Goal: Task Accomplishment & Management: Manage account settings

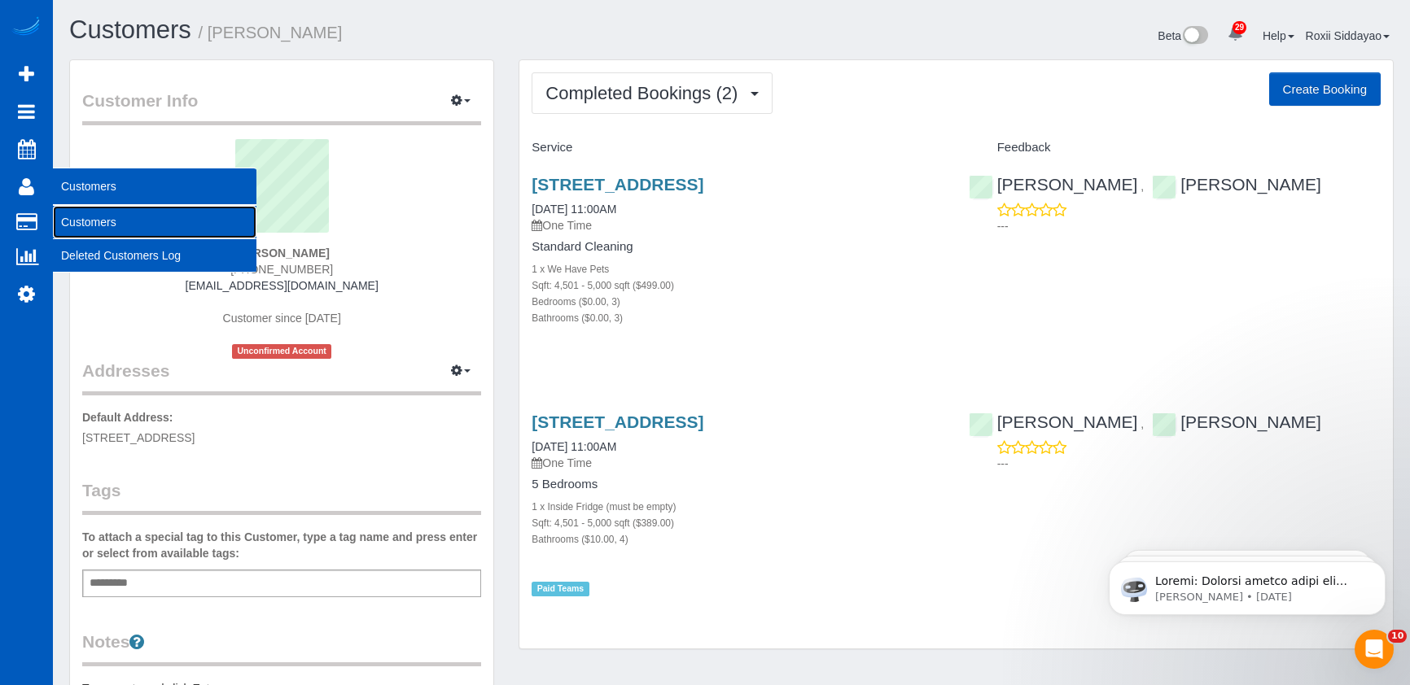
click at [103, 223] on link "Customers" at bounding box center [154, 222] width 203 height 33
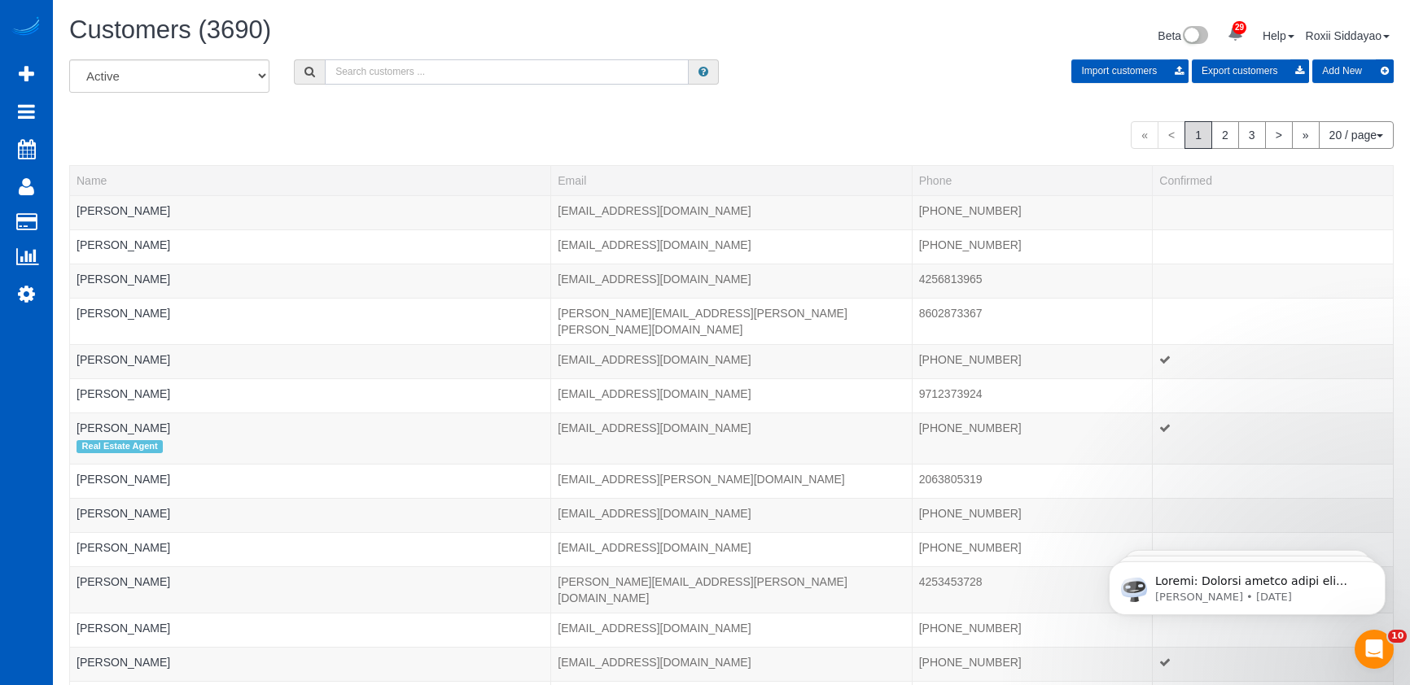
click at [441, 80] on input "text" at bounding box center [507, 71] width 364 height 25
paste input "6596"
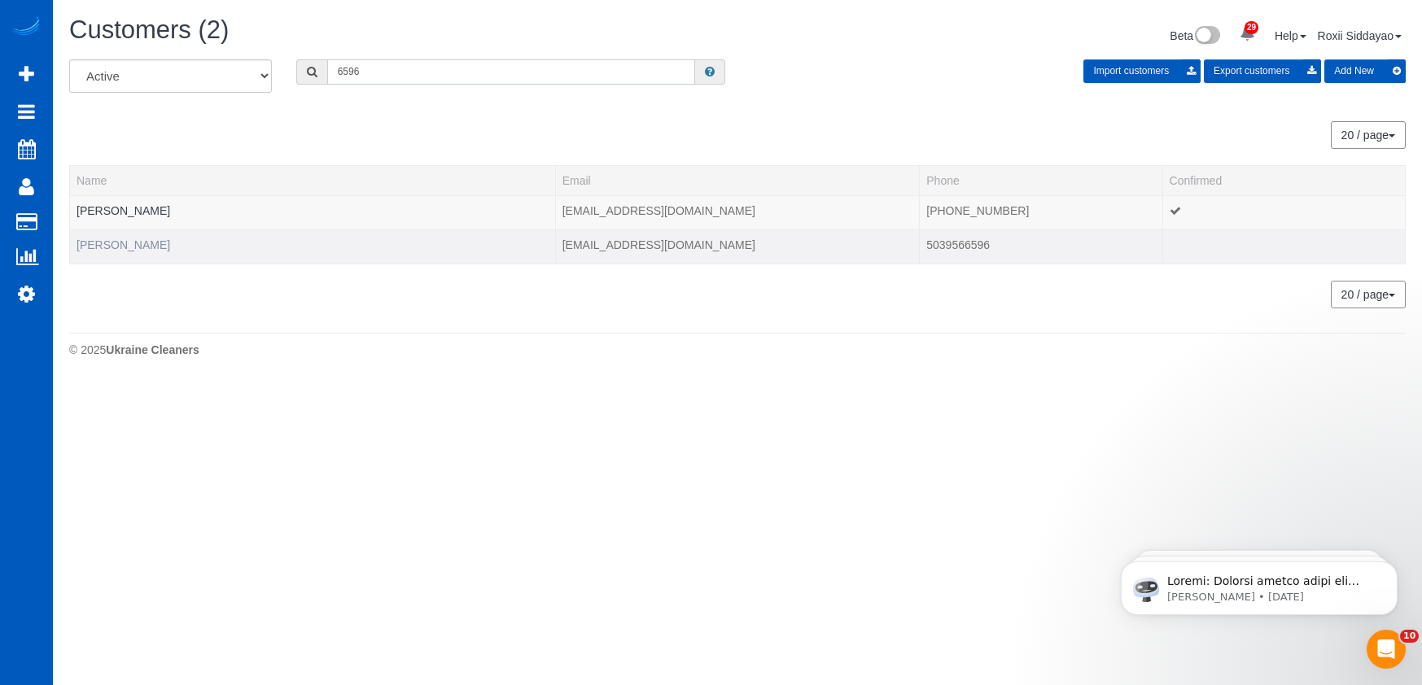
type input "6596"
click at [121, 246] on link "Domingo Urritia" at bounding box center [124, 244] width 94 height 13
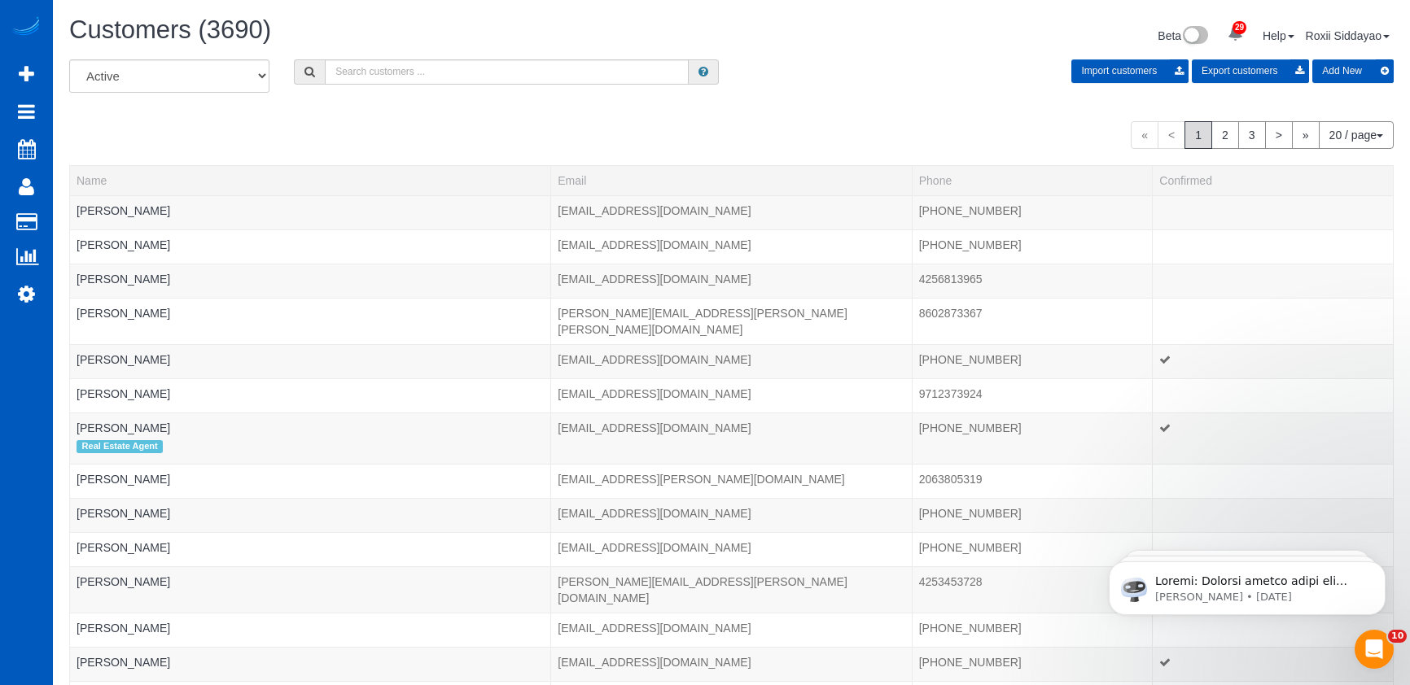
click at [363, 57] on div "Customers (3690) Beta 29 Your Notifications You have 0 alerts × You have 7 to c…" at bounding box center [731, 37] width 1349 height 43
click at [358, 85] on div "All Active Archived Import customers Export customers Add New" at bounding box center [731, 82] width 1349 height 46
click at [360, 77] on input "text" at bounding box center [507, 71] width 364 height 25
paste input "3865"
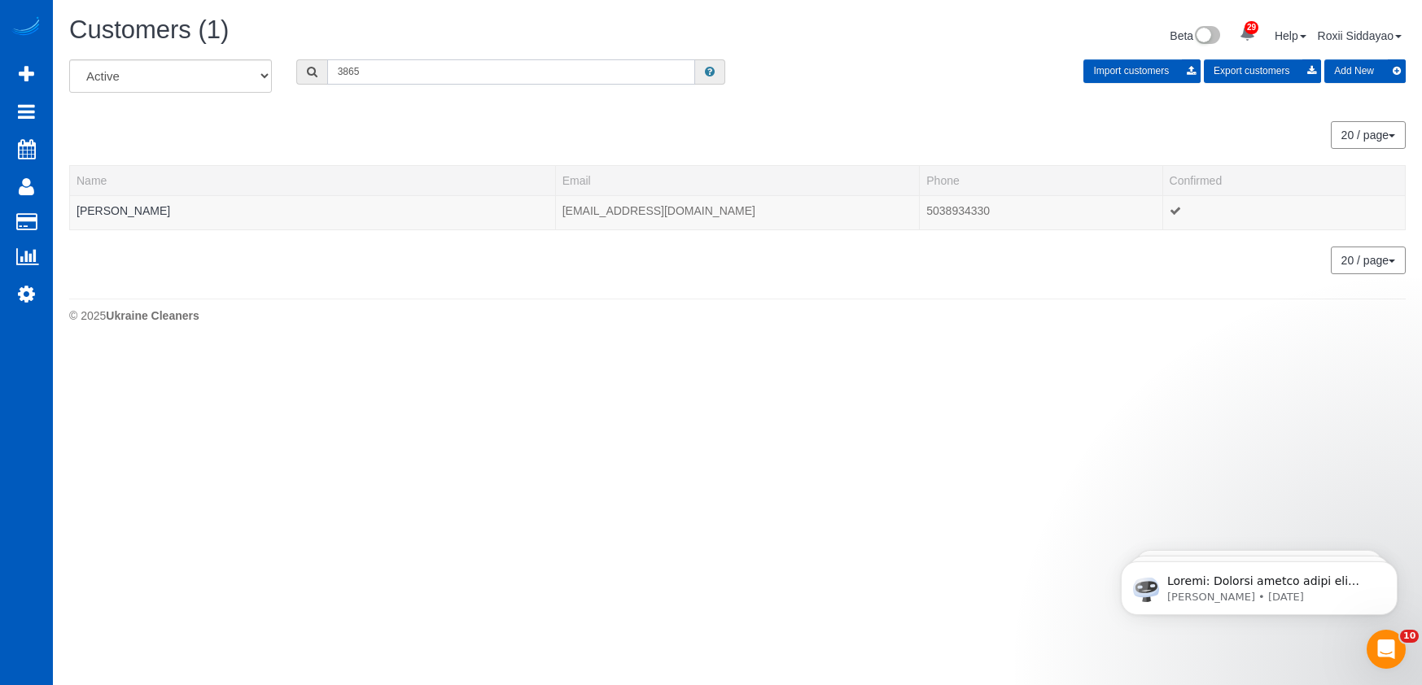
click at [385, 73] on input "3865" at bounding box center [511, 71] width 368 height 25
paste input "6008"
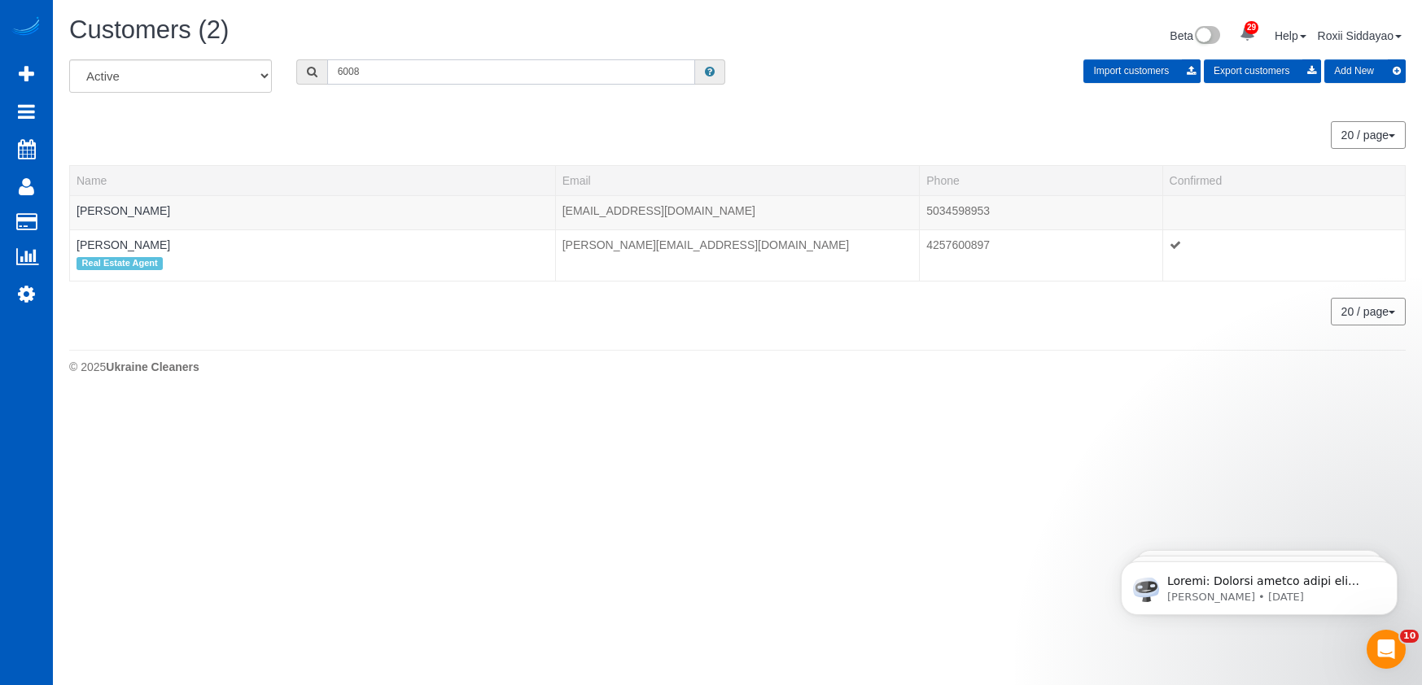
click at [400, 67] on input "6008" at bounding box center [511, 71] width 368 height 25
paste input "1924"
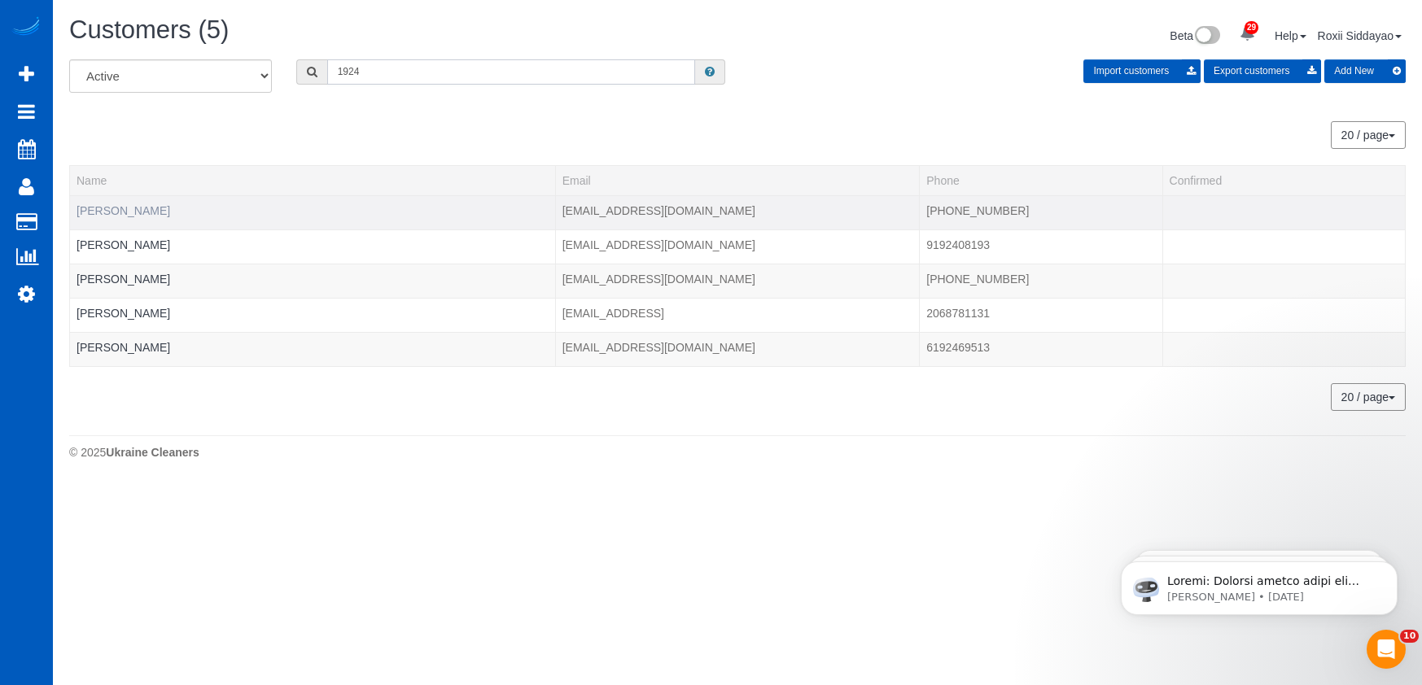
type input "1924"
click at [155, 213] on link "Breanne Schneider" at bounding box center [124, 210] width 94 height 13
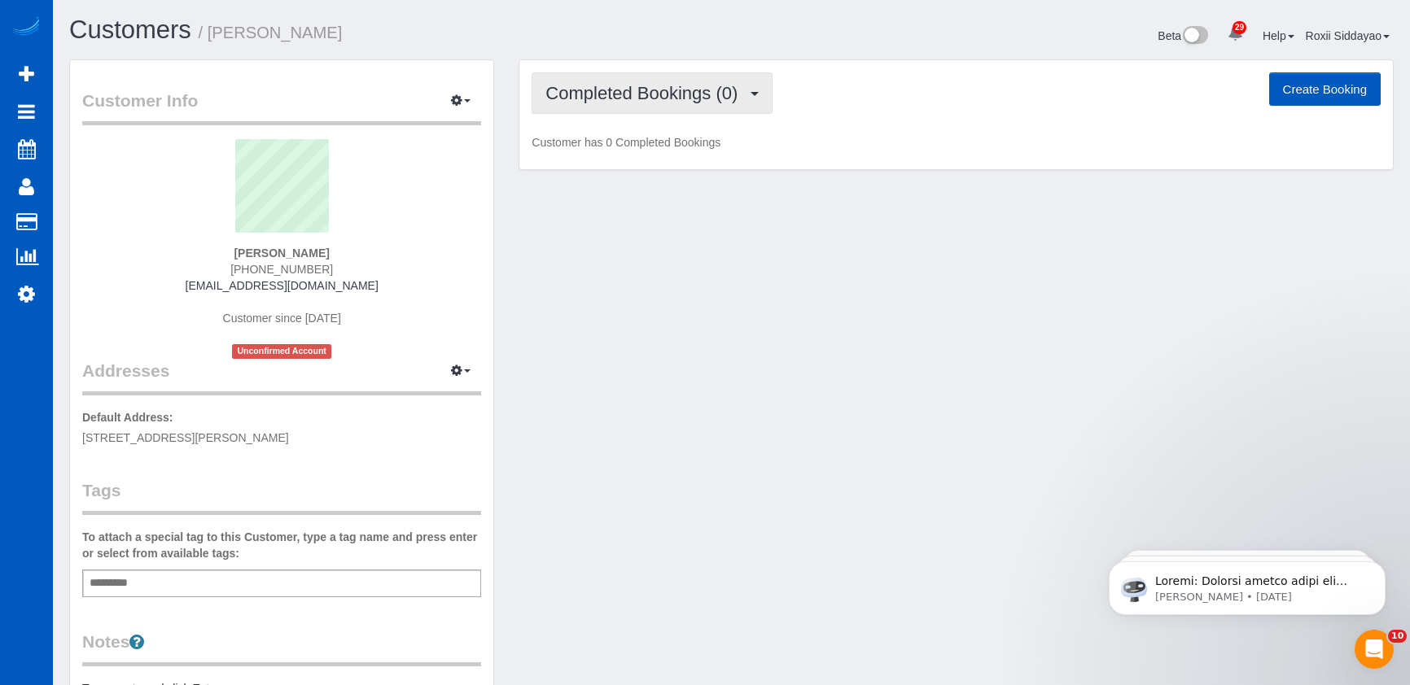
click at [632, 101] on span "Completed Bookings (0)" at bounding box center [645, 93] width 200 height 20
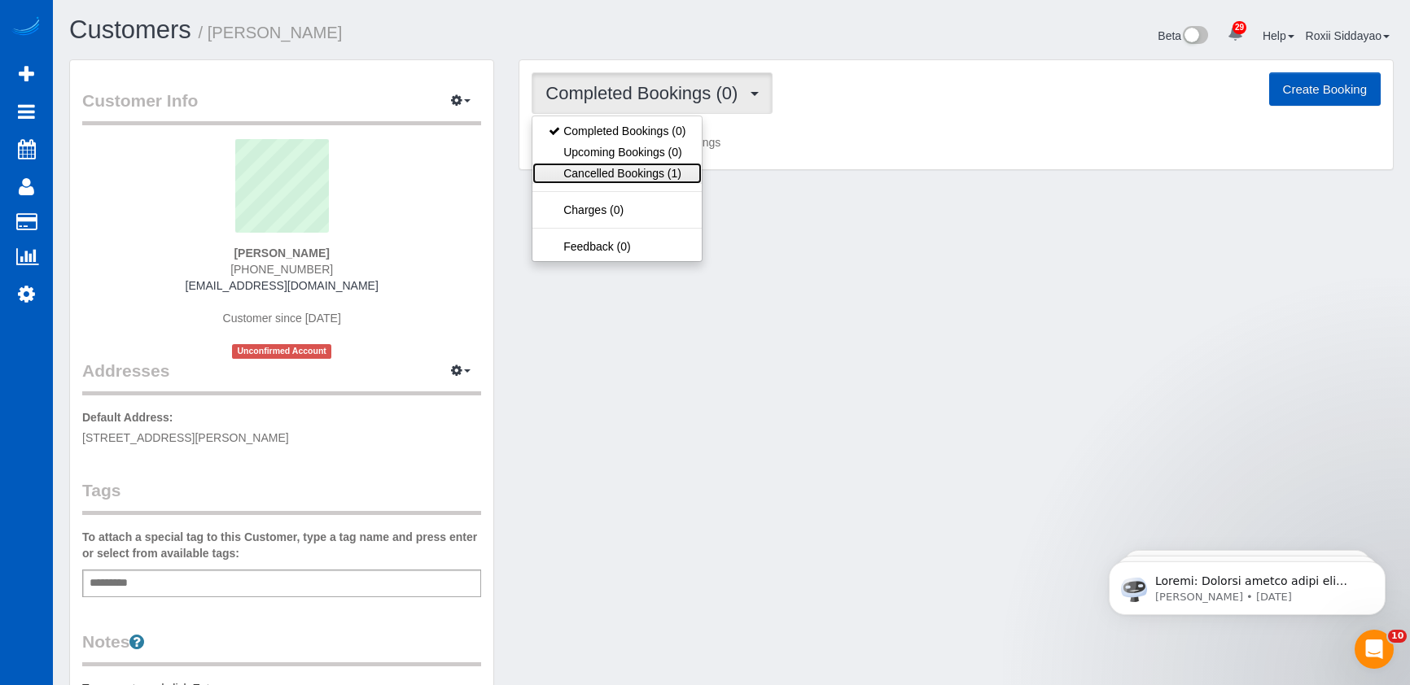
click at [630, 173] on link "Cancelled Bookings (1)" at bounding box center [616, 173] width 169 height 21
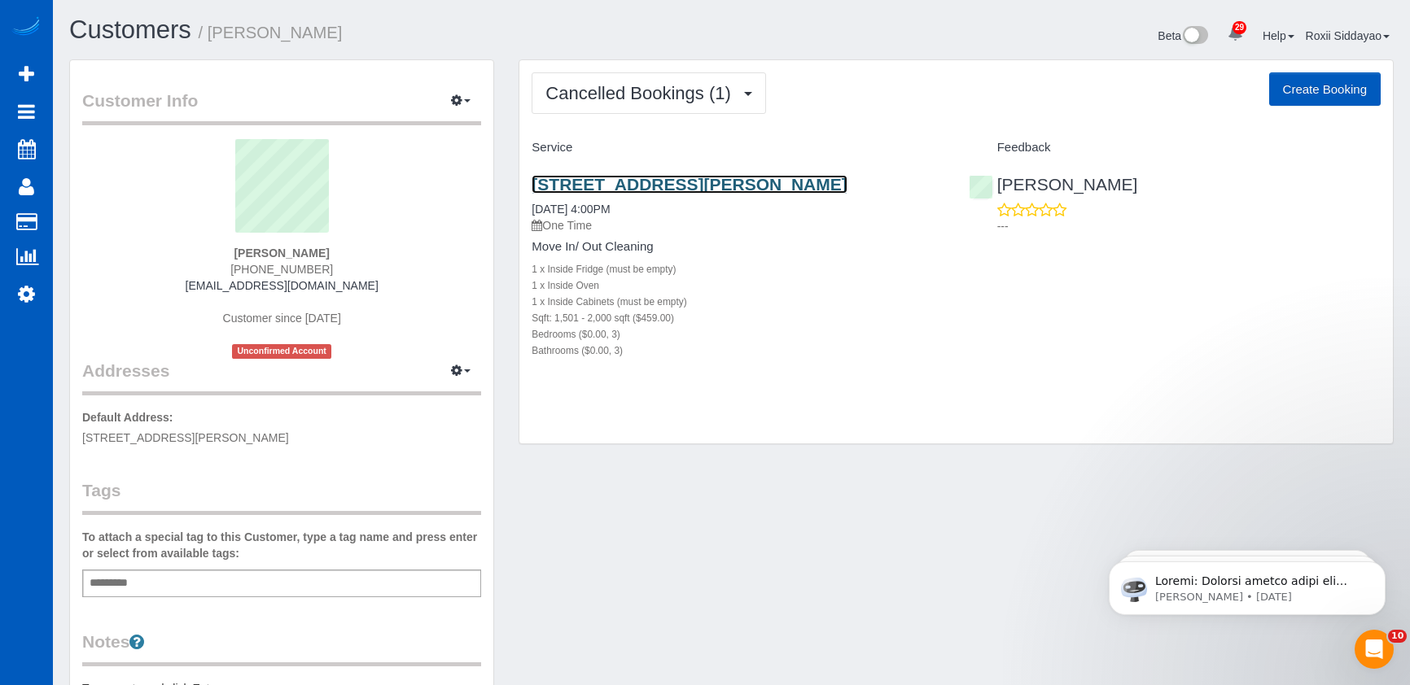
click at [645, 186] on link "12531 Forest Dr, Thornton, CO 80241" at bounding box center [688, 184] width 315 height 19
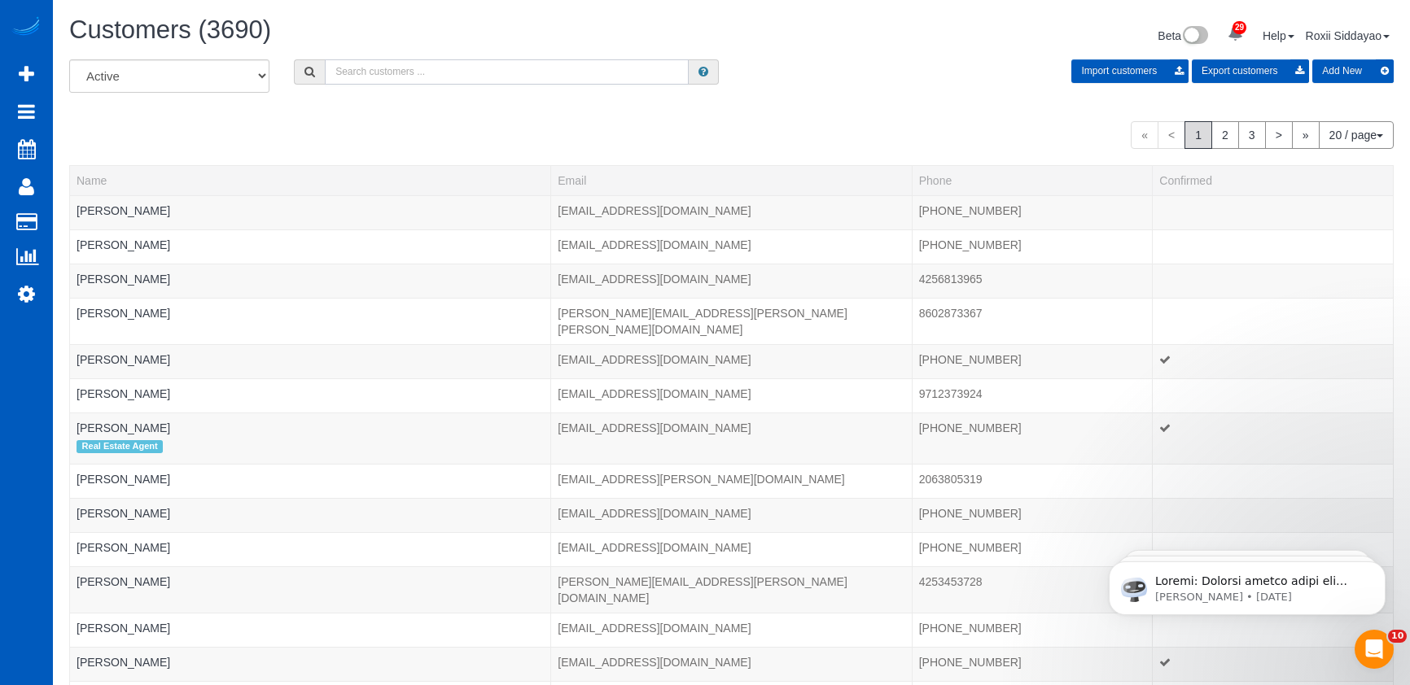
click at [368, 68] on input "text" at bounding box center [507, 71] width 364 height 25
paste input "9704"
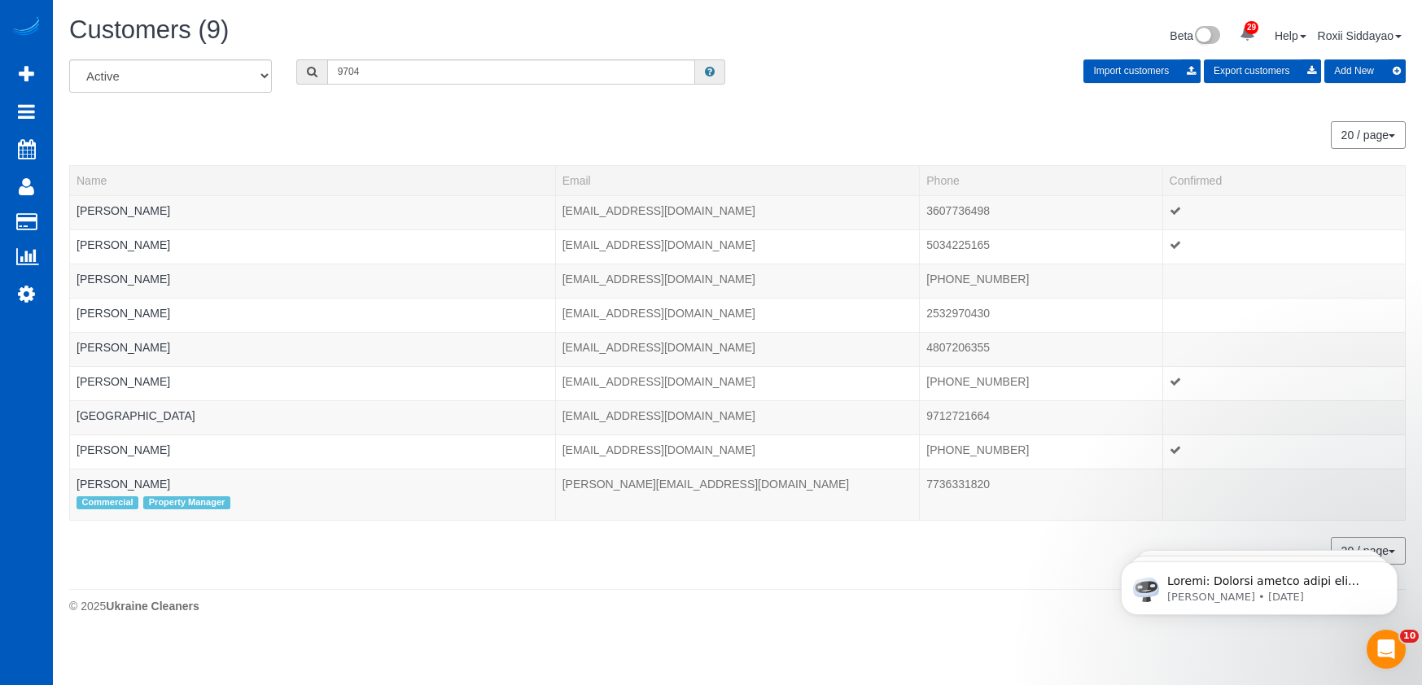
click at [450, 58] on div "Customers (9) Beta 29 Your Notifications You have 0 alerts × You have 7 to char…" at bounding box center [737, 37] width 1361 height 43
click at [449, 63] on input "9704" at bounding box center [511, 71] width 368 height 25
paste input "8427"
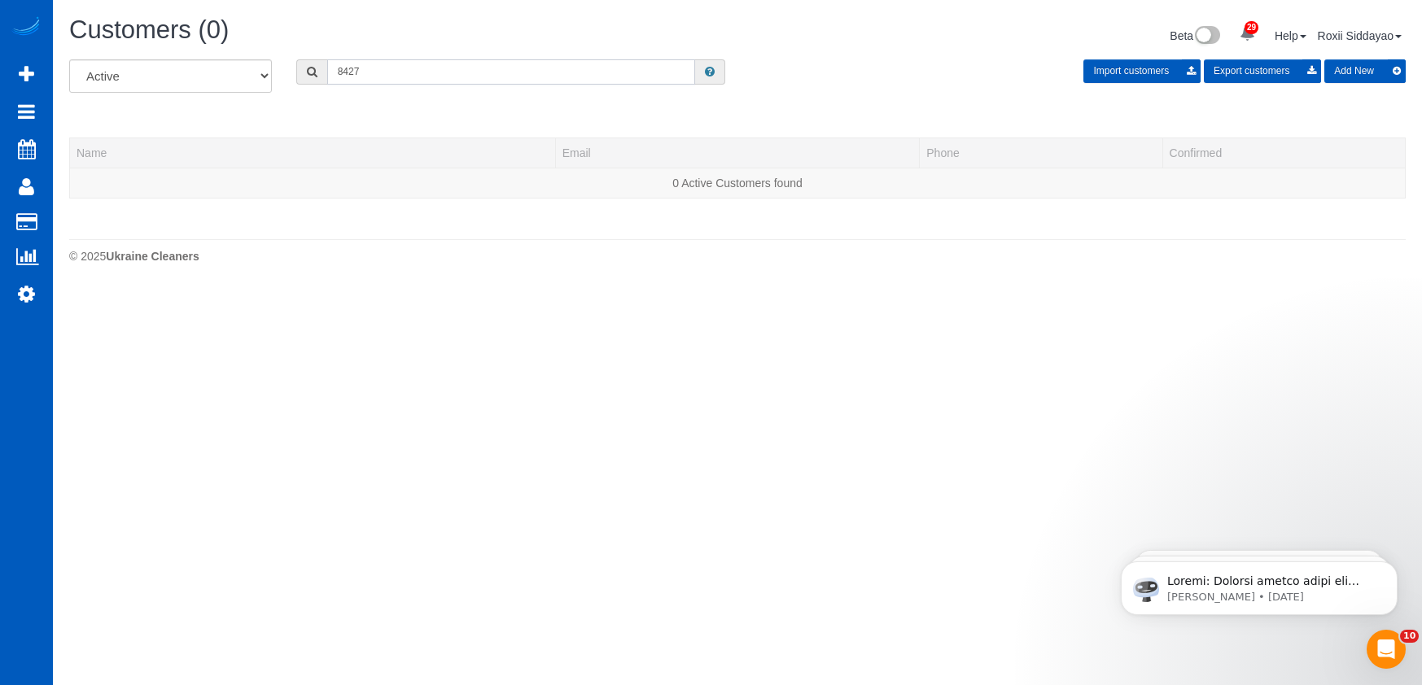
click at [523, 74] on input "8427" at bounding box center [511, 71] width 368 height 25
paste input "5070"
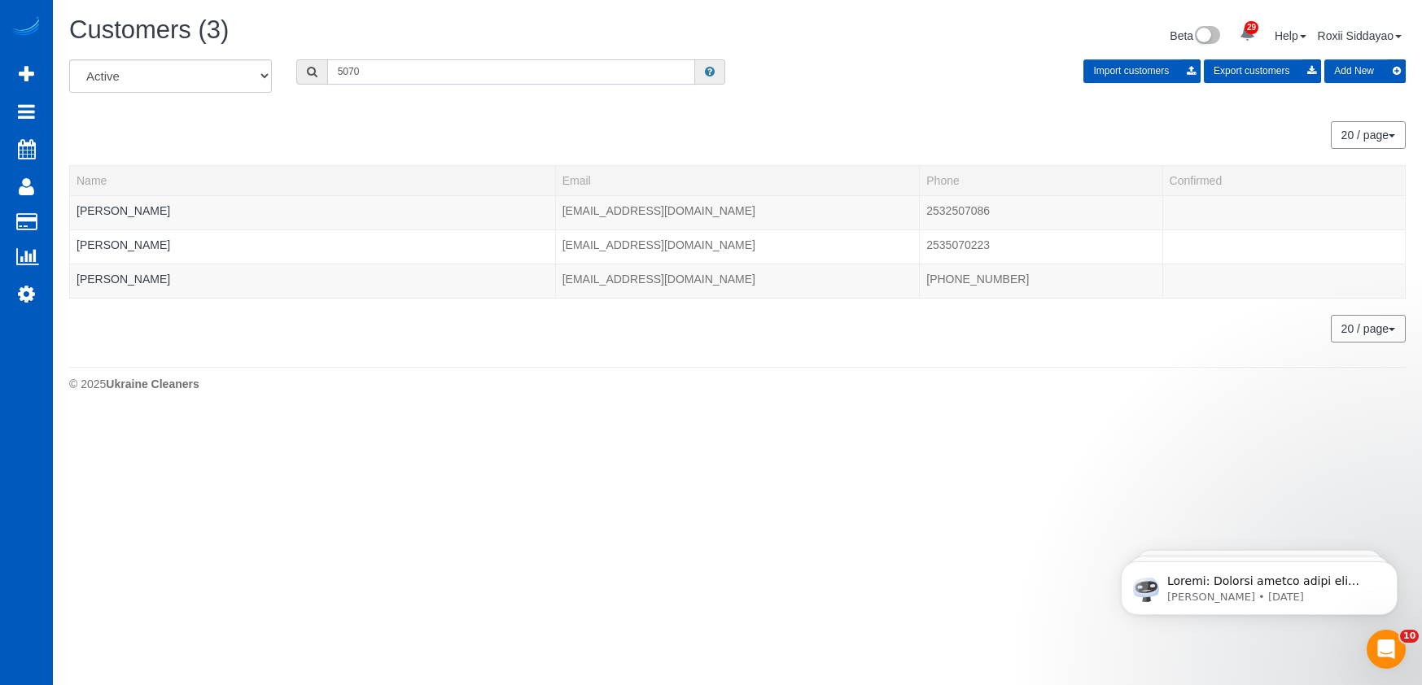
click at [340, 80] on input "5070" at bounding box center [511, 71] width 368 height 25
click at [345, 76] on input "5070" at bounding box center [511, 71] width 368 height 25
paste input "4146"
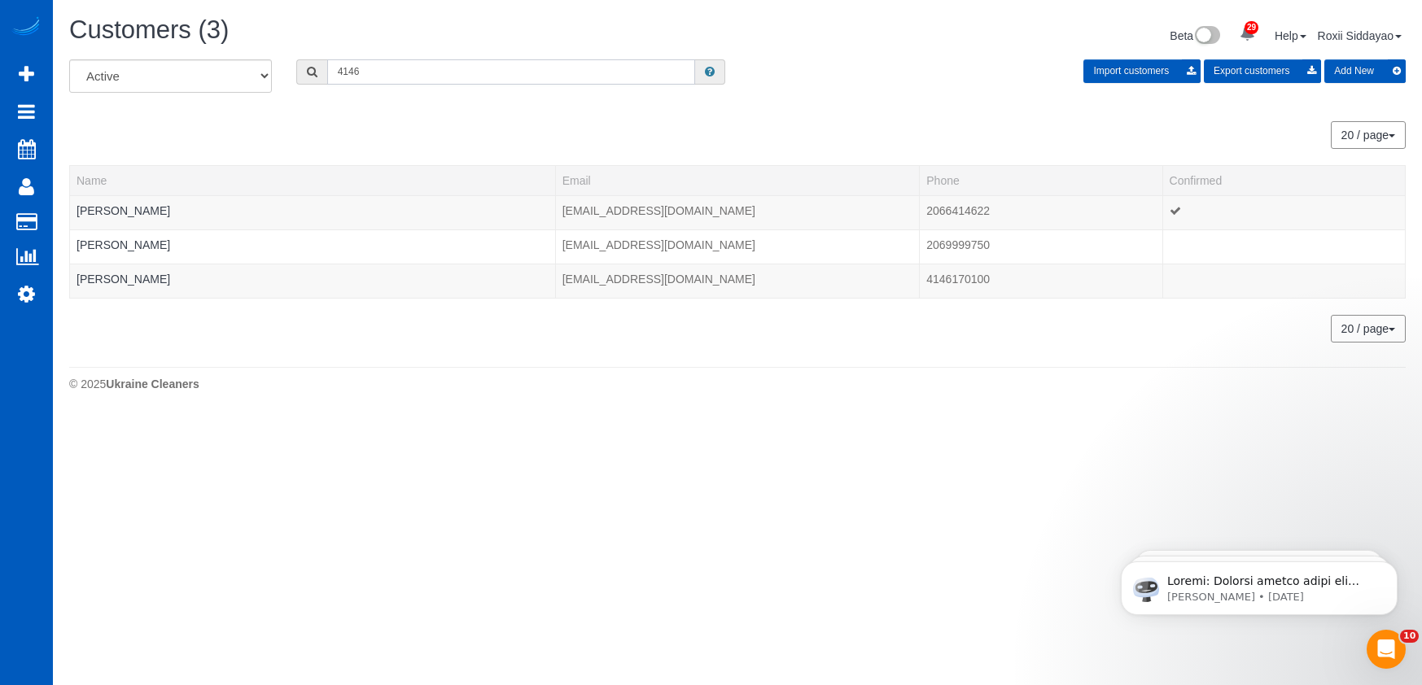
click at [437, 62] on input "4146" at bounding box center [511, 71] width 368 height 25
click at [436, 64] on input "4146" at bounding box center [511, 71] width 368 height 25
paste input "8554"
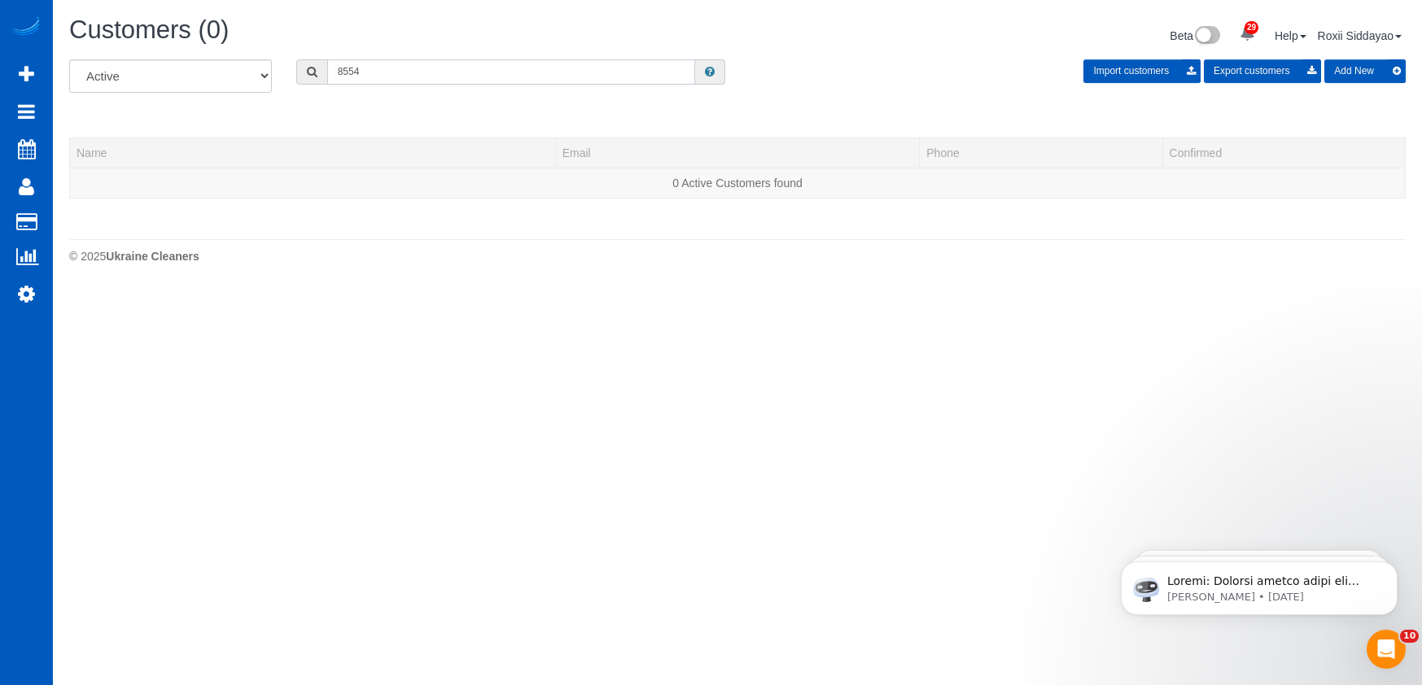
click at [380, 80] on input "8554" at bounding box center [511, 71] width 368 height 25
paste input "313"
click at [378, 77] on input "8313" at bounding box center [511, 71] width 368 height 25
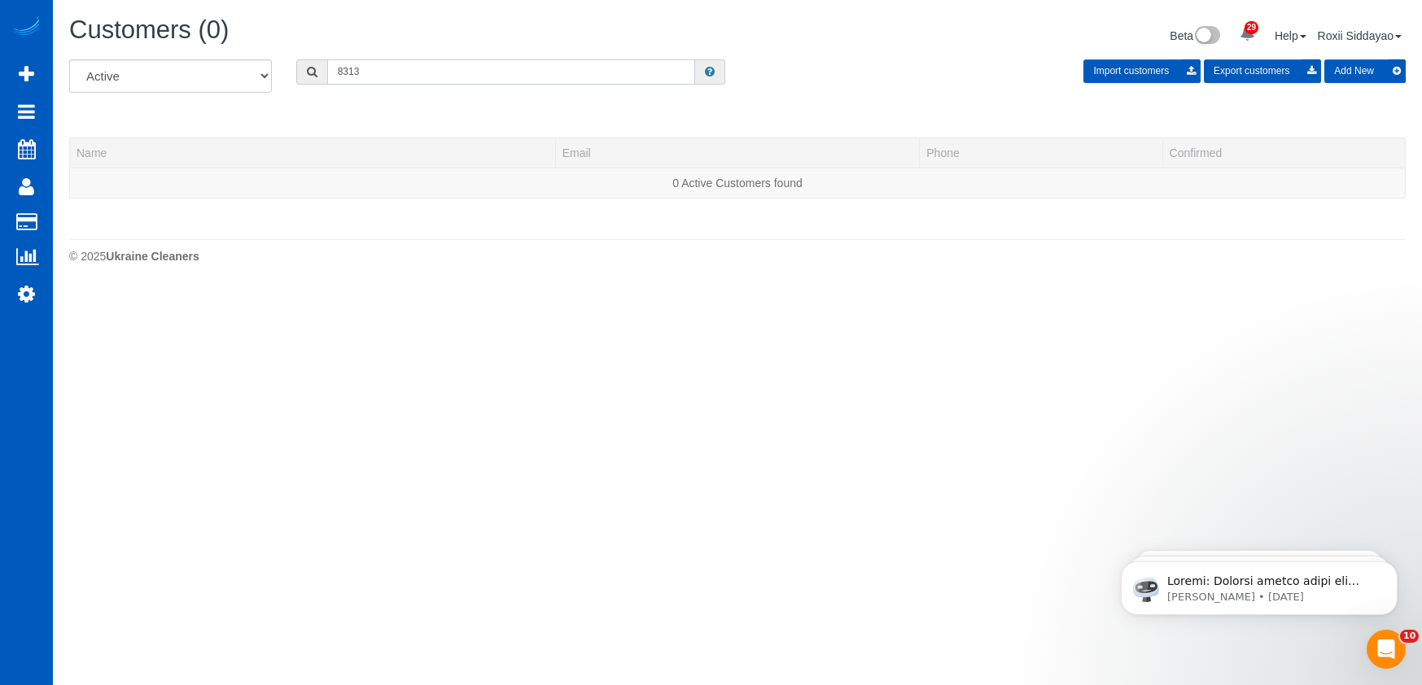
paste input "1936"
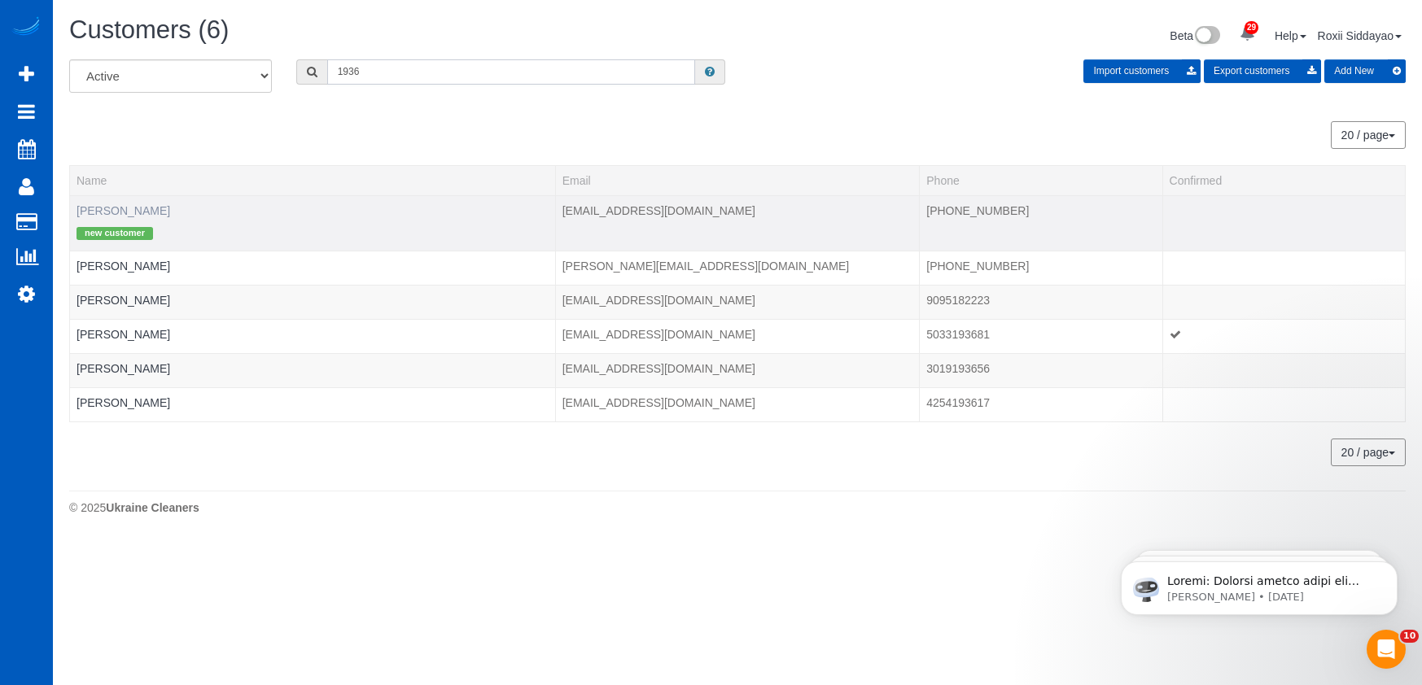
type input "1936"
click at [128, 204] on link "Adrienne Hayes" at bounding box center [124, 210] width 94 height 13
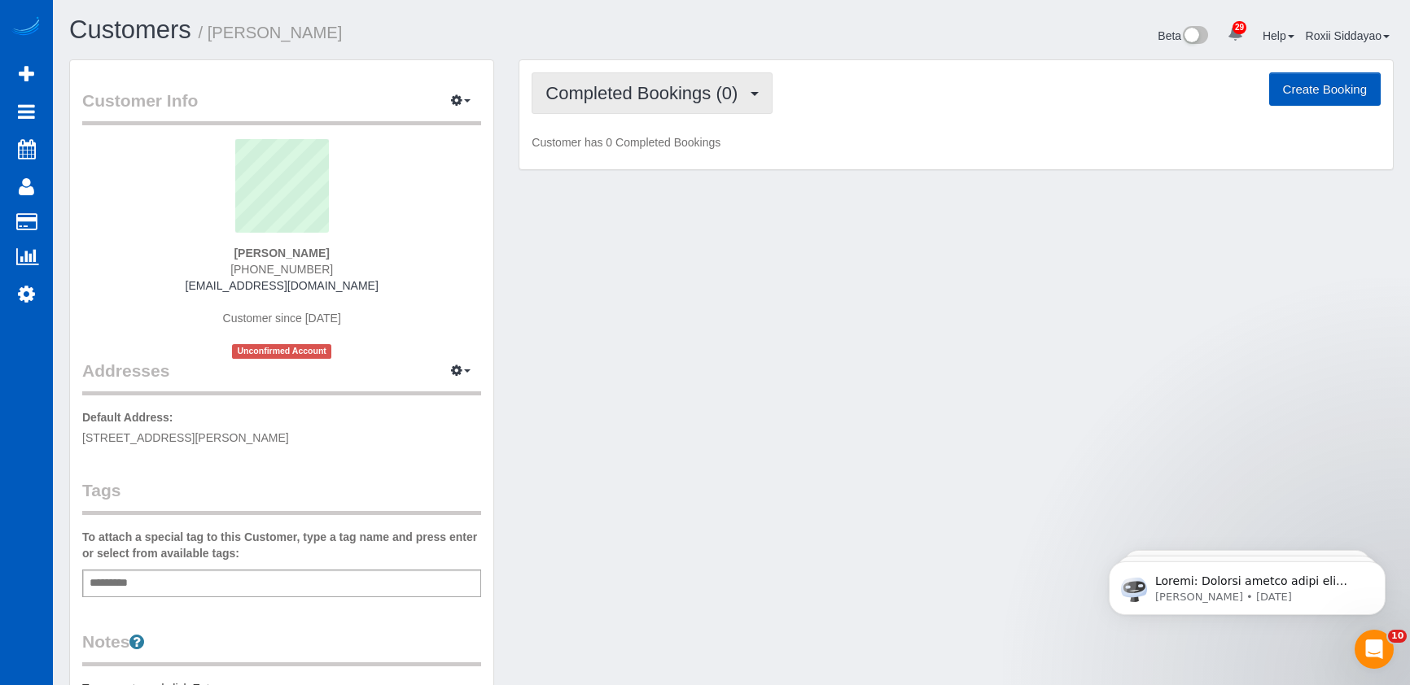
click at [717, 98] on span "Completed Bookings (0)" at bounding box center [645, 93] width 200 height 20
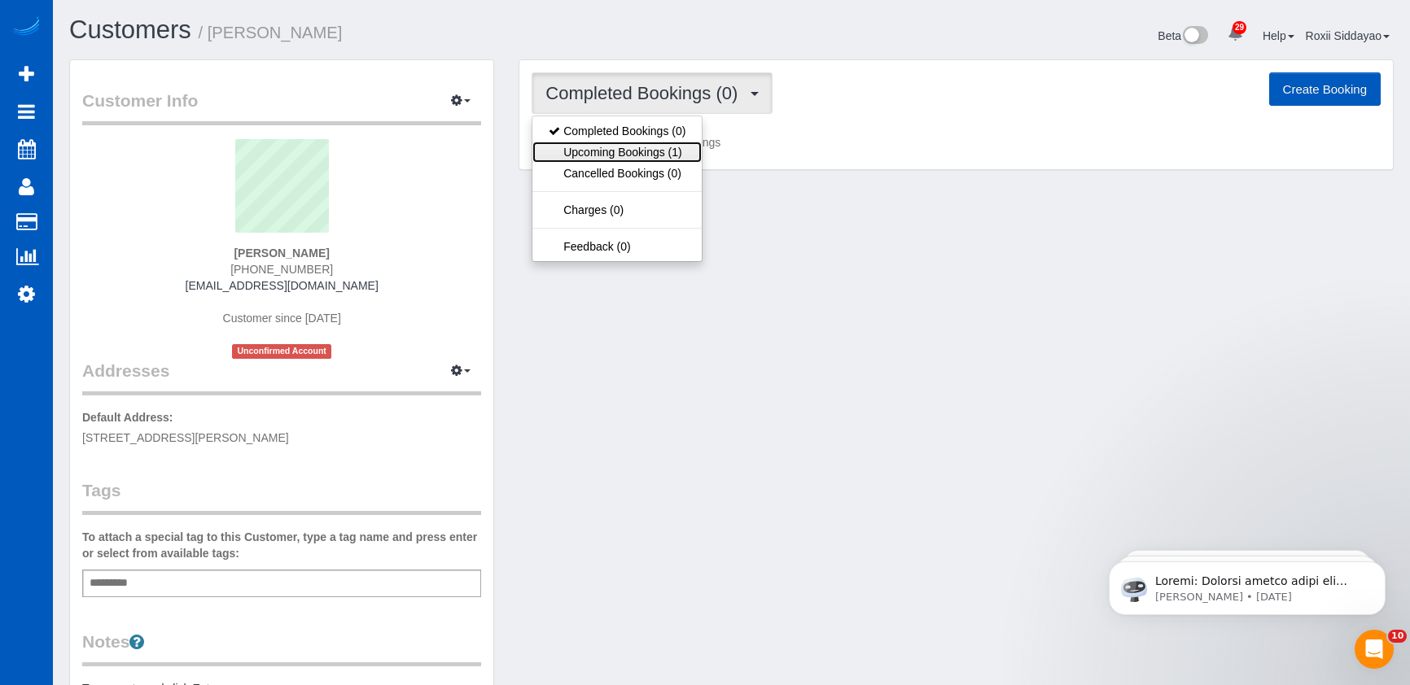
click at [658, 159] on link "Upcoming Bookings (1)" at bounding box center [616, 152] width 169 height 21
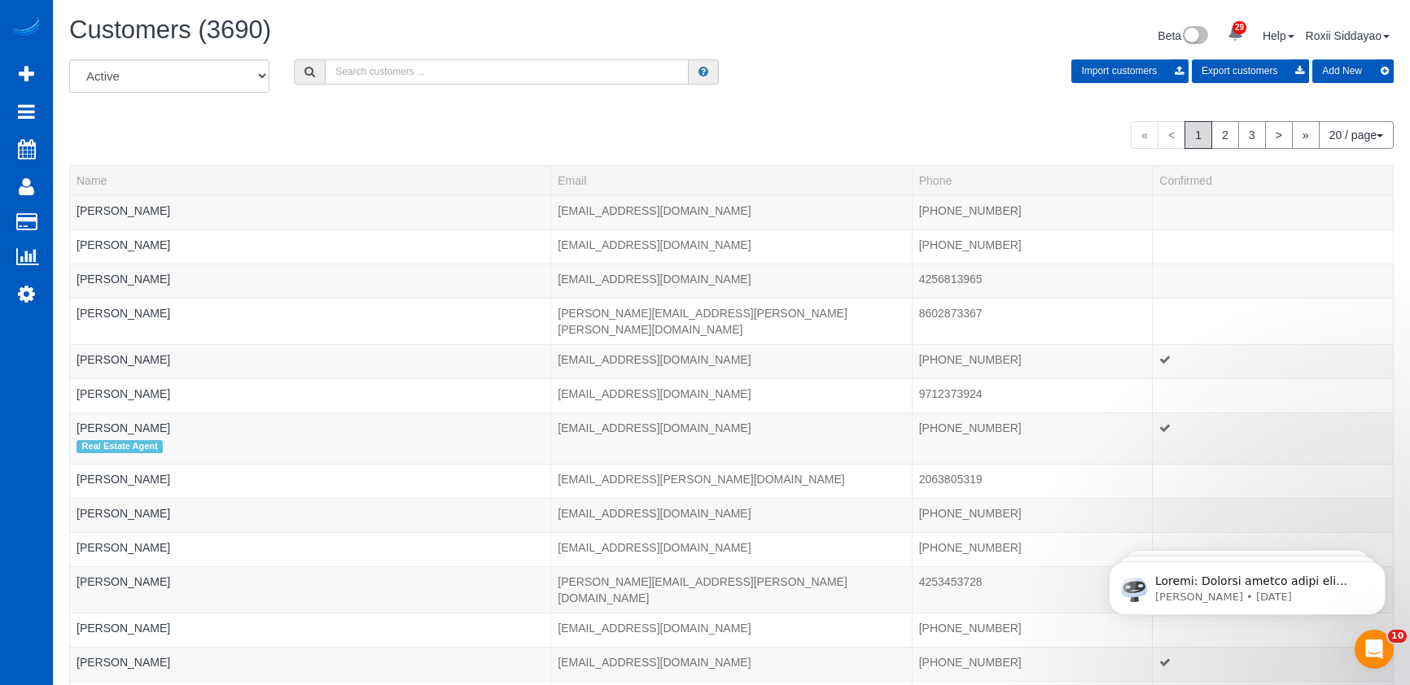
click at [395, 77] on input "text" at bounding box center [507, 71] width 364 height 25
paste input "5835"
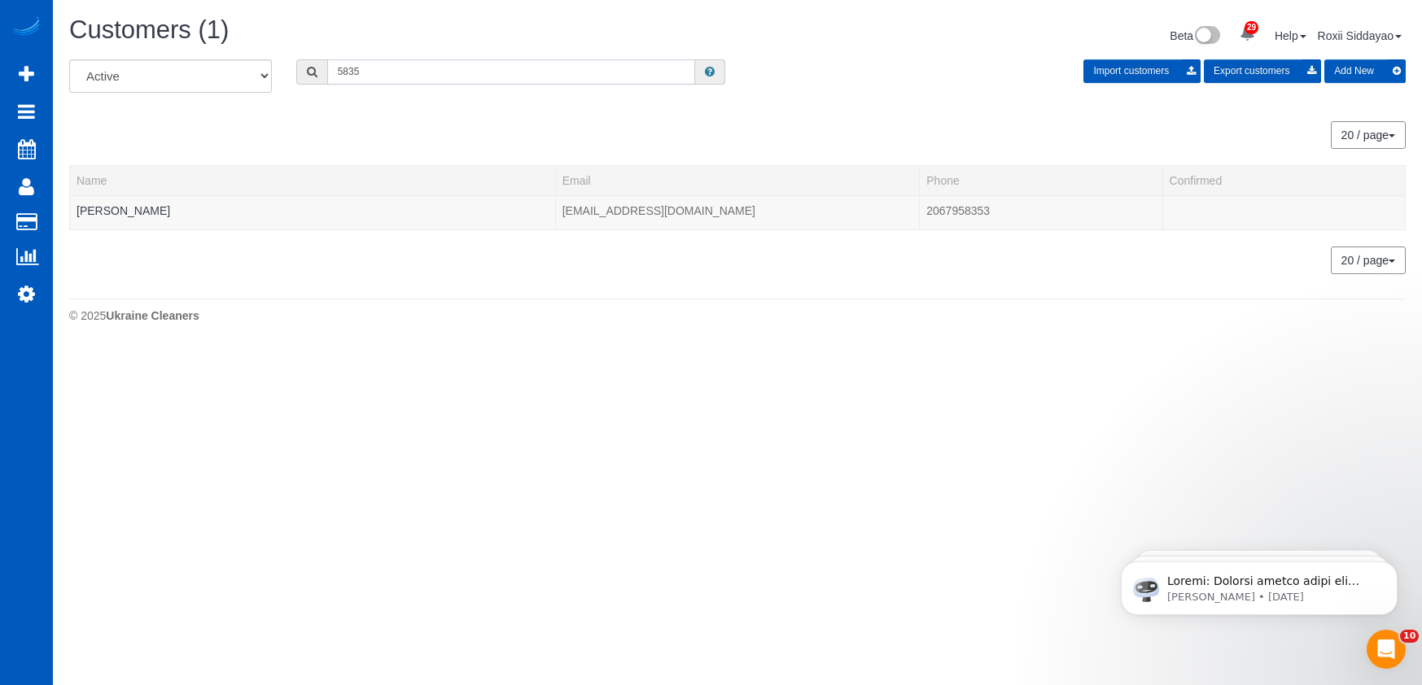
click at [493, 64] on input "5835" at bounding box center [511, 71] width 368 height 25
paste input "1504"
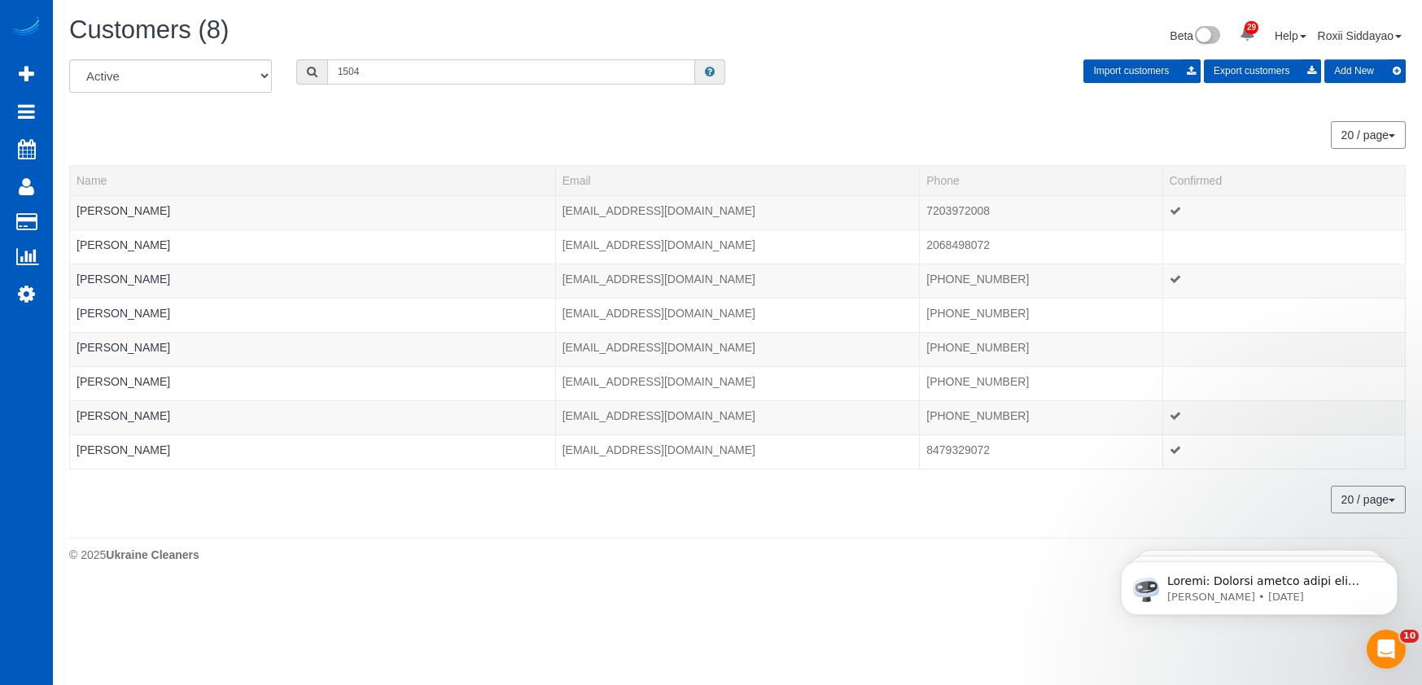
click at [418, 68] on input "1504" at bounding box center [511, 71] width 368 height 25
paste input "2140"
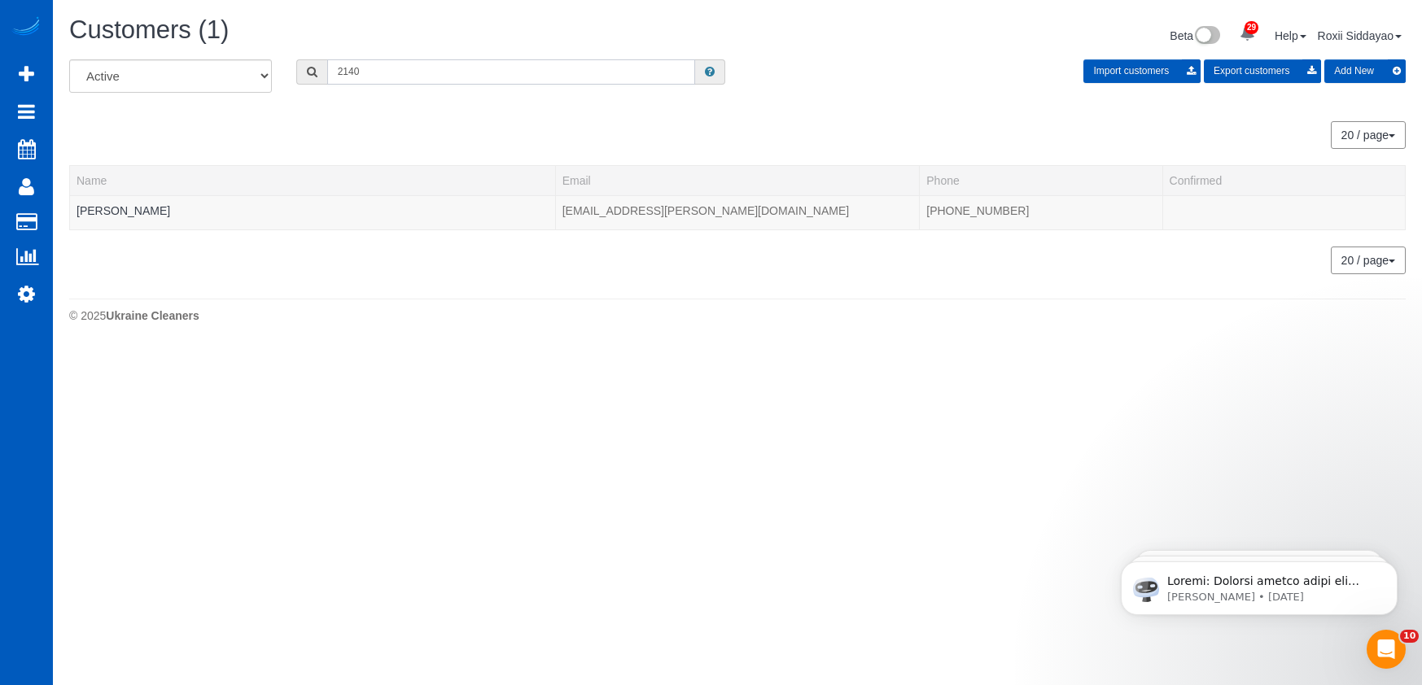
click at [409, 59] on input "2140" at bounding box center [511, 71] width 368 height 25
paste input "705"
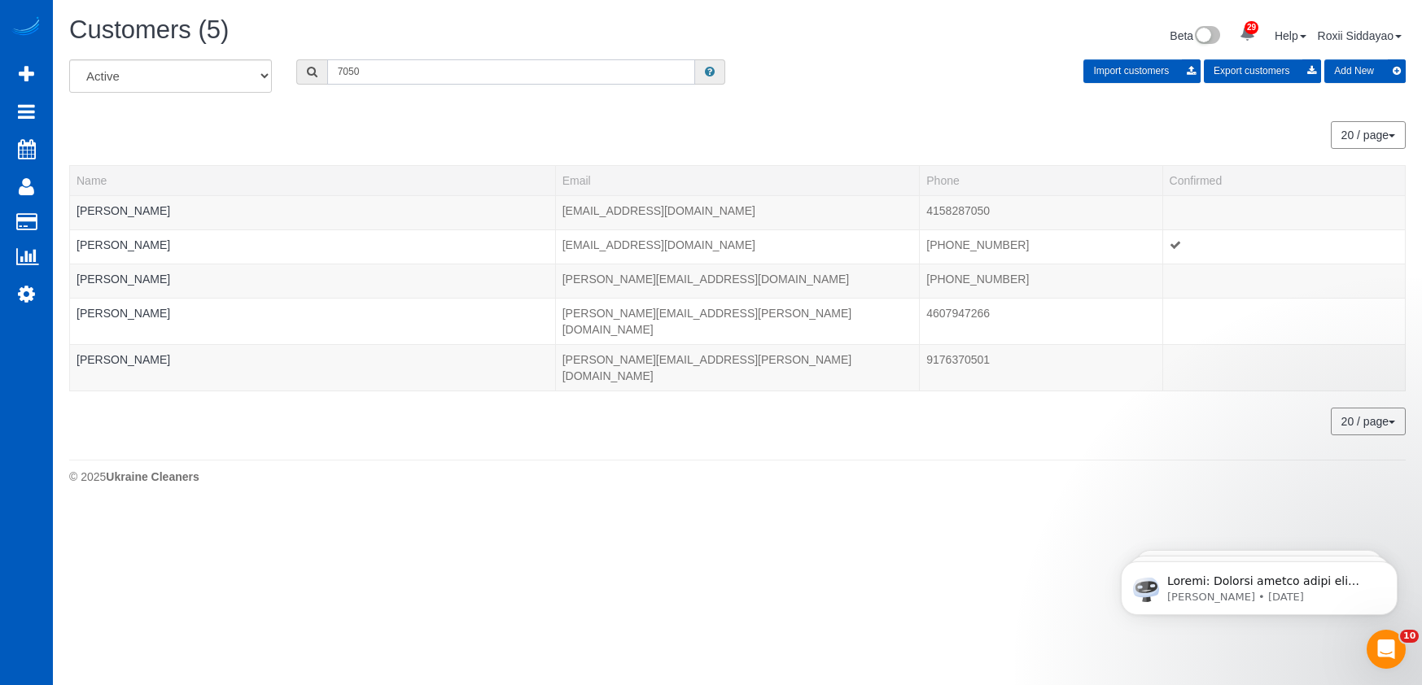
click at [431, 65] on input "7050" at bounding box center [511, 71] width 368 height 25
paste input "2444"
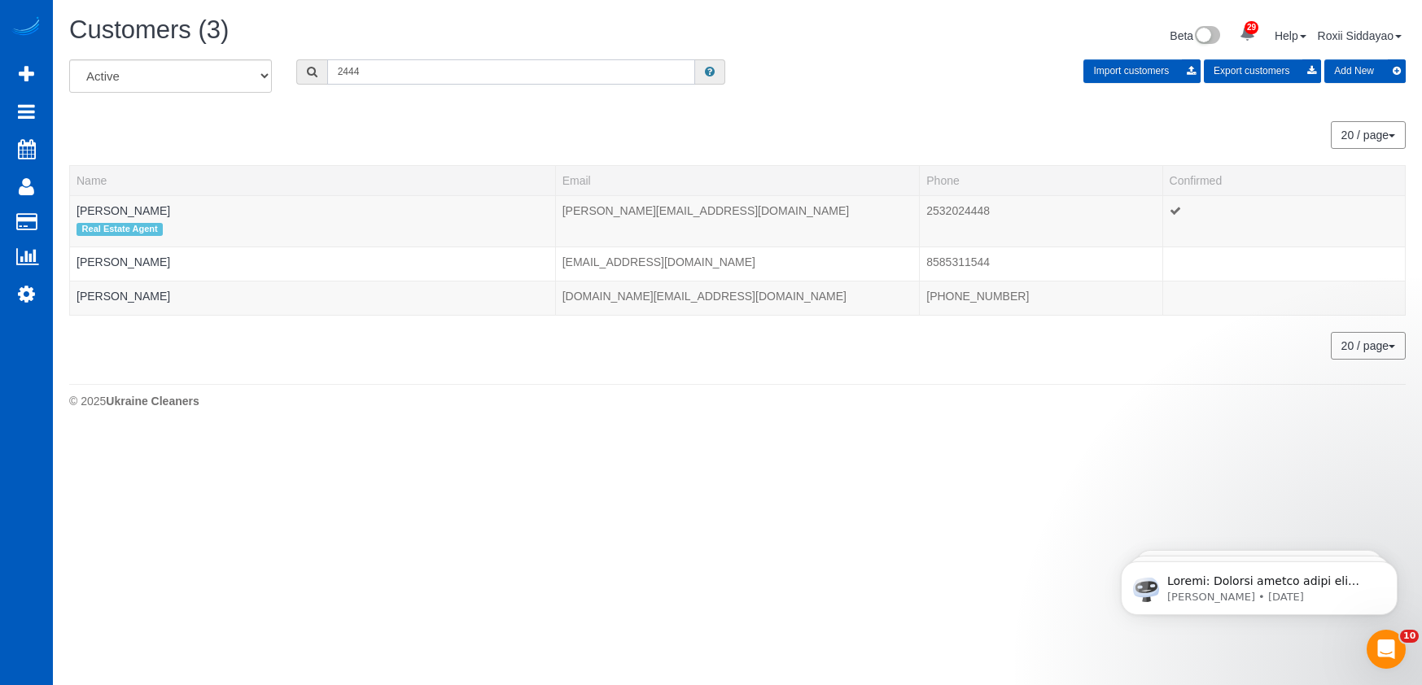
click at [380, 70] on input "2444" at bounding box center [511, 71] width 368 height 25
paste input "9302"
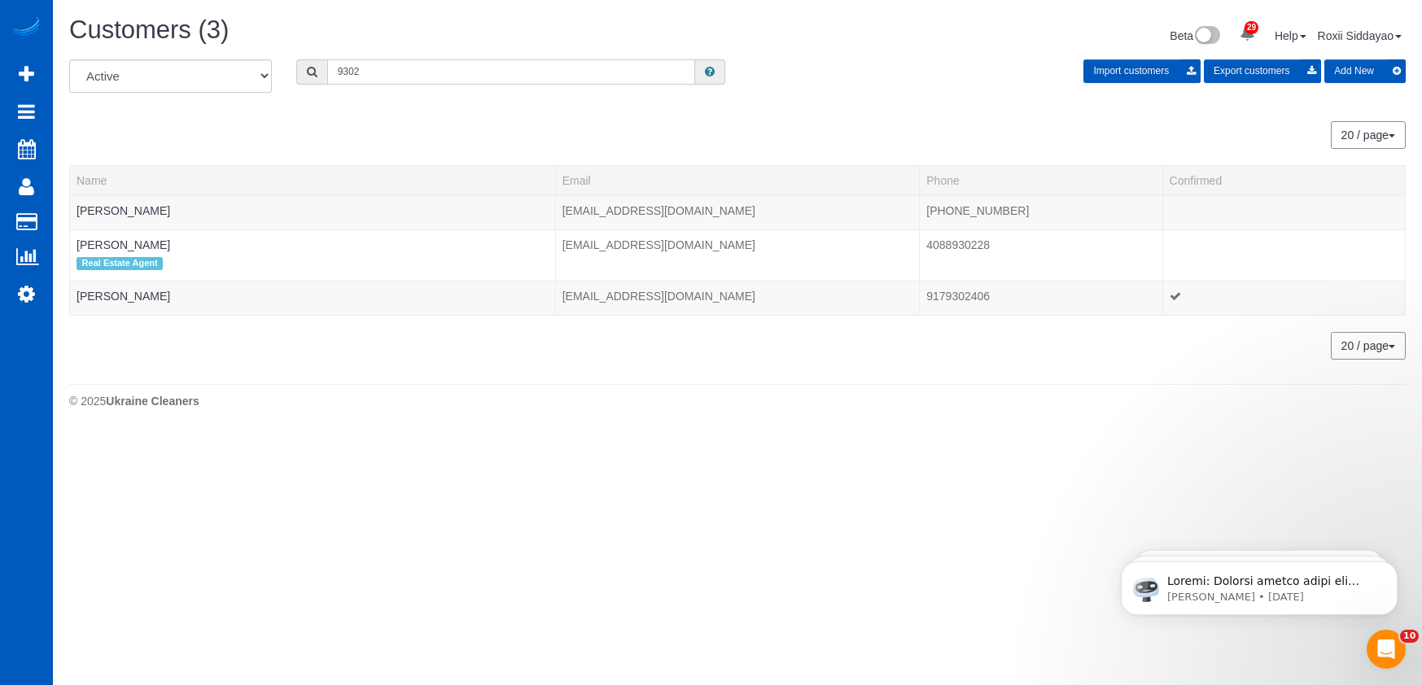
click at [385, 74] on input "9302" at bounding box center [511, 71] width 368 height 25
paste input "4299"
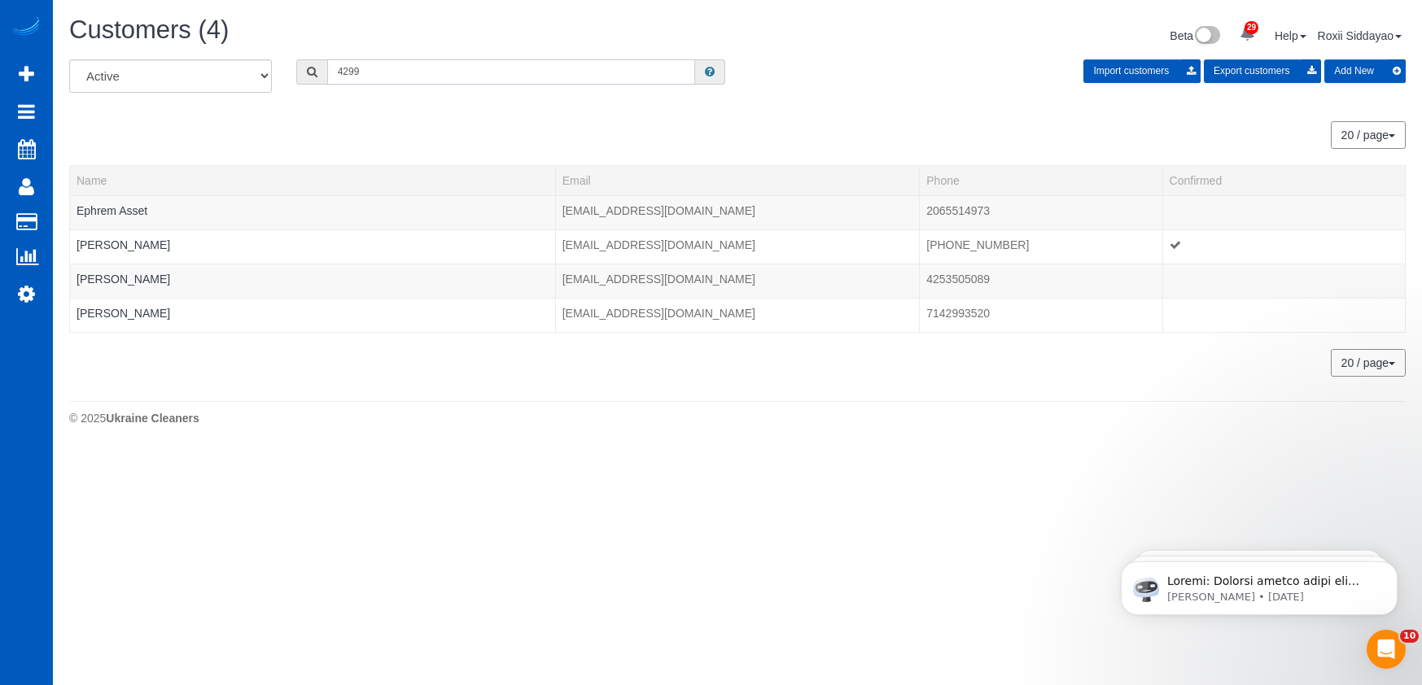
click at [418, 81] on input "4299" at bounding box center [511, 71] width 368 height 25
paste input "827"
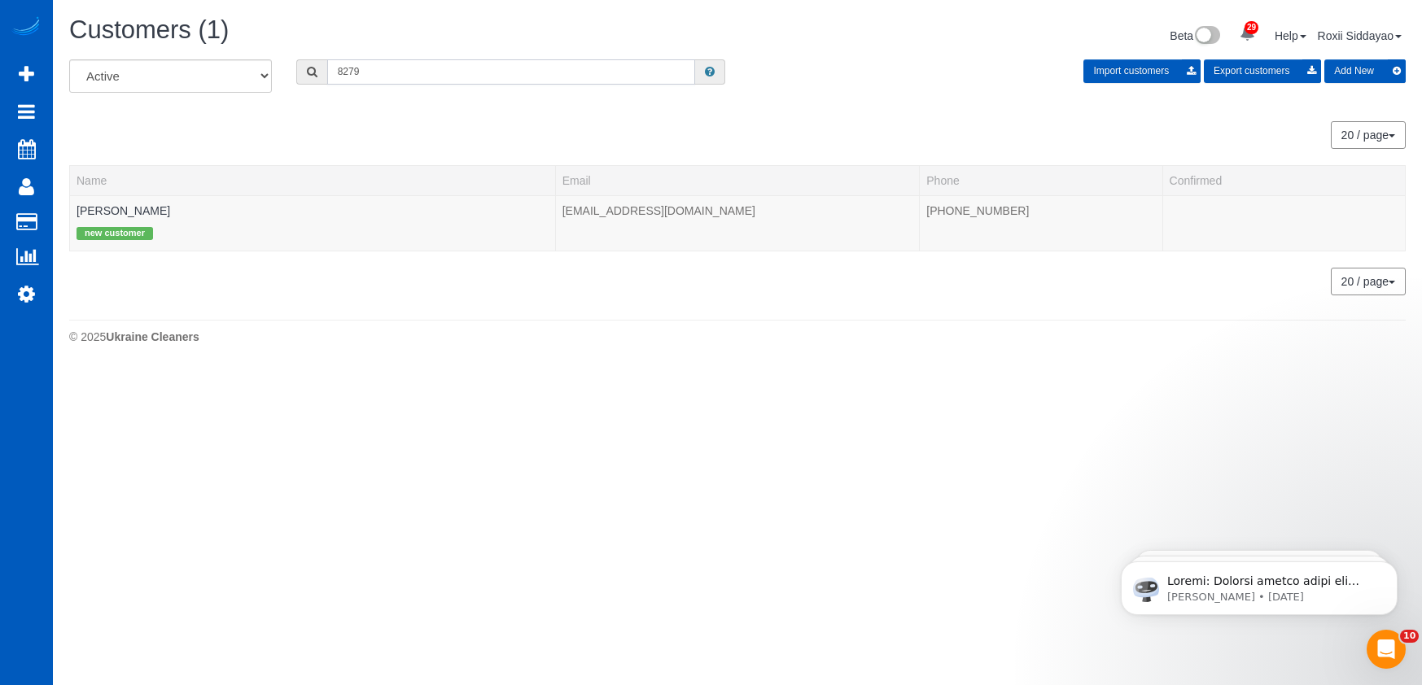
click at [371, 74] on input "8279" at bounding box center [511, 71] width 368 height 25
paste input "3668"
click at [435, 72] on input "3668" at bounding box center [511, 71] width 368 height 25
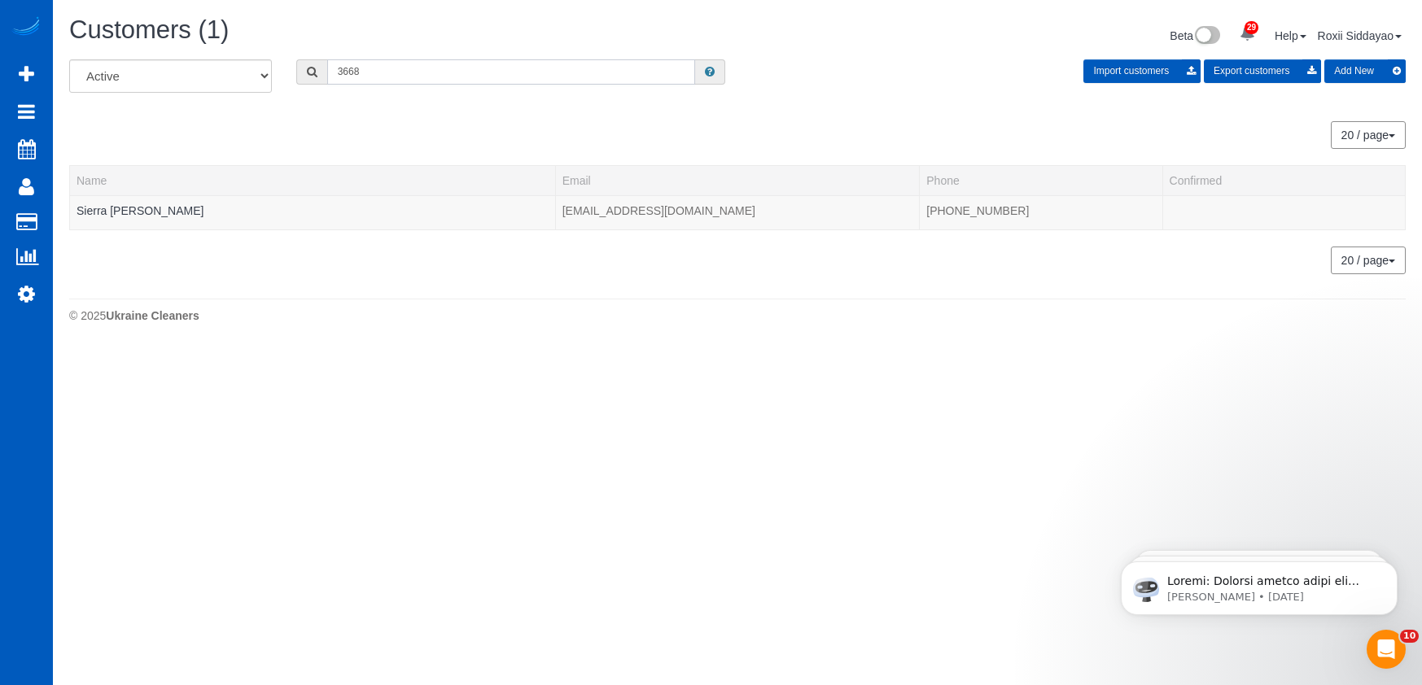
paste input "7330"
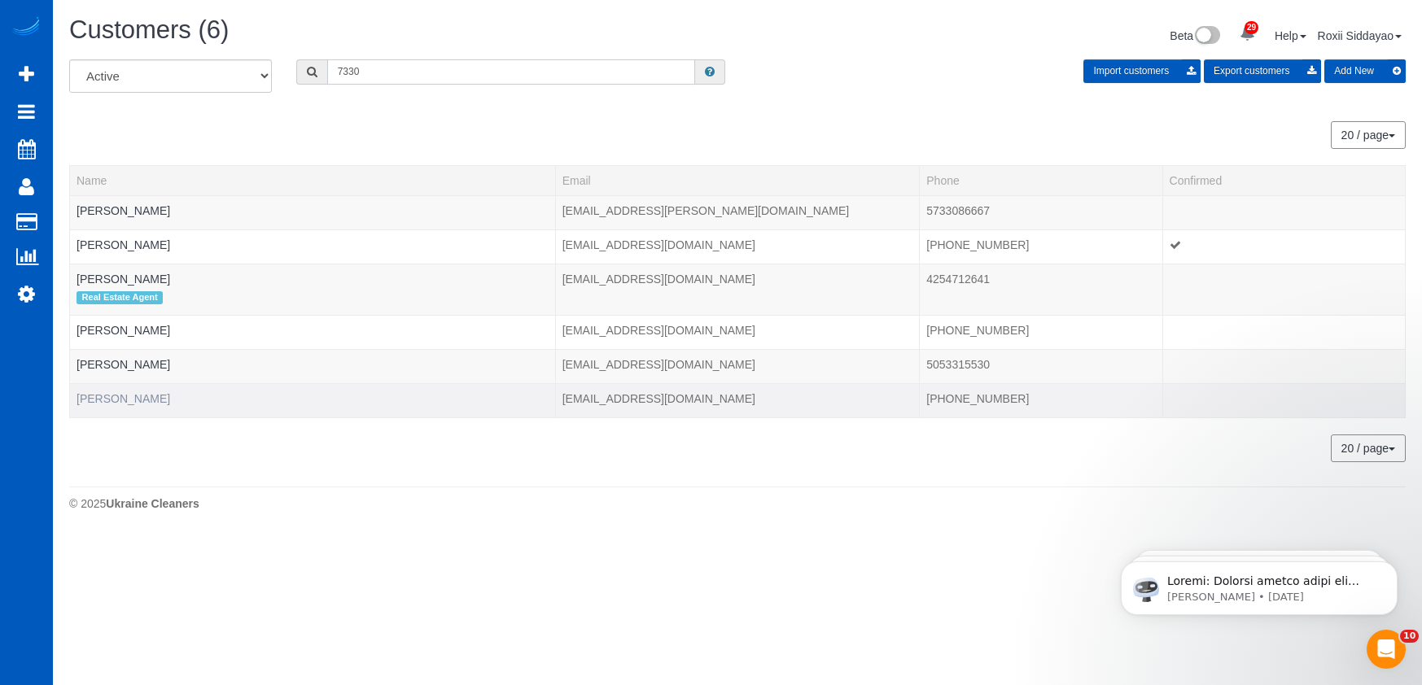
type input "7330"
click at [134, 396] on link "Teresa Ievers" at bounding box center [124, 398] width 94 height 13
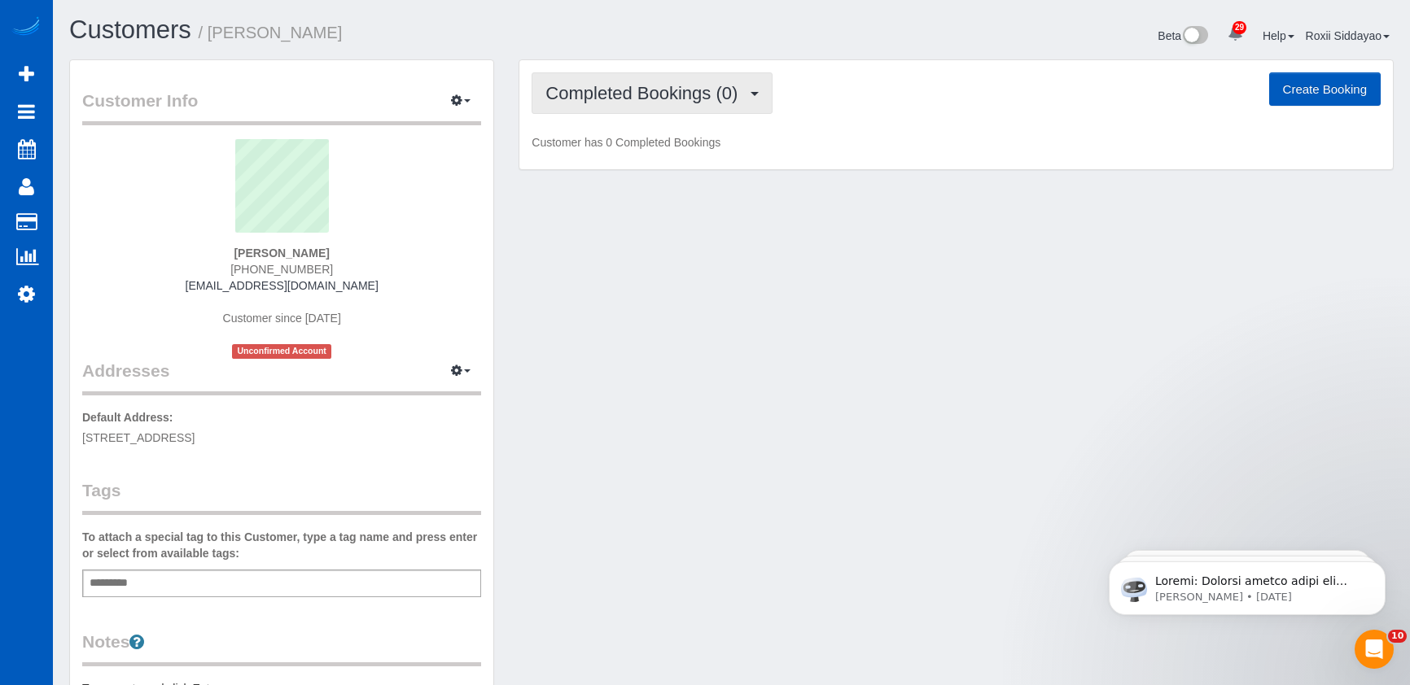
click at [619, 95] on span "Completed Bookings (0)" at bounding box center [645, 93] width 200 height 20
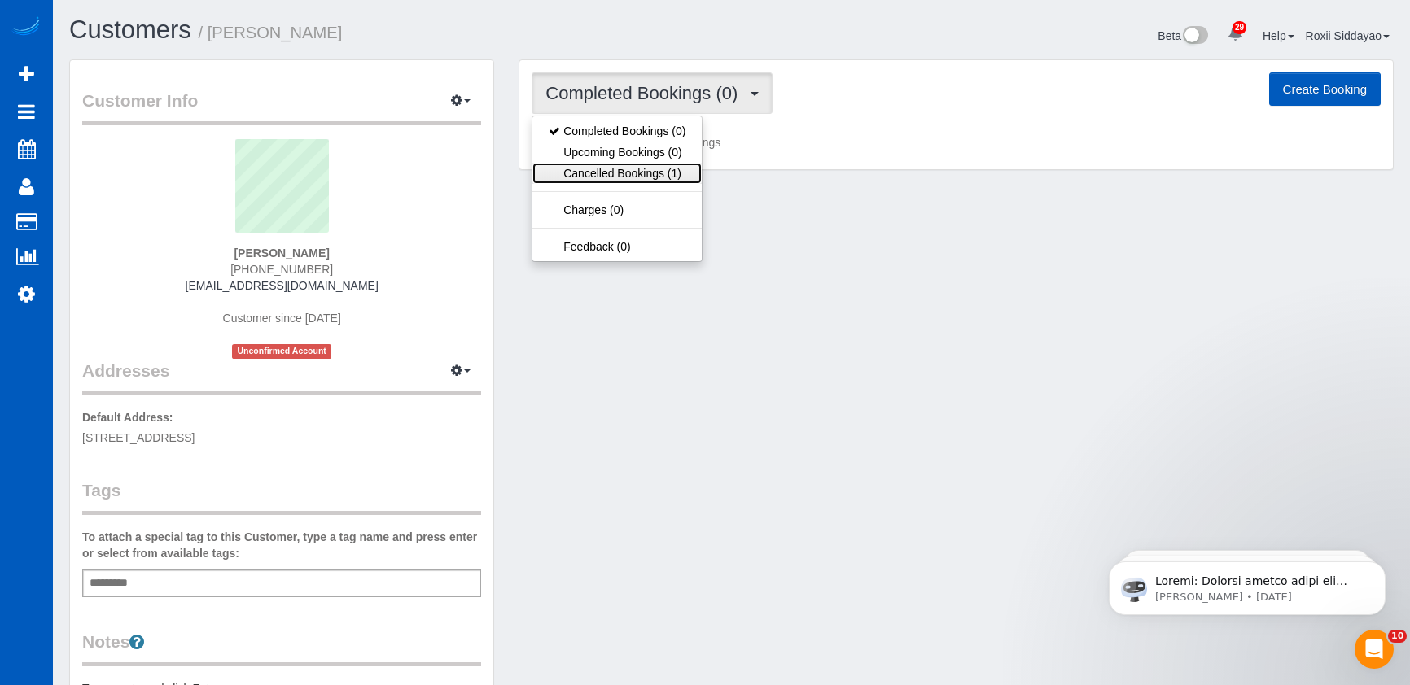
click at [622, 168] on link "Cancelled Bookings (1)" at bounding box center [616, 173] width 169 height 21
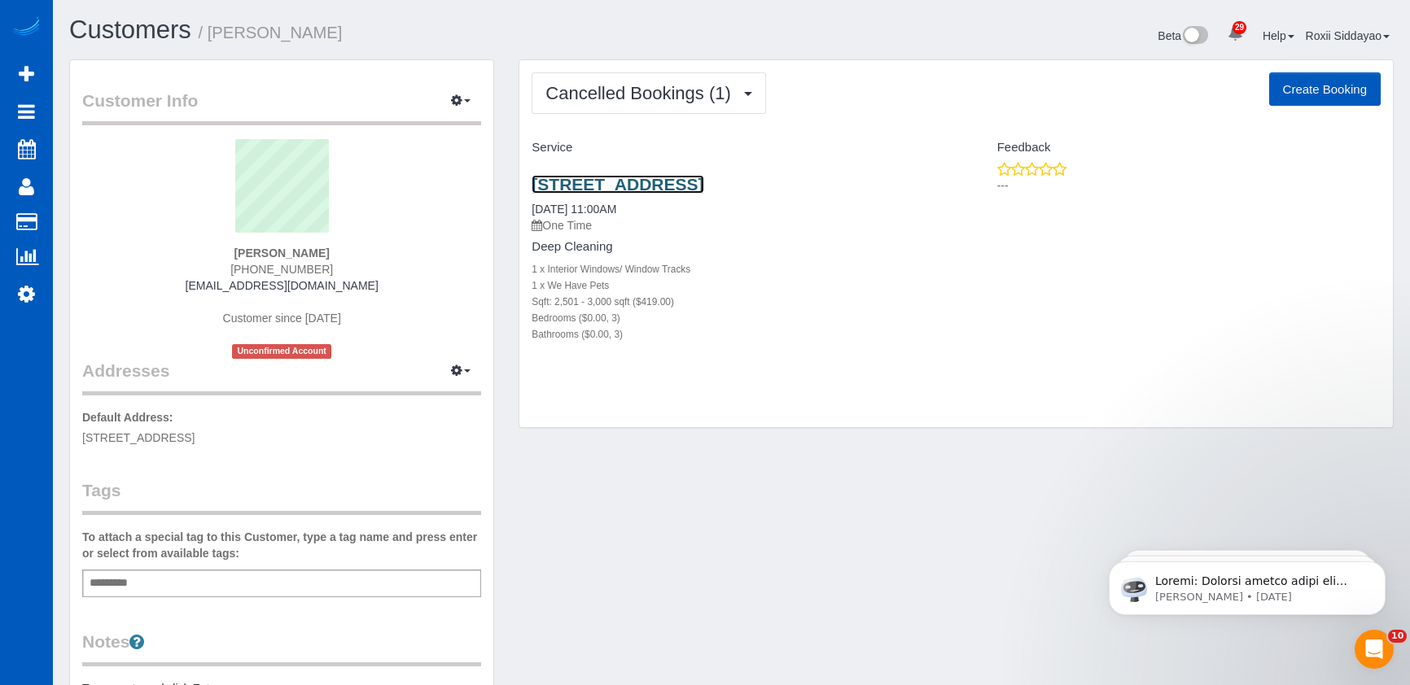
click at [632, 187] on link "10901 Evergreen Ter Sw, Lakewood, WA 98498" at bounding box center [617, 184] width 172 height 19
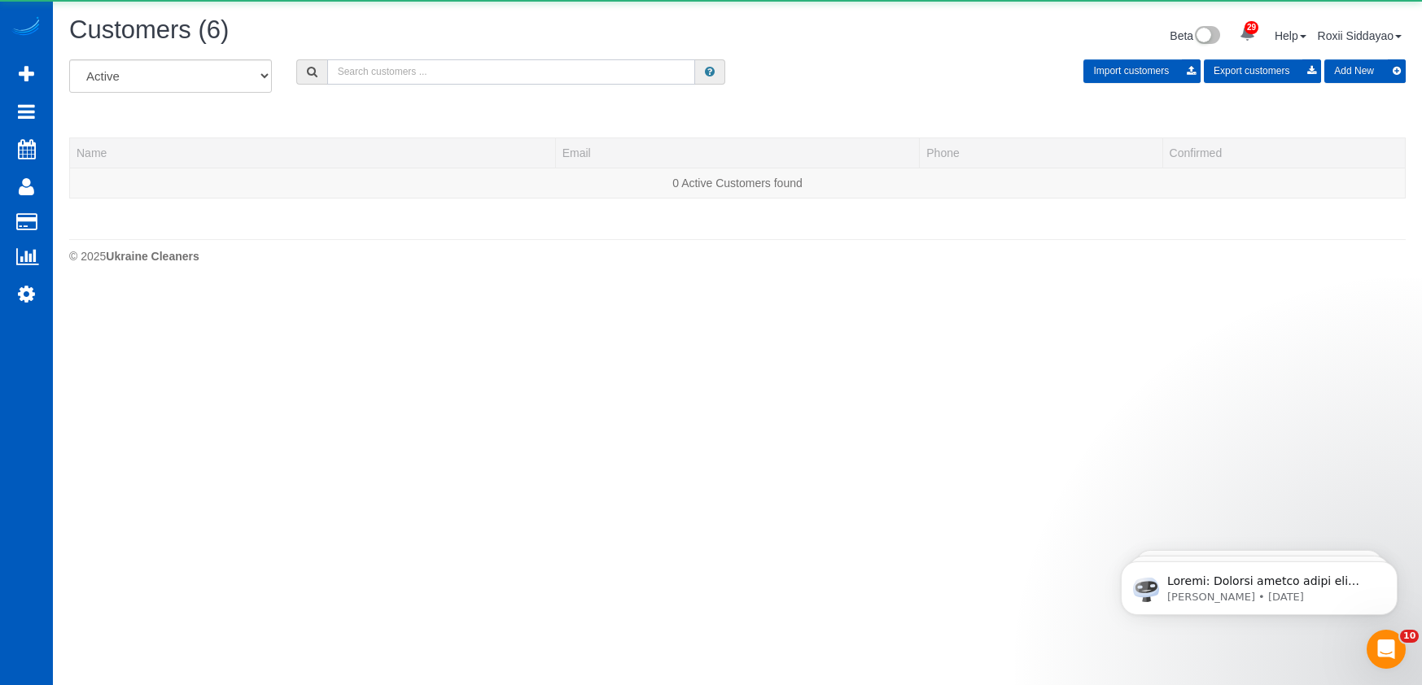
click at [515, 76] on input "text" at bounding box center [511, 71] width 368 height 25
paste input "0612"
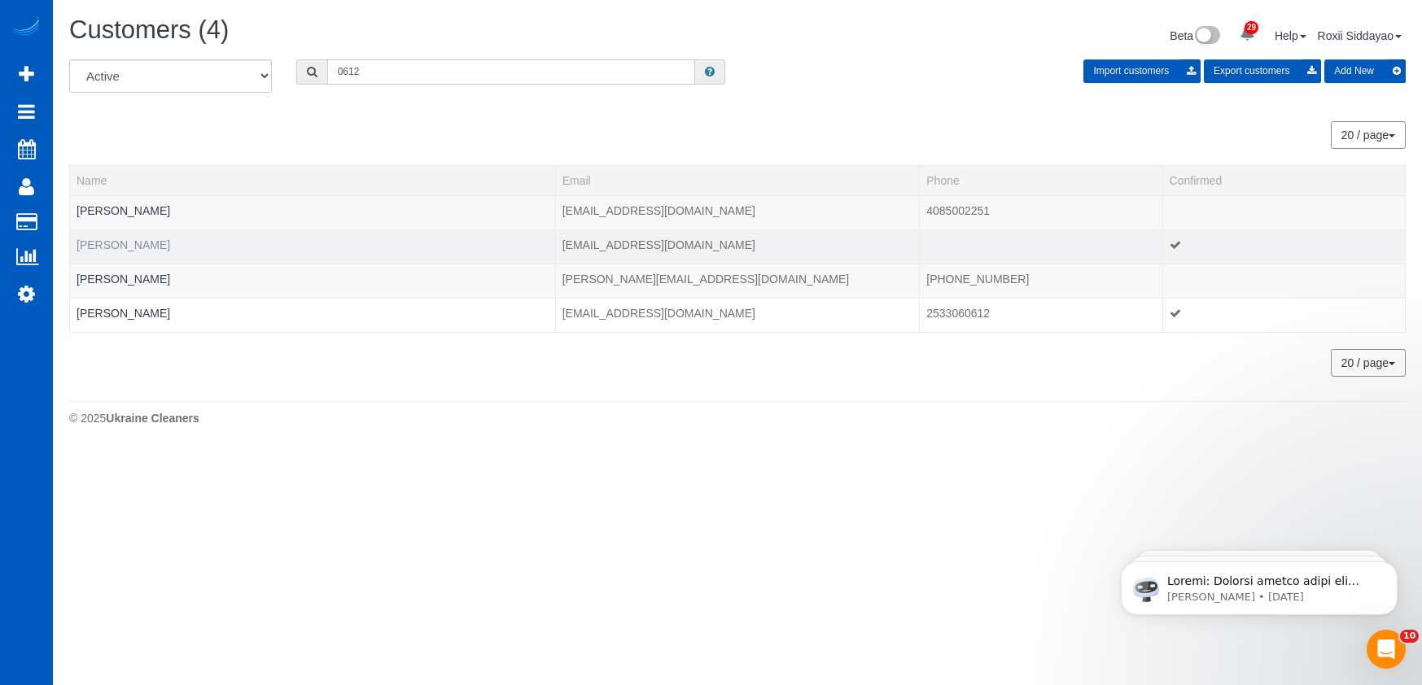
type input "0612"
click at [160, 244] on link "Jonathan Harnisch" at bounding box center [124, 244] width 94 height 13
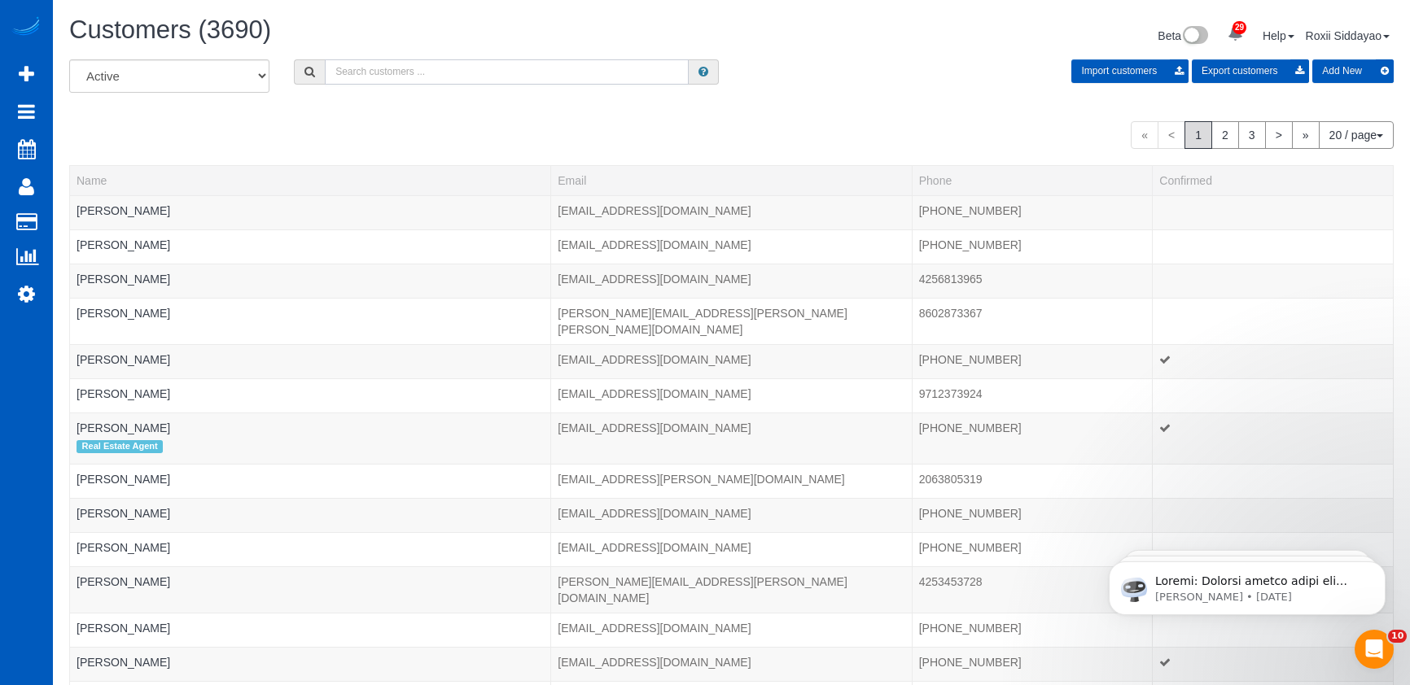
click at [465, 75] on input "text" at bounding box center [507, 71] width 364 height 25
paste input "6836"
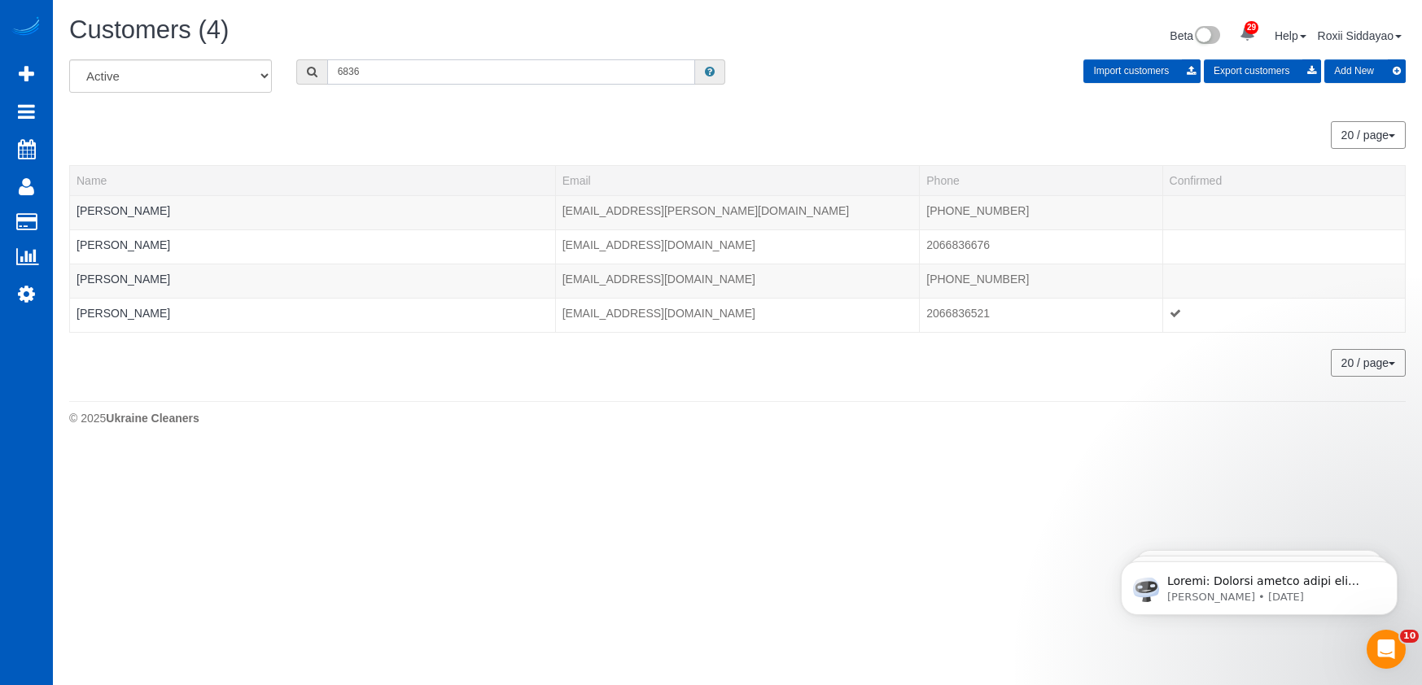
click at [447, 63] on input "6836" at bounding box center [511, 71] width 368 height 25
paste input "0318"
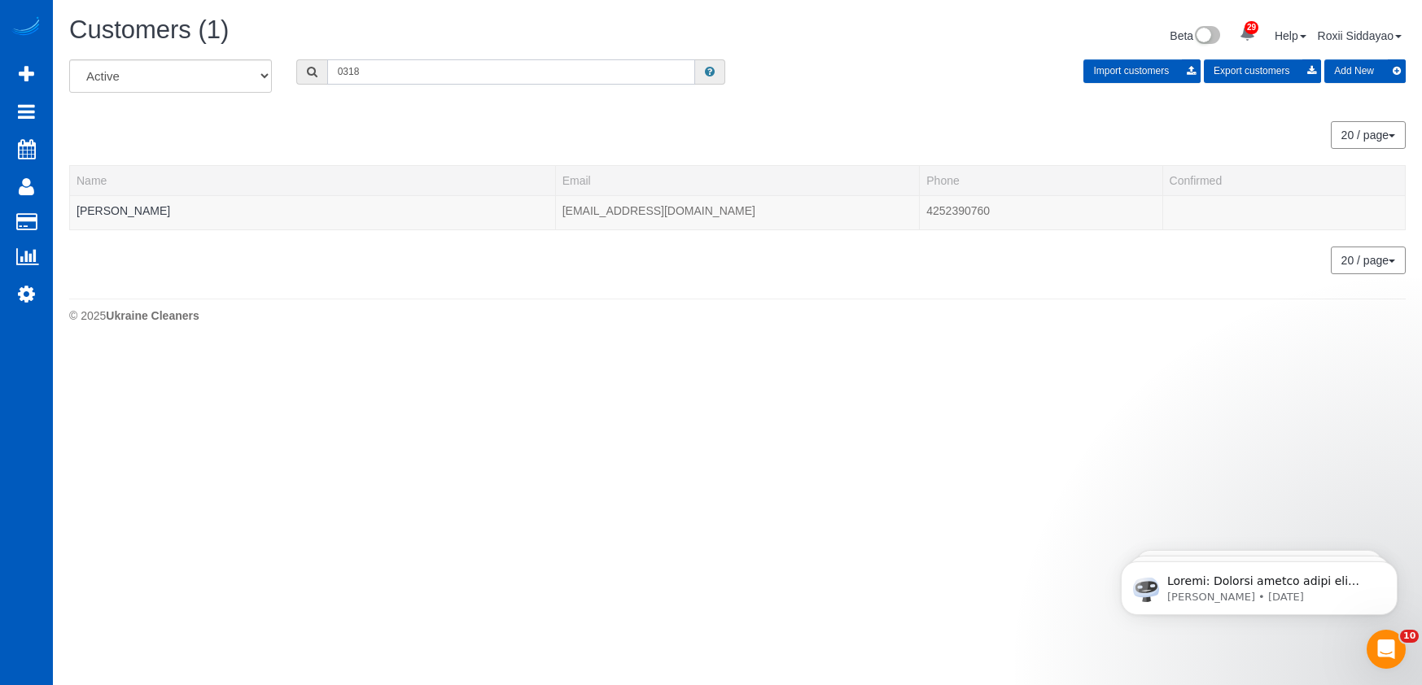
click at [419, 79] on input "0318" at bounding box center [511, 71] width 368 height 25
click at [418, 79] on input "0318" at bounding box center [511, 71] width 368 height 25
paste input "147"
click at [428, 69] on input "1478" at bounding box center [511, 71] width 368 height 25
click at [428, 68] on input "1478" at bounding box center [511, 71] width 368 height 25
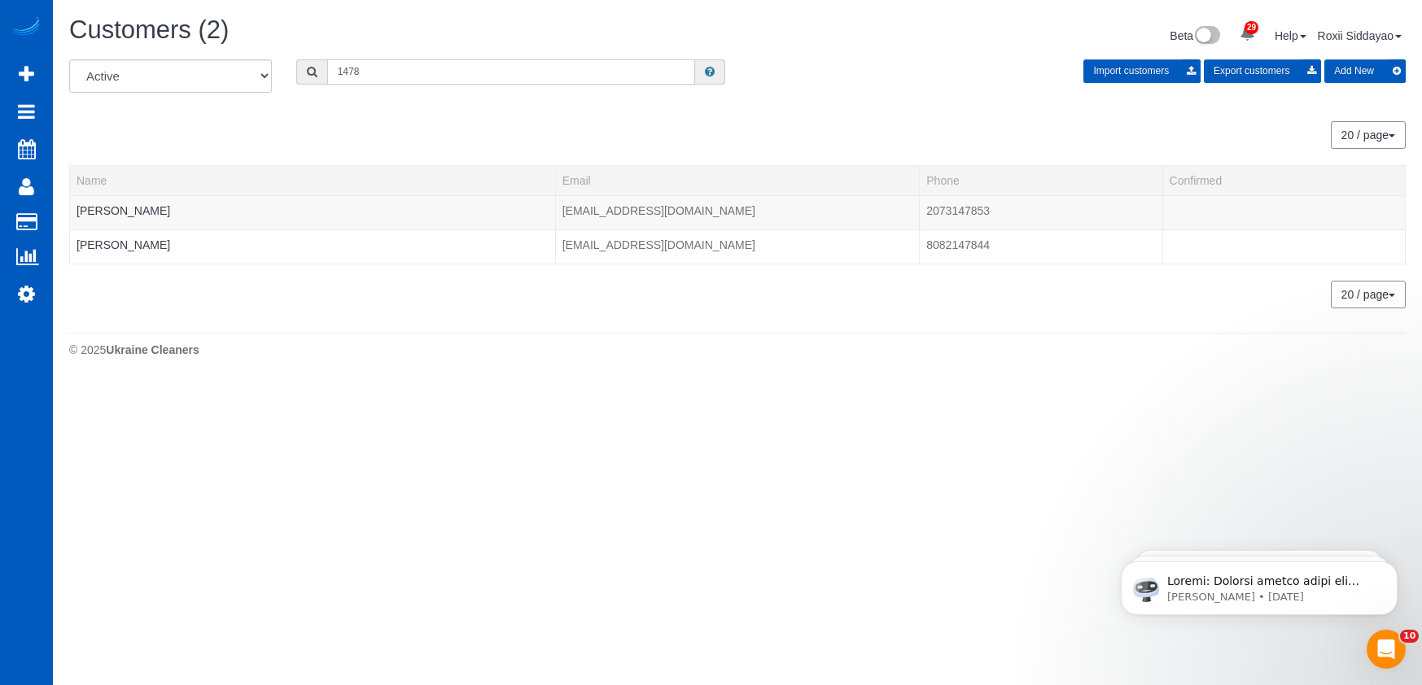
paste input "5957"
click at [416, 77] on input "5957" at bounding box center [511, 71] width 368 height 25
paste input "3520"
click at [476, 68] on input "3520" at bounding box center [511, 71] width 368 height 25
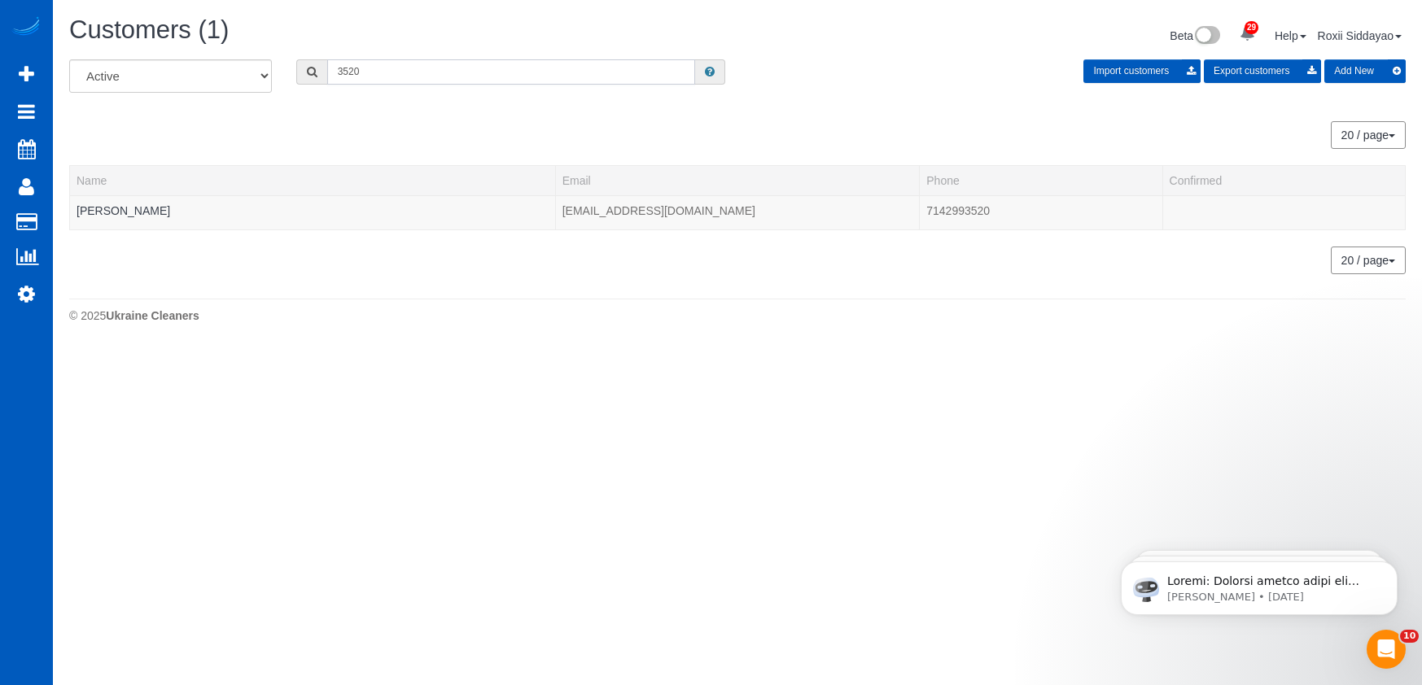
click at [476, 68] on input "3520" at bounding box center [511, 71] width 368 height 25
paste input "0678"
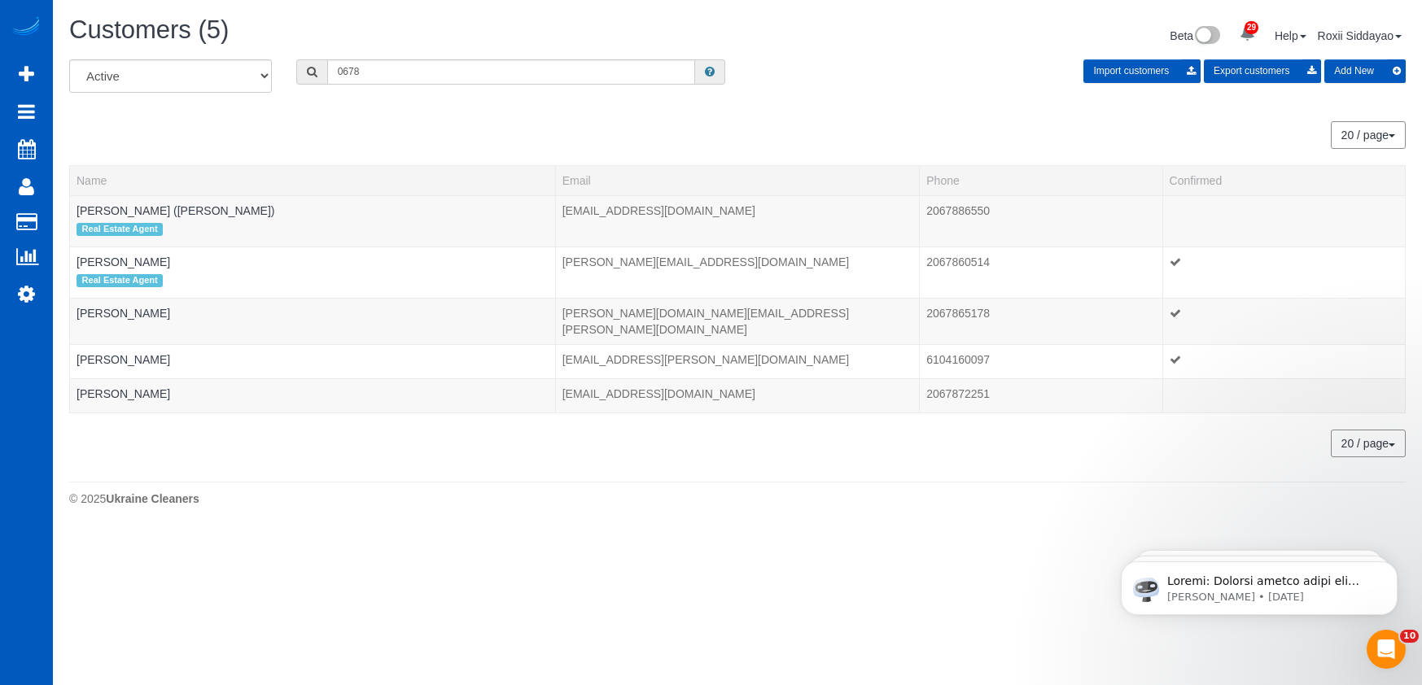
click at [444, 86] on div "All Active Archived 0678 Import customers Export customers Add New" at bounding box center [737, 82] width 1361 height 46
click at [444, 76] on input "0678" at bounding box center [511, 71] width 368 height 25
paste input "9490"
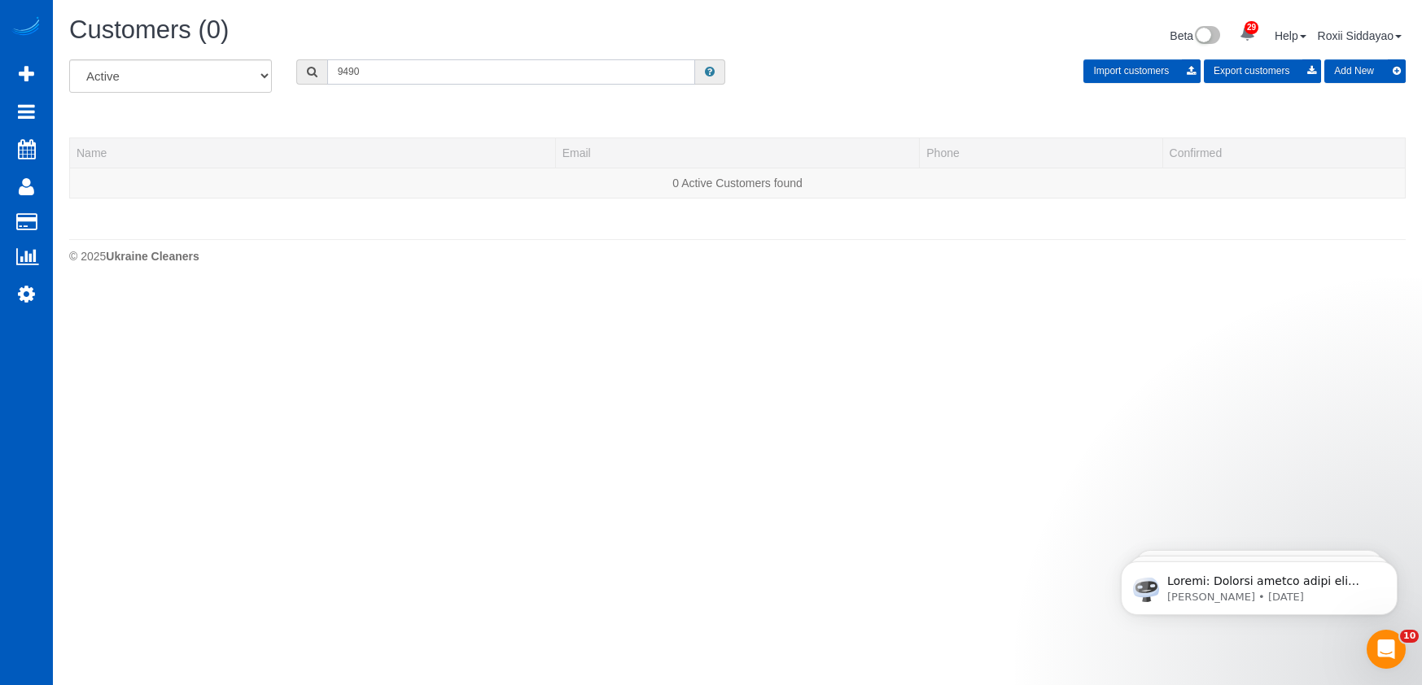
click at [440, 72] on input "9490" at bounding box center [511, 71] width 368 height 25
paste input "4687"
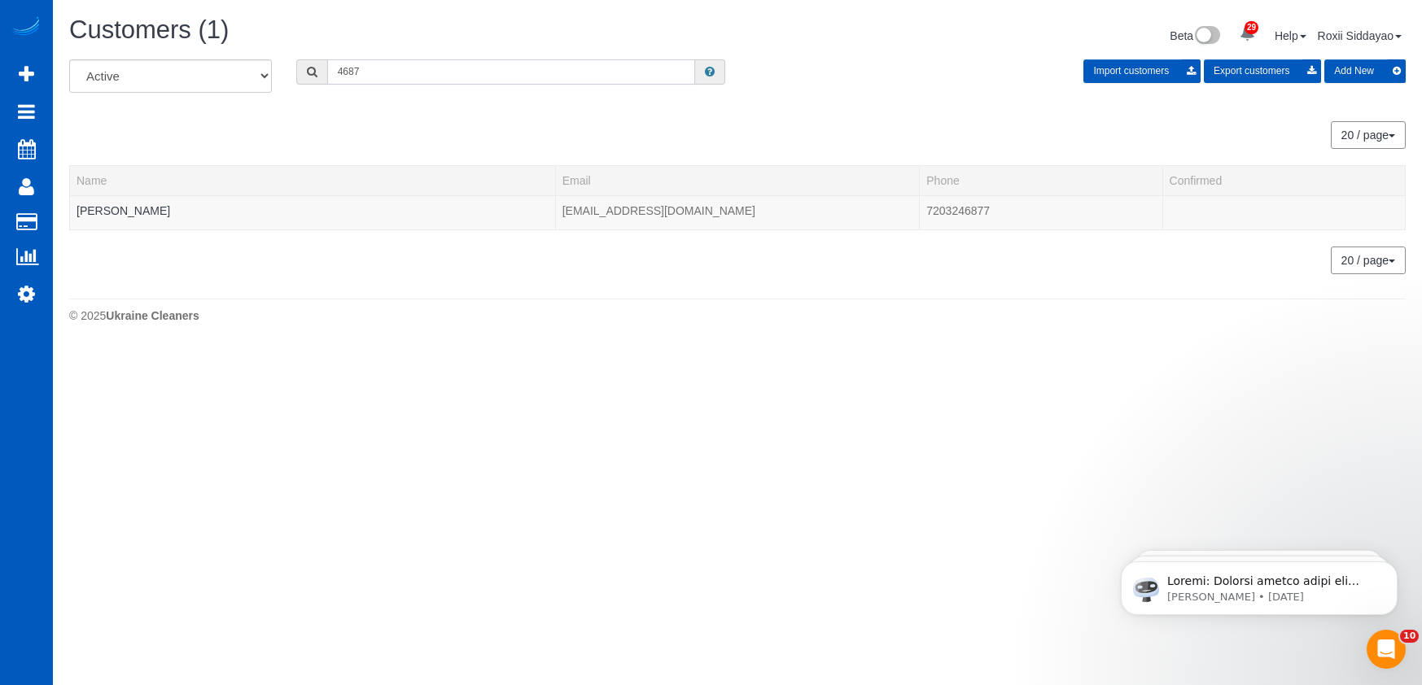
click at [425, 79] on input "4687" at bounding box center [511, 71] width 368 height 25
paste input "093"
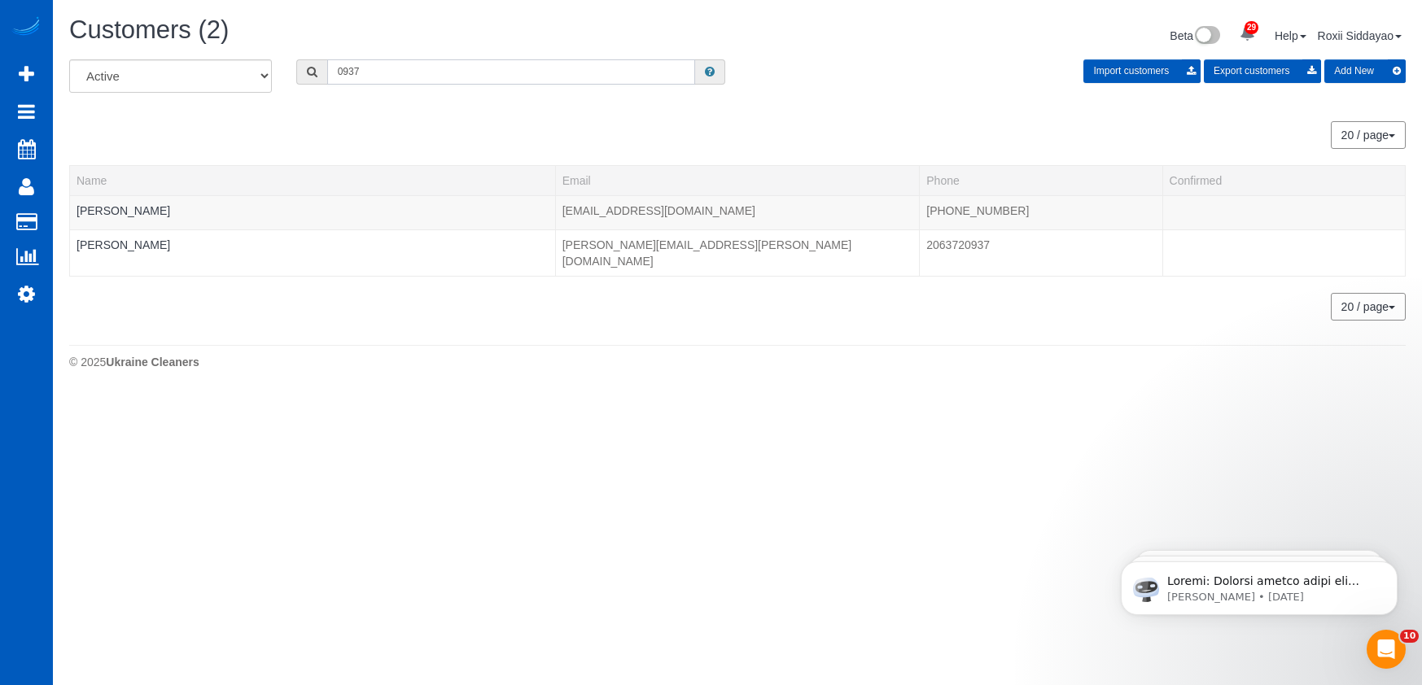
click at [400, 69] on input "0937" at bounding box center [511, 71] width 368 height 25
paste input "719"
click at [374, 56] on div "Customers (2) Beta 29 Your Notifications You have 0 alerts × You have 7 to char…" at bounding box center [737, 37] width 1361 height 43
drag, startPoint x: 375, startPoint y: 56, endPoint x: 378, endPoint y: 74, distance: 18.2
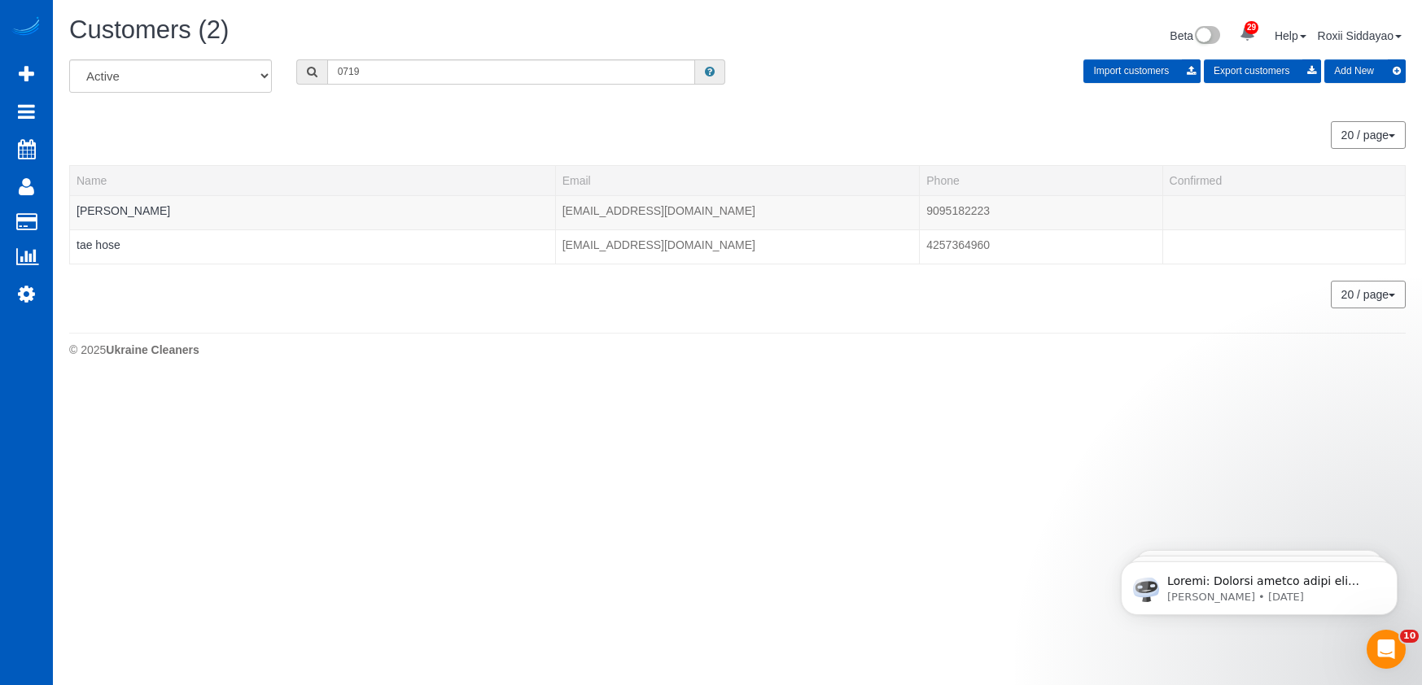
click at [375, 59] on div "Customers (2) Beta 29 Your Notifications You have 0 alerts × You have 7 to char…" at bounding box center [737, 191] width 1369 height 382
click at [380, 70] on input "0719" at bounding box center [511, 71] width 368 height 25
paste input "8810"
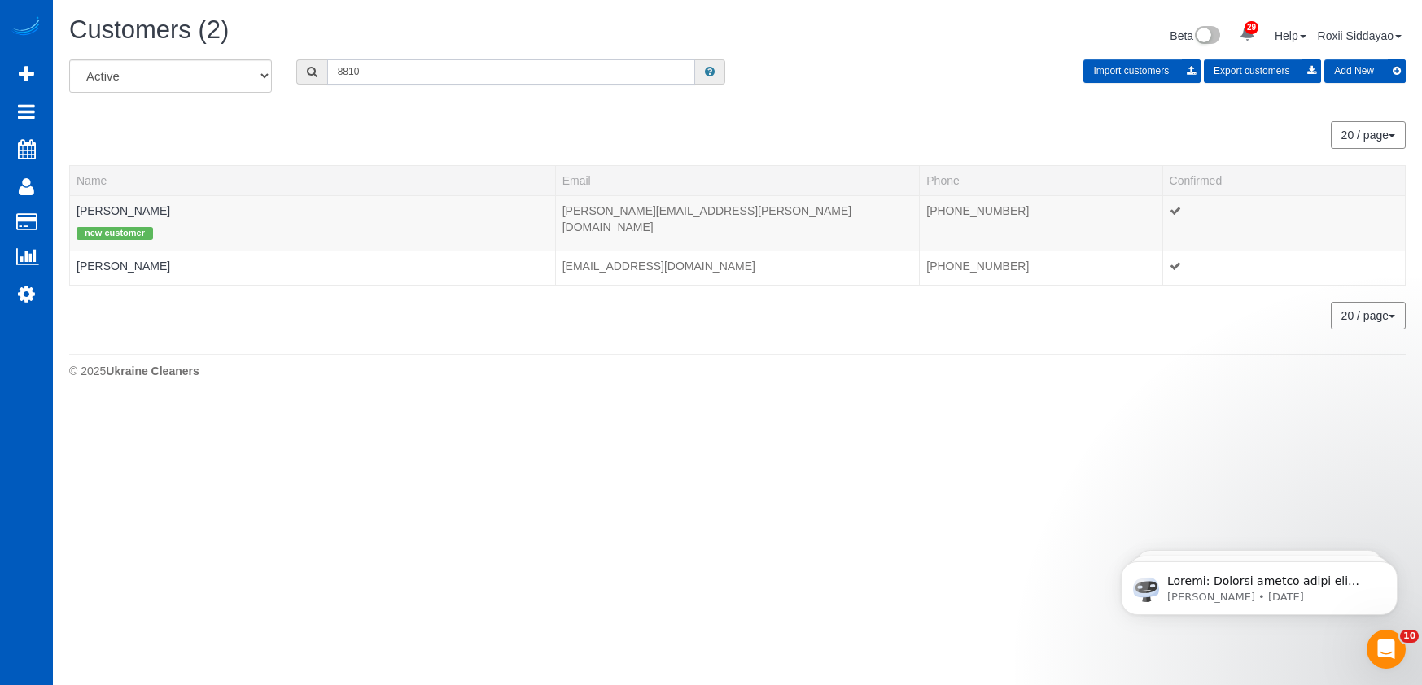
type input "8810"
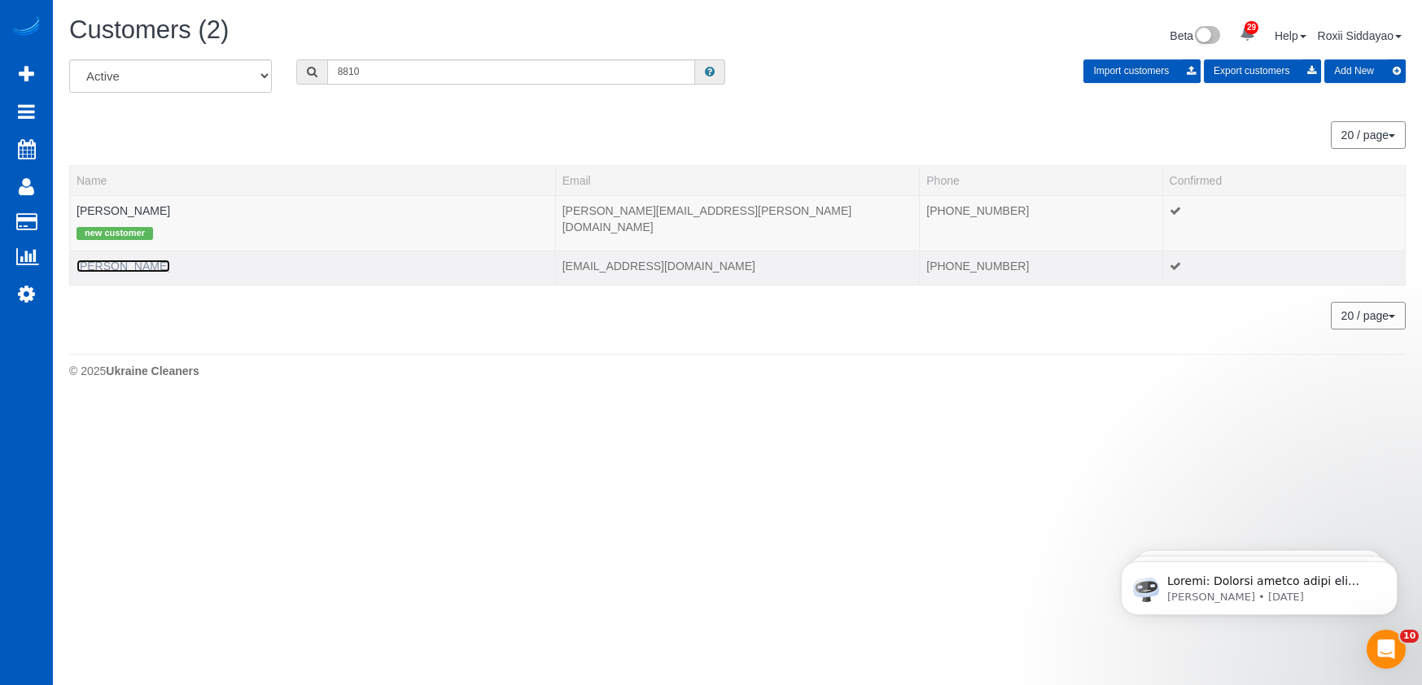
click at [142, 265] on link "Micahlyn Nicholas" at bounding box center [124, 266] width 94 height 13
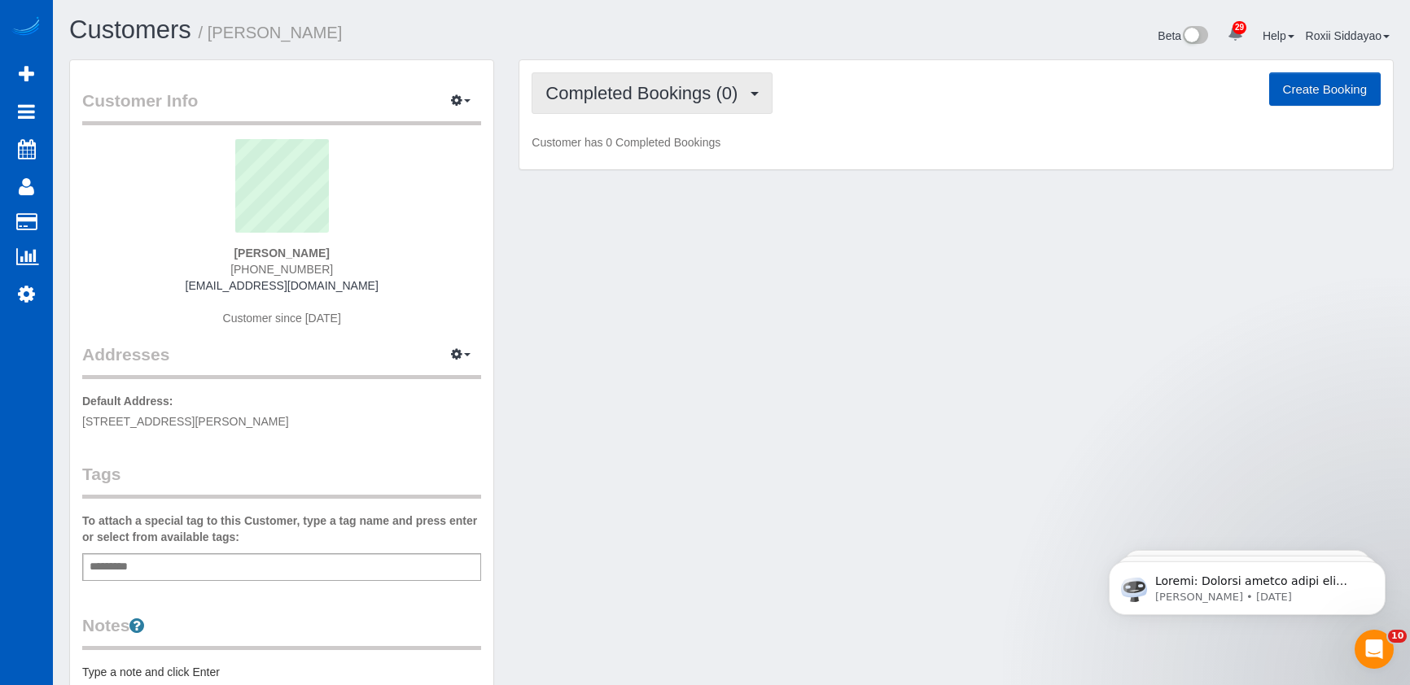
click at [719, 100] on span "Completed Bookings (0)" at bounding box center [645, 93] width 200 height 20
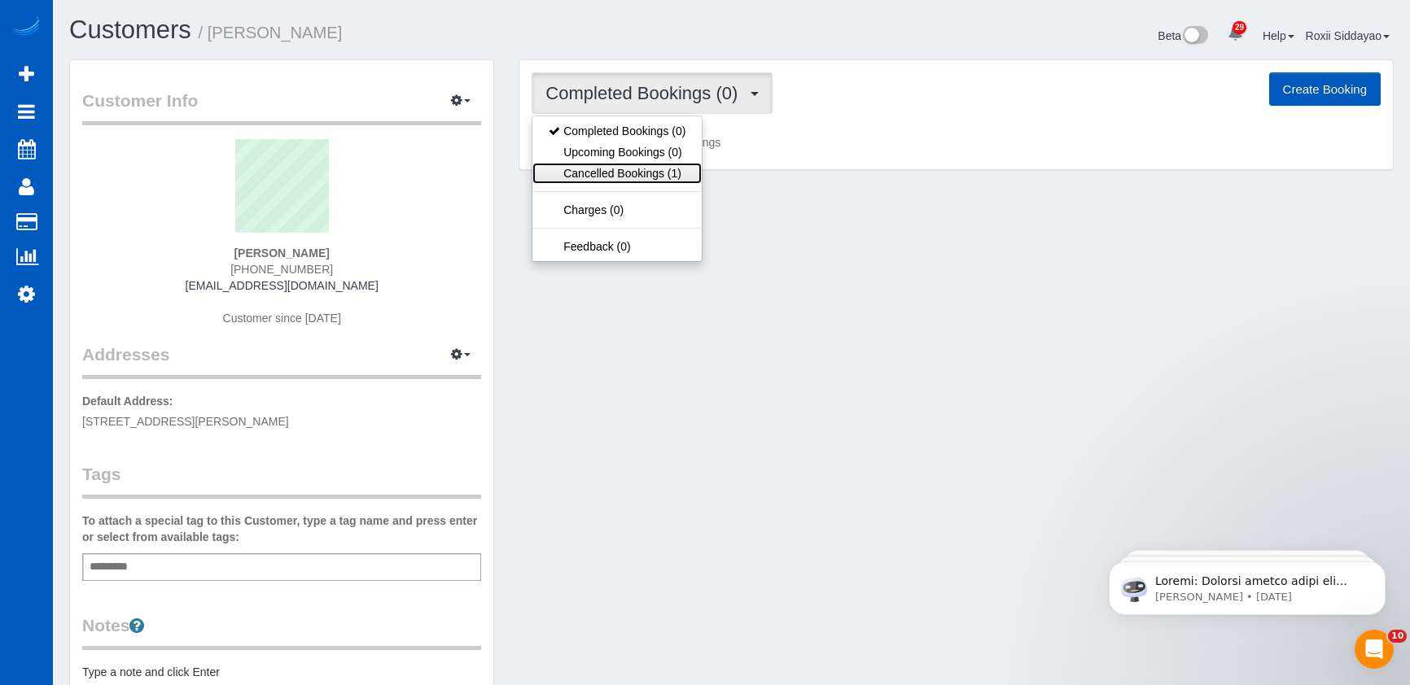
click at [659, 177] on link "Cancelled Bookings (1)" at bounding box center [616, 173] width 169 height 21
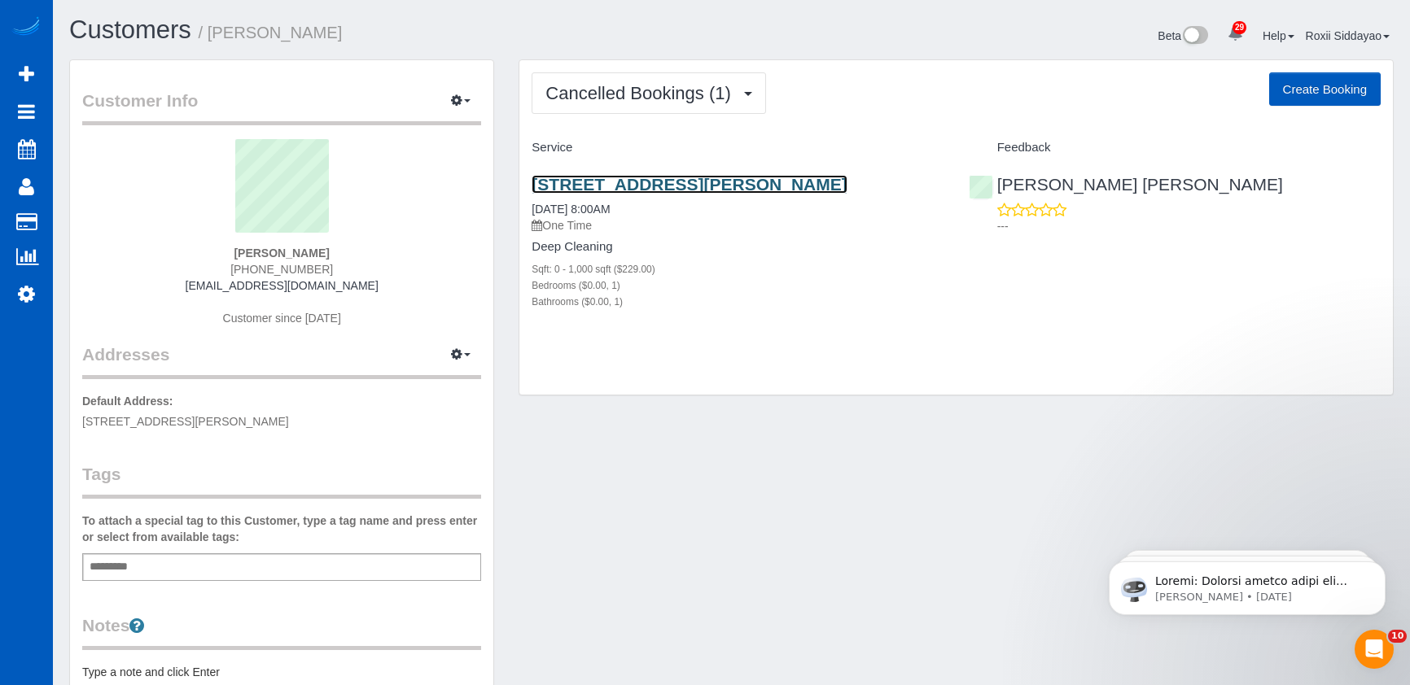
click at [723, 185] on link "8220 S Hosmer St Unit 506, Tacoma, WA 98444" at bounding box center [688, 184] width 315 height 19
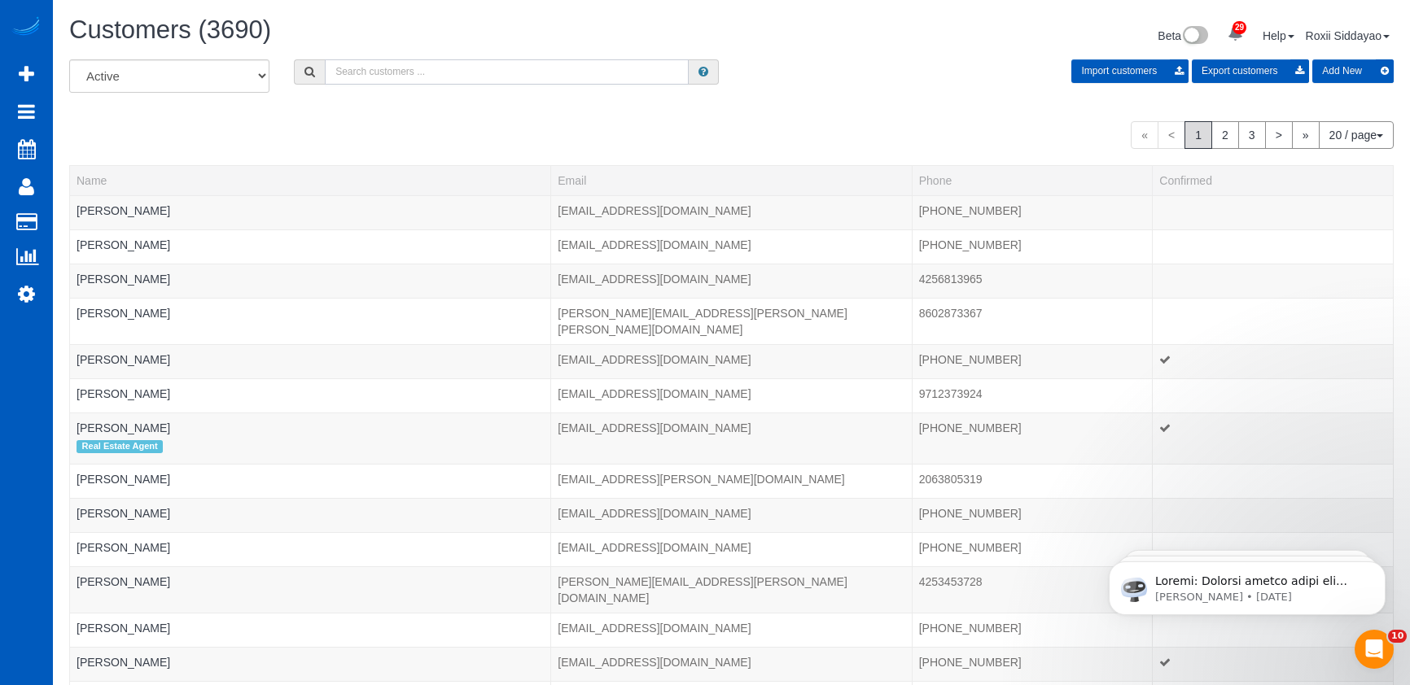
click at [378, 74] on input "text" at bounding box center [507, 71] width 364 height 25
paste input "1338"
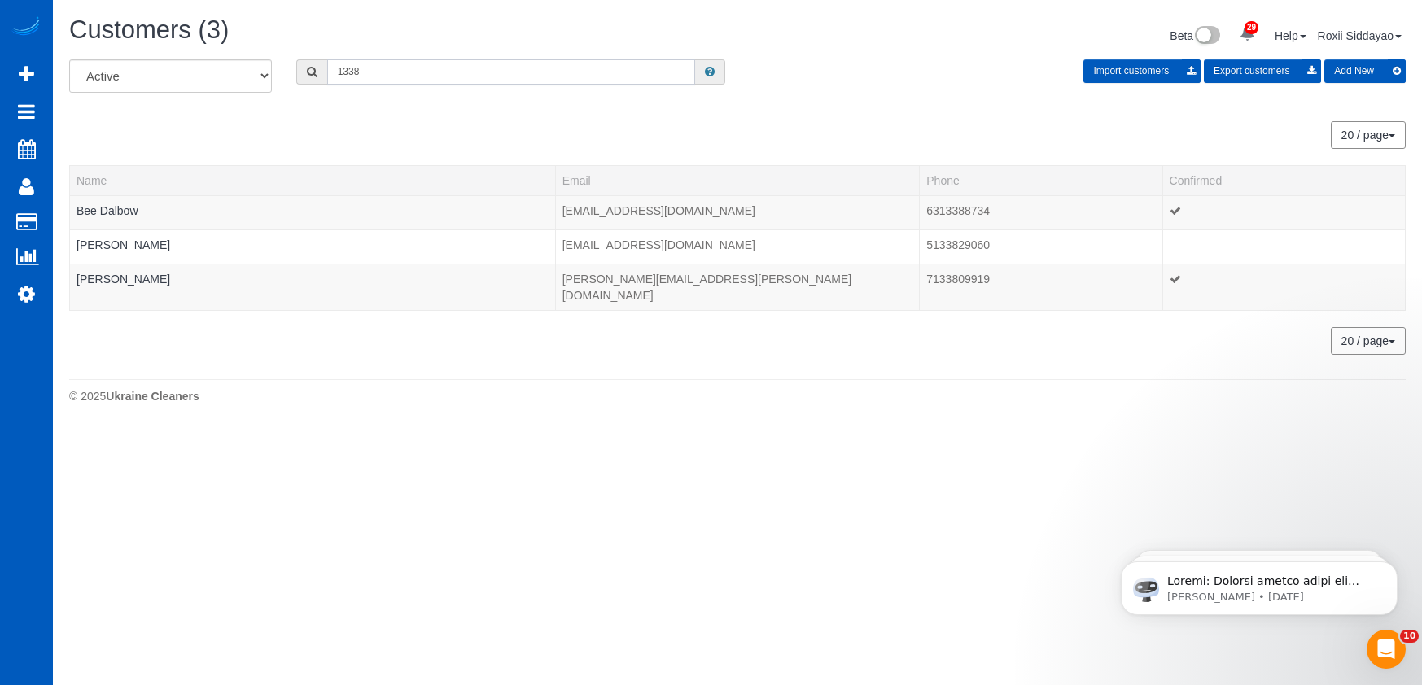
click at [393, 84] on input "1338" at bounding box center [511, 71] width 368 height 25
paste input "081"
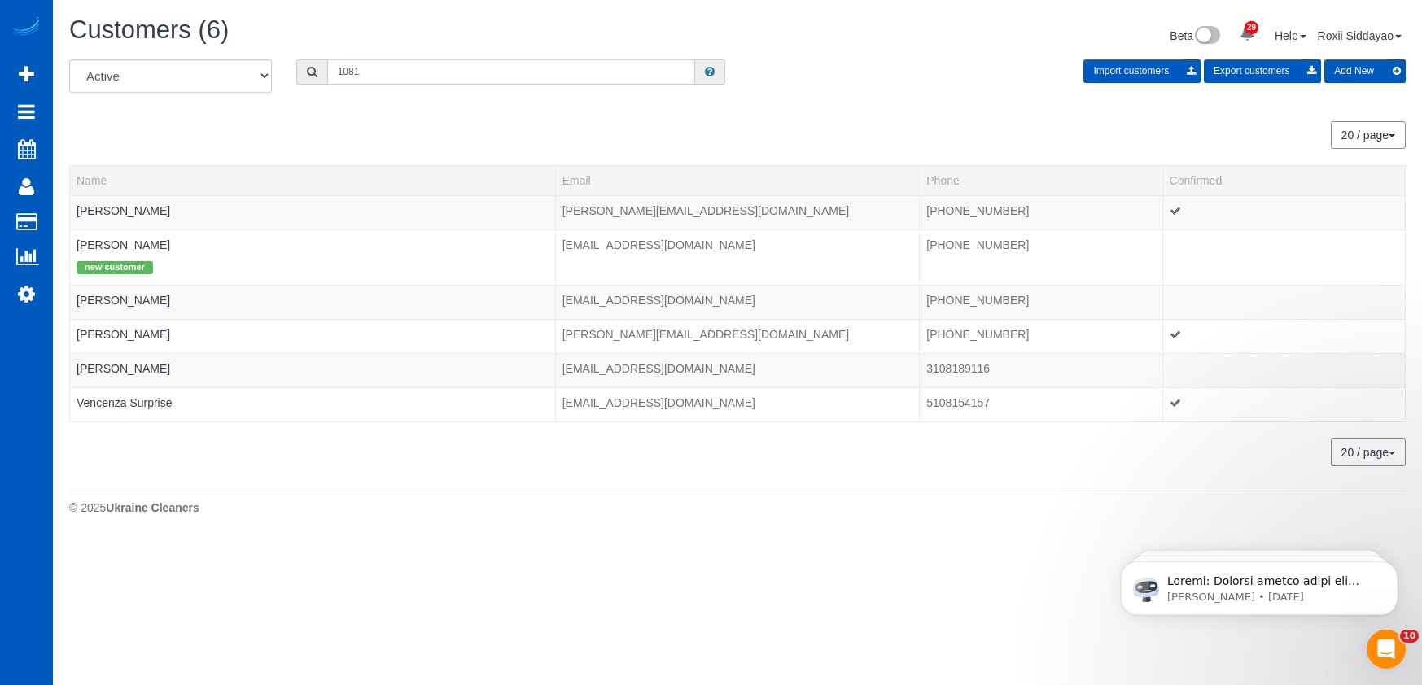
click at [456, 64] on input "1081" at bounding box center [511, 71] width 368 height 25
paste input "2113"
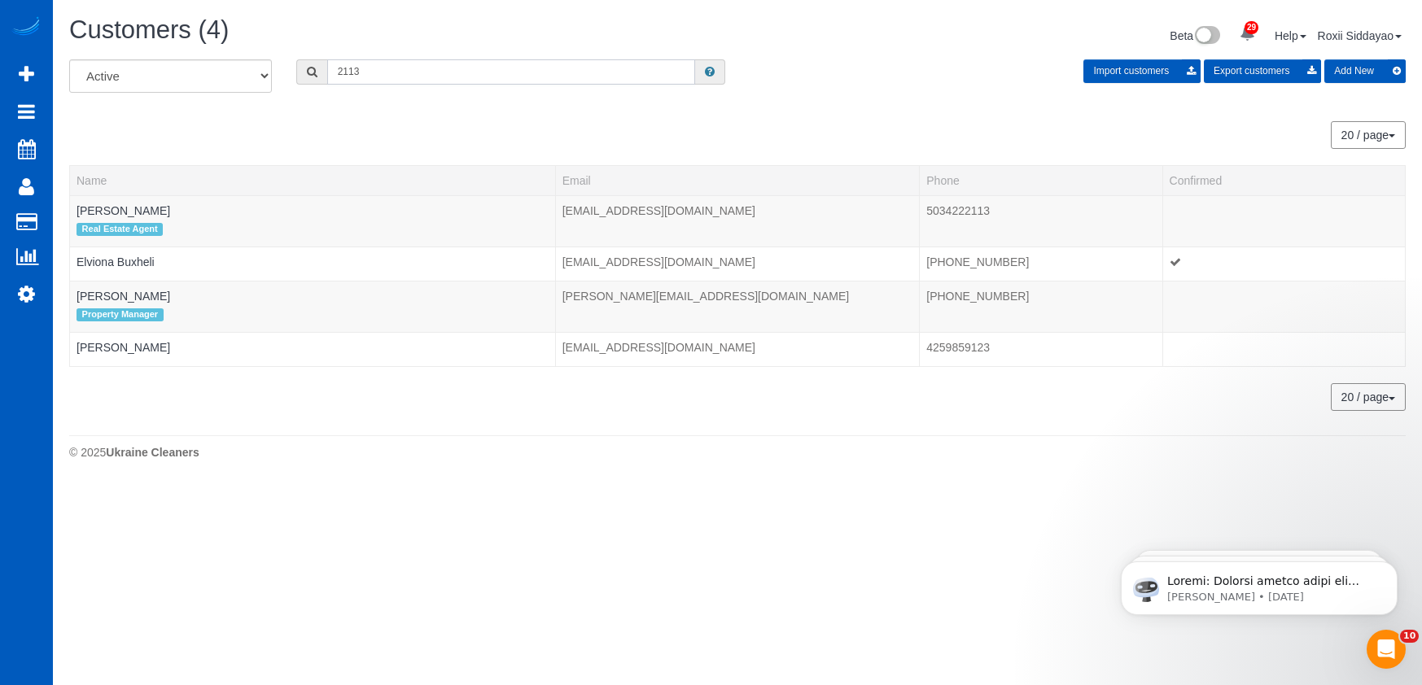
click at [408, 73] on input "2113" at bounding box center [511, 71] width 368 height 25
paste input "8259"
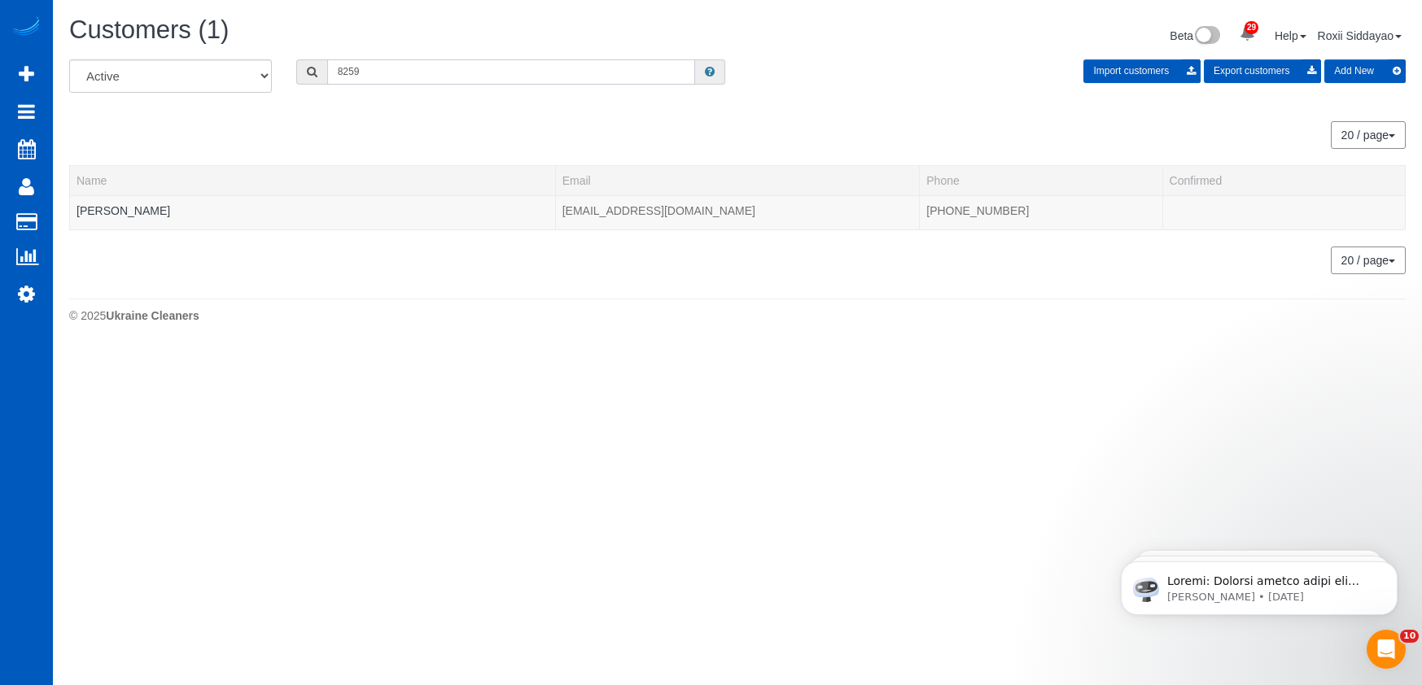
click at [431, 75] on input "8259" at bounding box center [511, 71] width 368 height 25
paste input "3492"
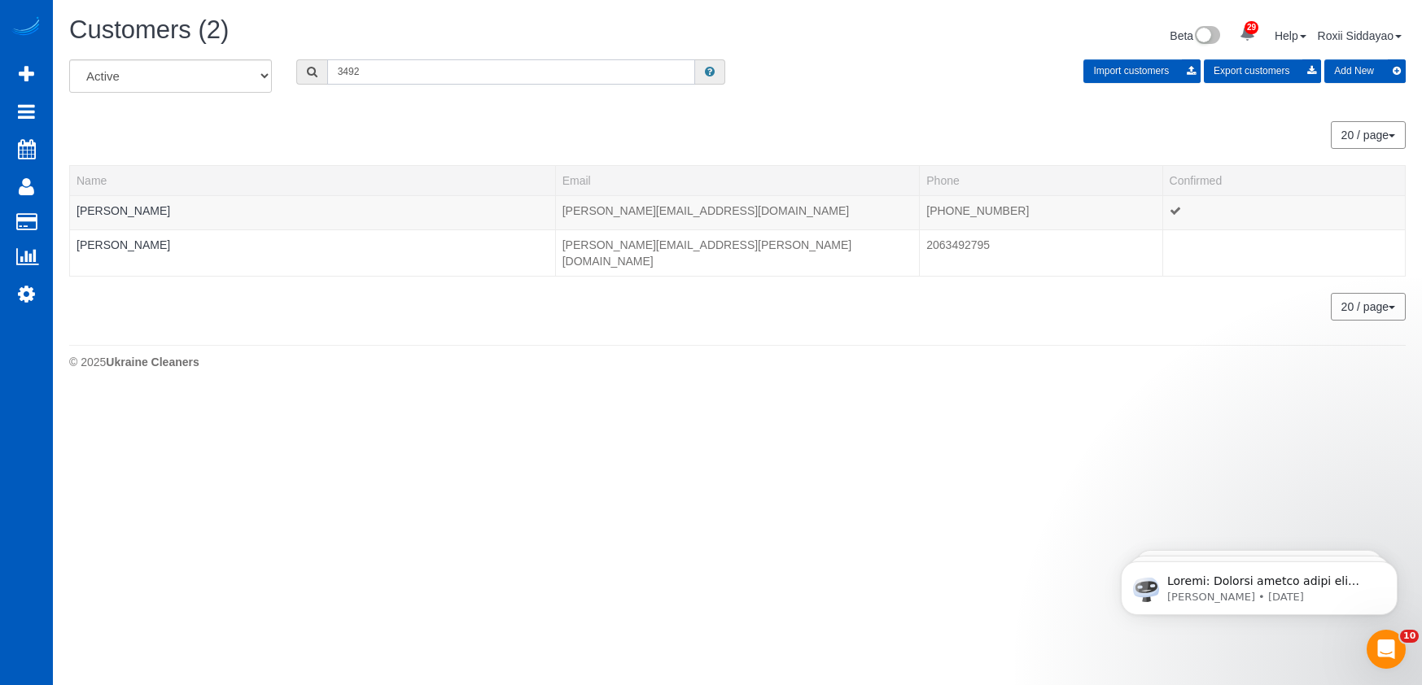
click at [421, 81] on input "3492" at bounding box center [511, 71] width 368 height 25
paste input "2721"
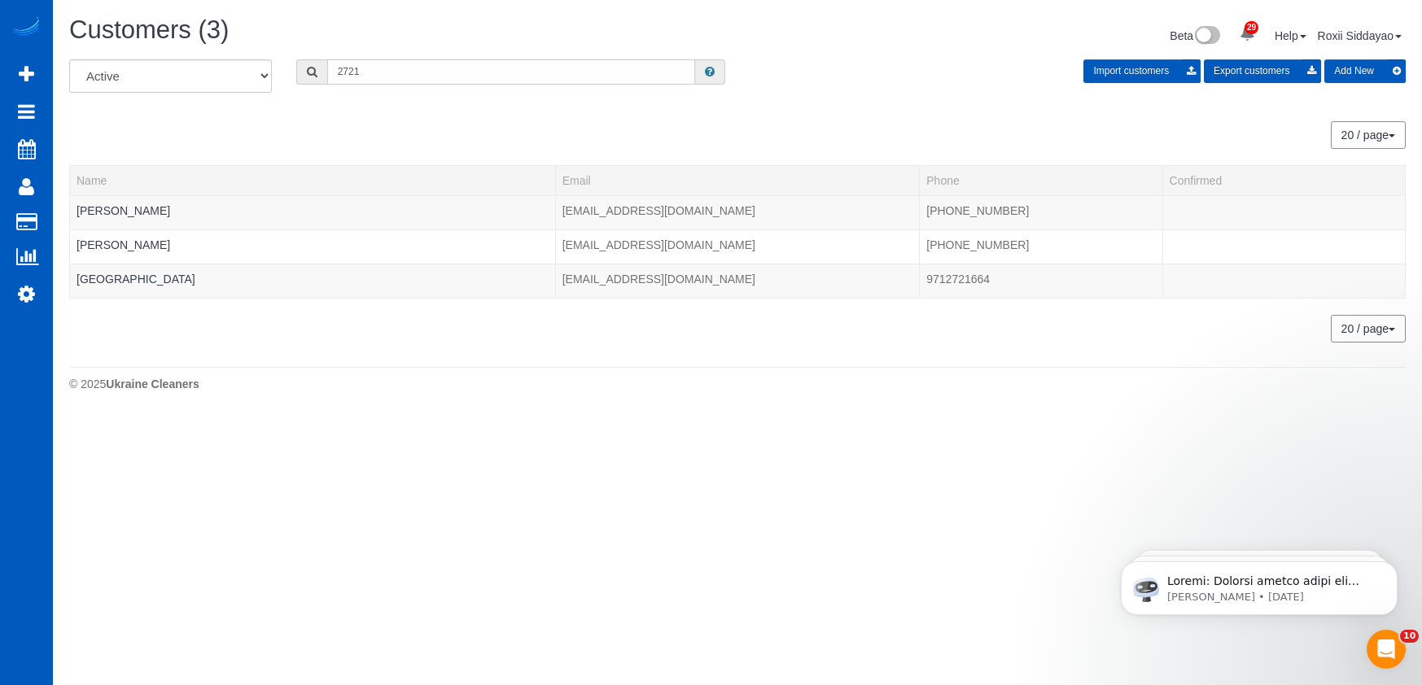
click at [396, 72] on input "2721" at bounding box center [511, 71] width 368 height 25
paste input "8529"
click at [376, 81] on input "8529" at bounding box center [511, 71] width 368 height 25
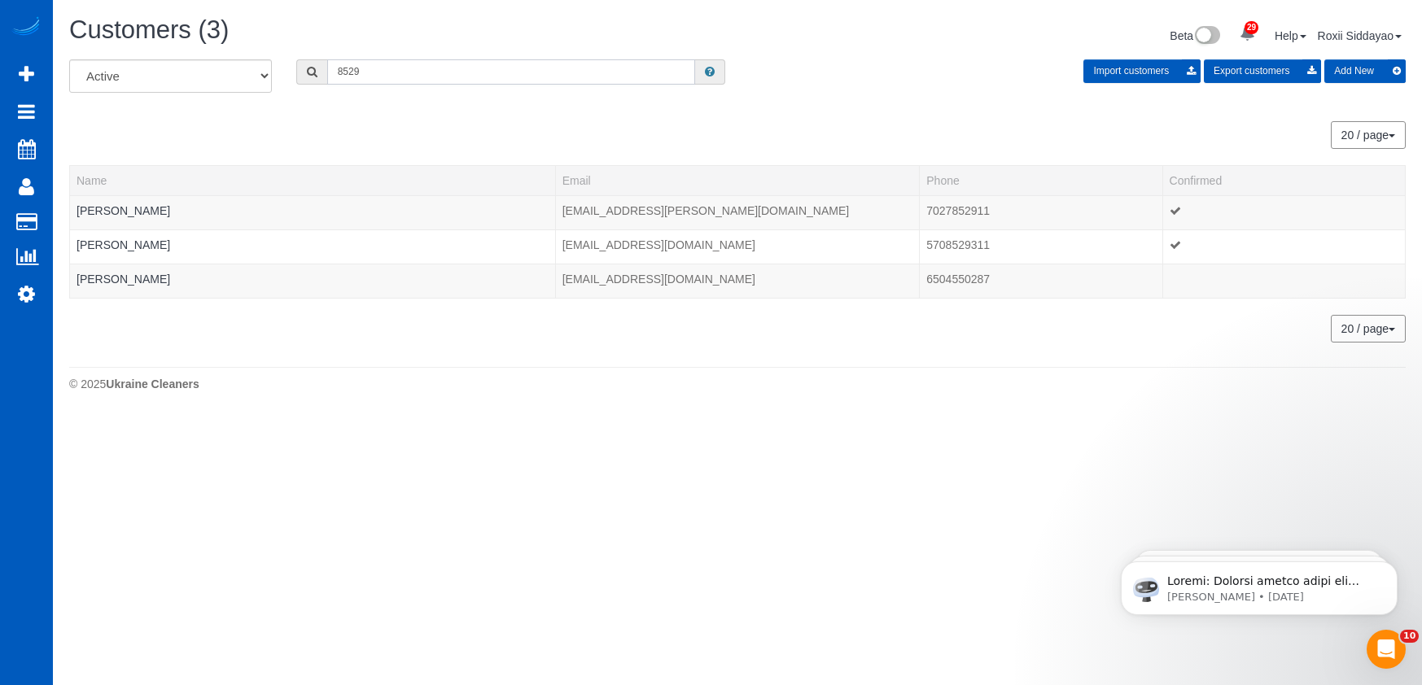
paste input "7686"
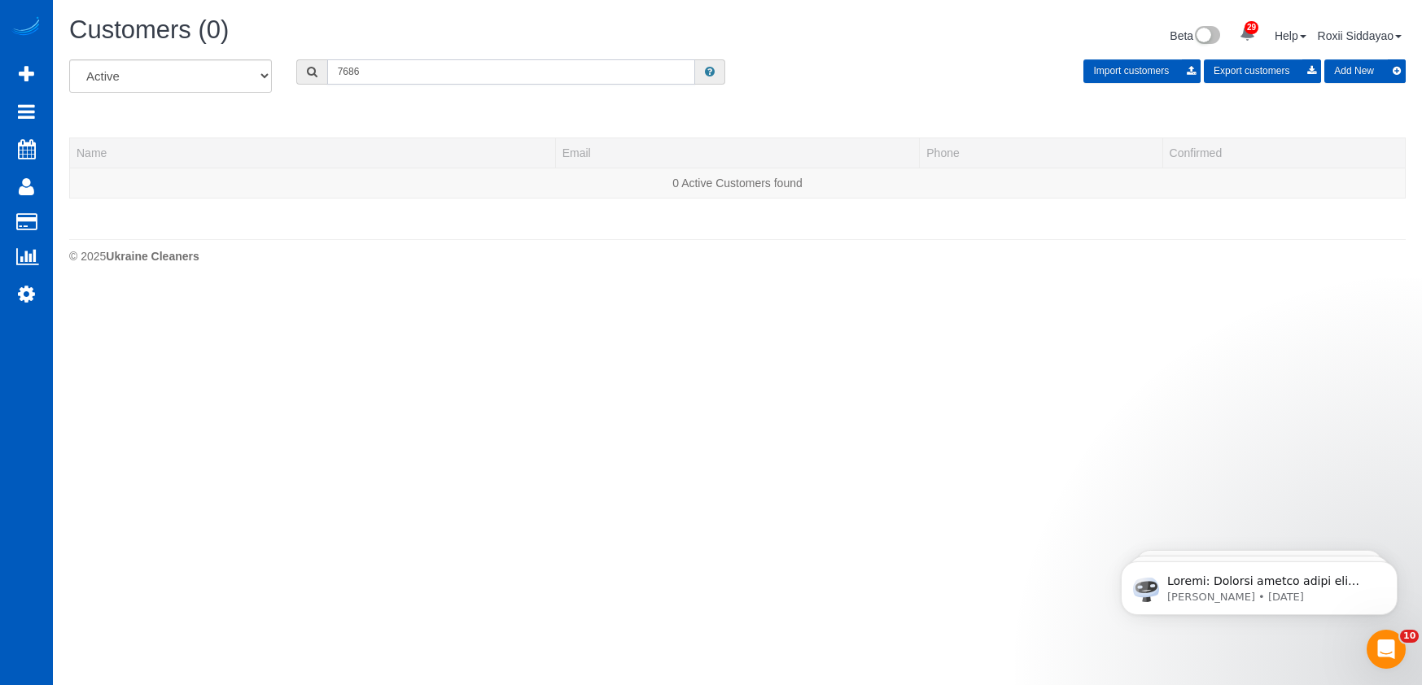
click at [400, 68] on input "7686" at bounding box center [511, 71] width 368 height 25
paste input "2967"
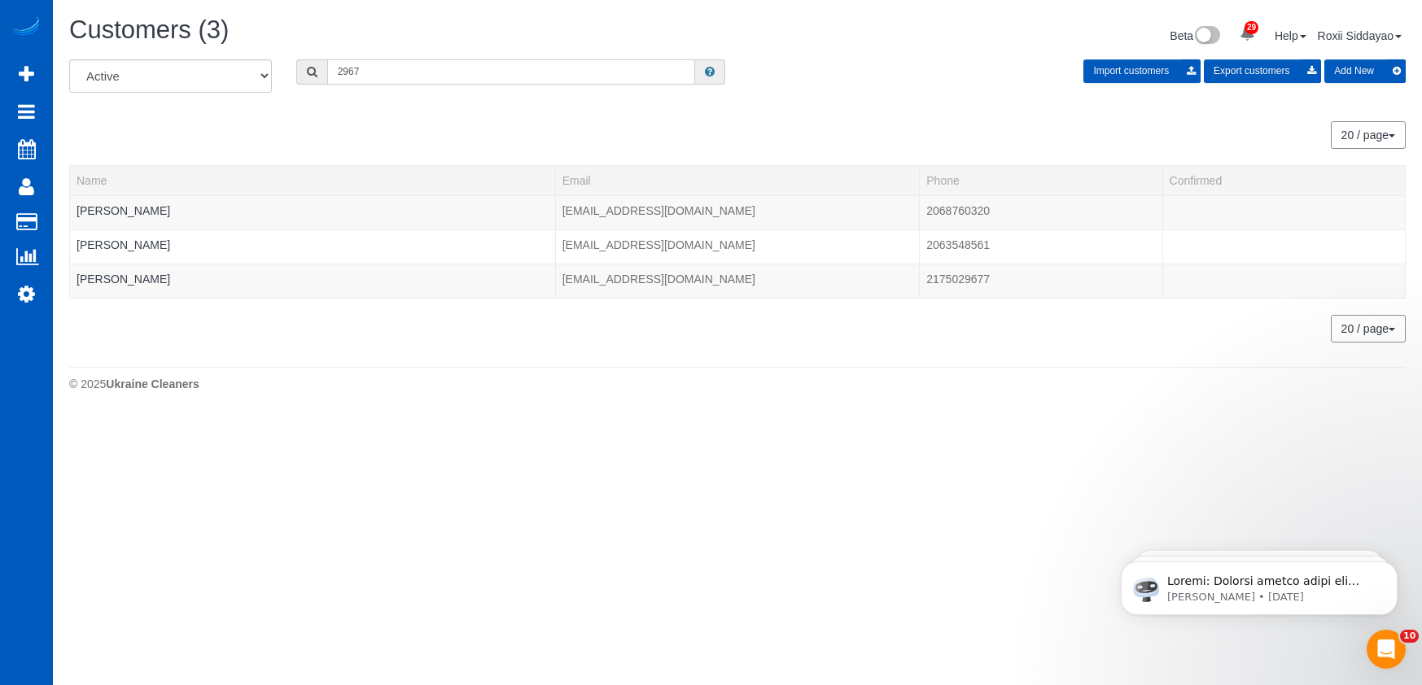
click at [365, 68] on input "2967" at bounding box center [511, 71] width 368 height 25
paste input "7016"
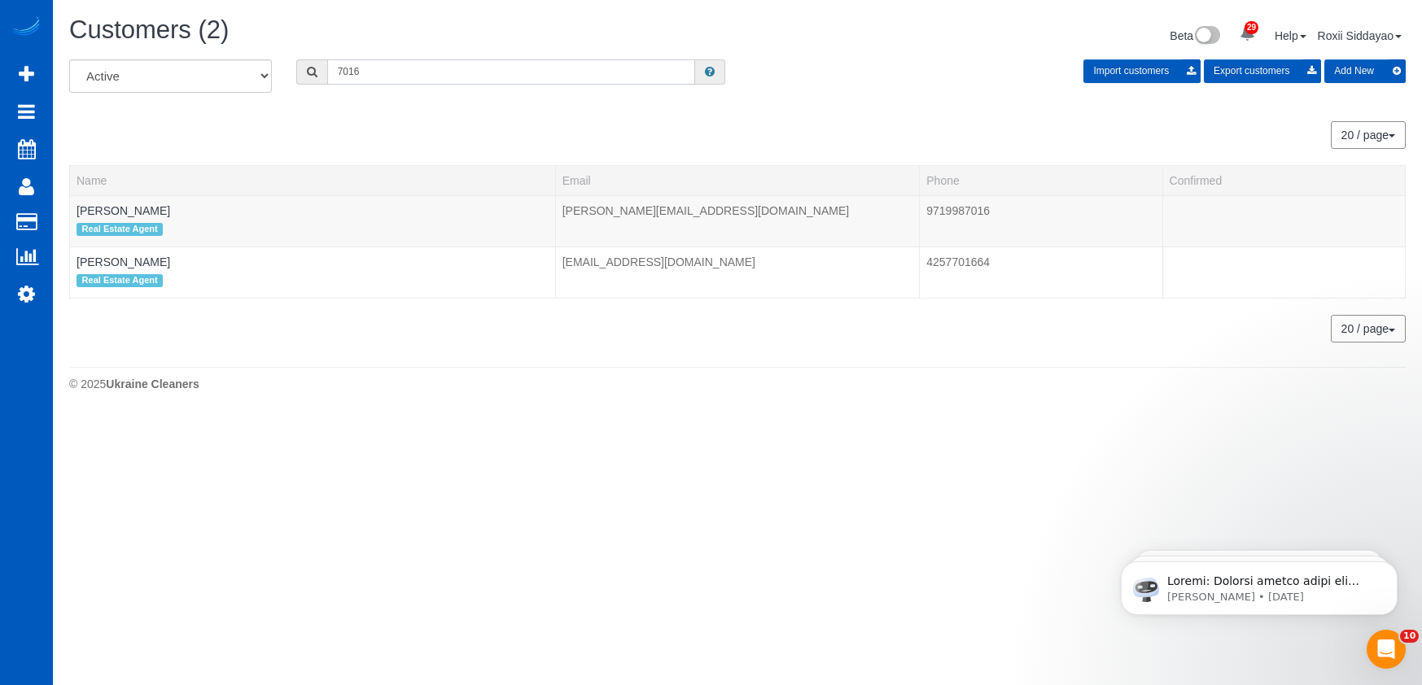
click at [422, 80] on input "7016" at bounding box center [511, 71] width 368 height 25
click at [422, 79] on input "7016" at bounding box center [511, 71] width 368 height 25
paste input "0072"
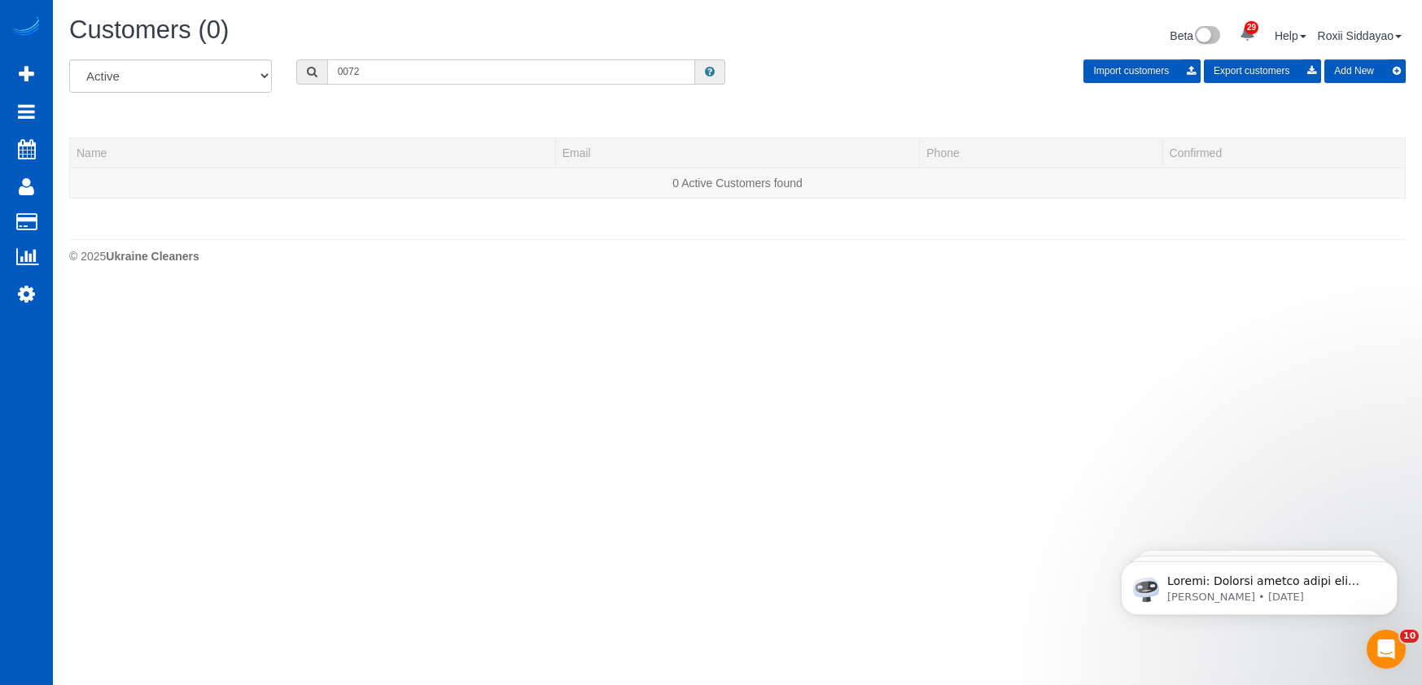
click at [389, 62] on input "0072" at bounding box center [511, 71] width 368 height 25
paste input "8773"
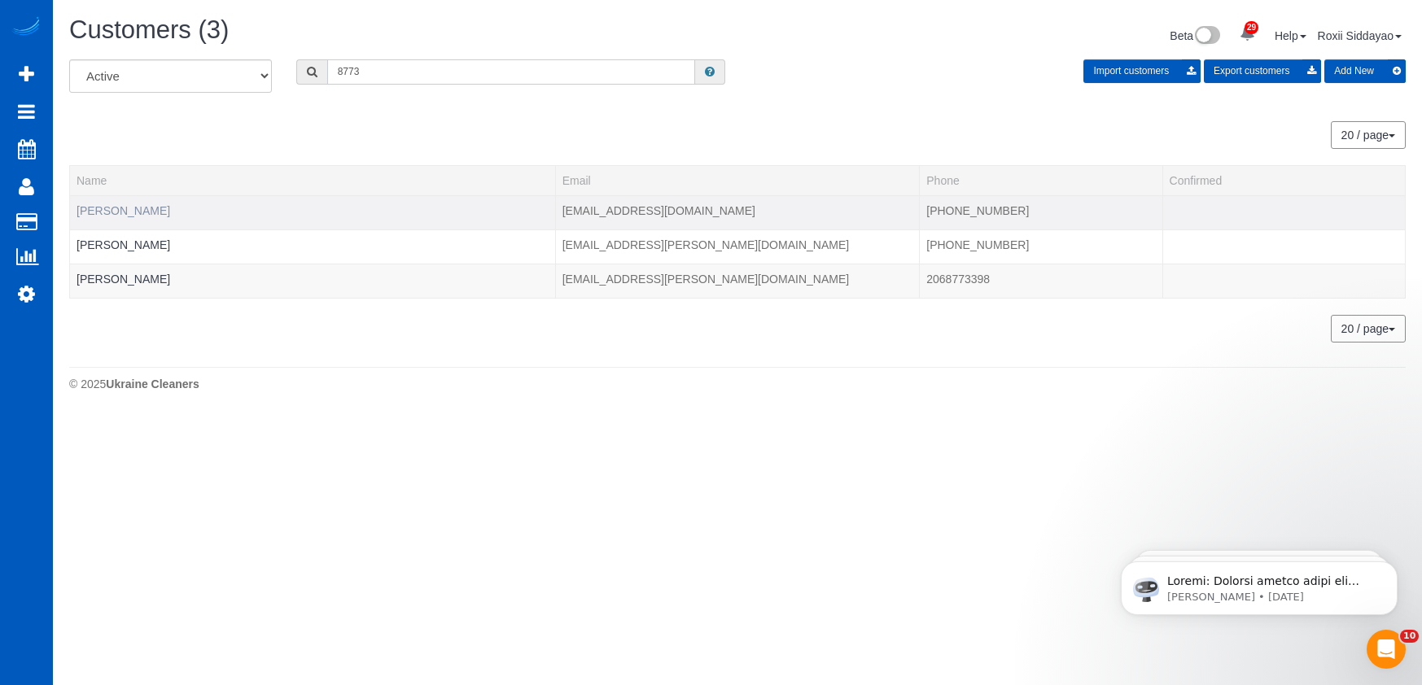
type input "8773"
click at [115, 207] on link "Amber Dodd" at bounding box center [124, 210] width 94 height 13
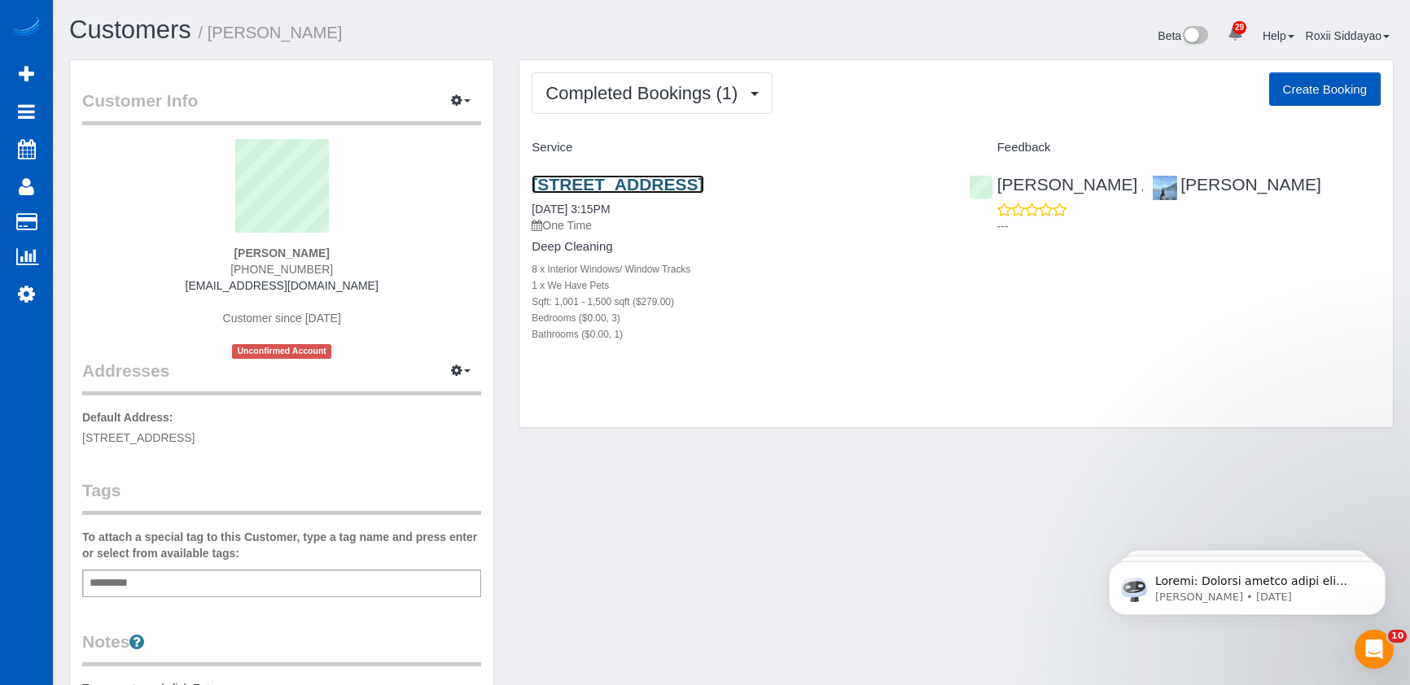
click at [592, 186] on link "22923 35th Ave W, Brier, WA 98036" at bounding box center [617, 184] width 172 height 19
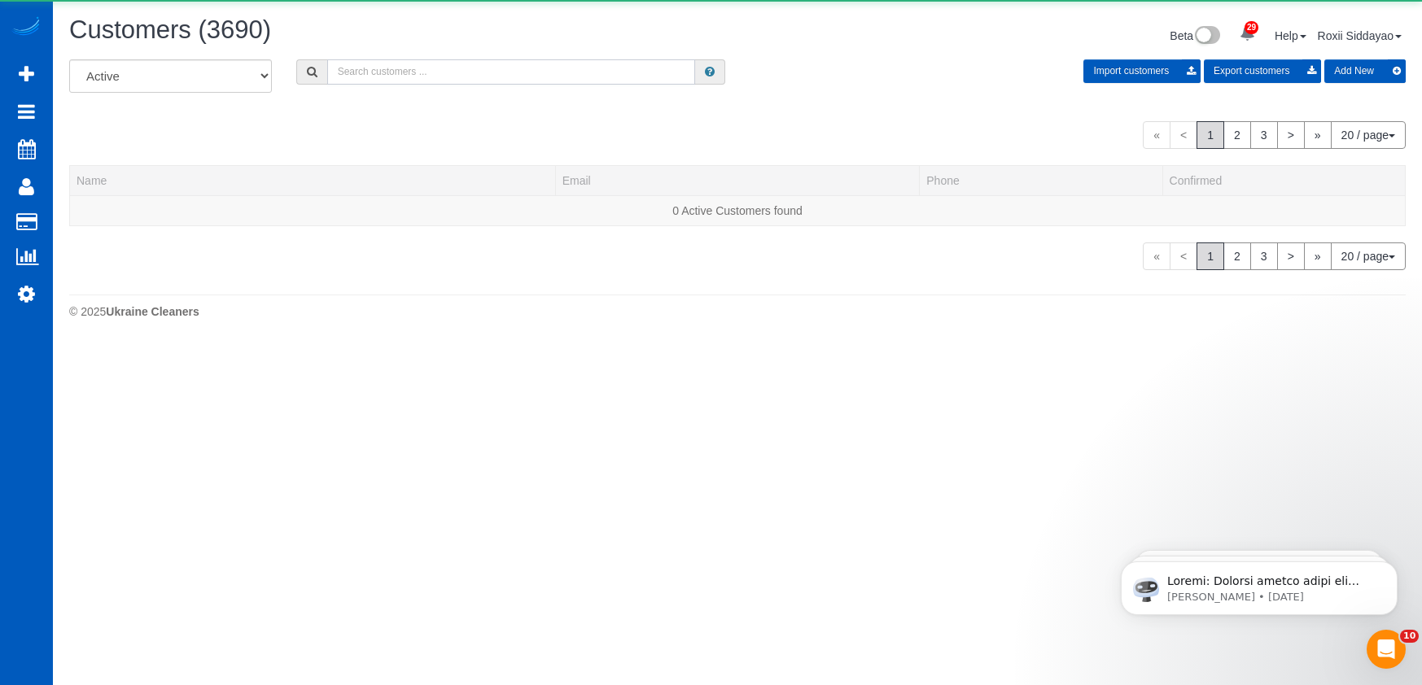
click at [381, 62] on input "text" at bounding box center [511, 71] width 368 height 25
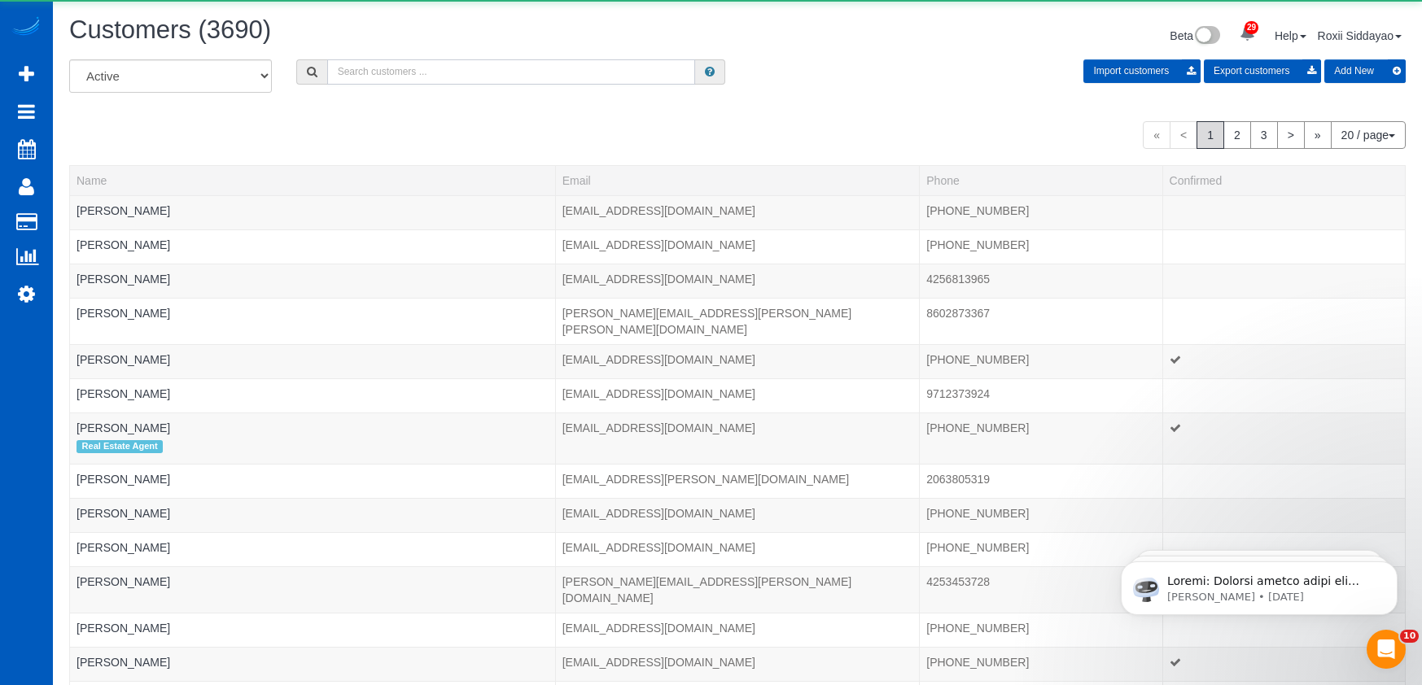
paste input "4614"
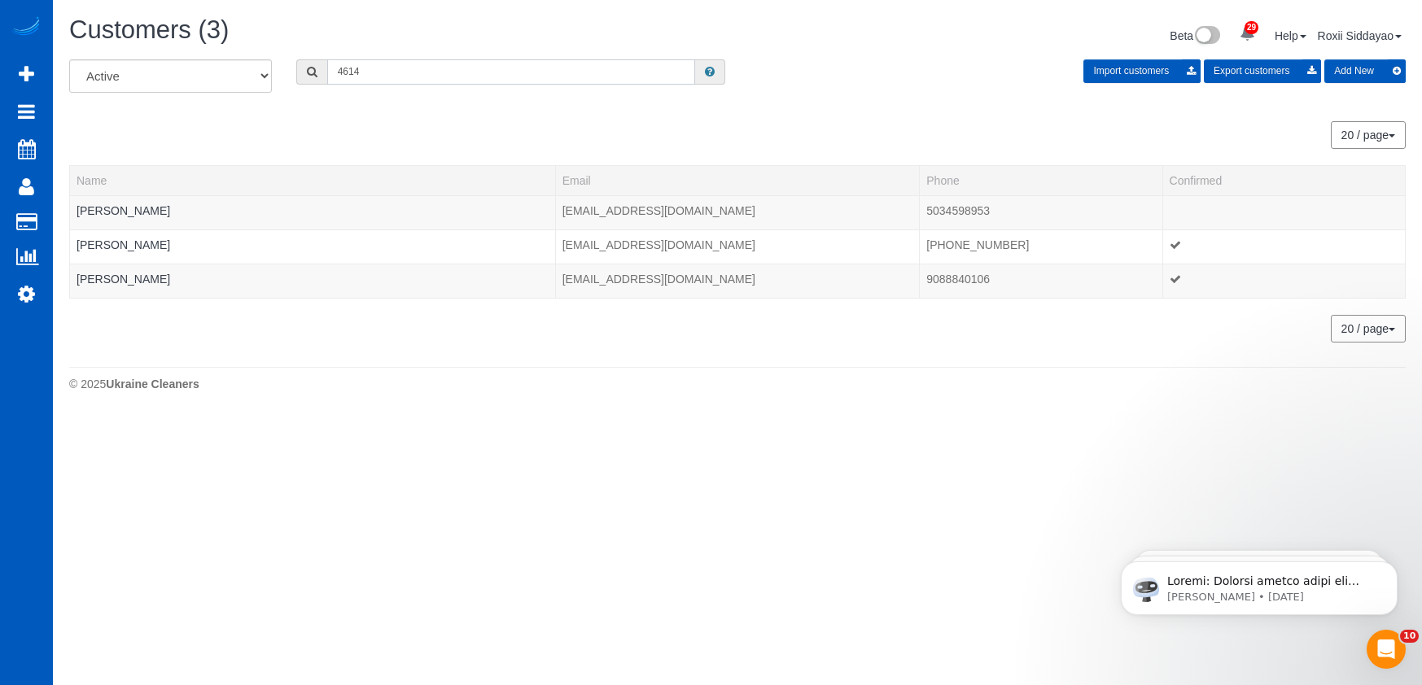
click at [371, 72] on input "4614" at bounding box center [511, 71] width 368 height 25
paste input "1456"
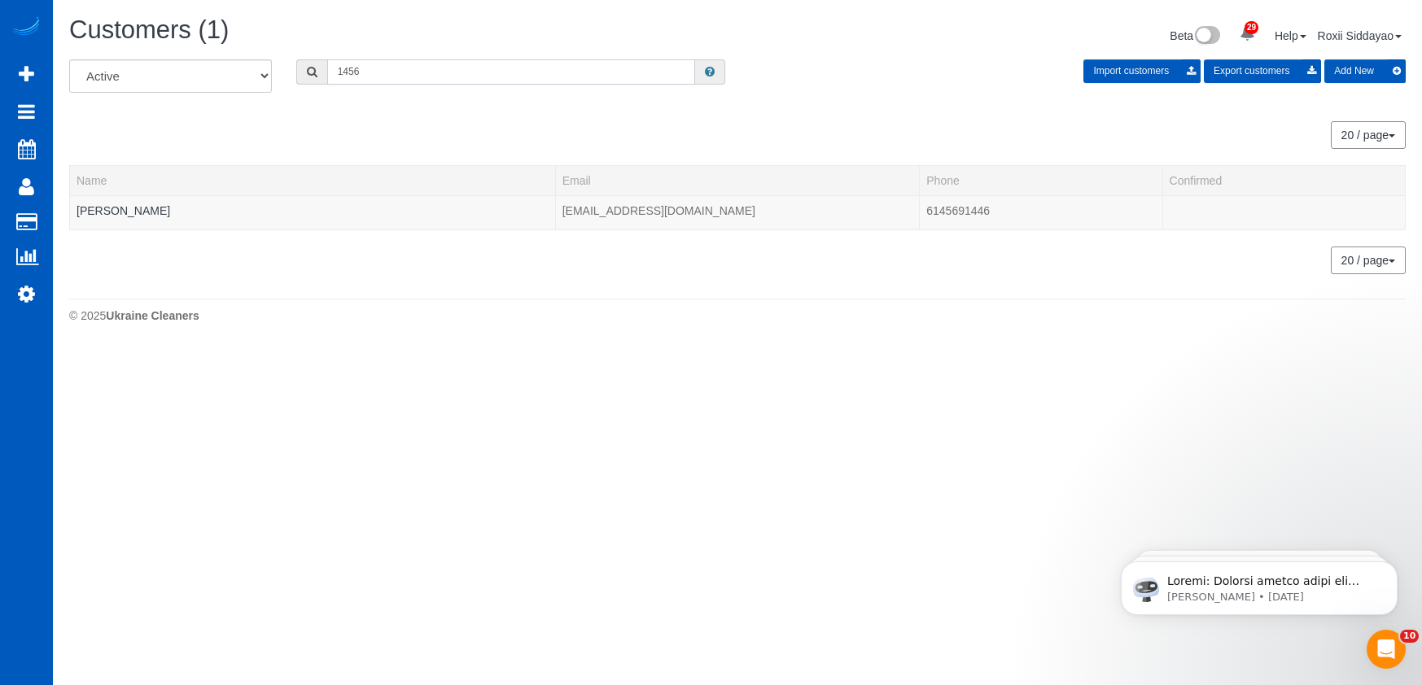
click at [422, 72] on input "1456" at bounding box center [511, 71] width 368 height 25
click at [422, 71] on input "1456" at bounding box center [511, 71] width 368 height 25
paste input "697"
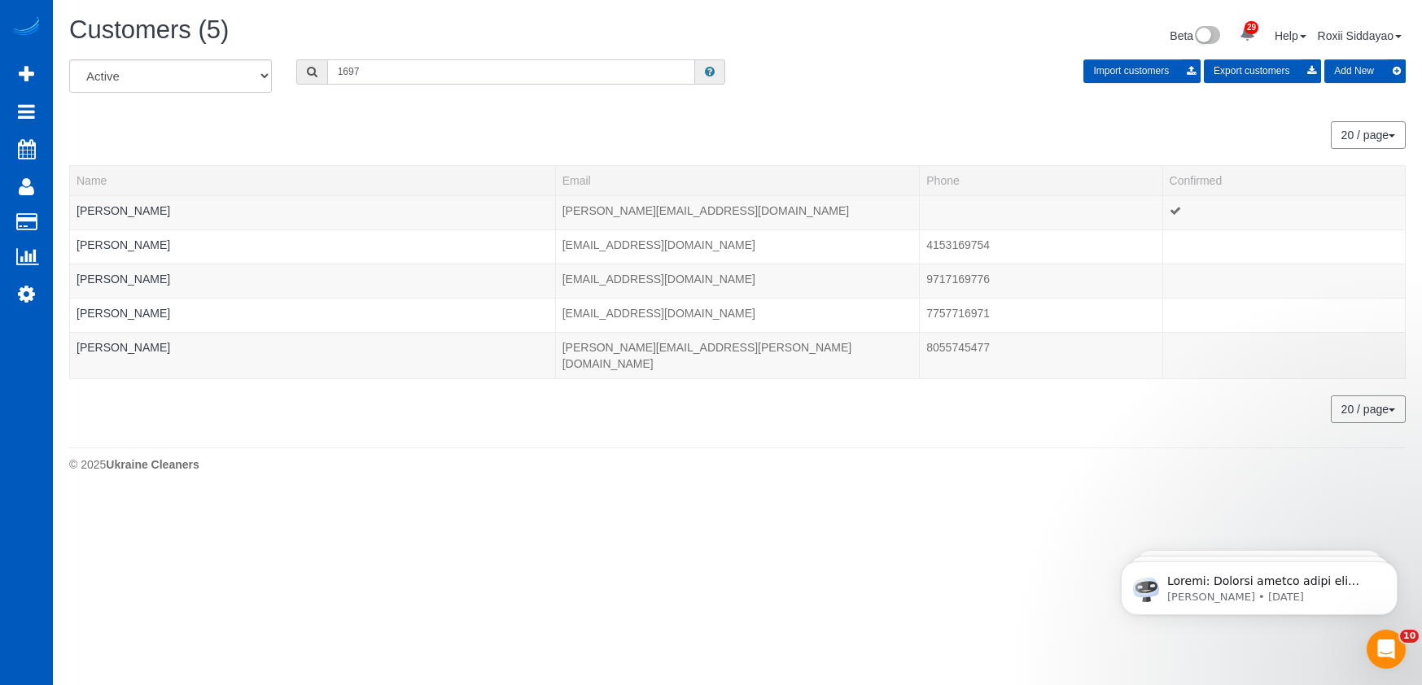
click at [412, 68] on input "1697" at bounding box center [511, 71] width 368 height 25
paste input "5065"
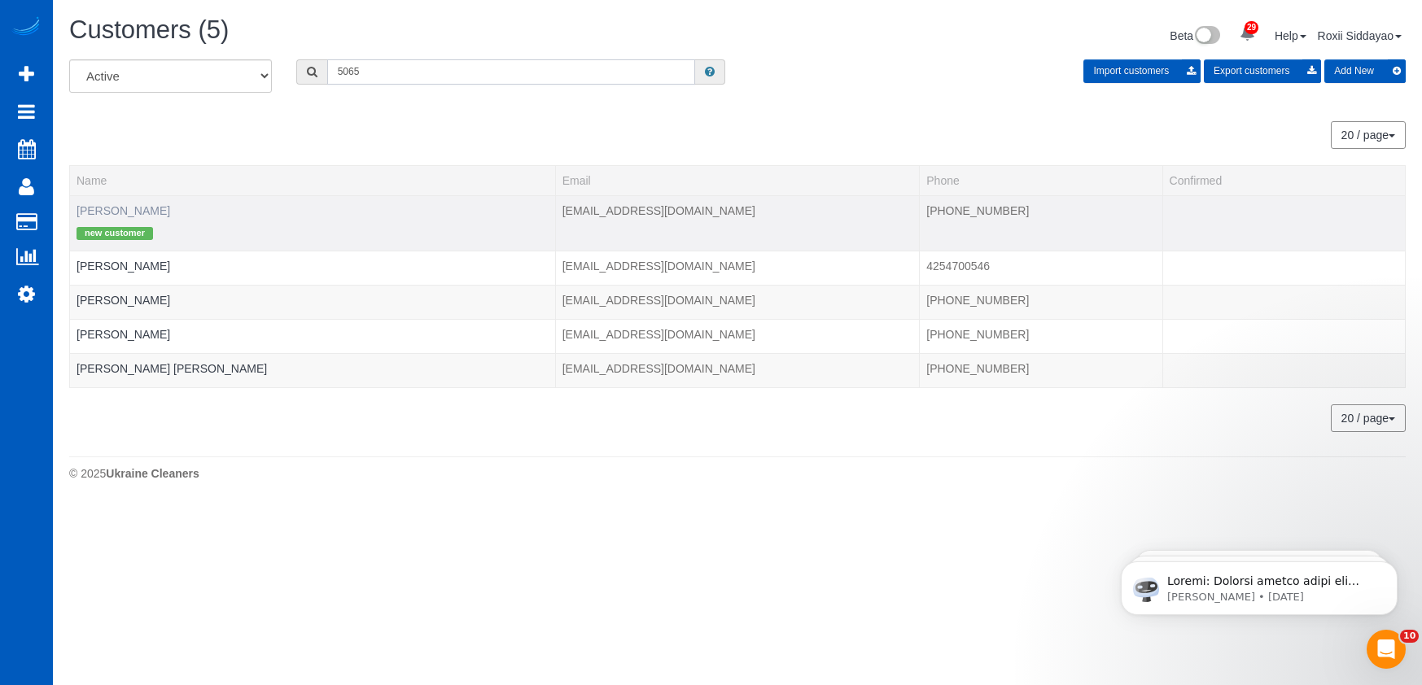
type input "5065"
click at [137, 212] on link "Alex Glasgow" at bounding box center [124, 210] width 94 height 13
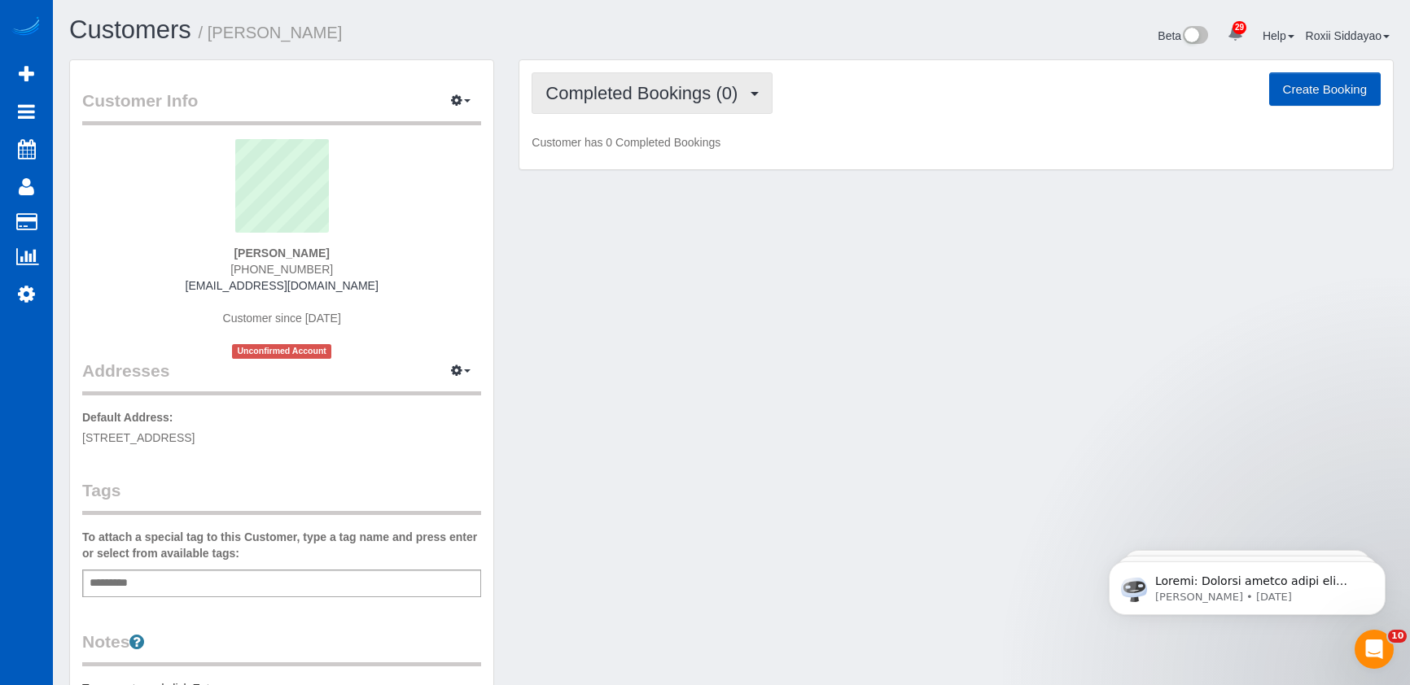
click at [619, 108] on button "Completed Bookings (0)" at bounding box center [651, 93] width 241 height 42
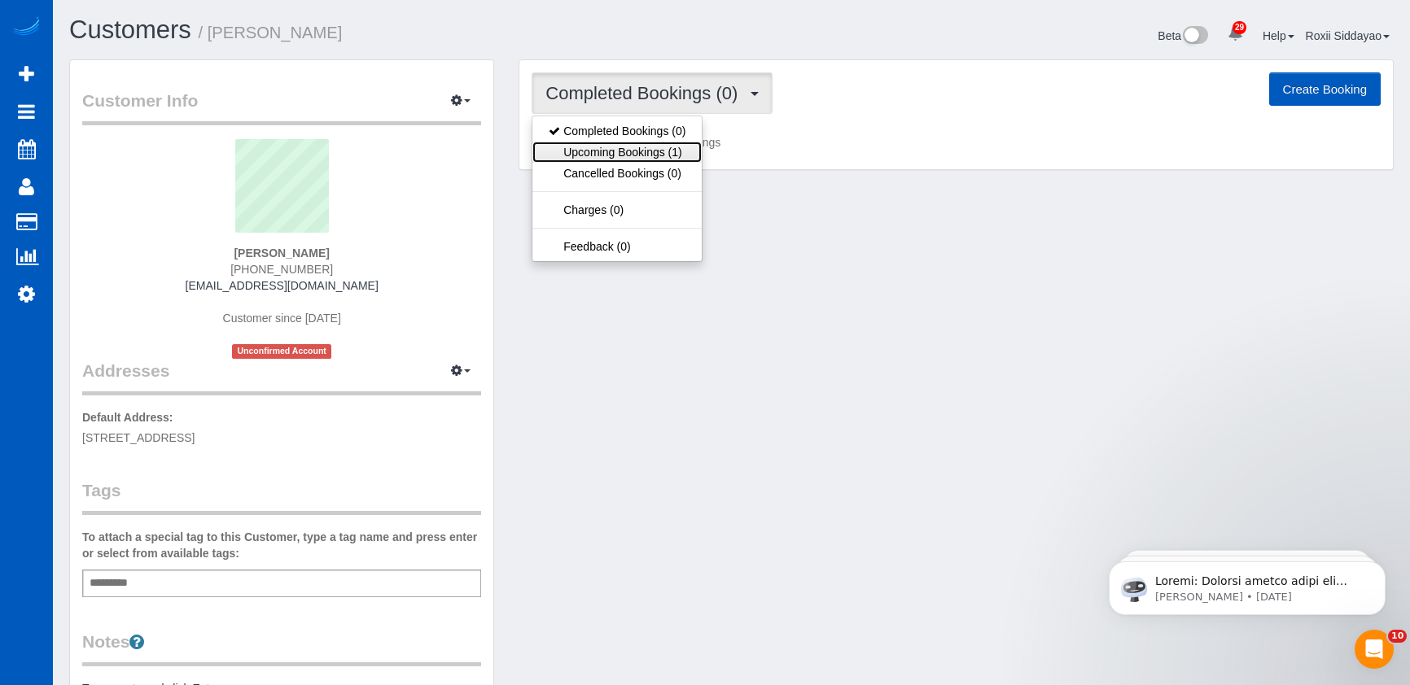
click at [620, 155] on link "Upcoming Bookings (1)" at bounding box center [616, 152] width 169 height 21
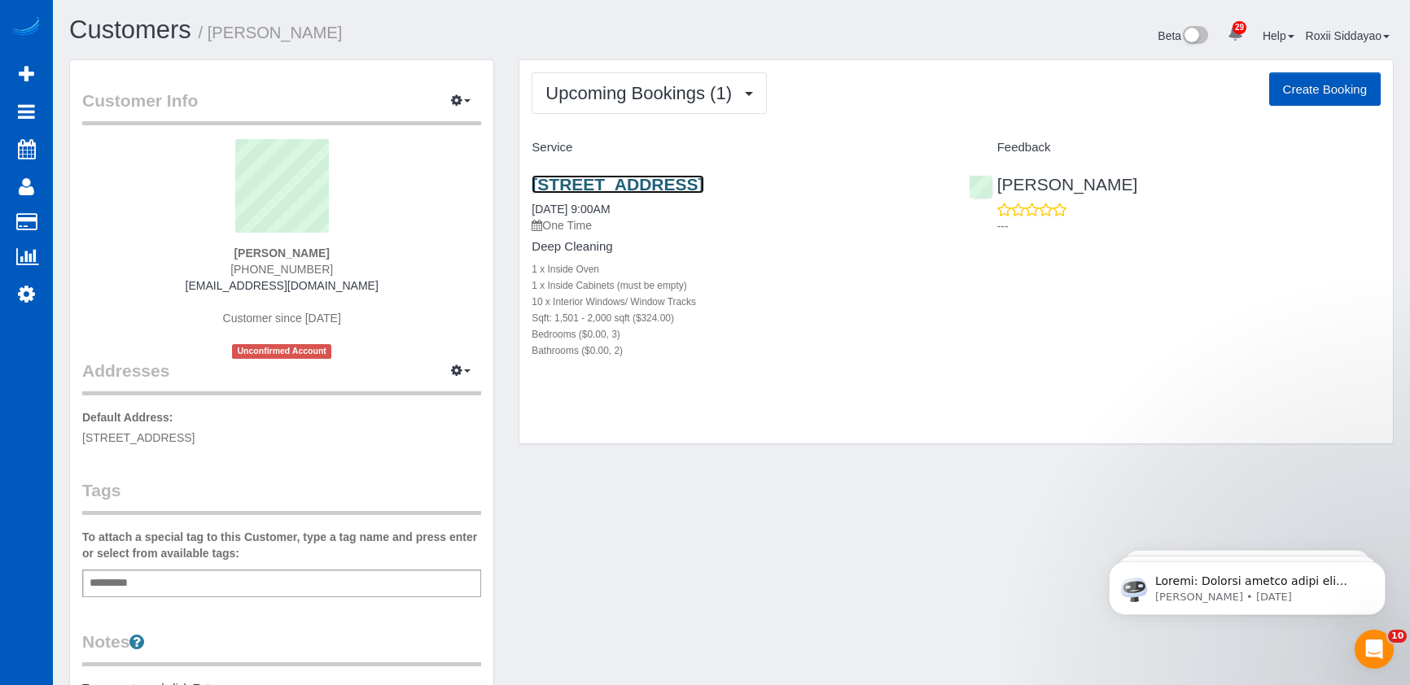
click at [645, 182] on link "2651 E 121st Pl, Thornton, CO 80241" at bounding box center [617, 184] width 172 height 19
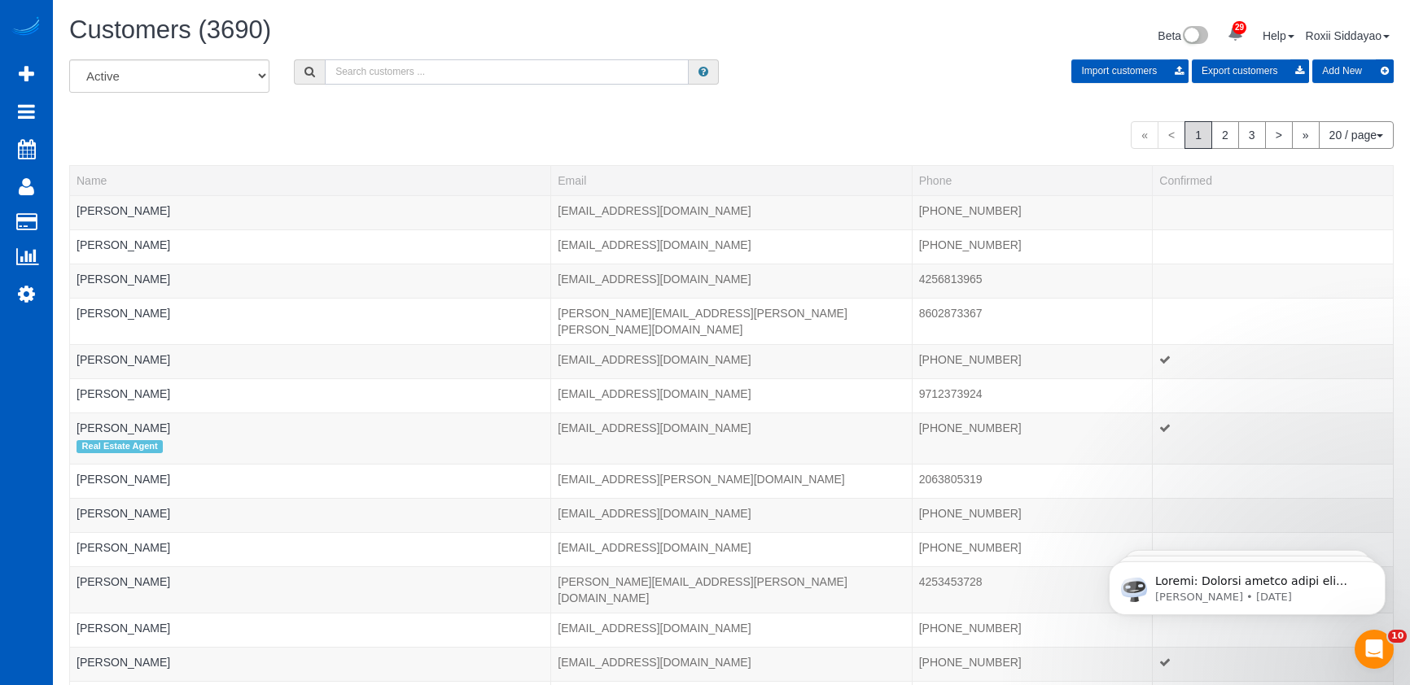
click at [492, 84] on input "text" at bounding box center [507, 71] width 364 height 25
paste input "0684"
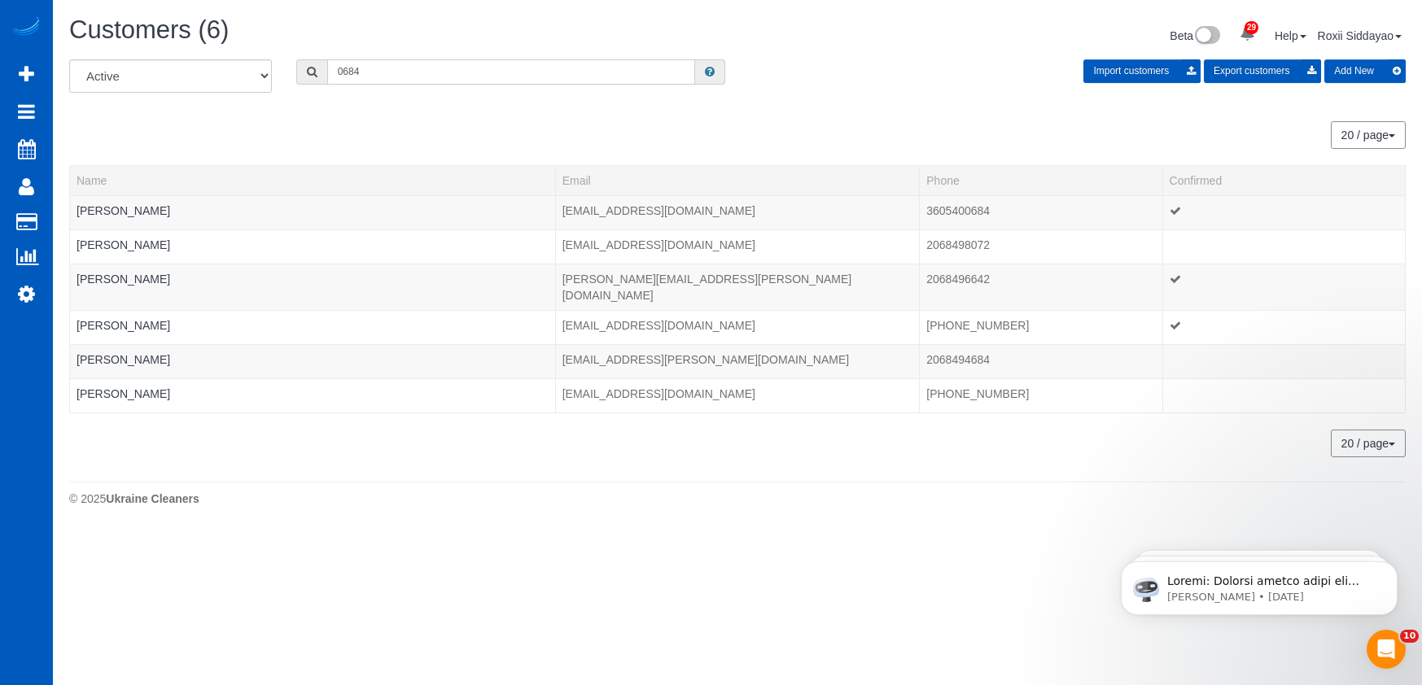
click at [438, 61] on input "0684" at bounding box center [511, 71] width 368 height 25
paste input "5677"
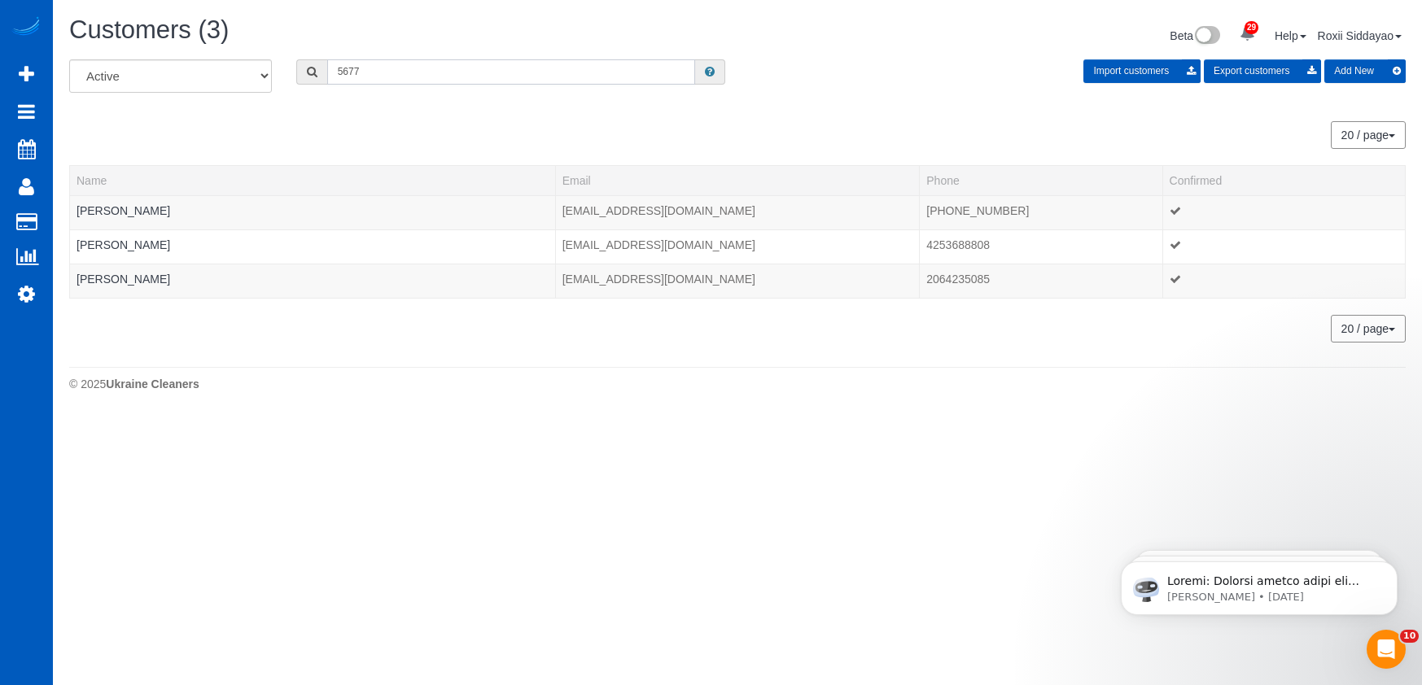
click at [389, 73] on input "5677" at bounding box center [511, 71] width 368 height 25
paste input "8040"
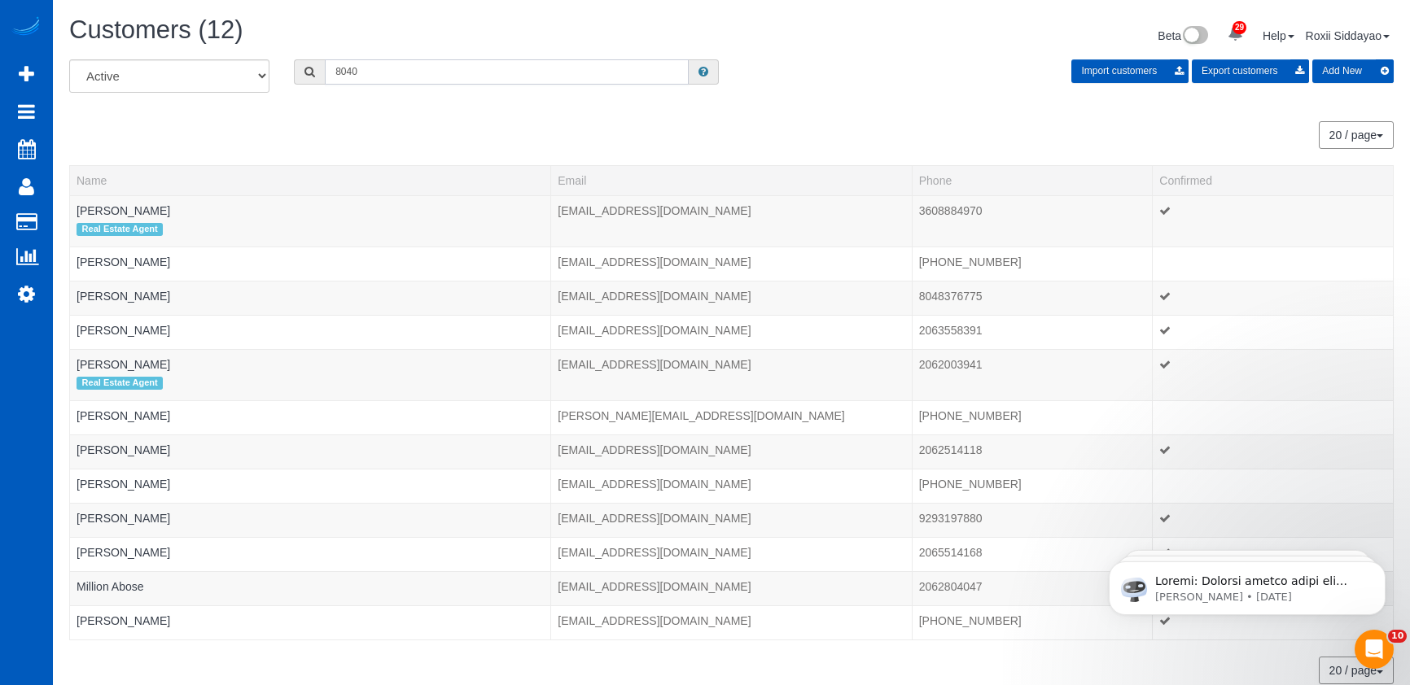
click at [422, 80] on input "8040" at bounding box center [507, 71] width 364 height 25
paste input "0133"
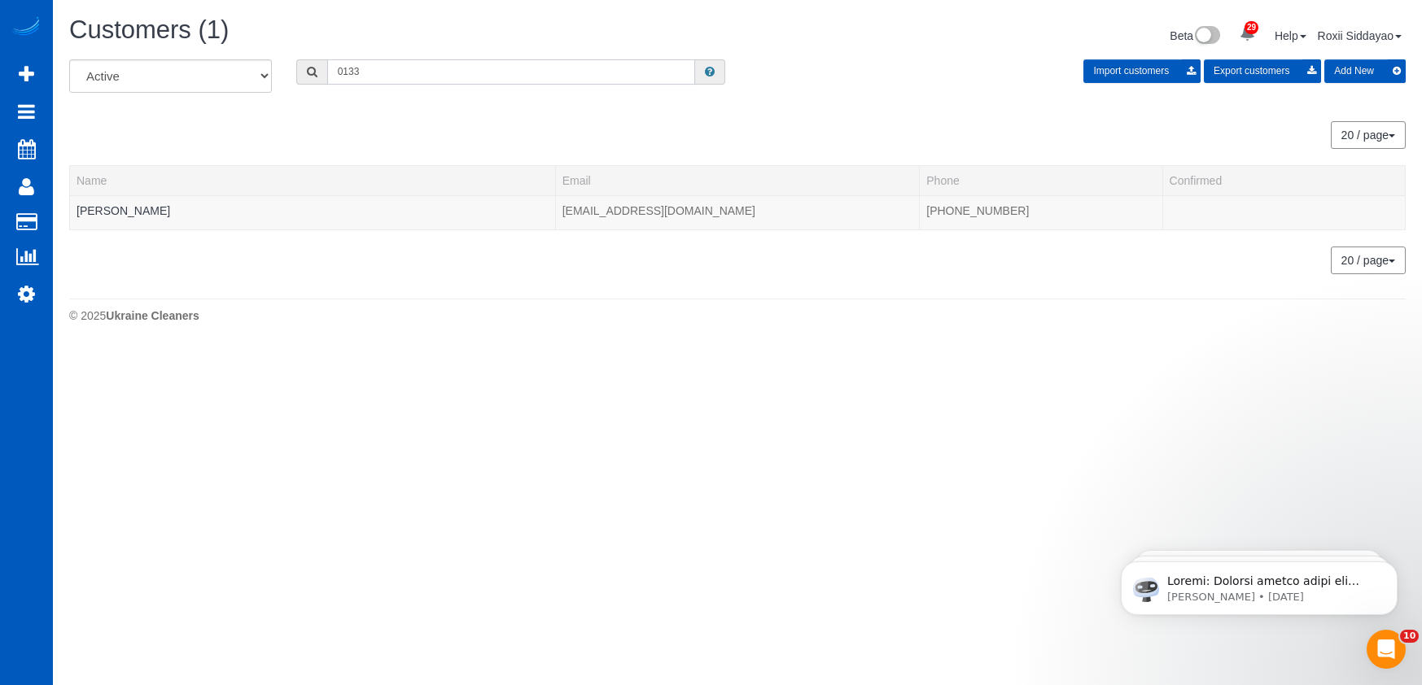
click at [389, 61] on input "0133" at bounding box center [511, 71] width 368 height 25
paste input "8886"
click at [429, 80] on input "8886" at bounding box center [511, 71] width 368 height 25
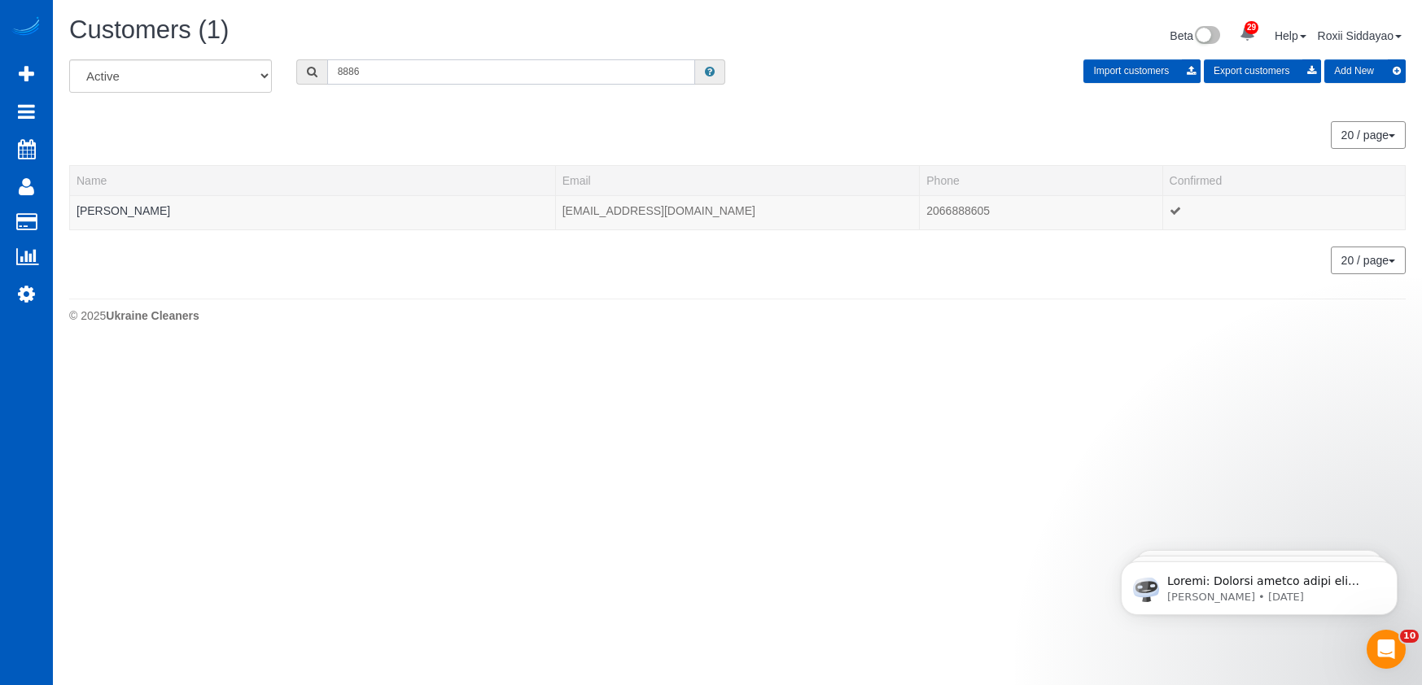
paste input "2722"
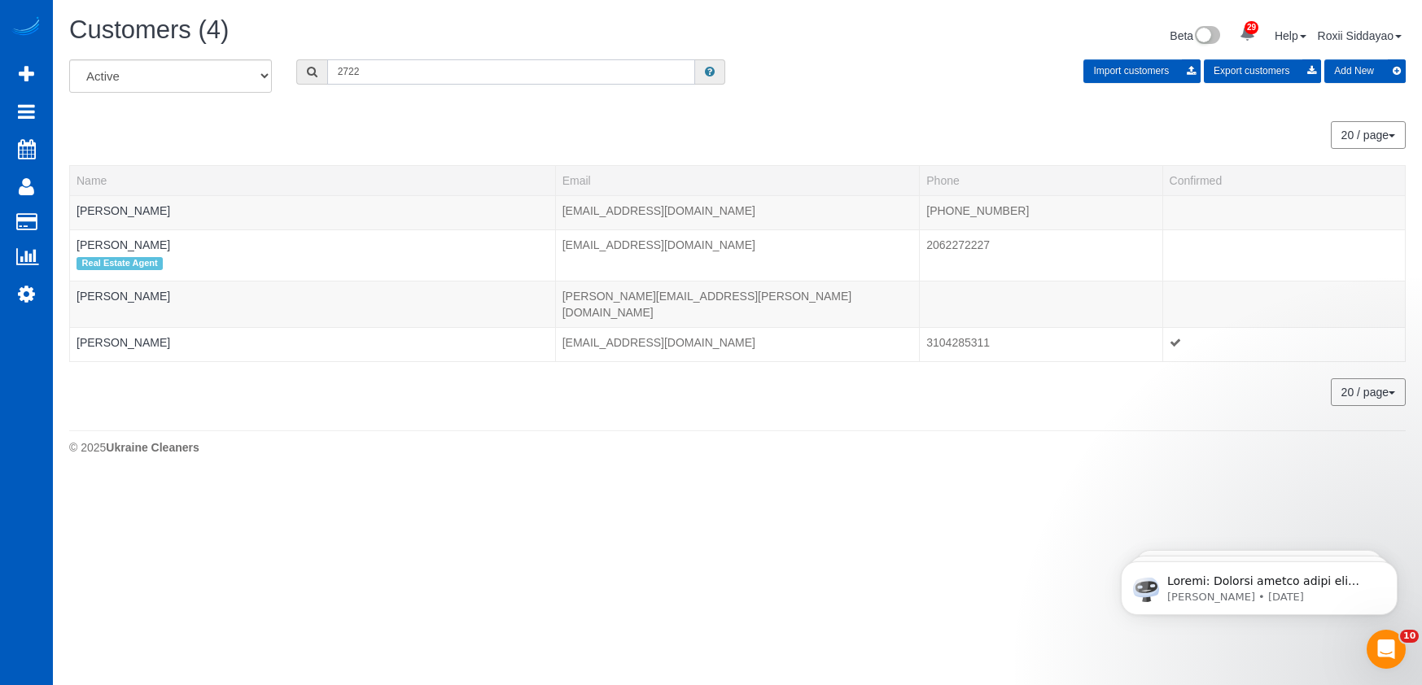
click at [361, 74] on input "2722" at bounding box center [511, 71] width 368 height 25
paste input "8493"
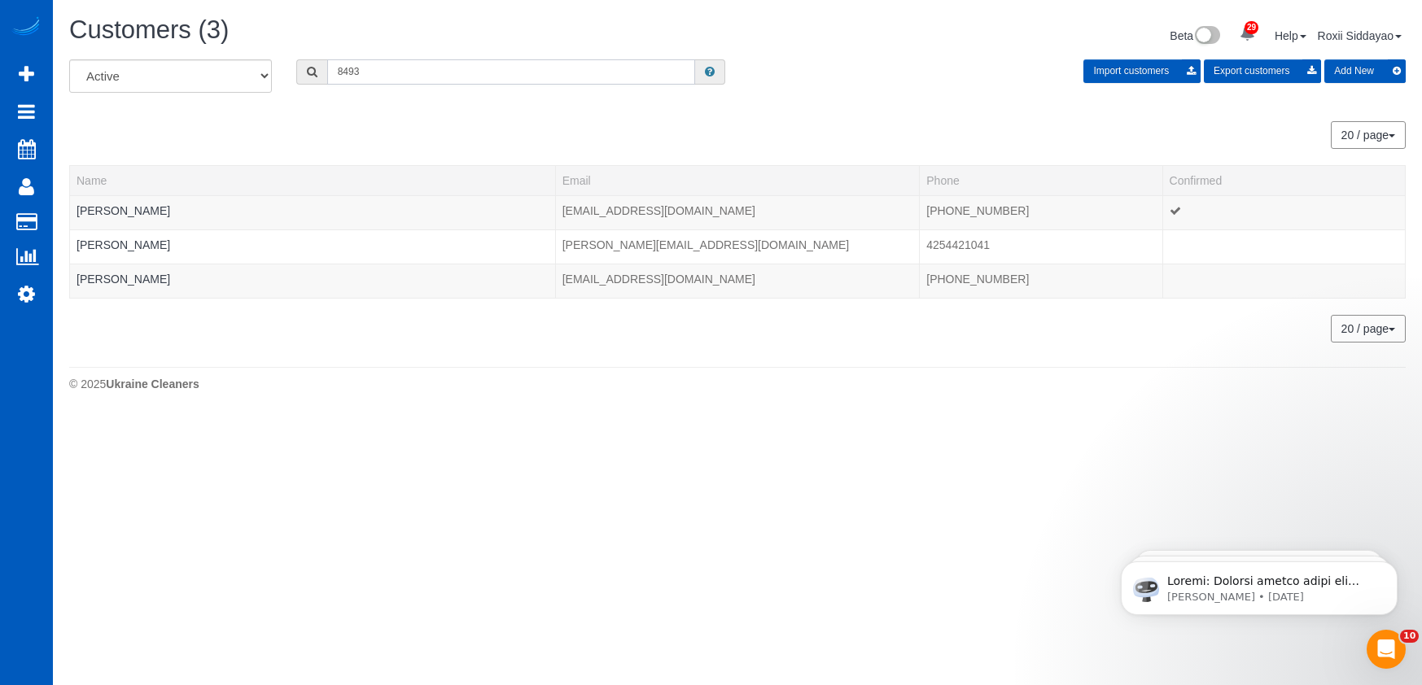
click at [410, 80] on input "8493" at bounding box center [511, 71] width 368 height 25
paste input "9851"
click at [386, 71] on input "9851" at bounding box center [511, 71] width 368 height 25
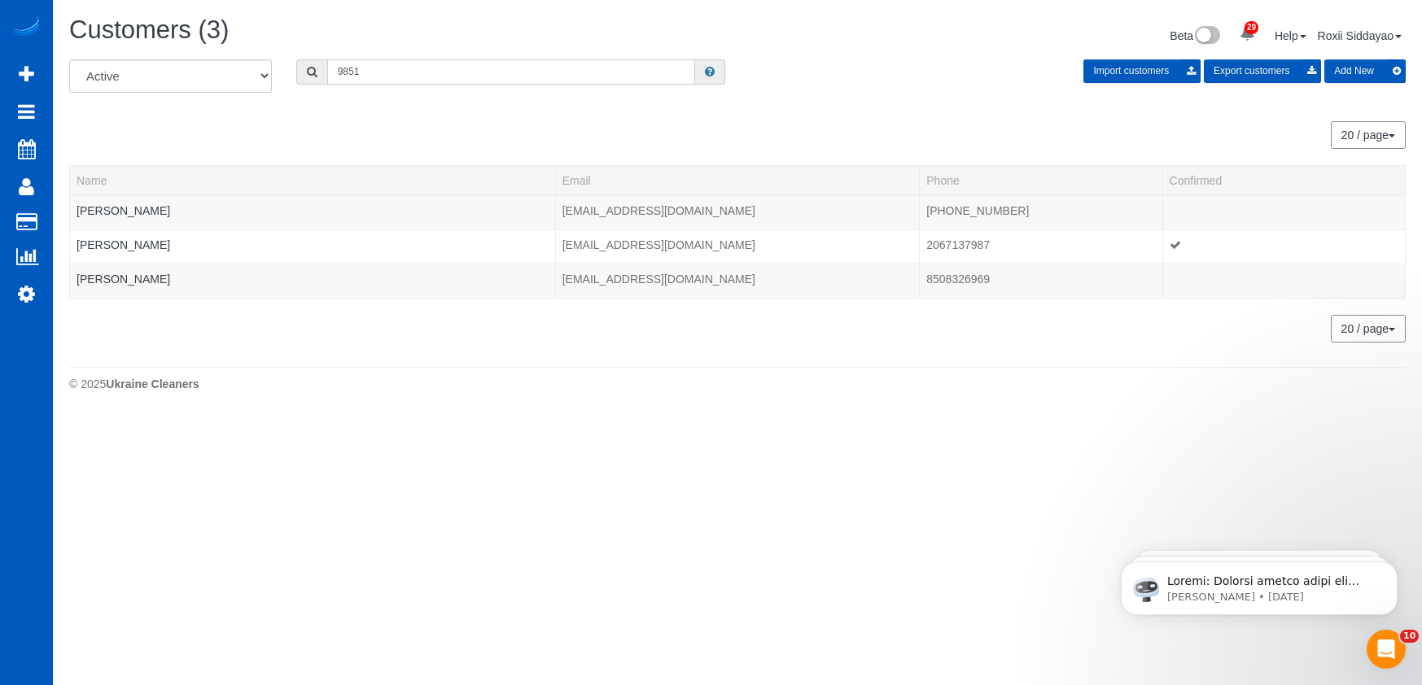
paste input "6580"
click at [427, 68] on input "6580" at bounding box center [511, 71] width 368 height 25
paste input "106"
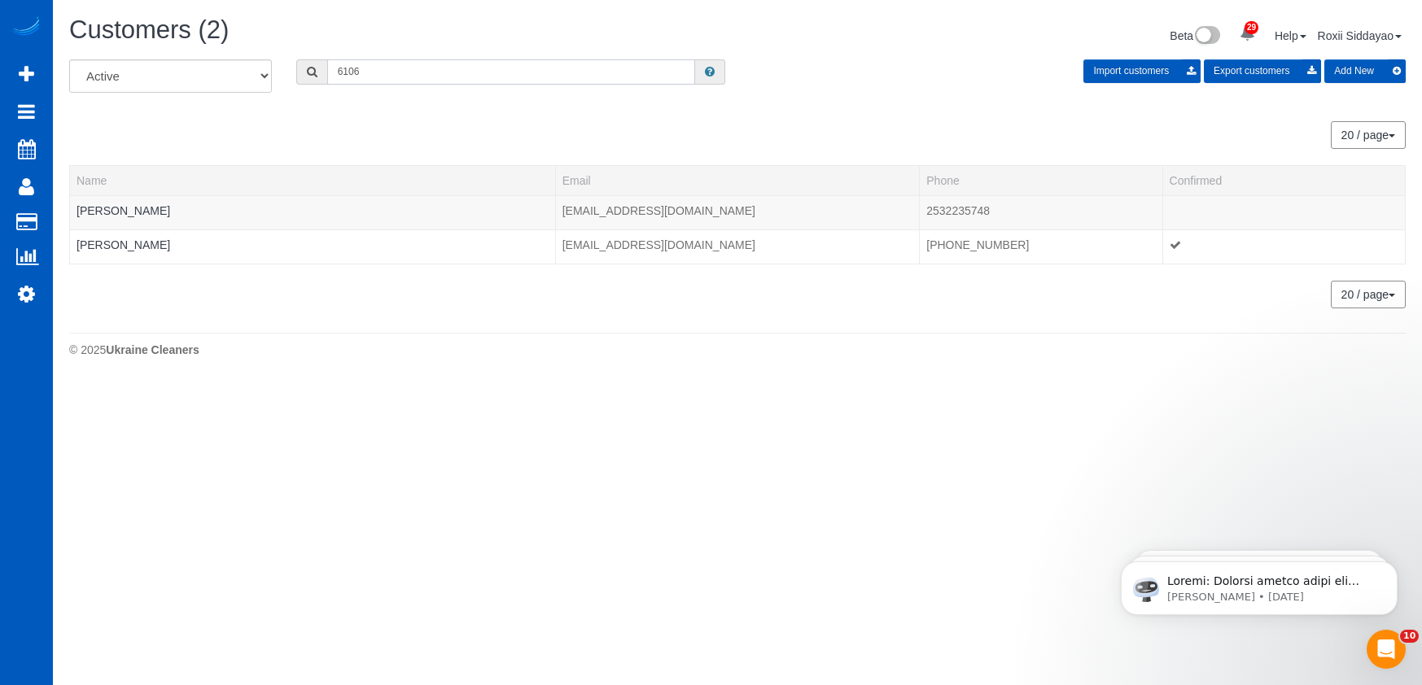
click at [431, 63] on input "6106" at bounding box center [511, 71] width 368 height 25
paste input "8417"
click at [431, 81] on input "8417" at bounding box center [511, 71] width 368 height 25
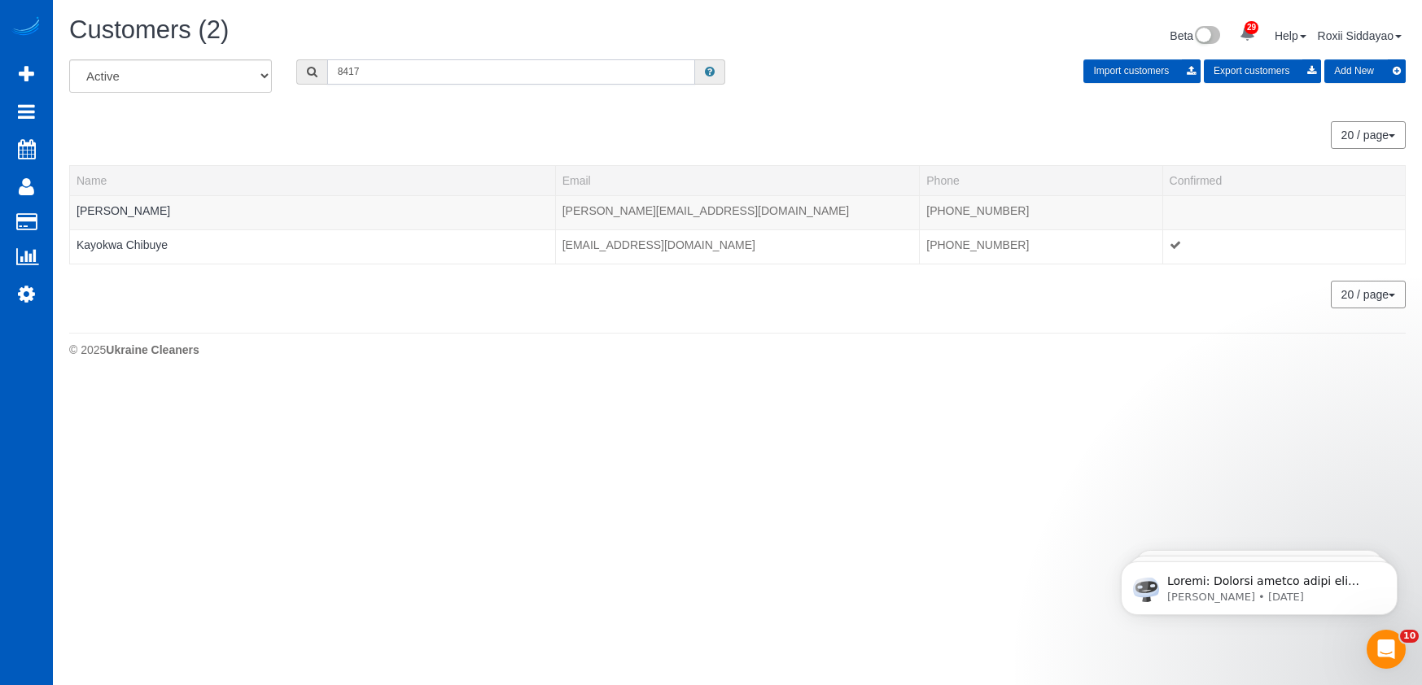
click at [431, 81] on input "8417" at bounding box center [511, 71] width 368 height 25
paste input "6589"
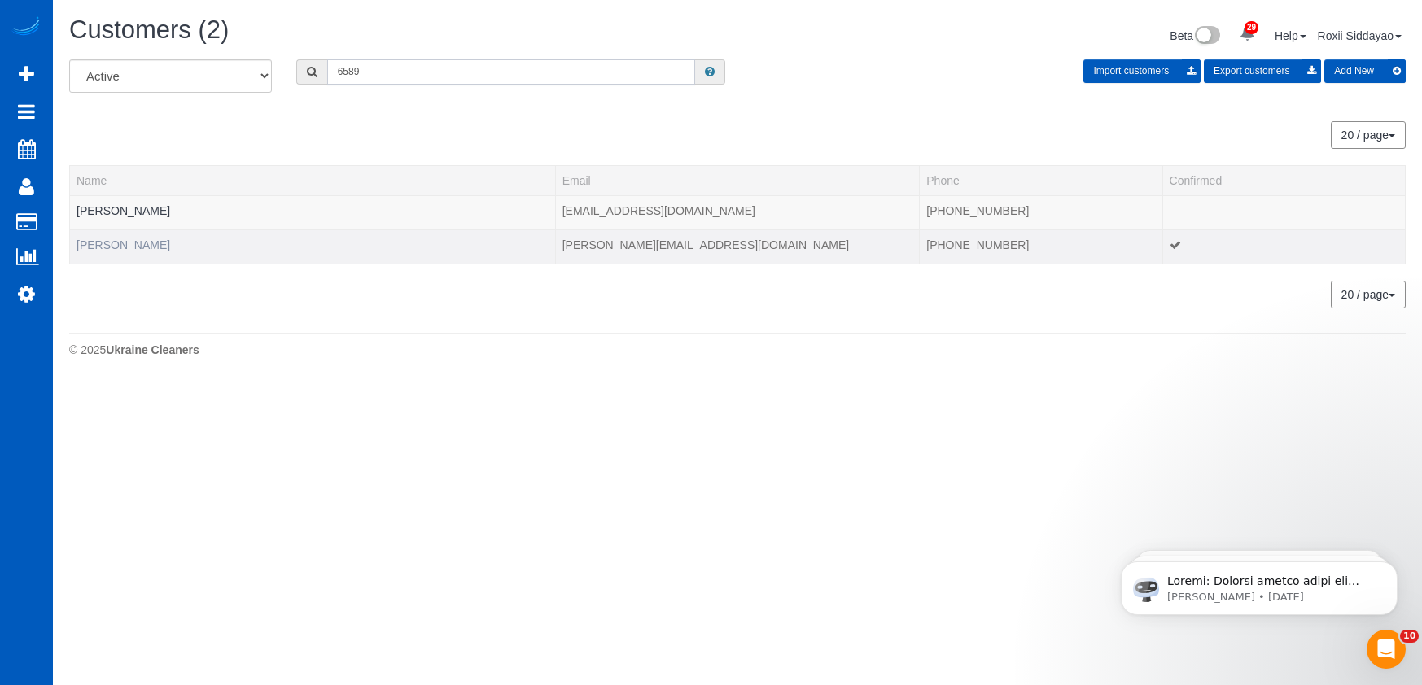
type input "6589"
click at [144, 249] on link "Samantha Roberts" at bounding box center [124, 244] width 94 height 13
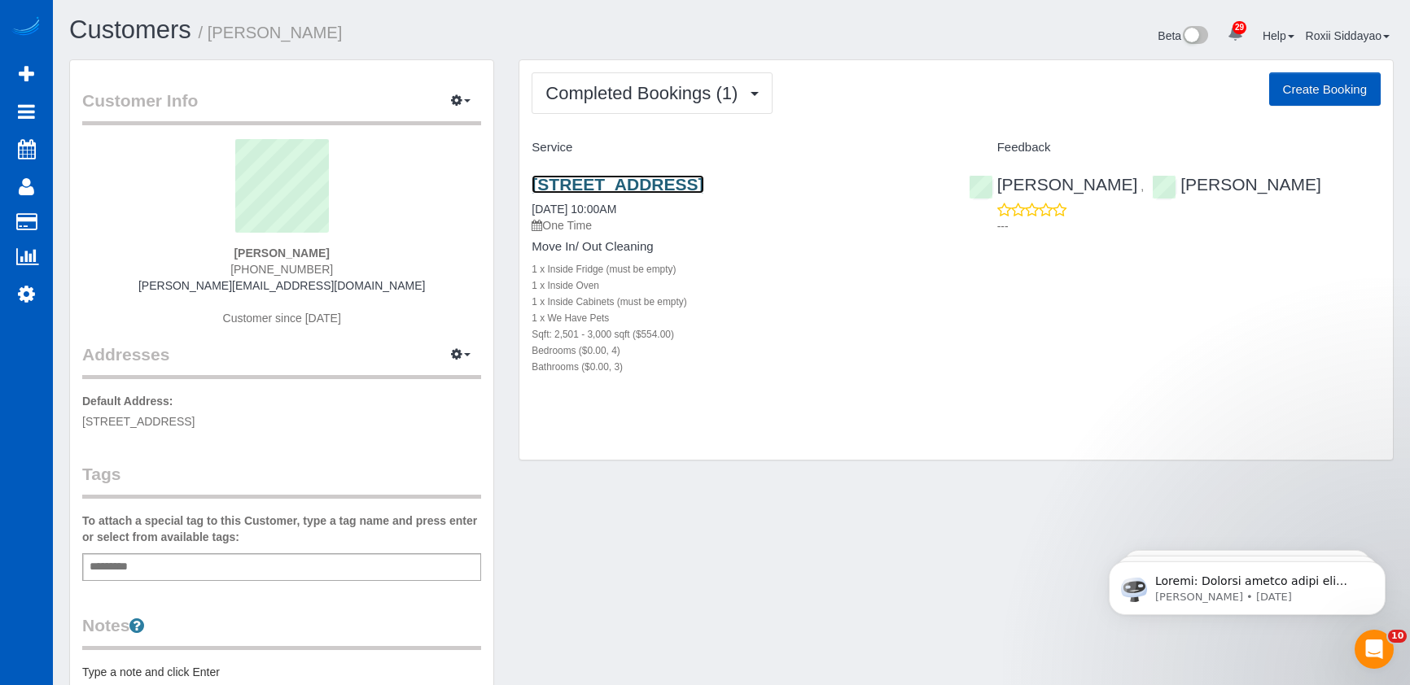
click at [689, 179] on link "5352 Truckee Street, Denver, CO 80249" at bounding box center [617, 184] width 172 height 19
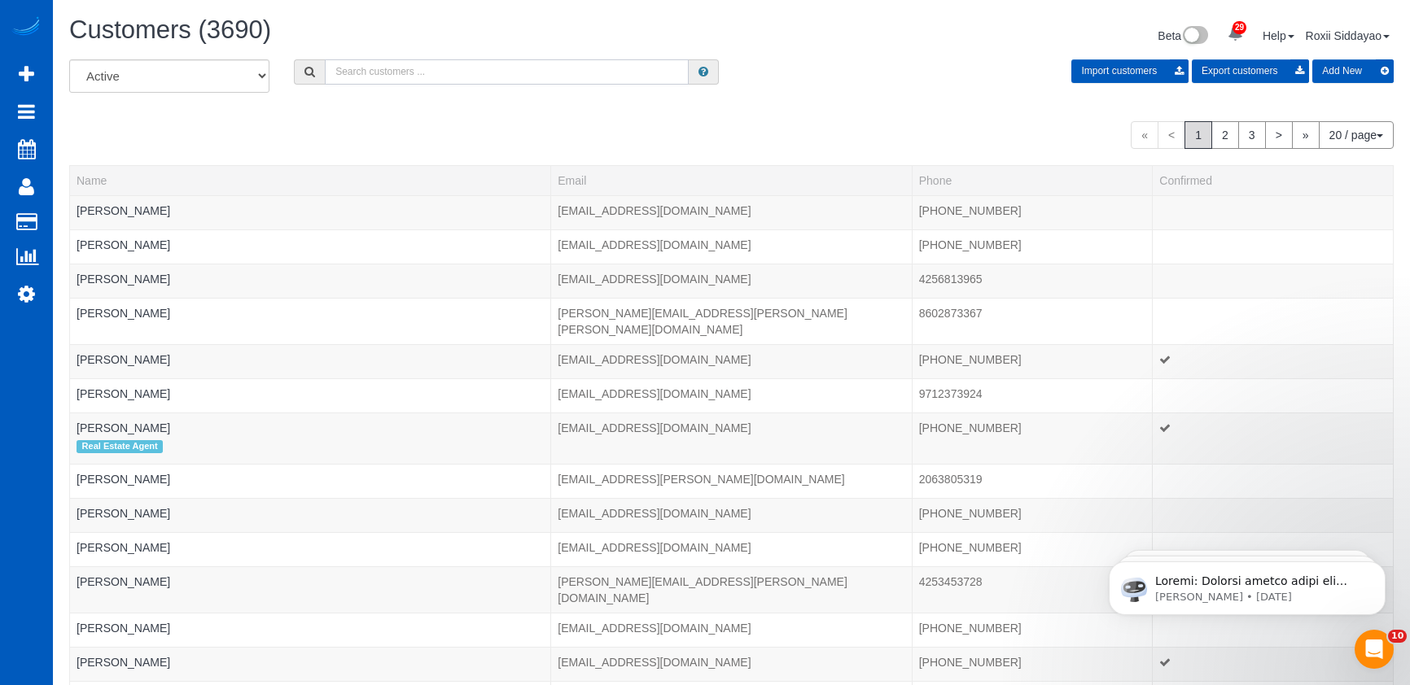
click at [410, 83] on input "text" at bounding box center [507, 71] width 364 height 25
paste input "6698"
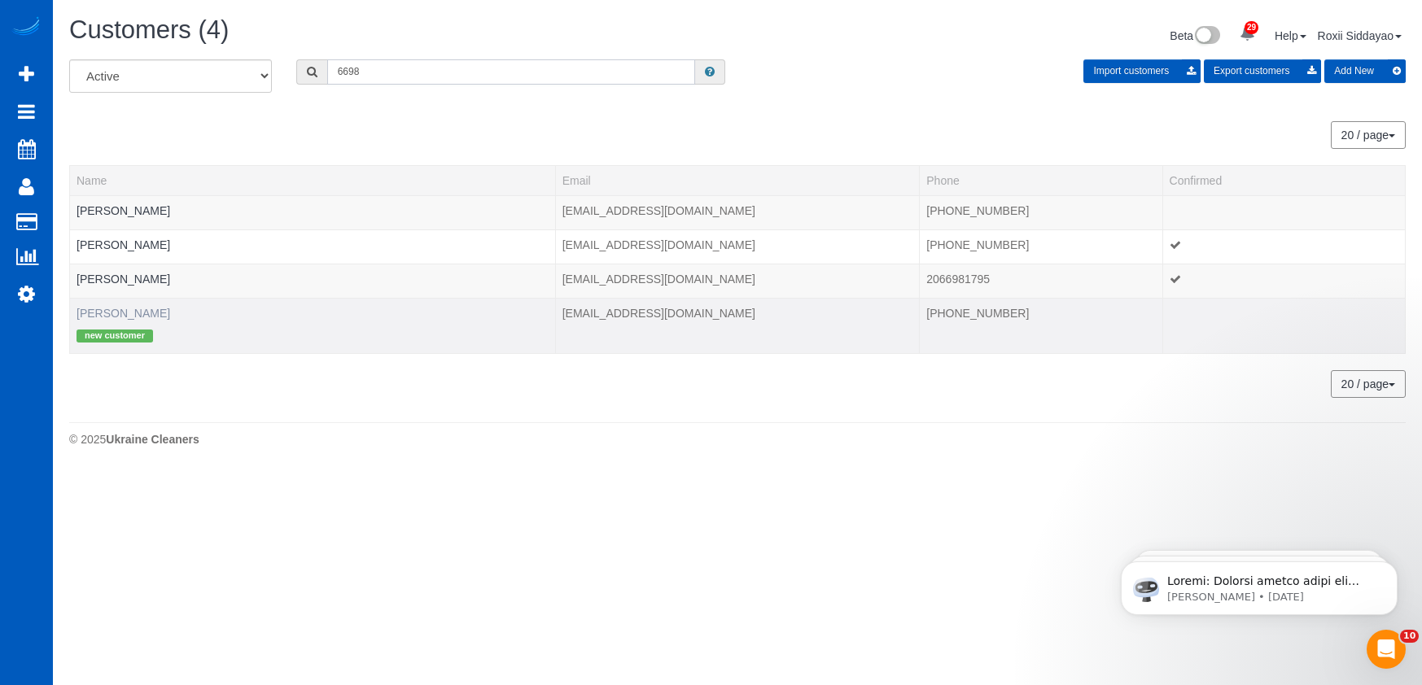
type input "6698"
click at [143, 312] on link "Trace Ferreira" at bounding box center [124, 313] width 94 height 13
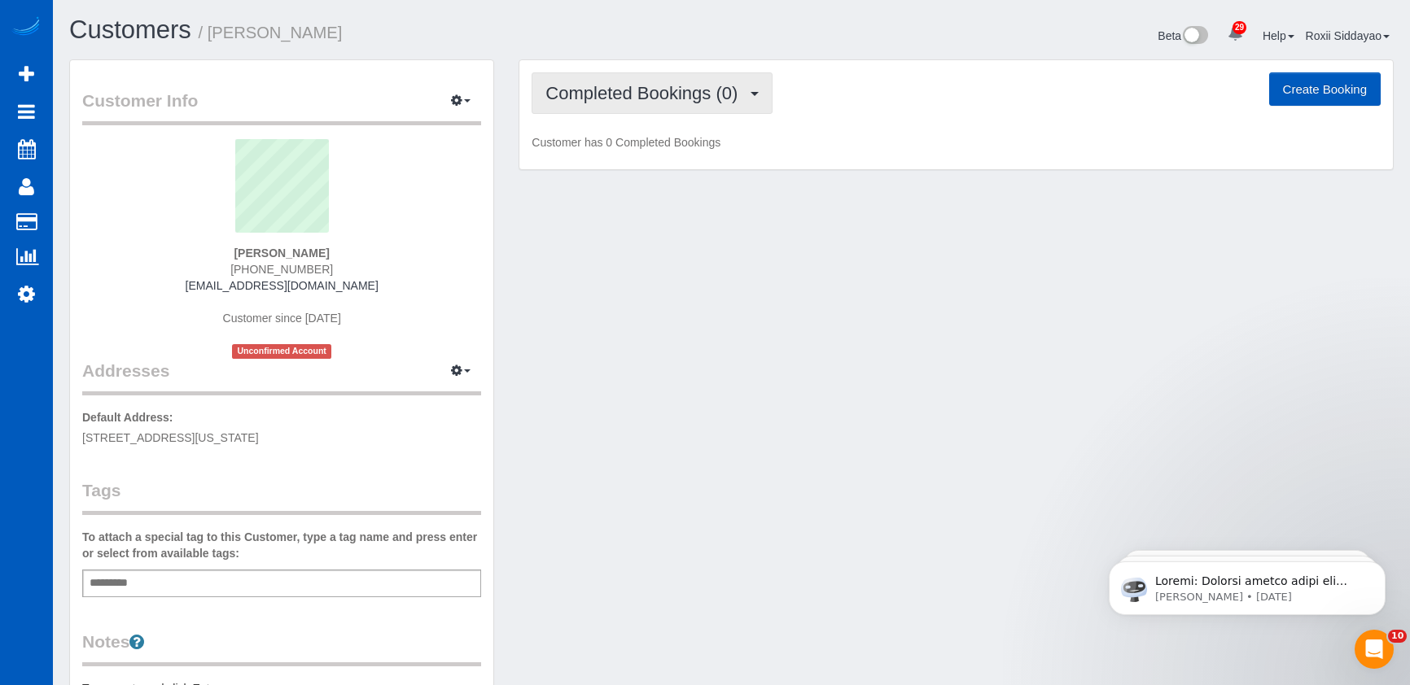
click at [670, 104] on button "Completed Bookings (0)" at bounding box center [651, 93] width 241 height 42
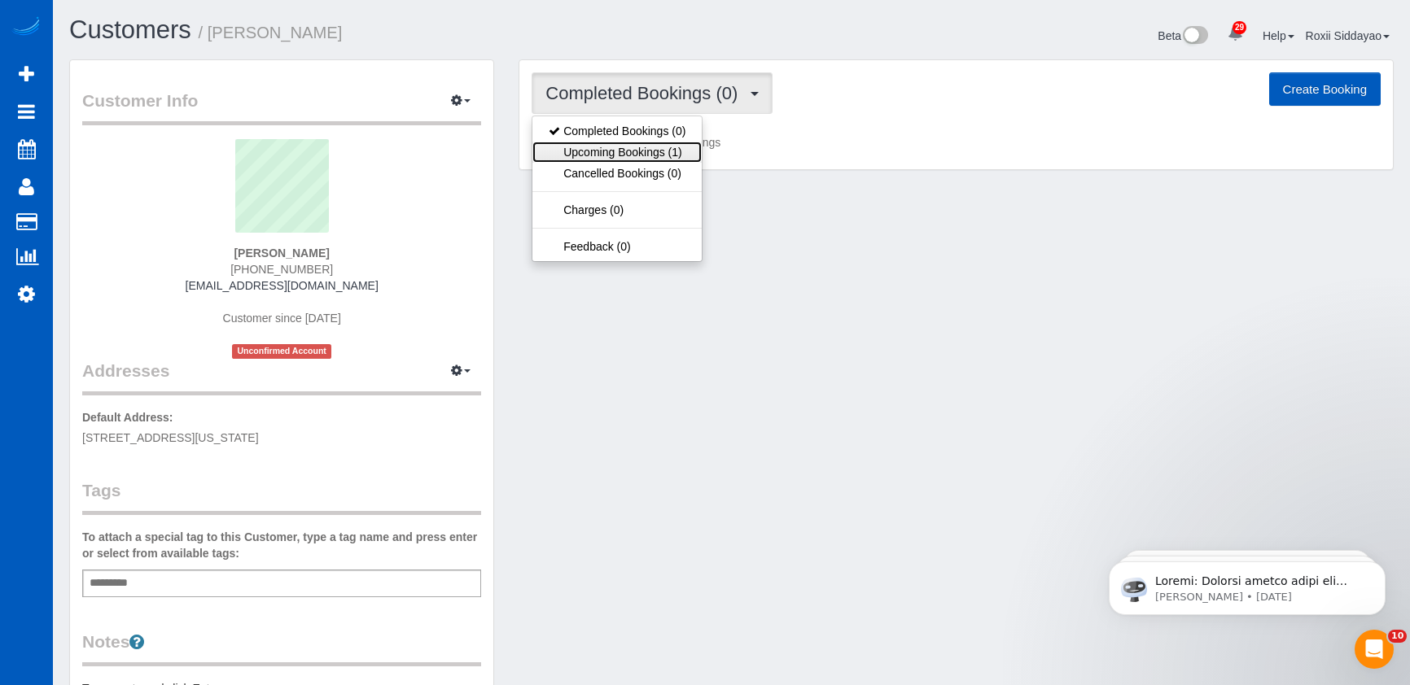
click at [667, 155] on link "Upcoming Bookings (1)" at bounding box center [616, 152] width 169 height 21
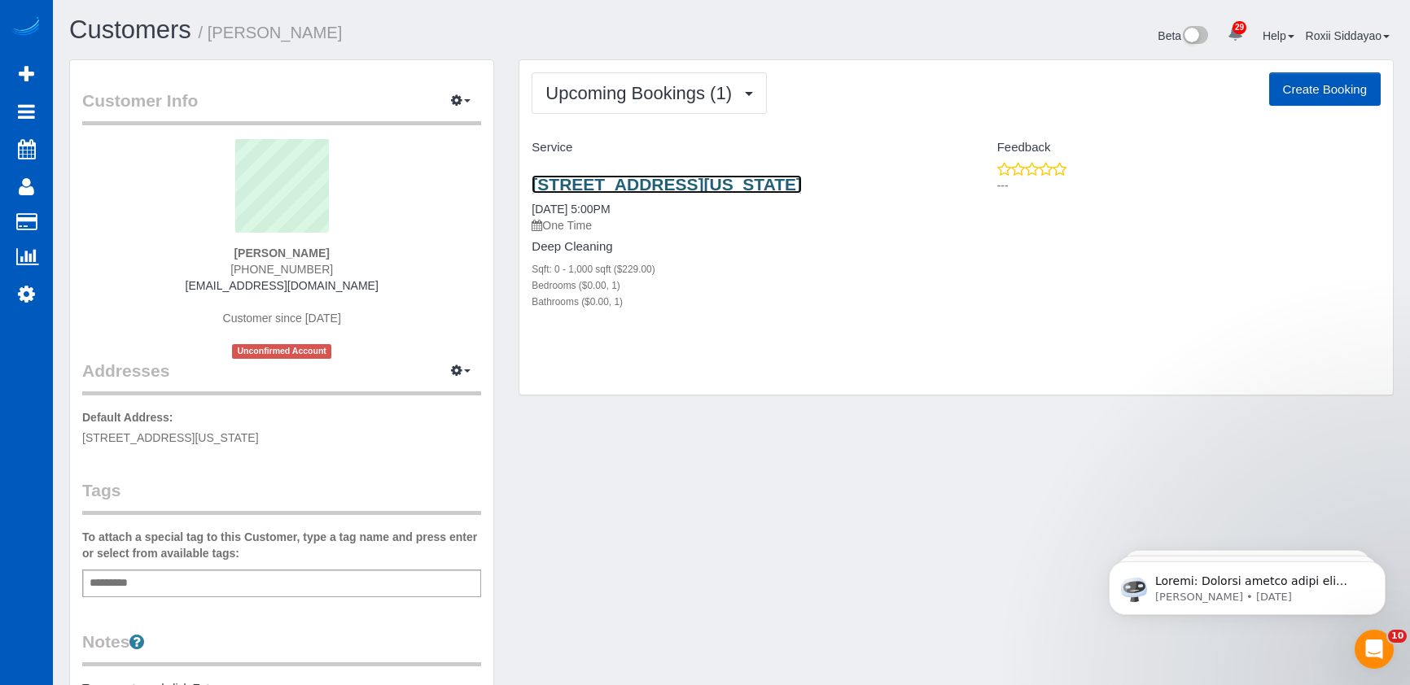
click at [621, 182] on link "99 E Arizona Ave, Apt 1460, Denver, CO 80210" at bounding box center [666, 184] width 270 height 19
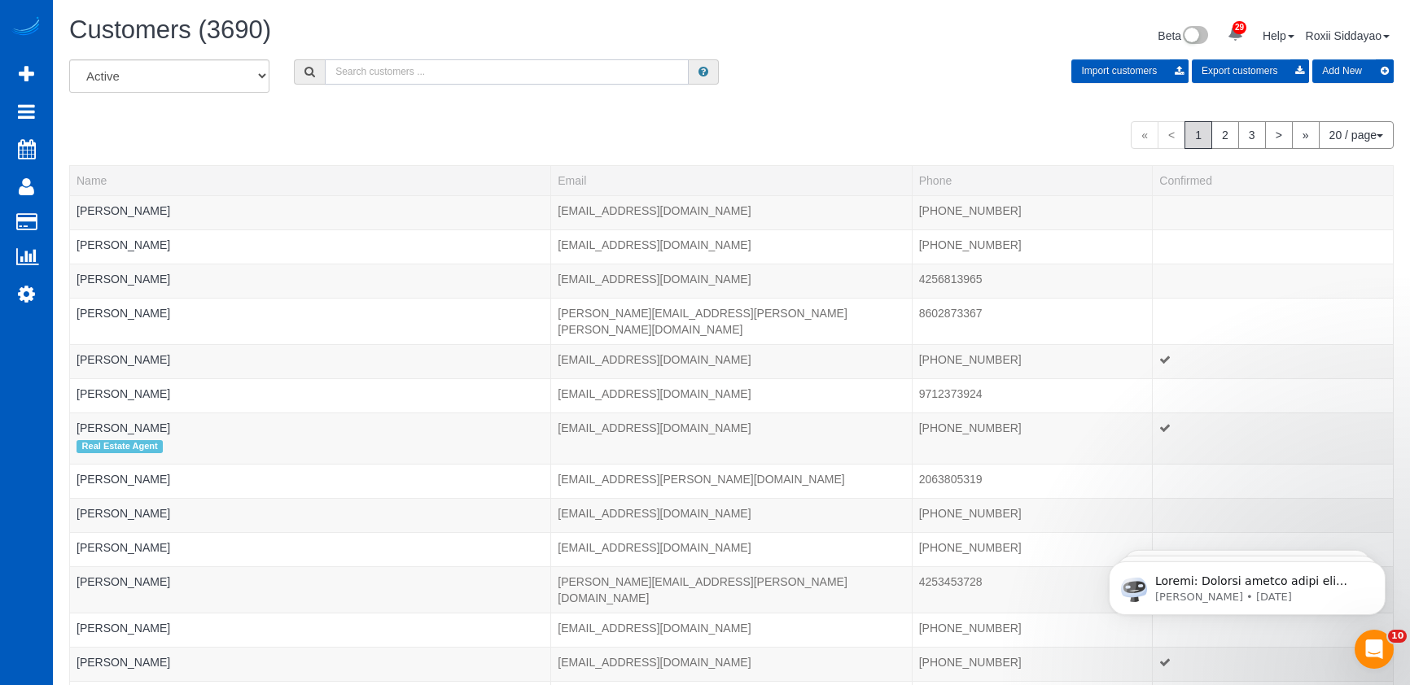
click at [496, 76] on input "text" at bounding box center [507, 71] width 364 height 25
paste input "0052"
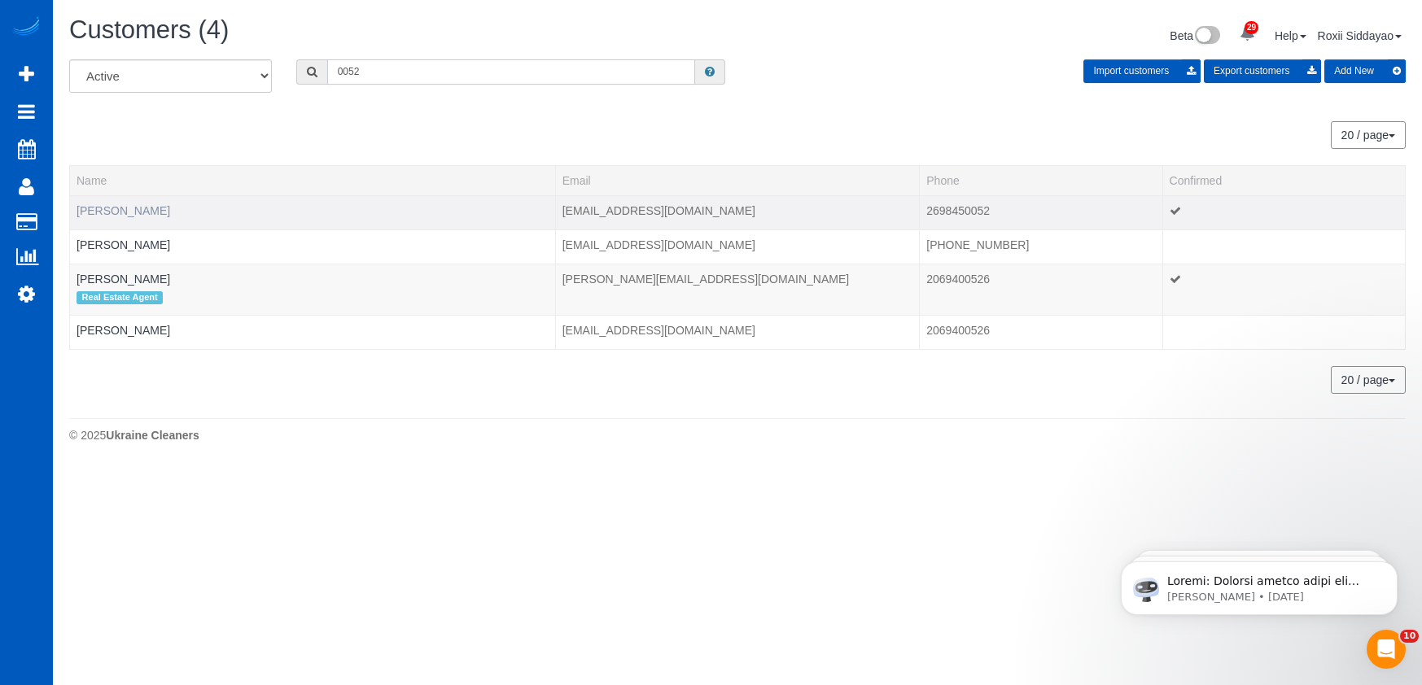
type input "0052"
click at [122, 212] on link "Ben Weakley" at bounding box center [124, 210] width 94 height 13
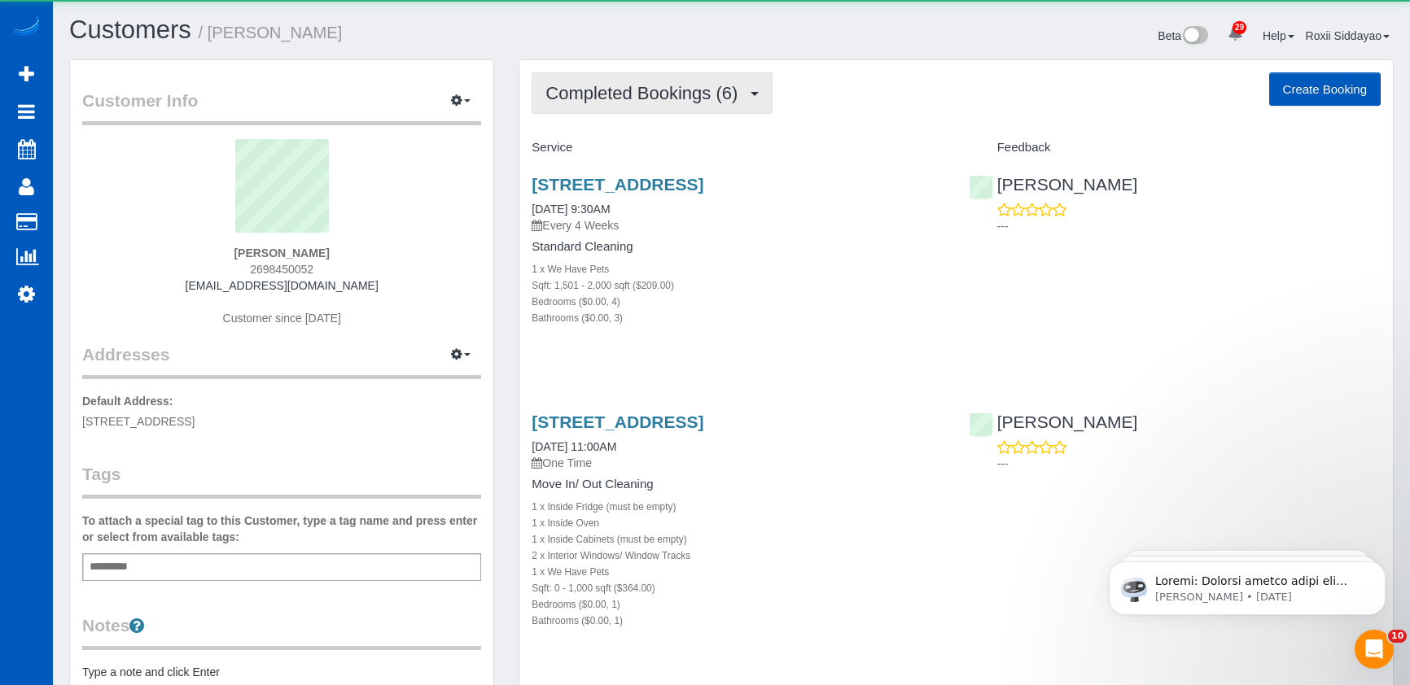
click at [715, 85] on span "Completed Bookings (6)" at bounding box center [645, 93] width 200 height 20
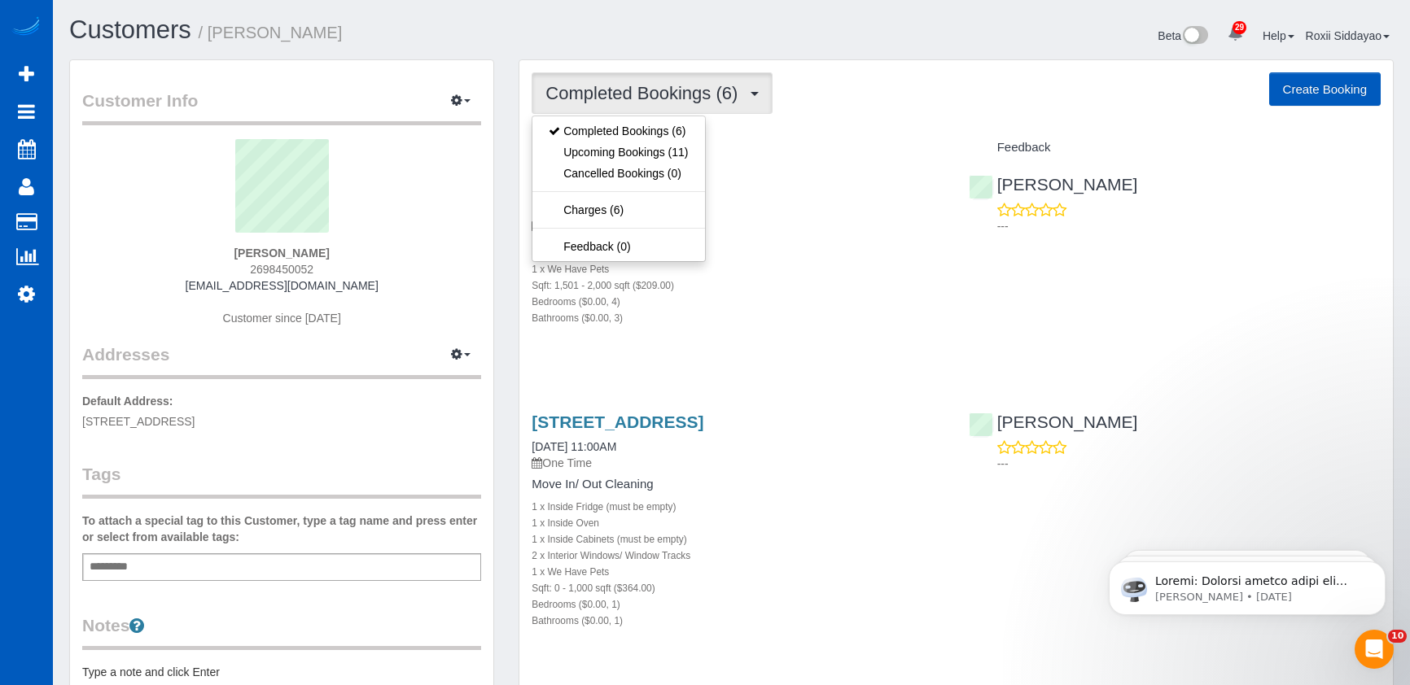
click at [714, 86] on span "Completed Bookings (6)" at bounding box center [645, 93] width 200 height 20
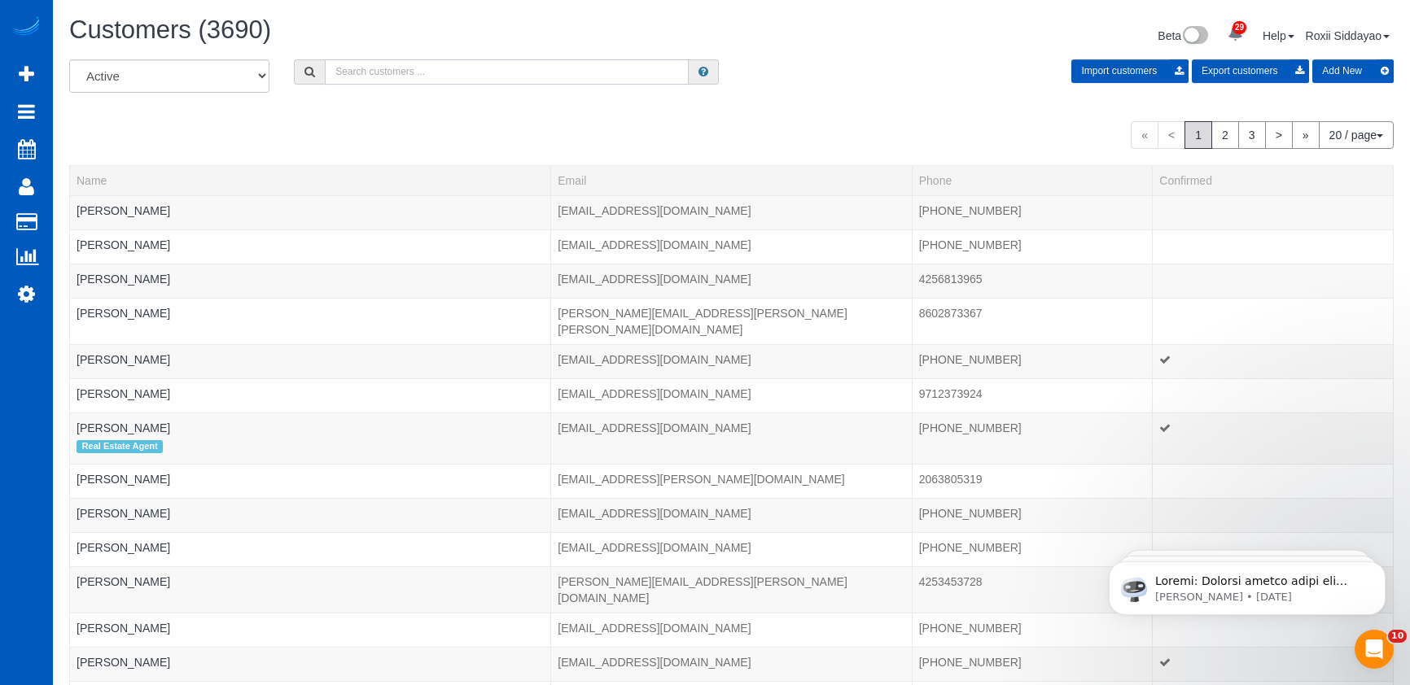
click at [415, 59] on input "text" at bounding box center [507, 71] width 364 height 25
paste input "9444"
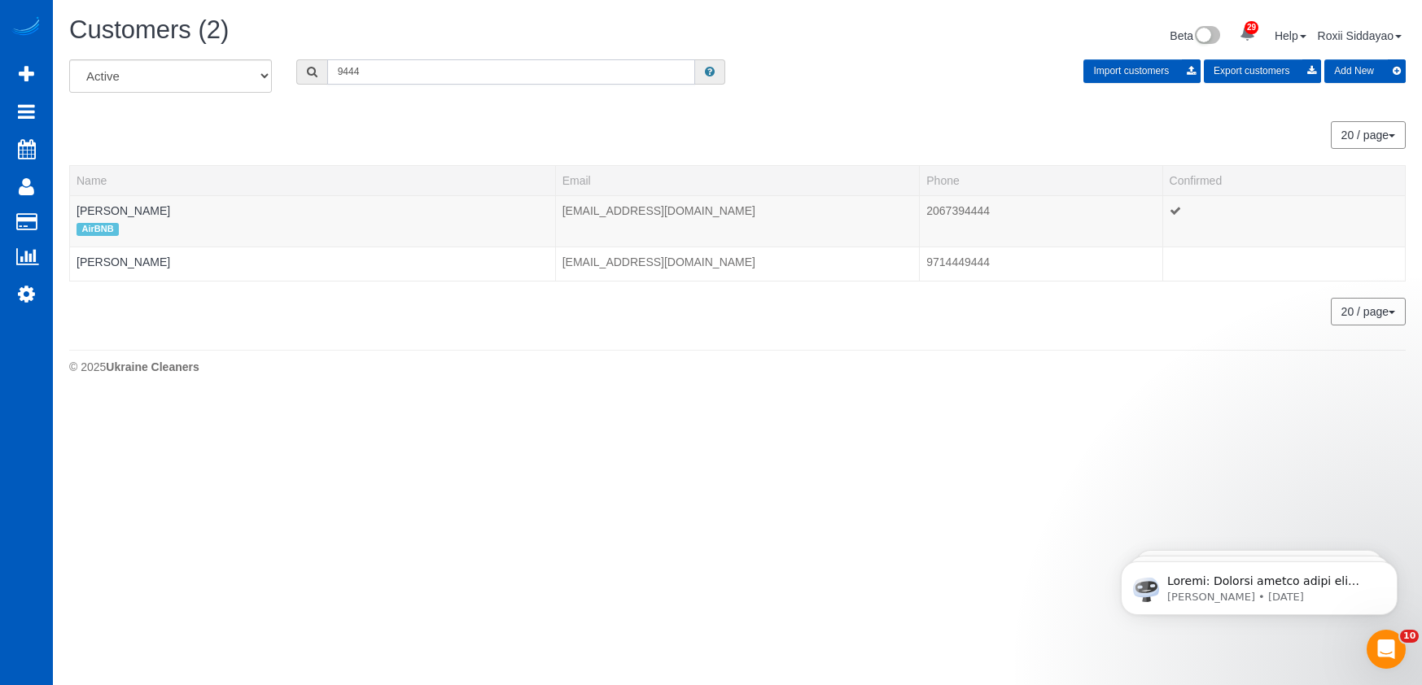
click at [462, 63] on input "9444" at bounding box center [511, 71] width 368 height 25
paste input "4550"
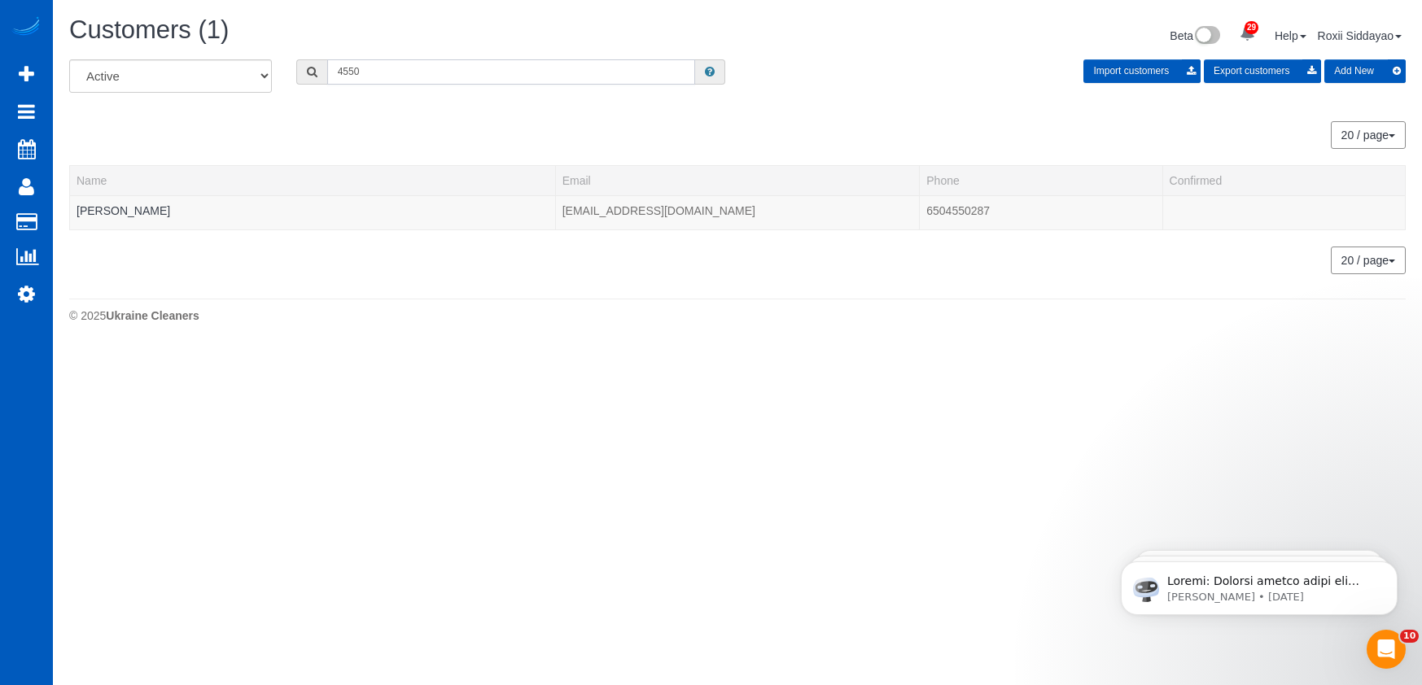
click at [396, 77] on input "4550" at bounding box center [511, 71] width 368 height 25
paste input "5552"
click at [393, 68] on input "5552" at bounding box center [511, 71] width 368 height 25
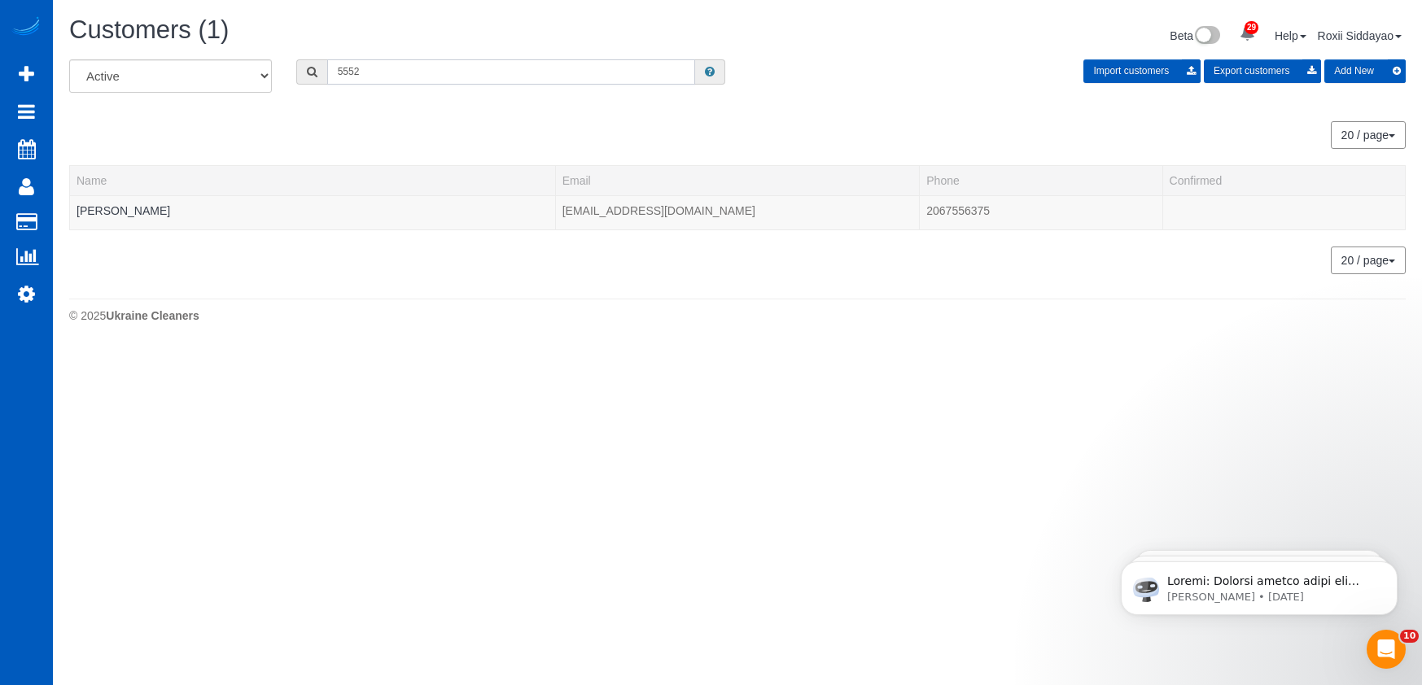
paste input "1038"
click at [413, 60] on input "1038" at bounding box center [511, 71] width 368 height 25
paste input "7363"
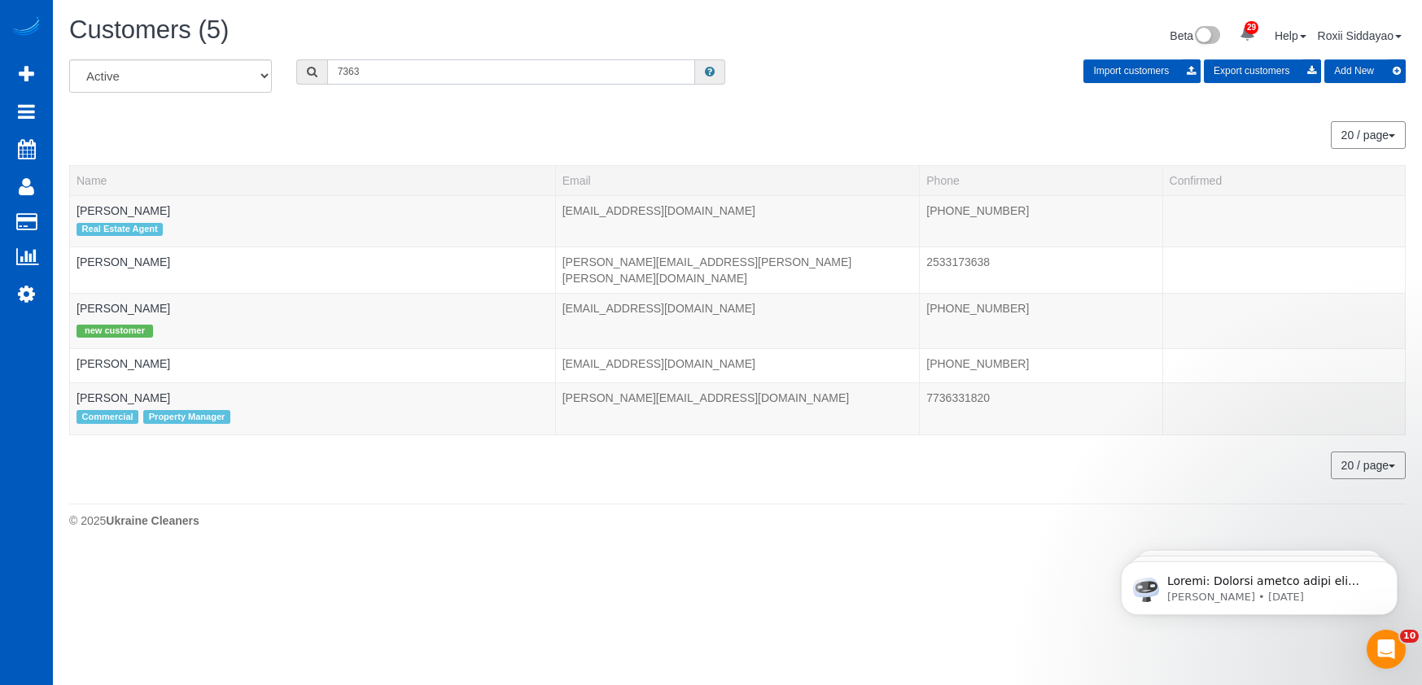
click at [407, 73] on input "7363" at bounding box center [511, 71] width 368 height 25
paste input "9337"
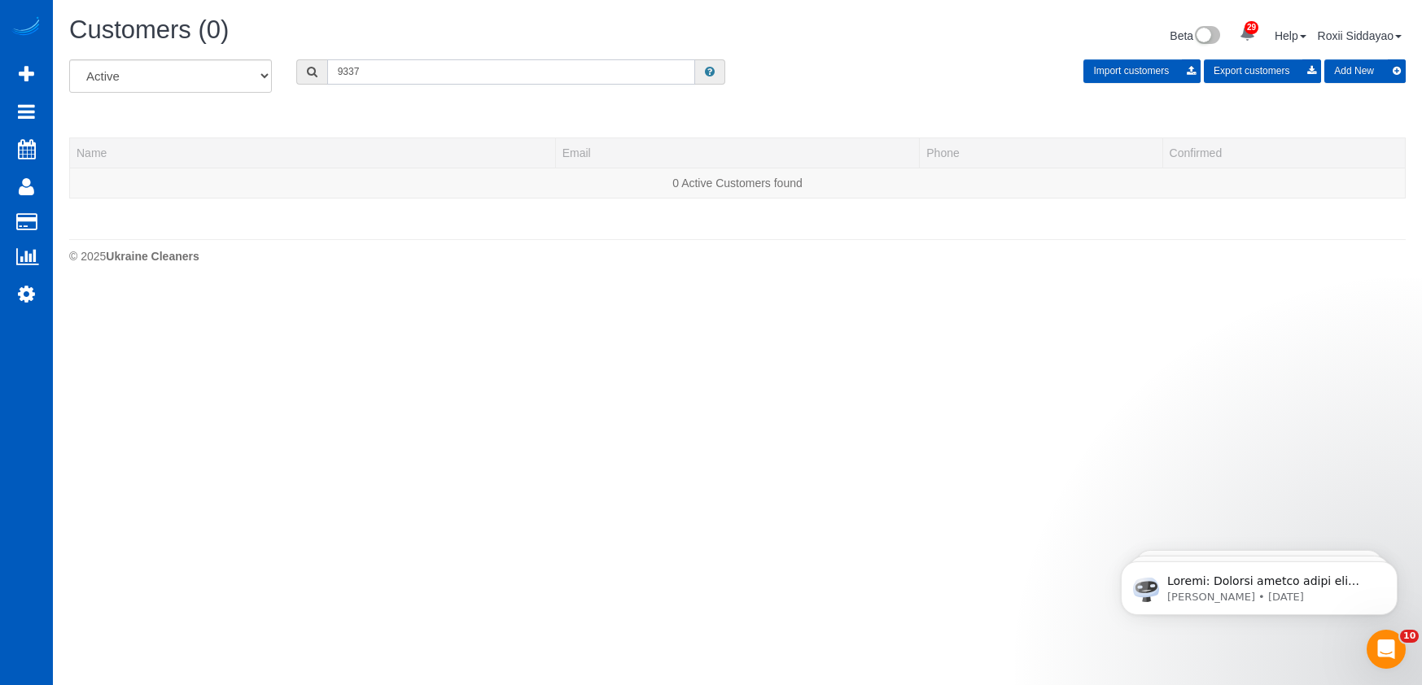
click at [464, 75] on input "9337" at bounding box center [511, 71] width 368 height 25
paste input "807"
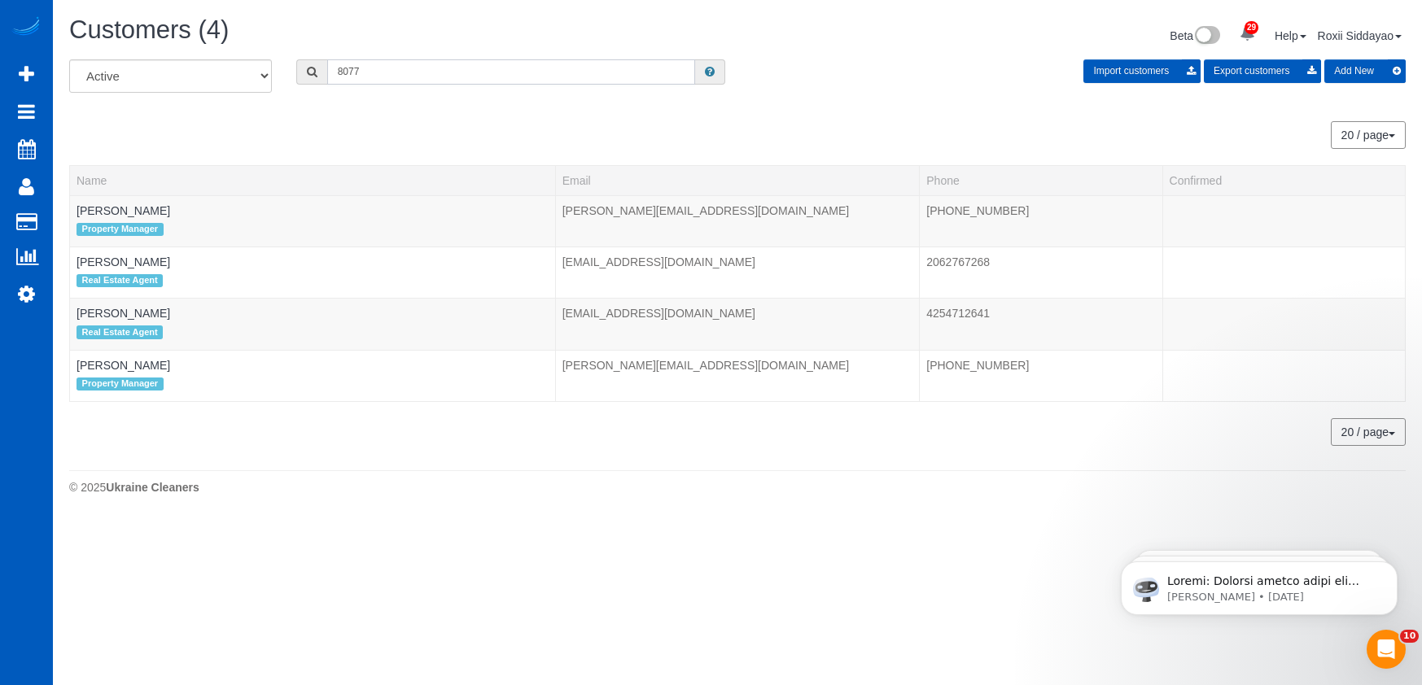
click at [393, 80] on input "8077" at bounding box center [511, 71] width 368 height 25
click at [393, 79] on input "8077" at bounding box center [511, 71] width 368 height 25
paste input "7233"
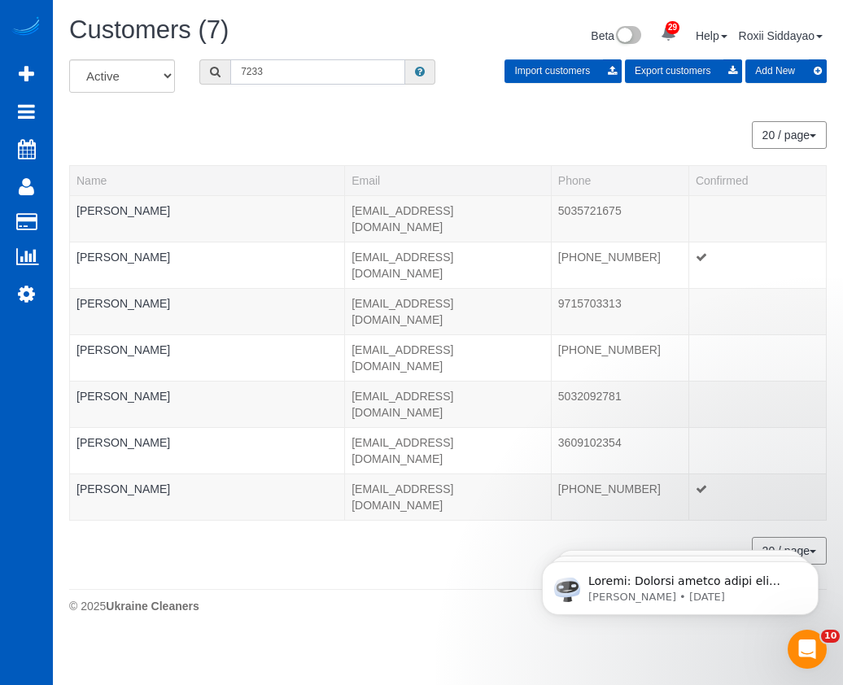
click at [300, 62] on input "7233" at bounding box center [317, 71] width 175 height 25
paste input "9324"
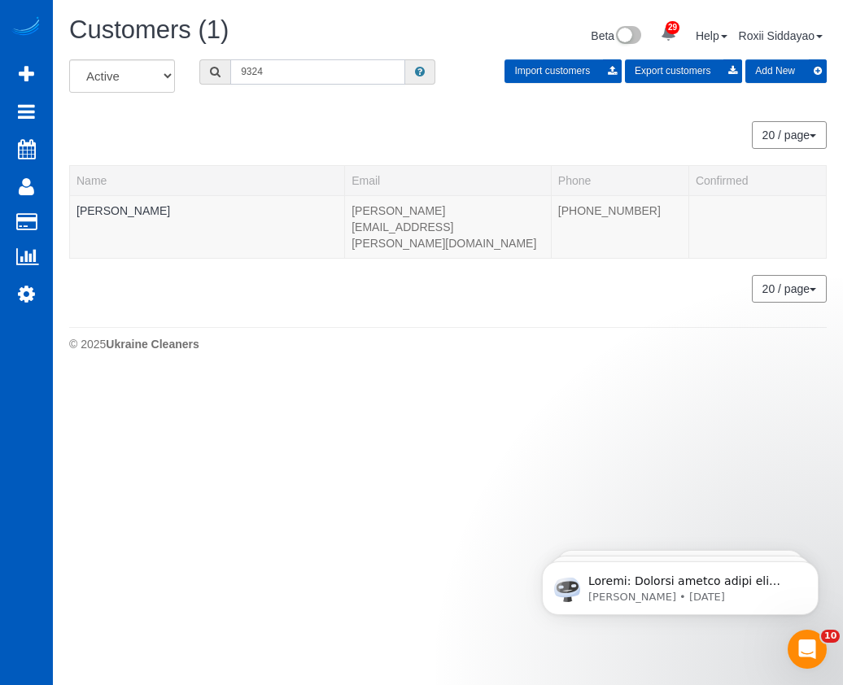
click at [296, 63] on input "9324" at bounding box center [317, 71] width 175 height 25
paste input "6780"
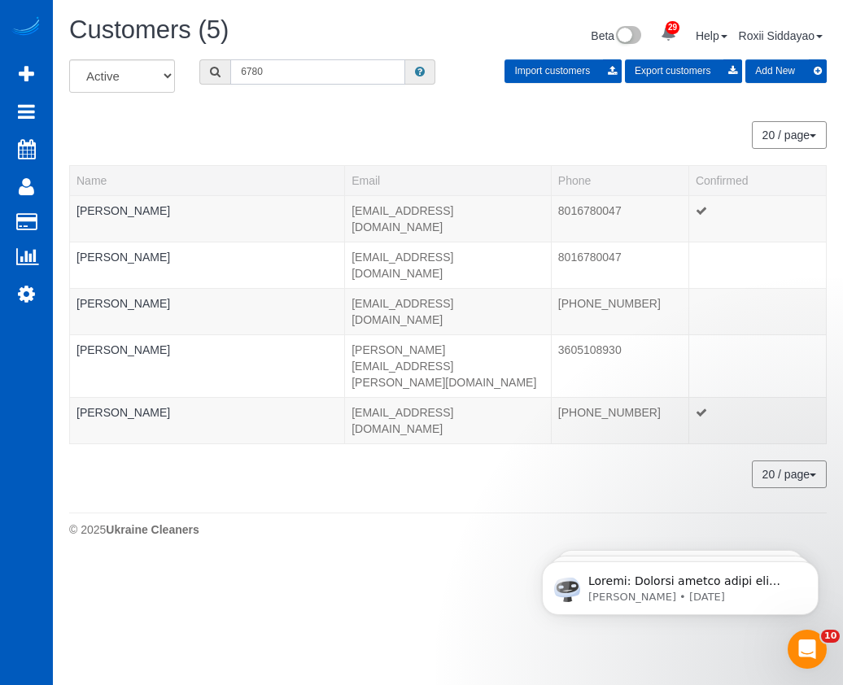
click at [284, 68] on input "6780" at bounding box center [317, 71] width 175 height 25
click at [284, 67] on input "6780" at bounding box center [317, 71] width 175 height 25
paste input "0553"
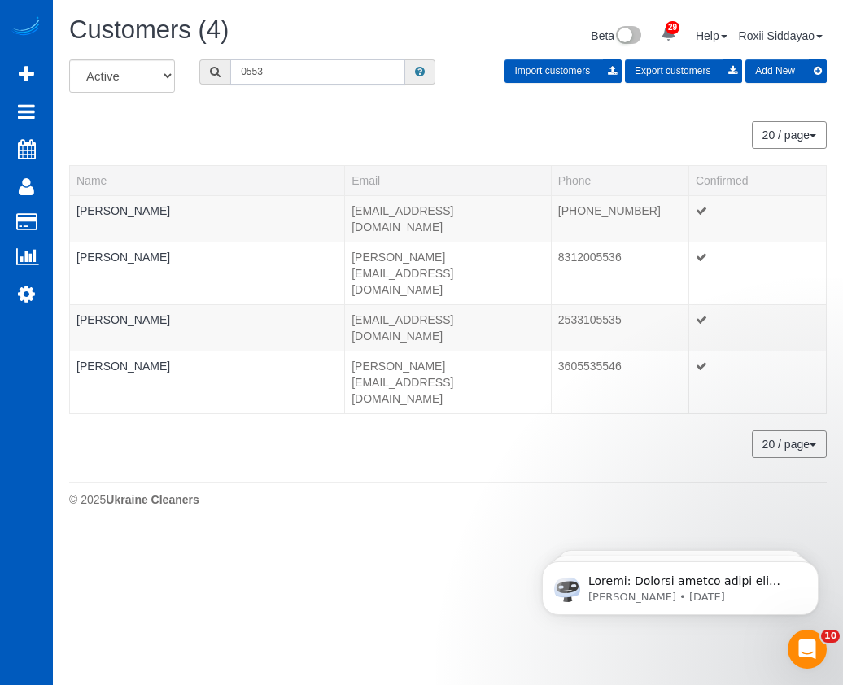
click at [268, 79] on input "0553" at bounding box center [317, 71] width 175 height 25
paste input "5722"
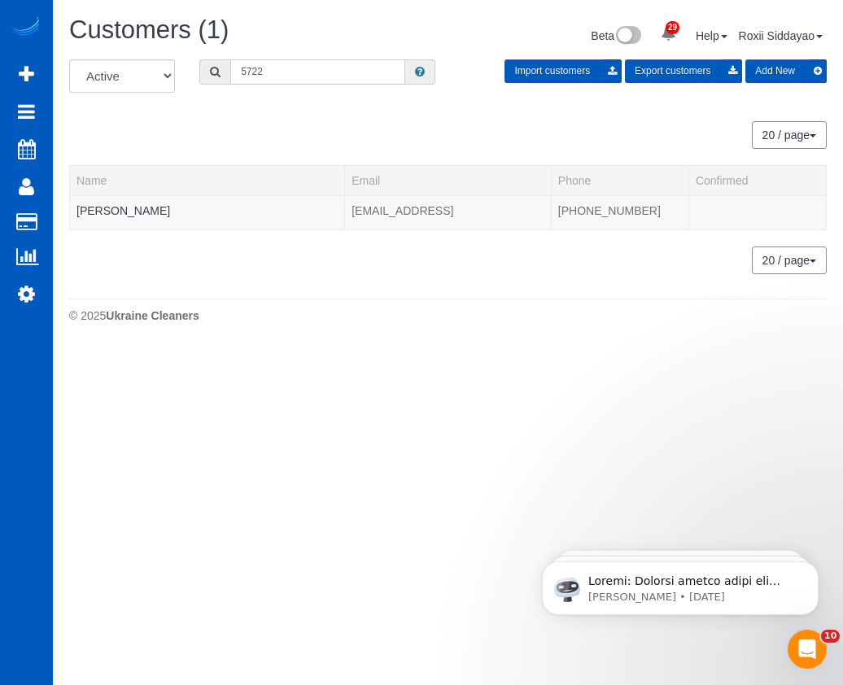
click at [289, 75] on input "5722" at bounding box center [317, 71] width 175 height 25
paste input "0995"
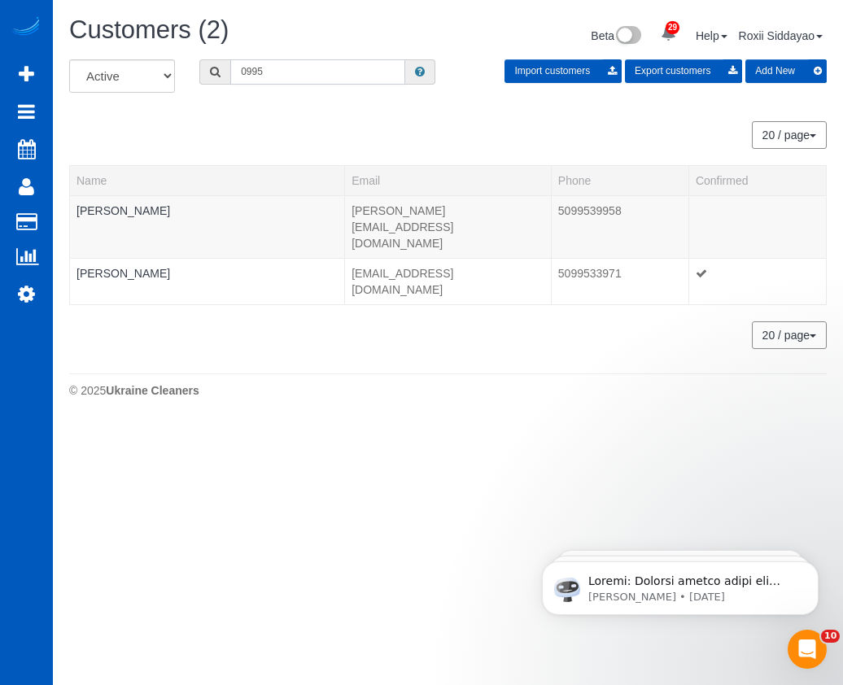
click at [269, 71] on input "0995" at bounding box center [317, 71] width 175 height 25
paste input "820"
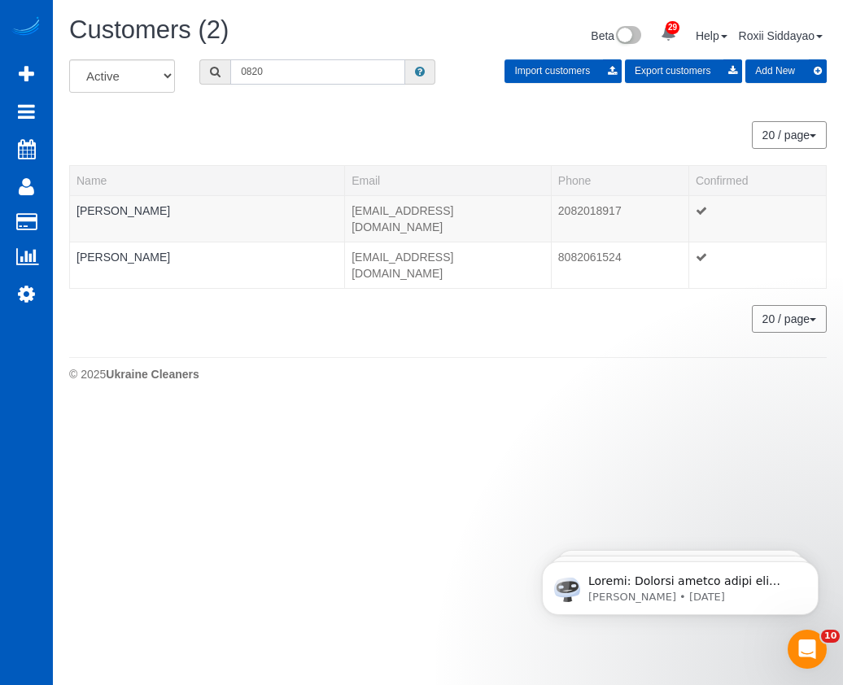
click at [265, 70] on input "0820" at bounding box center [317, 71] width 175 height 25
click at [265, 69] on input "0820" at bounding box center [317, 71] width 175 height 25
paste input "4762"
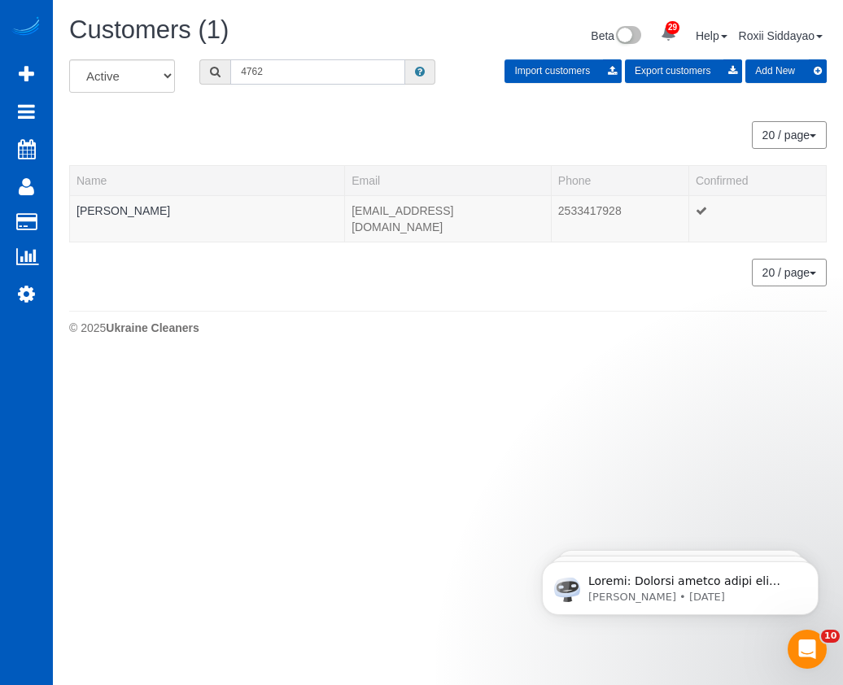
click at [278, 71] on input "4762" at bounding box center [317, 71] width 175 height 25
click at [279, 70] on input "4762" at bounding box center [317, 71] width 175 height 25
paste input "5797"
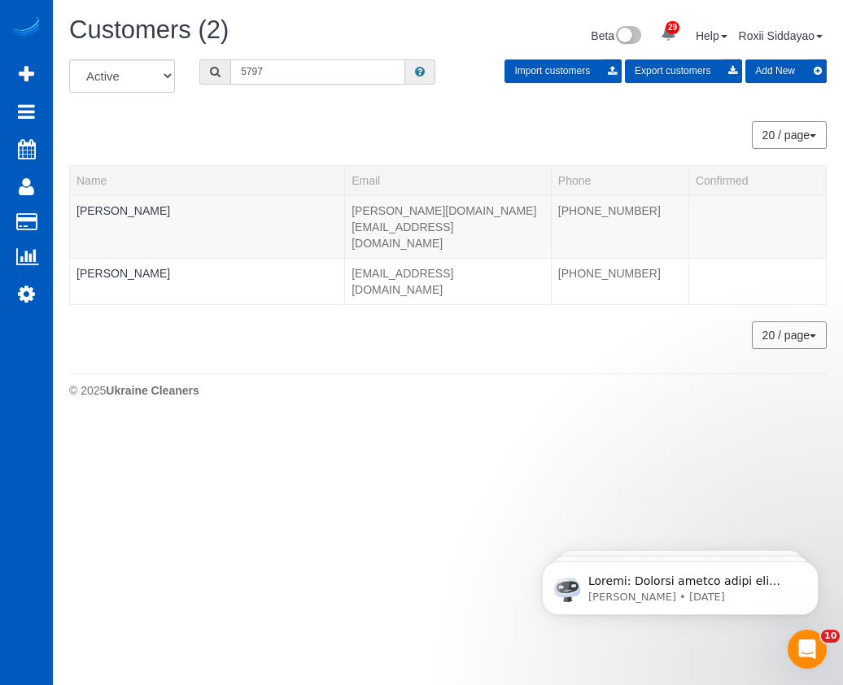
click at [270, 74] on input "5797" at bounding box center [317, 71] width 175 height 25
paste input "3819"
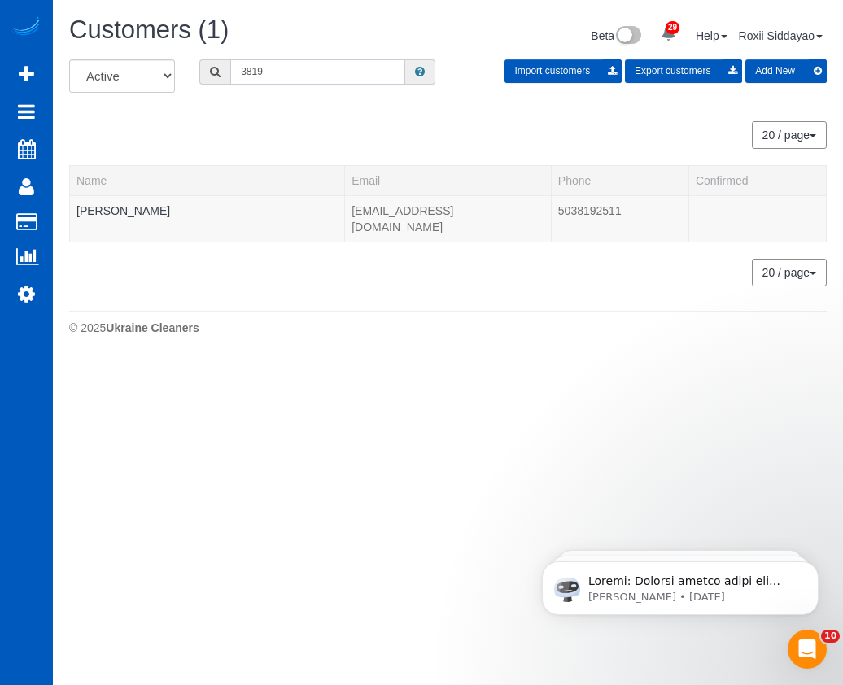
click at [262, 72] on input "3819" at bounding box center [317, 71] width 175 height 25
paste input "8226"
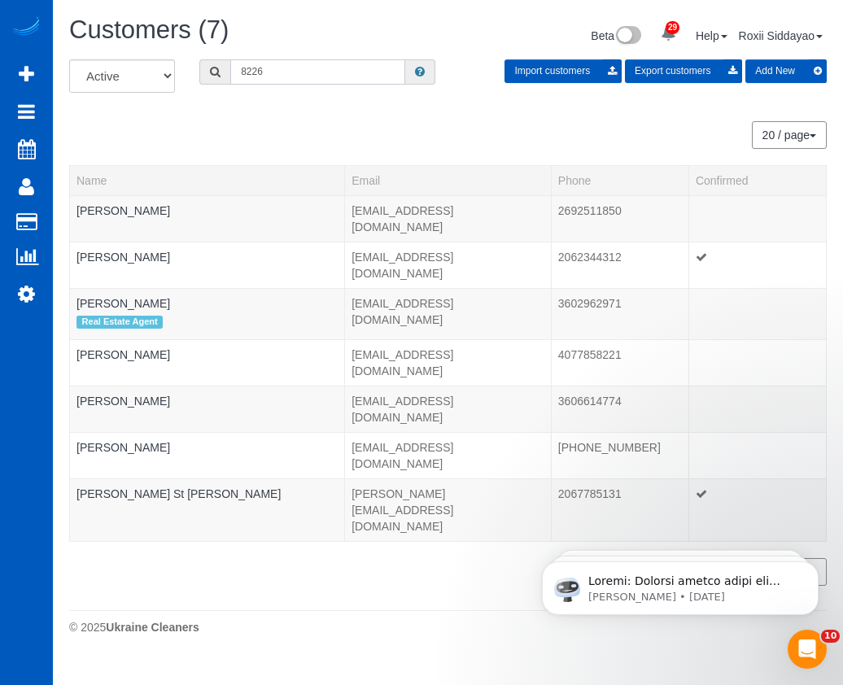
click at [287, 73] on input "8226" at bounding box center [317, 71] width 175 height 25
paste input "633"
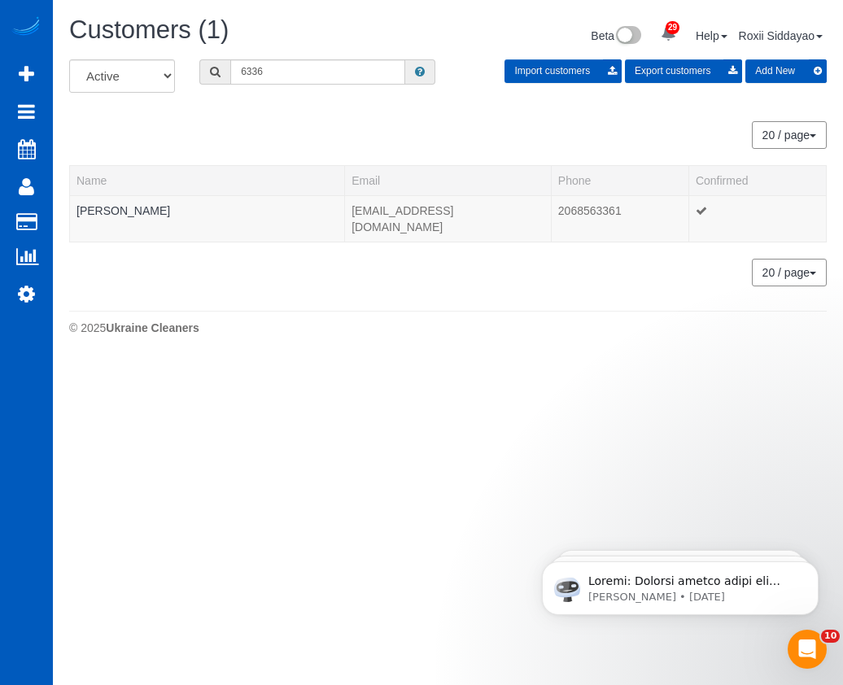
click at [280, 56] on div "Customers (1) Beta 29 Your Notifications You have 0 alerts × You have 7 to char…" at bounding box center [448, 37] width 782 height 43
click at [284, 69] on input "6336" at bounding box center [317, 71] width 175 height 25
paste input "1798"
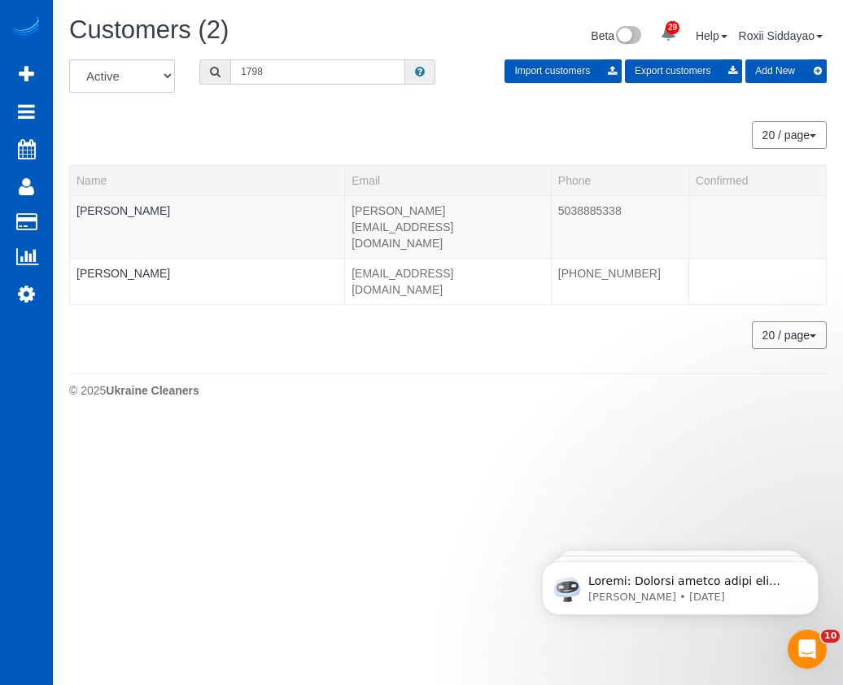
click at [259, 73] on input "1798" at bounding box center [317, 71] width 175 height 25
paste input "7490"
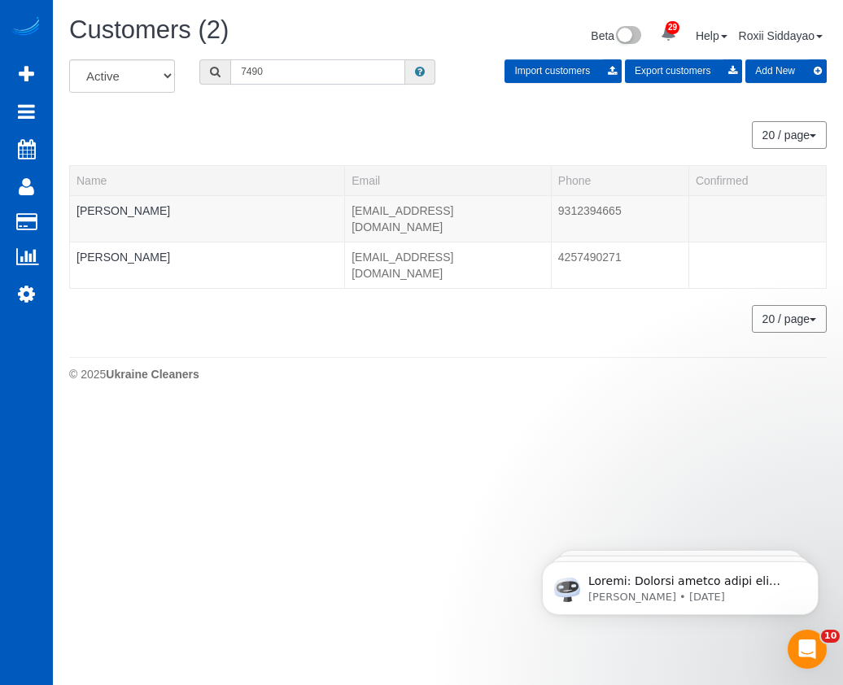
click at [278, 81] on input "7490" at bounding box center [317, 71] width 175 height 25
paste input "66"
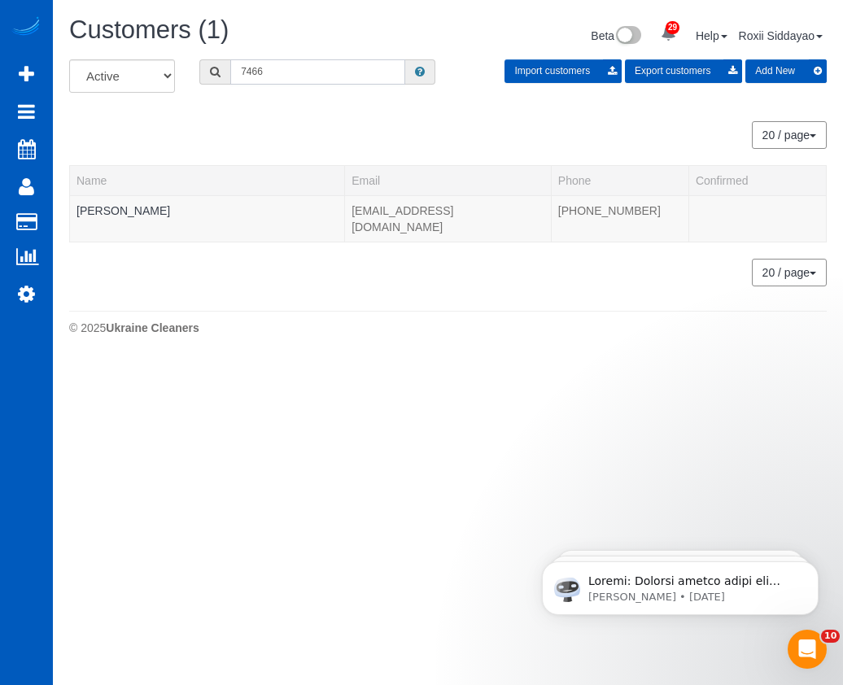
click at [309, 76] on input "7466" at bounding box center [317, 71] width 175 height 25
paste input "6172"
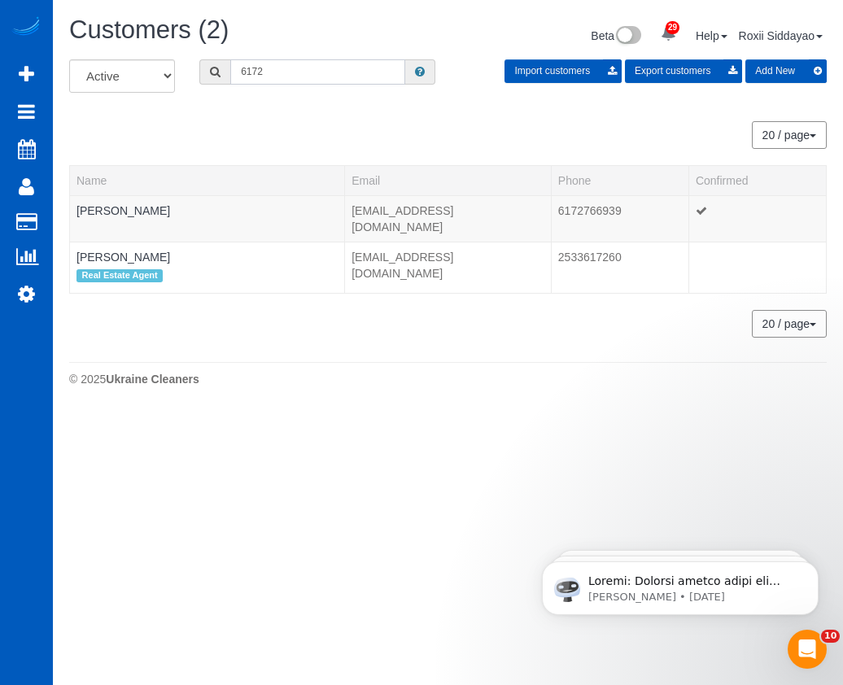
click at [291, 72] on input "6172" at bounding box center [317, 71] width 175 height 25
paste input "5731"
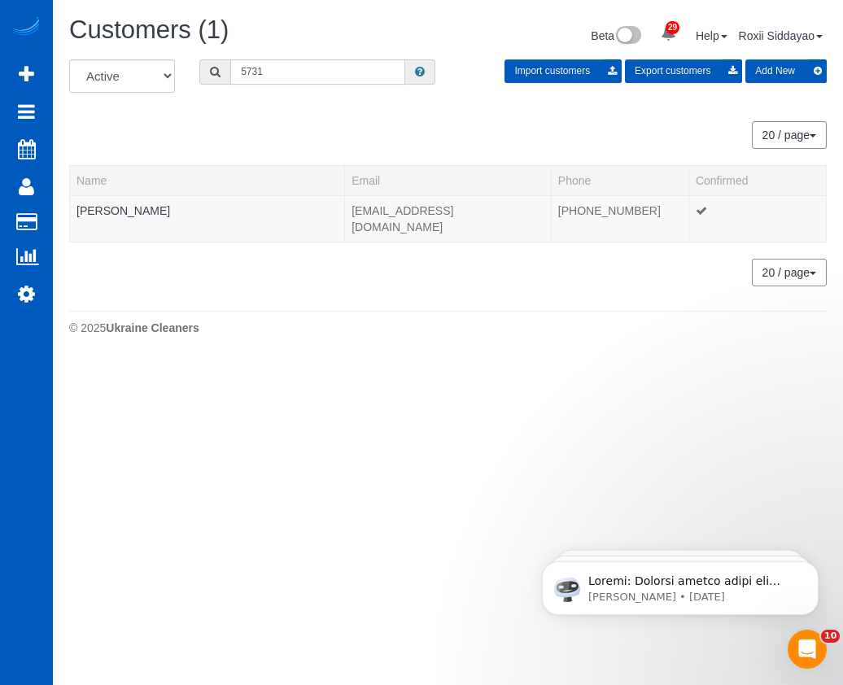
click at [267, 70] on input "5731" at bounding box center [317, 71] width 175 height 25
paste input "9459"
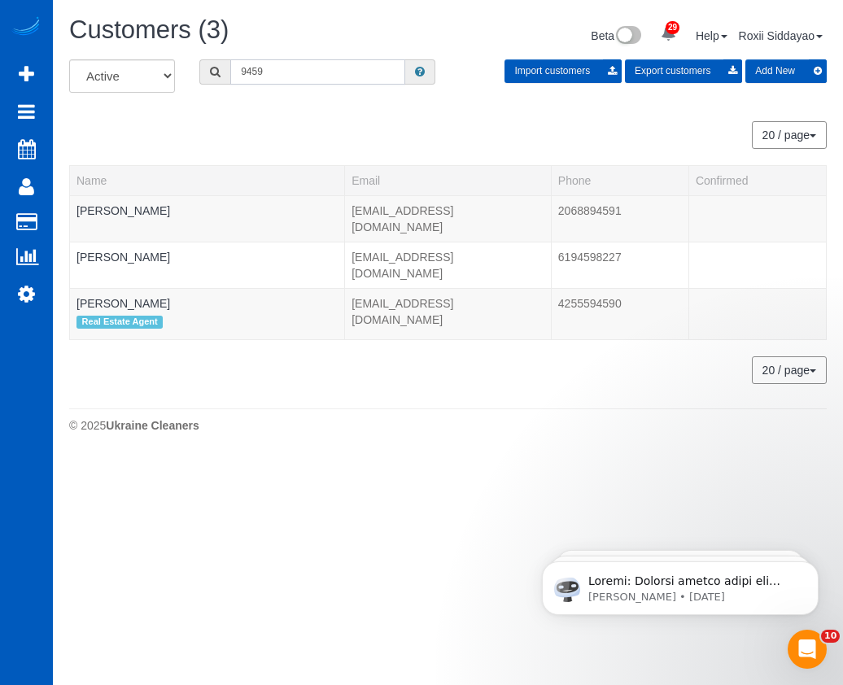
click at [334, 75] on input "9459" at bounding box center [317, 71] width 175 height 25
paste input "2676"
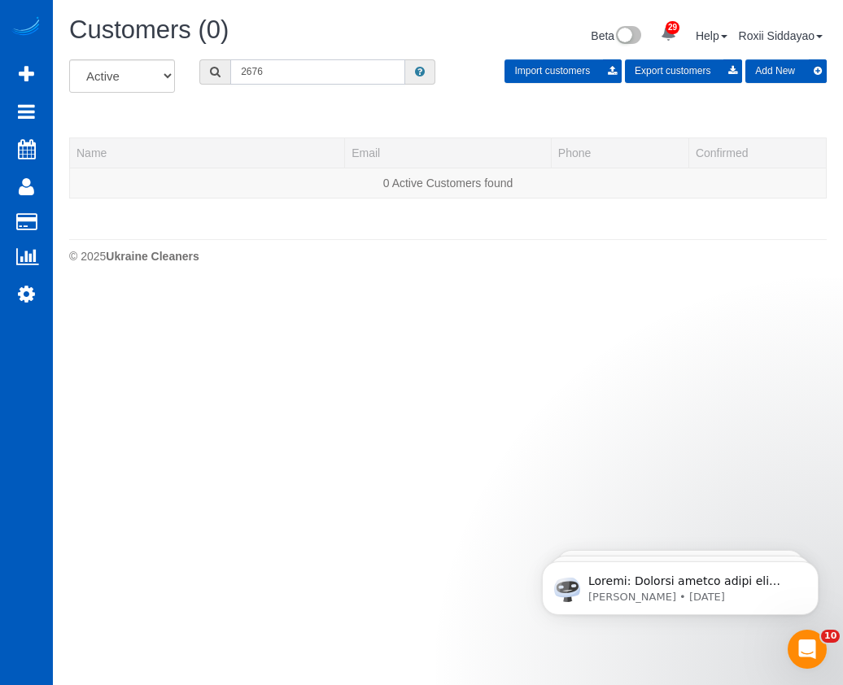
click at [263, 71] on input "2676" at bounding box center [317, 71] width 175 height 25
click at [263, 70] on input "2676" at bounding box center [317, 71] width 175 height 25
paste input "3923"
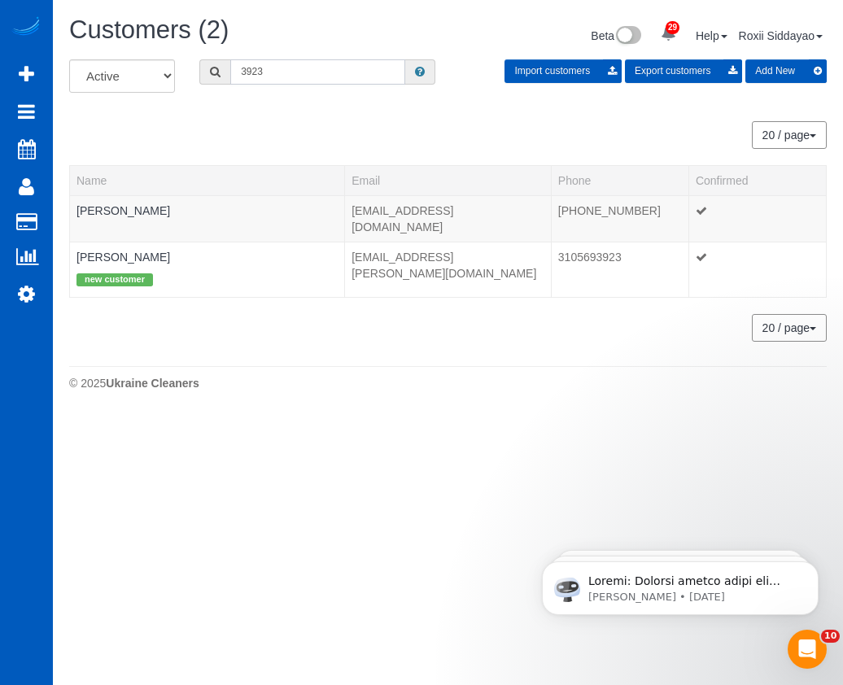
click at [274, 60] on input "3923" at bounding box center [317, 71] width 175 height 25
click at [275, 68] on input "3923" at bounding box center [317, 71] width 175 height 25
paste input "7141"
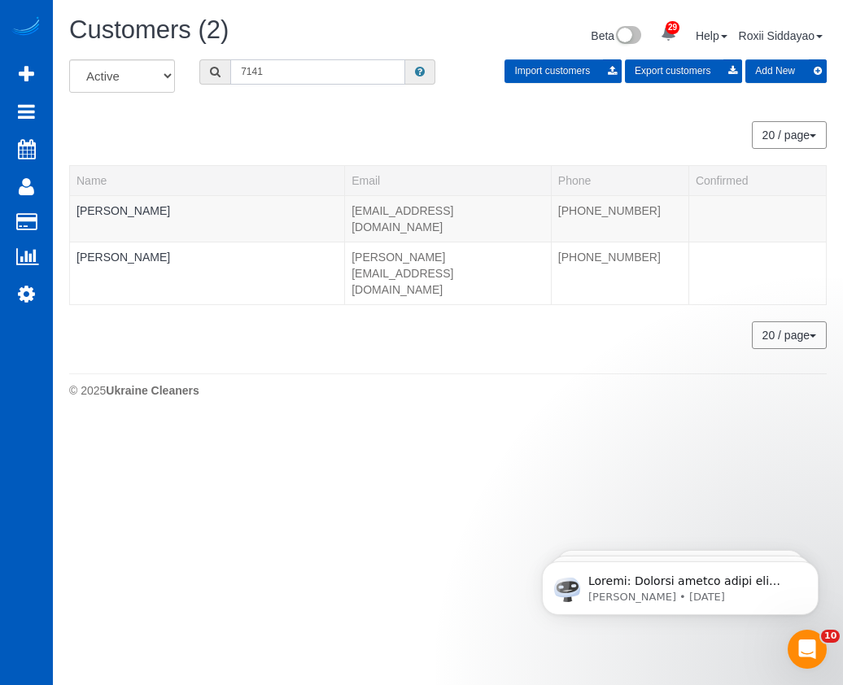
click at [286, 77] on input "7141" at bounding box center [317, 71] width 175 height 25
paste input "9402"
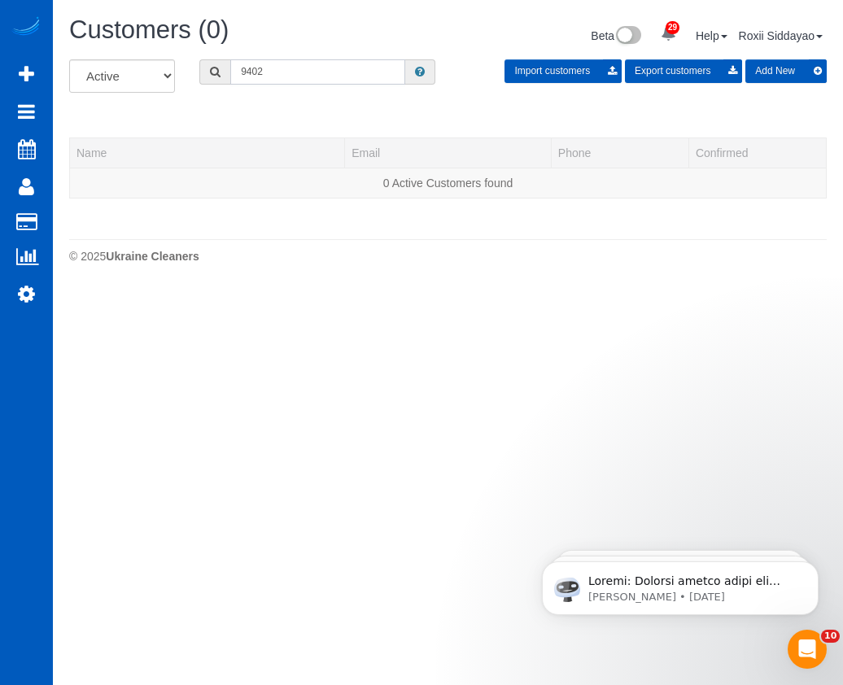
click at [311, 77] on input "9402" at bounding box center [317, 71] width 175 height 25
paste input "7994"
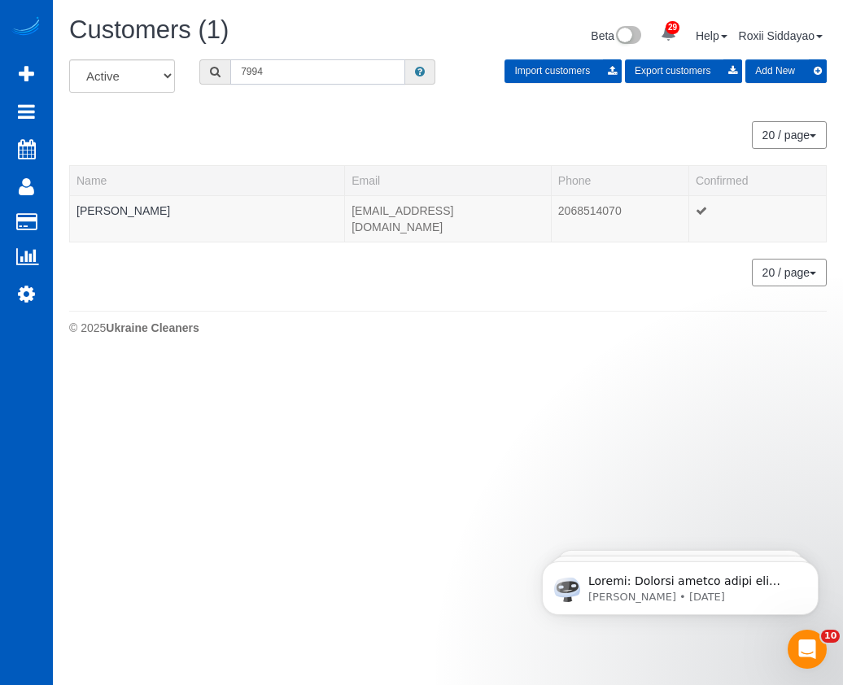
click at [311, 72] on input "7994" at bounding box center [317, 71] width 175 height 25
paste input "5613"
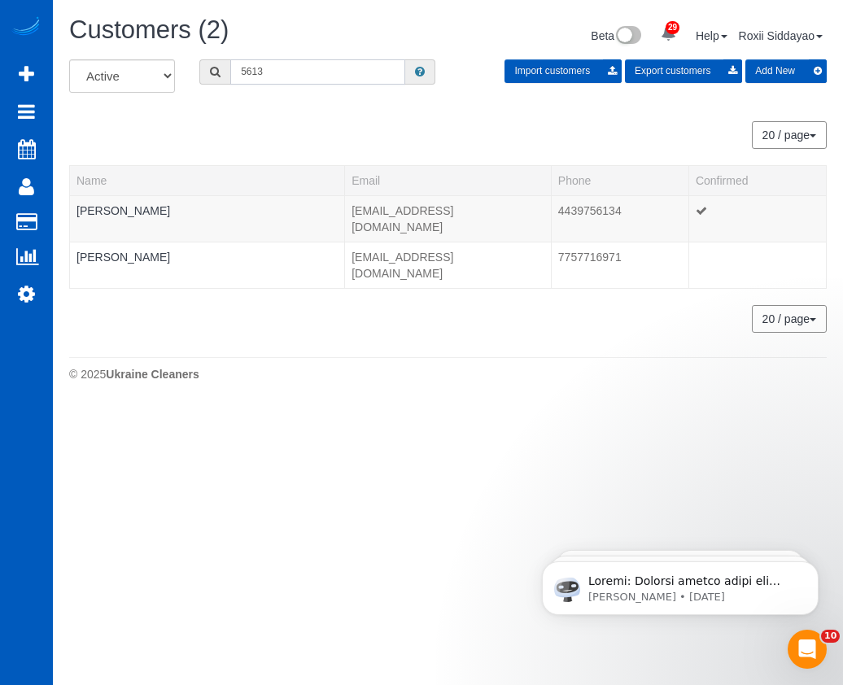
click at [248, 71] on input "5613" at bounding box center [317, 71] width 175 height 25
paste input "7939"
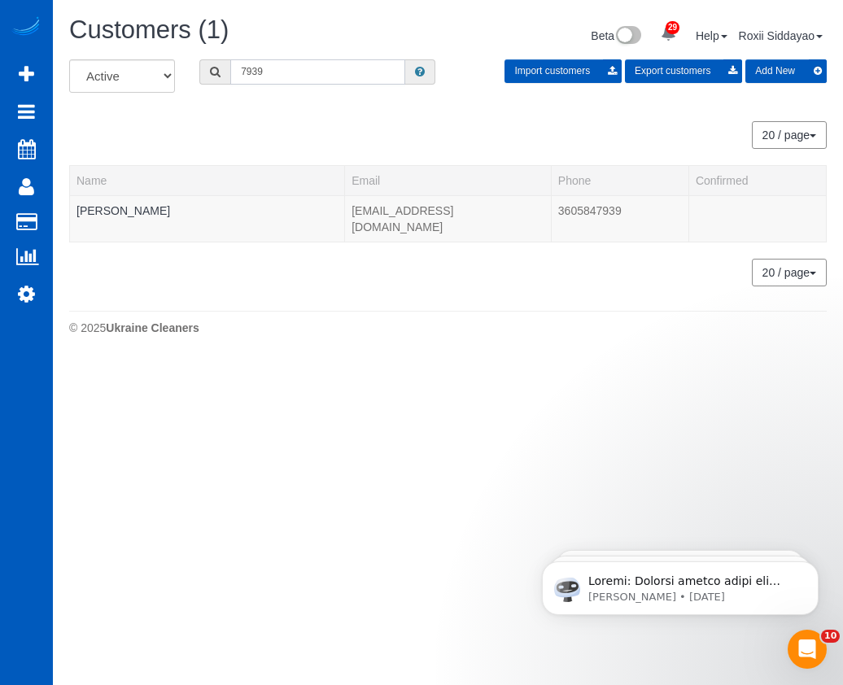
click at [263, 77] on input "7939" at bounding box center [317, 71] width 175 height 25
paste input "941"
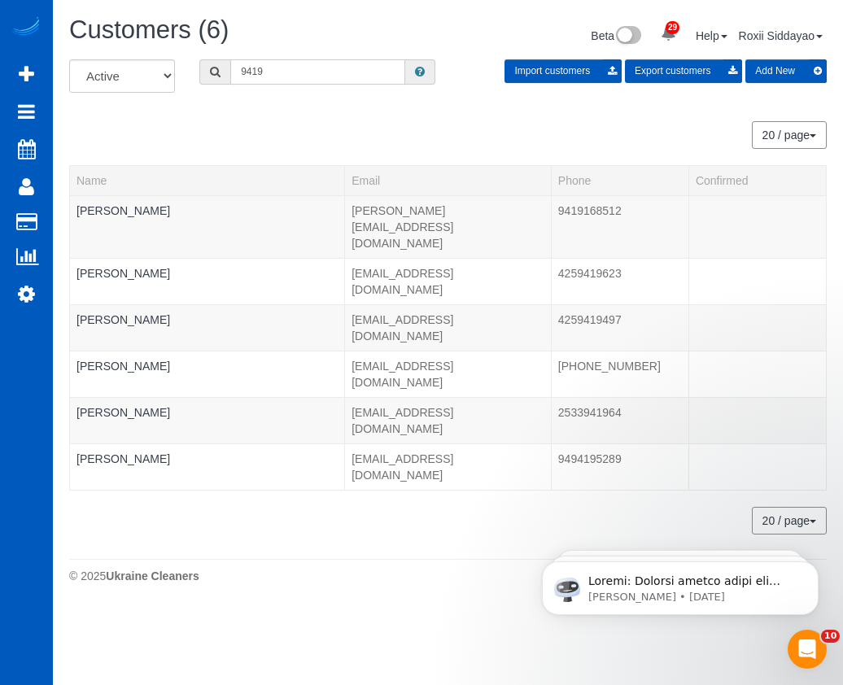
click at [269, 65] on input "9419" at bounding box center [317, 71] width 175 height 25
paste input "7452"
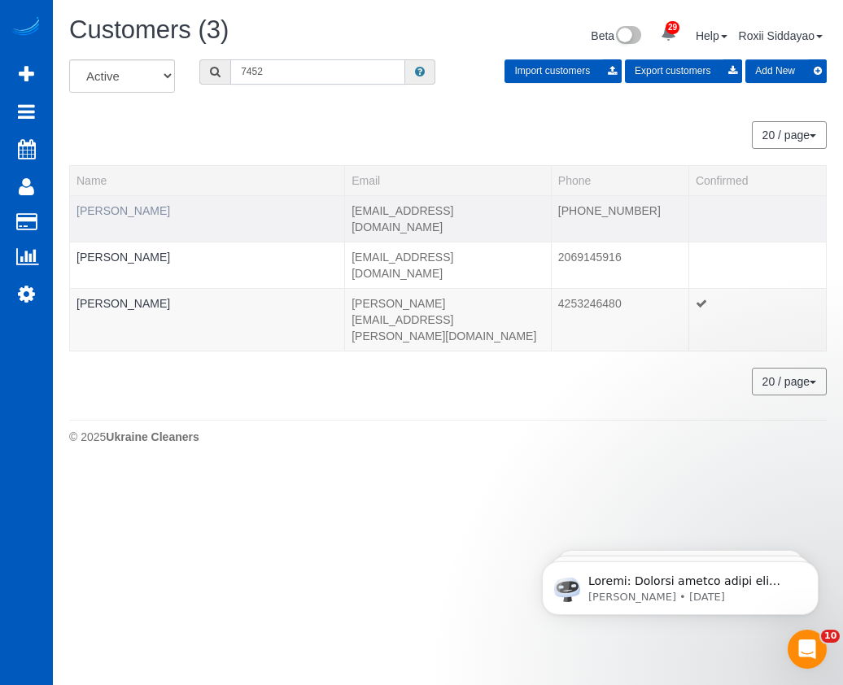
type input "7452"
click at [123, 212] on link "Blake Fenske" at bounding box center [124, 210] width 94 height 13
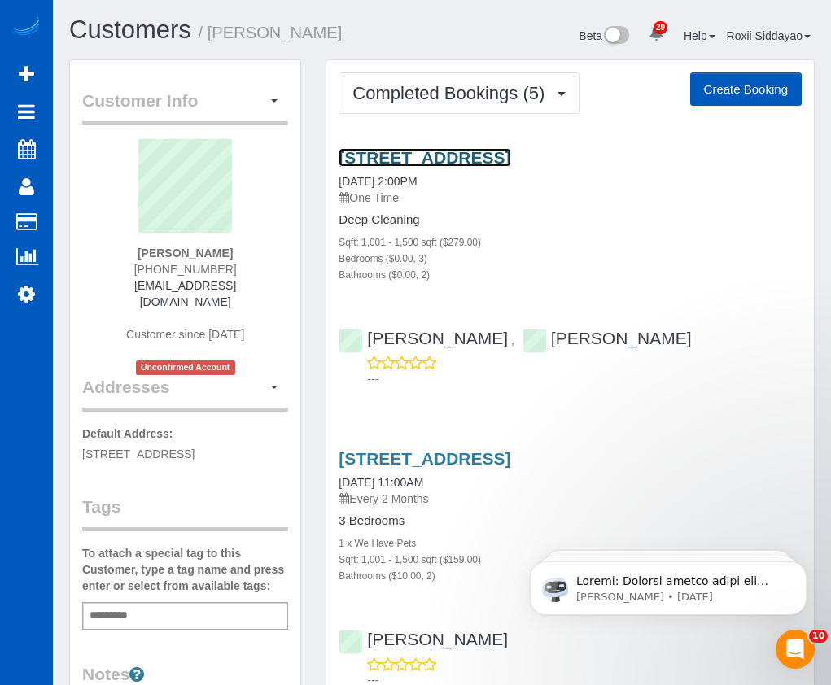
click at [461, 153] on link "5310 85th Pl Ne, Marysville, WA 98270" at bounding box center [425, 157] width 172 height 19
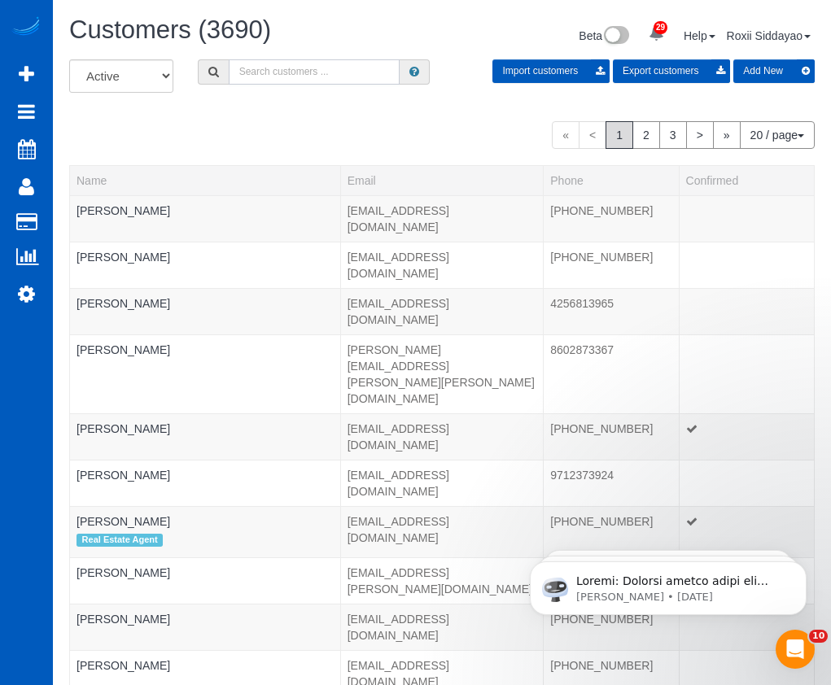
click at [309, 83] on input "text" at bounding box center [314, 71] width 171 height 25
paste input "9240"
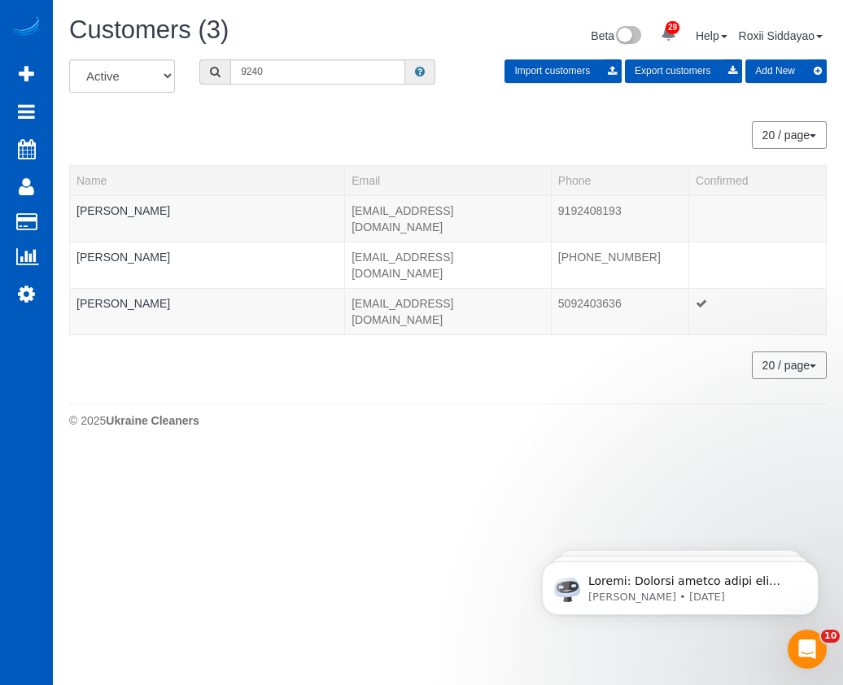
click at [253, 58] on div "Customers (3) Beta 29 Your Notifications You have 0 alerts × You have 7 to char…" at bounding box center [448, 37] width 782 height 43
click at [264, 68] on input "9240" at bounding box center [317, 71] width 175 height 25
paste input "7149"
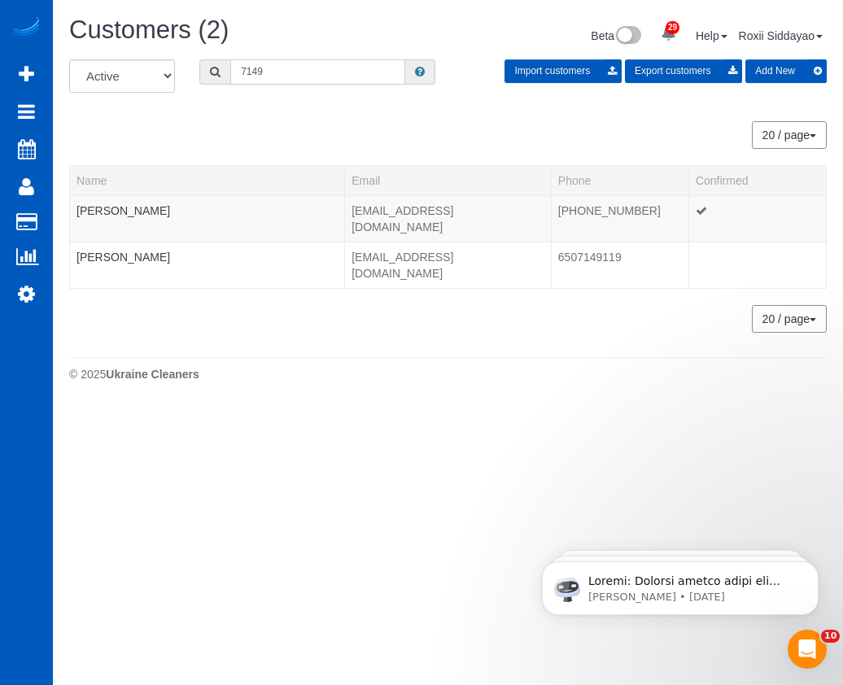
click at [317, 81] on input "7149" at bounding box center [317, 71] width 175 height 25
paste input "9994"
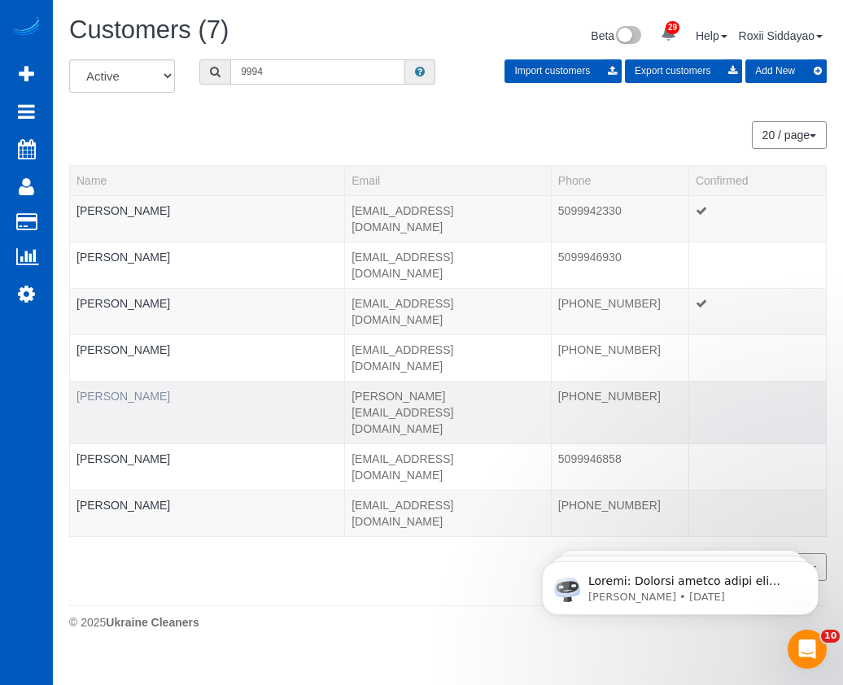
type input "9994"
click at [137, 390] on link "Jonathan Lopez" at bounding box center [124, 396] width 94 height 13
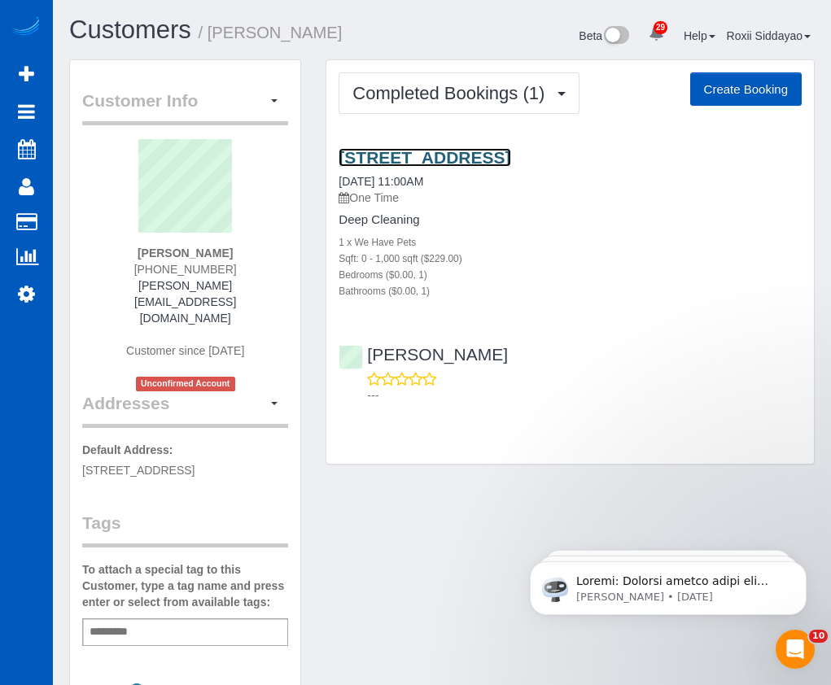
click at [510, 148] on link "10101 8th Ave S #G66, Seattle, WA 98168" at bounding box center [425, 157] width 172 height 19
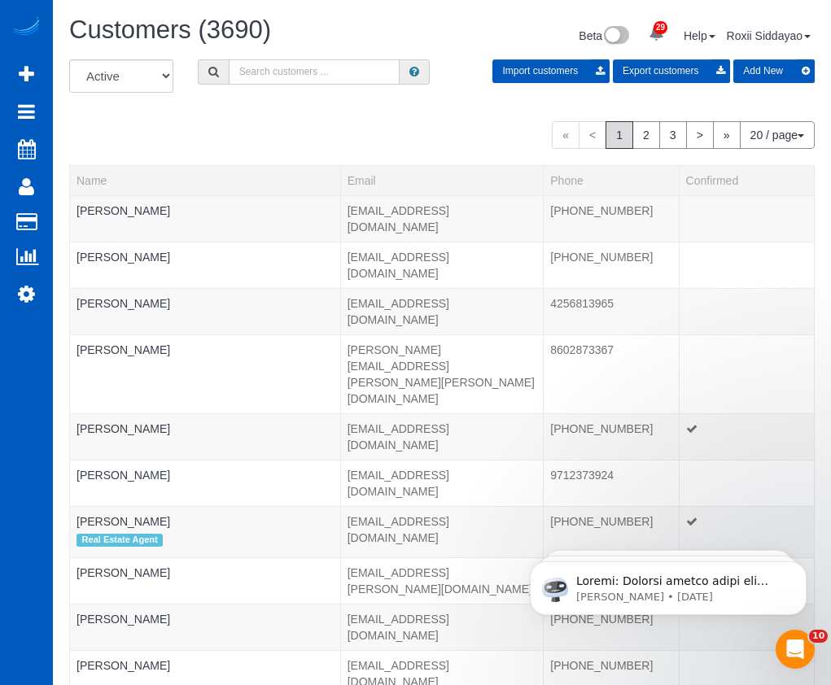
click at [326, 72] on input "text" at bounding box center [314, 71] width 171 height 25
paste
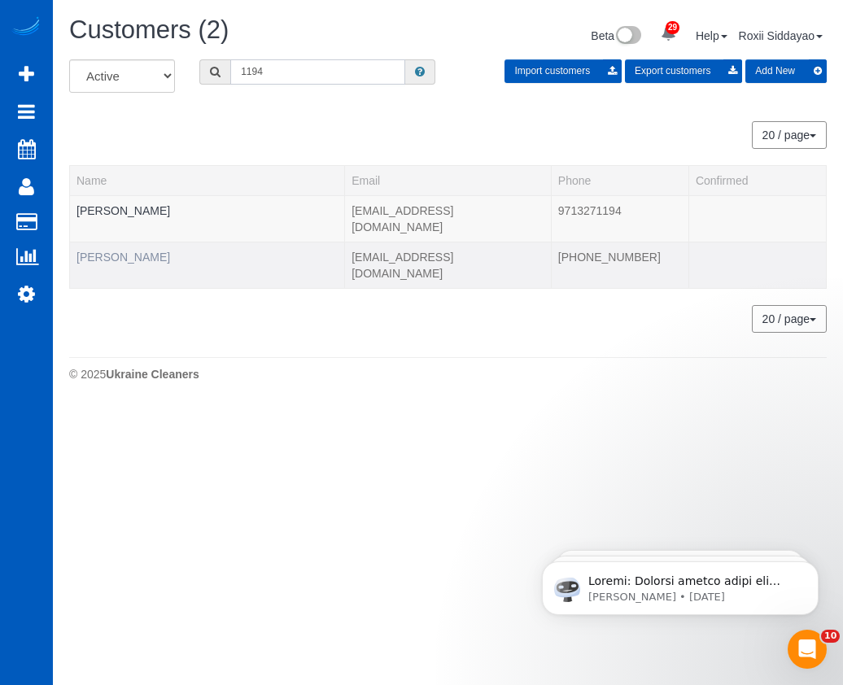
type input "1194"
click at [142, 251] on link "Sheldon Seidel" at bounding box center [124, 257] width 94 height 13
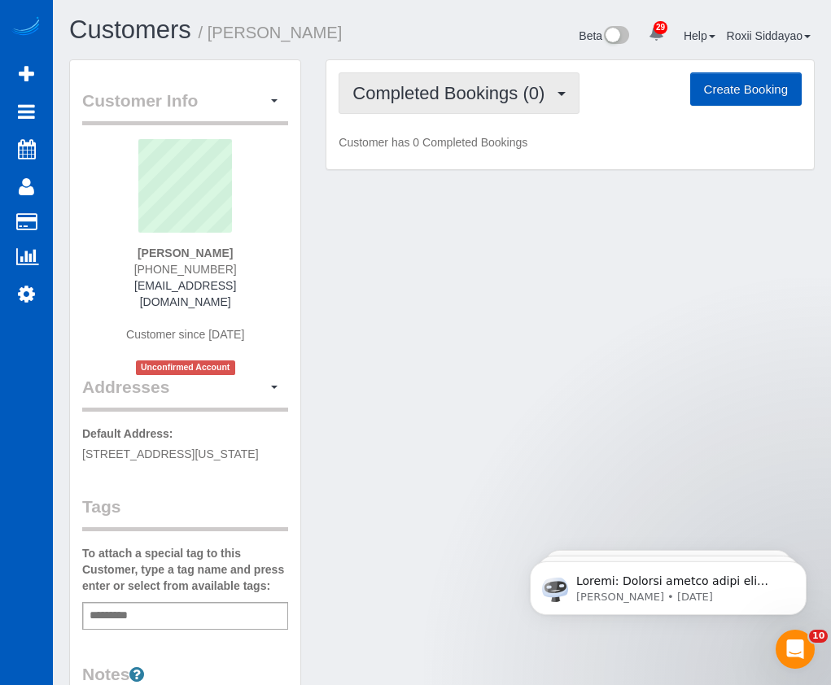
click at [500, 92] on span "Completed Bookings (0)" at bounding box center [452, 93] width 200 height 20
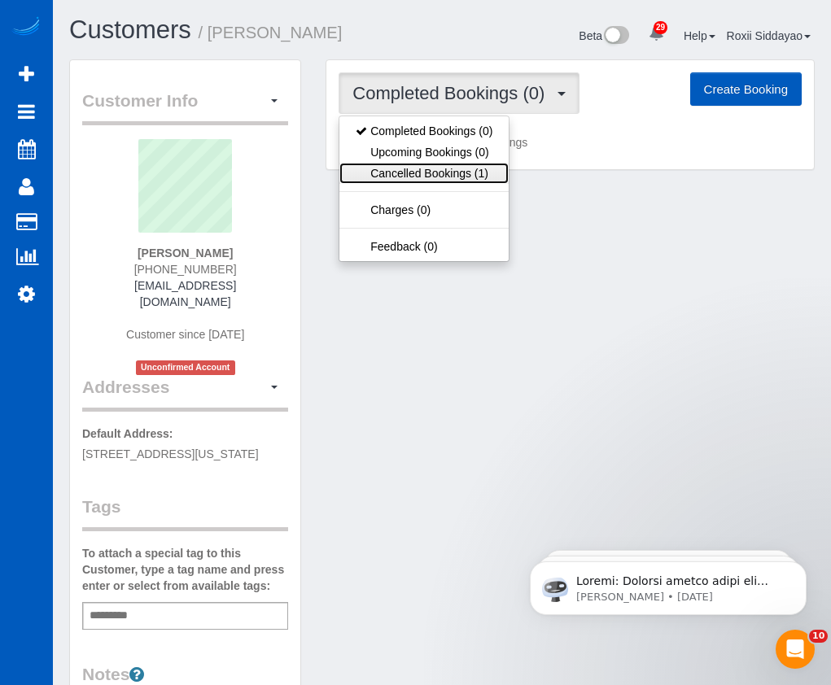
click at [479, 172] on link "Cancelled Bookings (1)" at bounding box center [423, 173] width 169 height 21
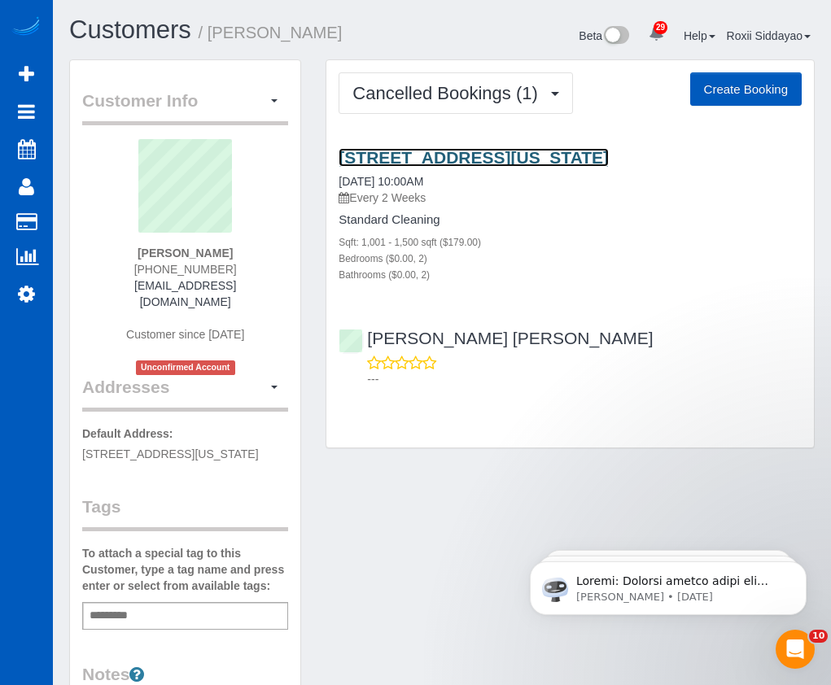
click at [451, 151] on link "790 N Washington St Apt 1402, Denver, CO 80203" at bounding box center [474, 157] width 270 height 19
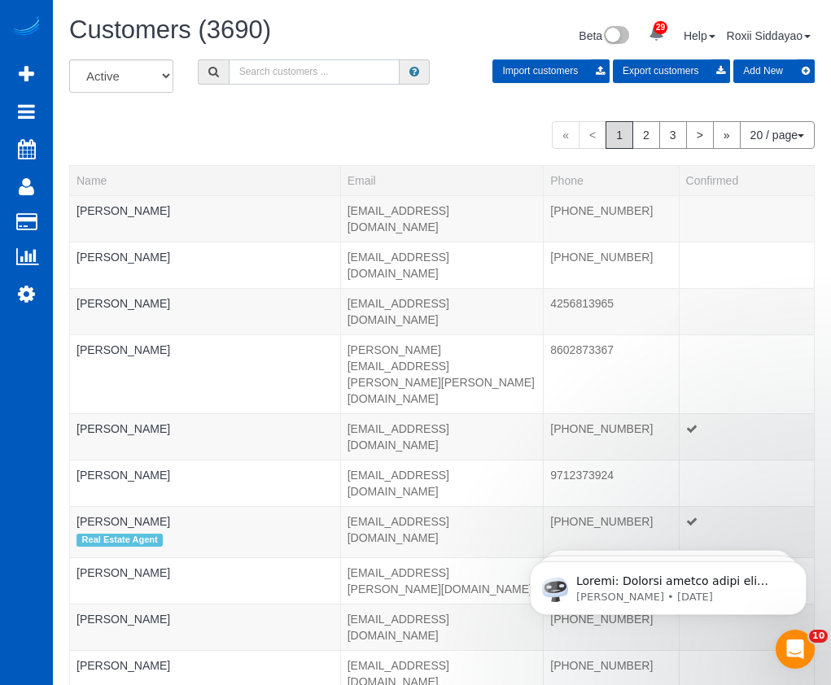
click at [310, 68] on input "text" at bounding box center [314, 71] width 171 height 25
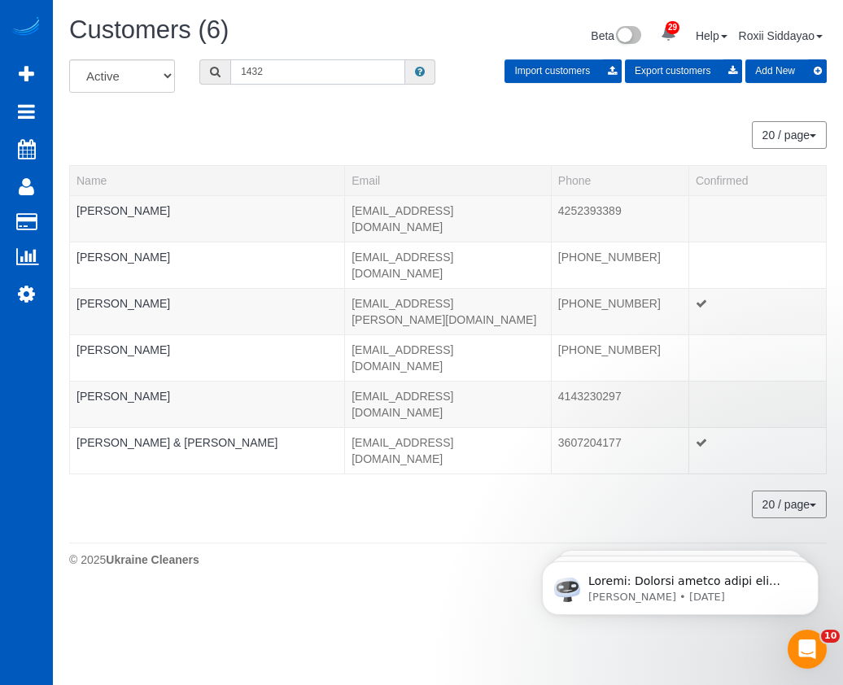
click at [291, 77] on input "1432" at bounding box center [317, 71] width 175 height 25
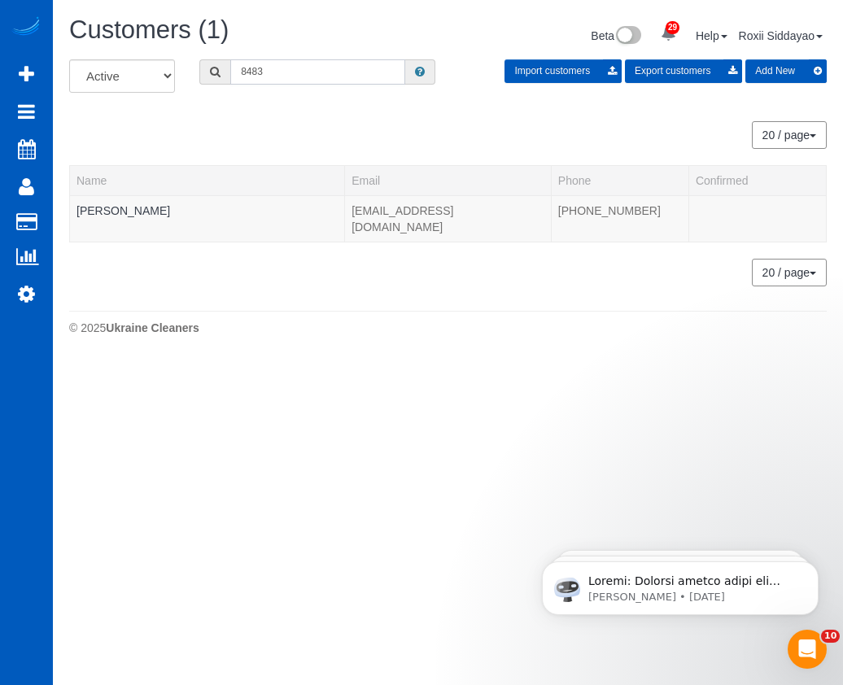
click at [344, 70] on input "8483" at bounding box center [317, 71] width 175 height 25
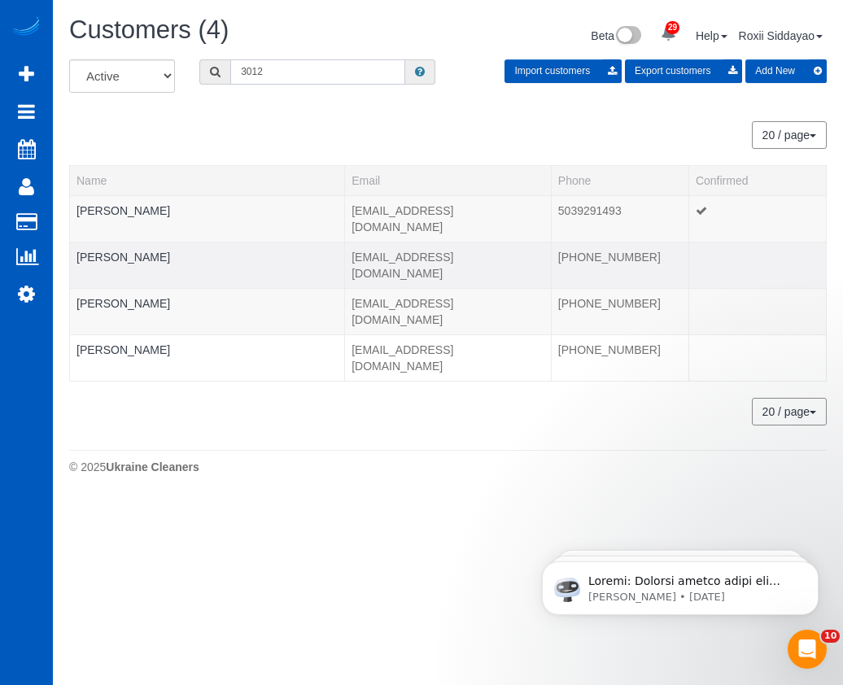
type input "3012"
click at [133, 251] on td "John Gardiner" at bounding box center [207, 265] width 275 height 46
click at [132, 251] on link "John Gardiner" at bounding box center [124, 257] width 94 height 13
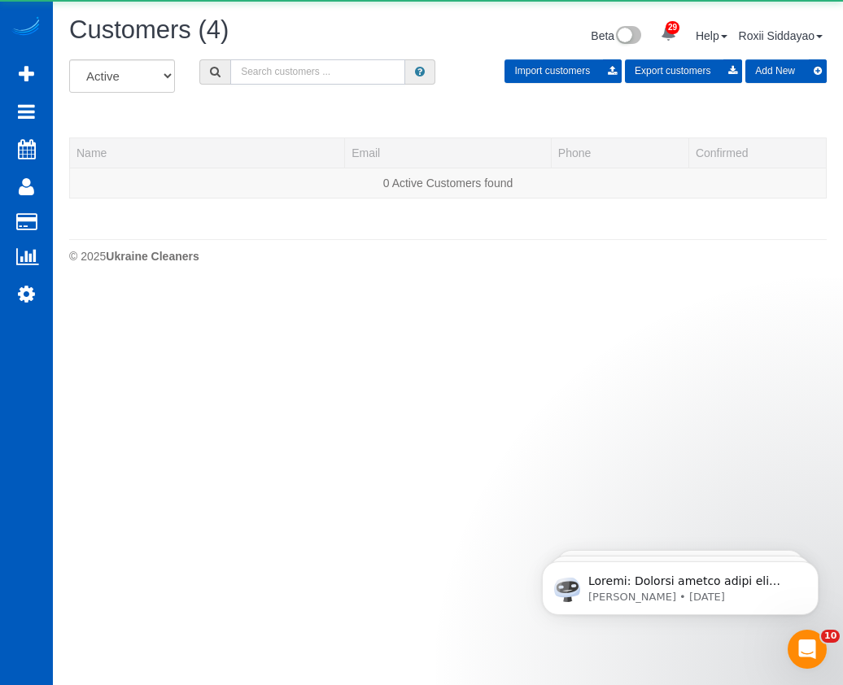
click at [352, 75] on input "text" at bounding box center [317, 71] width 175 height 25
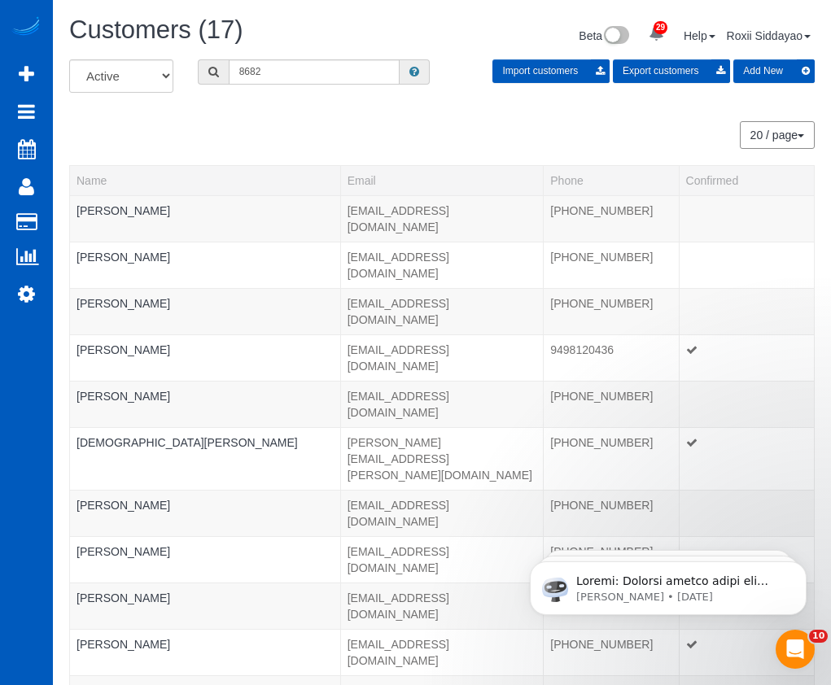
click at [297, 55] on div "Customers (17) Beta 29 Your Notifications You have 0 alerts × You have 7 to cha…" at bounding box center [442, 37] width 770 height 43
click at [301, 70] on input "8682" at bounding box center [314, 71] width 171 height 25
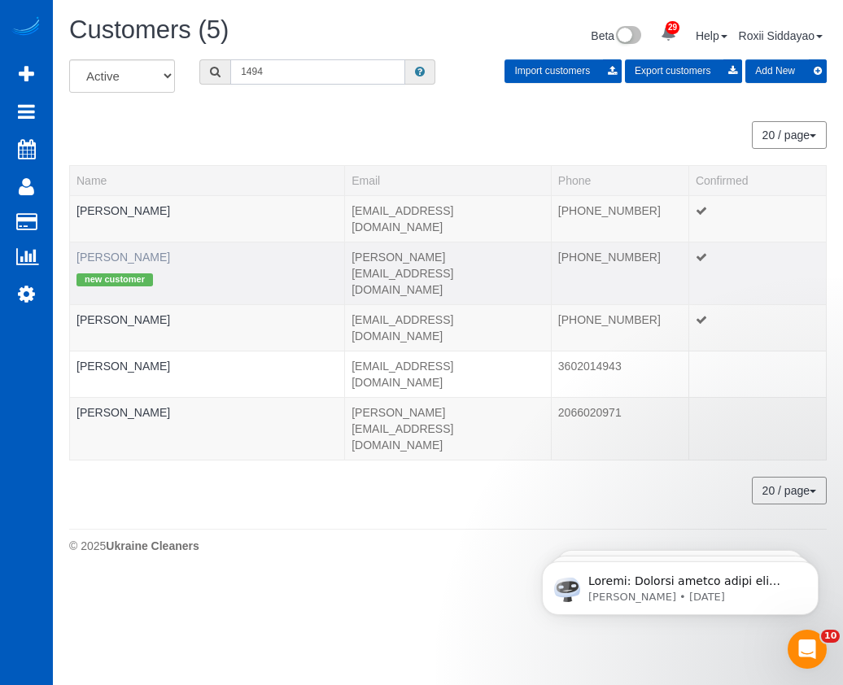
type input "1494"
click at [142, 251] on link "Joel Wenblad" at bounding box center [124, 257] width 94 height 13
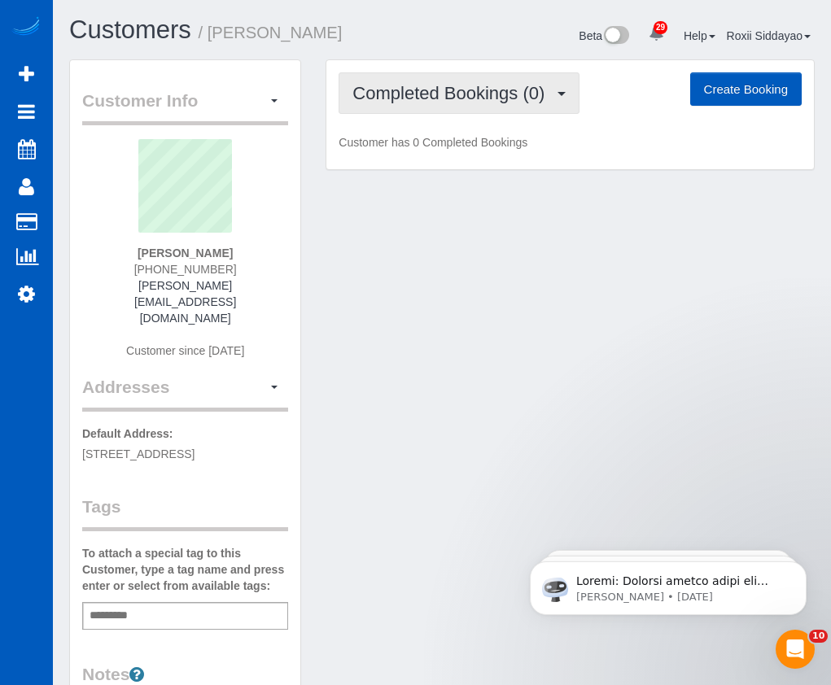
click at [453, 106] on button "Completed Bookings (0)" at bounding box center [459, 93] width 241 height 42
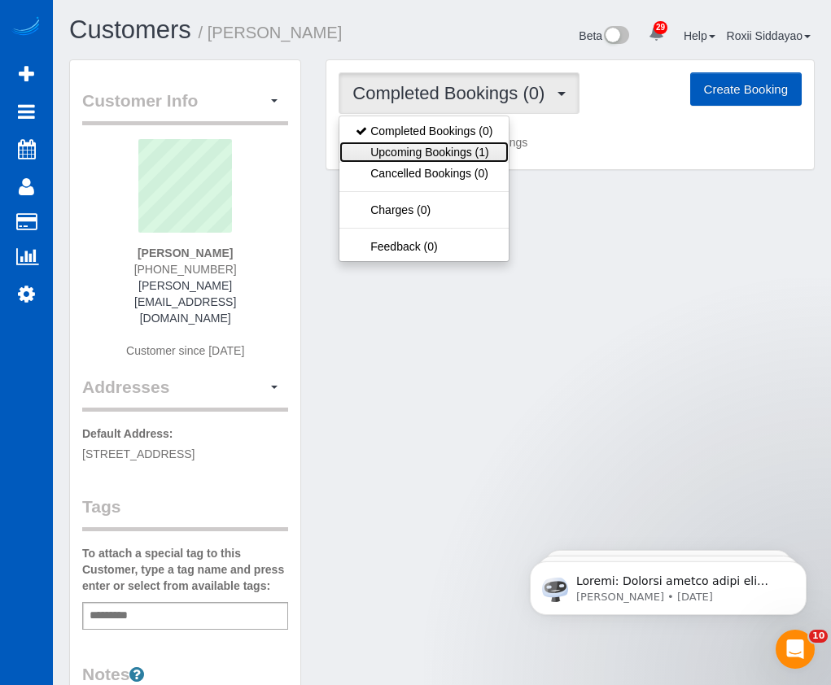
click at [451, 153] on link "Upcoming Bookings (1)" at bounding box center [423, 152] width 169 height 21
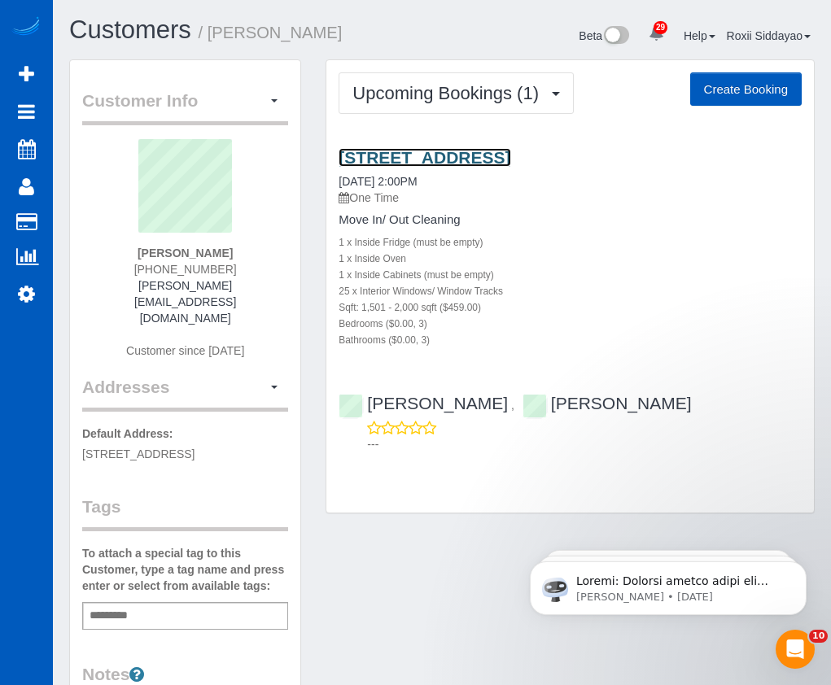
click at [435, 149] on link "18014 E 103rd Ave, Commerce City, CO 80022" at bounding box center [425, 157] width 172 height 19
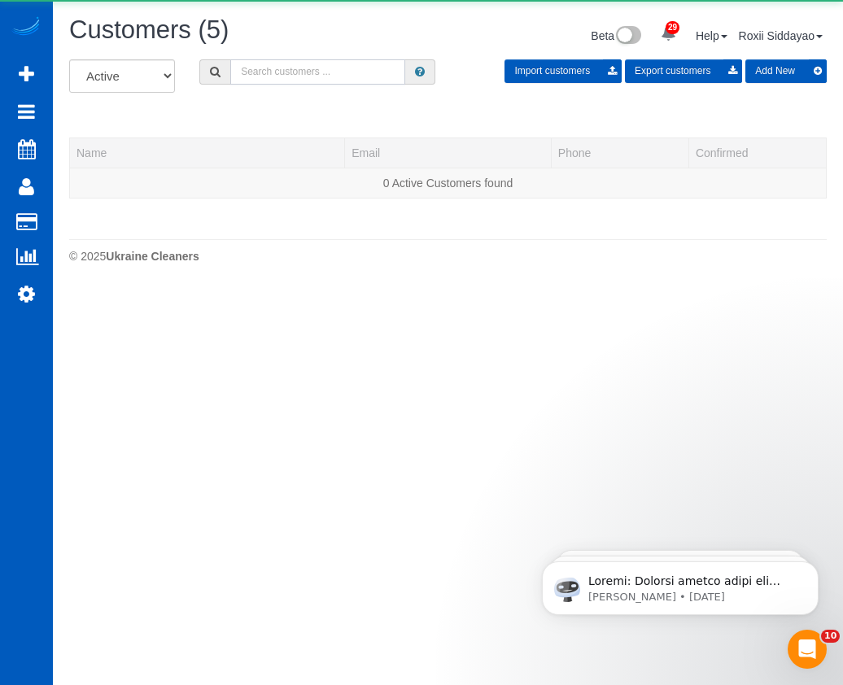
click at [278, 72] on input "text" at bounding box center [317, 71] width 175 height 25
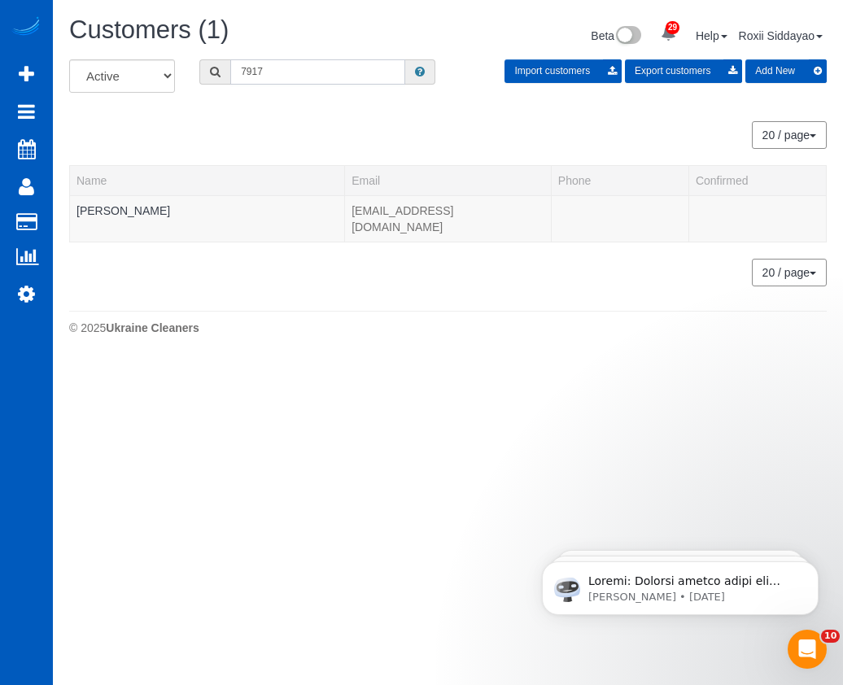
click at [258, 65] on input "7917" at bounding box center [317, 71] width 175 height 25
click at [310, 63] on input "6053" at bounding box center [317, 71] width 175 height 25
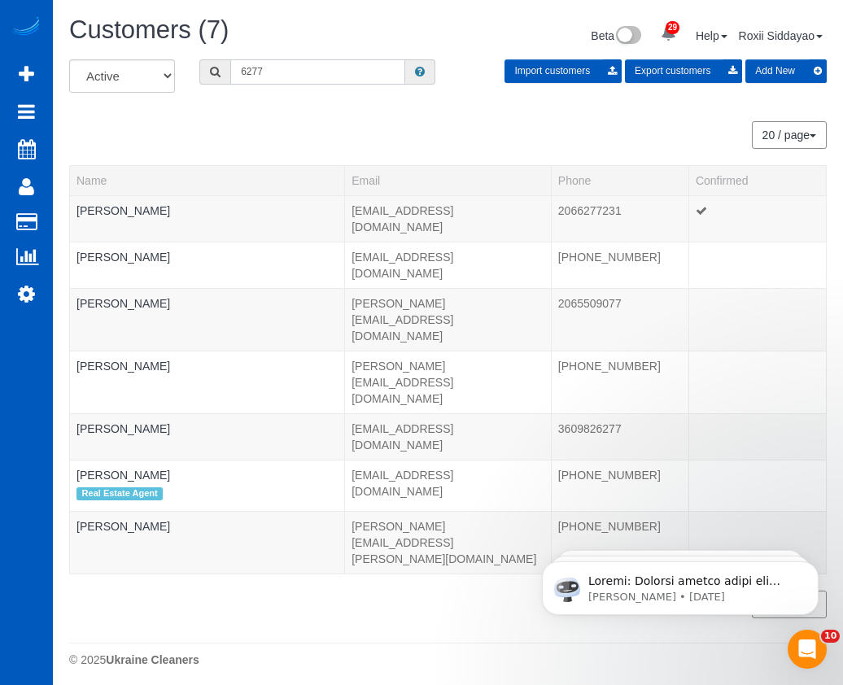
click at [313, 75] on input "6277" at bounding box center [317, 71] width 175 height 25
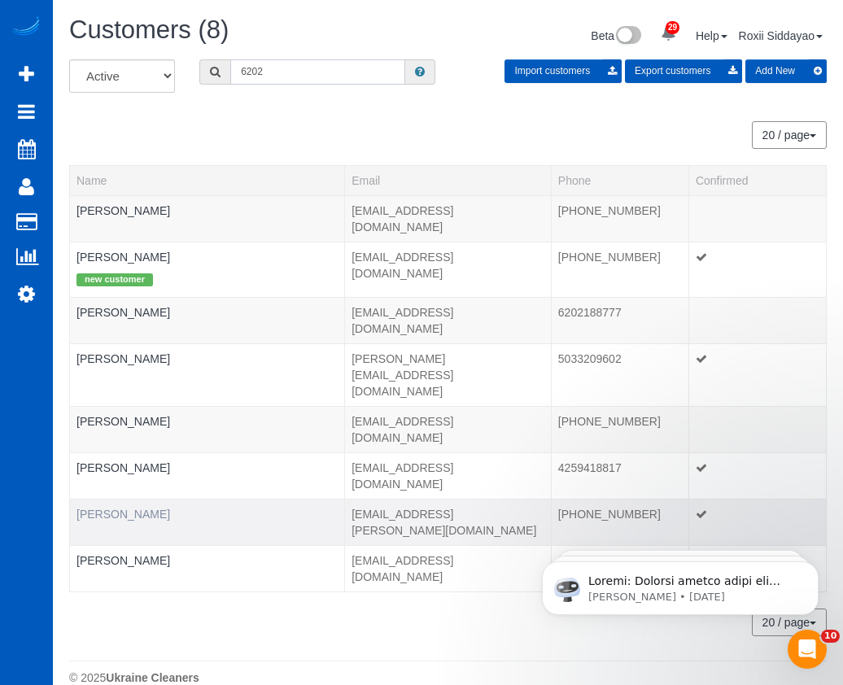
type input "6202"
click at [124, 508] on link "Maddy Gravley" at bounding box center [124, 514] width 94 height 13
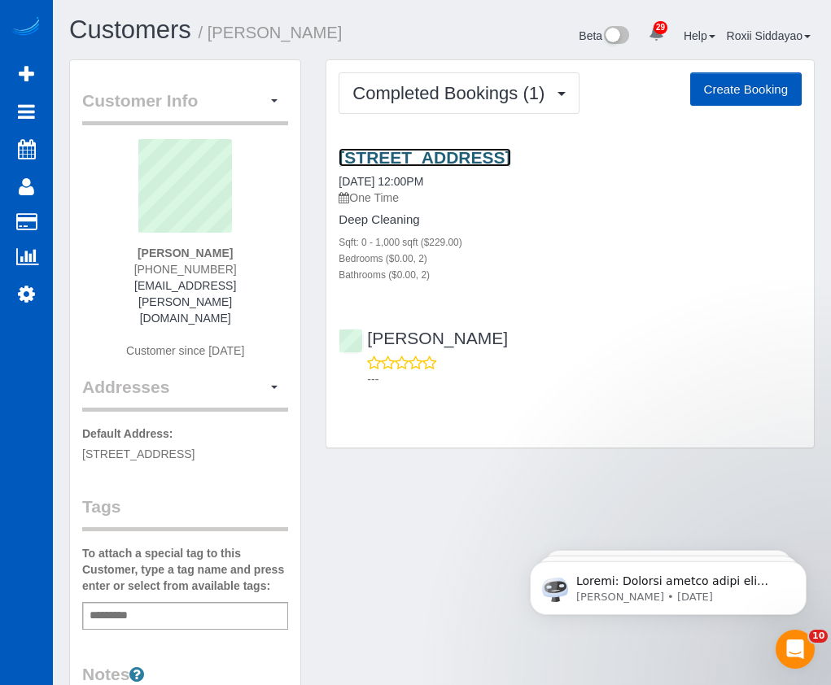
click at [434, 156] on link "1010 Nw Naito Pkwy, Apt M3, Portland, OR 97209" at bounding box center [425, 157] width 172 height 19
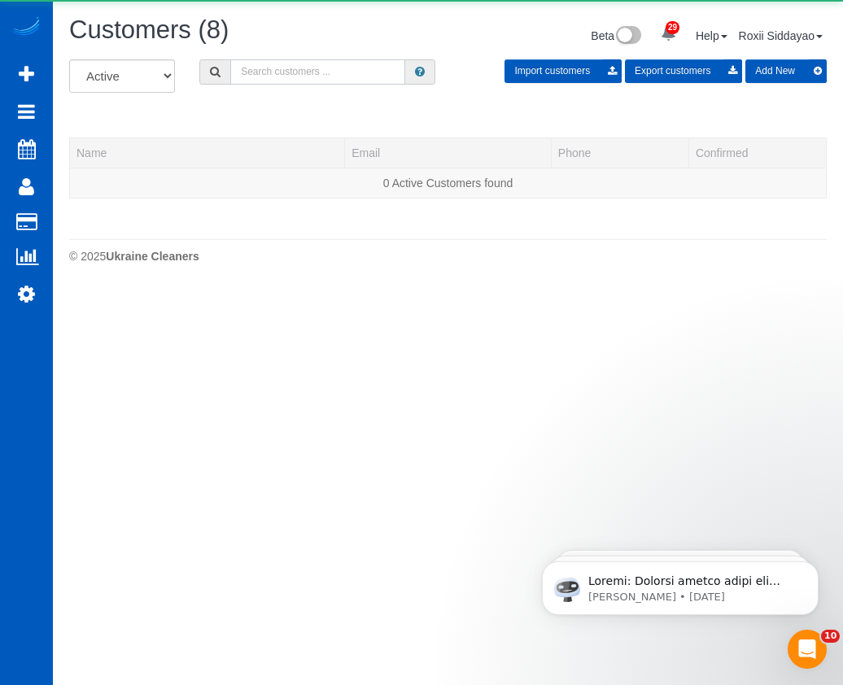
click at [321, 72] on input "text" at bounding box center [317, 71] width 175 height 25
click at [304, 76] on input "8802" at bounding box center [317, 71] width 175 height 25
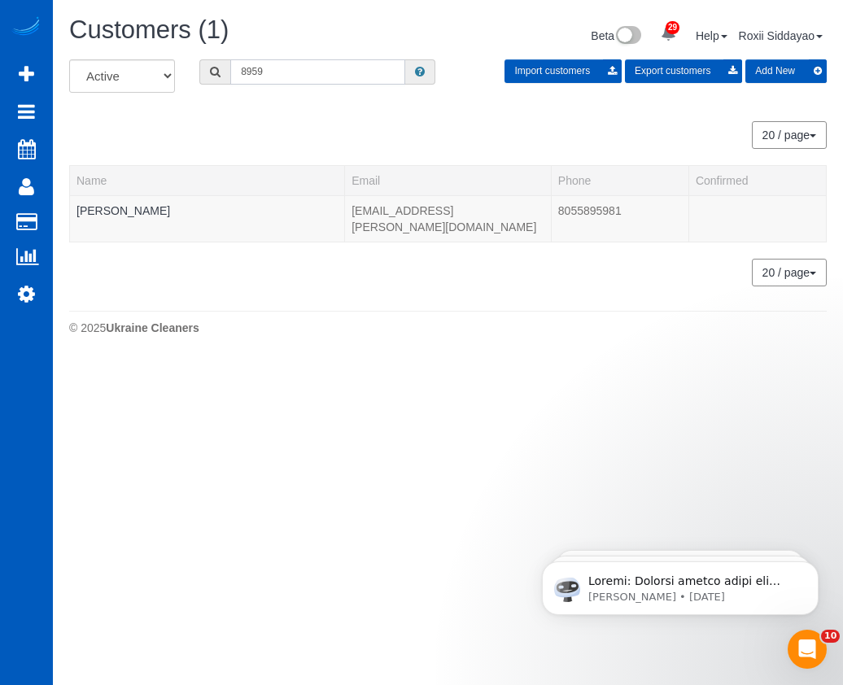
click at [324, 72] on input "8959" at bounding box center [317, 71] width 175 height 25
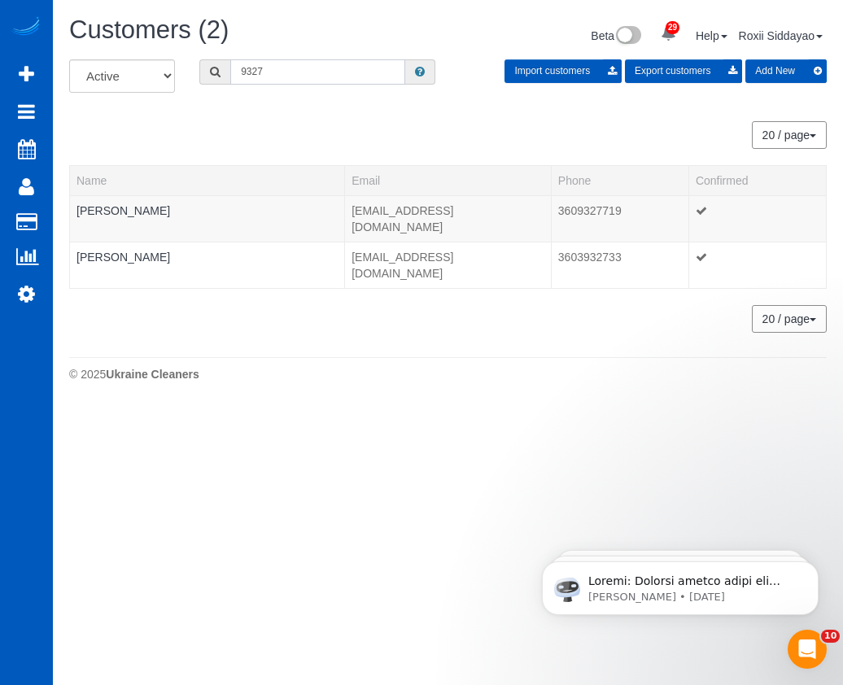
click at [322, 74] on input "9327" at bounding box center [317, 71] width 175 height 25
click at [298, 64] on input "9776" at bounding box center [317, 71] width 175 height 25
click at [299, 64] on input "9776" at bounding box center [317, 71] width 175 height 25
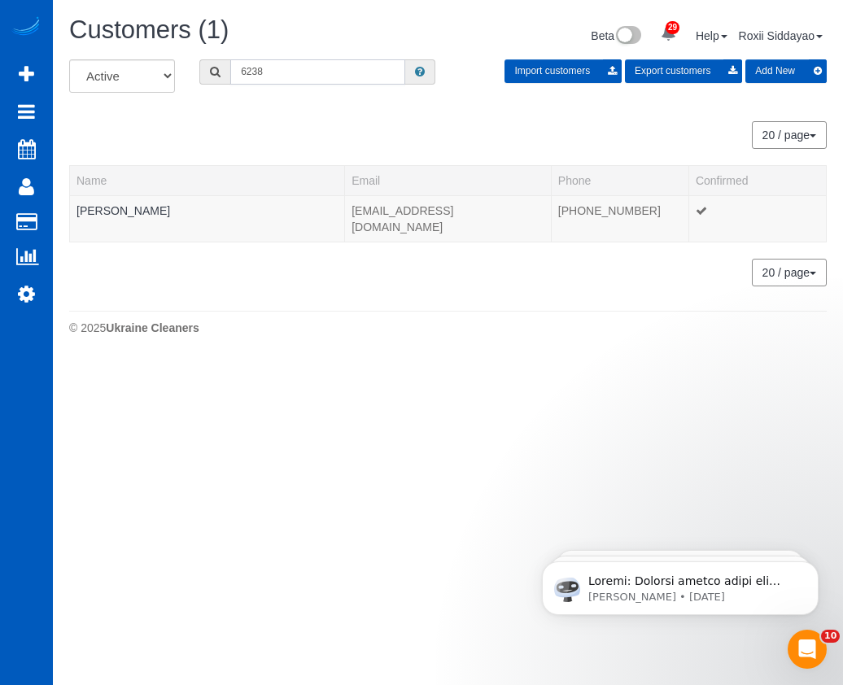
click at [282, 73] on input "6238" at bounding box center [317, 71] width 175 height 25
click at [321, 74] on input "7414" at bounding box center [317, 71] width 175 height 25
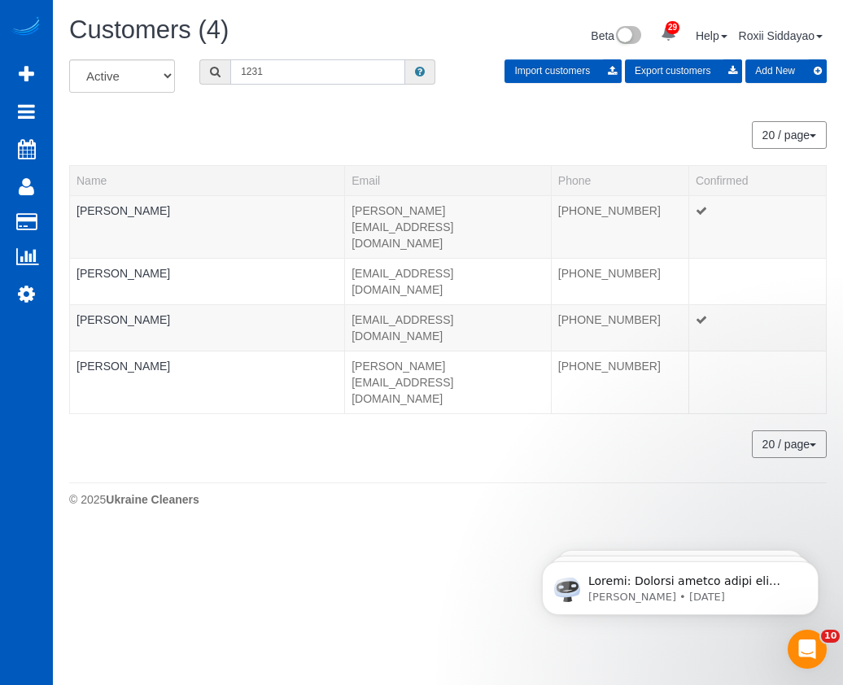
click at [282, 68] on input "1231" at bounding box center [317, 71] width 175 height 25
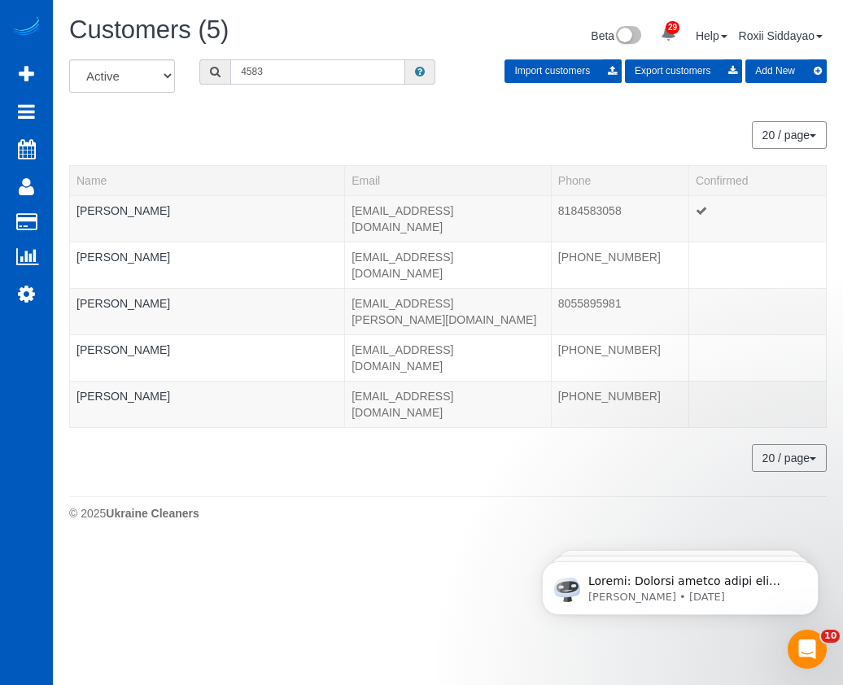
click at [290, 68] on input "4583" at bounding box center [317, 71] width 175 height 25
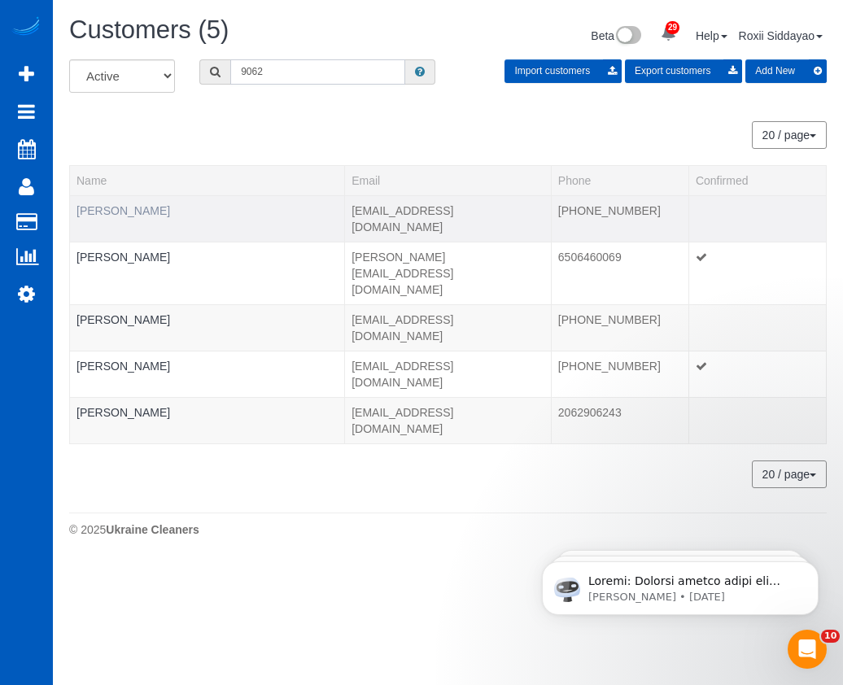
type input "9062"
click at [111, 210] on link "Cindy Rounds" at bounding box center [124, 210] width 94 height 13
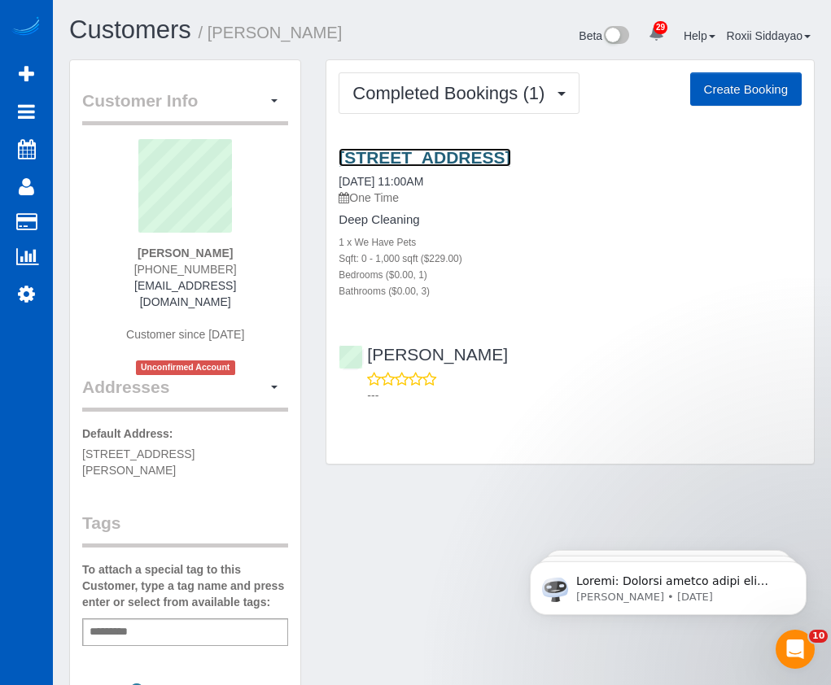
click at [458, 154] on link "3726 Sw 16th Court, Gresham, OR 97080" at bounding box center [425, 157] width 172 height 19
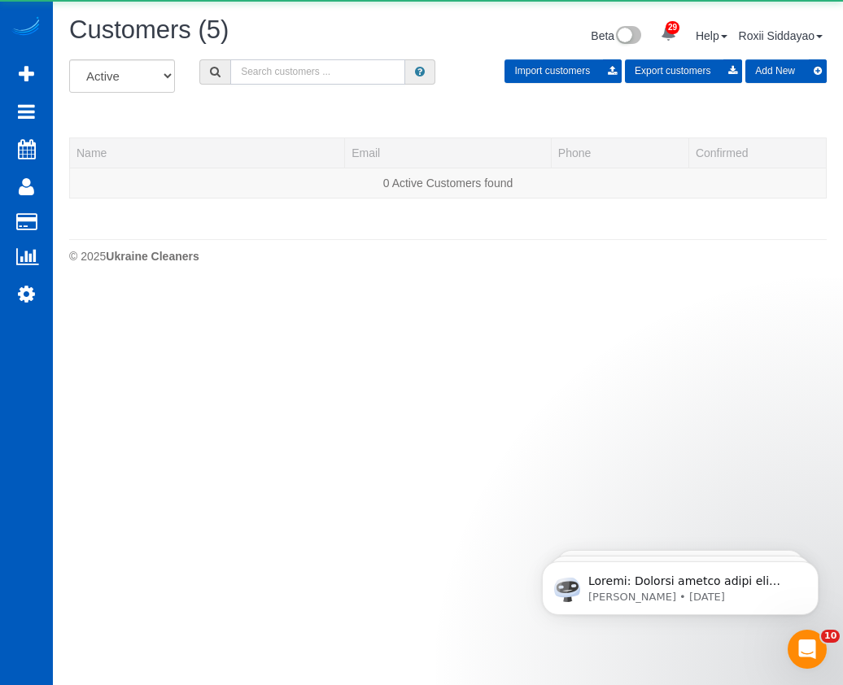
click at [321, 68] on input "text" at bounding box center [317, 71] width 175 height 25
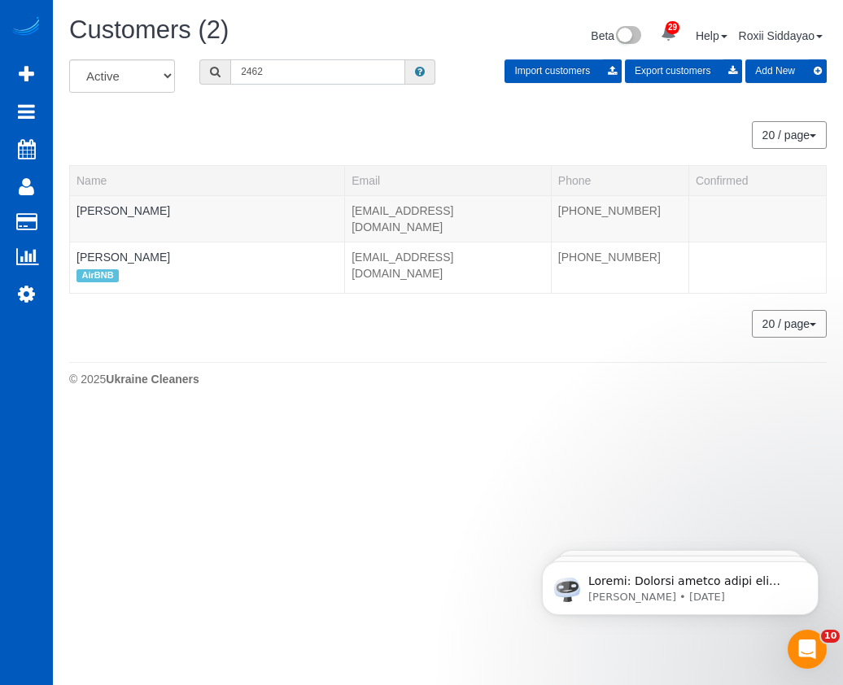
click at [304, 72] on input "2462" at bounding box center [317, 71] width 175 height 25
click at [328, 68] on input "3753" at bounding box center [317, 71] width 175 height 25
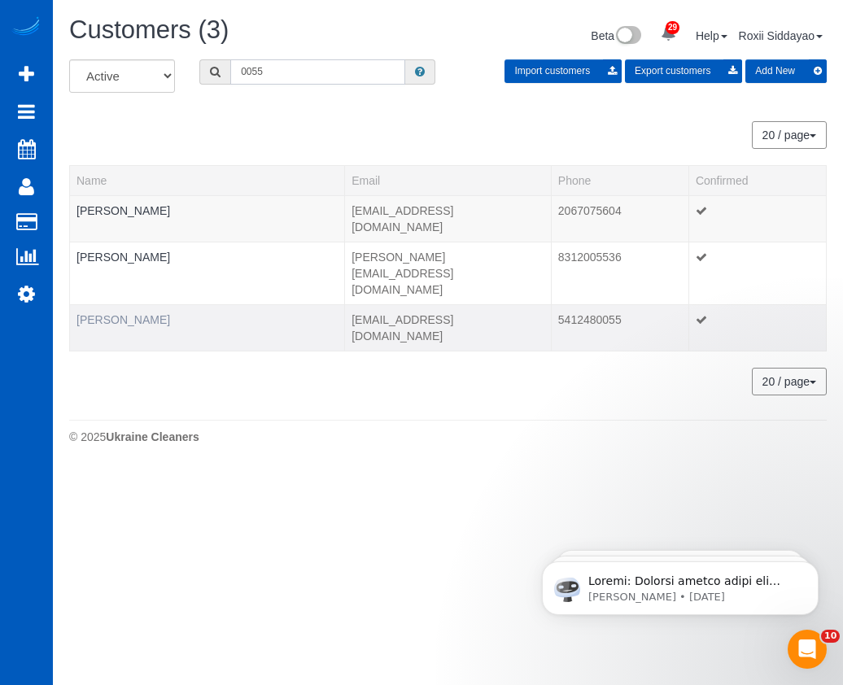
type input "0055"
click at [136, 313] on link "Kate Moorman" at bounding box center [124, 319] width 94 height 13
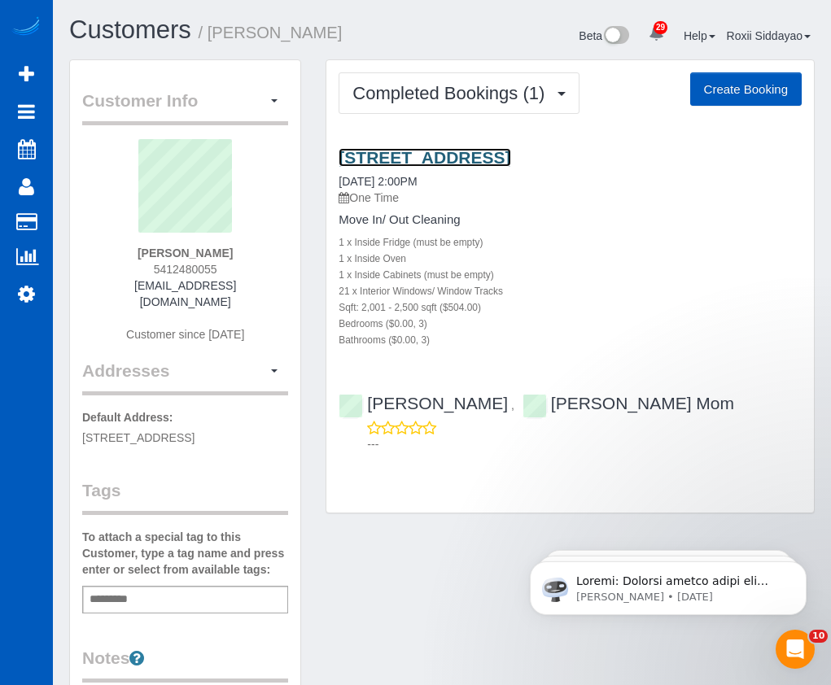
click at [431, 159] on link "370 Cobalt Dr, Vista, CA 92083" at bounding box center [425, 157] width 172 height 19
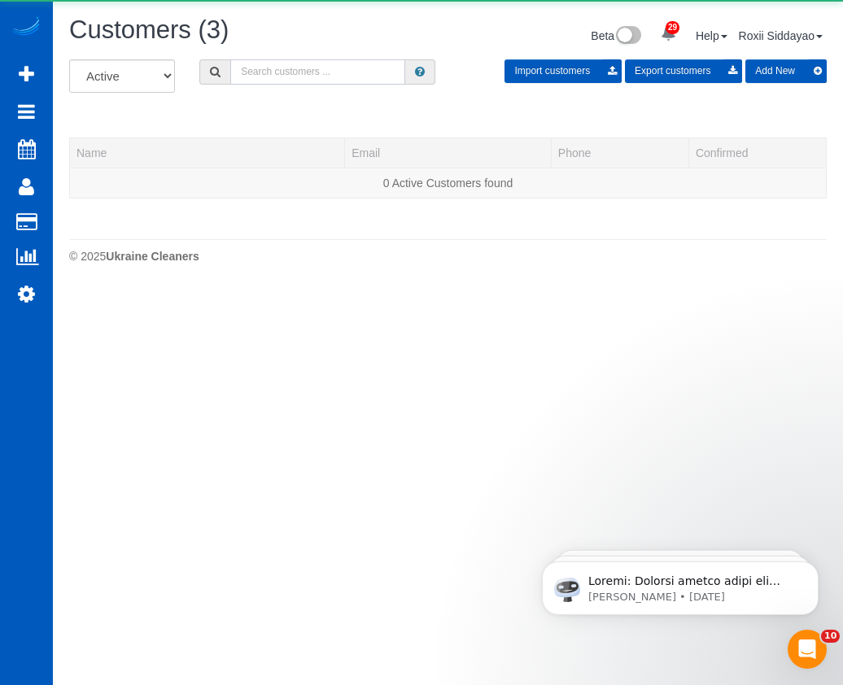
click at [311, 60] on input "text" at bounding box center [317, 71] width 175 height 25
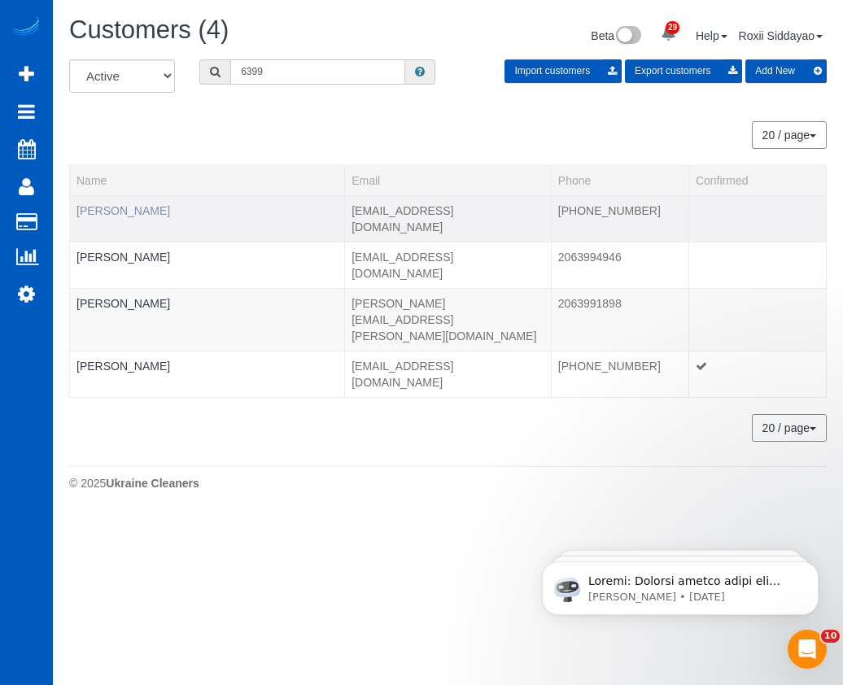
type input "6399"
click at [120, 214] on link "Adin Taheri" at bounding box center [124, 210] width 94 height 13
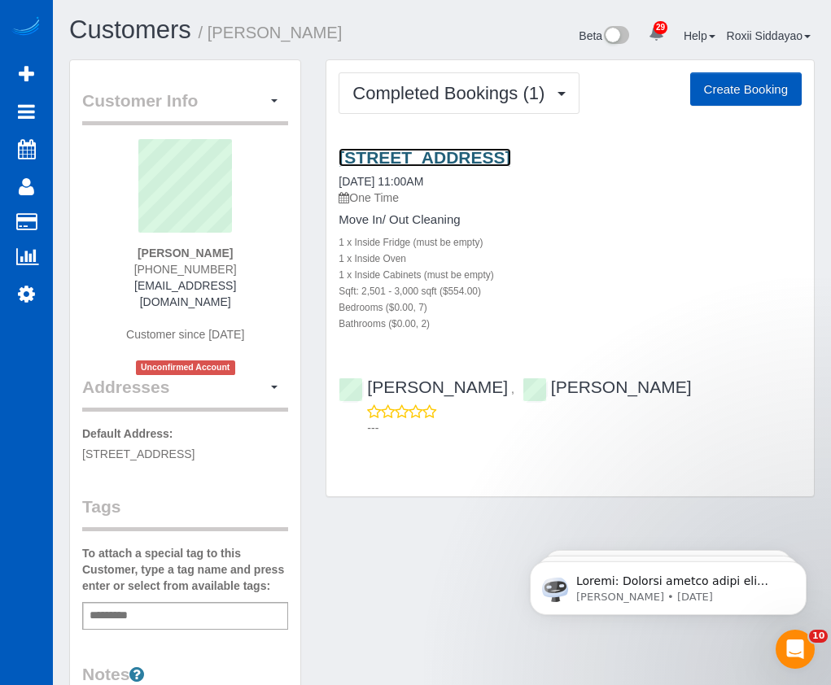
click at [437, 163] on link "4717 18th Ave Ne, Seattle, WA 98105" at bounding box center [425, 157] width 172 height 19
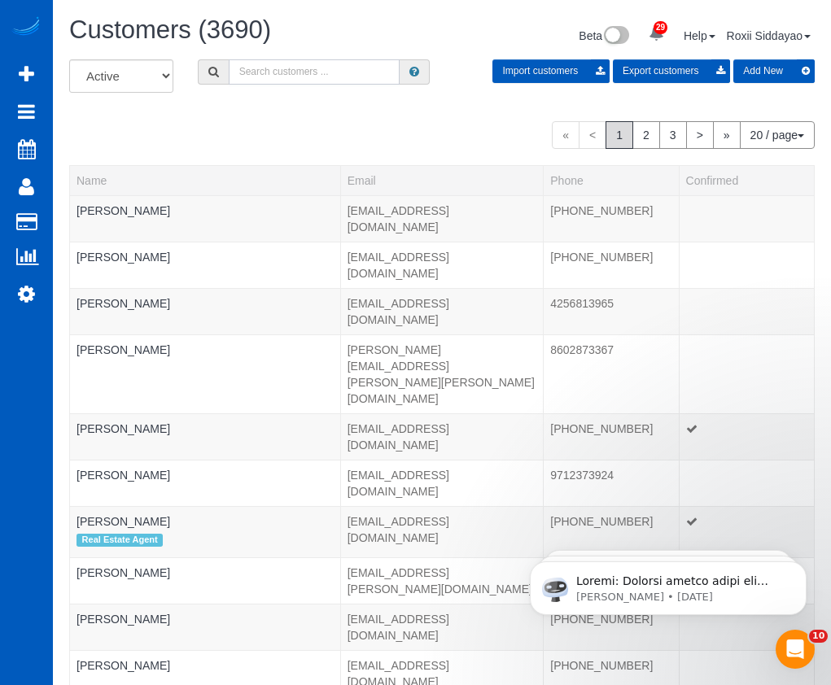
click at [265, 68] on input "text" at bounding box center [314, 71] width 171 height 25
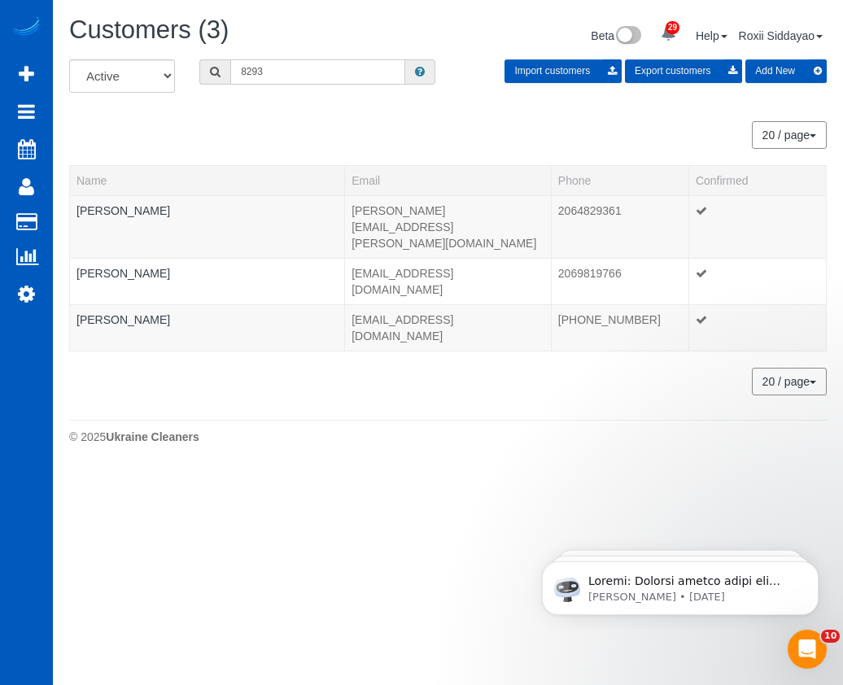
click at [313, 72] on input "8293" at bounding box center [317, 71] width 175 height 25
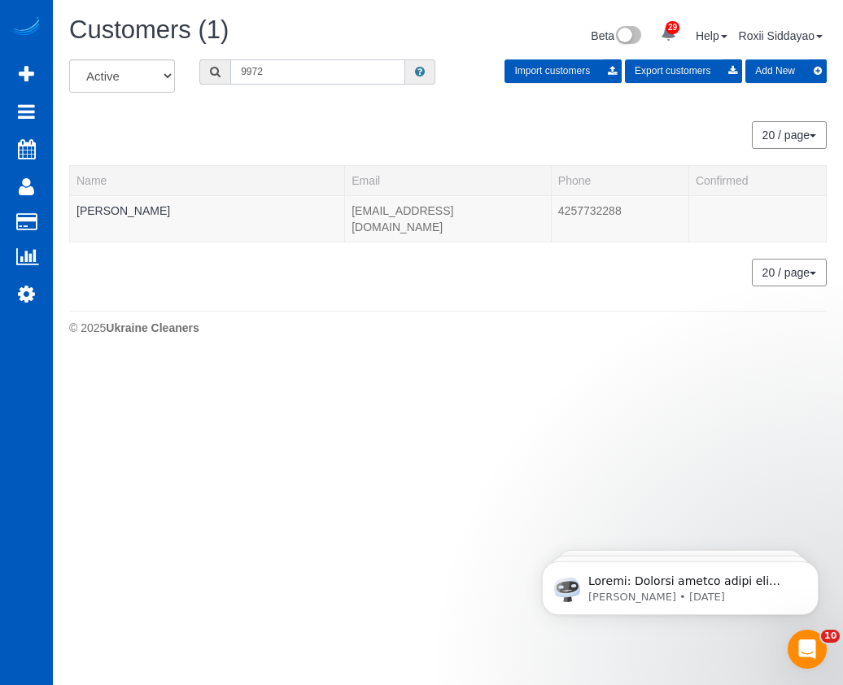
click at [273, 83] on input "9972" at bounding box center [317, 71] width 175 height 25
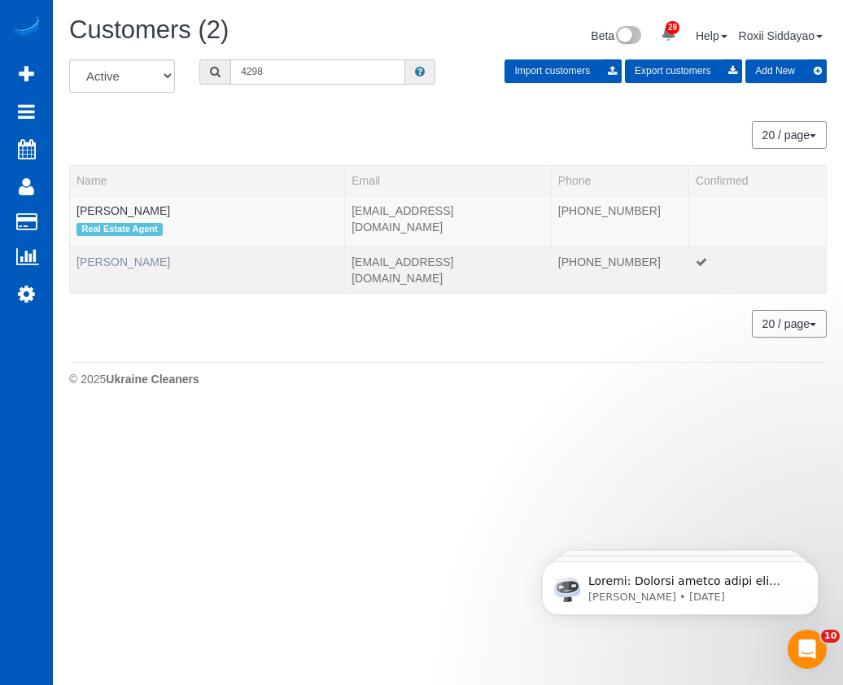
type input "4298"
click at [127, 257] on link "Stephany Silvers" at bounding box center [124, 262] width 94 height 13
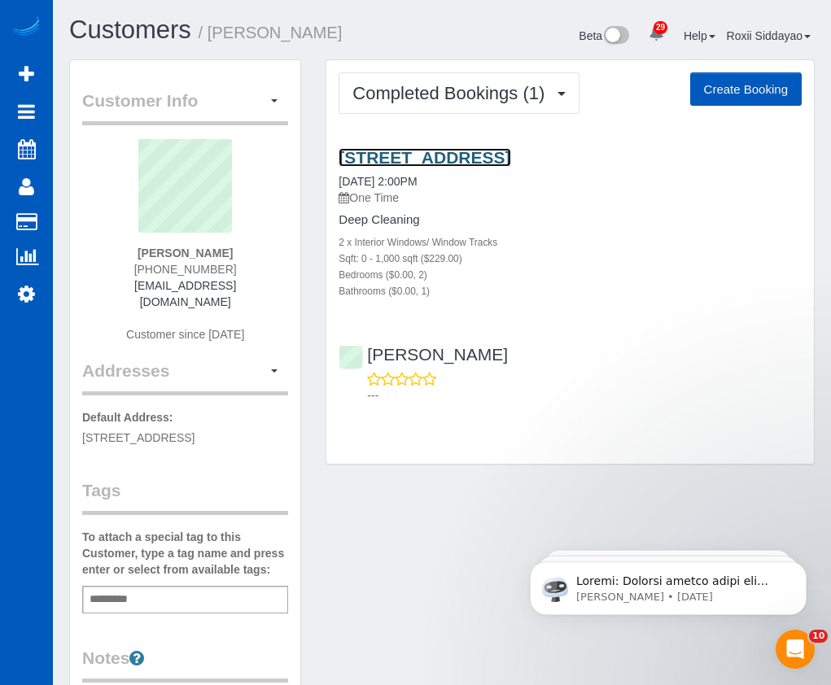
click at [462, 151] on link "4205 E 10th Ave, Apt 922, Denver, CO 80220" at bounding box center [425, 157] width 172 height 19
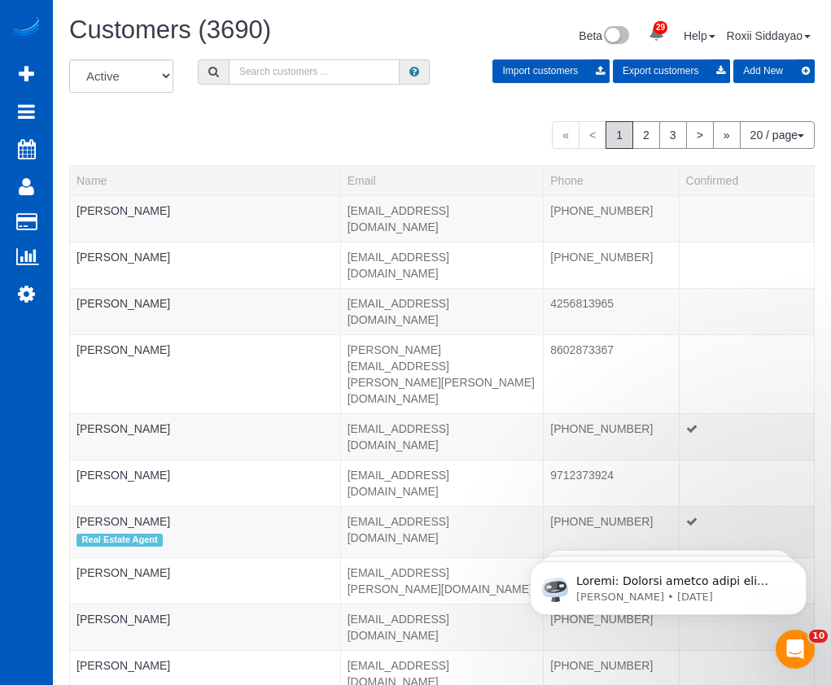
click at [253, 72] on input "text" at bounding box center [314, 71] width 171 height 25
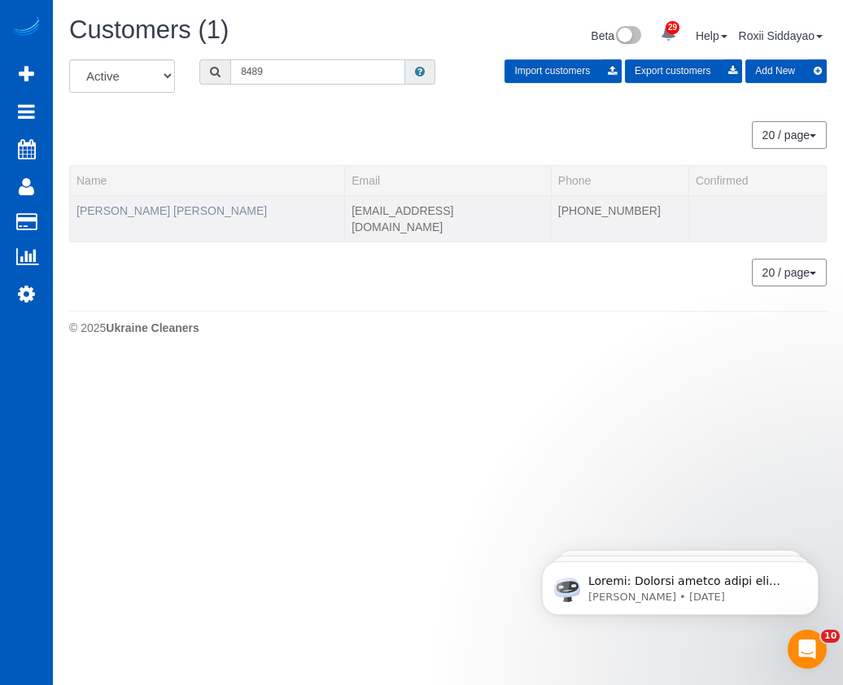
type input "8489"
click at [141, 211] on link "Catherine Rozalia" at bounding box center [172, 210] width 190 height 13
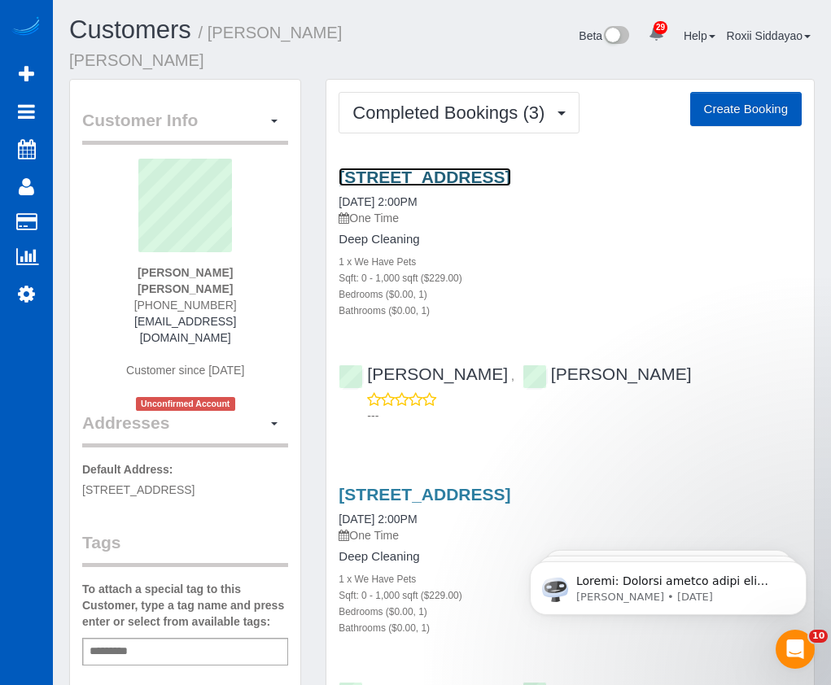
click at [488, 168] on link "641 Alder St, Edmonds, WA 98020" at bounding box center [425, 177] width 172 height 19
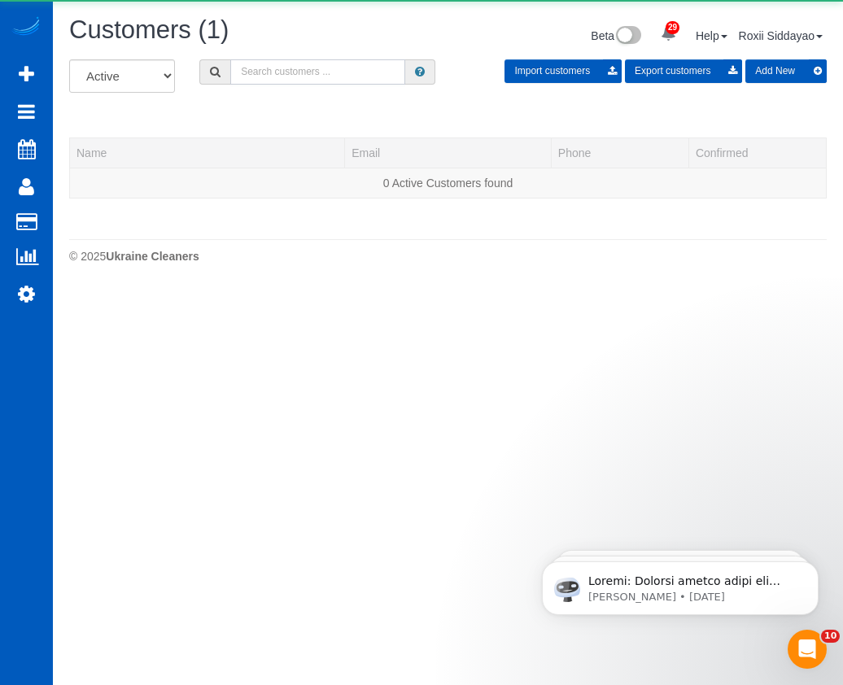
click at [267, 82] on input "text" at bounding box center [317, 71] width 175 height 25
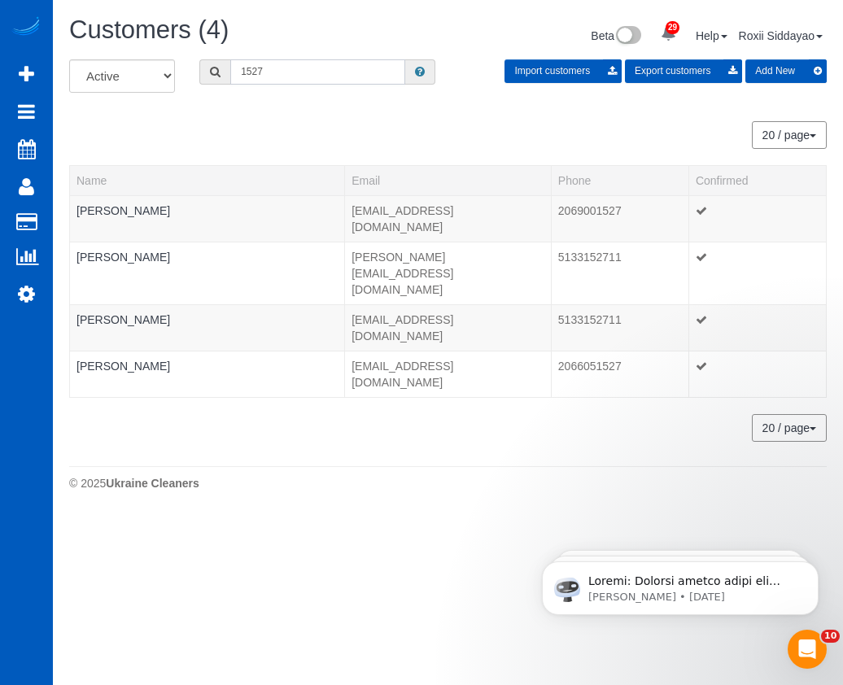
click at [346, 84] on input "1527" at bounding box center [317, 71] width 175 height 25
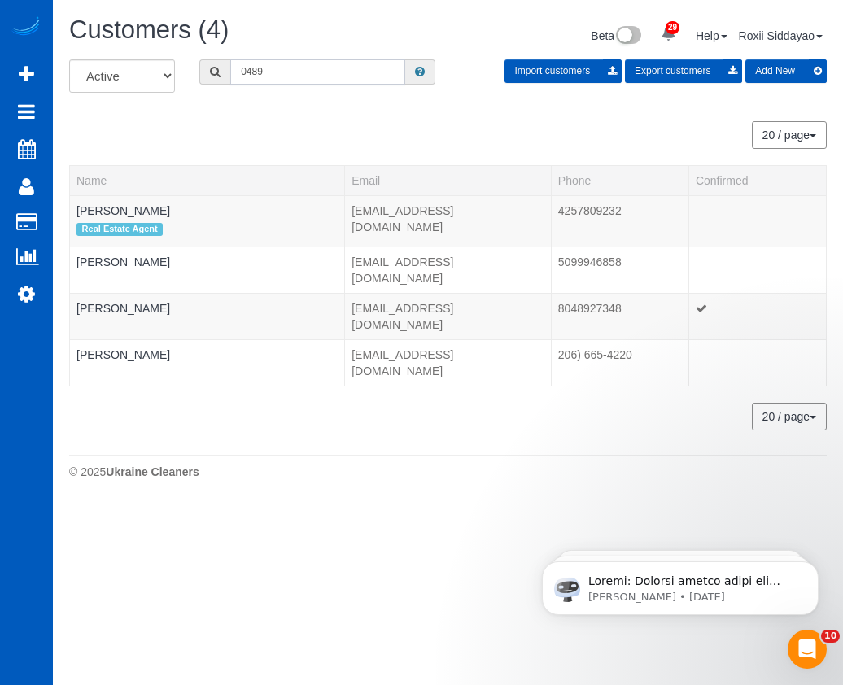
click at [269, 72] on input "0489" at bounding box center [317, 71] width 175 height 25
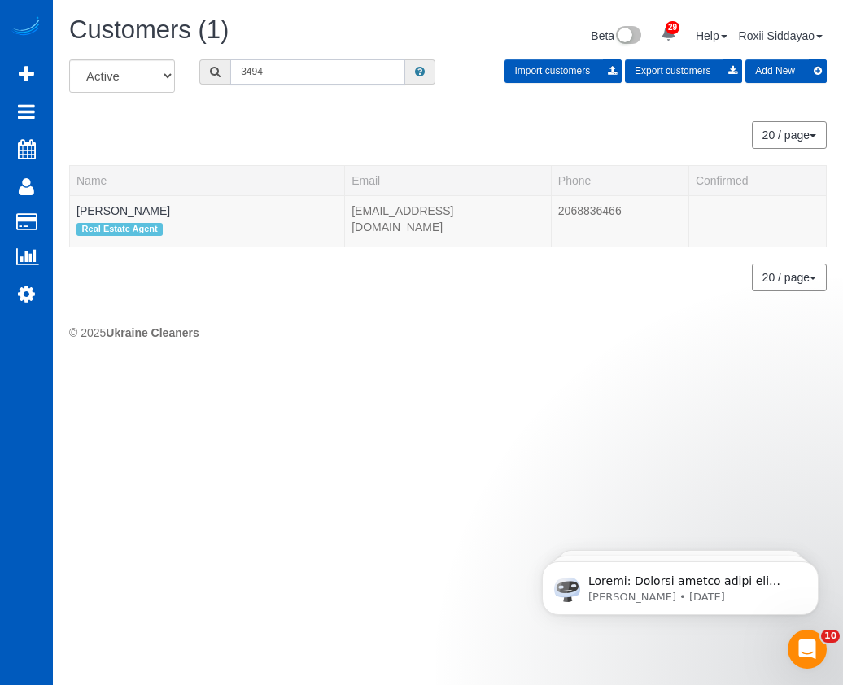
click at [313, 71] on input "3494" at bounding box center [317, 71] width 175 height 25
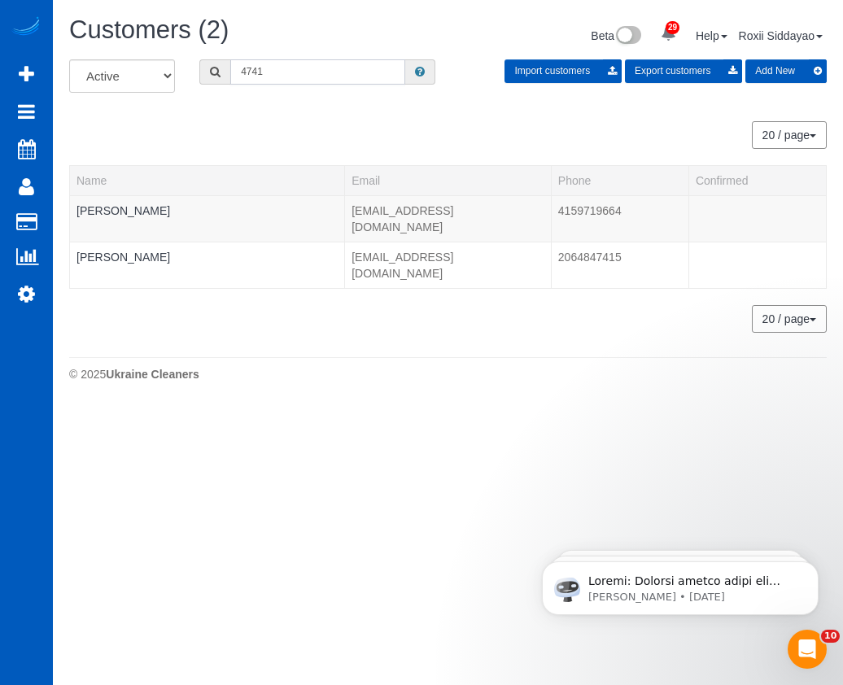
click at [299, 64] on input "4741" at bounding box center [317, 71] width 175 height 25
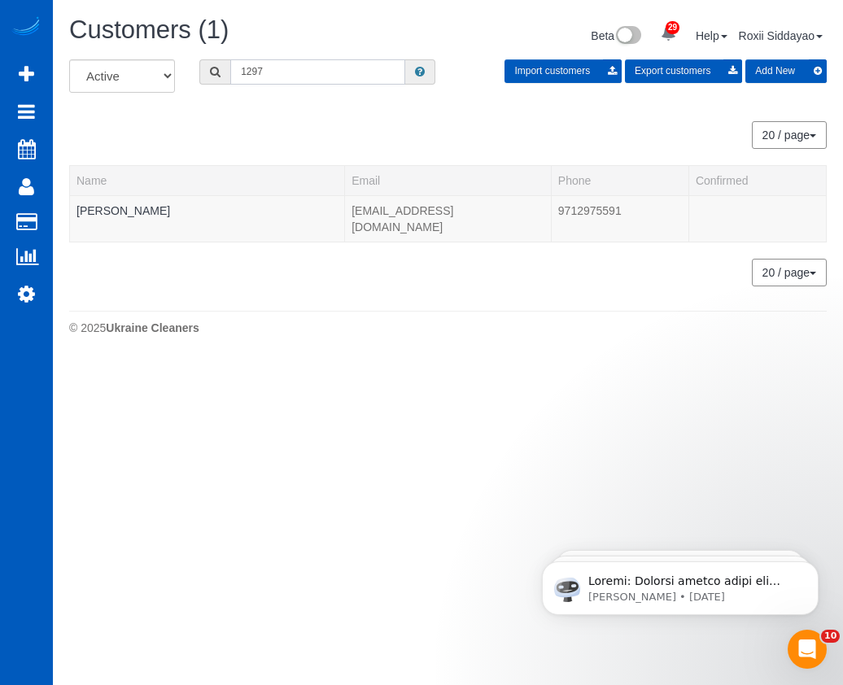
click at [302, 65] on input "1297" at bounding box center [317, 71] width 175 height 25
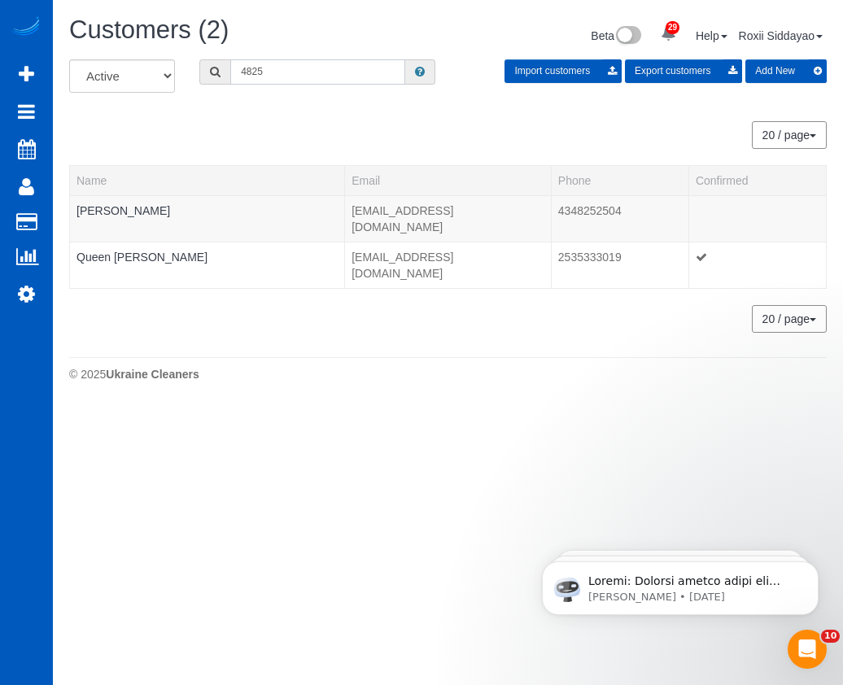
click at [337, 70] on input "4825" at bounding box center [317, 71] width 175 height 25
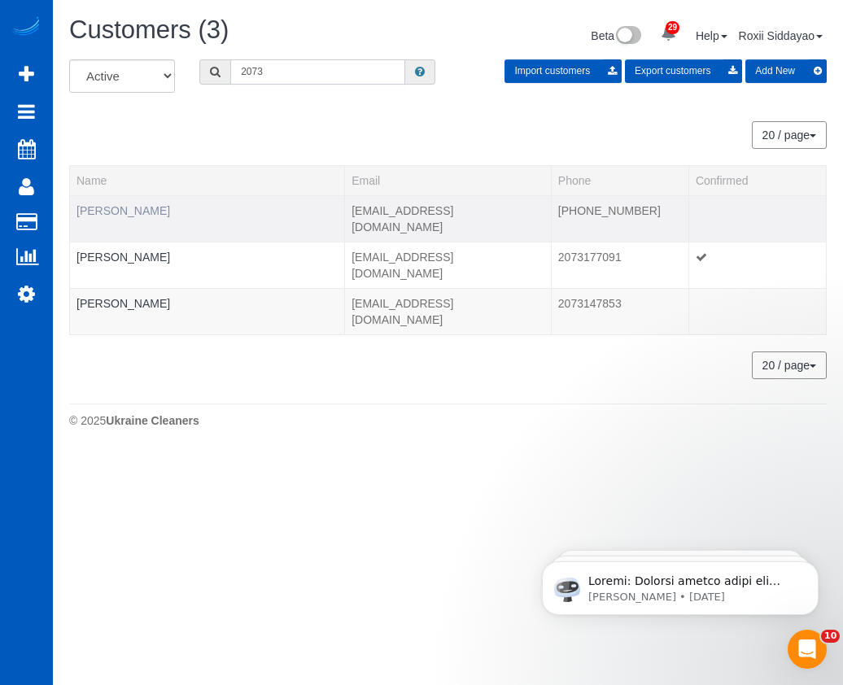
type input "2073"
click at [131, 212] on link "Brad Dupleich" at bounding box center [124, 210] width 94 height 13
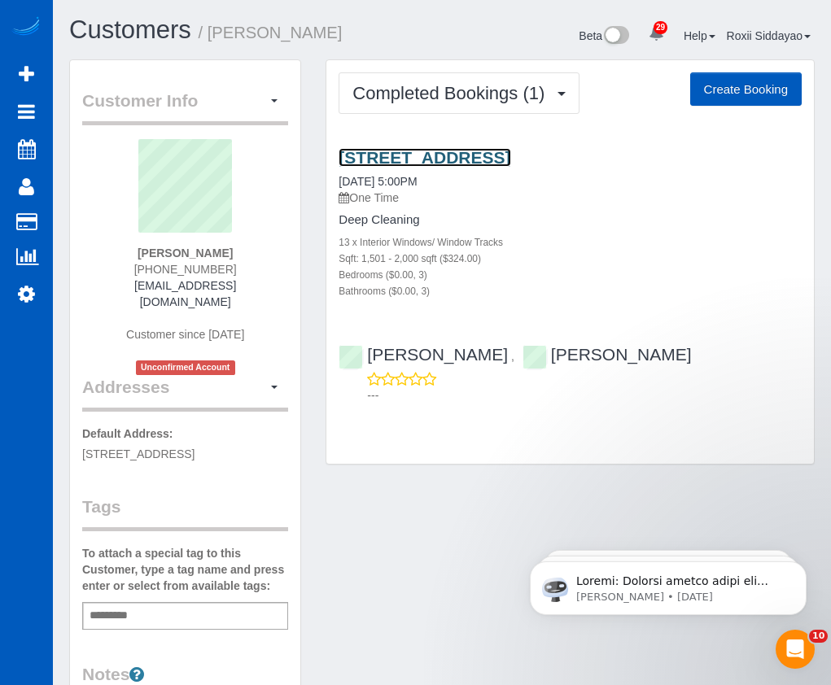
click at [448, 164] on link "3912 Cambridge Ct, Kent, WA 98032" at bounding box center [425, 157] width 172 height 19
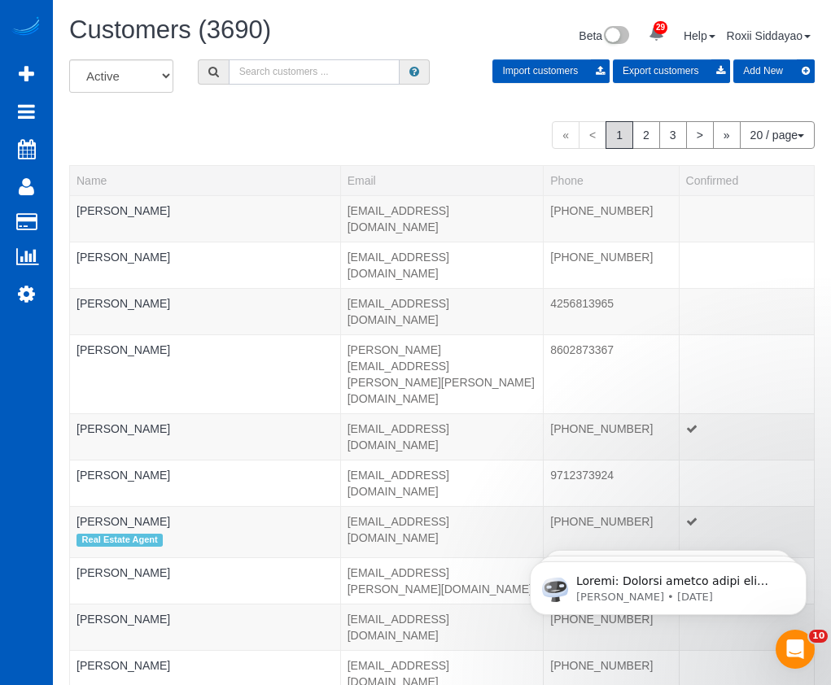
click at [320, 63] on input "text" at bounding box center [314, 71] width 171 height 25
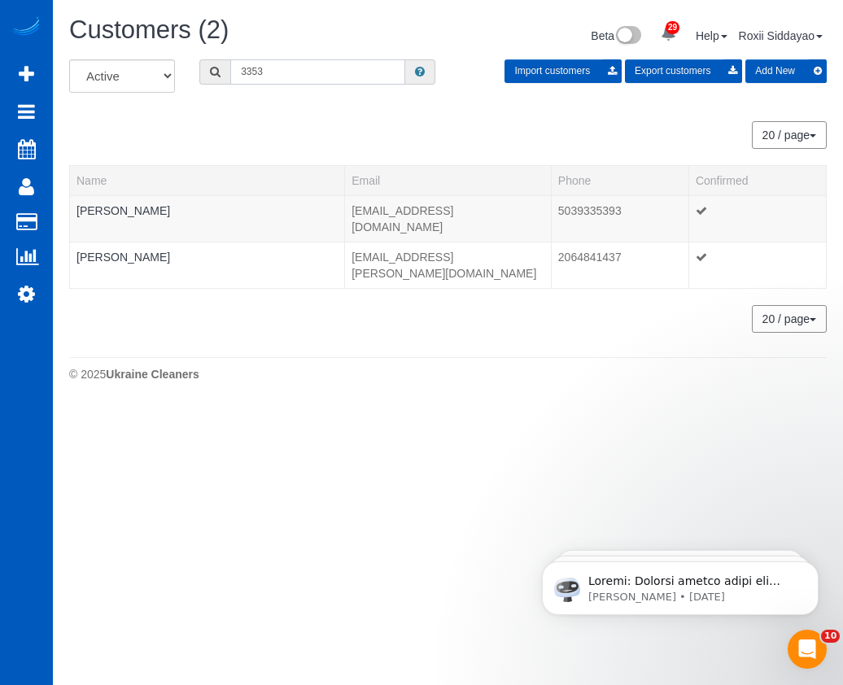
click at [286, 65] on input "3353" at bounding box center [317, 71] width 175 height 25
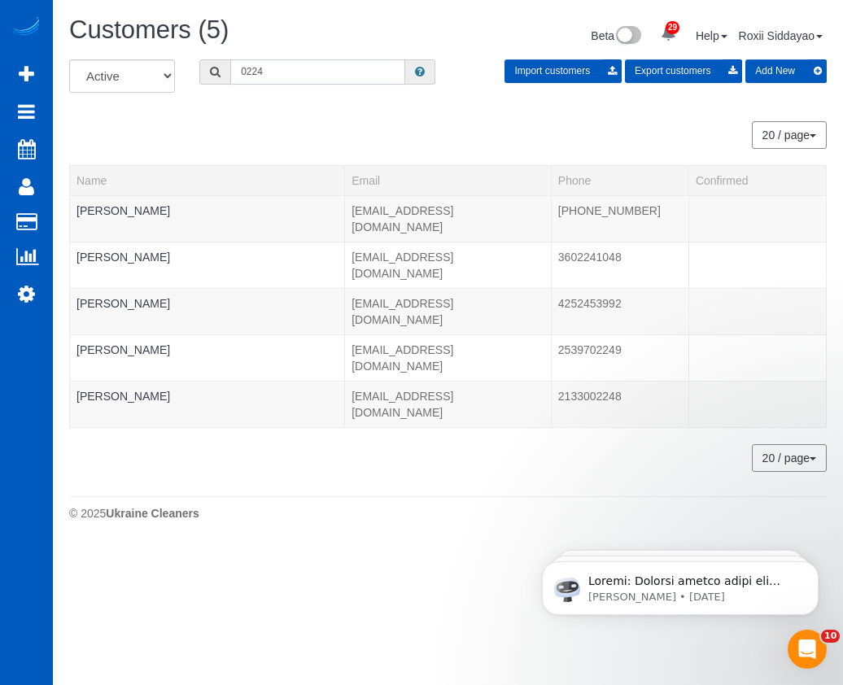
click at [300, 67] on input "0224" at bounding box center [317, 71] width 175 height 25
click at [301, 67] on input "0224" at bounding box center [317, 71] width 175 height 25
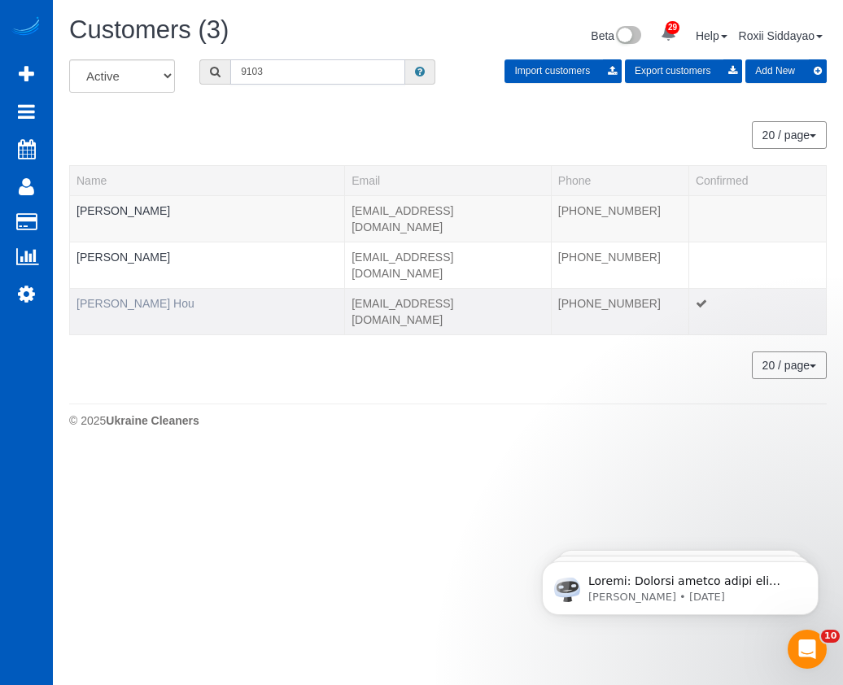
type input "9103"
click at [147, 297] on link "Taylor Bloxam Hou" at bounding box center [136, 303] width 118 height 13
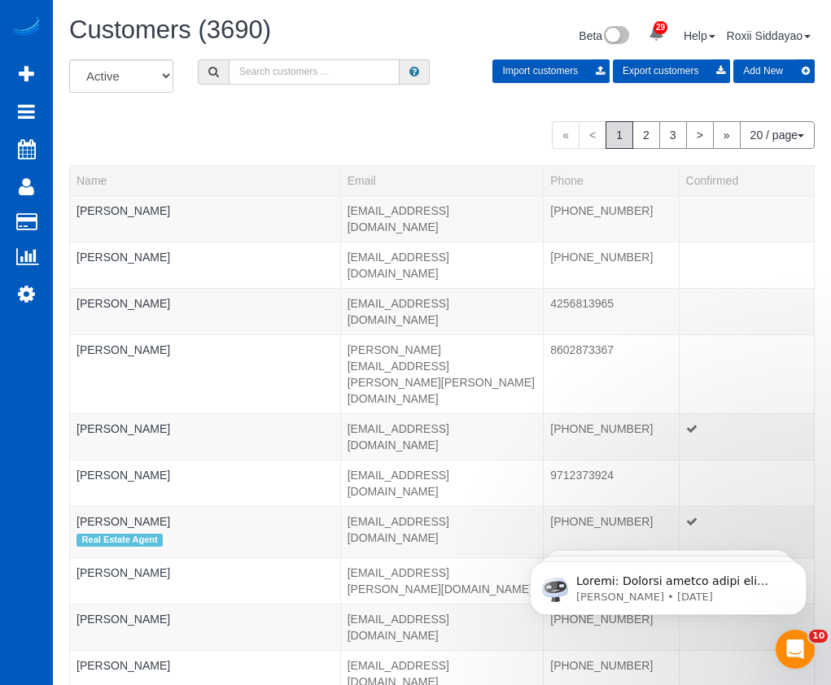
click at [299, 76] on input "text" at bounding box center [314, 71] width 171 height 25
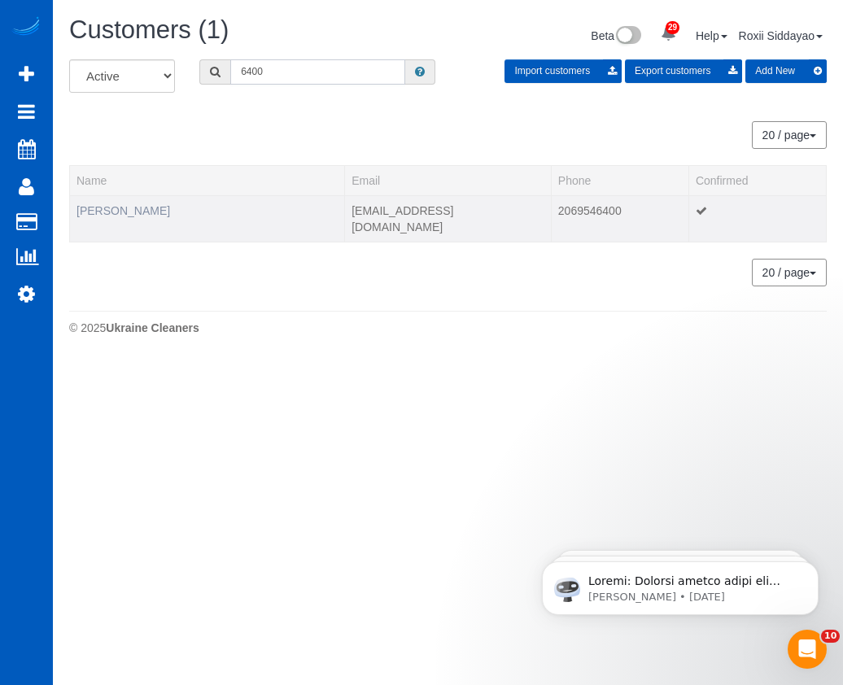
type input "6400"
click at [124, 210] on link "Cheri Halko" at bounding box center [124, 210] width 94 height 13
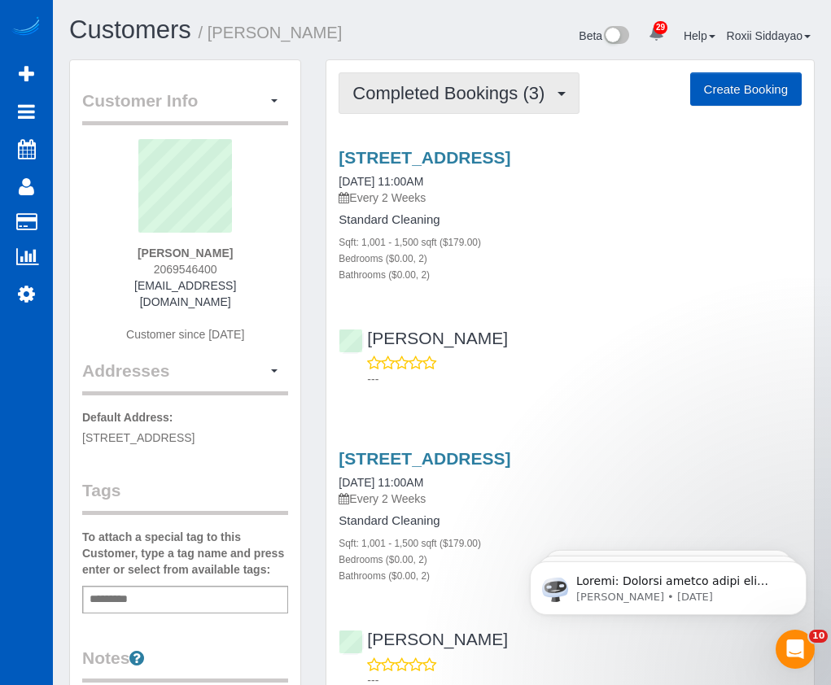
click at [460, 108] on button "Completed Bookings (3)" at bounding box center [459, 93] width 241 height 42
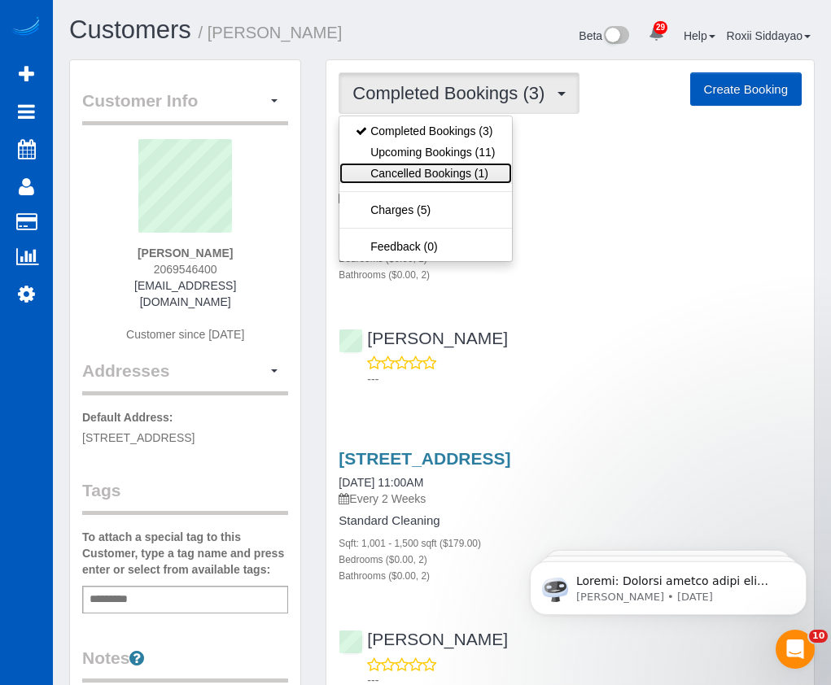
click at [463, 173] on link "Cancelled Bookings (1)" at bounding box center [425, 173] width 172 height 21
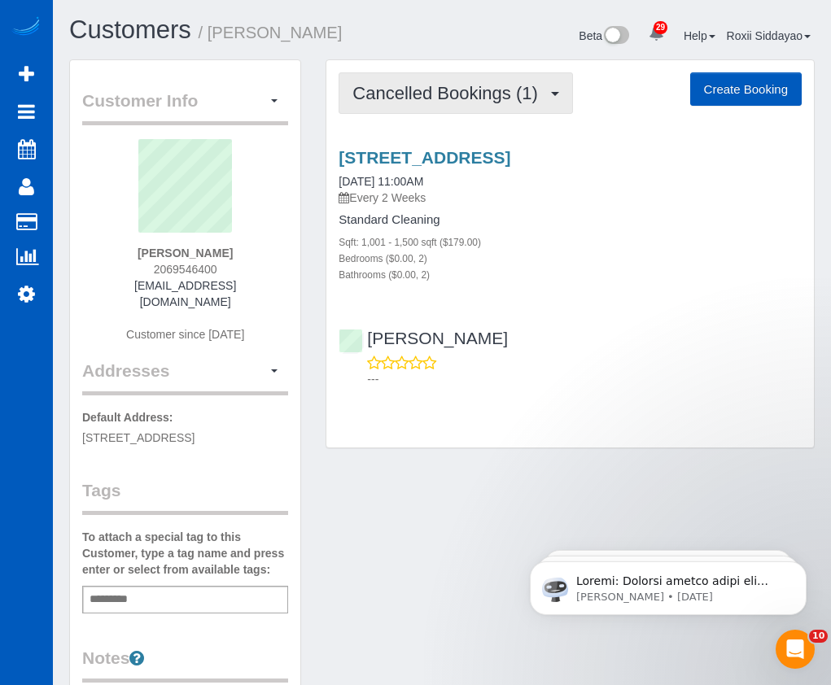
click at [396, 87] on span "Cancelled Bookings (1)" at bounding box center [448, 93] width 193 height 20
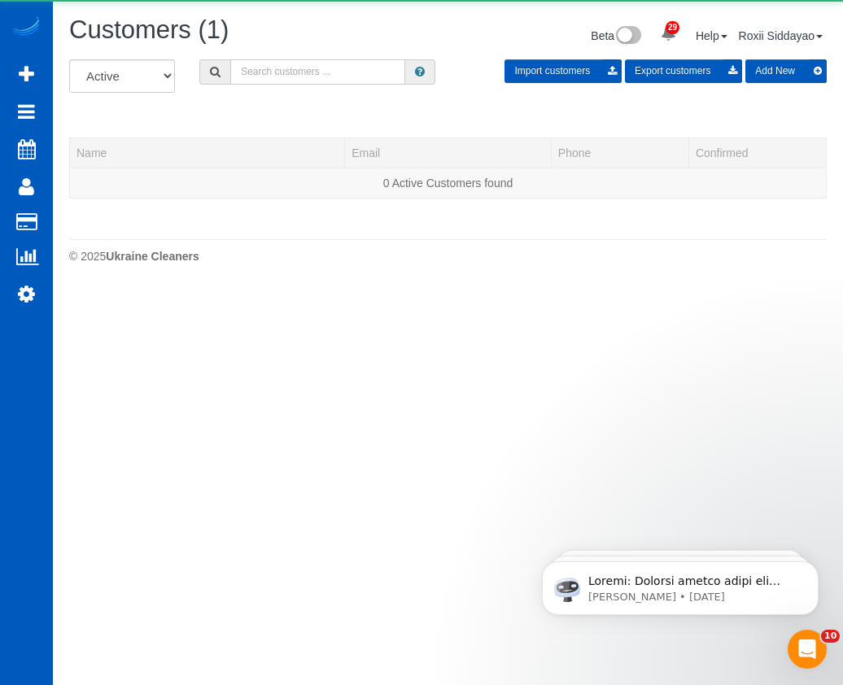
click at [321, 77] on input "text" at bounding box center [317, 71] width 175 height 25
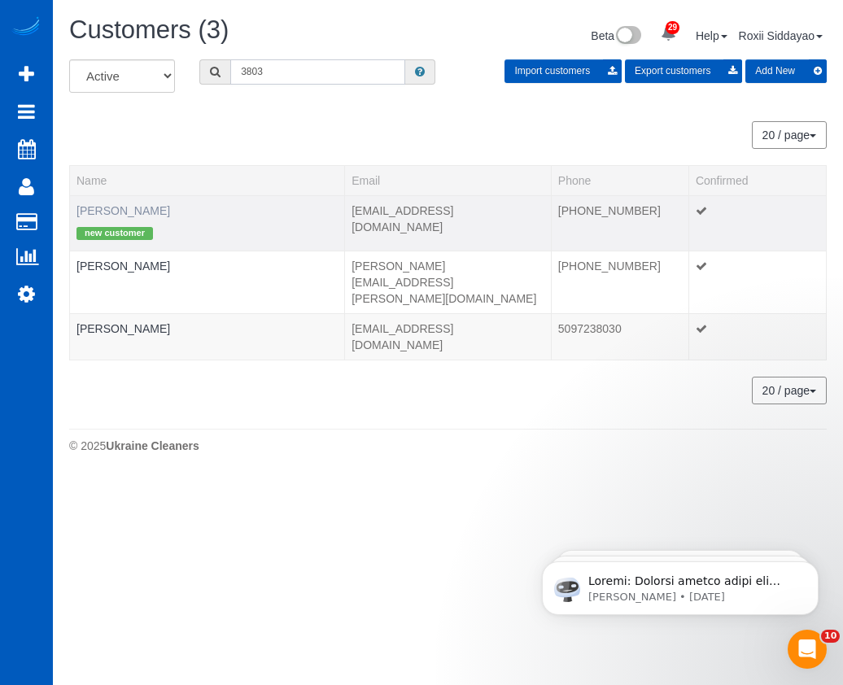
type input "3803"
click at [139, 216] on link "Brooke Buchanan" at bounding box center [124, 210] width 94 height 13
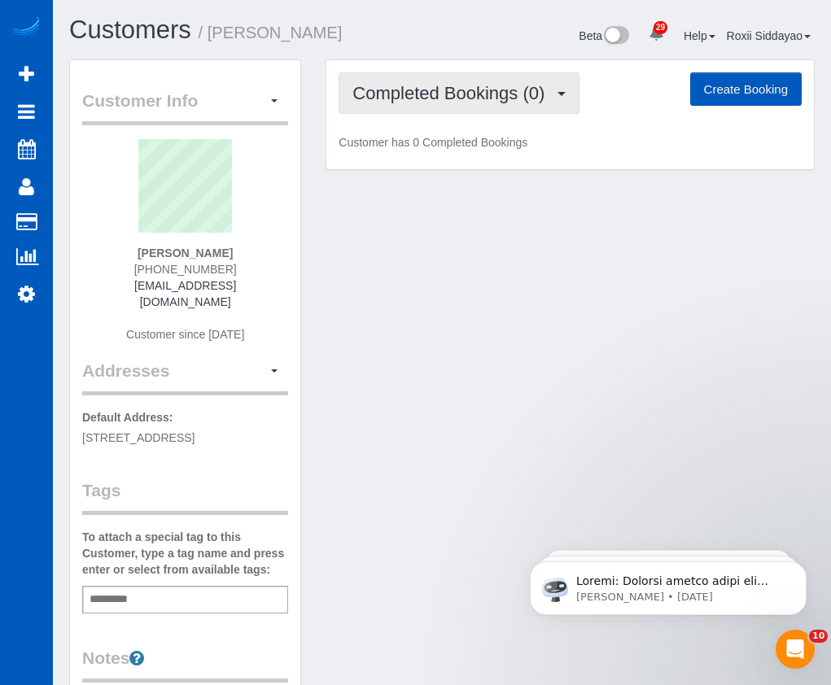
click at [514, 95] on span "Completed Bookings (0)" at bounding box center [452, 93] width 200 height 20
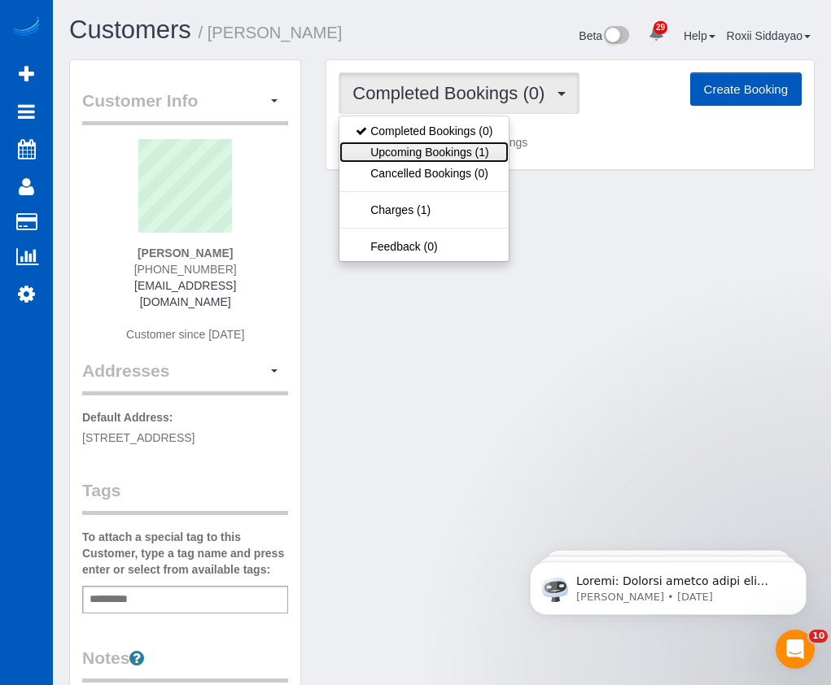
click at [487, 144] on link "Upcoming Bookings (1)" at bounding box center [423, 152] width 169 height 21
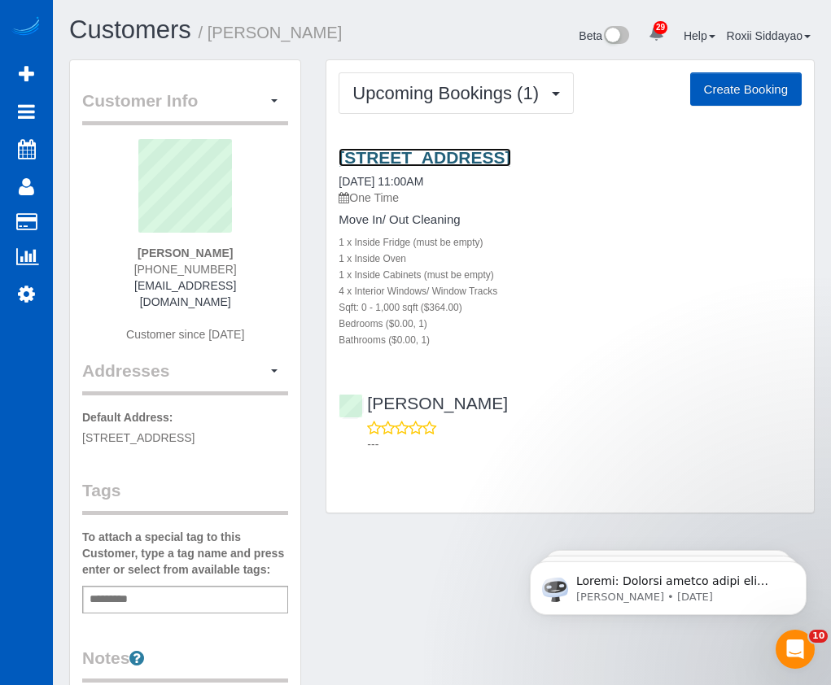
click at [475, 155] on link "16202 Meadow Rd, E301, Lynwood, WA 98087" at bounding box center [425, 157] width 172 height 19
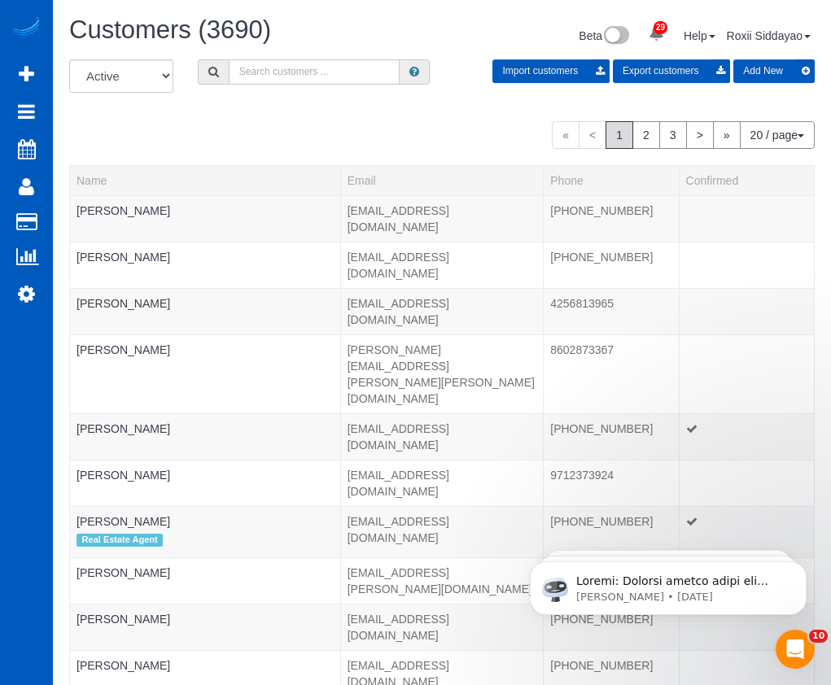
click at [278, 72] on input "text" at bounding box center [314, 71] width 171 height 25
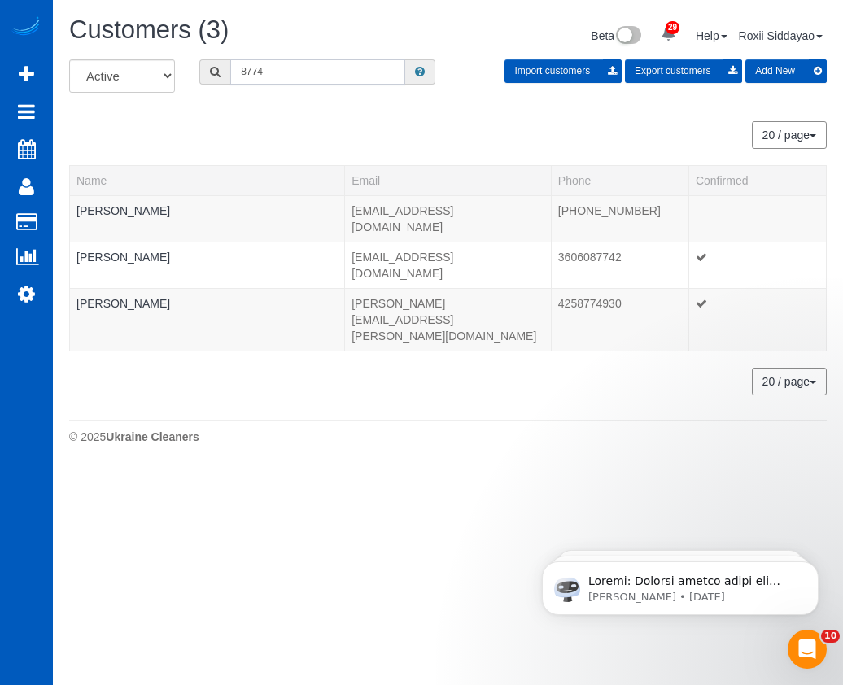
click at [282, 69] on input "8774" at bounding box center [317, 71] width 175 height 25
click at [283, 68] on input "8774" at bounding box center [317, 71] width 175 height 25
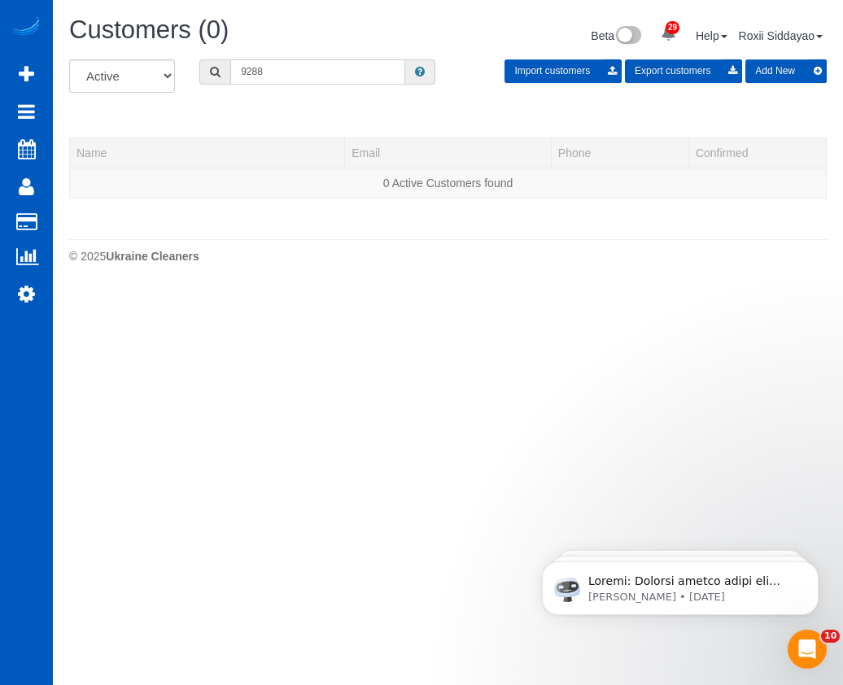
click at [317, 73] on input "9288" at bounding box center [317, 71] width 175 height 25
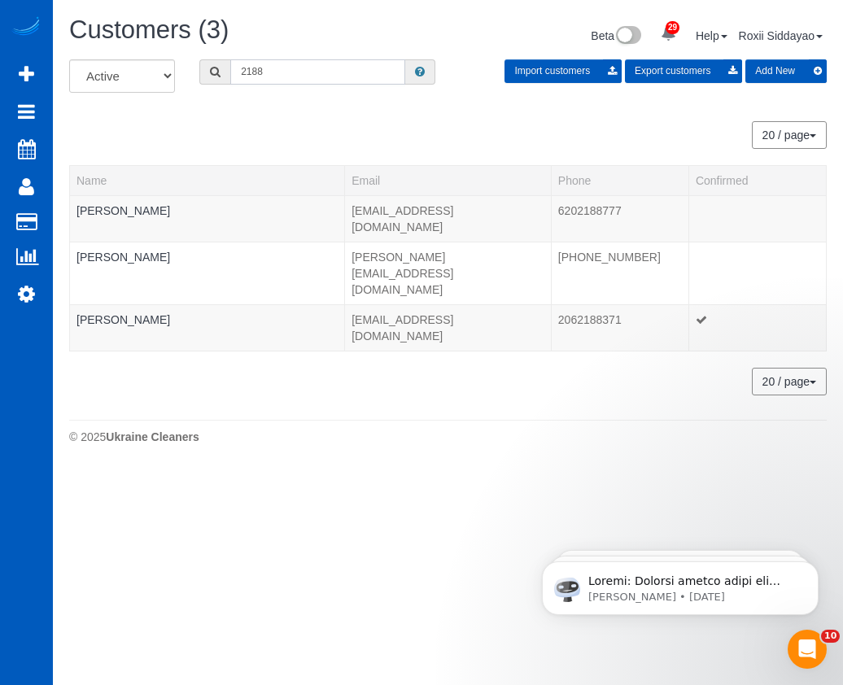
click at [318, 72] on input "2188" at bounding box center [317, 71] width 175 height 25
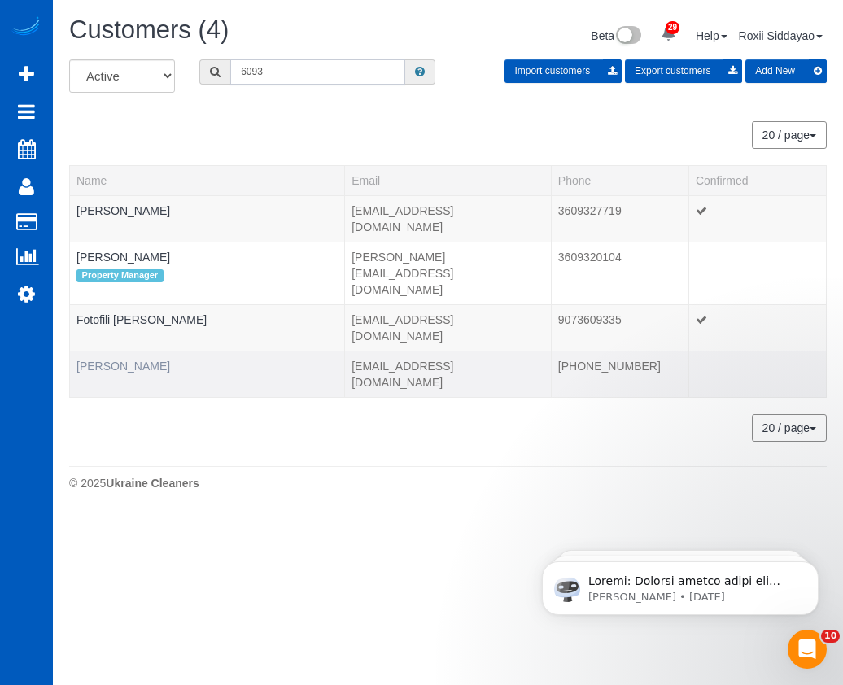
type input "6093"
click at [170, 360] on link "Kevin Westenkirchner" at bounding box center [124, 366] width 94 height 13
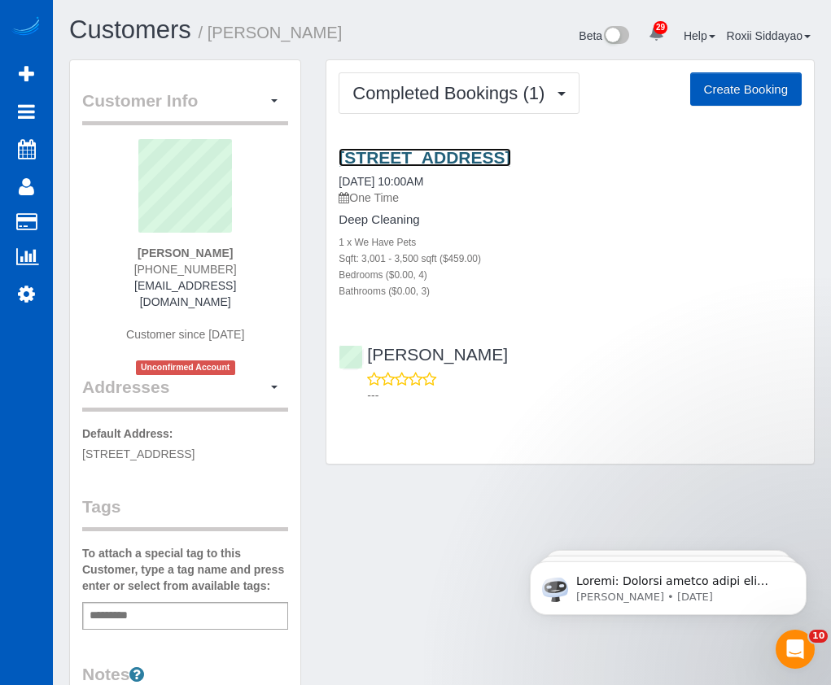
click at [488, 165] on link "1212 Old Oak Trl, Flower Mound, TX 75028" at bounding box center [425, 157] width 172 height 19
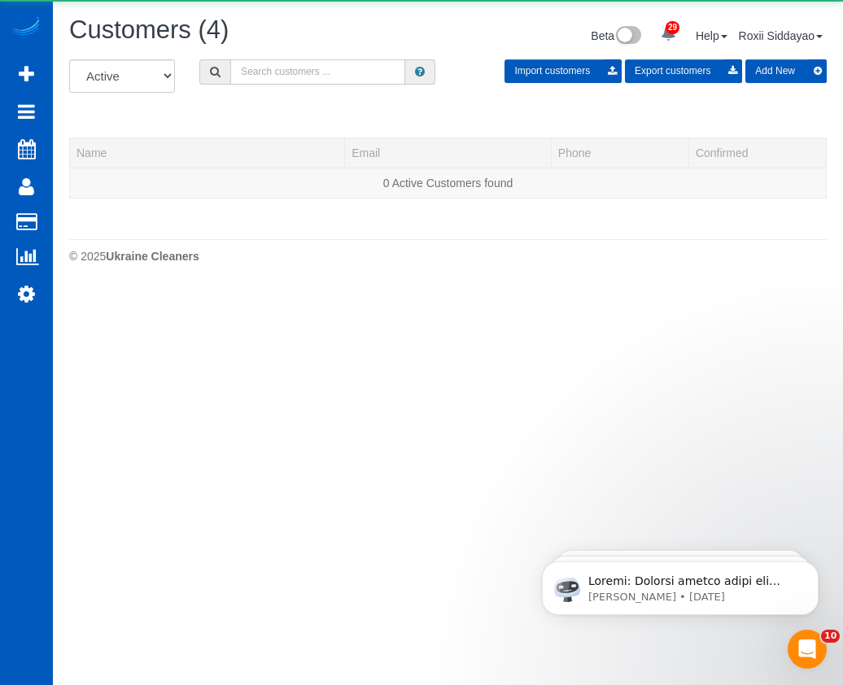
click at [295, 59] on input "text" at bounding box center [317, 71] width 175 height 25
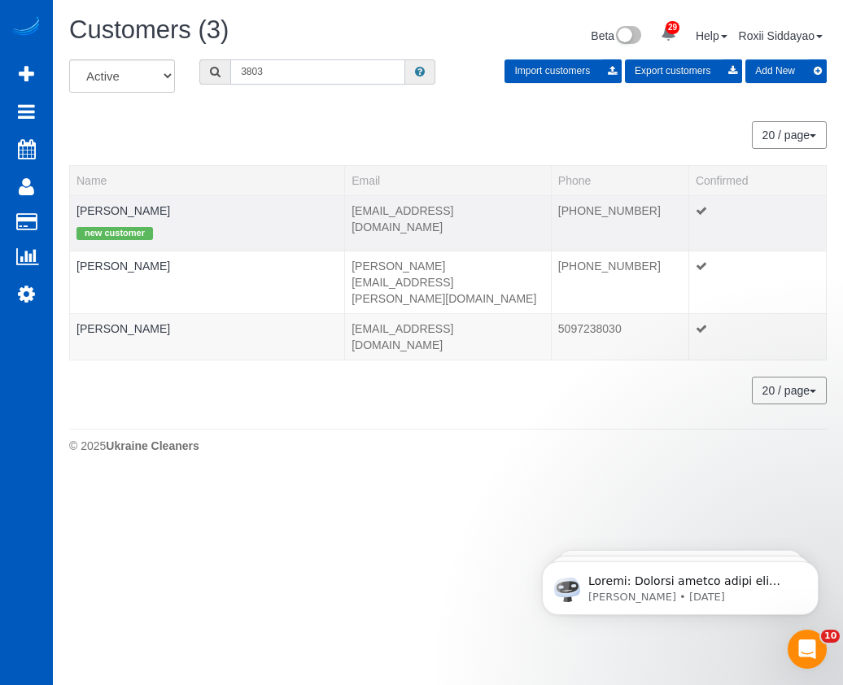
type input "3803"
click at [291, 222] on div "new customer" at bounding box center [207, 231] width 261 height 25
click at [133, 212] on link "Brooke Buchanan" at bounding box center [124, 210] width 94 height 13
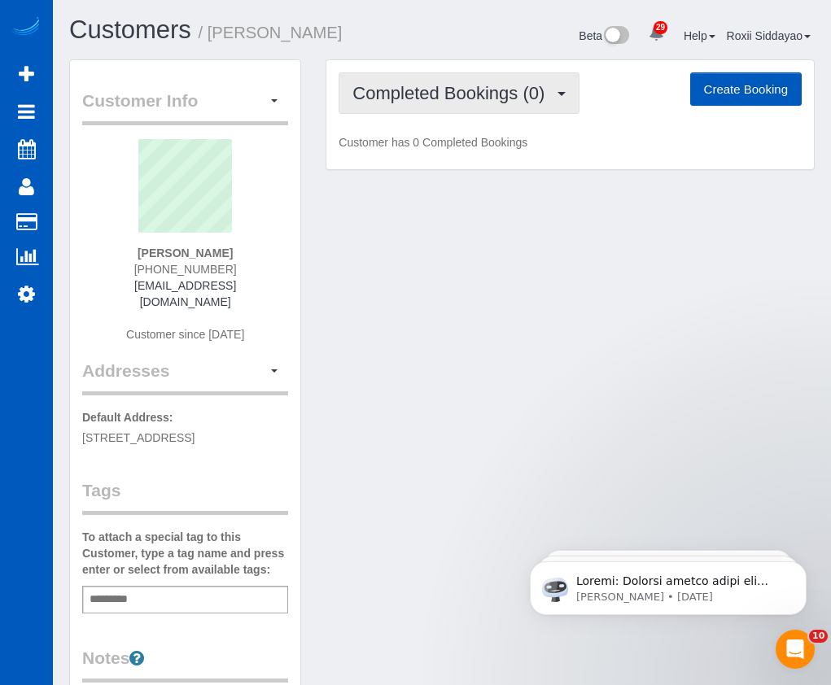
click at [447, 94] on span "Completed Bookings (0)" at bounding box center [452, 93] width 200 height 20
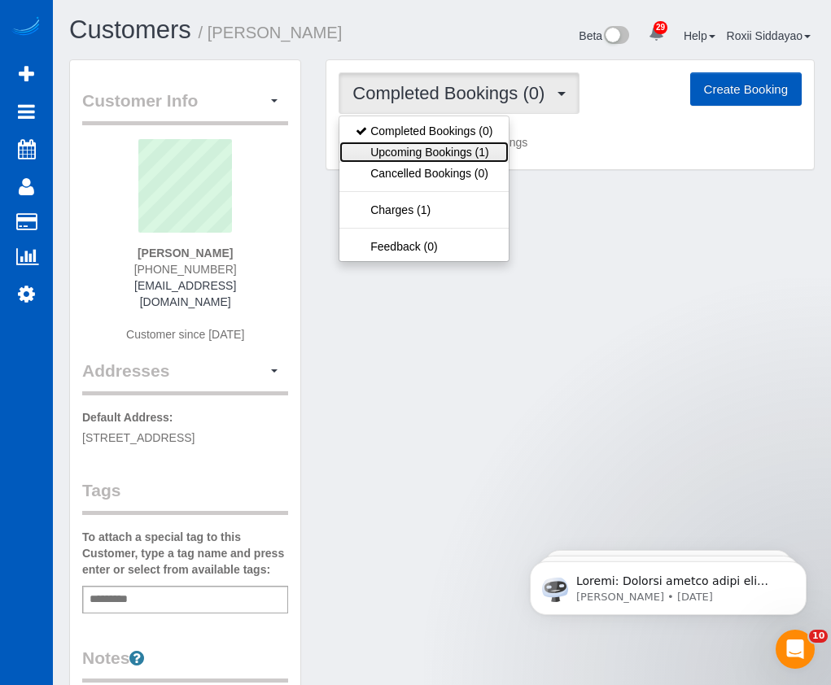
click at [442, 152] on link "Upcoming Bookings (1)" at bounding box center [423, 152] width 169 height 21
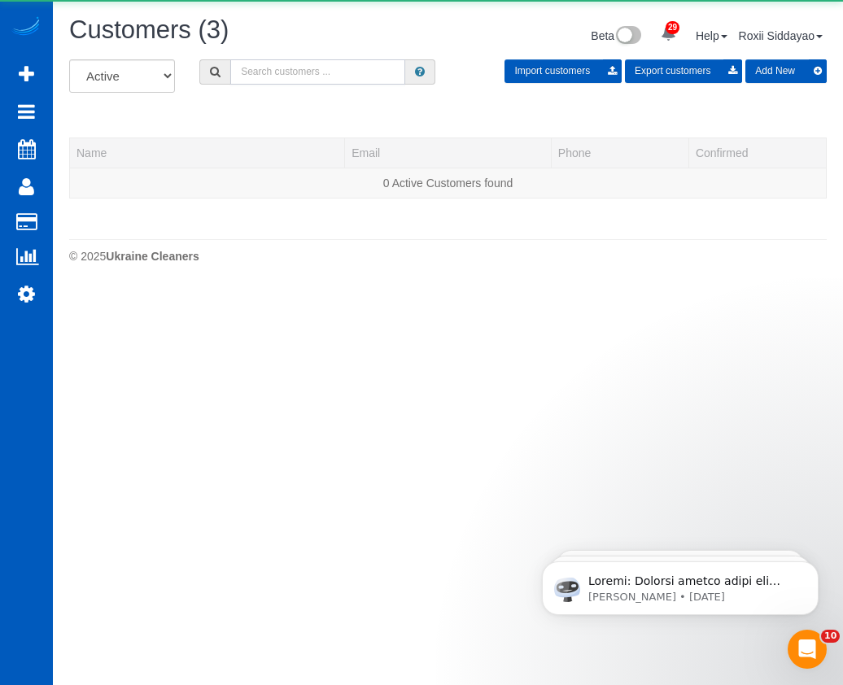
click at [311, 77] on input "text" at bounding box center [317, 71] width 175 height 25
click at [269, 59] on input "7921" at bounding box center [317, 71] width 175 height 25
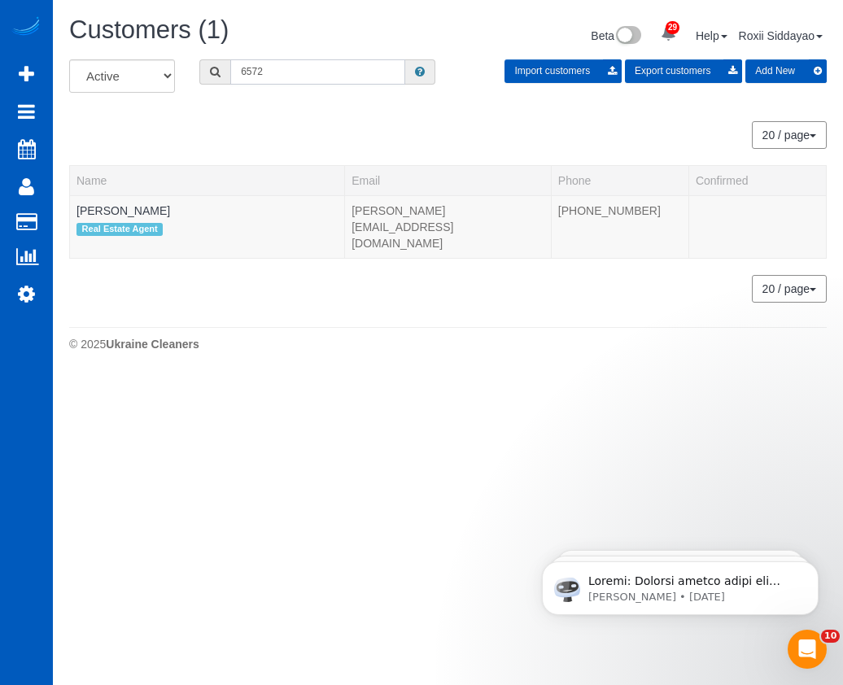
click at [308, 64] on input "6572" at bounding box center [317, 71] width 175 height 25
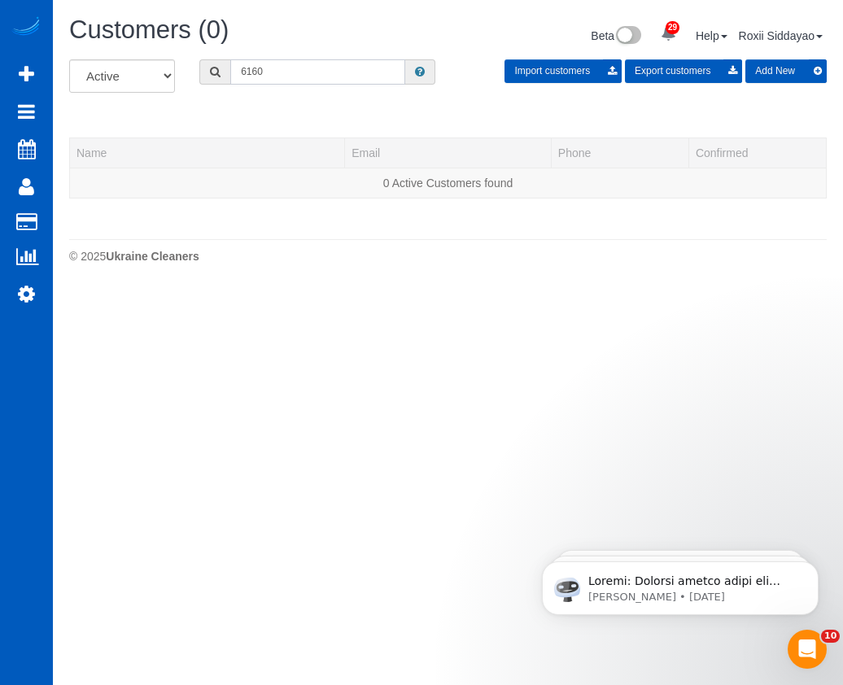
click at [265, 81] on input "6160" at bounding box center [317, 71] width 175 height 25
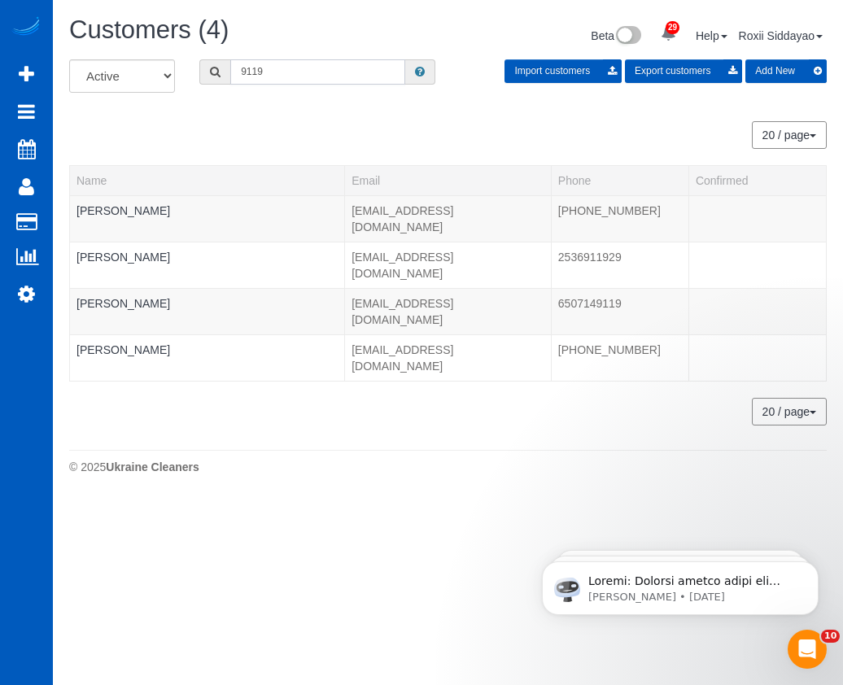
click at [263, 73] on input "9119" at bounding box center [317, 71] width 175 height 25
type input "1583"
click at [141, 212] on td "Anna Smyth" at bounding box center [207, 218] width 275 height 46
click at [112, 211] on link "Anna Smyth" at bounding box center [124, 210] width 94 height 13
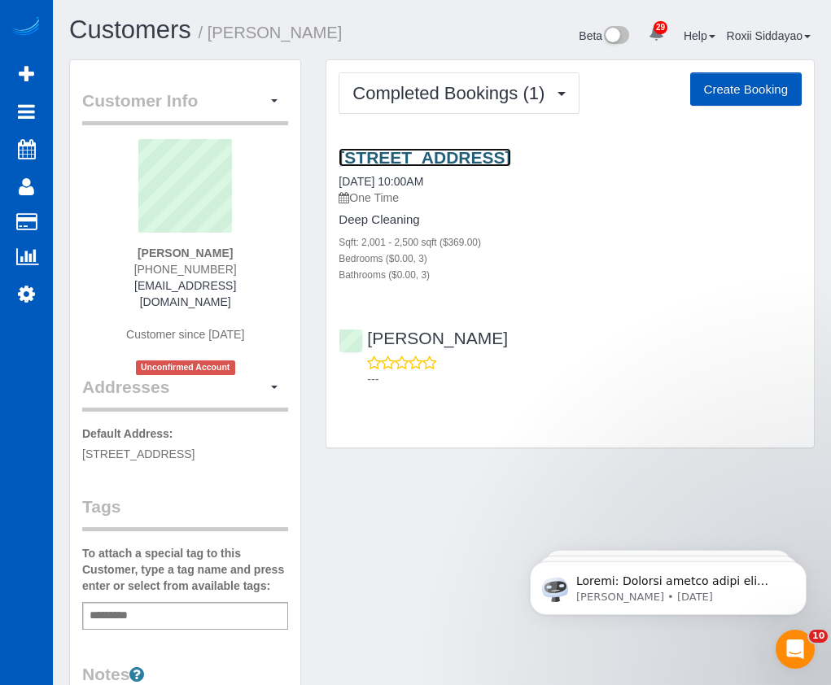
click at [456, 156] on link "6801 Sugar Maple Crk, Plano, TX 75023" at bounding box center [425, 157] width 172 height 19
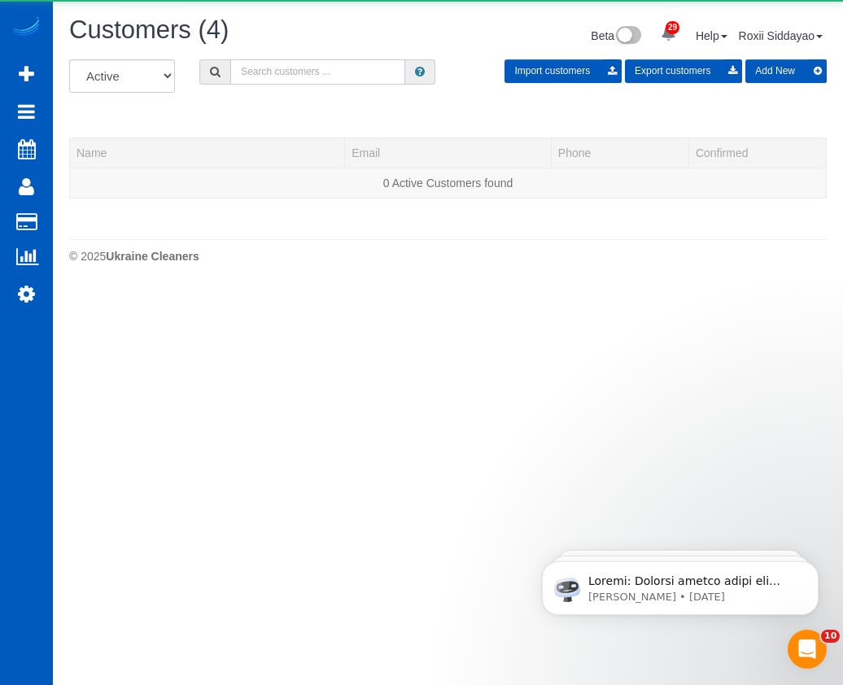
click at [237, 76] on input "text" at bounding box center [317, 71] width 175 height 25
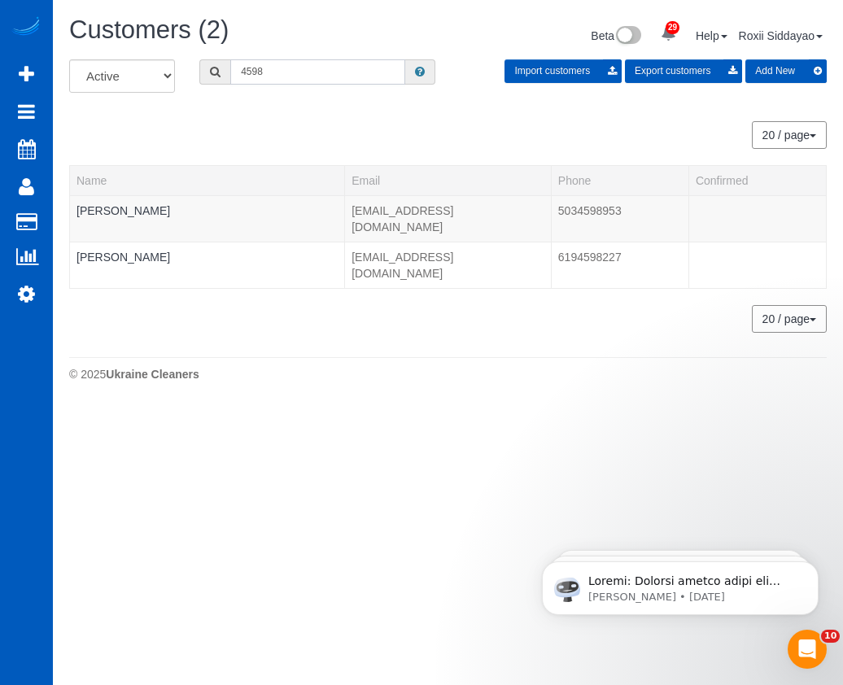
click at [311, 81] on input "4598" at bounding box center [317, 71] width 175 height 25
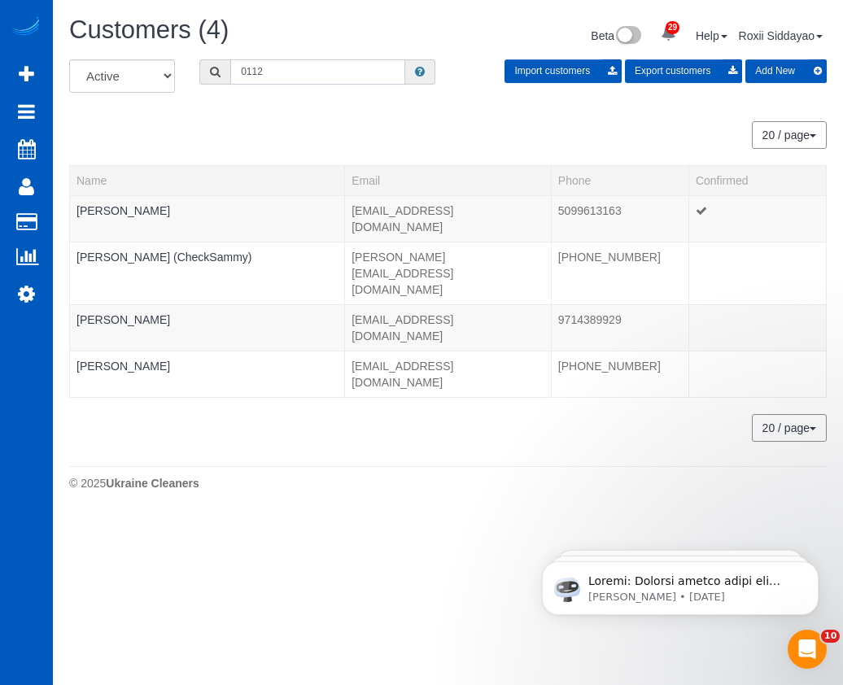
click at [296, 75] on input "0112" at bounding box center [317, 71] width 175 height 25
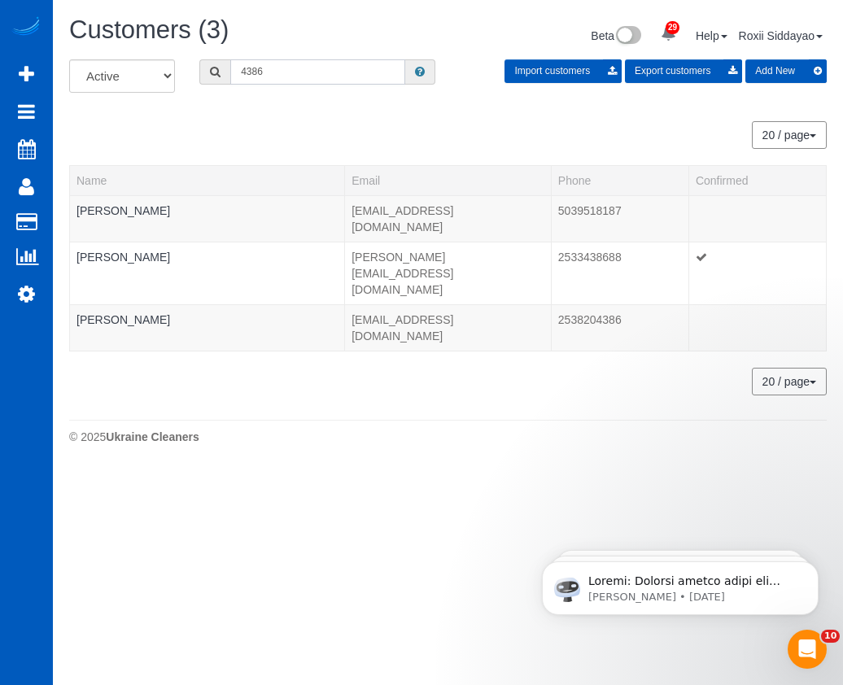
click at [287, 70] on input "4386" at bounding box center [317, 71] width 175 height 25
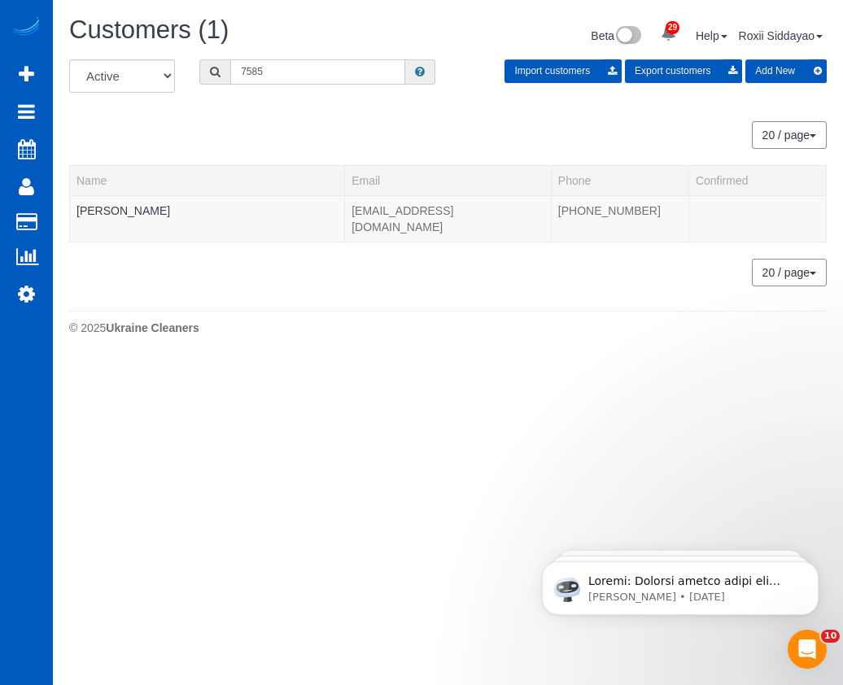
click at [273, 71] on input "7585" at bounding box center [317, 71] width 175 height 25
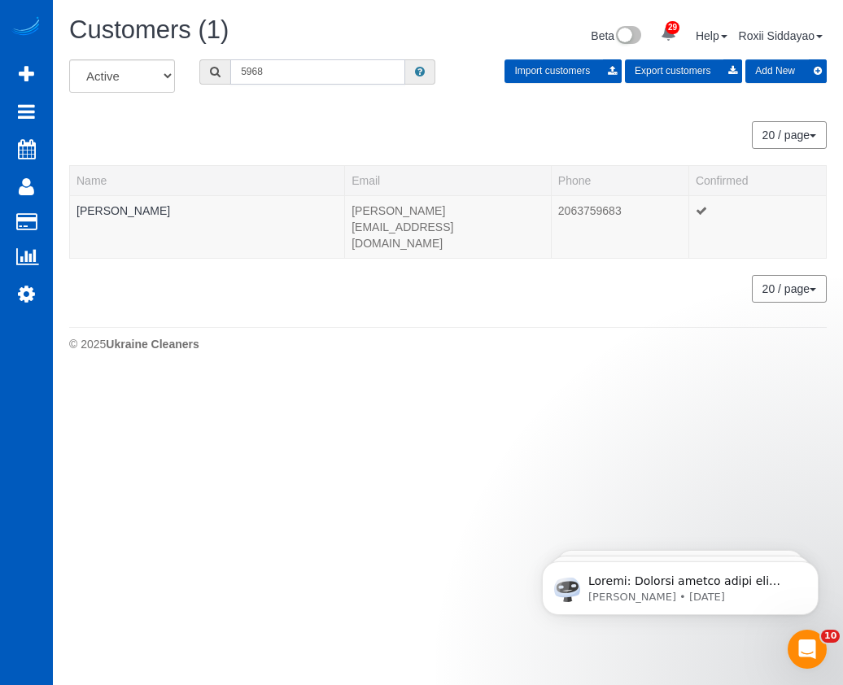
click at [284, 73] on input "5968" at bounding box center [317, 71] width 175 height 25
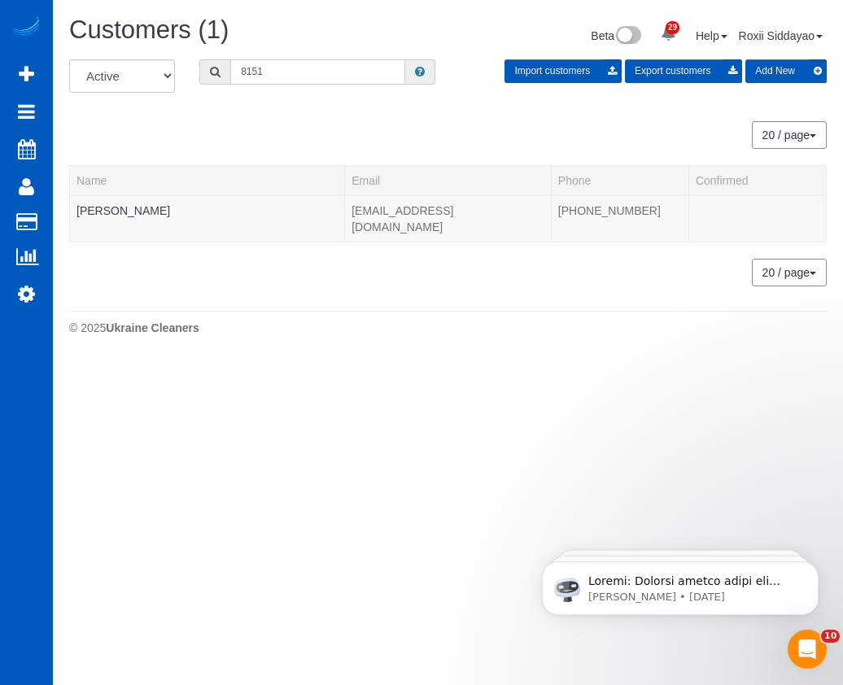
click at [280, 63] on input "8151" at bounding box center [317, 71] width 175 height 25
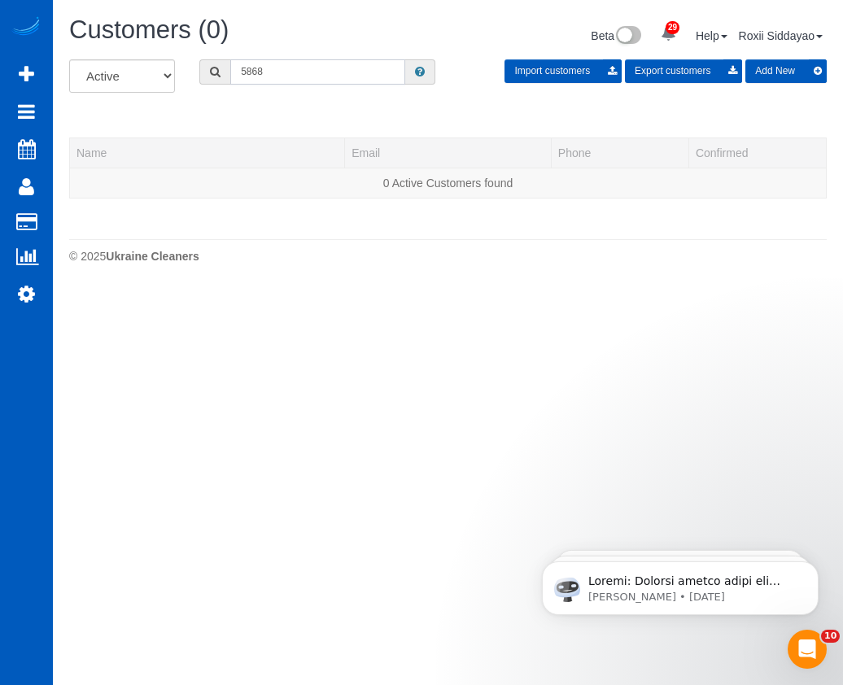
click at [326, 73] on input "5868" at bounding box center [317, 71] width 175 height 25
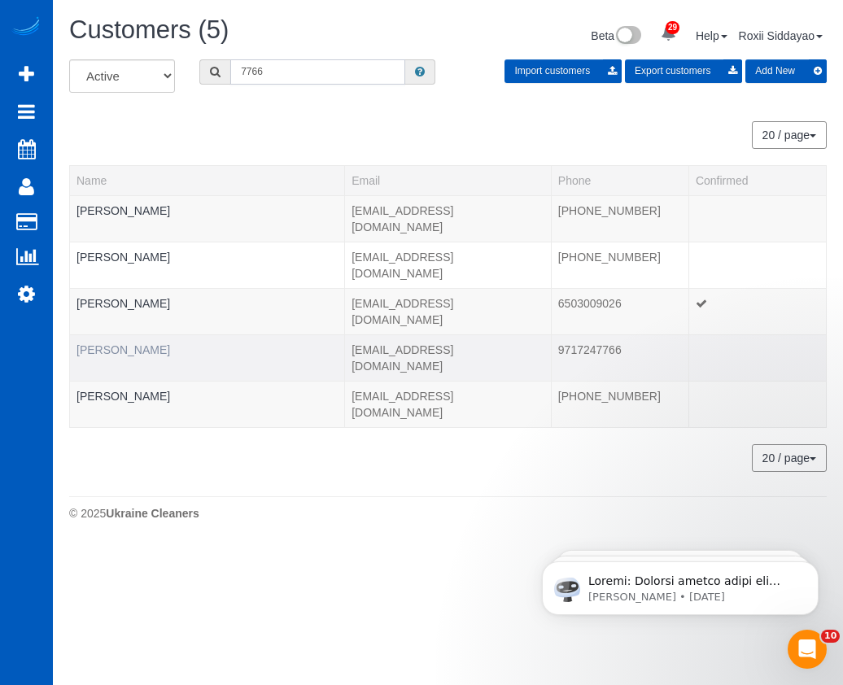
type input "7766"
click at [119, 343] on link "Shirin Ferdosian" at bounding box center [124, 349] width 94 height 13
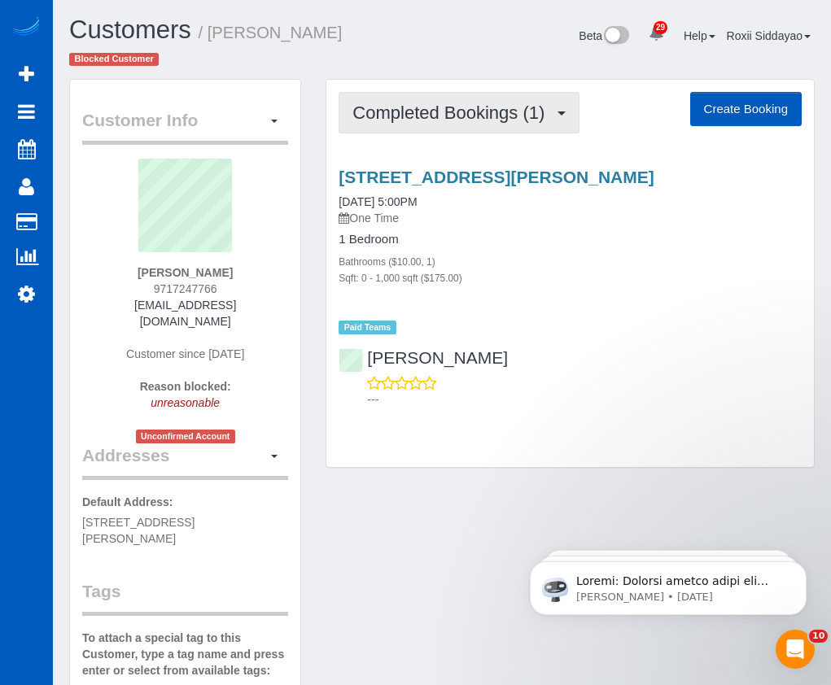
click at [466, 119] on span "Completed Bookings (1)" at bounding box center [452, 113] width 200 height 20
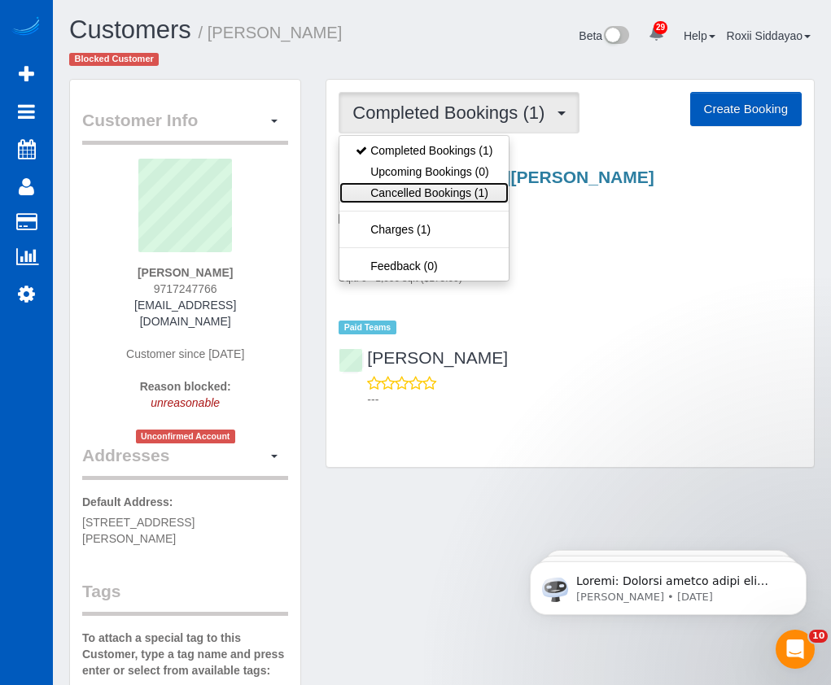
click at [470, 192] on link "Cancelled Bookings (1)" at bounding box center [423, 192] width 169 height 21
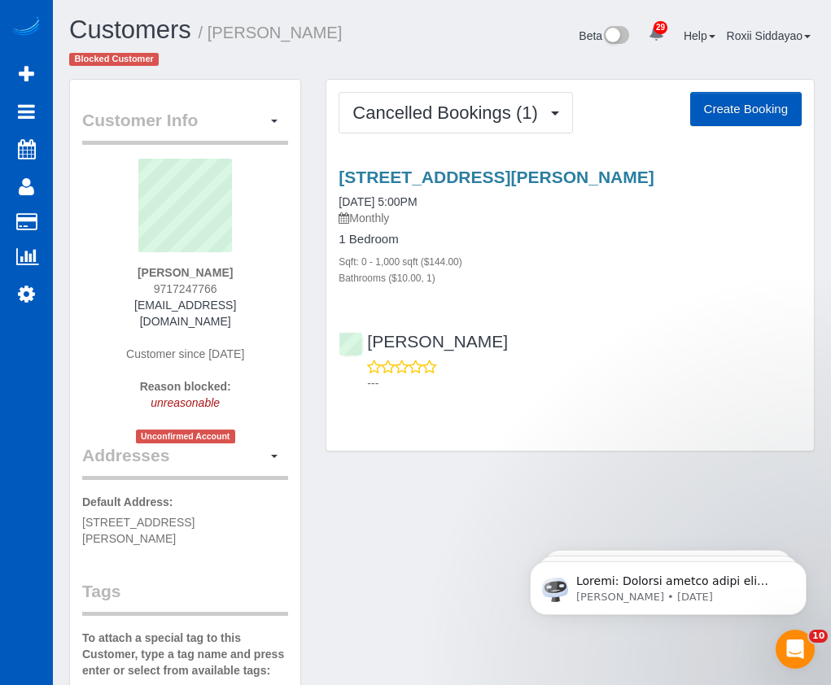
drag, startPoint x: 139, startPoint y: 370, endPoint x: 221, endPoint y: 384, distance: 82.6
click at [221, 384] on div "Reason blocked: unreasonable" at bounding box center [184, 402] width 181 height 49
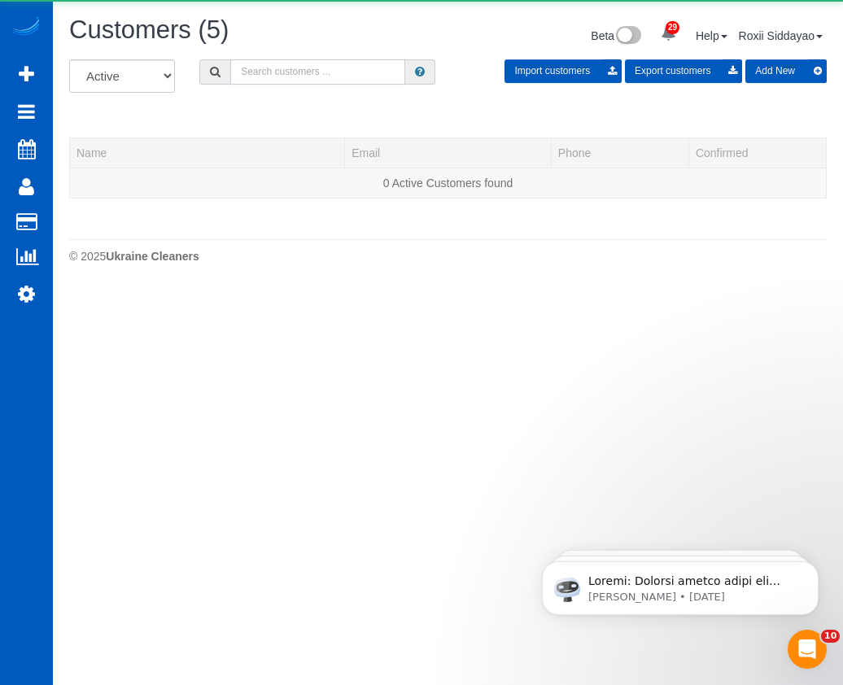
click at [290, 68] on input "text" at bounding box center [317, 71] width 175 height 25
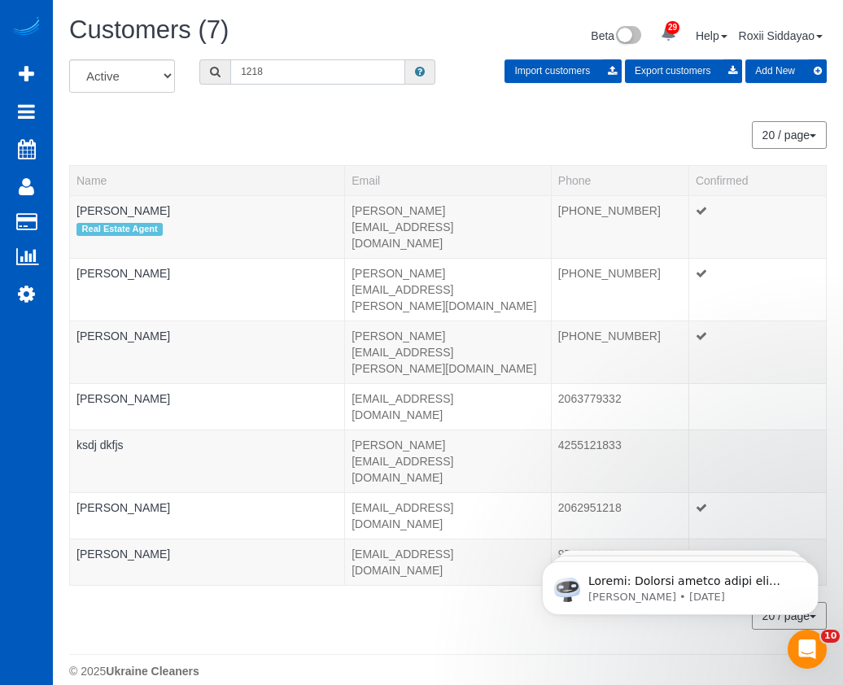
click at [312, 68] on input "1218" at bounding box center [317, 71] width 175 height 25
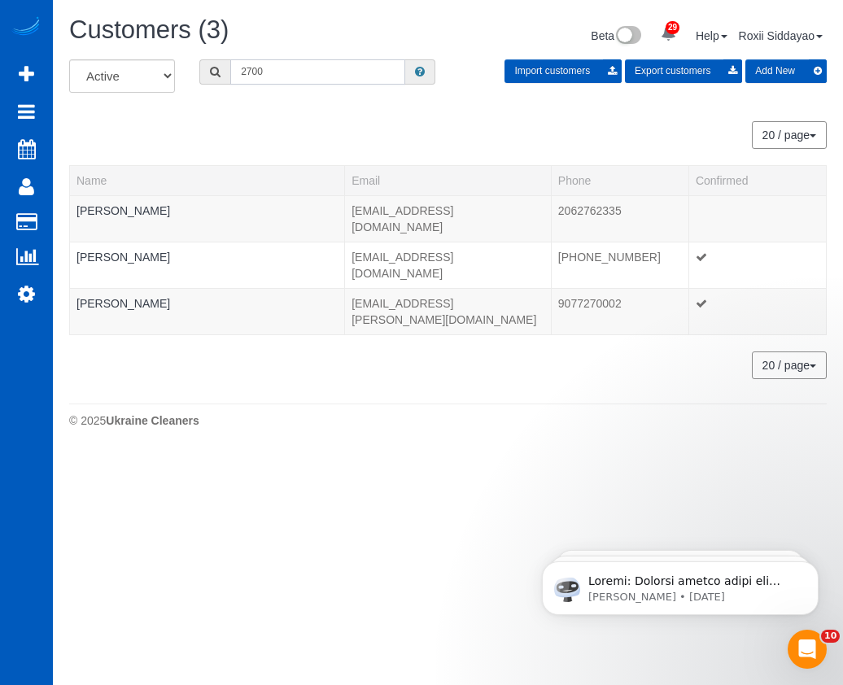
click at [269, 75] on input "2700" at bounding box center [317, 71] width 175 height 25
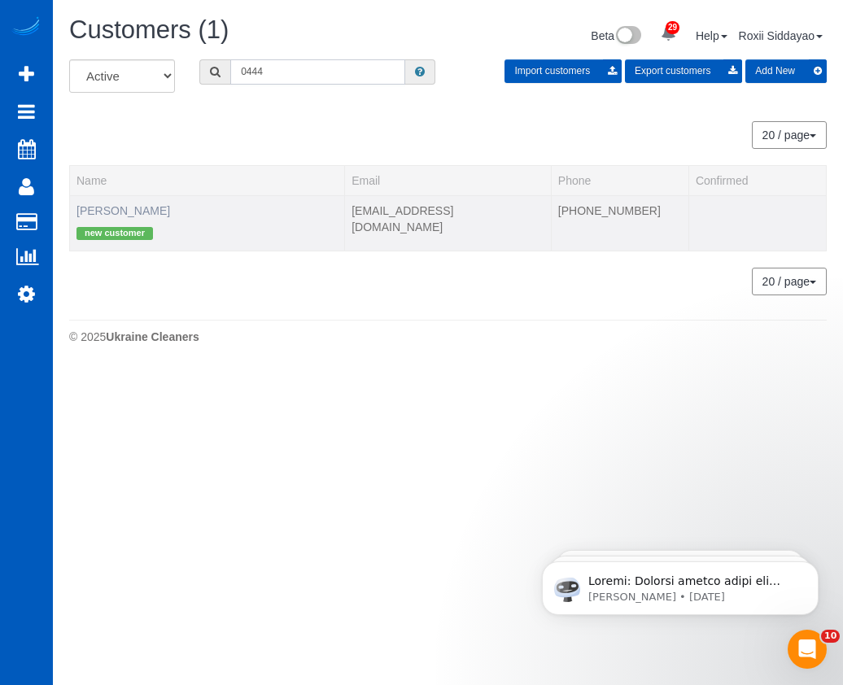
type input "0444"
click at [112, 212] on link "Sara Stewart" at bounding box center [124, 210] width 94 height 13
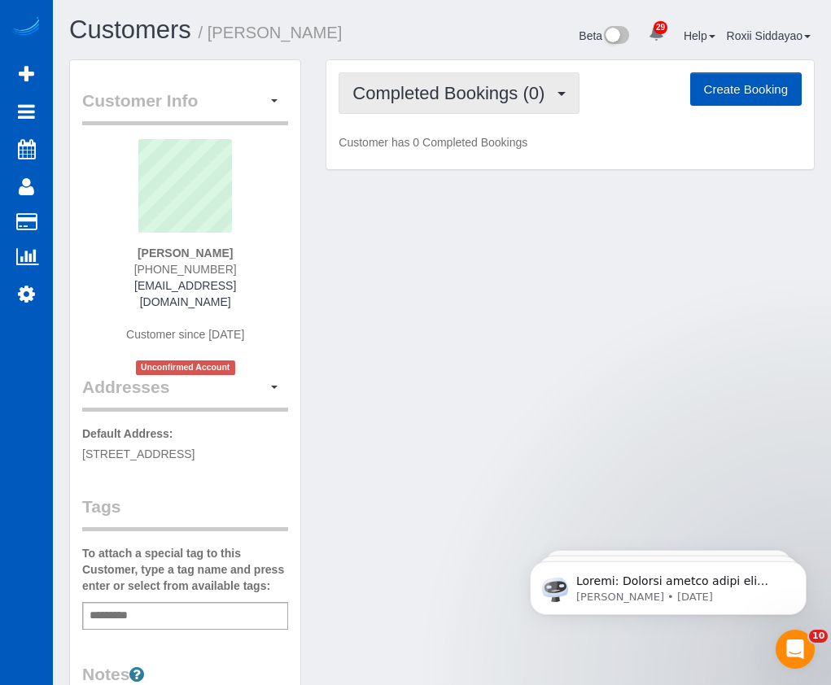
click at [417, 105] on button "Completed Bookings (0)" at bounding box center [459, 93] width 241 height 42
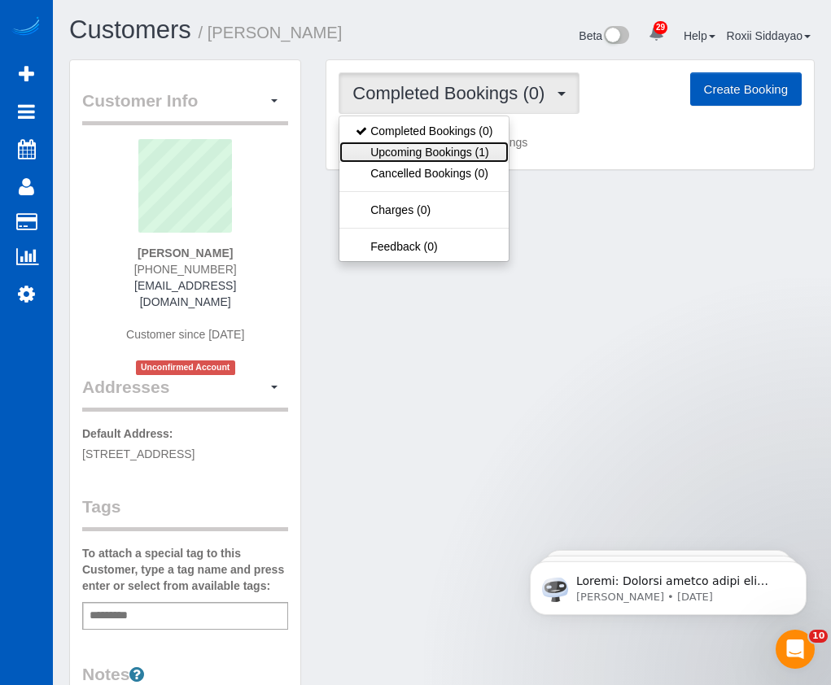
click at [426, 153] on link "Upcoming Bookings (1)" at bounding box center [423, 152] width 169 height 21
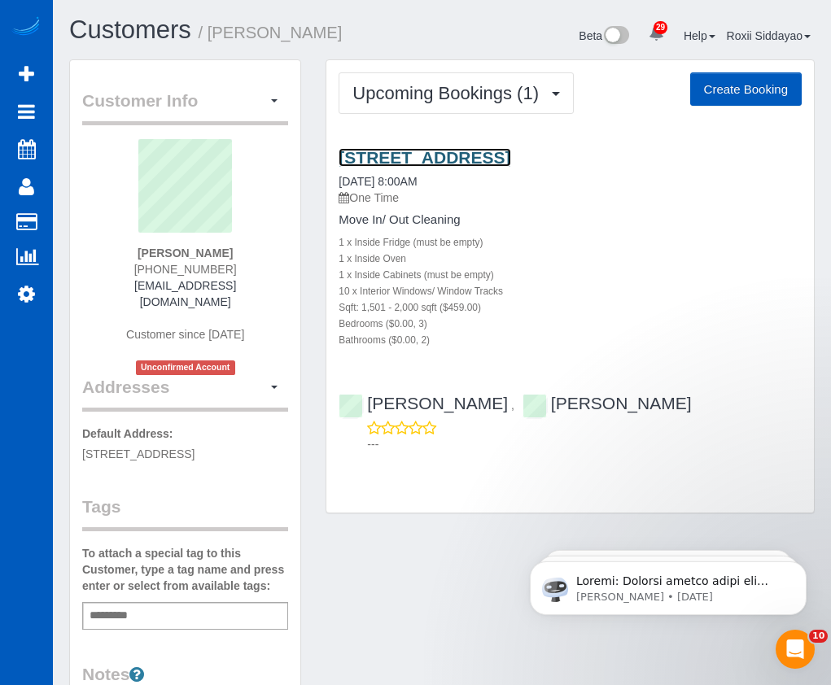
click at [448, 158] on link "28813 Ne 172nd Ave, Battle Ground, WA 98604" at bounding box center [425, 157] width 172 height 19
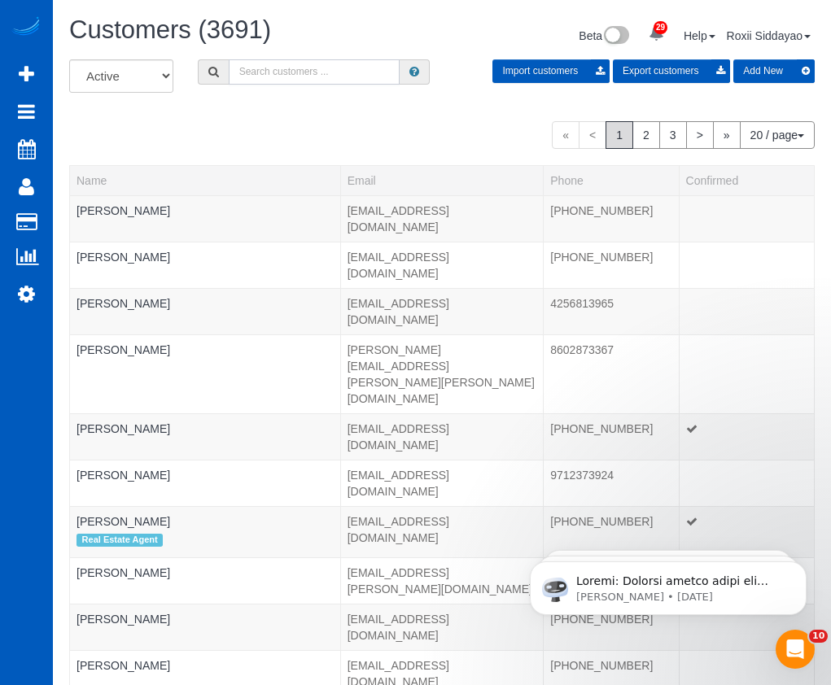
click at [316, 75] on input "text" at bounding box center [314, 71] width 171 height 25
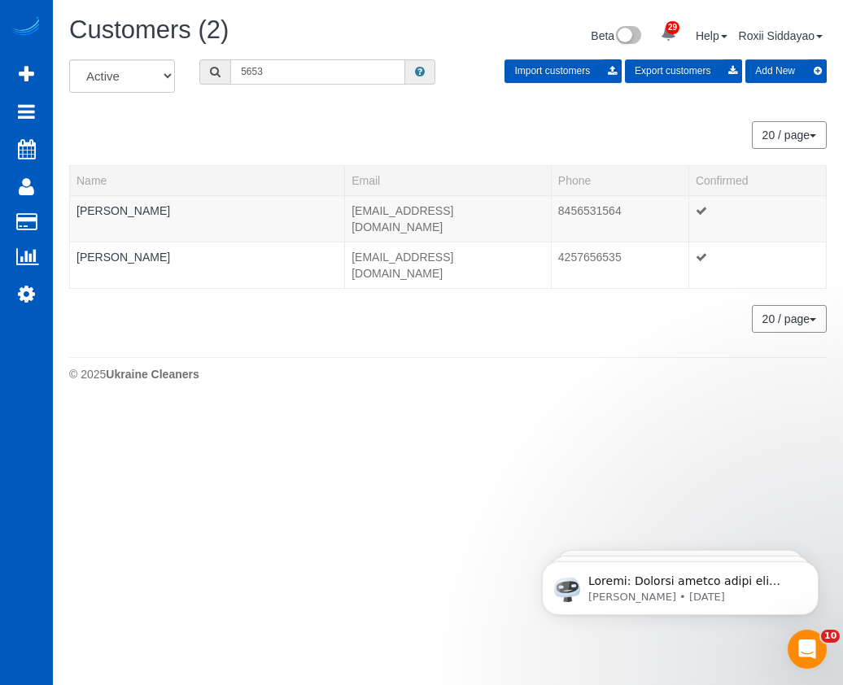
click at [328, 70] on input "5653" at bounding box center [317, 71] width 175 height 25
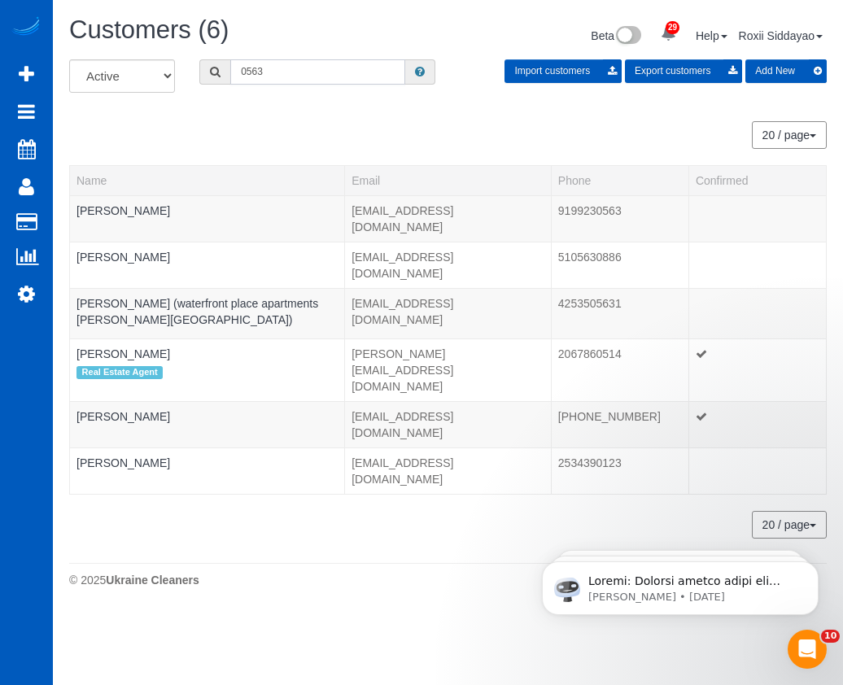
click at [260, 72] on input "0563" at bounding box center [317, 71] width 175 height 25
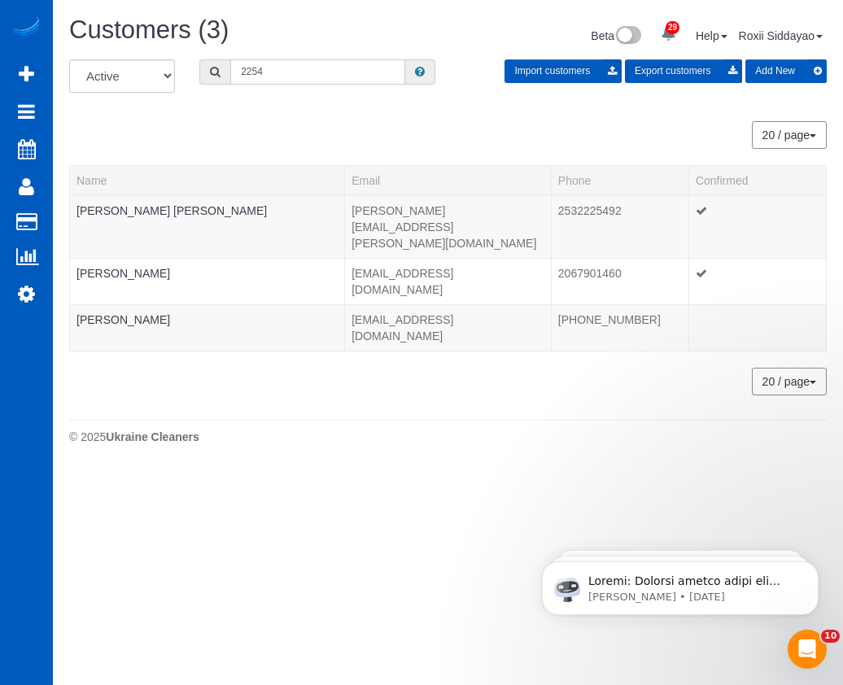
click at [275, 70] on input "2254" at bounding box center [317, 71] width 175 height 25
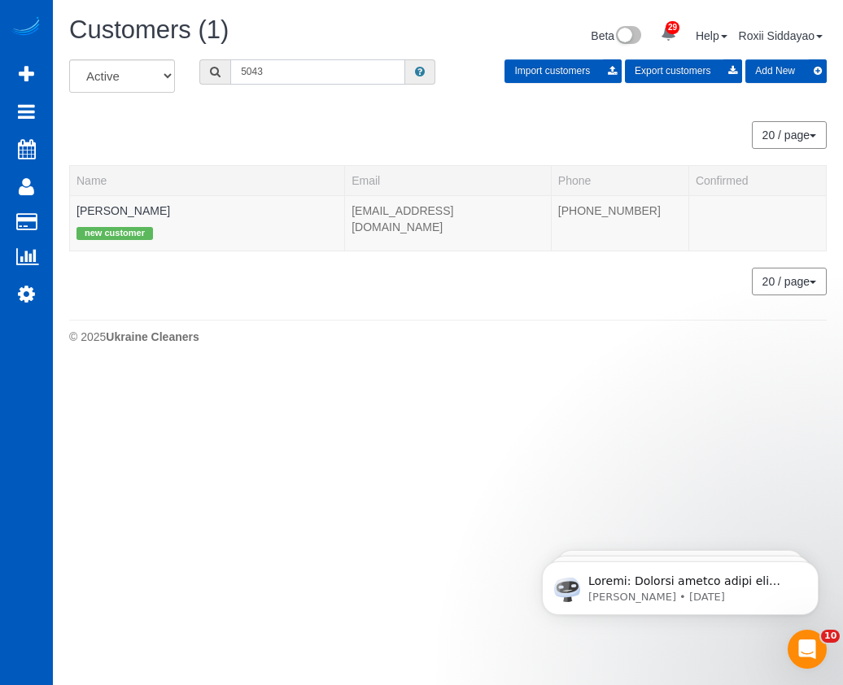
click at [278, 75] on input "5043" at bounding box center [317, 71] width 175 height 25
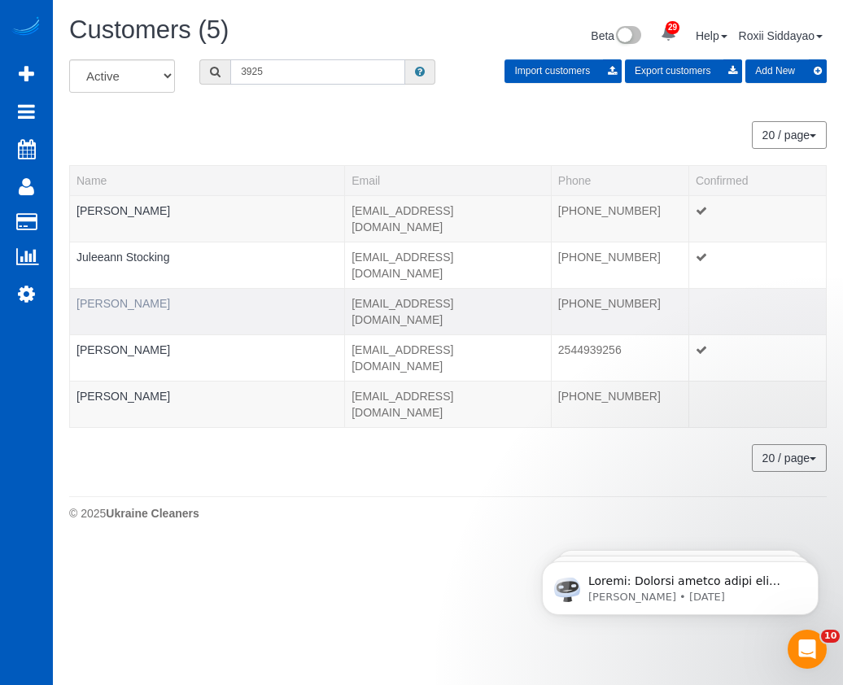
type input "3925"
click at [99, 297] on link "Kevin Kaul" at bounding box center [124, 303] width 94 height 13
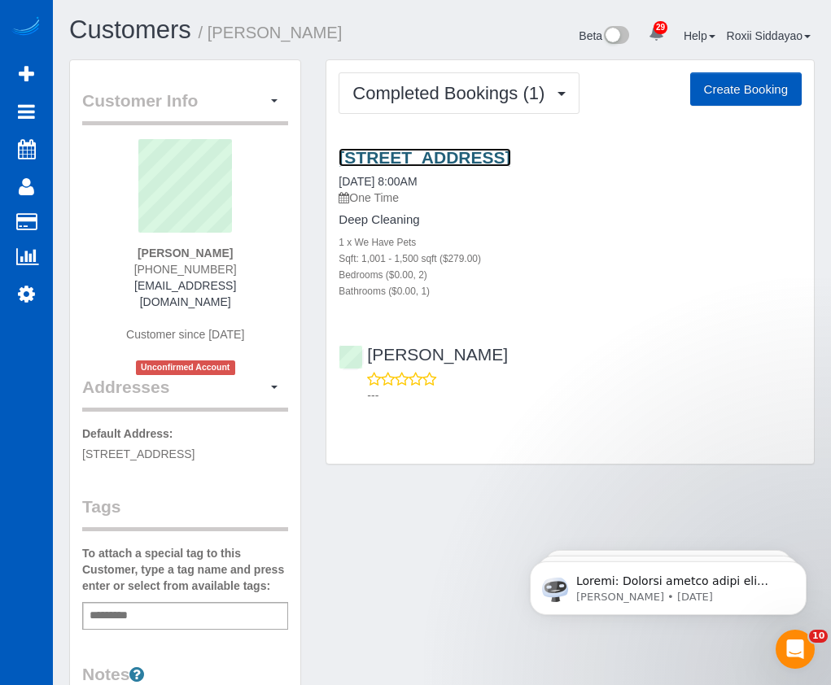
click at [414, 158] on link "3904 S 380th St, Auburn, WA 98001" at bounding box center [425, 157] width 172 height 19
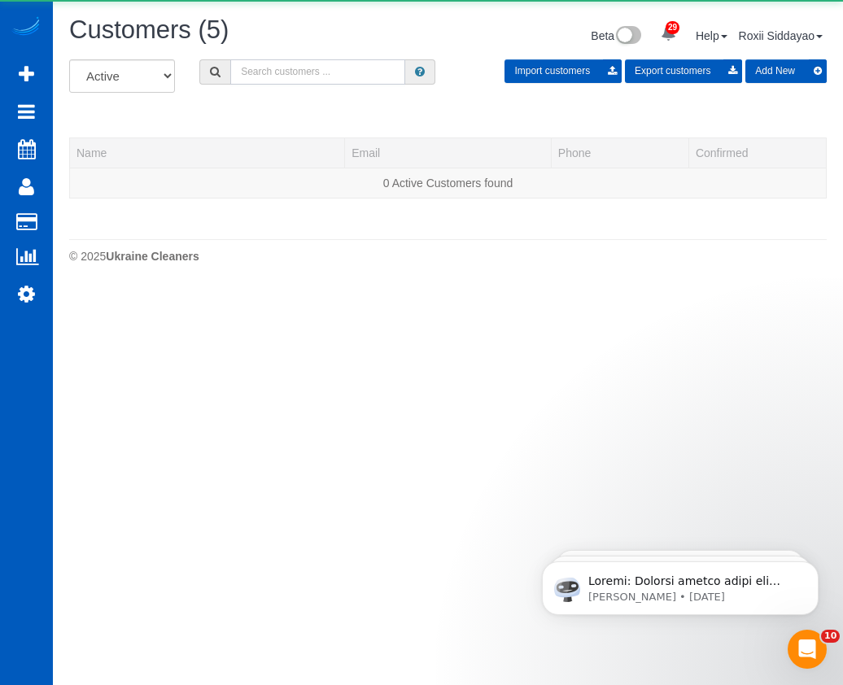
click at [327, 68] on input "text" at bounding box center [317, 71] width 175 height 25
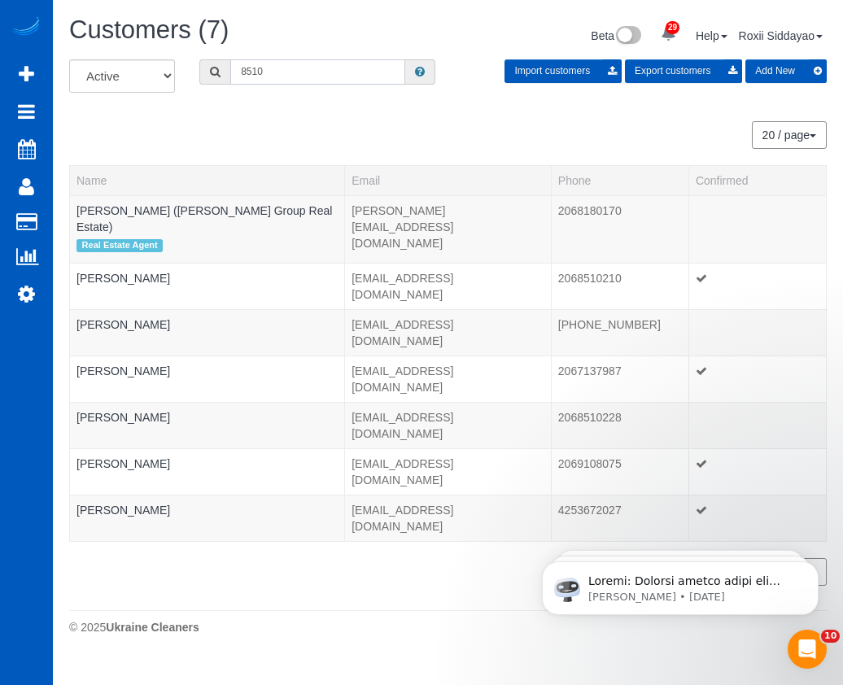
click at [316, 74] on input "8510" at bounding box center [317, 71] width 175 height 25
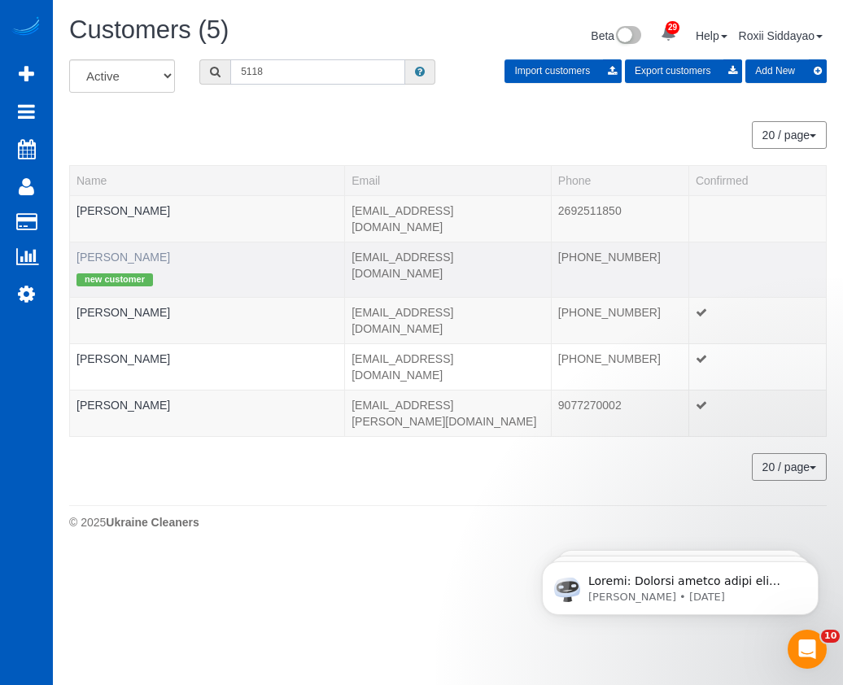
type input "5118"
click at [125, 251] on link "Chandra Boyd" at bounding box center [124, 257] width 94 height 13
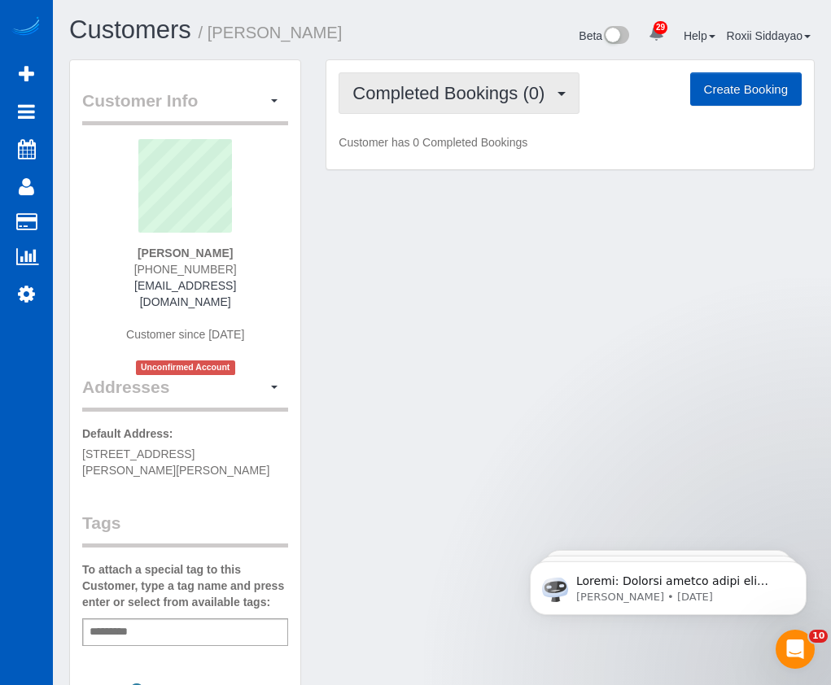
click at [470, 103] on button "Completed Bookings (0)" at bounding box center [459, 93] width 241 height 42
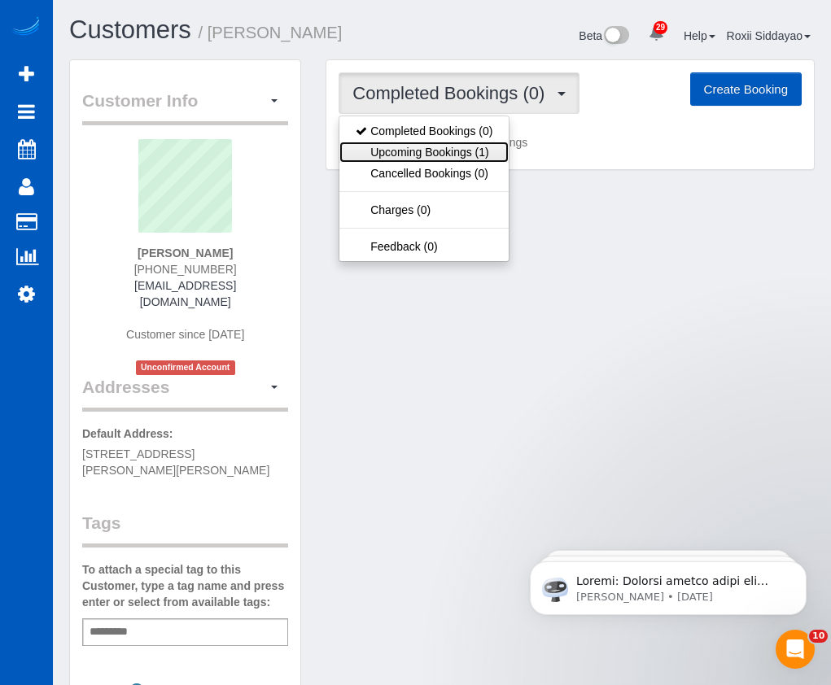
click at [466, 146] on link "Upcoming Bookings (1)" at bounding box center [423, 152] width 169 height 21
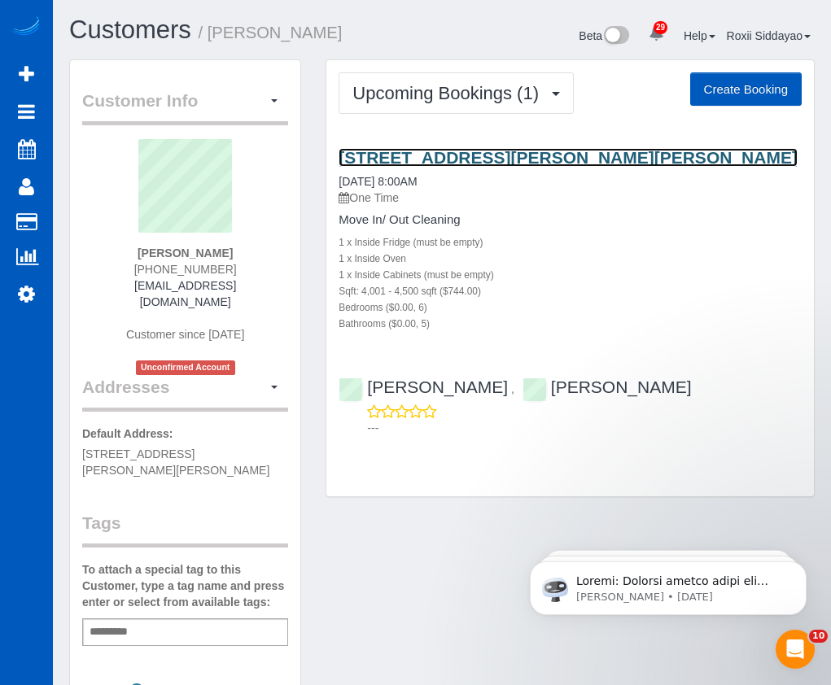
click at [474, 158] on link "11411 143rd Dr Ne, Lake Stevens, WA 98258" at bounding box center [568, 157] width 459 height 19
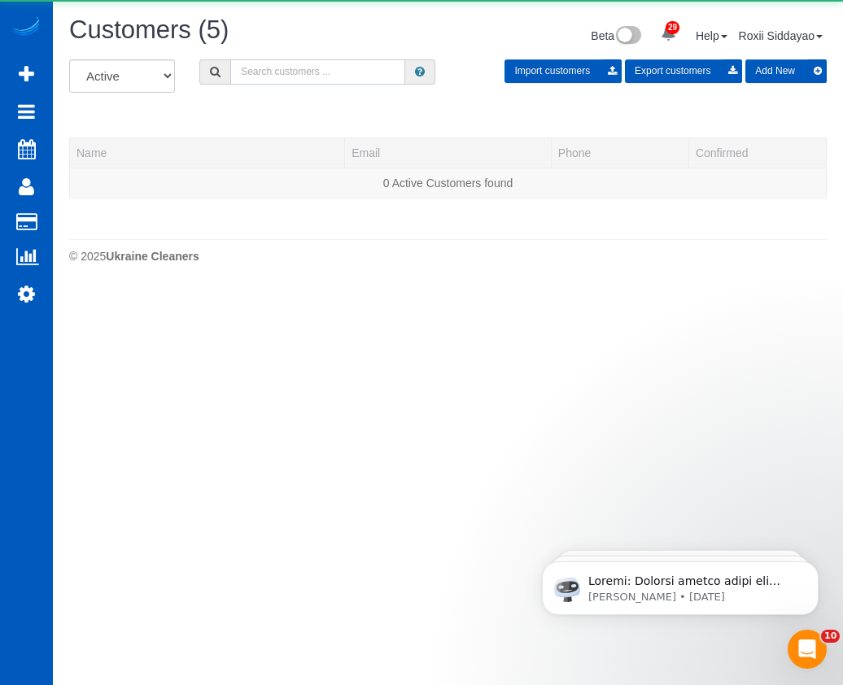
click at [291, 63] on input "text" at bounding box center [317, 71] width 175 height 25
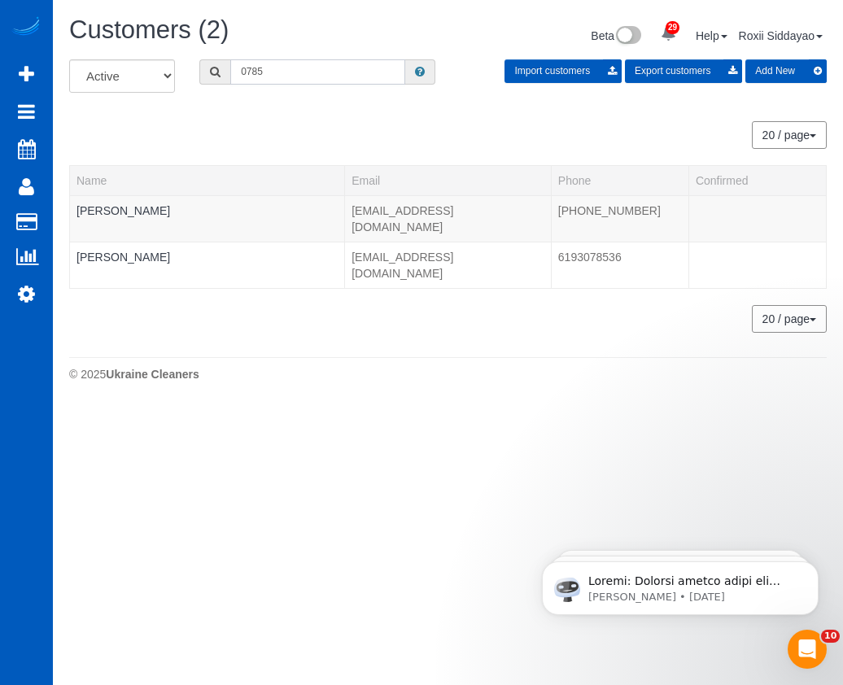
click at [337, 68] on input "0785" at bounding box center [317, 71] width 175 height 25
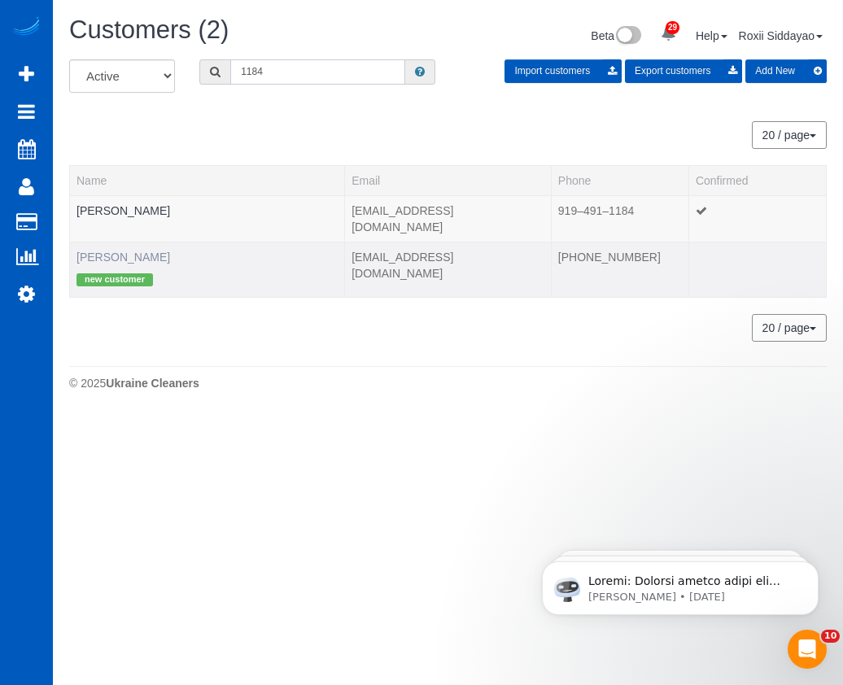
type input "1184"
click at [136, 251] on link "Trisha Peery" at bounding box center [124, 257] width 94 height 13
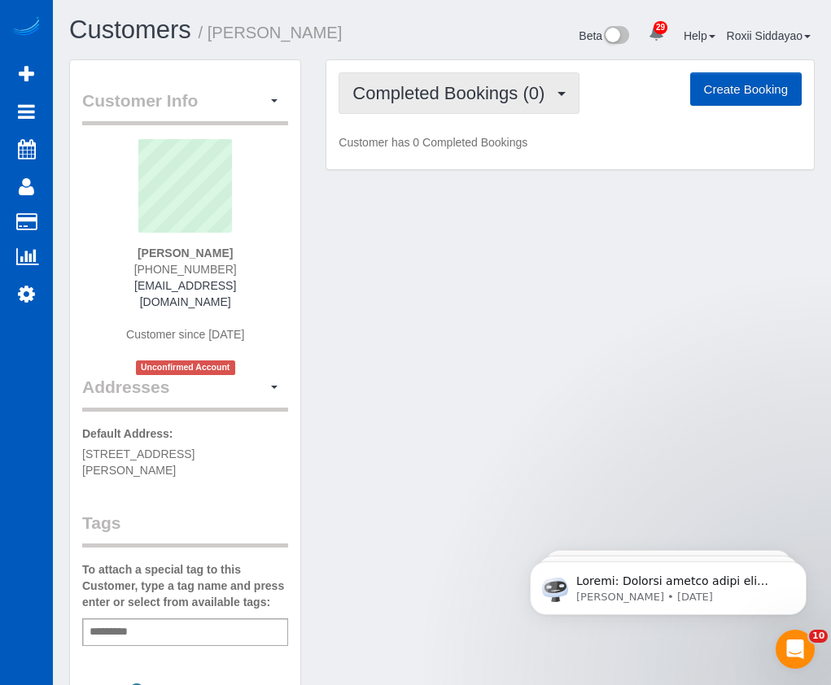
click at [386, 94] on span "Completed Bookings (0)" at bounding box center [452, 93] width 200 height 20
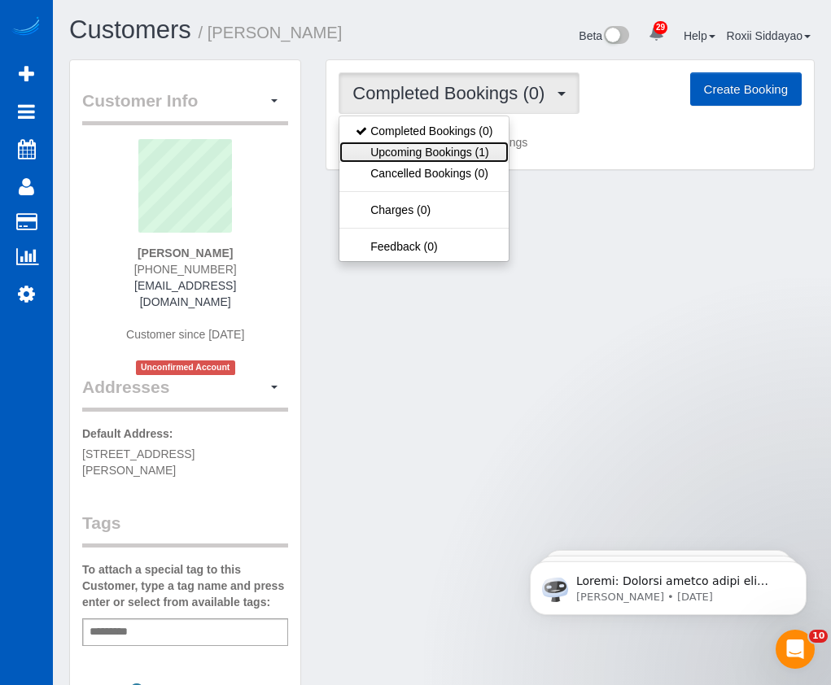
click at [398, 148] on link "Upcoming Bookings (1)" at bounding box center [423, 152] width 169 height 21
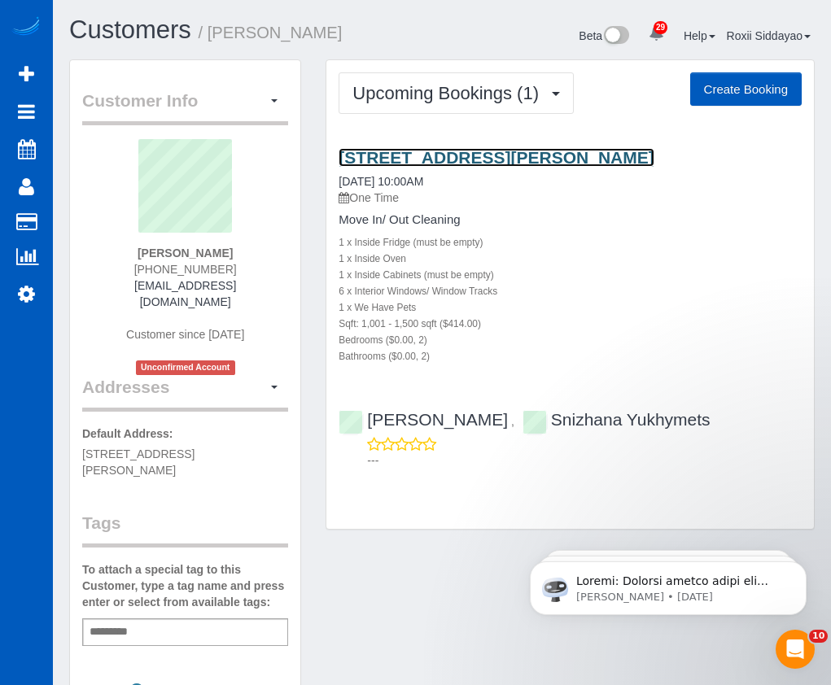
click at [435, 154] on link "16609 E Desmet Ct I105, Spokane Valley, WA 99216" at bounding box center [496, 157] width 315 height 19
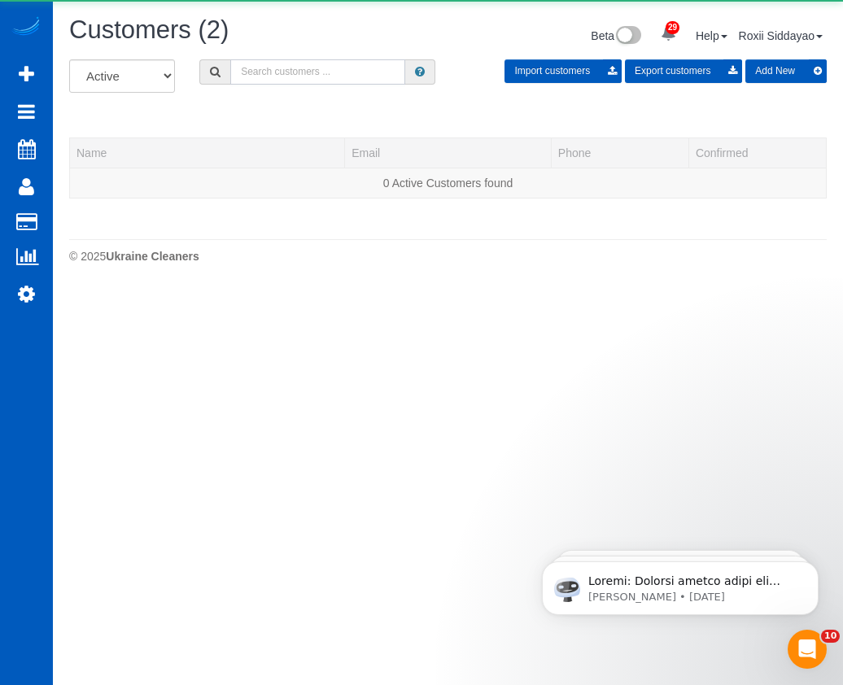
click at [269, 67] on input "text" at bounding box center [317, 71] width 175 height 25
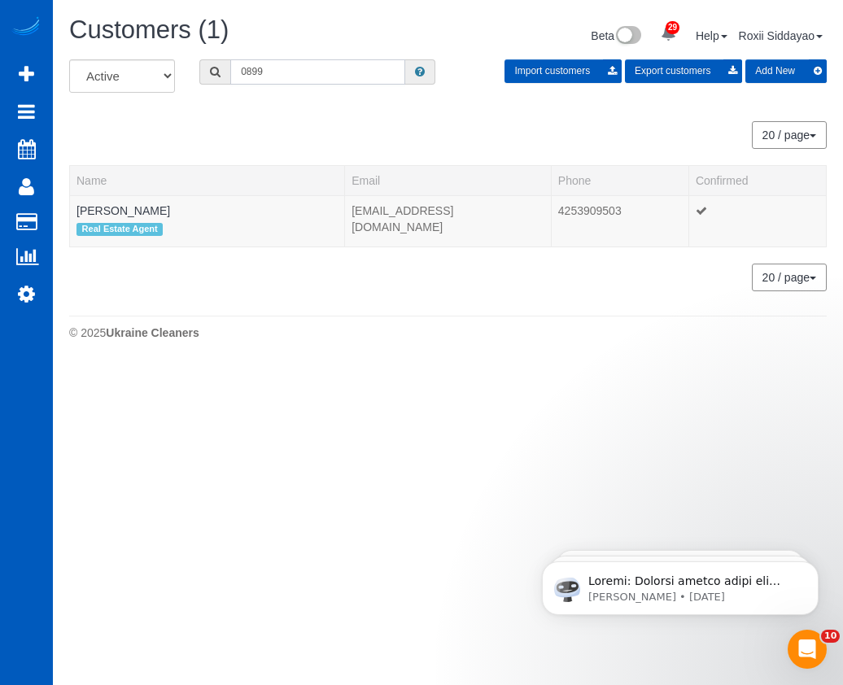
click at [282, 74] on input "0899" at bounding box center [317, 71] width 175 height 25
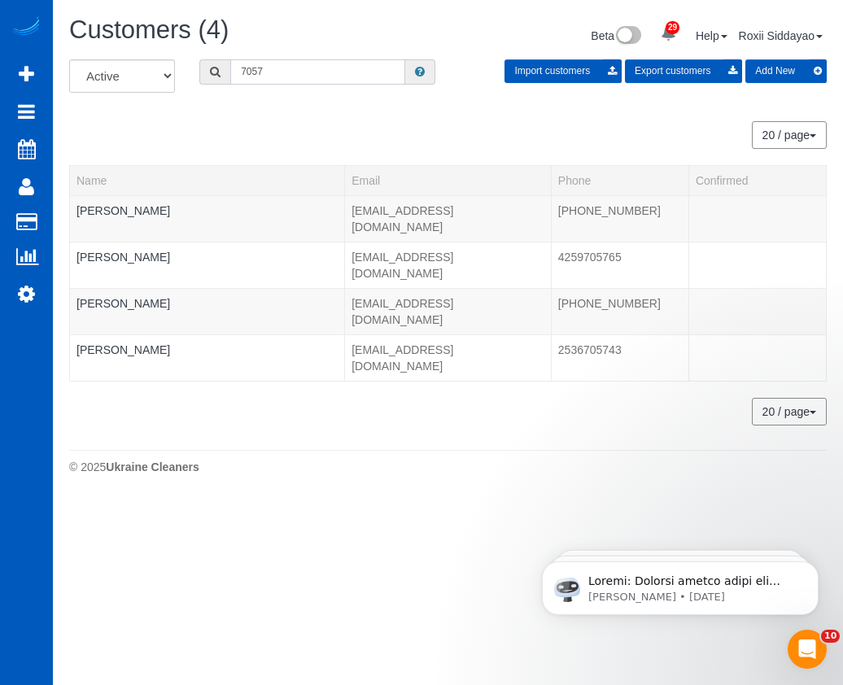
click at [275, 65] on input "7057" at bounding box center [317, 71] width 175 height 25
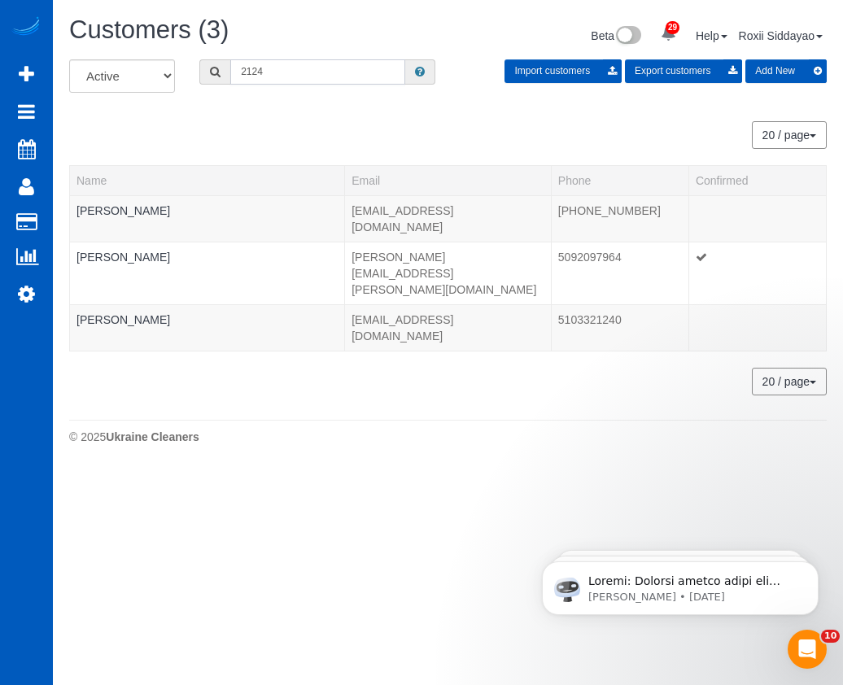
click at [333, 69] on input "2124" at bounding box center [317, 71] width 175 height 25
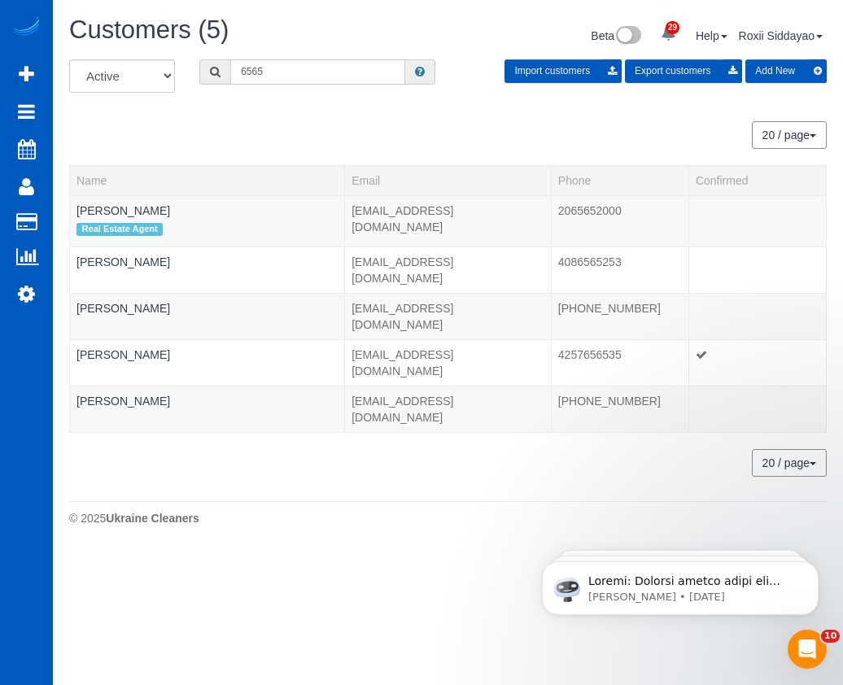
click at [307, 78] on input "6565" at bounding box center [317, 71] width 175 height 25
click at [308, 78] on input "6565" at bounding box center [317, 71] width 175 height 25
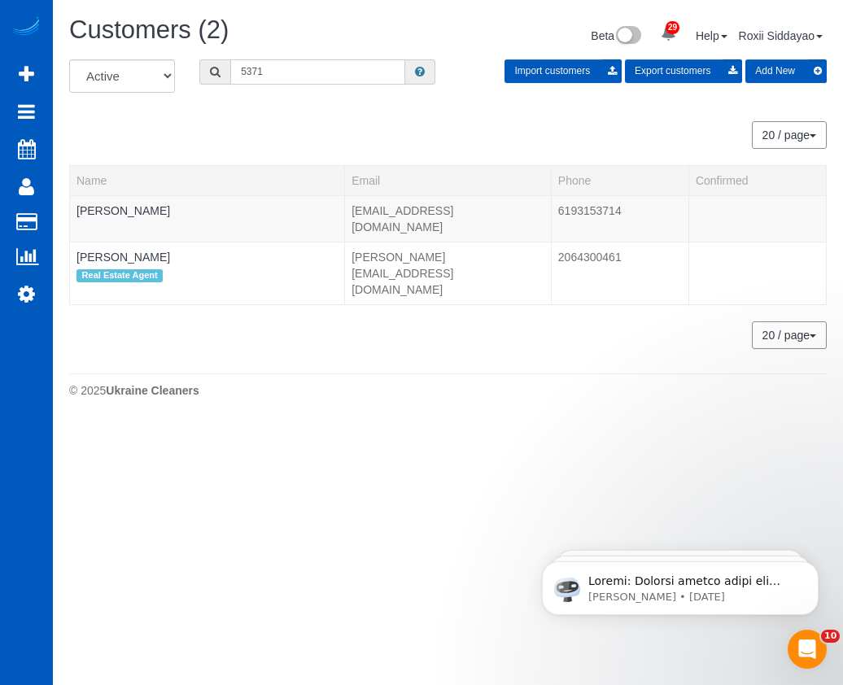
click at [291, 79] on input "5371" at bounding box center [317, 71] width 175 height 25
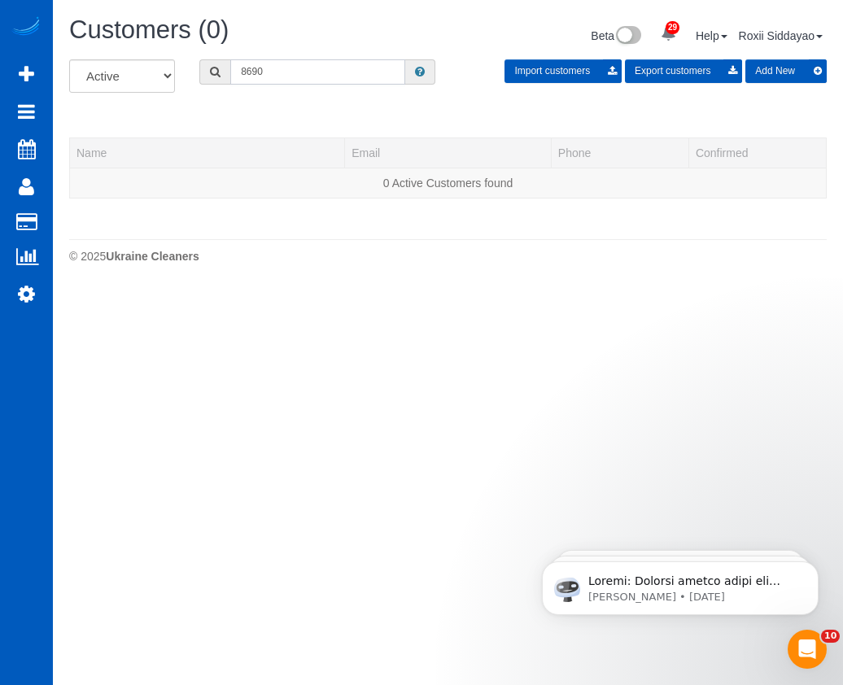
click at [291, 68] on input "8690" at bounding box center [317, 71] width 175 height 25
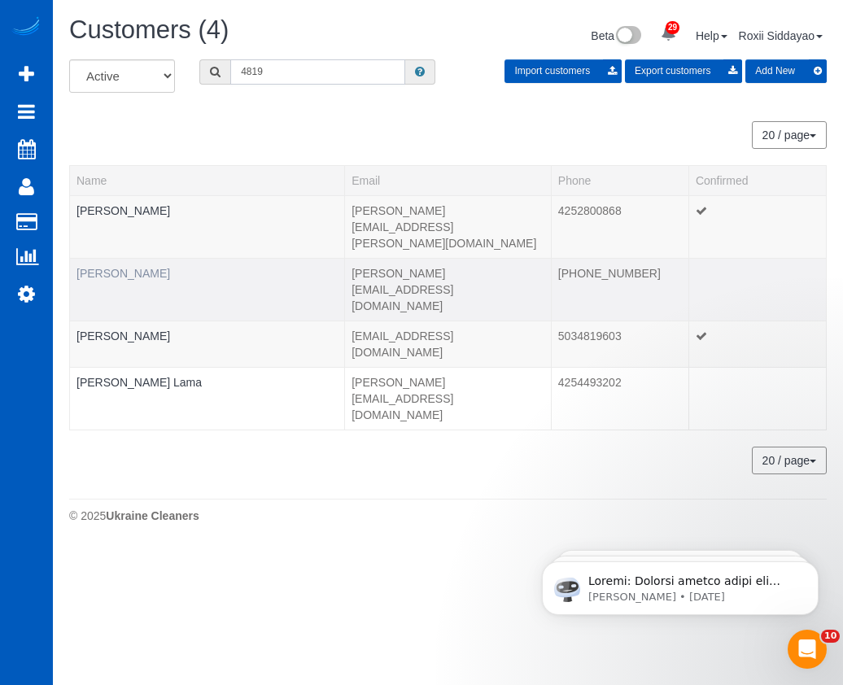
type input "4819"
click at [131, 267] on link "Kristin Gordon" at bounding box center [124, 273] width 94 height 13
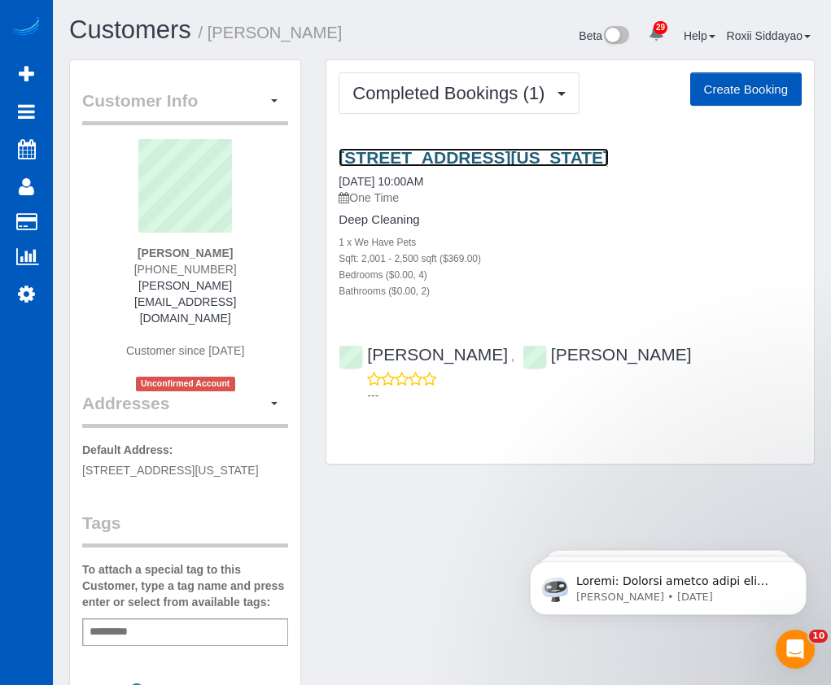
click at [409, 154] on link "1226 N Pennsylvania St, Denver, CO 80203" at bounding box center [474, 157] width 270 height 19
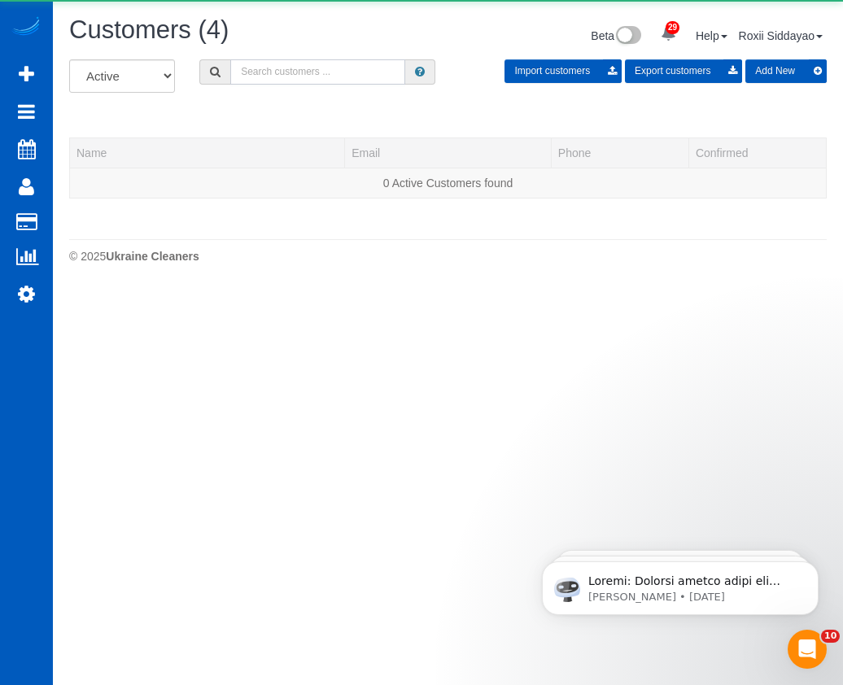
click at [315, 76] on input "text" at bounding box center [317, 71] width 175 height 25
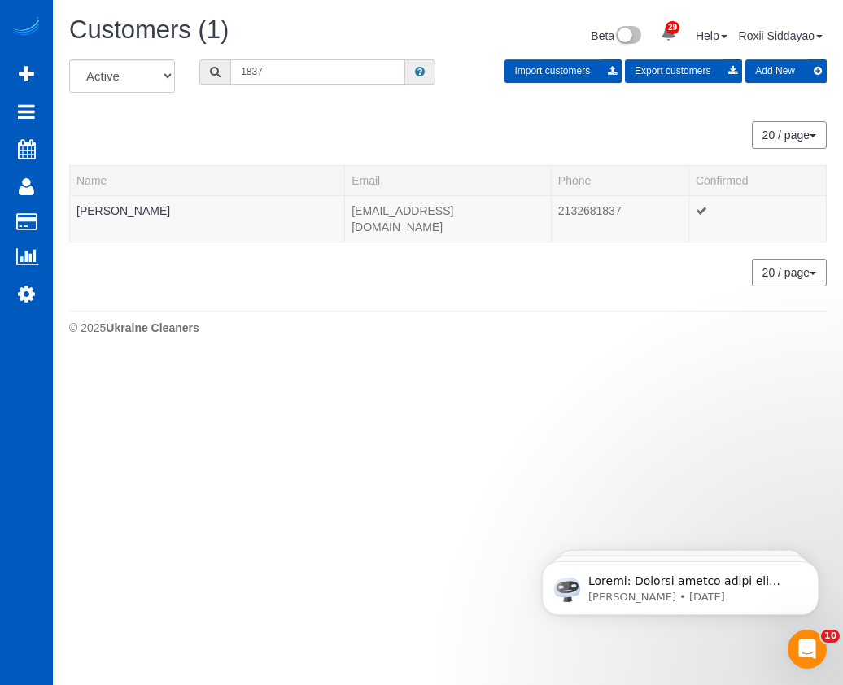
click at [354, 73] on input "1837" at bounding box center [317, 71] width 175 height 25
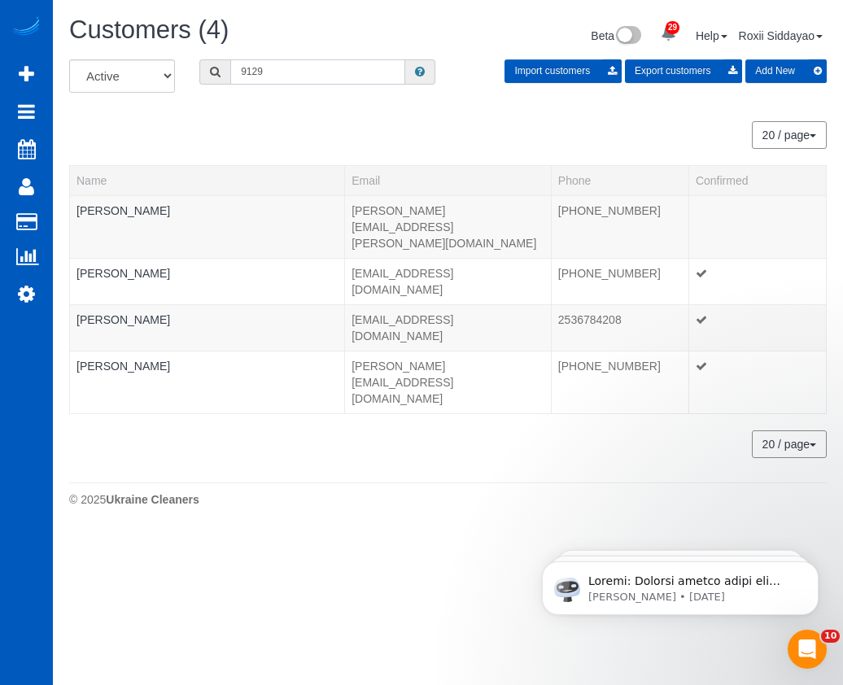
click at [303, 73] on input "9129" at bounding box center [317, 71] width 175 height 25
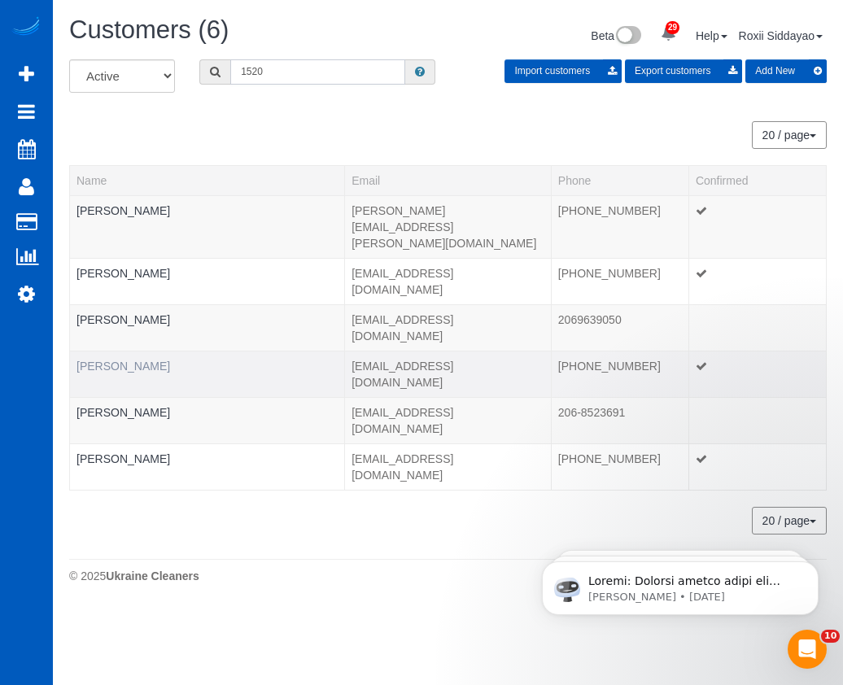
type input "1520"
click at [122, 360] on link "Gale Wright" at bounding box center [124, 366] width 94 height 13
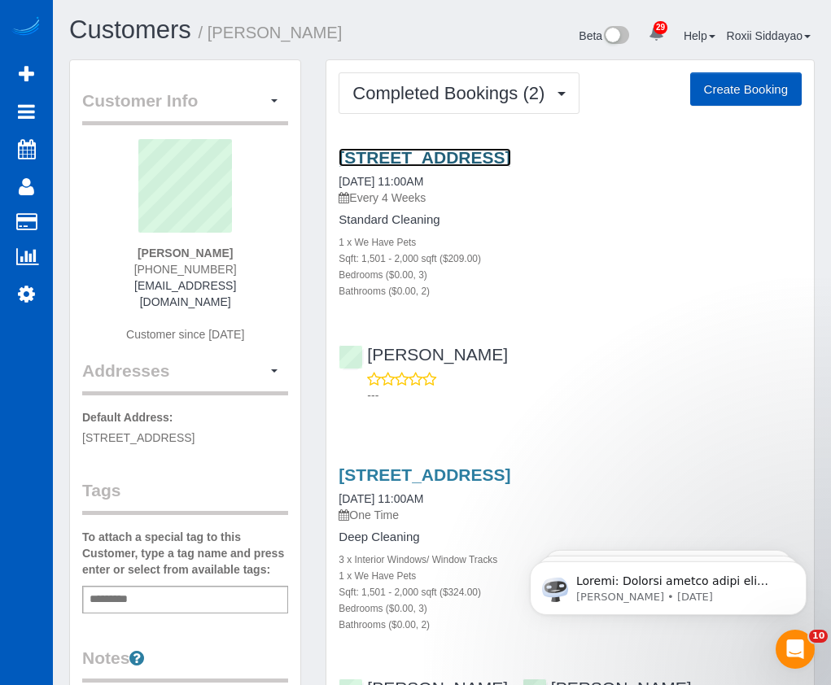
click at [436, 153] on link "7220 81st Pl Ne, Marysville, WA 98270" at bounding box center [425, 157] width 172 height 19
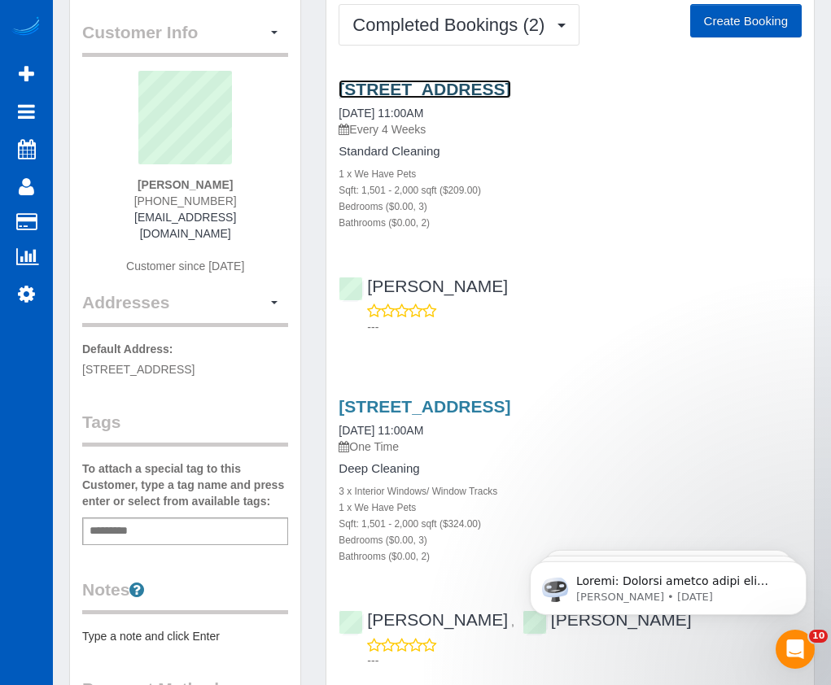
scroll to position [163, 0]
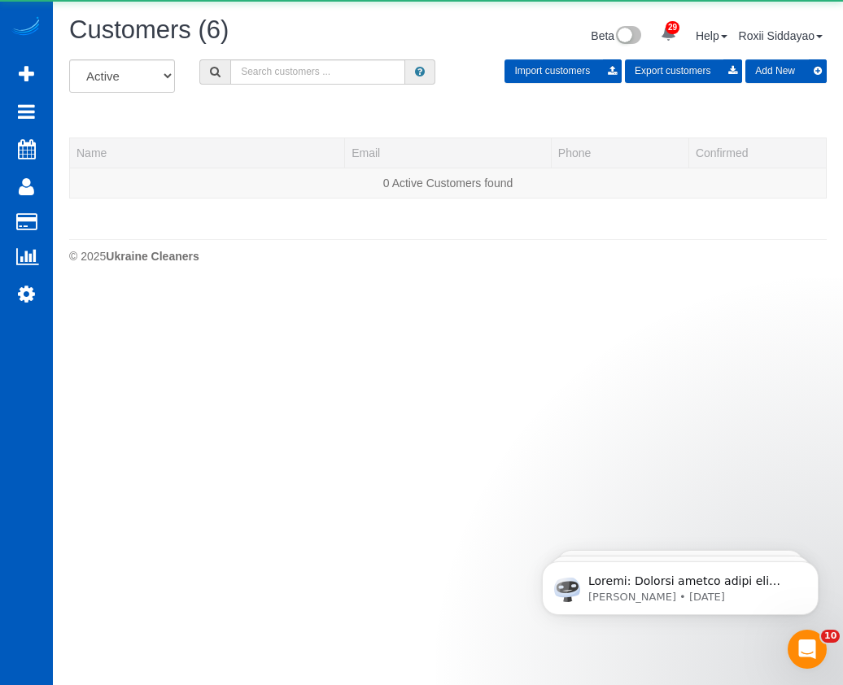
click at [366, 57] on div "Customers (6) Beta 29 Your Notifications You have 0 alerts × You have 7 to char…" at bounding box center [448, 37] width 782 height 43
click at [327, 67] on input "text" at bounding box center [317, 71] width 175 height 25
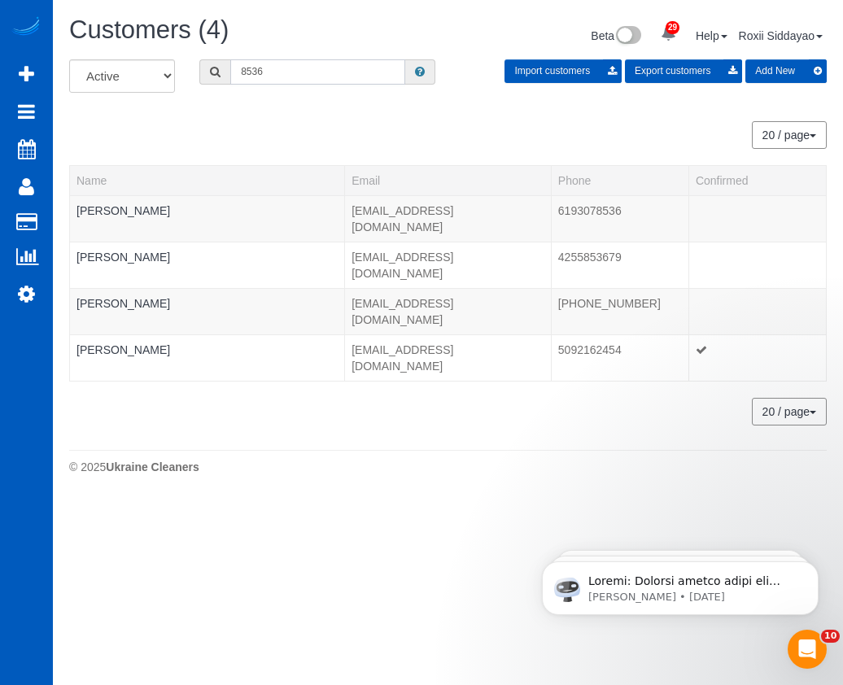
click at [280, 69] on input "8536" at bounding box center [317, 71] width 175 height 25
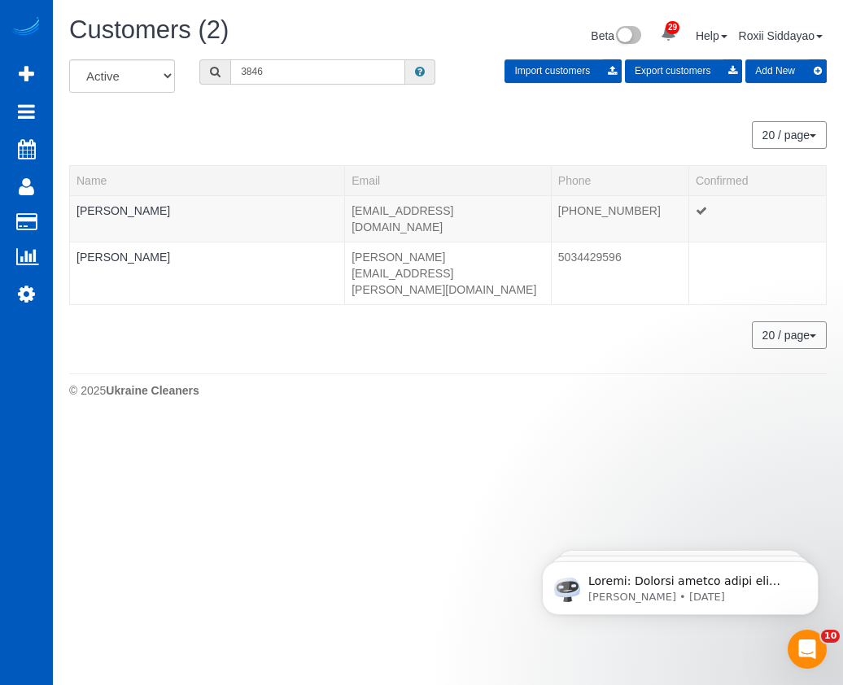
click at [293, 72] on input "3846" at bounding box center [317, 71] width 175 height 25
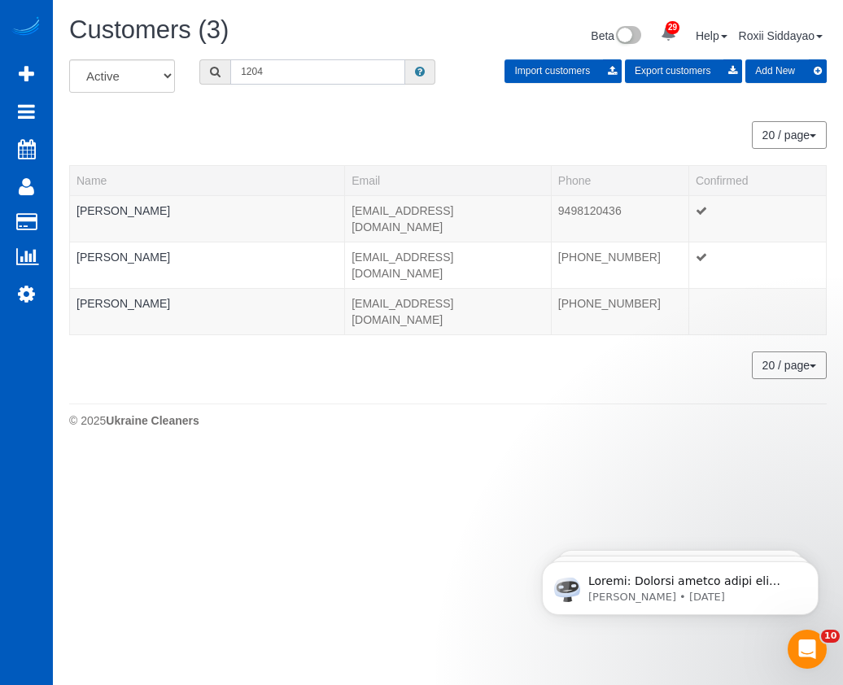
click at [274, 68] on input "1204" at bounding box center [317, 71] width 175 height 25
click at [275, 68] on input "1204" at bounding box center [317, 71] width 175 height 25
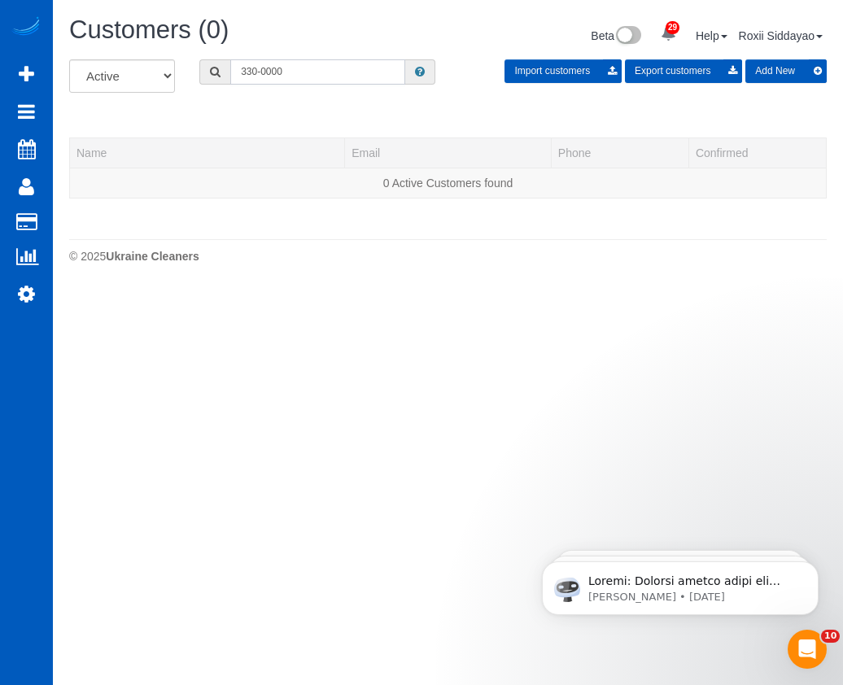
click at [348, 70] on input "330-0000" at bounding box center [317, 71] width 175 height 25
click at [348, 70] on input "330-1034" at bounding box center [317, 71] width 175 height 25
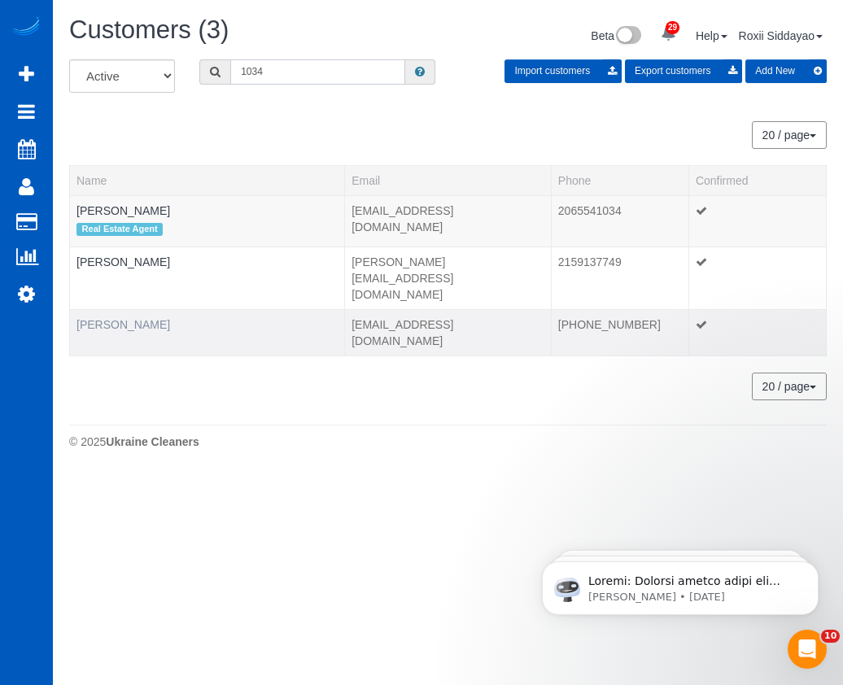
type input "1034"
click at [102, 318] on link "Jasmin Garcia" at bounding box center [124, 324] width 94 height 13
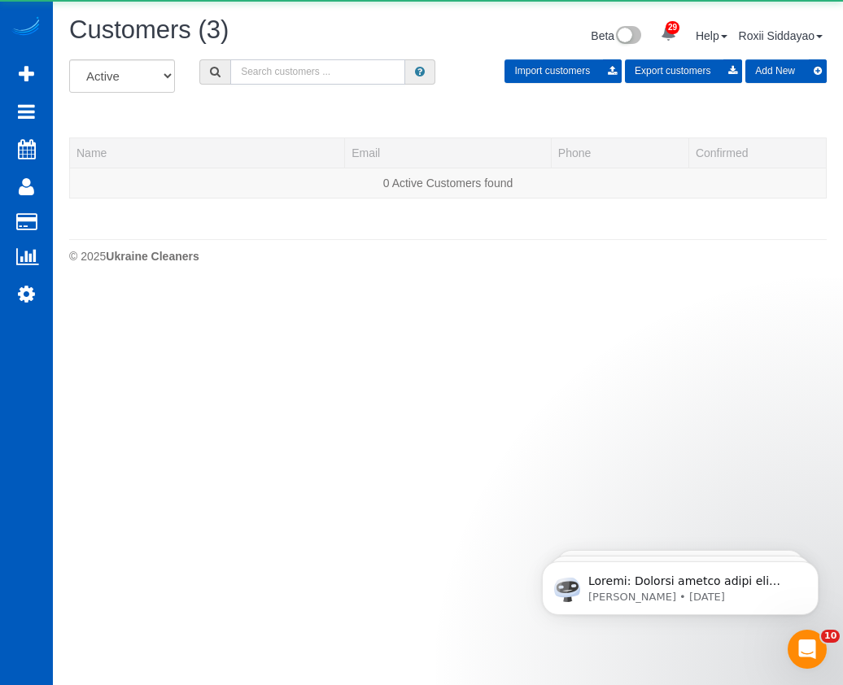
click at [351, 64] on input "text" at bounding box center [317, 71] width 175 height 25
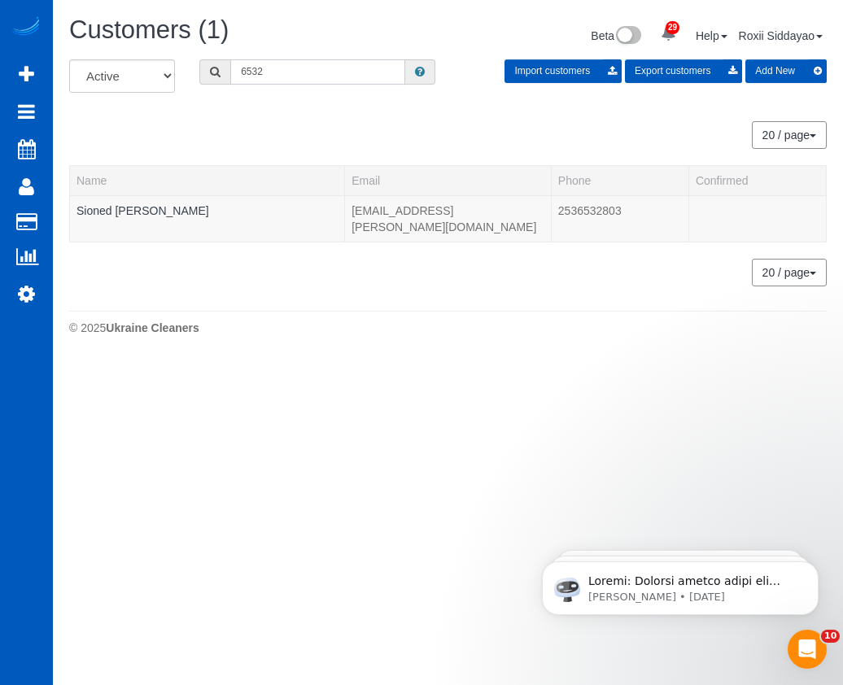
click at [305, 68] on input "6532" at bounding box center [317, 71] width 175 height 25
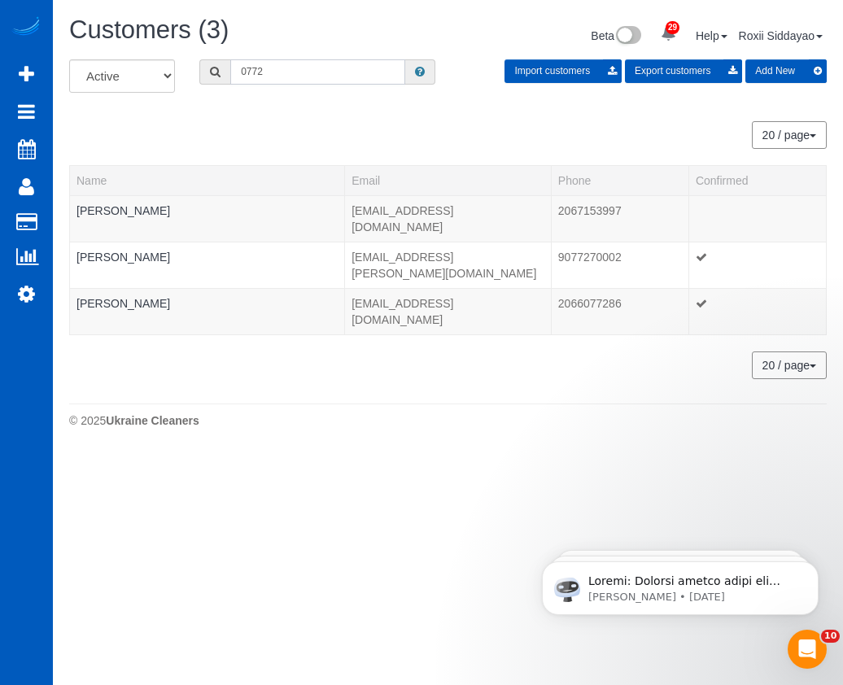
click at [291, 84] on input "0772" at bounding box center [317, 71] width 175 height 25
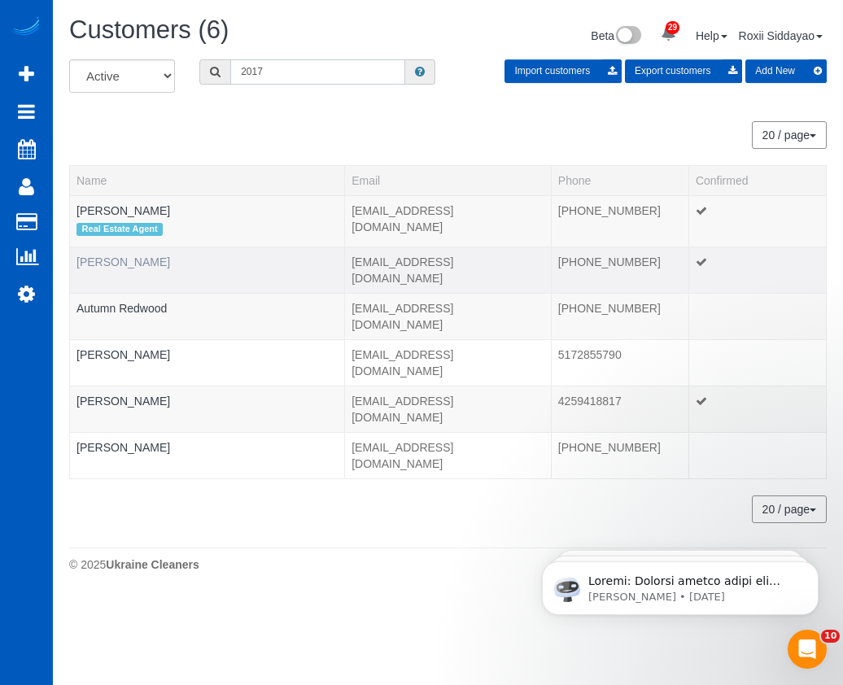
type input "2017"
click at [113, 264] on link "Ann Wilson" at bounding box center [124, 262] width 94 height 13
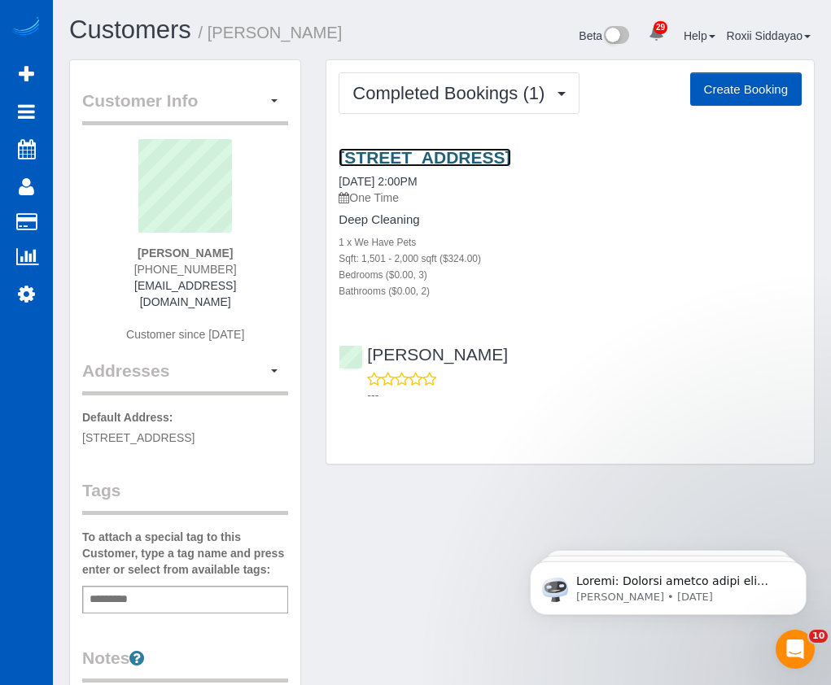
click at [408, 155] on link "6010 S Queen Way, Littleton, CO 80127" at bounding box center [425, 157] width 172 height 19
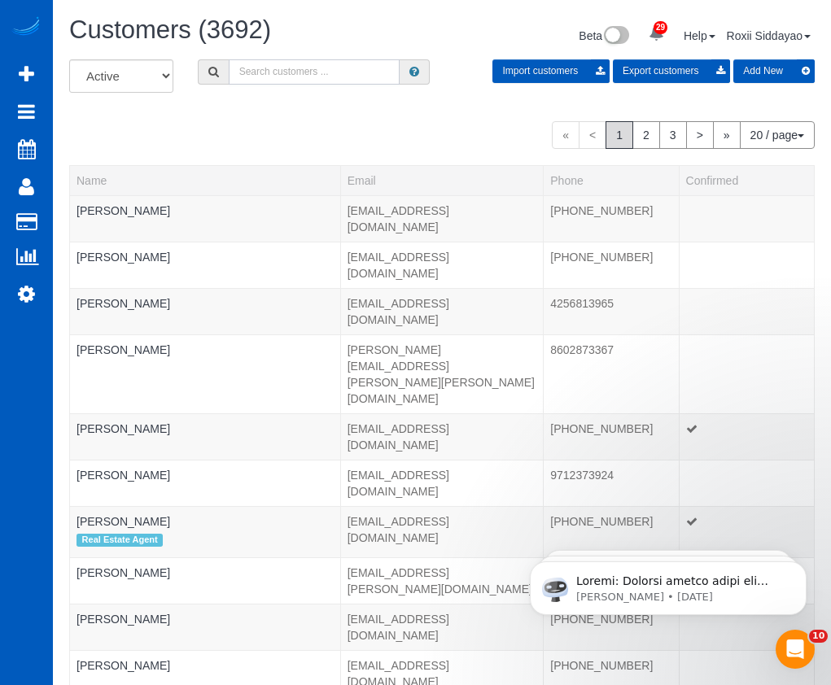
click at [325, 80] on input "text" at bounding box center [314, 71] width 171 height 25
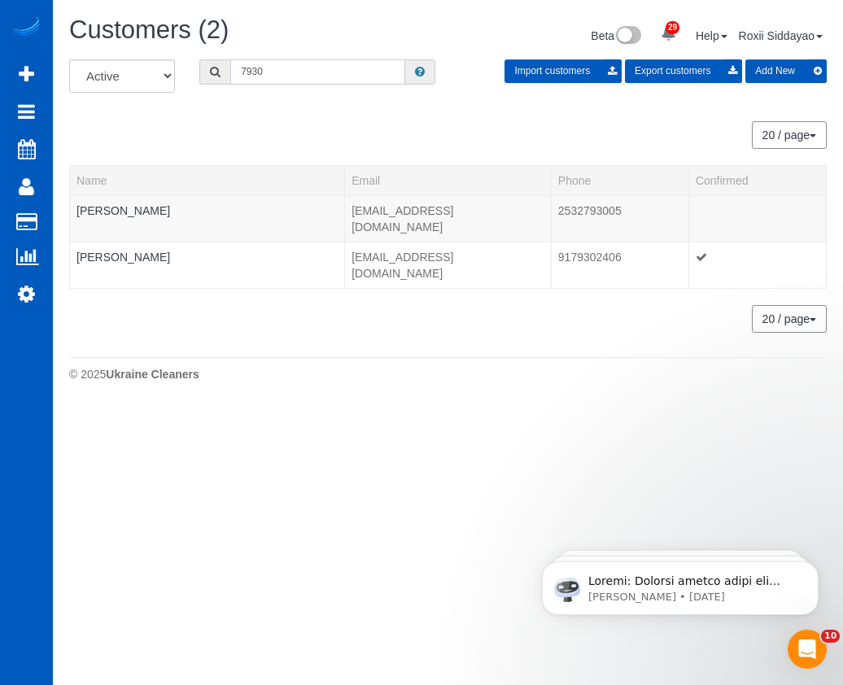
click at [287, 71] on input "7930" at bounding box center [317, 71] width 175 height 25
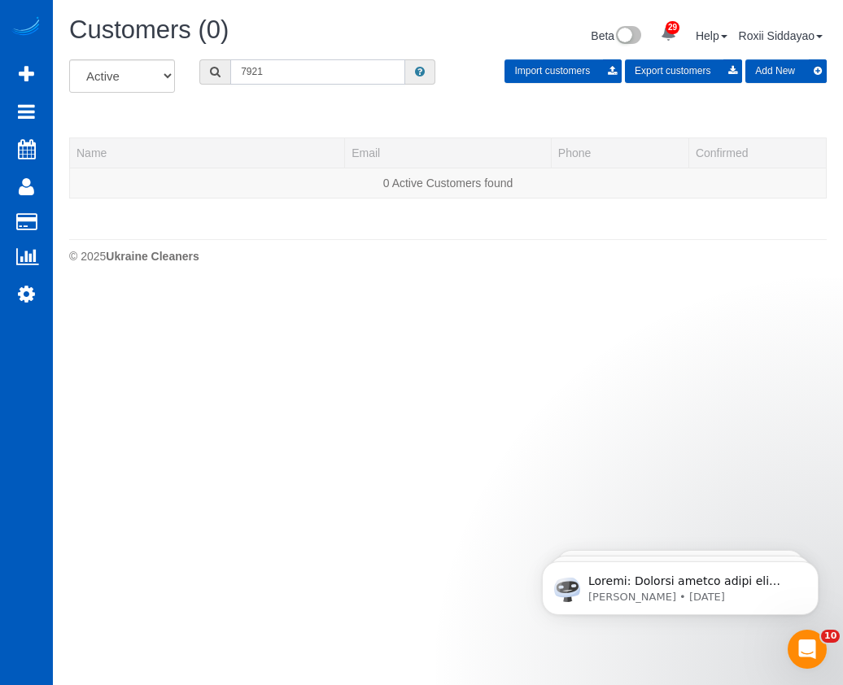
click at [286, 60] on input "7921" at bounding box center [317, 71] width 175 height 25
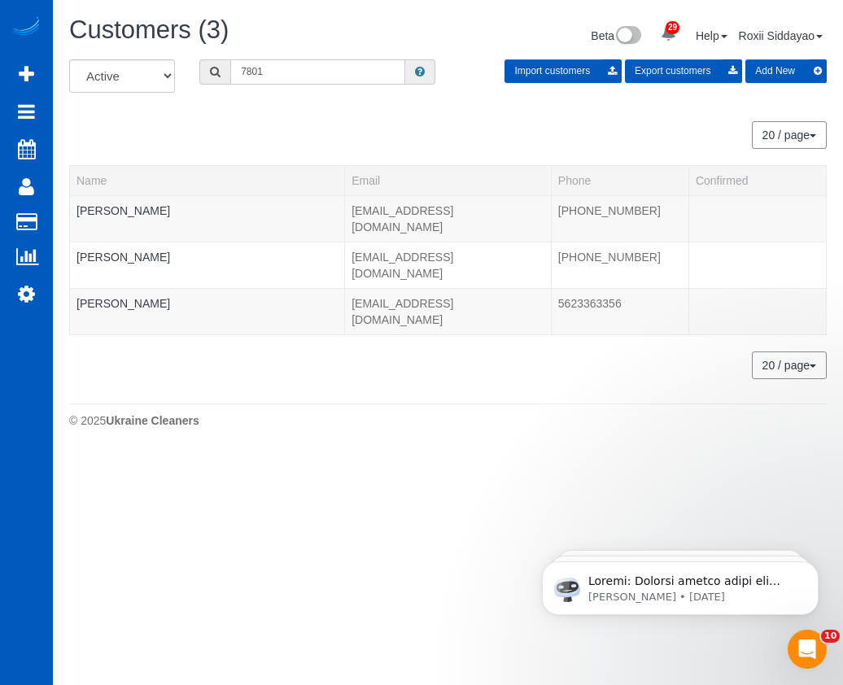
click at [321, 77] on input "7801" at bounding box center [317, 71] width 175 height 25
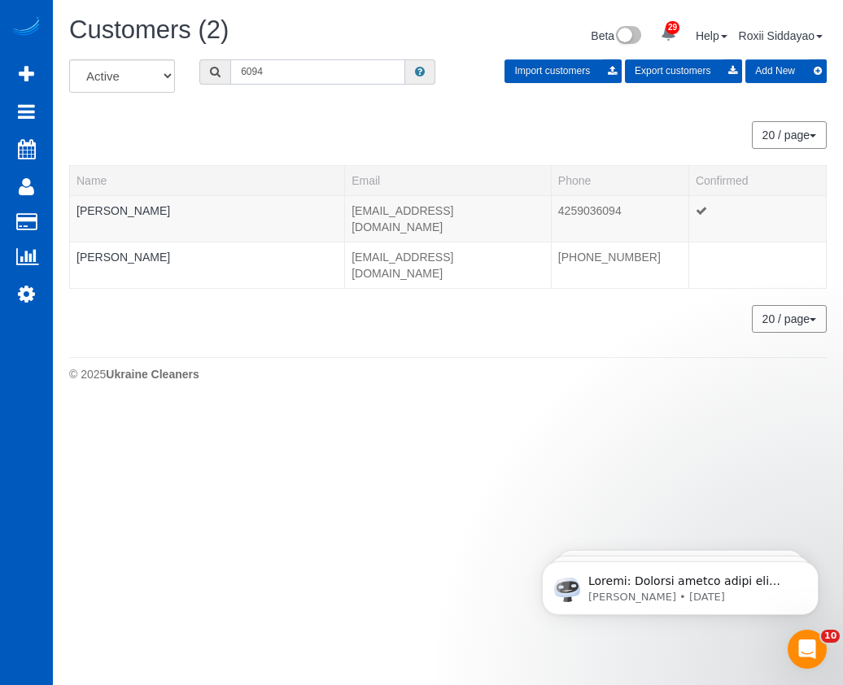
click at [330, 81] on input "6094" at bounding box center [317, 71] width 175 height 25
click at [307, 74] on input "9467" at bounding box center [317, 71] width 175 height 25
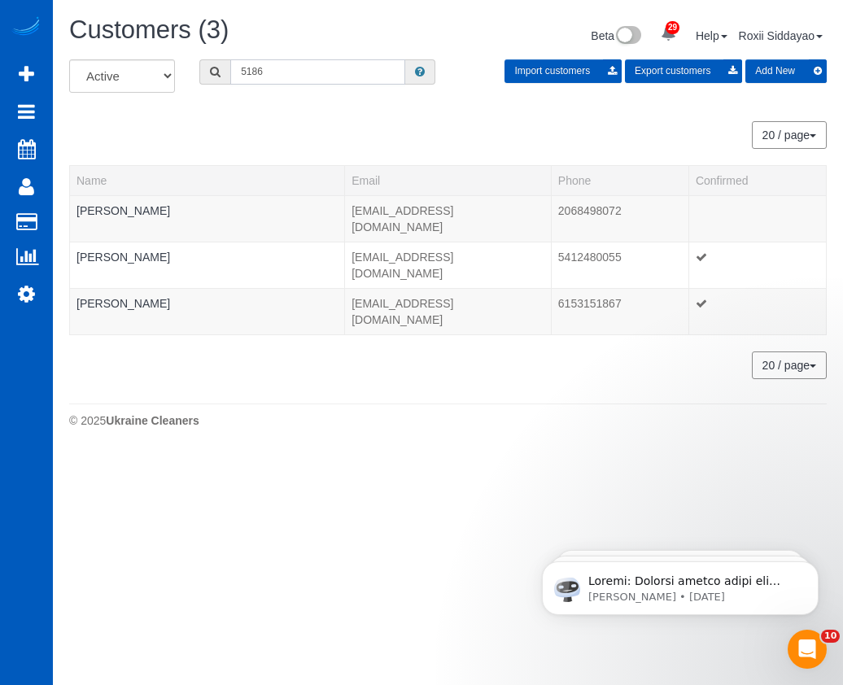
click at [265, 79] on input "5186" at bounding box center [317, 71] width 175 height 25
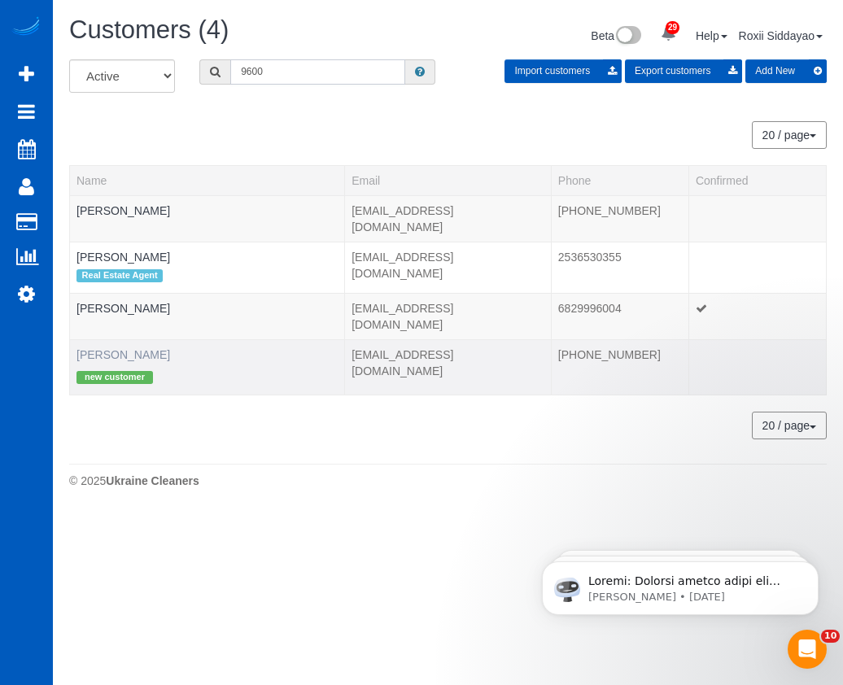
type input "9600"
click at [138, 348] on link "Yunadi Bogatyrev" at bounding box center [124, 354] width 94 height 13
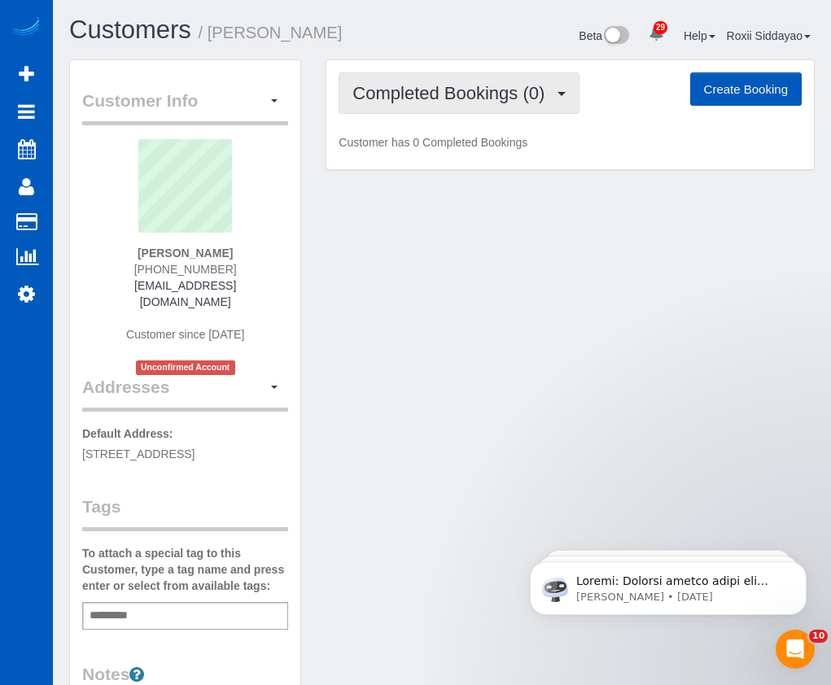
click at [479, 107] on button "Completed Bookings (0)" at bounding box center [459, 93] width 241 height 42
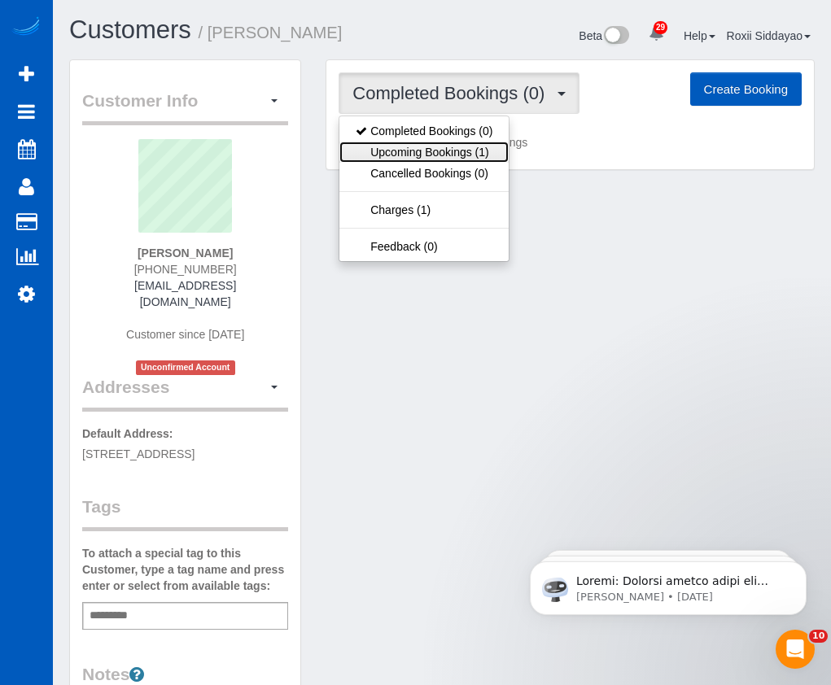
click at [474, 157] on link "Upcoming Bookings (1)" at bounding box center [423, 152] width 169 height 21
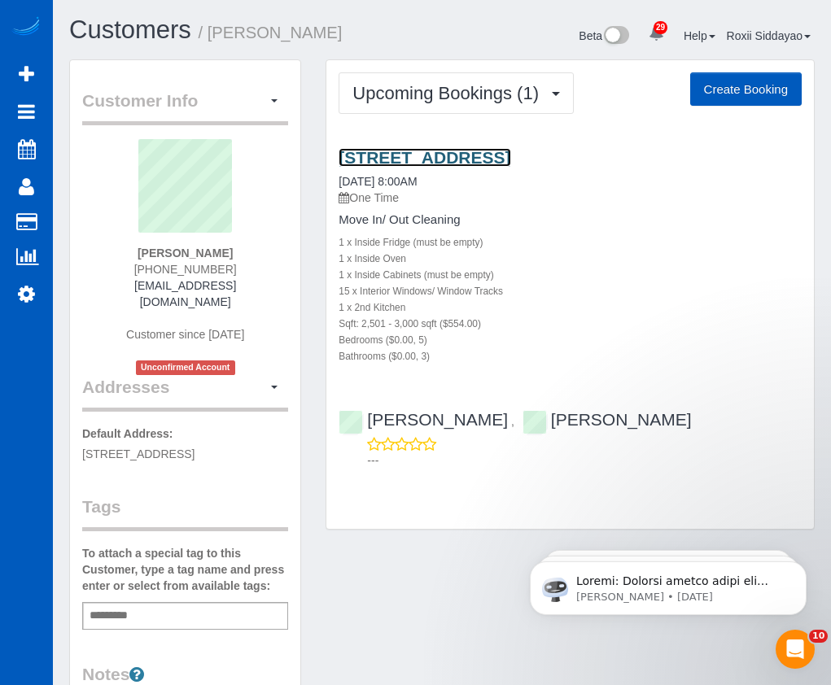
click at [445, 160] on link "1620 W Carolina Way, Spokane, WA 99208" at bounding box center [425, 157] width 172 height 19
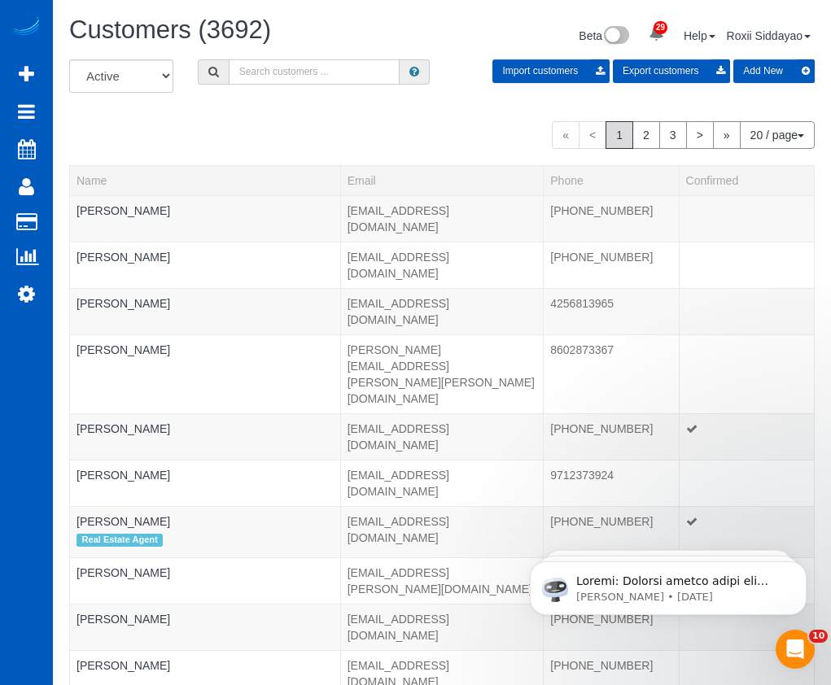
click at [265, 72] on input "text" at bounding box center [314, 71] width 171 height 25
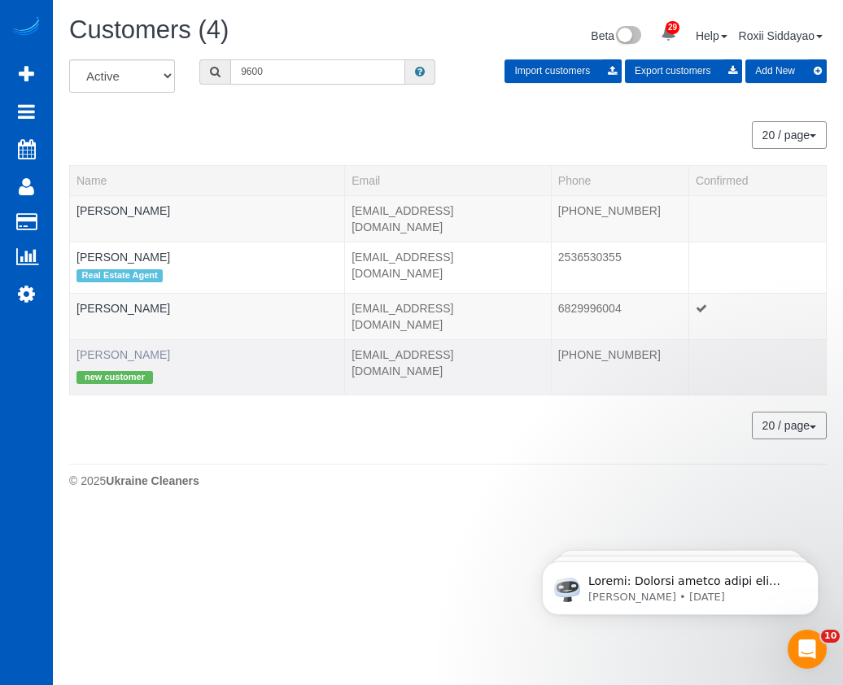
type input "9600"
click at [155, 348] on link "Yunadi Bogatyrev" at bounding box center [124, 354] width 94 height 13
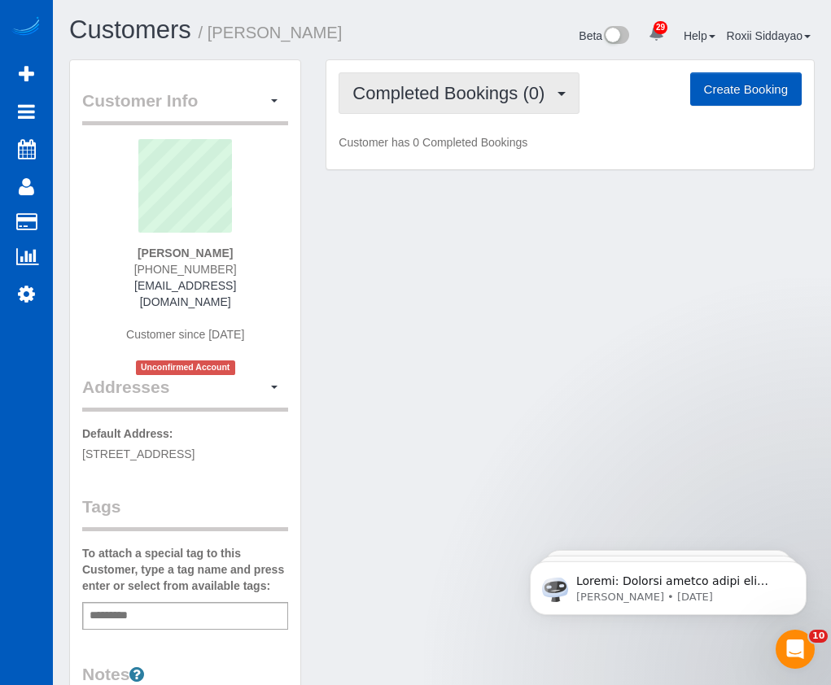
click at [540, 89] on span "Completed Bookings (0)" at bounding box center [452, 93] width 200 height 20
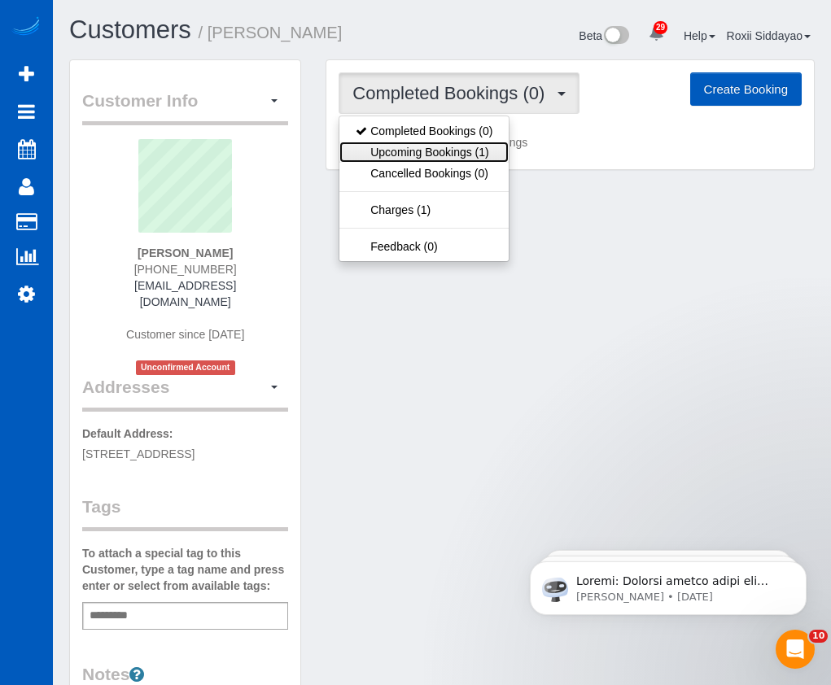
click at [456, 153] on link "Upcoming Bookings (1)" at bounding box center [423, 152] width 169 height 21
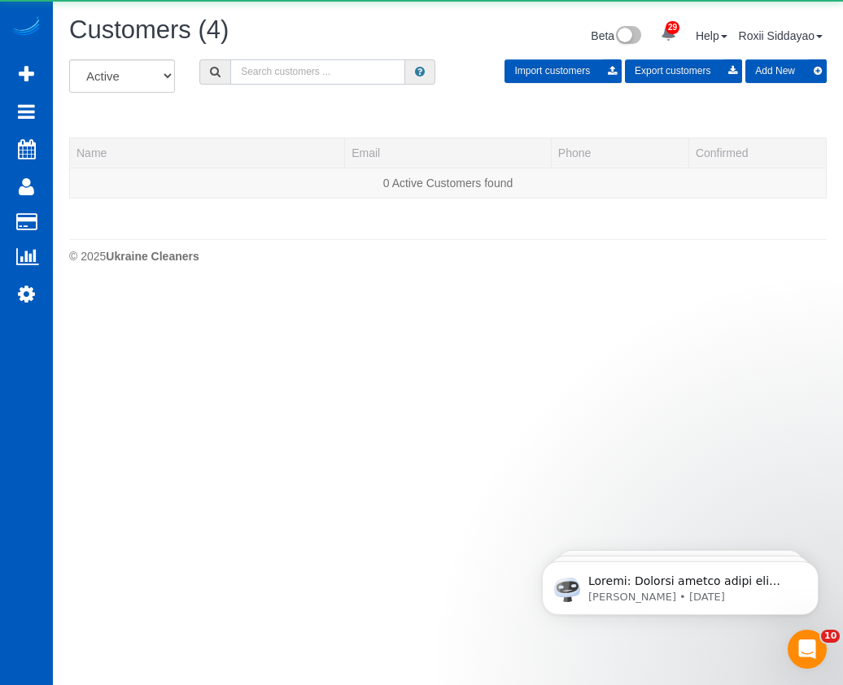
click at [245, 66] on input "text" at bounding box center [317, 71] width 175 height 25
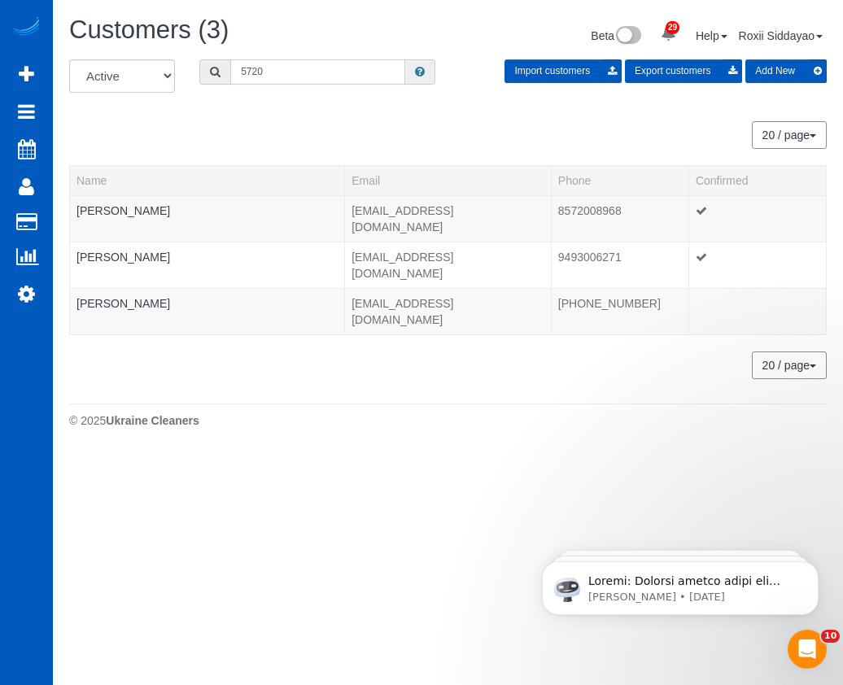
click at [319, 67] on input "5720" at bounding box center [317, 71] width 175 height 25
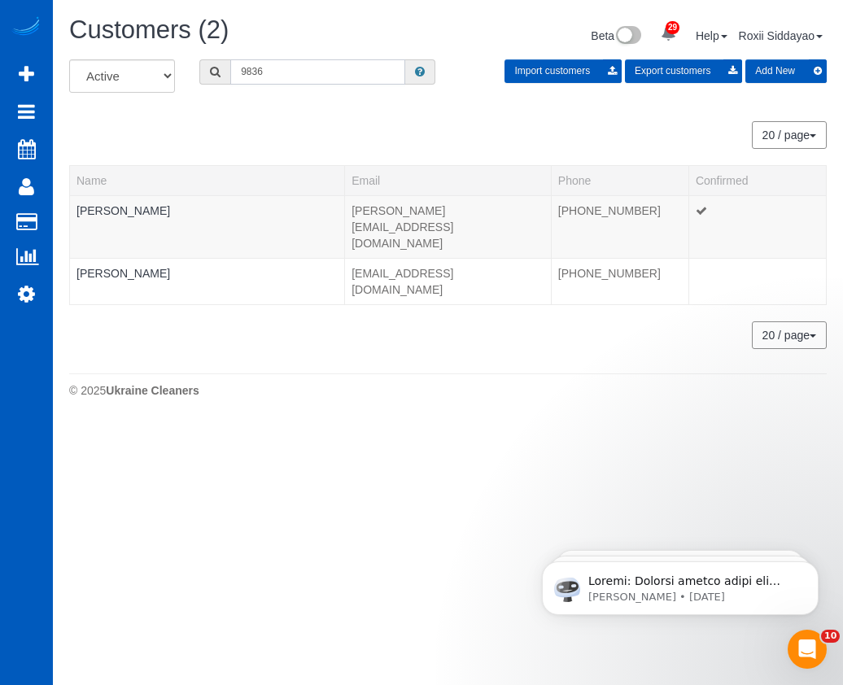
click at [264, 66] on input "9836" at bounding box center [317, 71] width 175 height 25
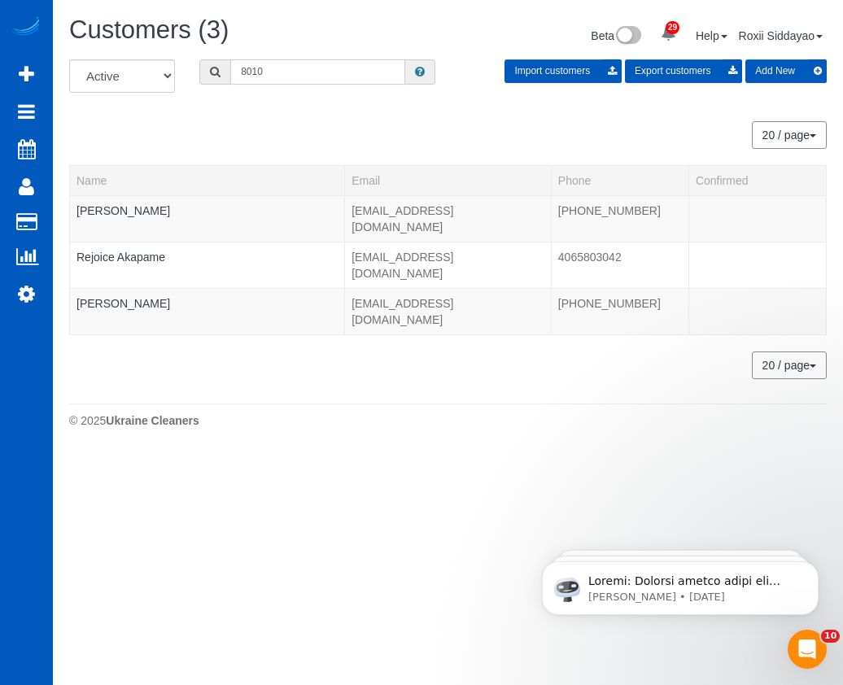
click at [325, 77] on input "8010" at bounding box center [317, 71] width 175 height 25
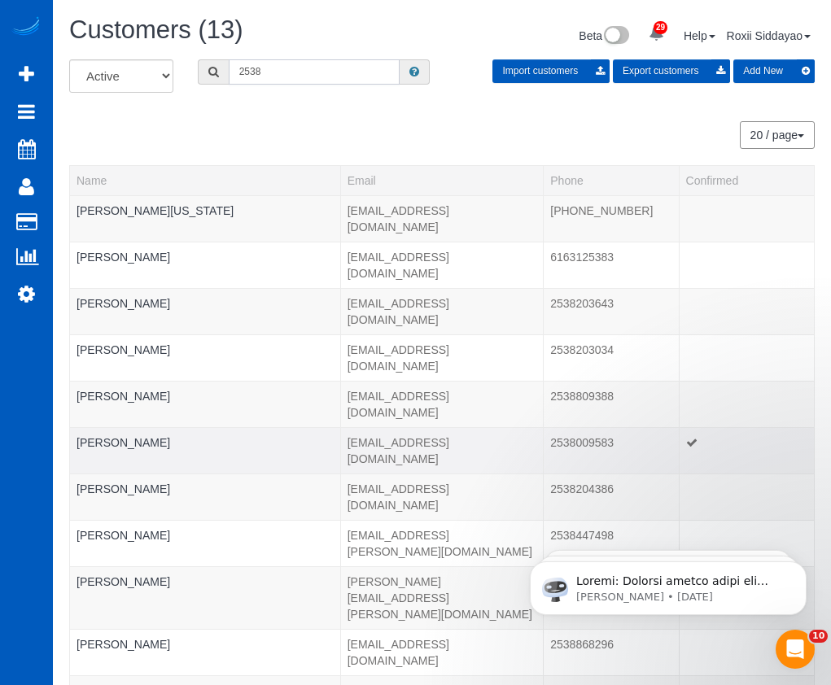
scroll to position [72, 0]
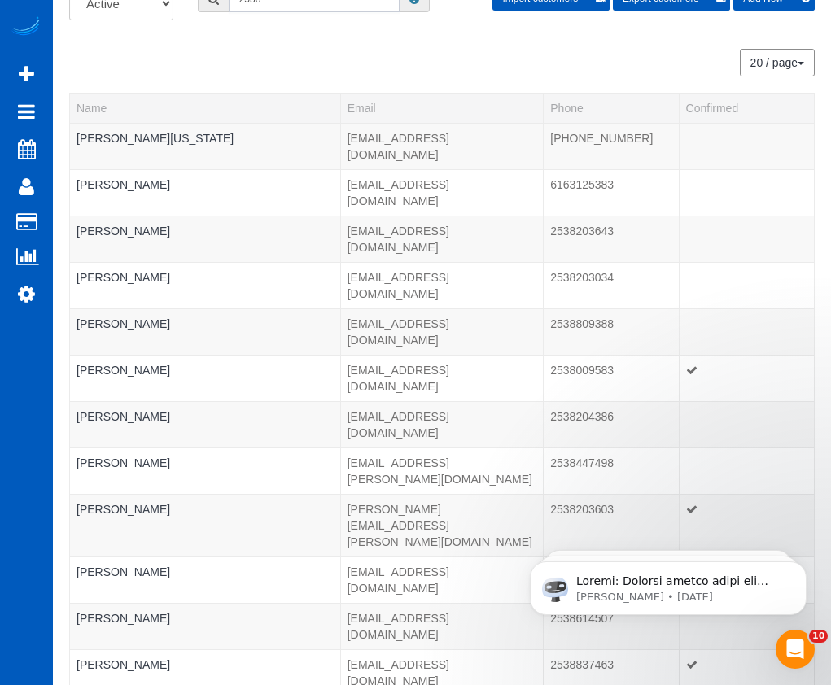
type input "2538"
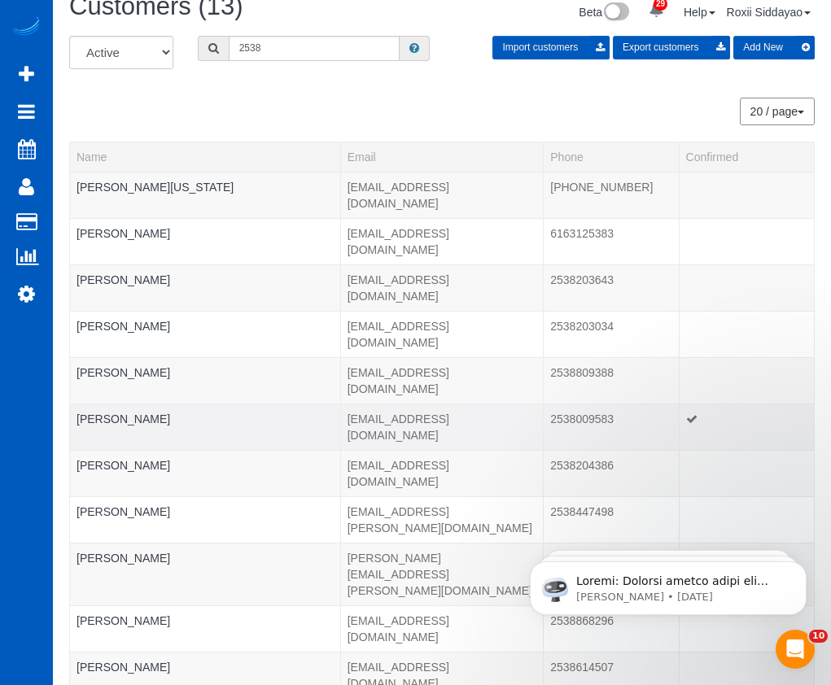
scroll to position [0, 0]
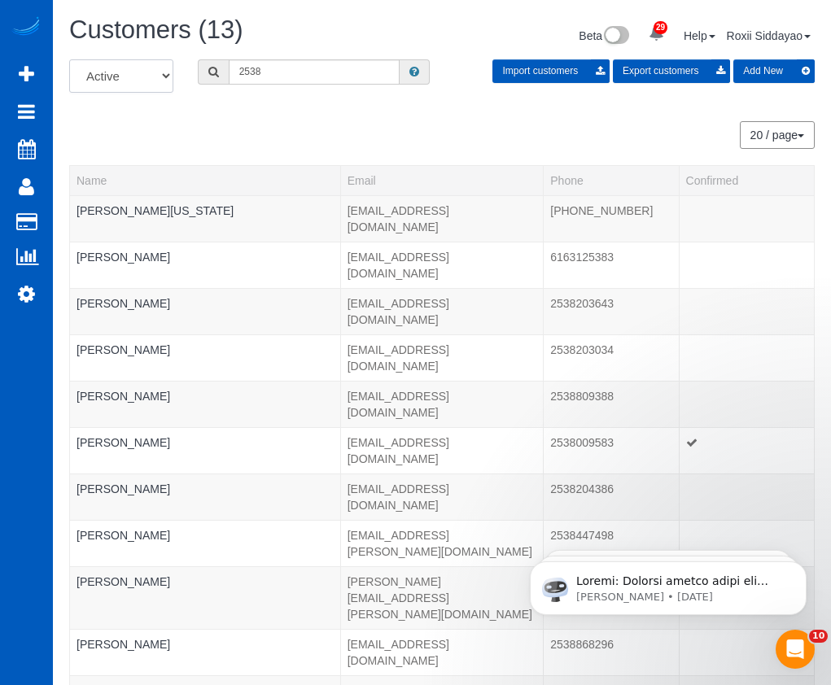
click at [130, 81] on select "All Active Archived" at bounding box center [121, 75] width 104 height 33
click at [69, 59] on select "All Active Archived" at bounding box center [121, 75] width 104 height 33
click at [273, 83] on input "2538" at bounding box center [314, 71] width 171 height 25
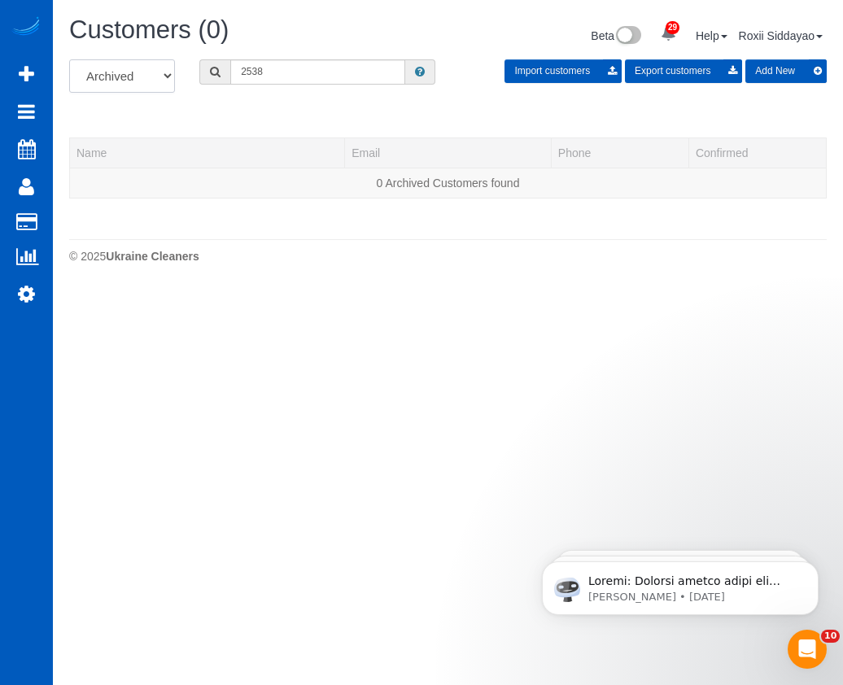
click at [158, 70] on select "All Active Archived" at bounding box center [122, 75] width 106 height 33
select select "string:all"
click at [69, 59] on select "All Active Archived" at bounding box center [122, 75] width 106 height 33
click at [291, 72] on input "2538" at bounding box center [317, 71] width 175 height 25
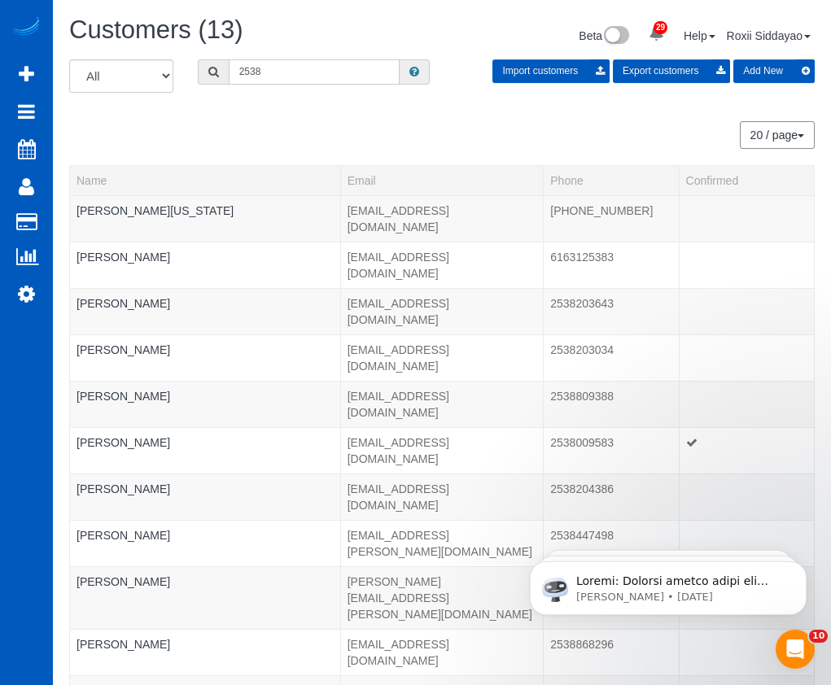
click at [274, 74] on input "2538" at bounding box center [314, 71] width 171 height 25
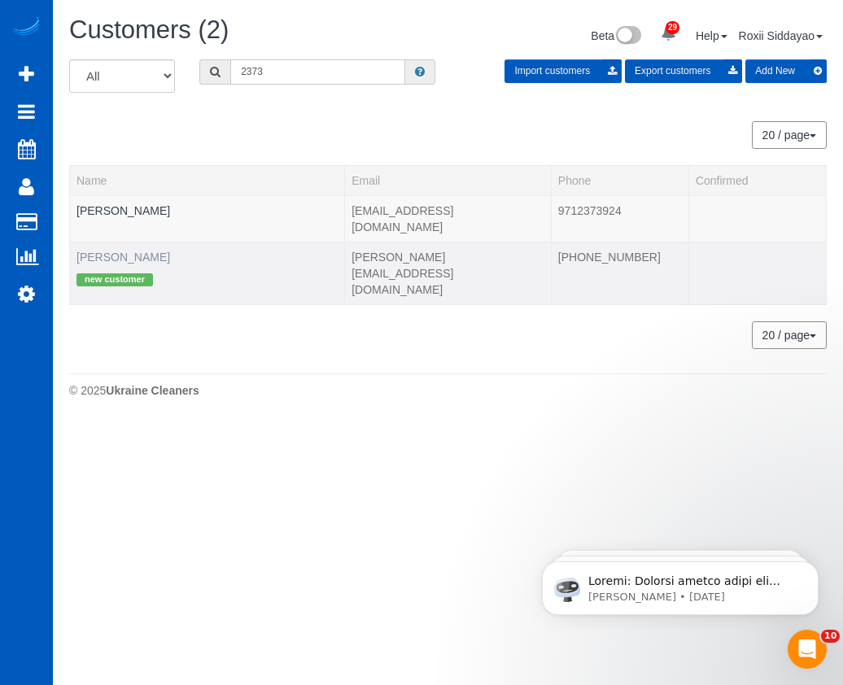
type input "2373"
click at [133, 251] on link "Rafael Espinosa" at bounding box center [124, 257] width 94 height 13
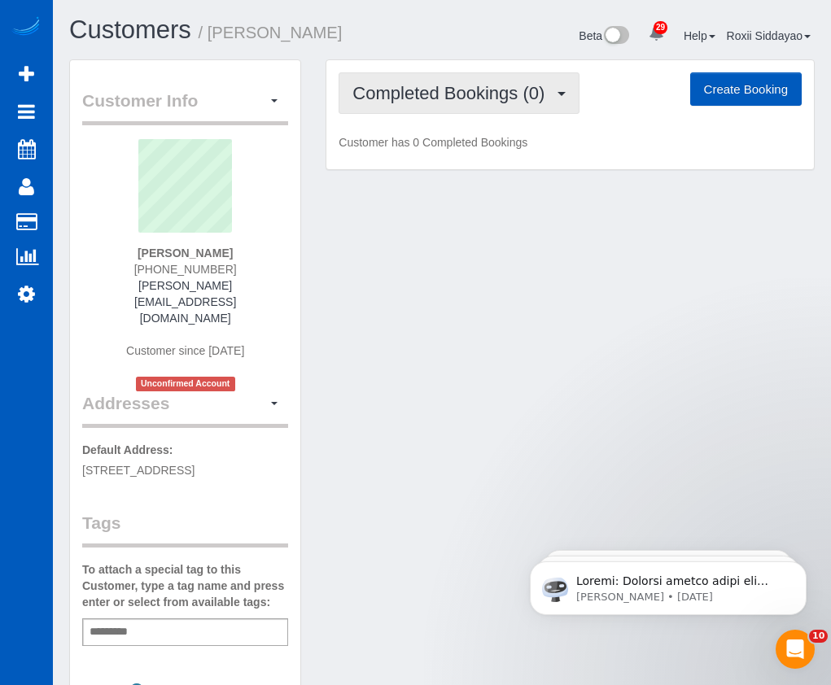
click at [460, 101] on span "Completed Bookings (0)" at bounding box center [452, 93] width 200 height 20
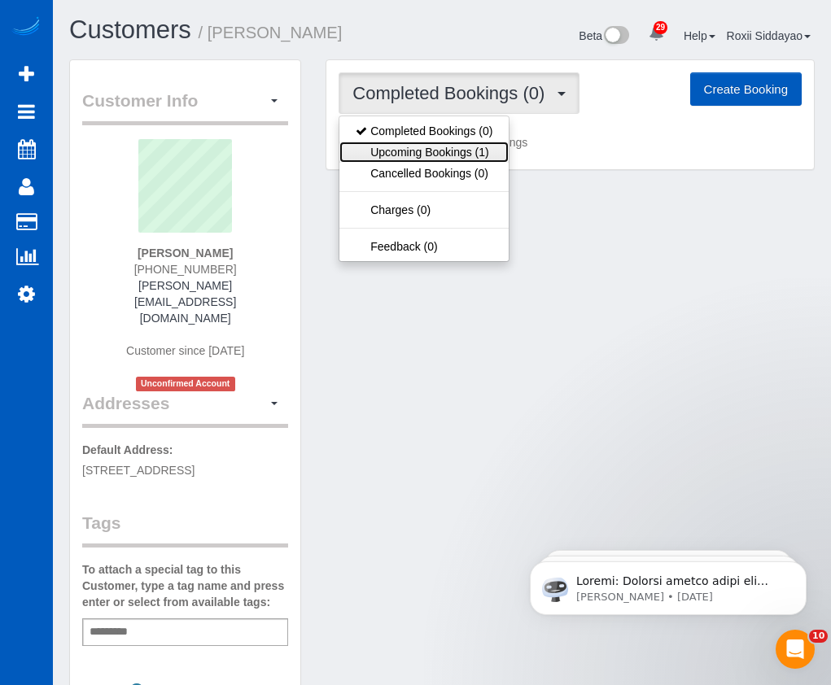
click at [459, 157] on link "Upcoming Bookings (1)" at bounding box center [423, 152] width 169 height 21
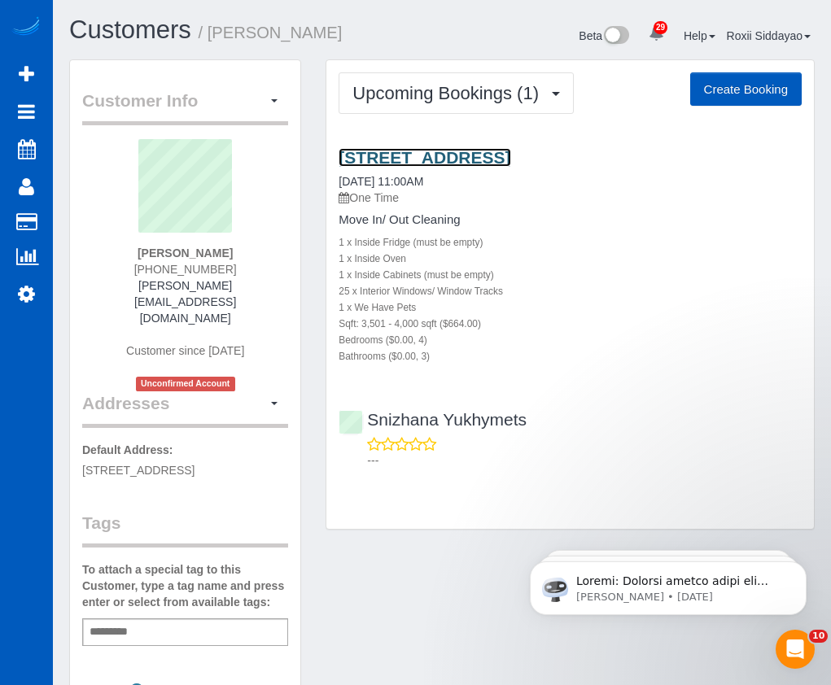
click at [418, 155] on link "11818 N Mountain Trail Ln, Spokane, WA 99217" at bounding box center [425, 157] width 172 height 19
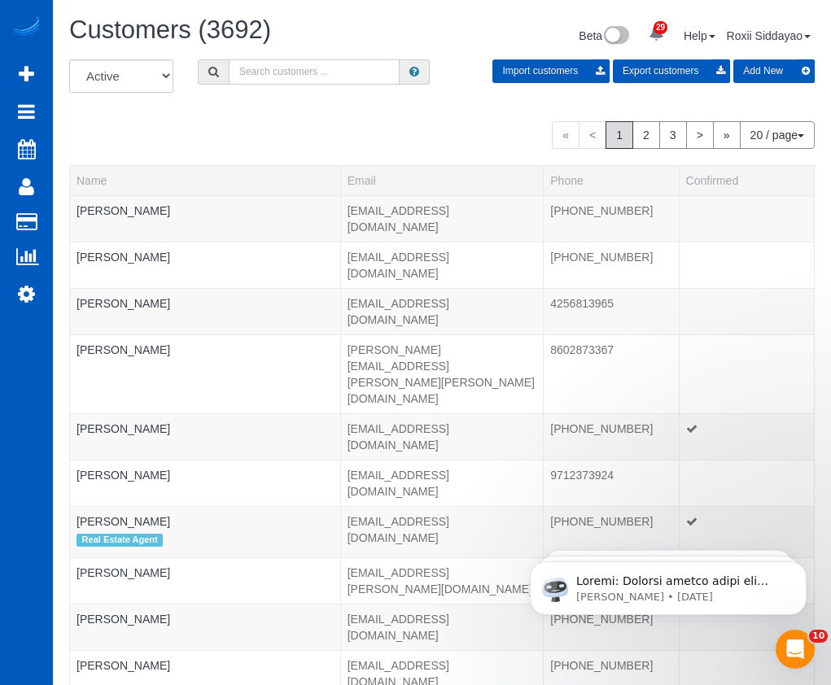
click at [280, 71] on input "text" at bounding box center [314, 71] width 171 height 25
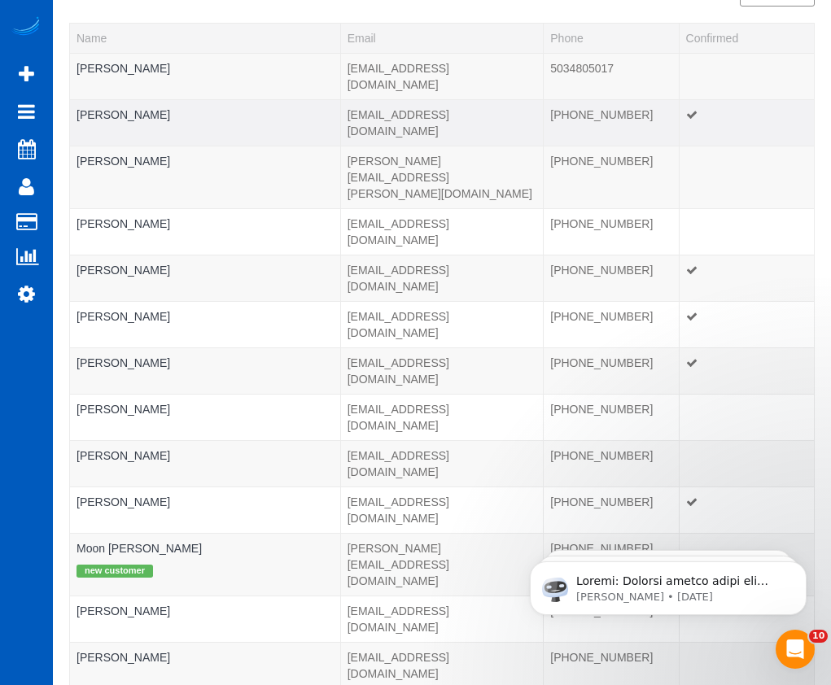
scroll to position [162, 0]
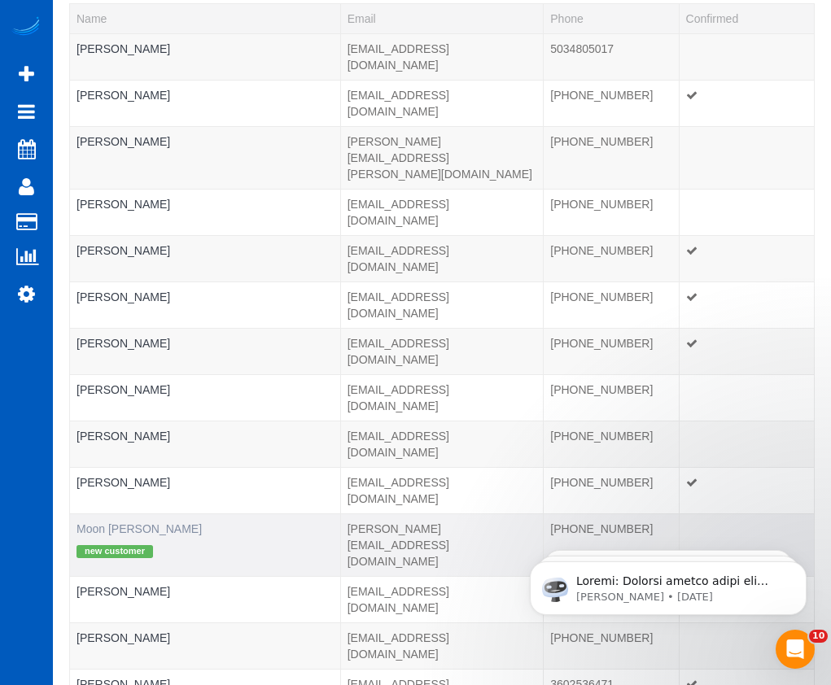
type input "8686"
click at [116, 523] on link "Moon Draper" at bounding box center [139, 529] width 125 height 13
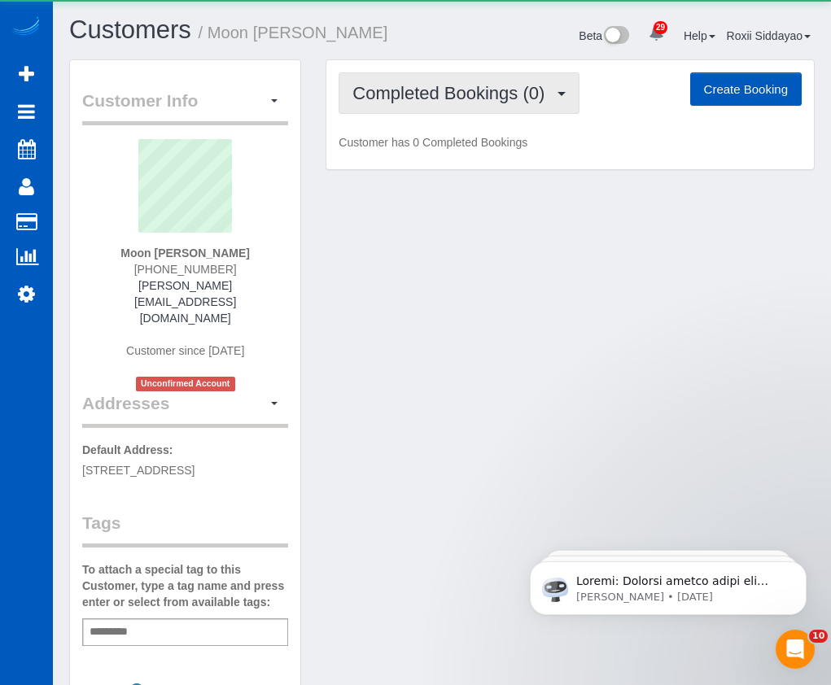
click at [499, 96] on span "Completed Bookings (0)" at bounding box center [452, 93] width 200 height 20
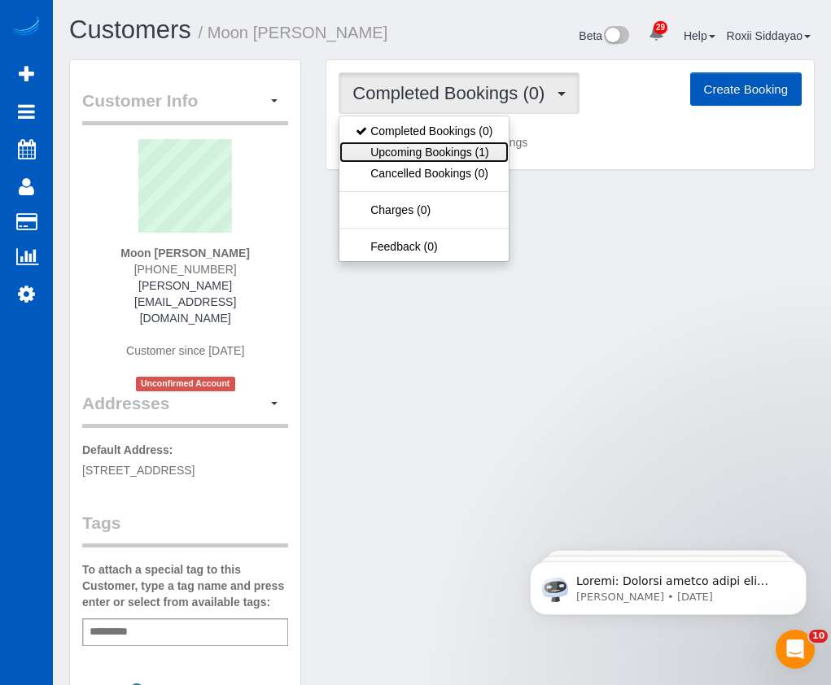
click at [479, 146] on link "Upcoming Bookings (1)" at bounding box center [423, 152] width 169 height 21
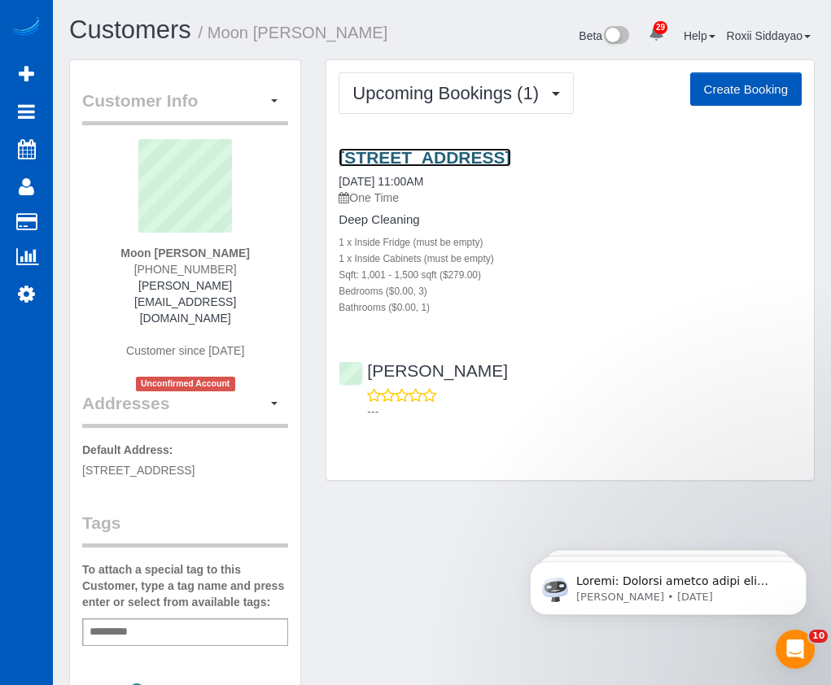
click at [510, 163] on link "406 Bowdoin Pl, Seattle, WA 98103" at bounding box center [425, 157] width 172 height 19
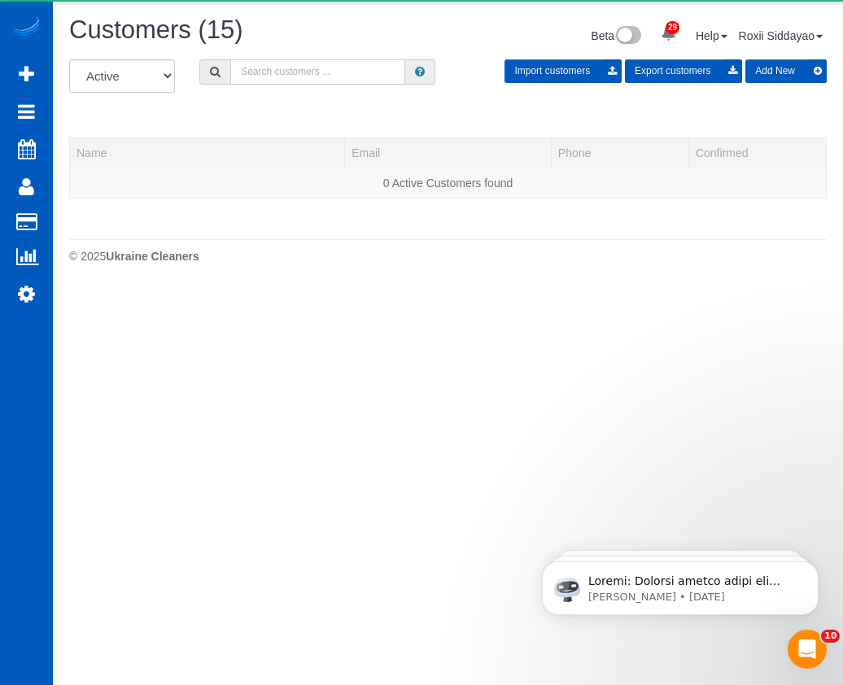
click at [273, 72] on input "text" at bounding box center [317, 71] width 175 height 25
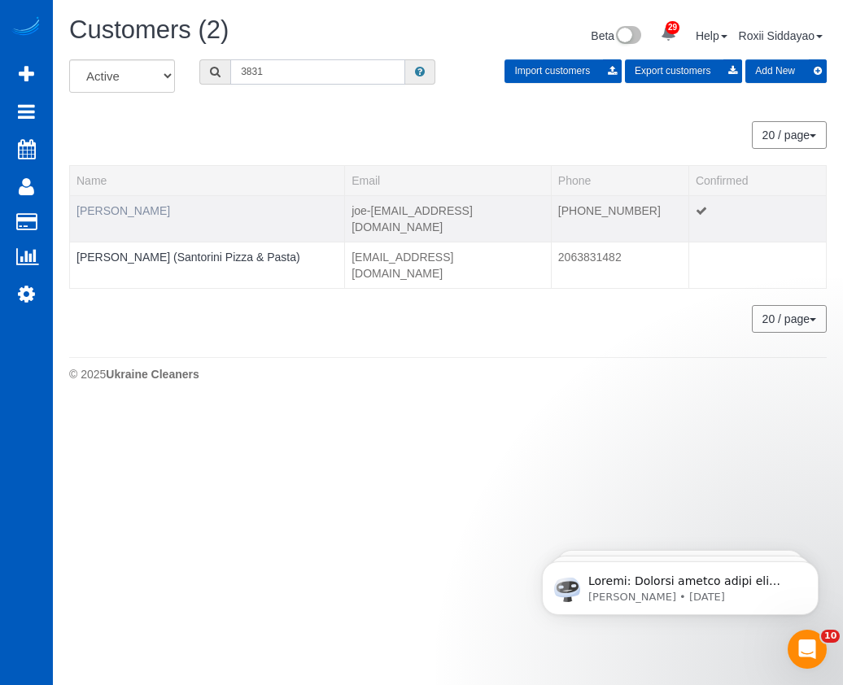
type input "3831"
click at [125, 209] on link "Anne Price" at bounding box center [124, 210] width 94 height 13
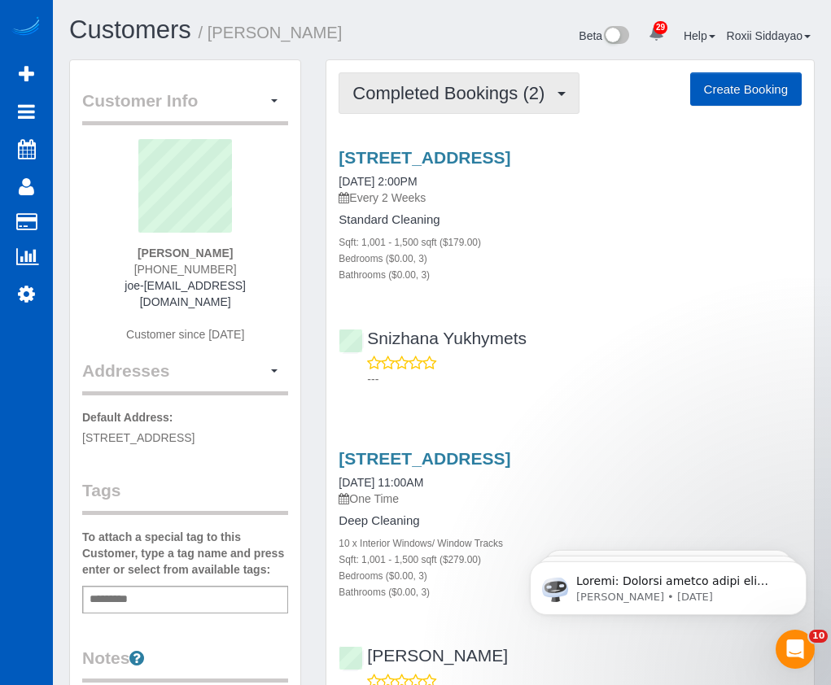
click at [504, 81] on button "Completed Bookings (2)" at bounding box center [459, 93] width 241 height 42
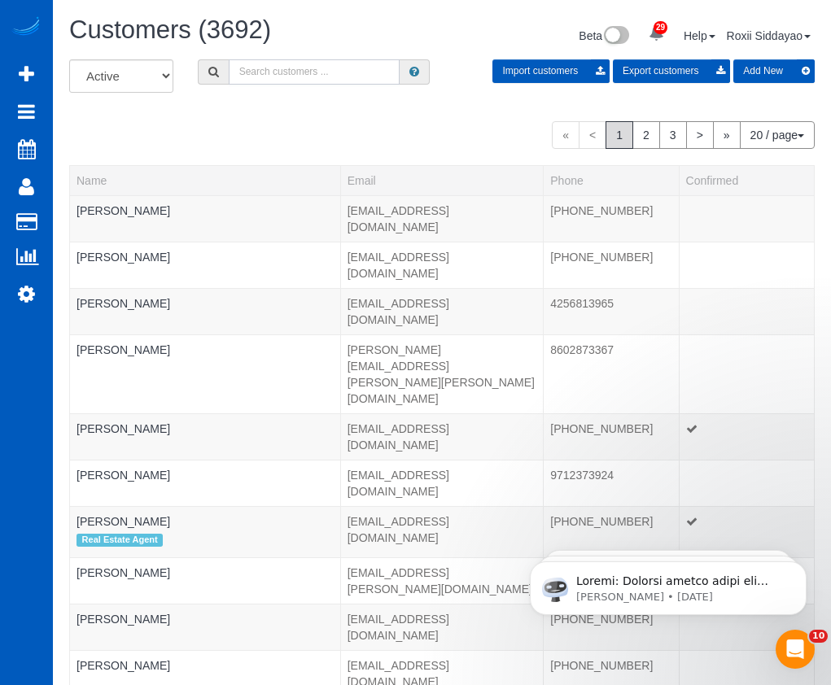
click at [278, 66] on input "text" at bounding box center [314, 71] width 171 height 25
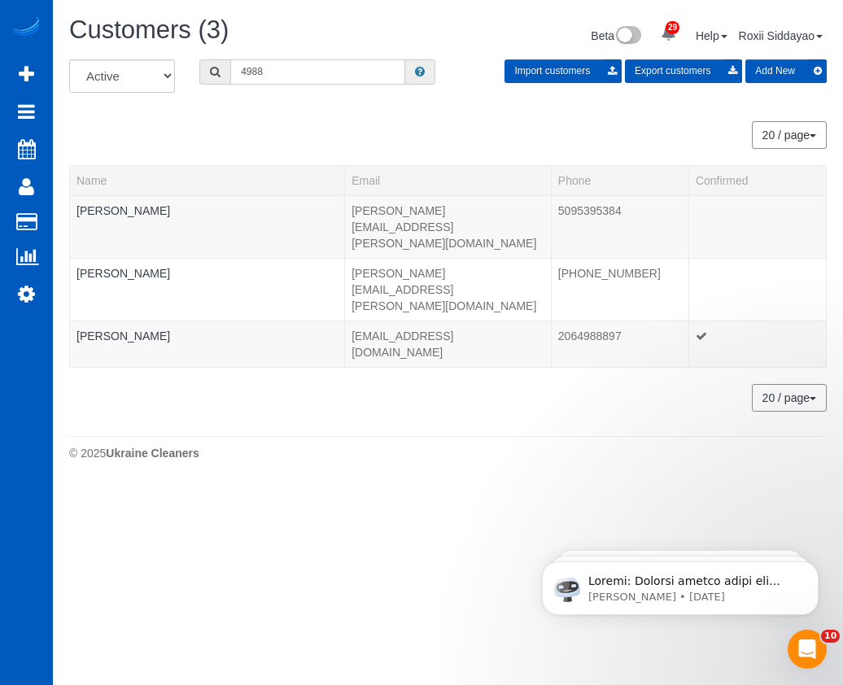
click at [283, 71] on input "4988" at bounding box center [317, 71] width 175 height 25
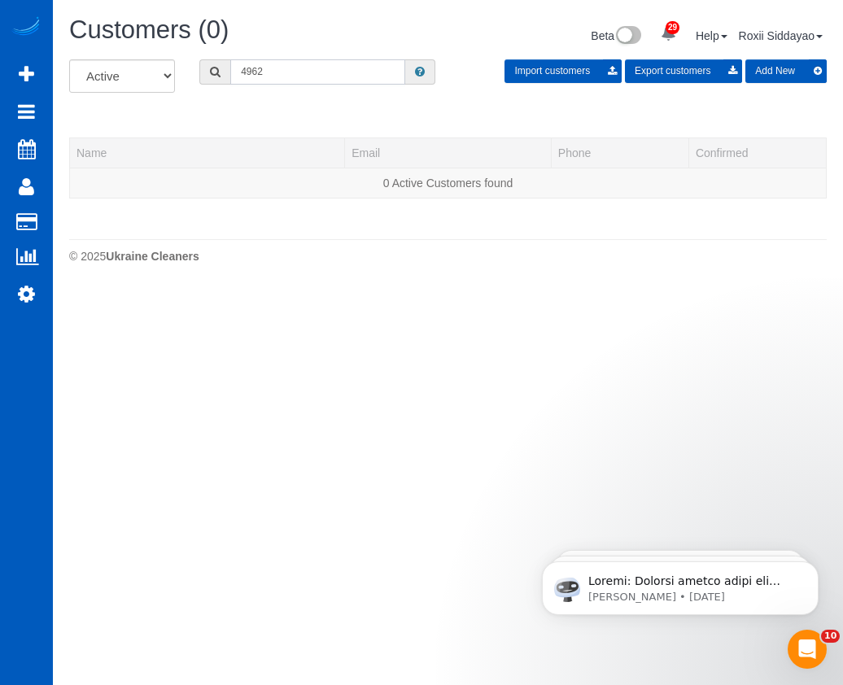
click at [269, 74] on input "4962" at bounding box center [317, 71] width 175 height 25
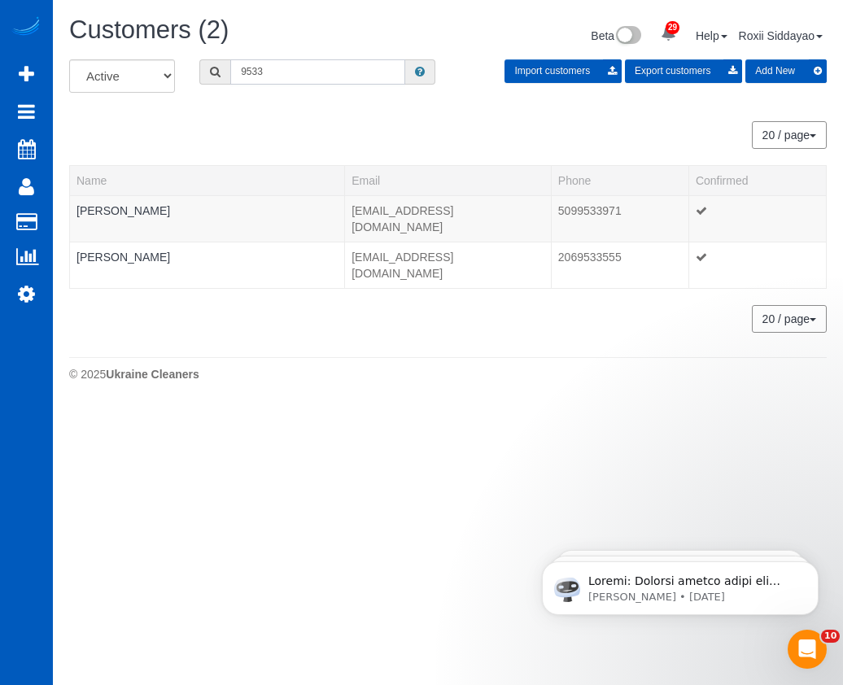
click at [303, 74] on input "9533" at bounding box center [317, 71] width 175 height 25
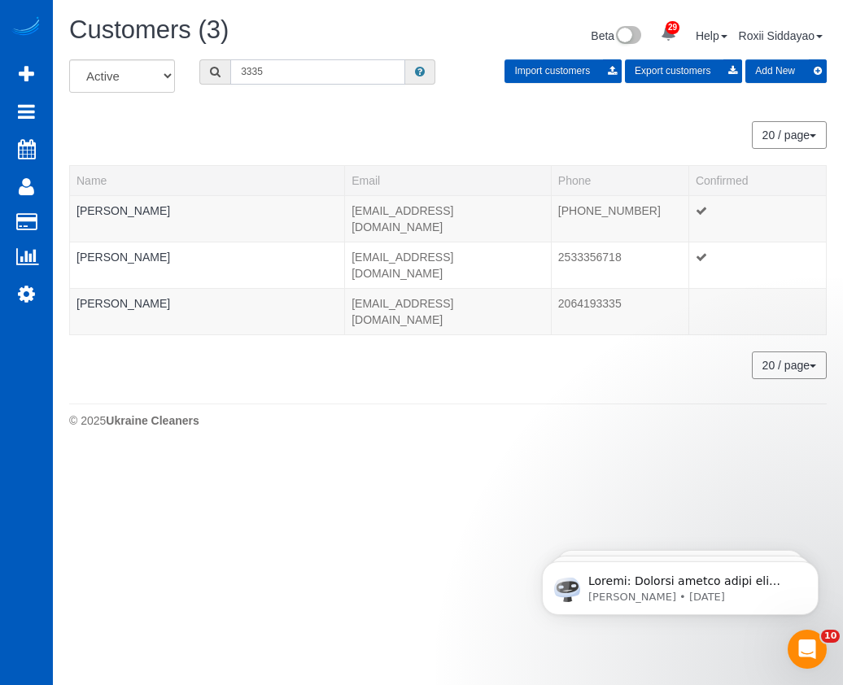
click at [318, 75] on input "3335" at bounding box center [317, 71] width 175 height 25
click at [291, 72] on input "6312" at bounding box center [317, 71] width 175 height 25
click at [291, 71] on input "6312" at bounding box center [317, 71] width 175 height 25
click at [313, 77] on input "8929" at bounding box center [317, 71] width 175 height 25
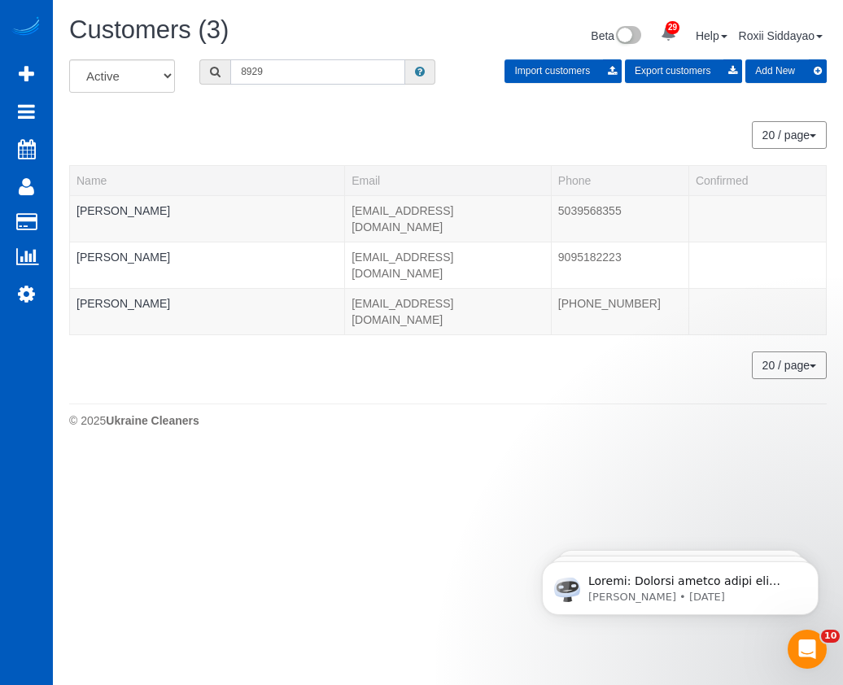
click at [313, 77] on input "8929" at bounding box center [317, 71] width 175 height 25
click at [313, 68] on input "2768" at bounding box center [317, 71] width 175 height 25
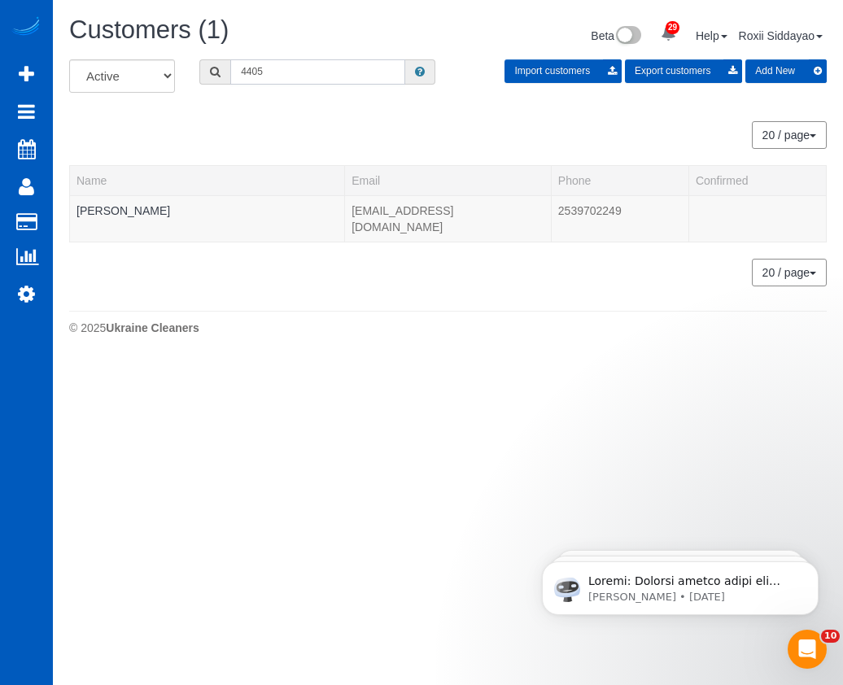
click at [277, 72] on input "4405" at bounding box center [317, 71] width 175 height 25
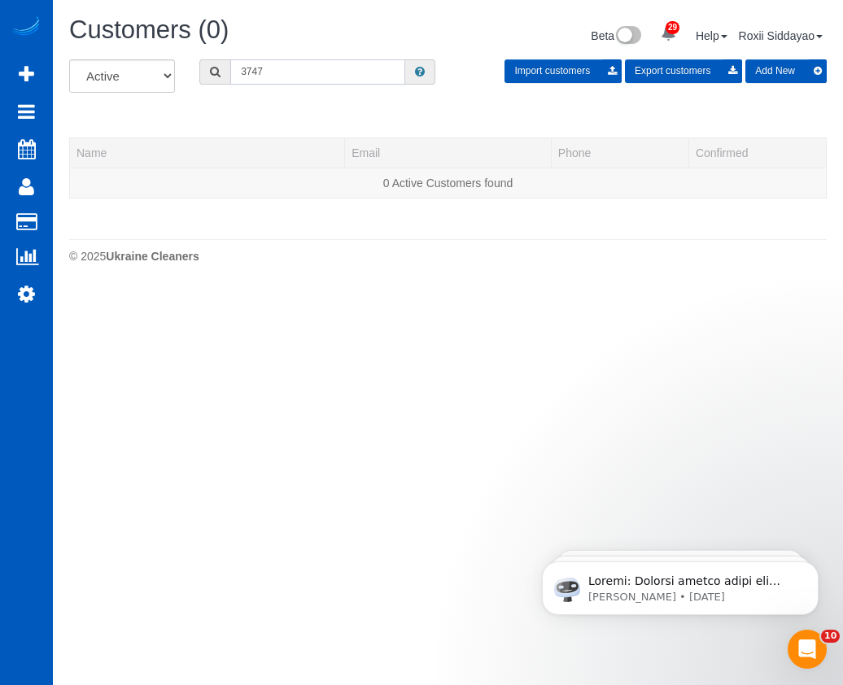
click at [275, 74] on input "3747" at bounding box center [317, 71] width 175 height 25
click at [276, 74] on input "3747" at bounding box center [317, 71] width 175 height 25
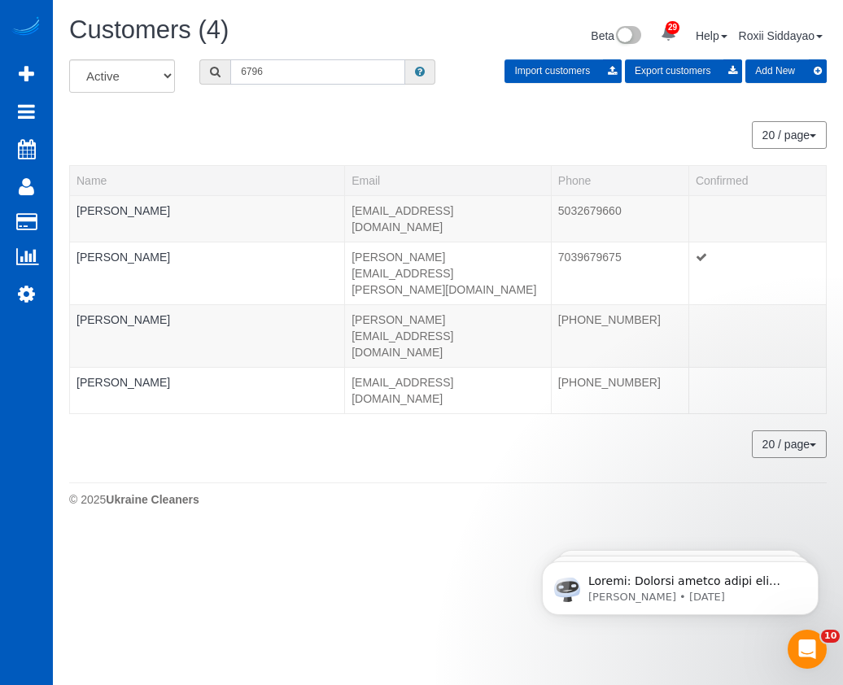
click at [279, 71] on input "6796" at bounding box center [317, 71] width 175 height 25
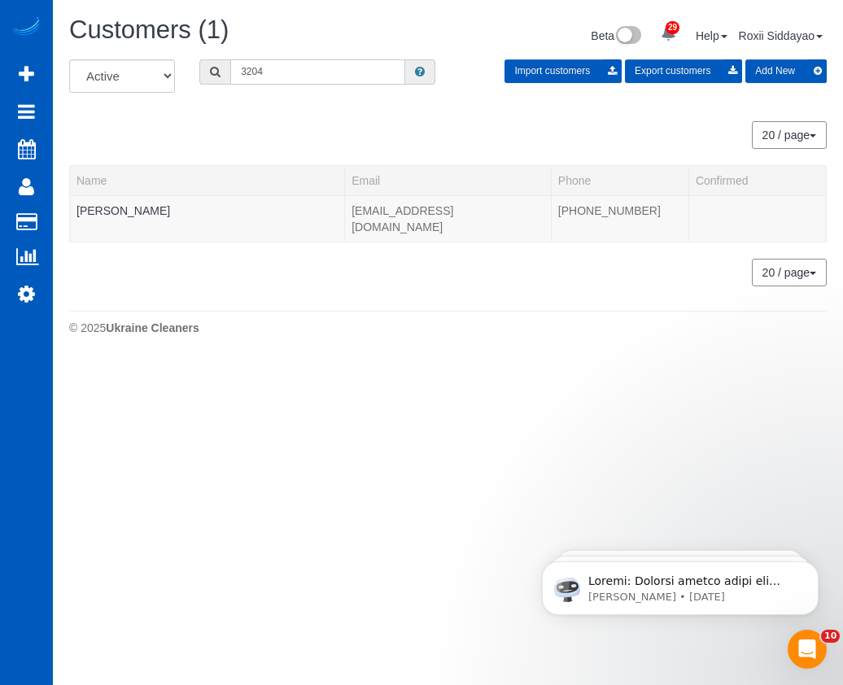
click at [344, 83] on input "3204" at bounding box center [317, 71] width 175 height 25
click at [344, 82] on input "3204" at bounding box center [317, 71] width 175 height 25
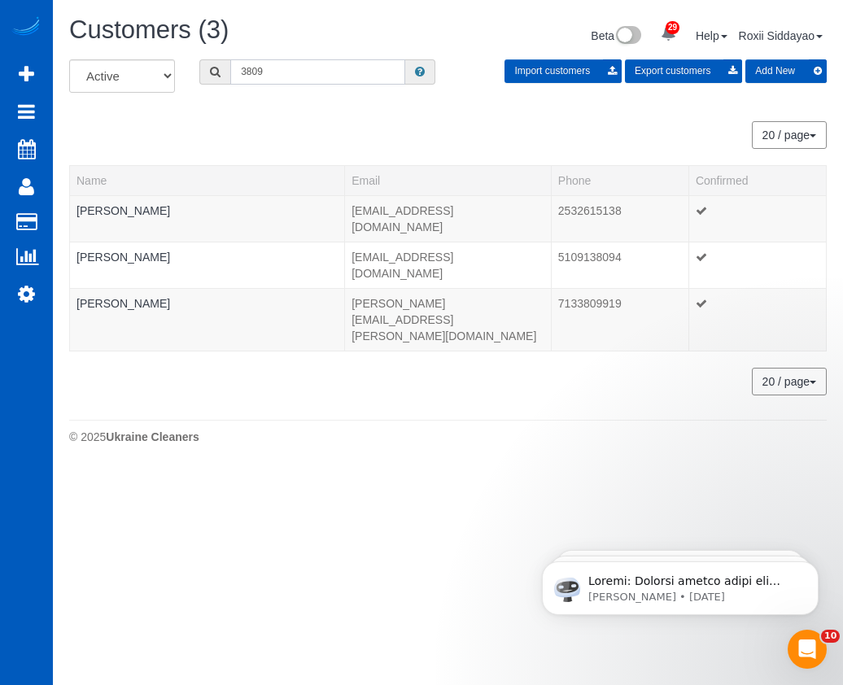
click at [355, 79] on input "3809" at bounding box center [317, 71] width 175 height 25
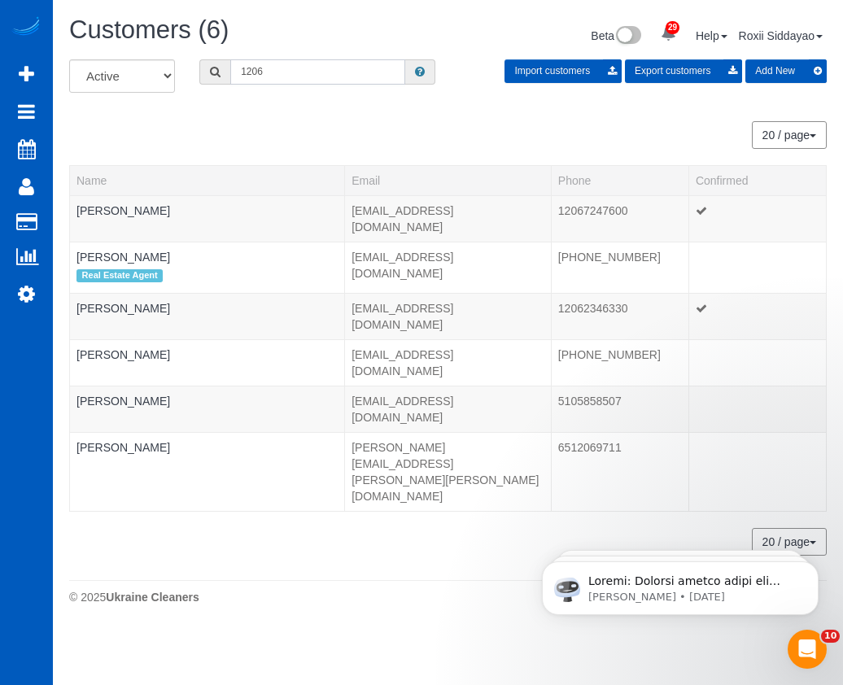
click at [322, 72] on input "1206" at bounding box center [317, 71] width 175 height 25
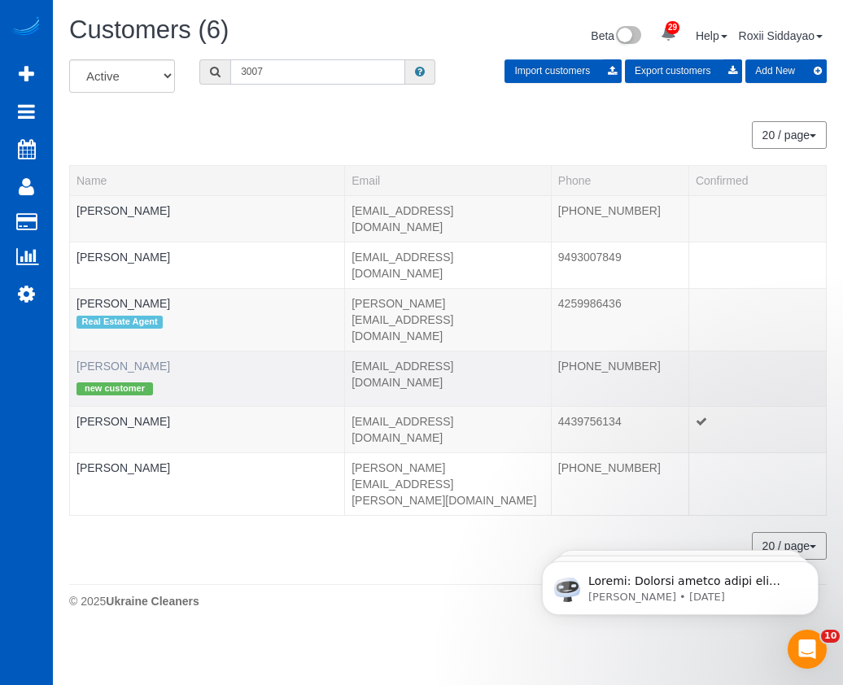
type input "3007"
click at [133, 360] on link "David Seekins" at bounding box center [124, 366] width 94 height 13
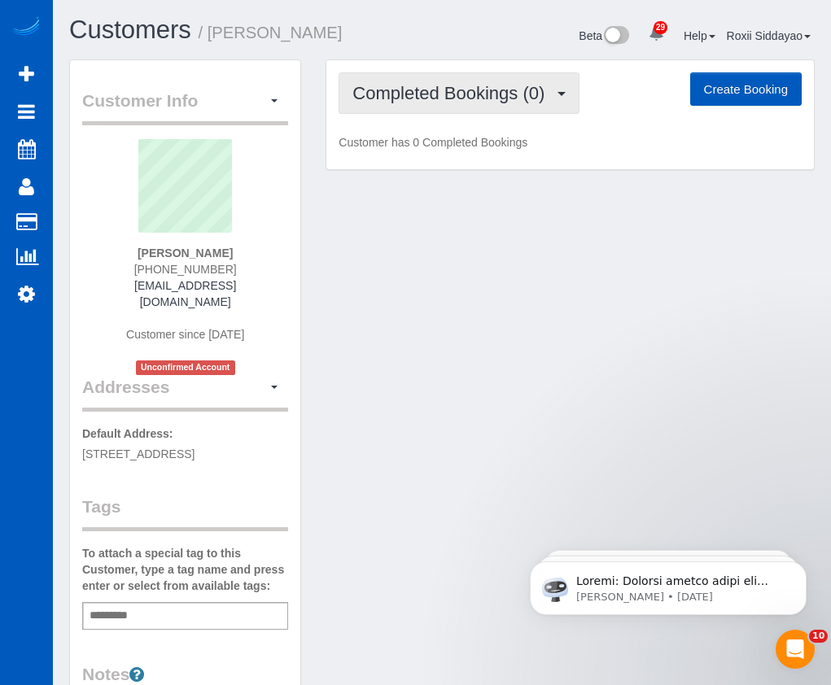
click at [453, 88] on span "Completed Bookings (0)" at bounding box center [452, 93] width 200 height 20
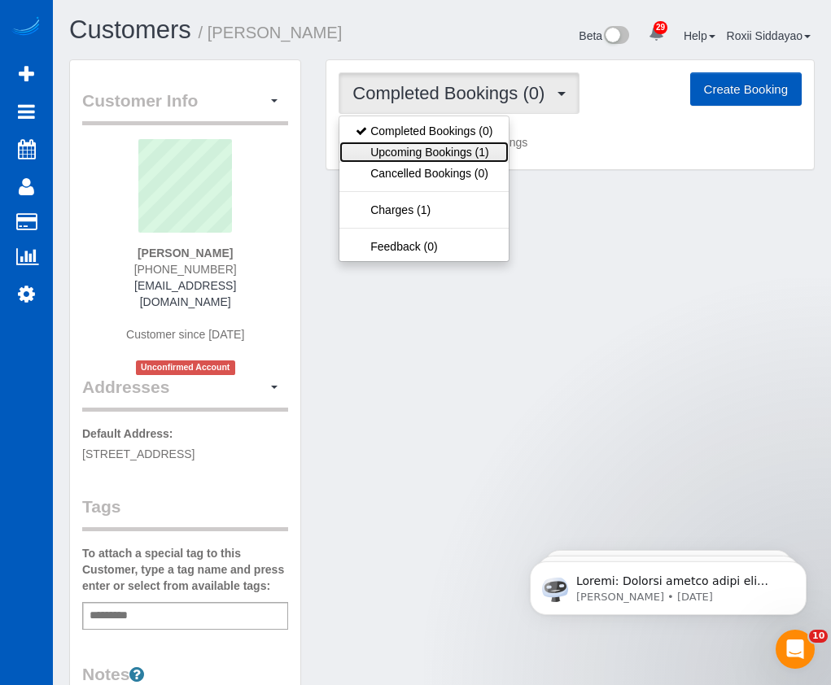
click at [447, 147] on link "Upcoming Bookings (1)" at bounding box center [423, 152] width 169 height 21
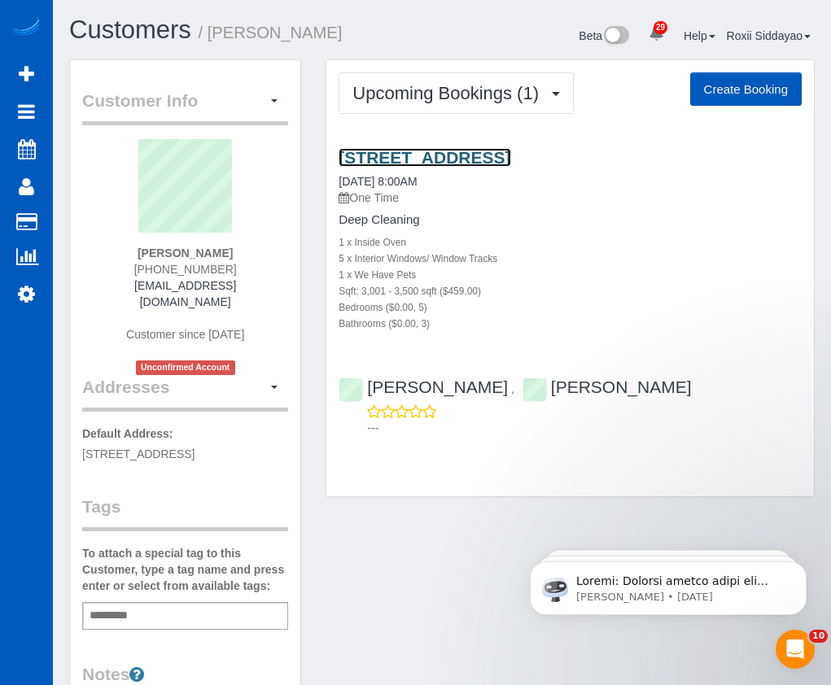
click at [420, 155] on link "12522 68th Ave Se, Snohomish, WA 98296" at bounding box center [425, 157] width 172 height 19
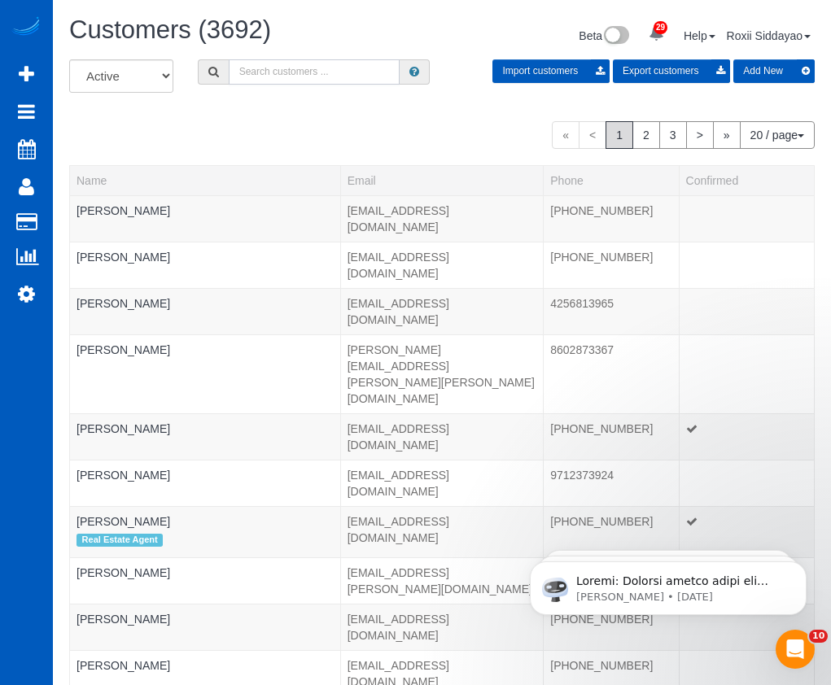
click at [310, 62] on input "text" at bounding box center [314, 71] width 171 height 25
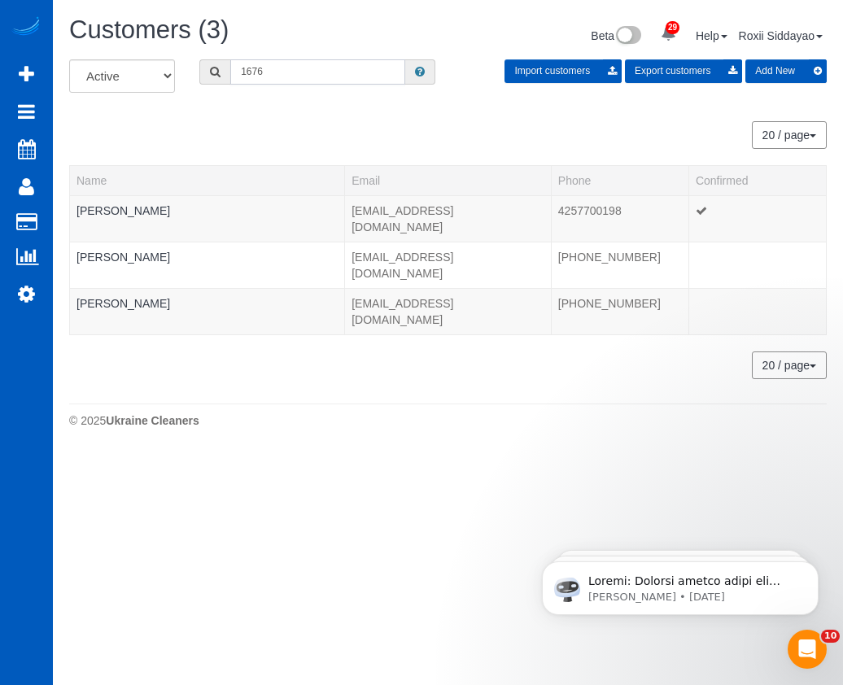
click at [256, 66] on input "1676" at bounding box center [317, 71] width 175 height 25
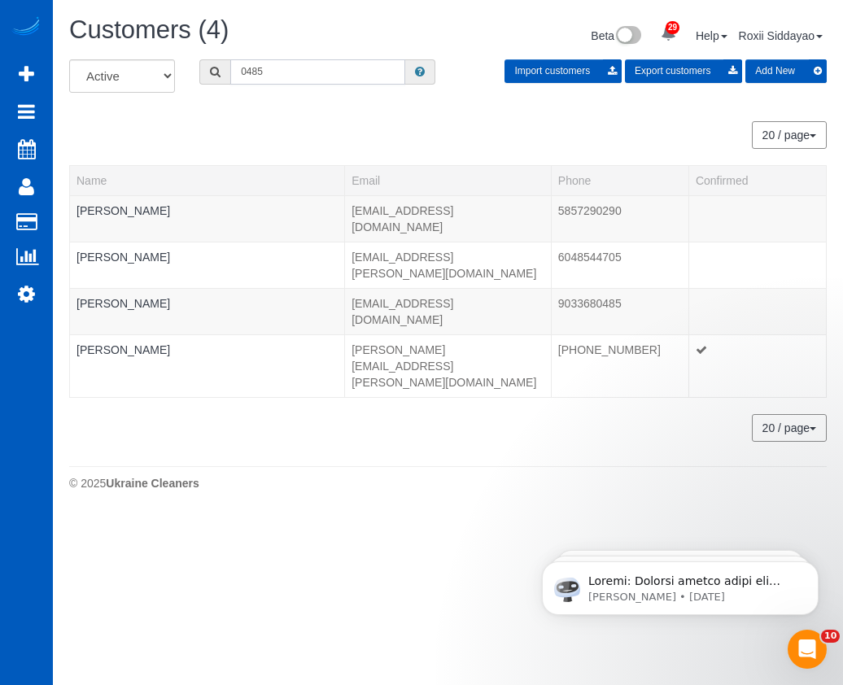
click at [335, 71] on input "0485" at bounding box center [317, 71] width 175 height 25
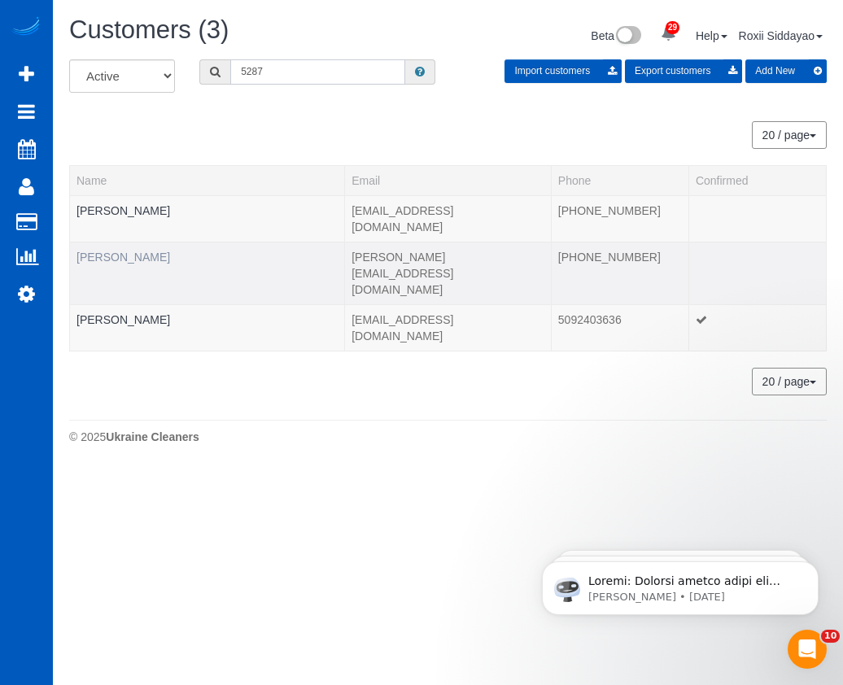
type input "5287"
click at [128, 251] on link "Kristen Sharpe" at bounding box center [124, 257] width 94 height 13
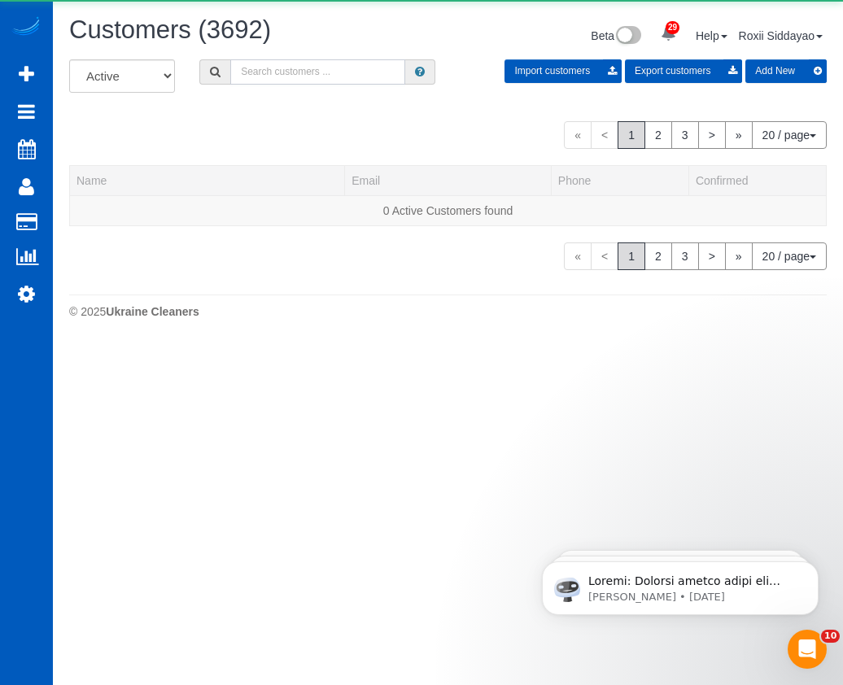
click at [264, 64] on input "text" at bounding box center [317, 71] width 175 height 25
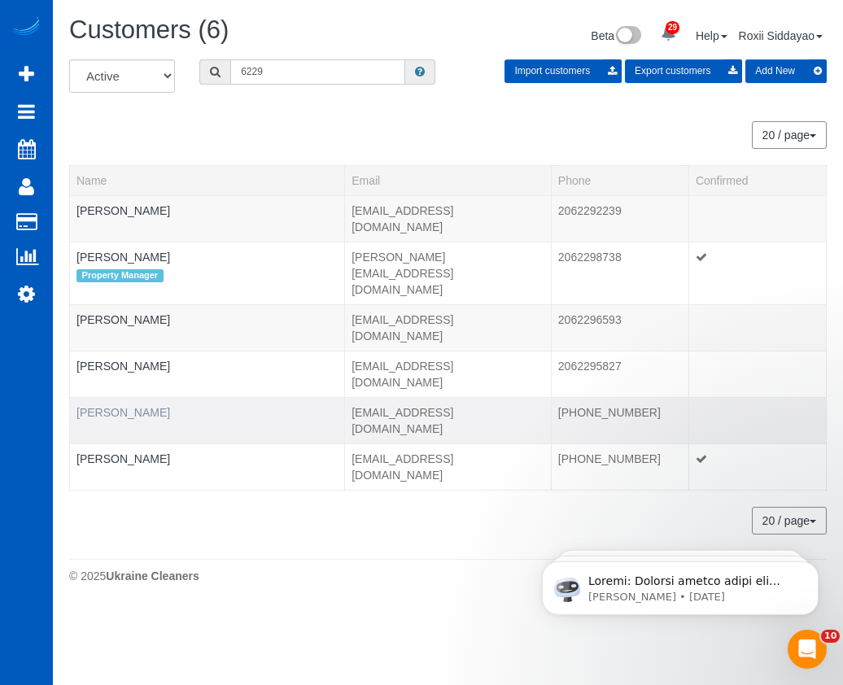
type input "6229"
click at [127, 406] on link "Kaitlyn Kimble" at bounding box center [124, 412] width 94 height 13
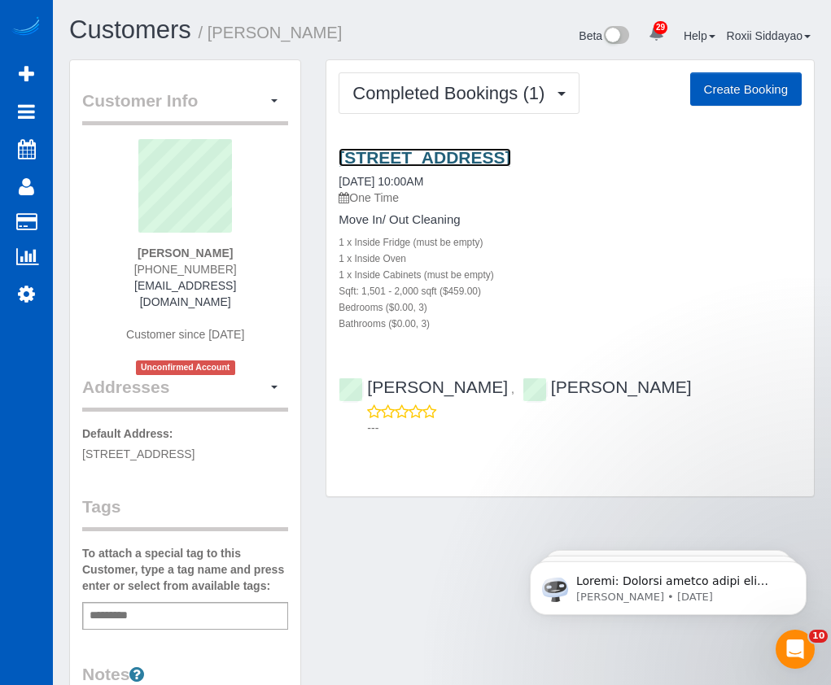
click at [433, 157] on link "3529 S Telluride Circle, D, Aurora, CO 80013" at bounding box center [425, 157] width 172 height 19
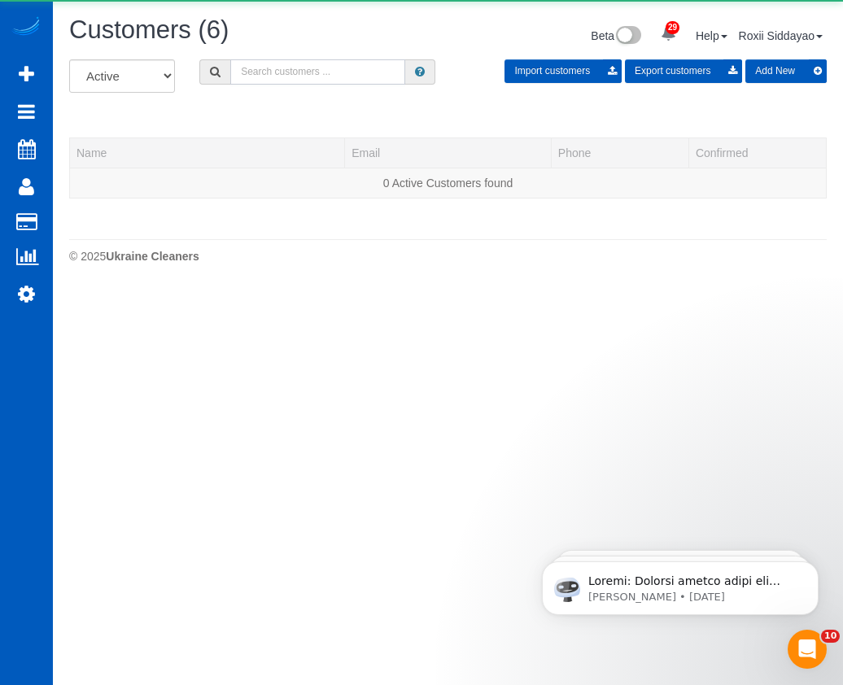
click at [310, 76] on input "text" at bounding box center [317, 71] width 175 height 25
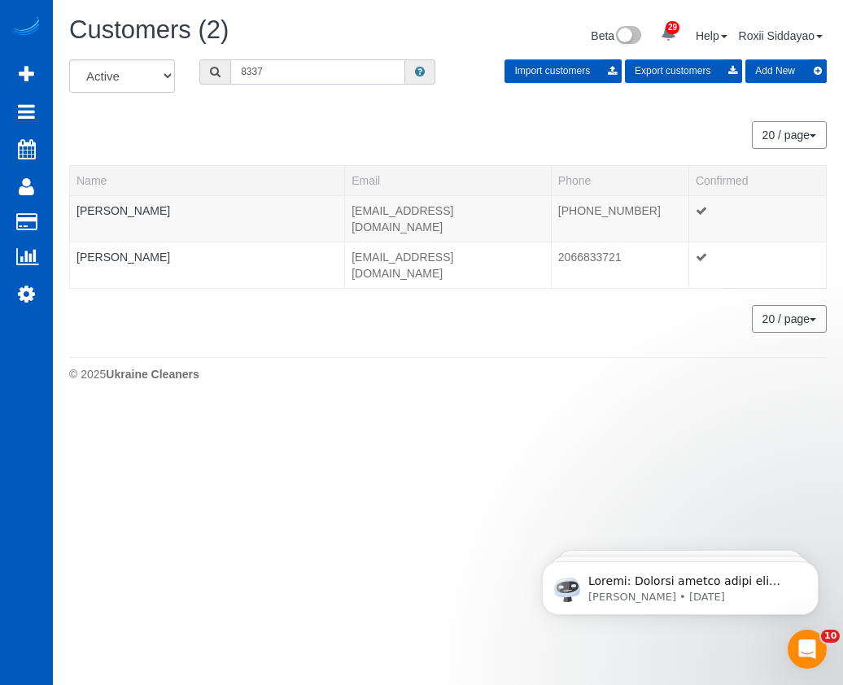
click at [291, 70] on input "8337" at bounding box center [317, 71] width 175 height 25
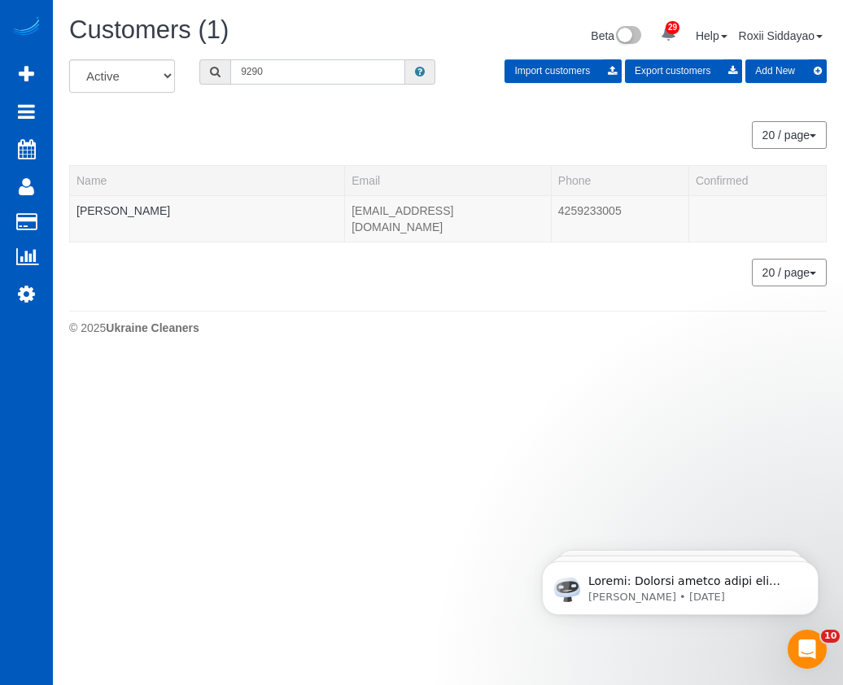
click at [291, 76] on input "9290" at bounding box center [317, 71] width 175 height 25
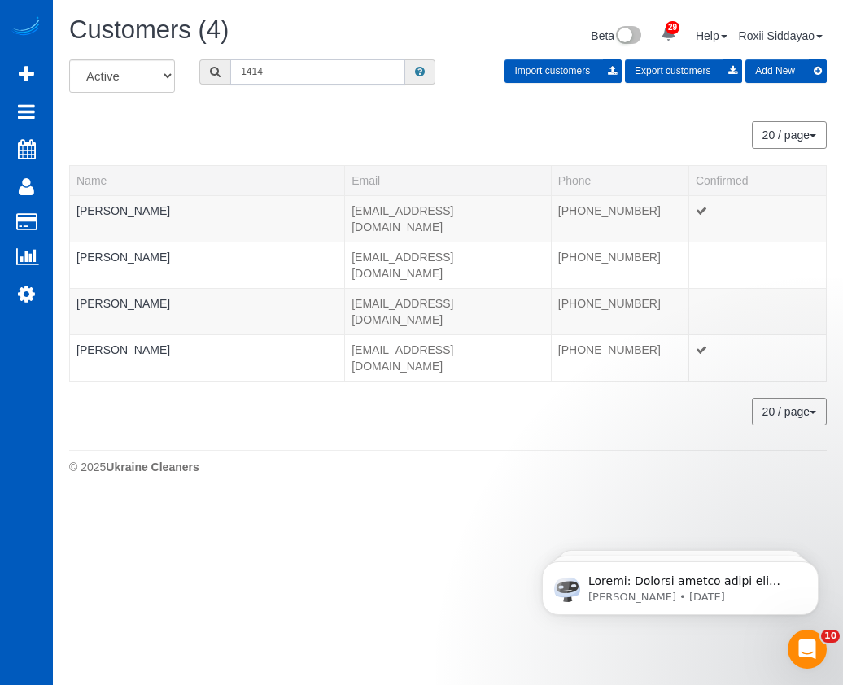
click at [262, 83] on input "1414" at bounding box center [317, 71] width 175 height 25
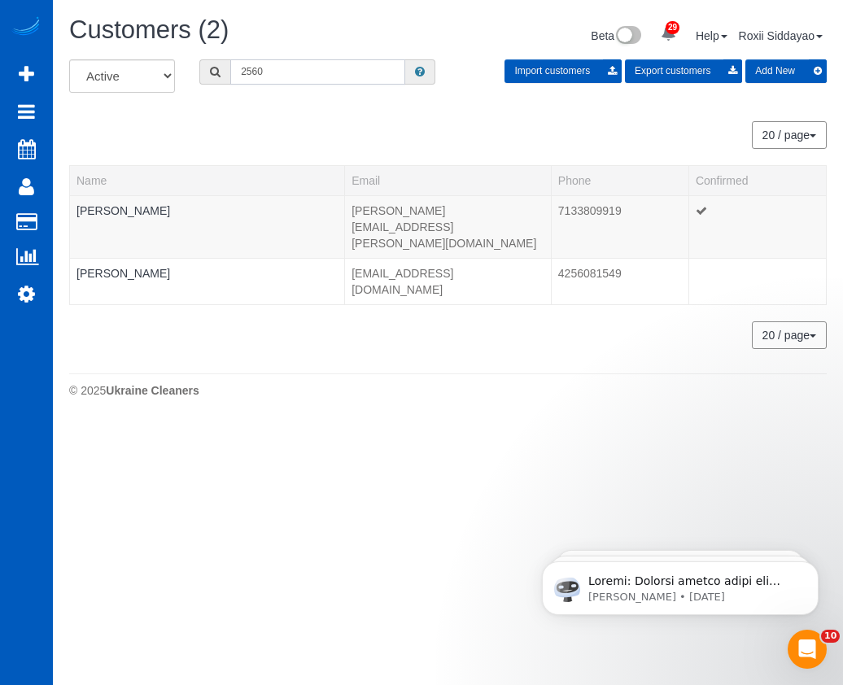
click at [321, 74] on input "2560" at bounding box center [317, 71] width 175 height 25
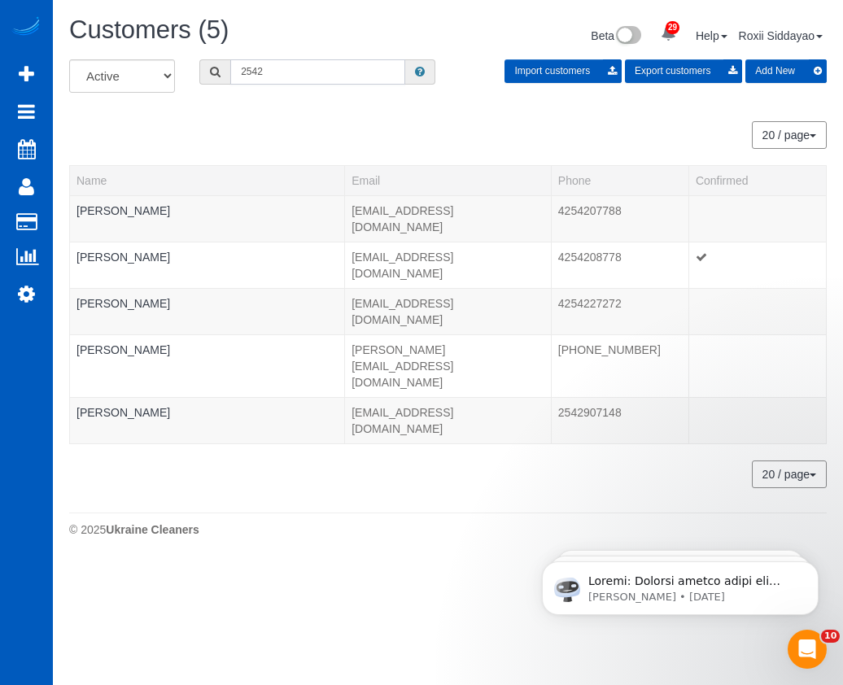
click at [259, 74] on input "2542" at bounding box center [317, 71] width 175 height 25
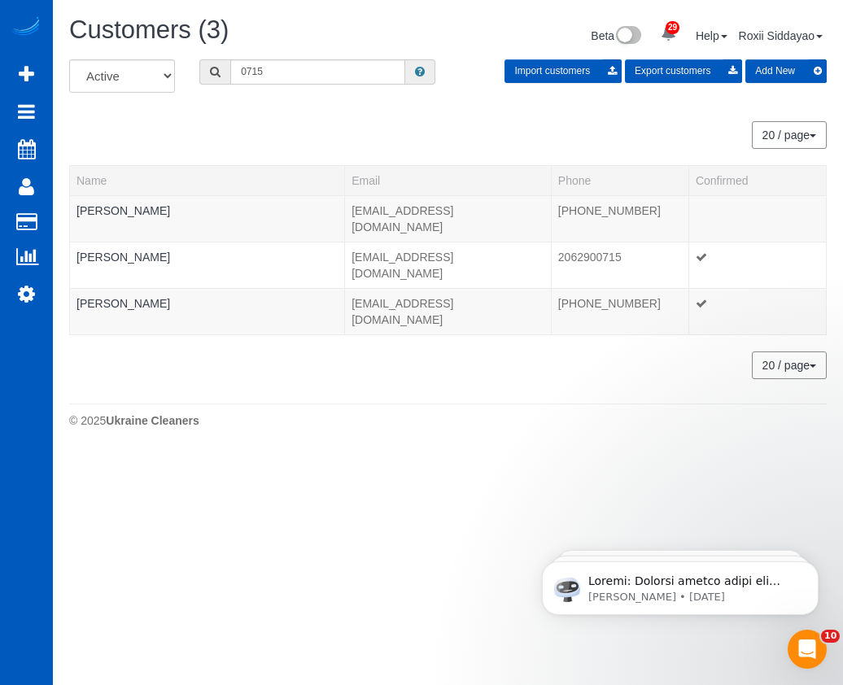
click at [330, 49] on div "Customers (3)" at bounding box center [252, 33] width 391 height 35
click at [312, 73] on input "0715" at bounding box center [317, 71] width 175 height 25
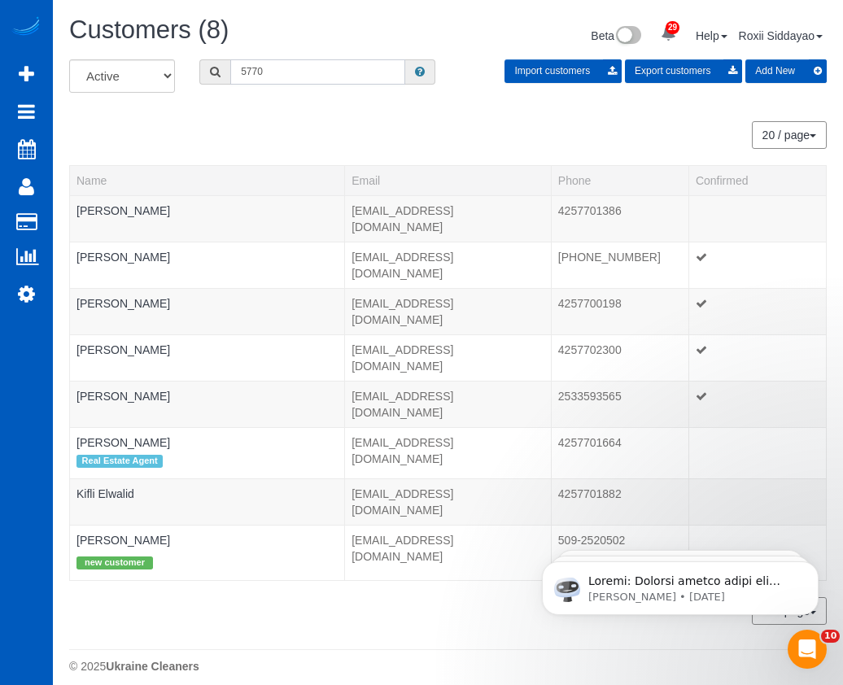
click at [281, 75] on input "5770" at bounding box center [317, 71] width 175 height 25
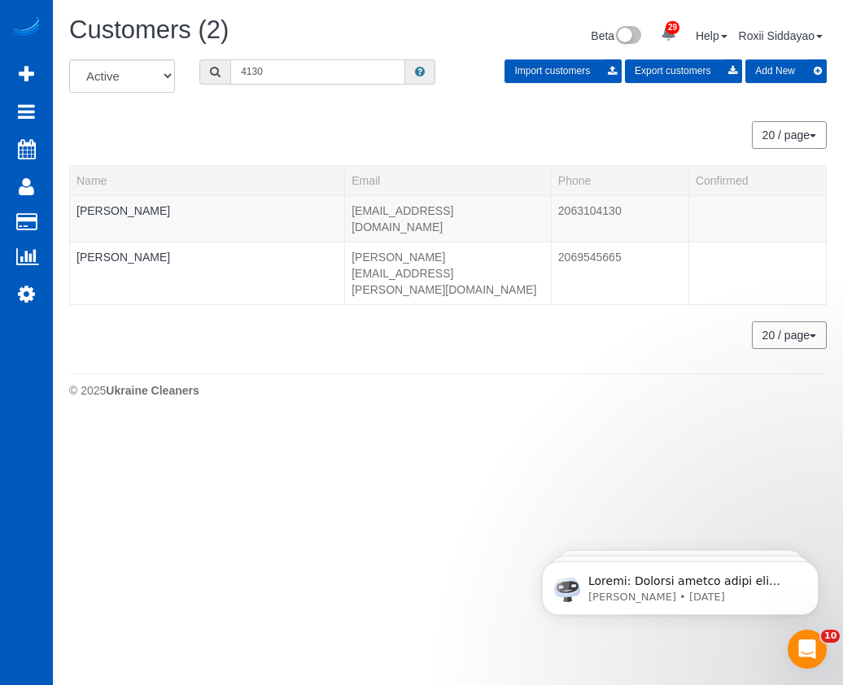
click at [300, 68] on input "4130" at bounding box center [317, 71] width 175 height 25
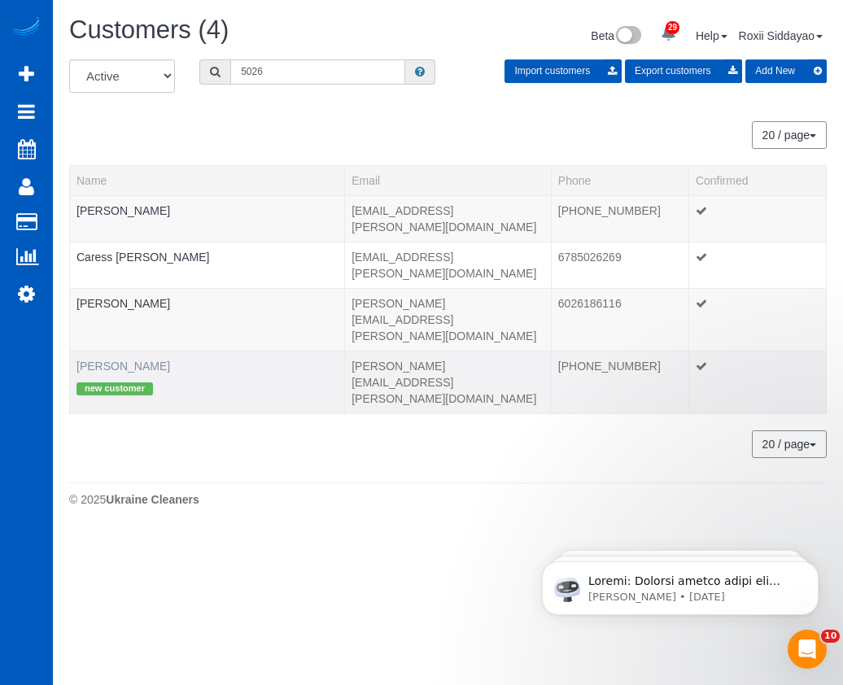
type input "5026"
click at [118, 360] on link "Larisa Knopp" at bounding box center [124, 366] width 94 height 13
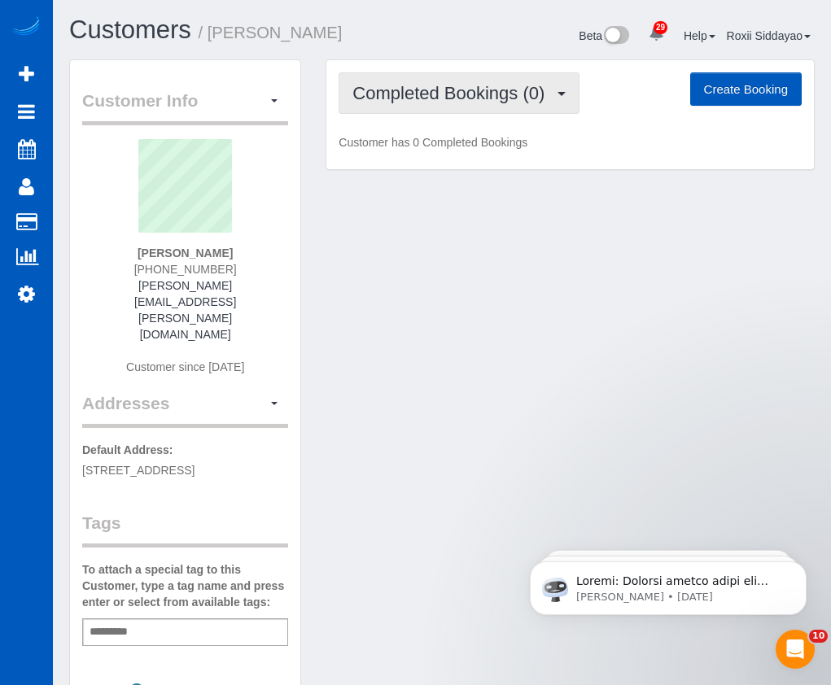
click at [513, 104] on button "Completed Bookings (0)" at bounding box center [459, 93] width 241 height 42
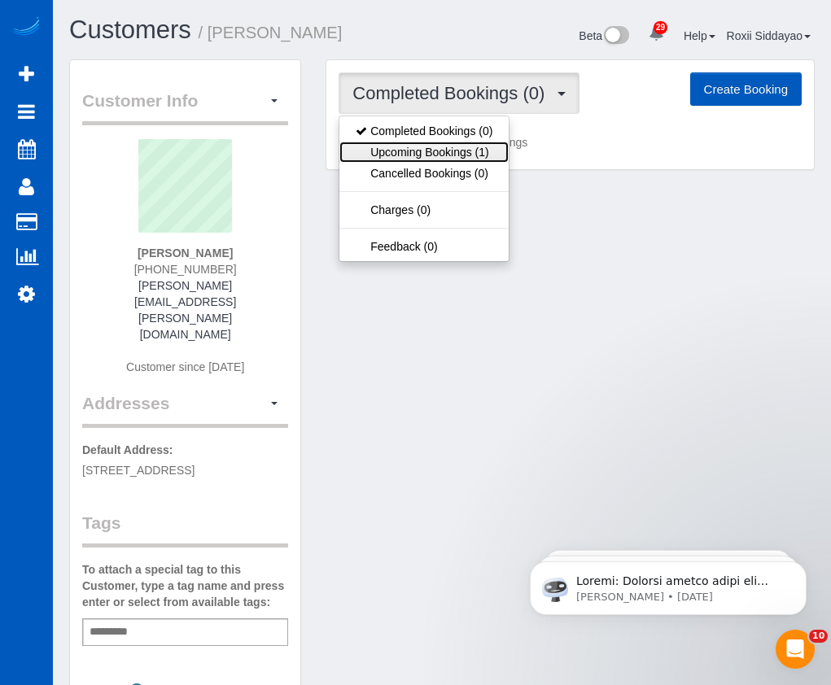
click at [472, 153] on link "Upcoming Bookings (1)" at bounding box center [423, 152] width 169 height 21
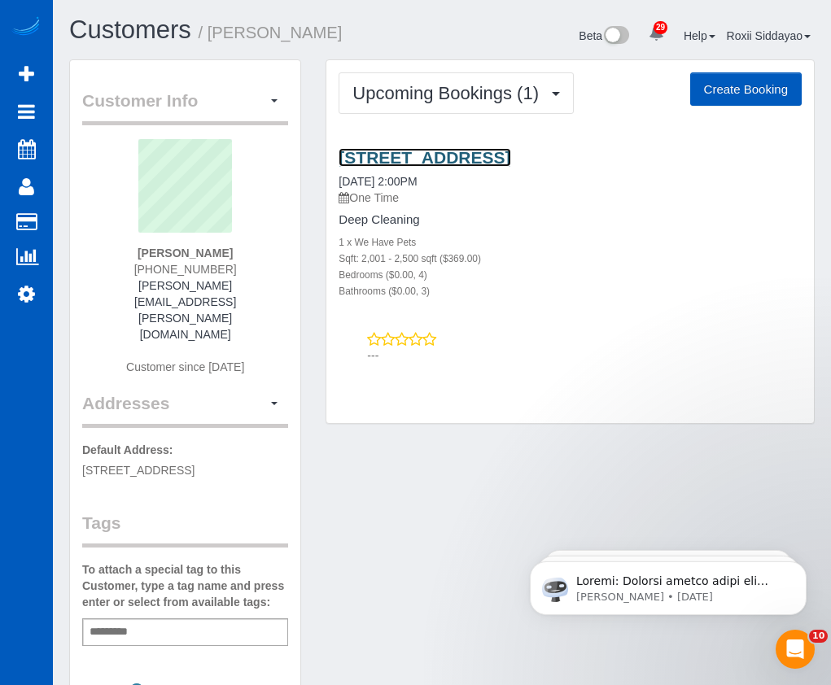
click at [473, 152] on link "3483 Ne Meadow Way, Issaquah, WA 98029" at bounding box center [425, 157] width 172 height 19
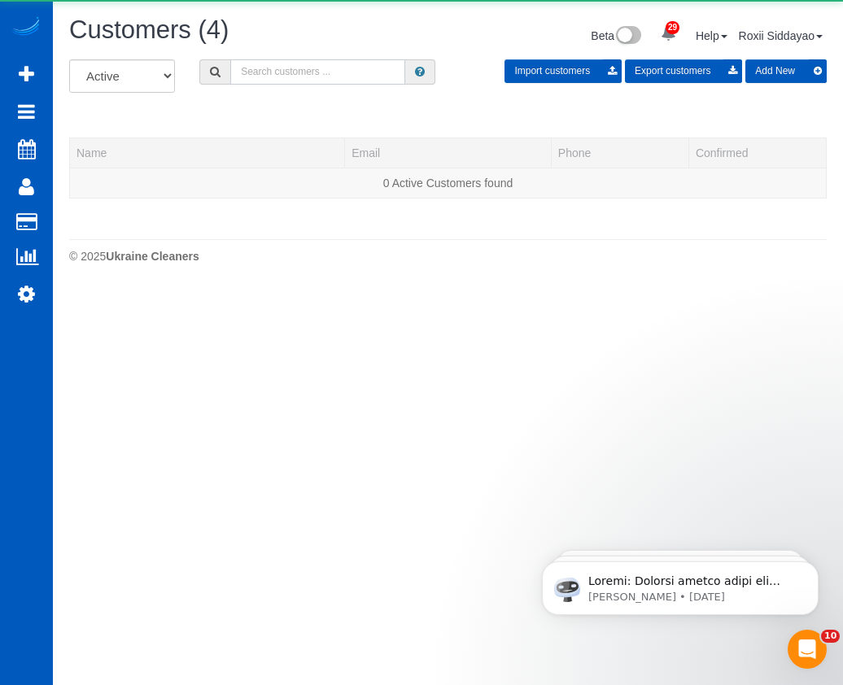
click at [315, 73] on input "text" at bounding box center [317, 71] width 175 height 25
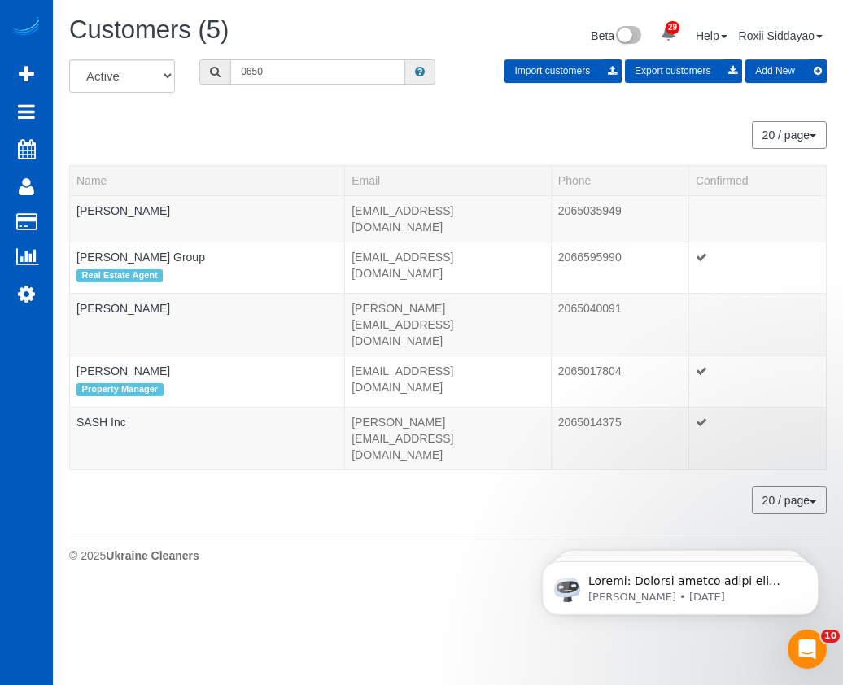
click at [322, 75] on input "0650" at bounding box center [317, 71] width 175 height 25
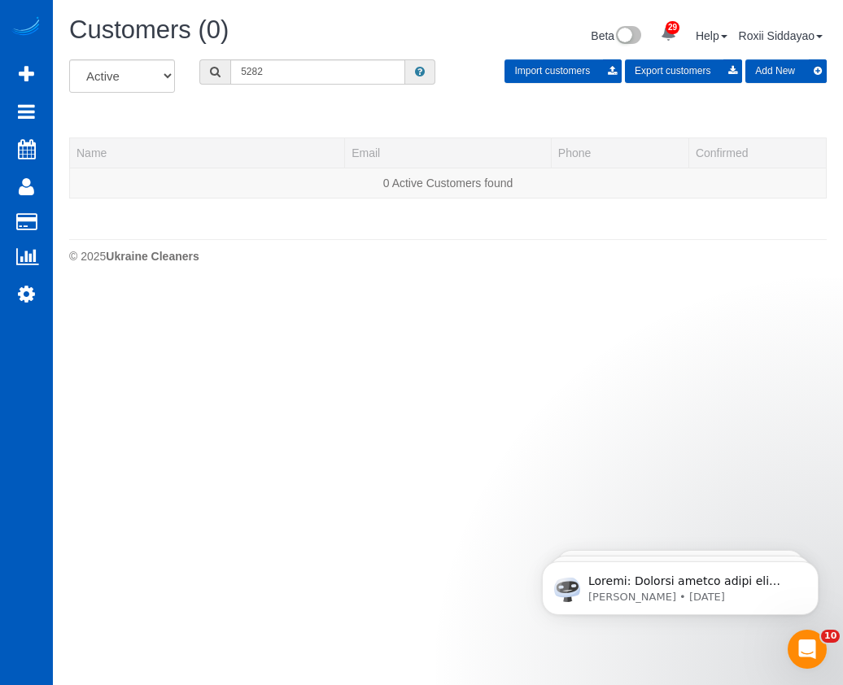
click at [265, 89] on div "All Active Archived 5282 Import customers Export customers Add New" at bounding box center [448, 82] width 782 height 46
click at [267, 76] on input "5282" at bounding box center [317, 71] width 175 height 25
click at [286, 75] on input "7422" at bounding box center [317, 71] width 175 height 25
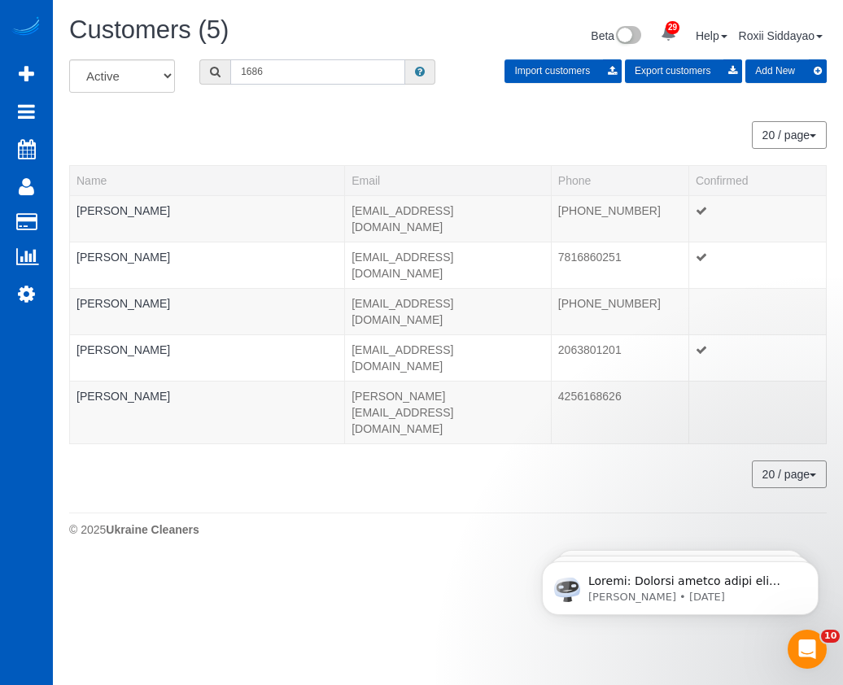
click at [319, 62] on input "1686" at bounding box center [317, 71] width 175 height 25
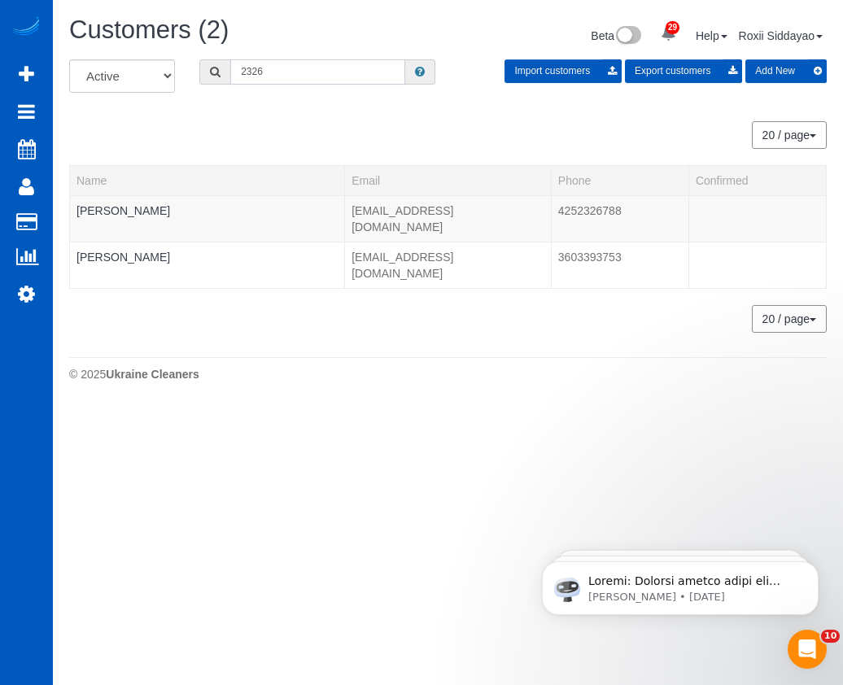
click at [289, 78] on input "2326" at bounding box center [317, 71] width 175 height 25
click at [290, 78] on input "2326" at bounding box center [317, 71] width 175 height 25
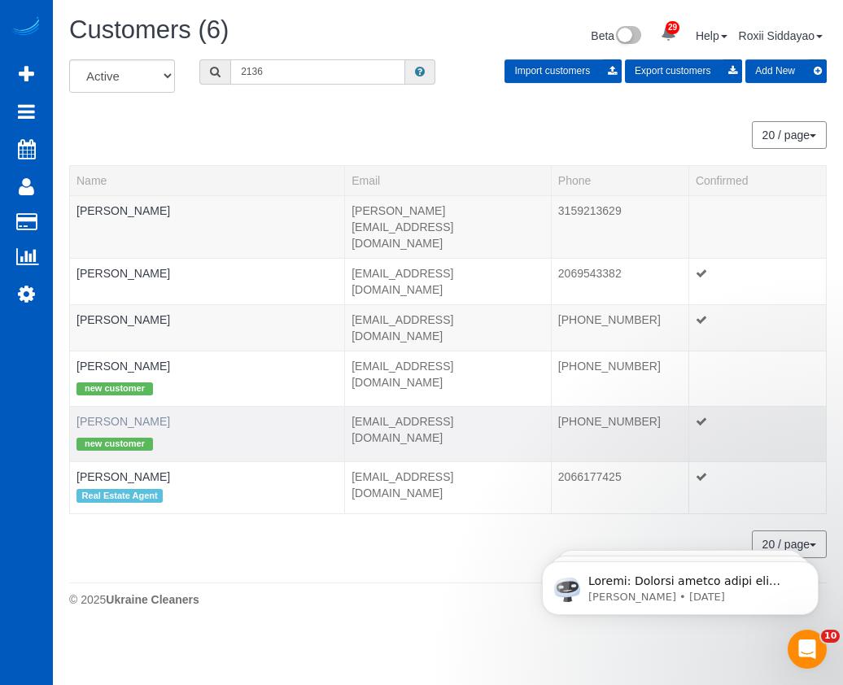
type input "2136"
click at [103, 415] on link "Peri Heft" at bounding box center [124, 421] width 94 height 13
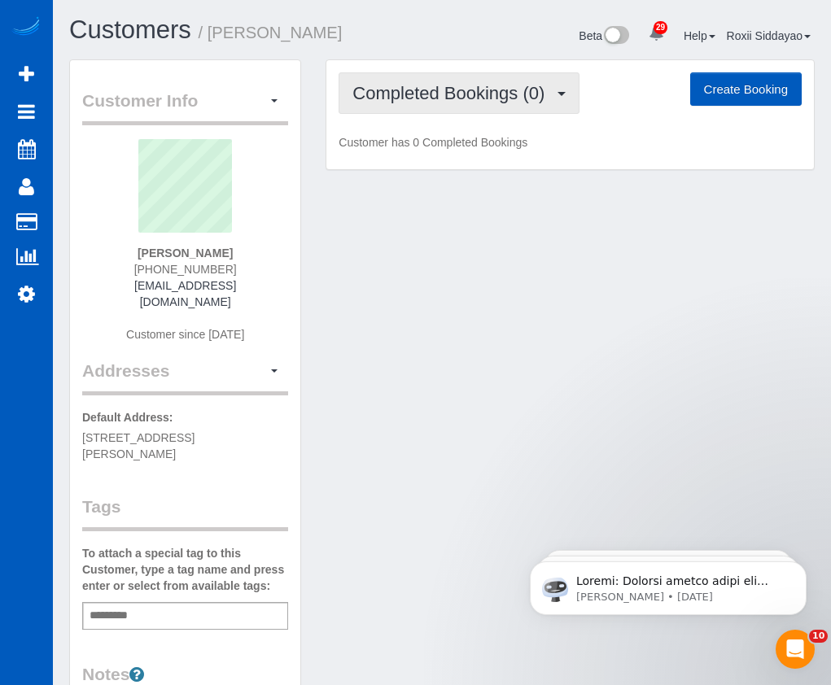
click at [456, 93] on span "Completed Bookings (0)" at bounding box center [452, 93] width 200 height 20
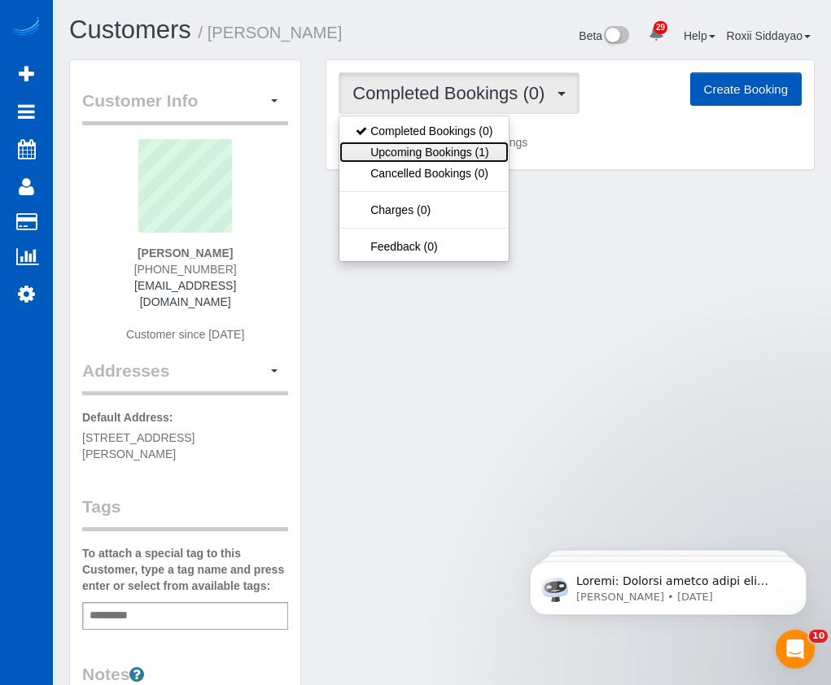
click at [455, 147] on link "Upcoming Bookings (1)" at bounding box center [423, 152] width 169 height 21
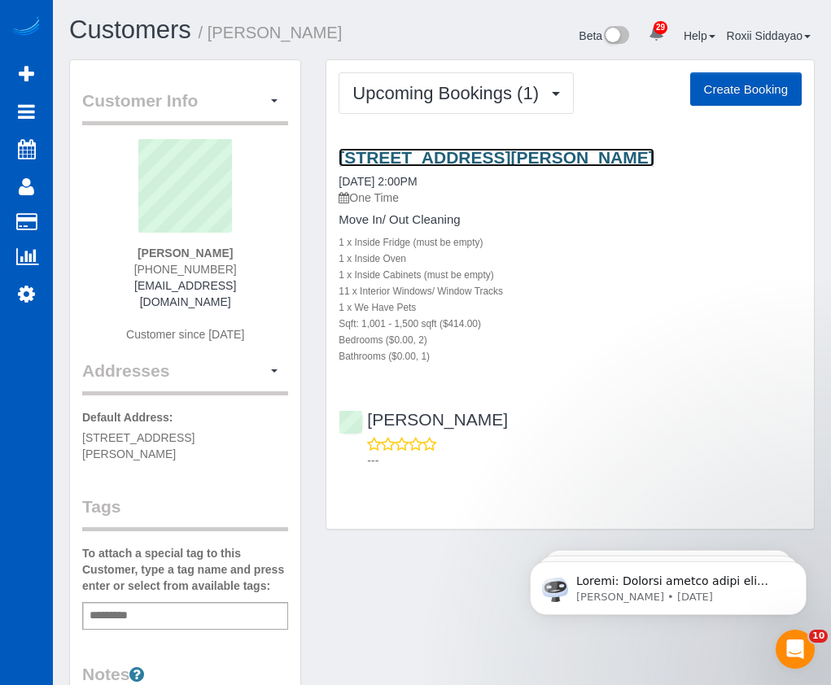
click at [447, 163] on link "25 S Sherman St, Denver, CO 80209" at bounding box center [496, 157] width 315 height 19
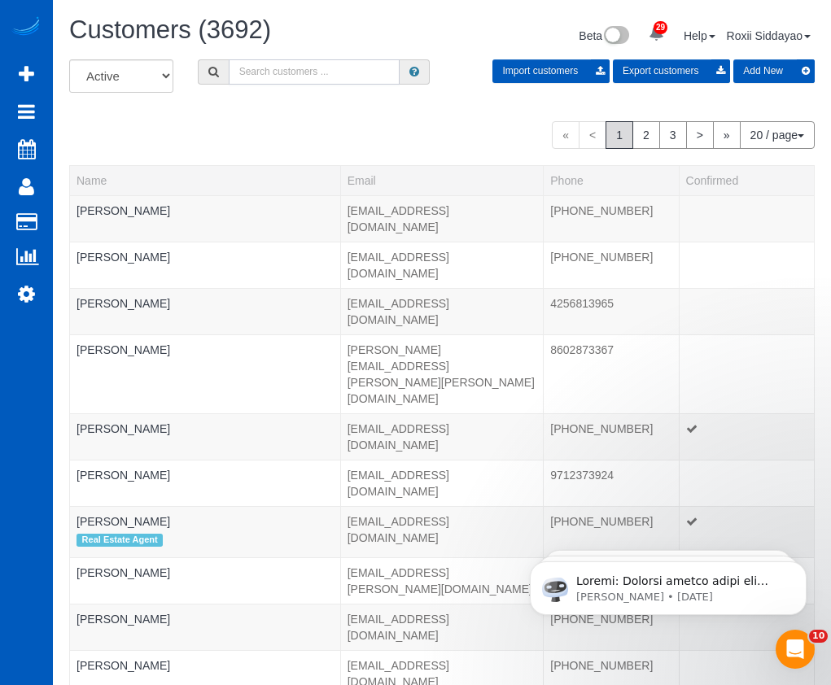
click at [300, 74] on input "text" at bounding box center [314, 71] width 171 height 25
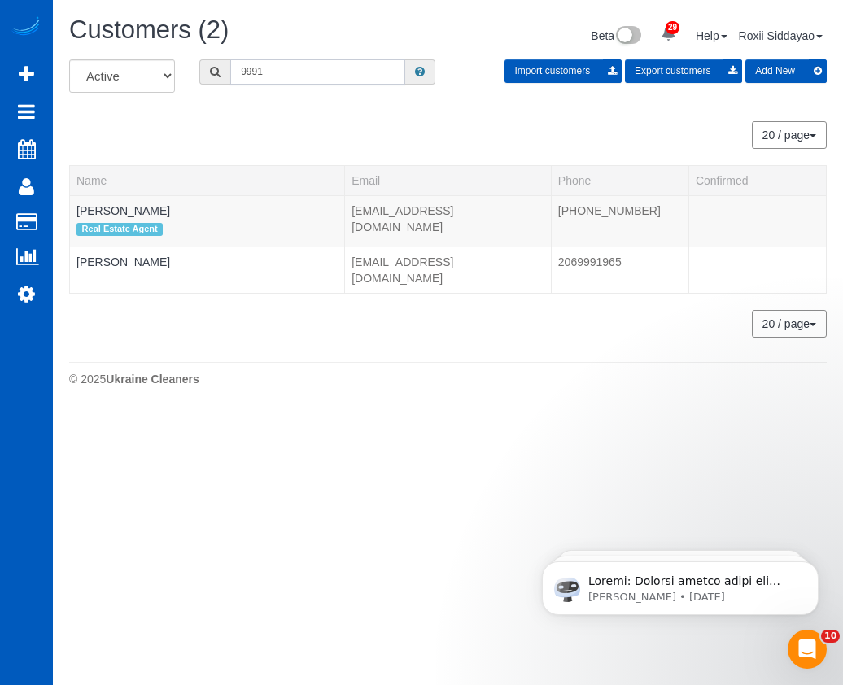
click at [278, 66] on input "9991" at bounding box center [317, 71] width 175 height 25
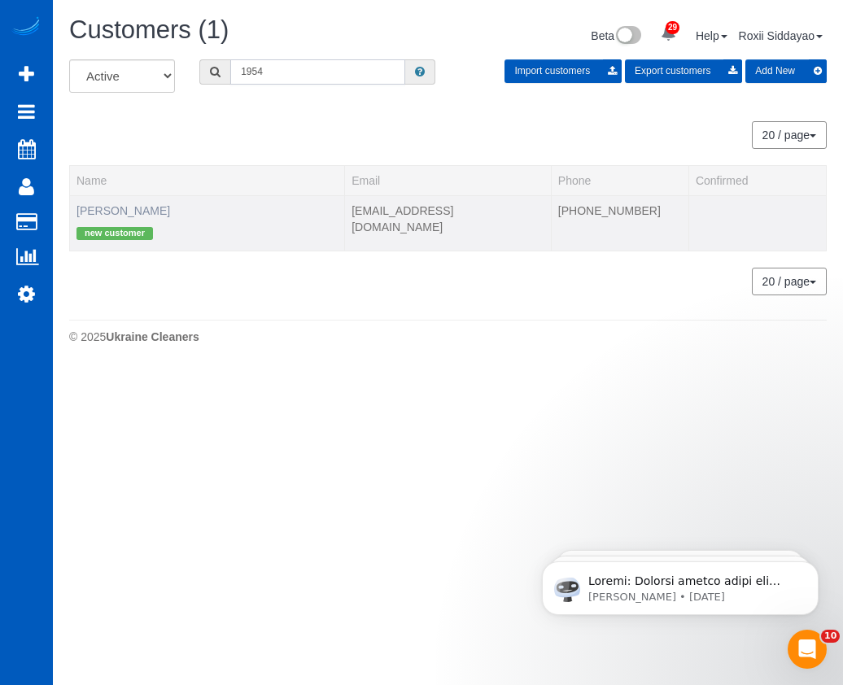
type input "1954"
click at [110, 212] on link "Giorjio Frazier" at bounding box center [124, 210] width 94 height 13
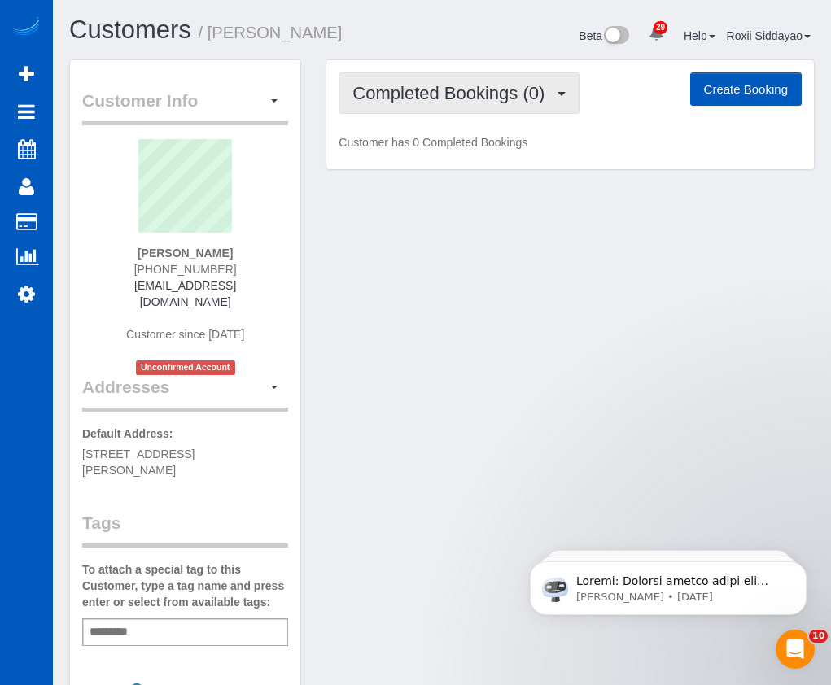
click at [411, 101] on span "Completed Bookings (0)" at bounding box center [452, 93] width 200 height 20
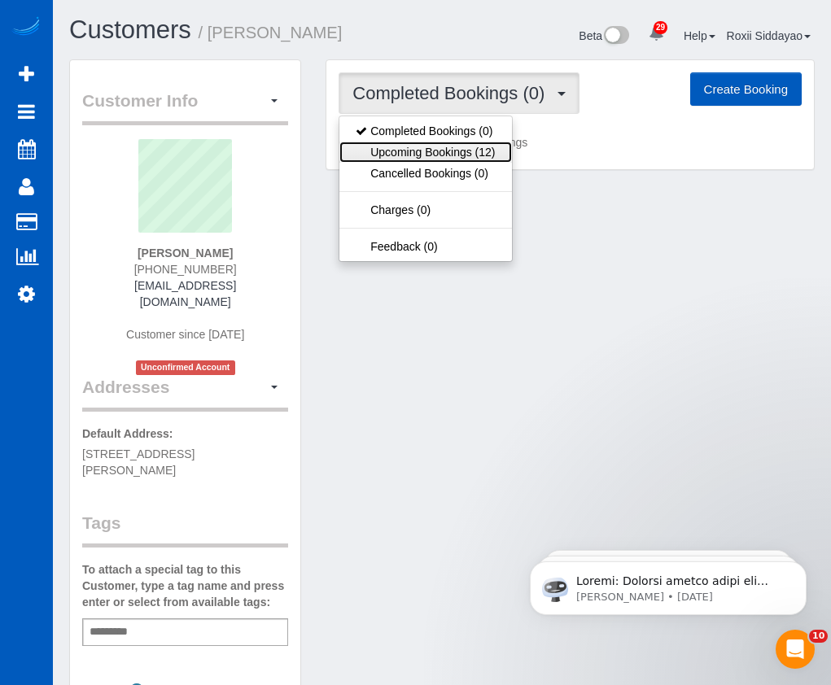
click at [415, 156] on link "Upcoming Bookings (12)" at bounding box center [425, 152] width 172 height 21
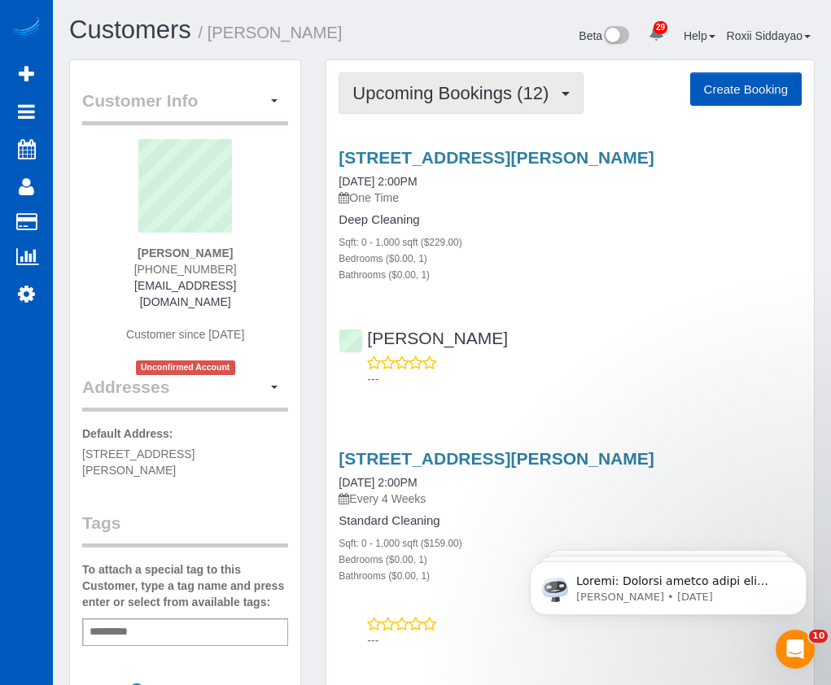
click at [449, 103] on span "Upcoming Bookings (12)" at bounding box center [454, 93] width 204 height 20
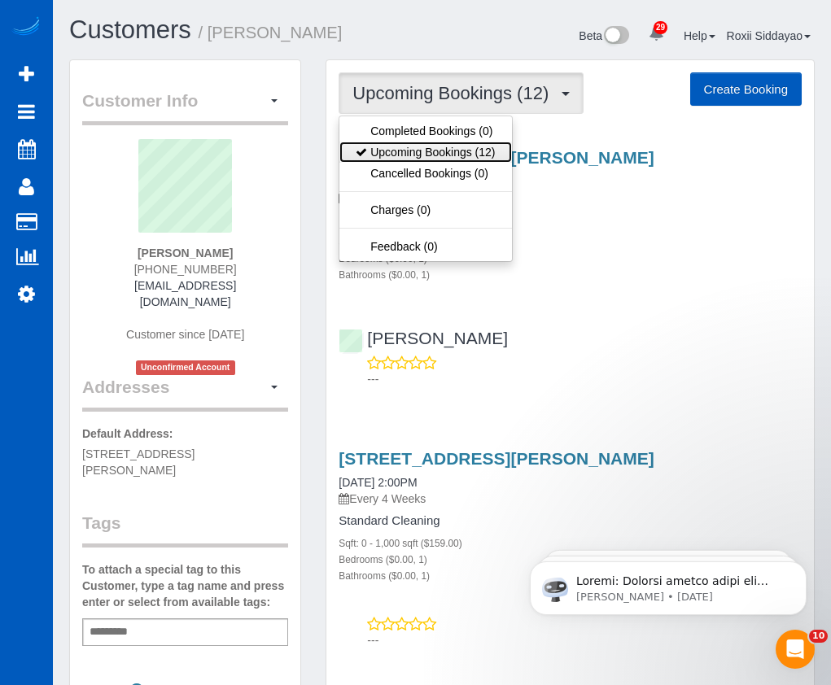
click at [476, 156] on link "Upcoming Bookings (12)" at bounding box center [425, 152] width 172 height 21
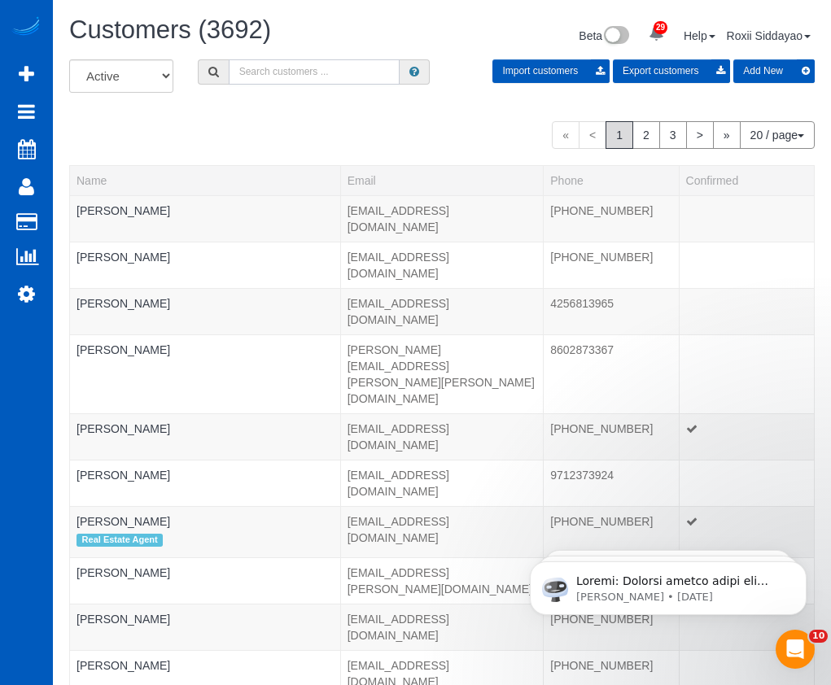
click at [339, 61] on input "text" at bounding box center [314, 71] width 171 height 25
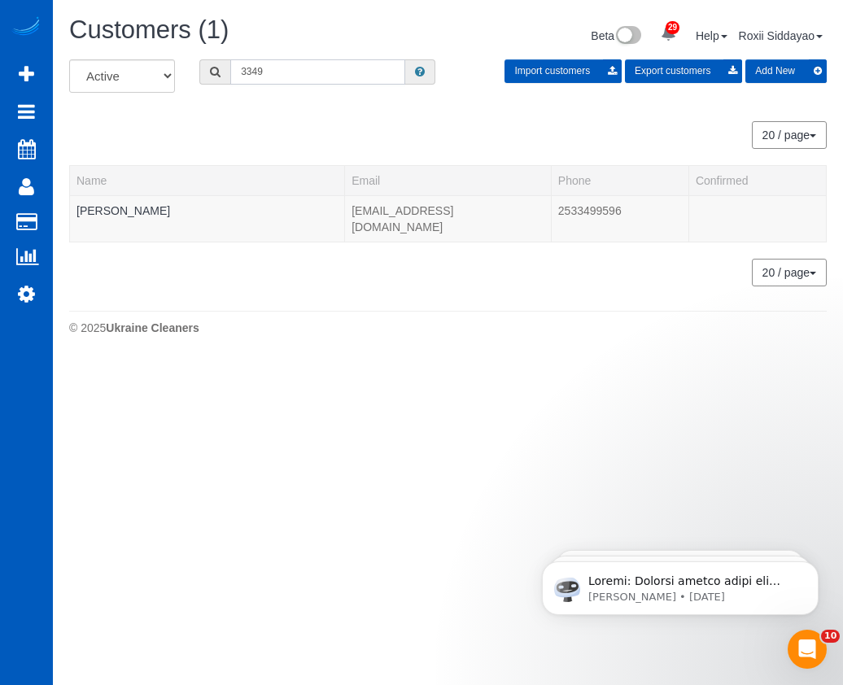
click at [346, 75] on input "3349" at bounding box center [317, 71] width 175 height 25
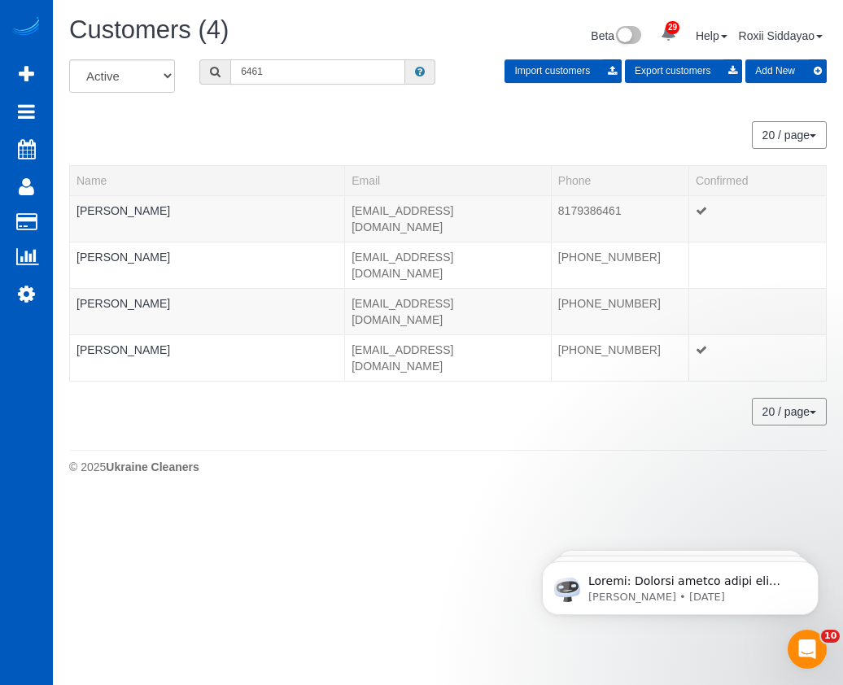
click at [267, 68] on input "6461" at bounding box center [317, 71] width 175 height 25
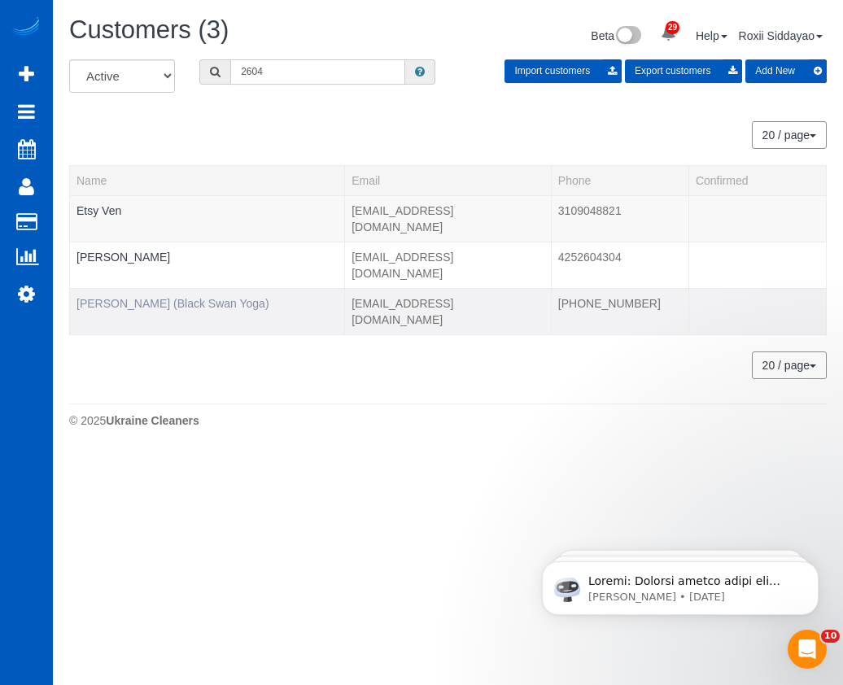
type input "2604"
click at [191, 297] on link "Willow Mason (Black Swan Yoga)" at bounding box center [173, 303] width 193 height 13
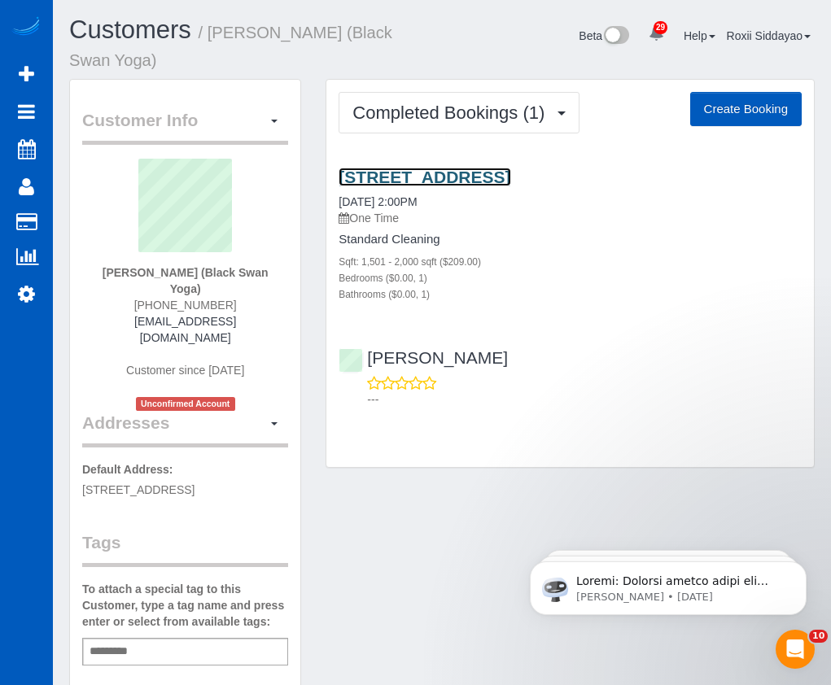
click at [427, 178] on link "5455 W 38th Ave, Wheat Ridge, CO 80212" at bounding box center [425, 177] width 172 height 19
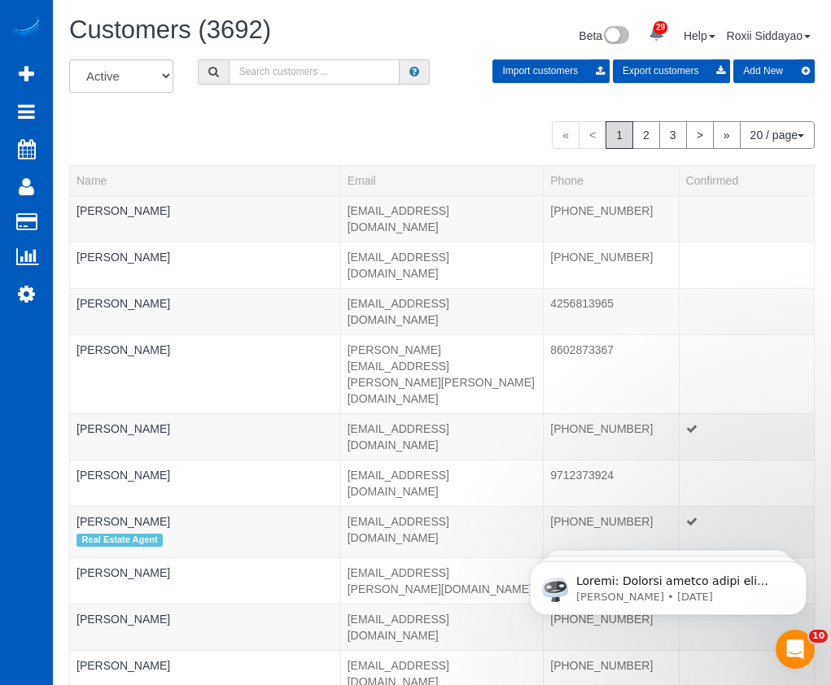
click at [248, 83] on input "text" at bounding box center [314, 71] width 171 height 25
click at [254, 73] on input "text" at bounding box center [314, 71] width 171 height 25
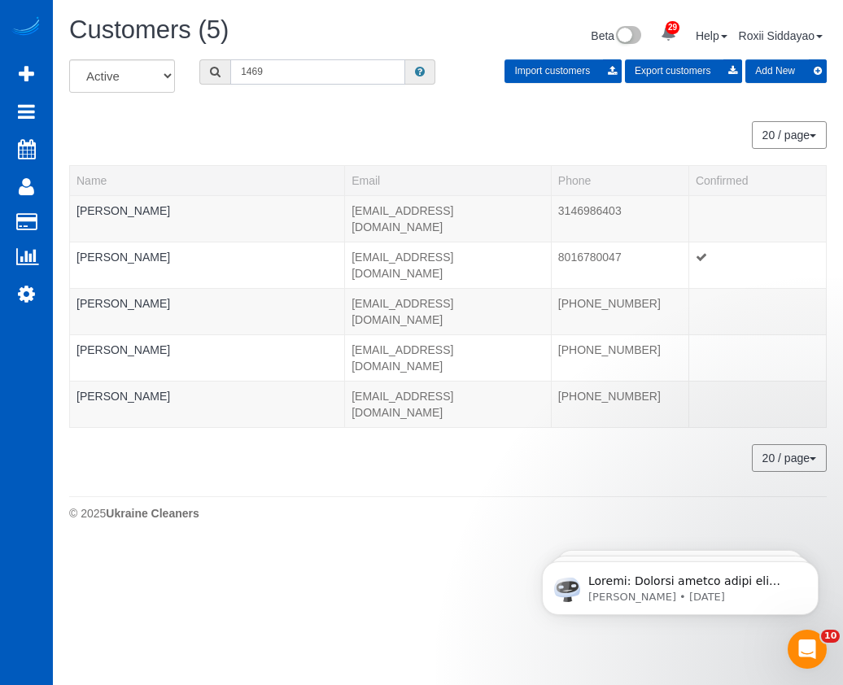
click at [336, 79] on input "1469" at bounding box center [317, 71] width 175 height 25
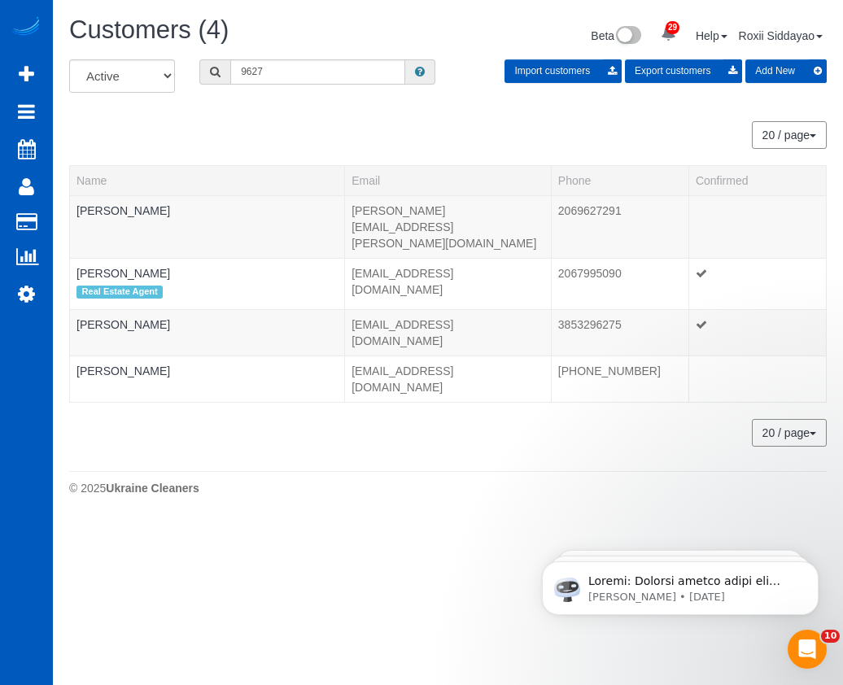
click at [304, 56] on div "Customers (4) Beta 29 Your Notifications You have 0 alerts × You have 7 to char…" at bounding box center [448, 37] width 782 height 43
click at [303, 61] on input "9627" at bounding box center [317, 71] width 175 height 25
click at [303, 63] on input "9627" at bounding box center [317, 71] width 175 height 25
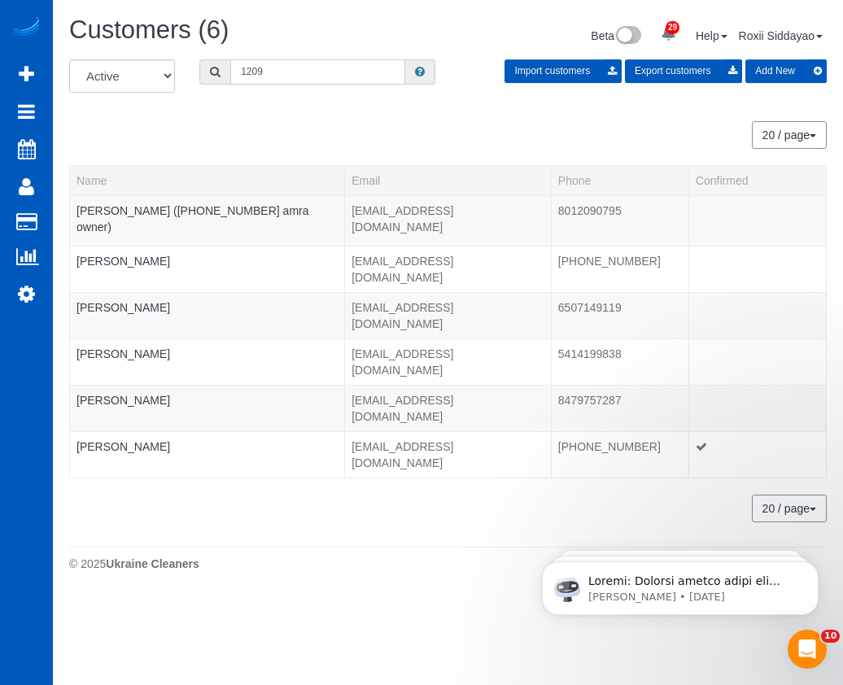
click at [286, 72] on input "1209" at bounding box center [317, 71] width 175 height 25
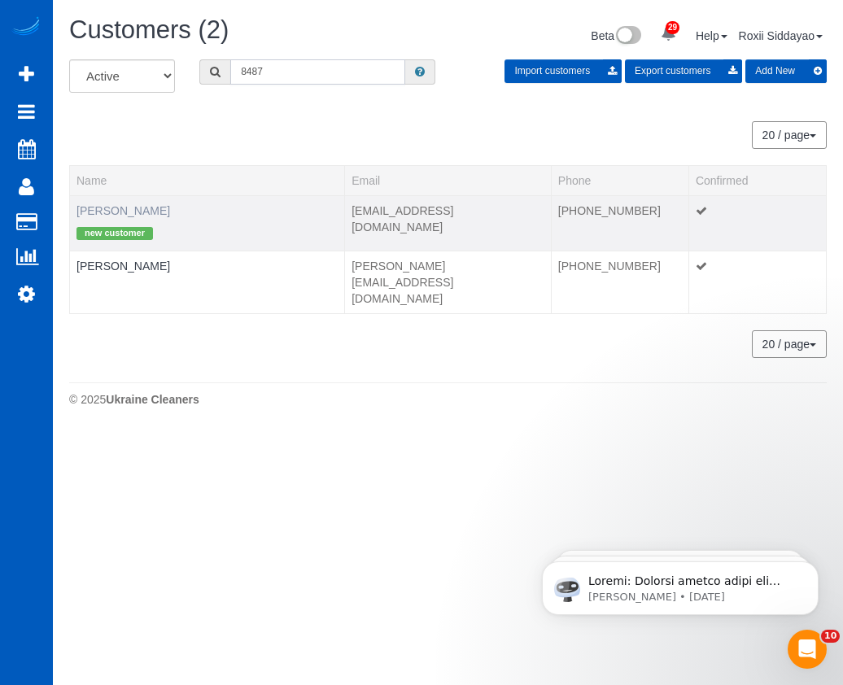
type input "8487"
click at [132, 209] on link "Brittany Hicks" at bounding box center [124, 210] width 94 height 13
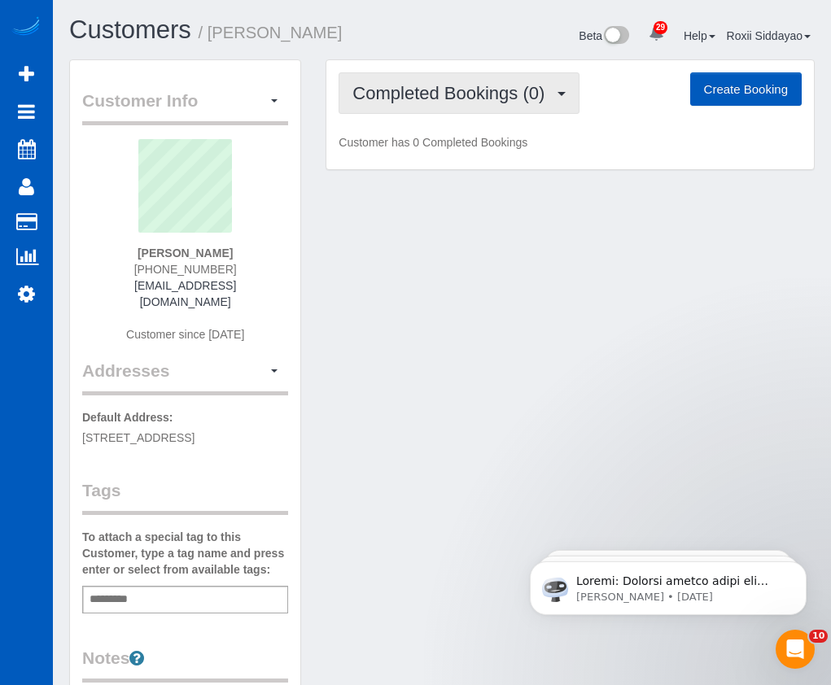
drag, startPoint x: 558, startPoint y: 86, endPoint x: 550, endPoint y: 104, distance: 19.7
click at [558, 86] on button "Completed Bookings (0)" at bounding box center [459, 93] width 241 height 42
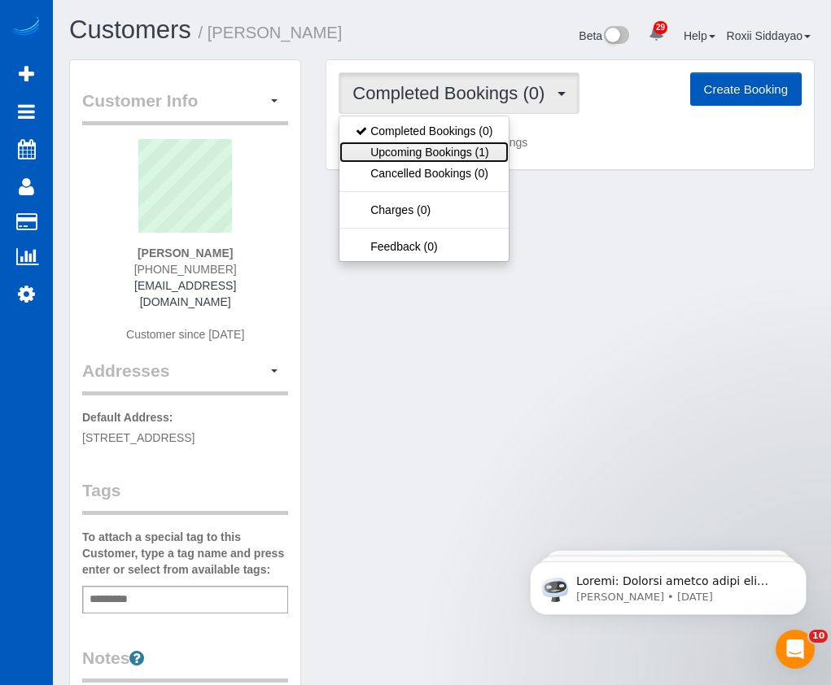
click at [495, 153] on link "Upcoming Bookings (1)" at bounding box center [423, 152] width 169 height 21
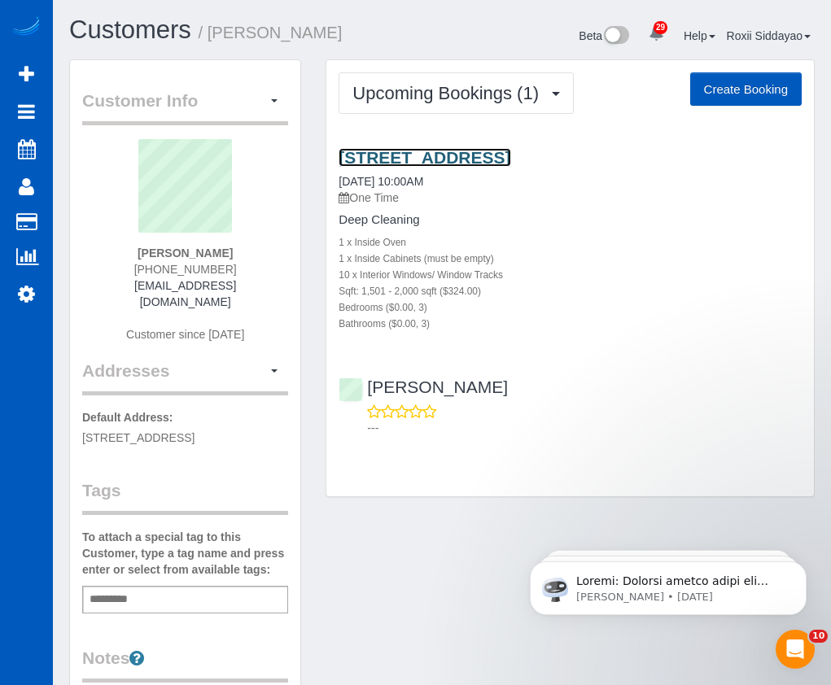
click at [489, 158] on link "926 Teakwood Dr, Richardson, TX 75080" at bounding box center [425, 157] width 172 height 19
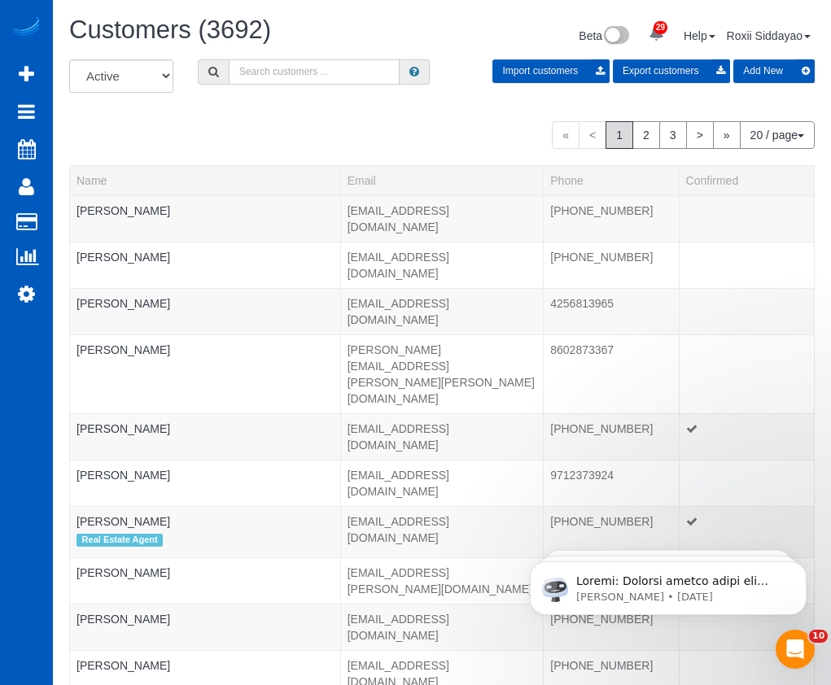
click at [300, 66] on input "text" at bounding box center [314, 71] width 171 height 25
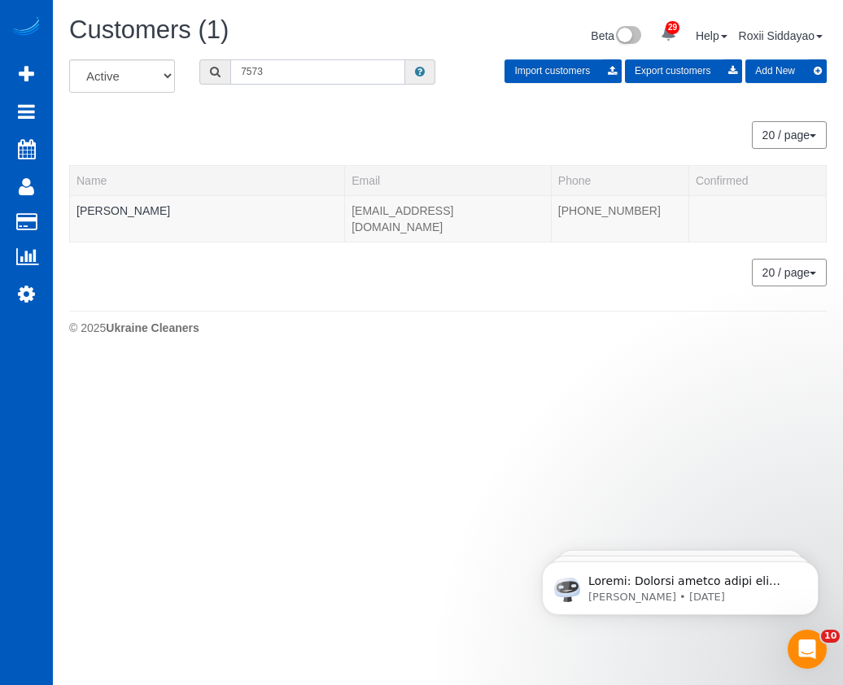
click at [299, 73] on input "7573" at bounding box center [317, 71] width 175 height 25
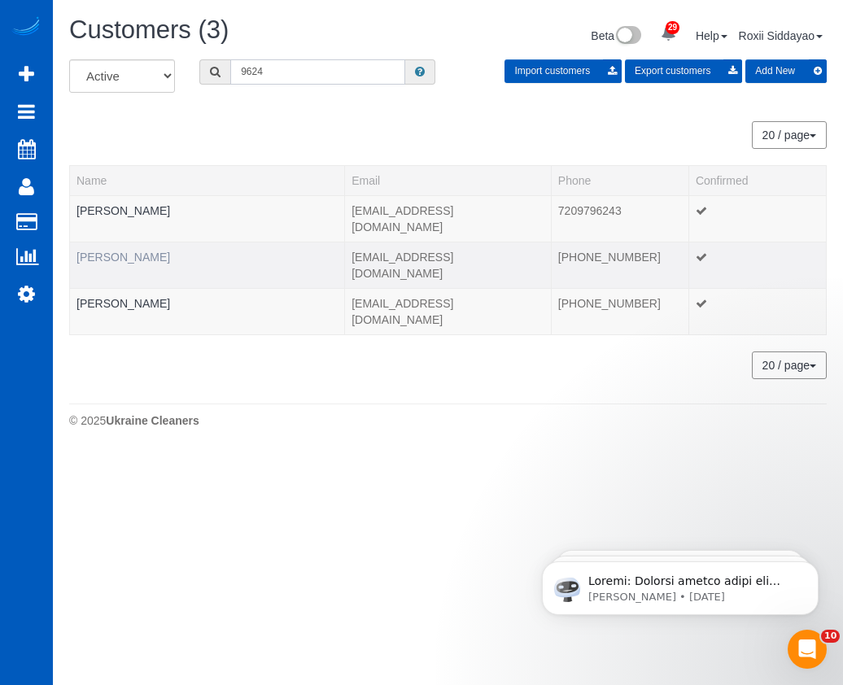
type input "9624"
click at [116, 251] on link "Greg Thomisee" at bounding box center [124, 257] width 94 height 13
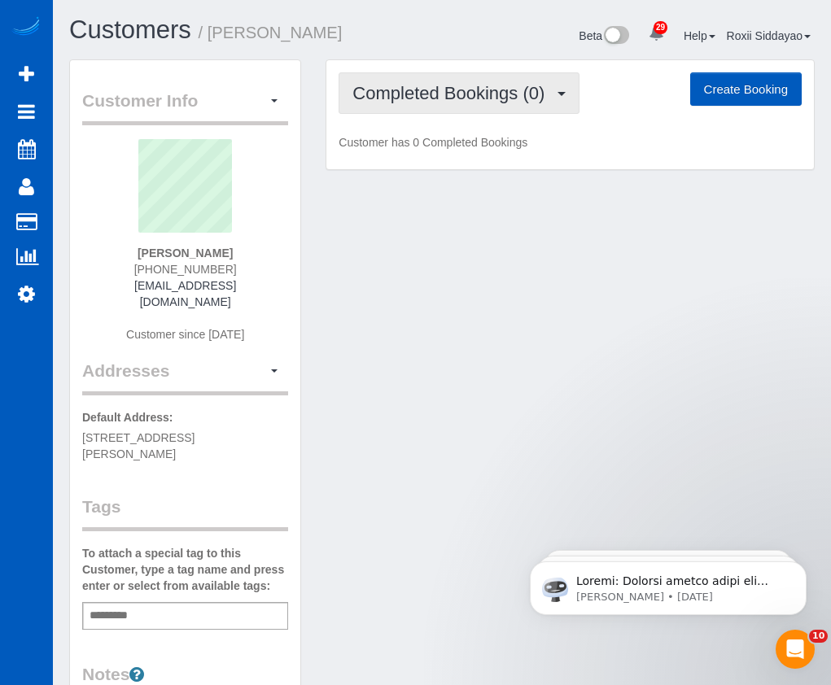
click at [457, 85] on span "Completed Bookings (0)" at bounding box center [452, 93] width 200 height 20
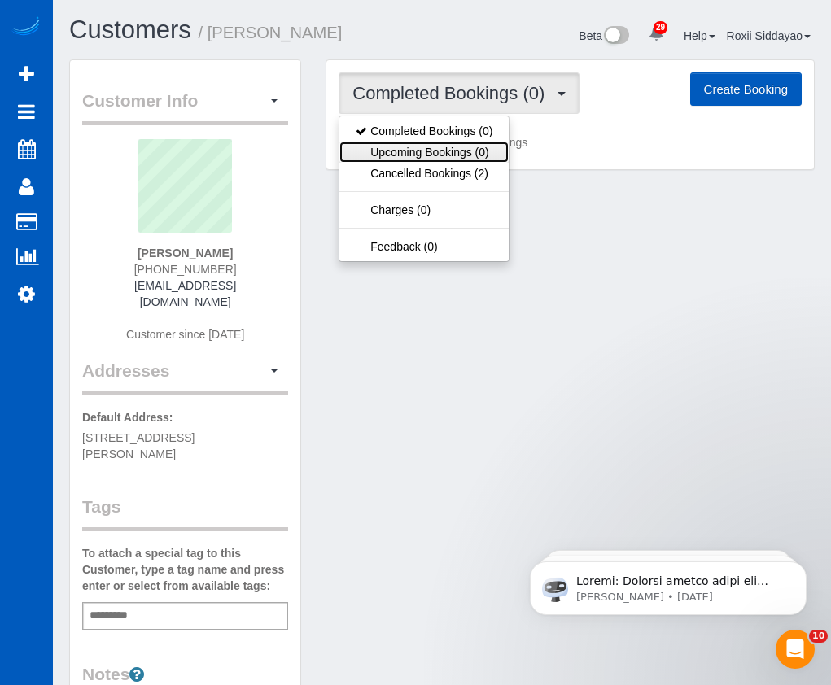
click at [455, 155] on link "Upcoming Bookings (0)" at bounding box center [423, 152] width 169 height 21
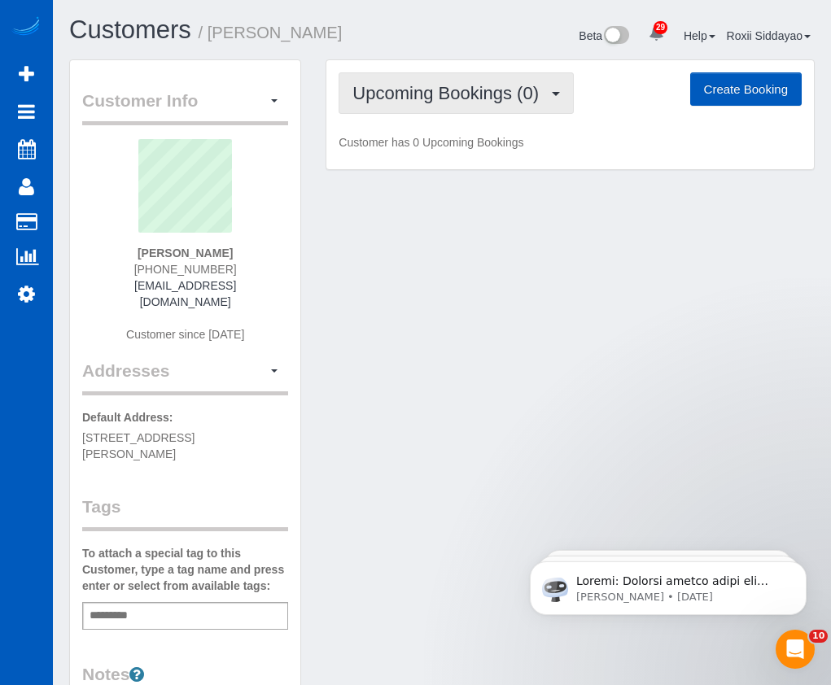
click at [479, 91] on span "Upcoming Bookings (0)" at bounding box center [449, 93] width 195 height 20
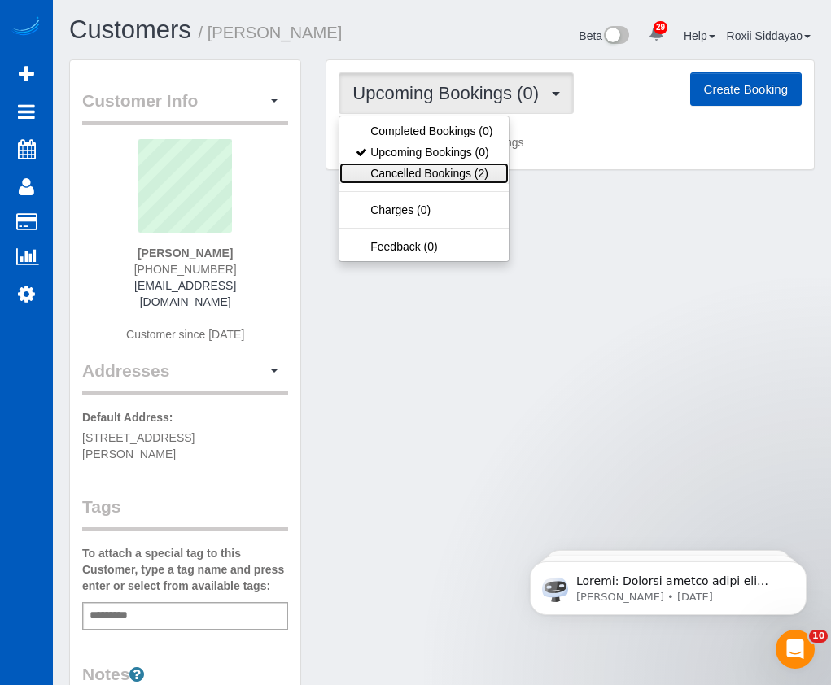
click at [457, 167] on link "Cancelled Bookings (2)" at bounding box center [423, 173] width 169 height 21
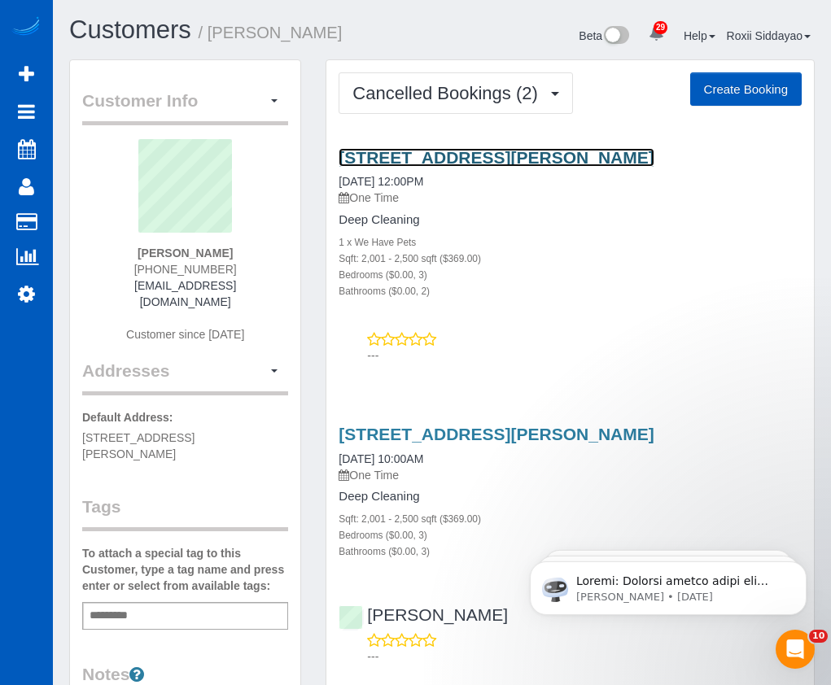
click at [460, 163] on link "1210 Melrose Ln, Frisco, TX 75035" at bounding box center [496, 157] width 315 height 19
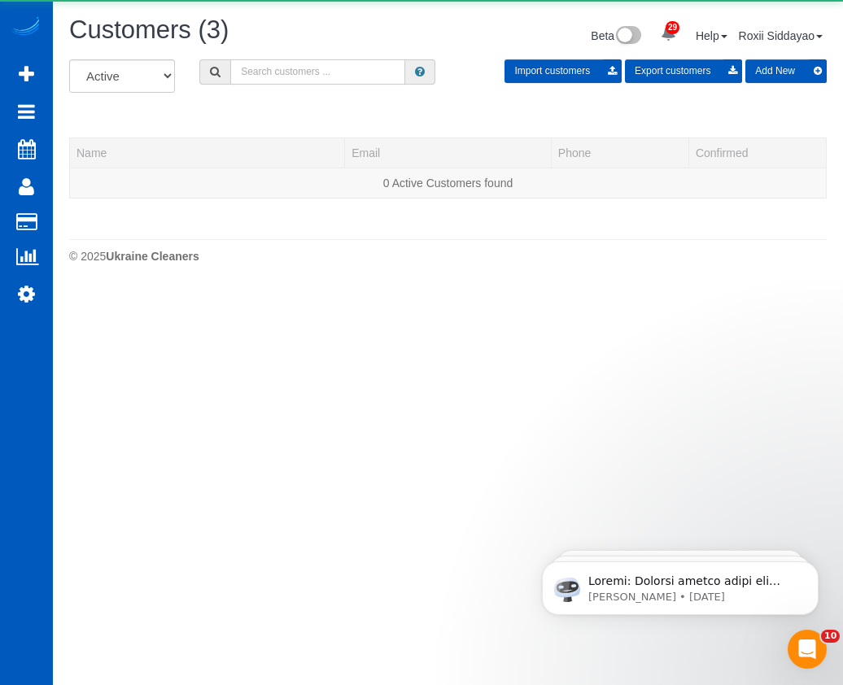
click at [280, 82] on input "text" at bounding box center [317, 71] width 175 height 25
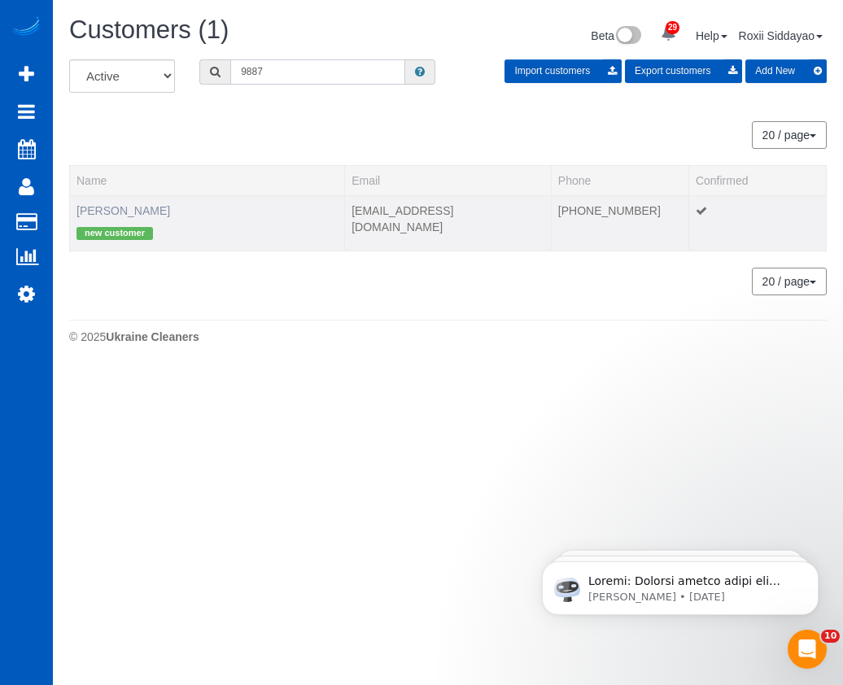
type input "9887"
click at [126, 214] on link "Ami Collins" at bounding box center [124, 210] width 94 height 13
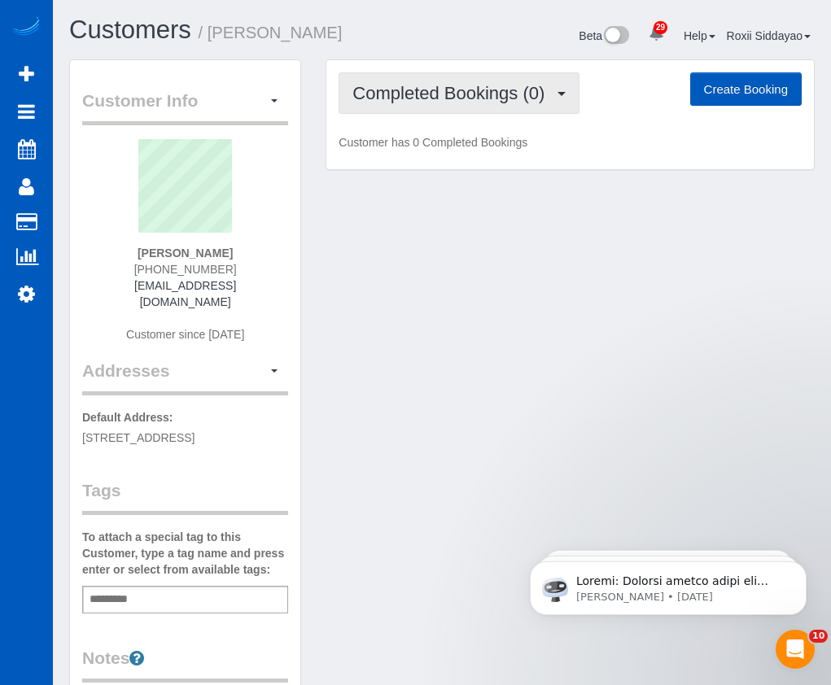
click at [454, 103] on span "Completed Bookings (0)" at bounding box center [452, 93] width 200 height 20
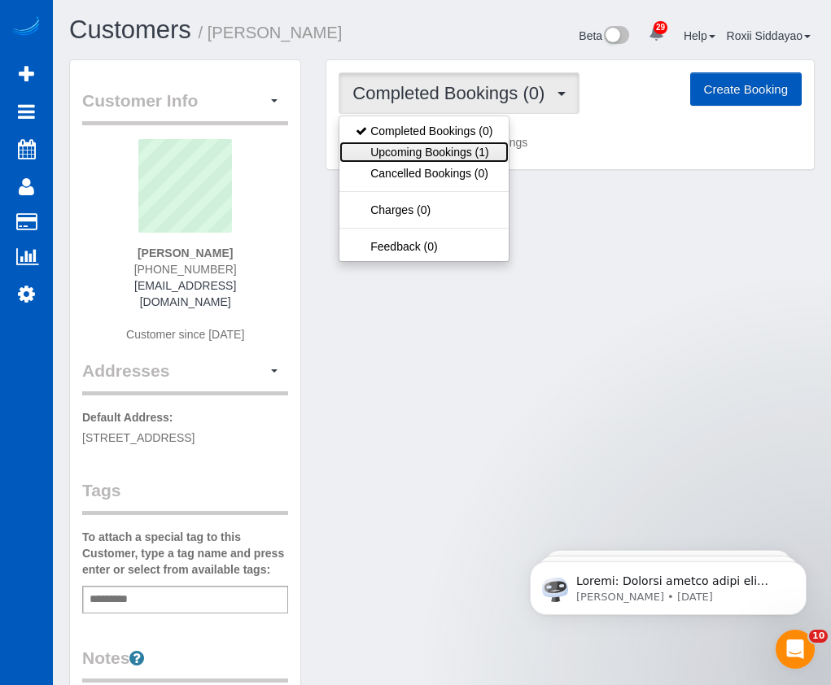
click at [458, 157] on link "Upcoming Bookings (1)" at bounding box center [423, 152] width 169 height 21
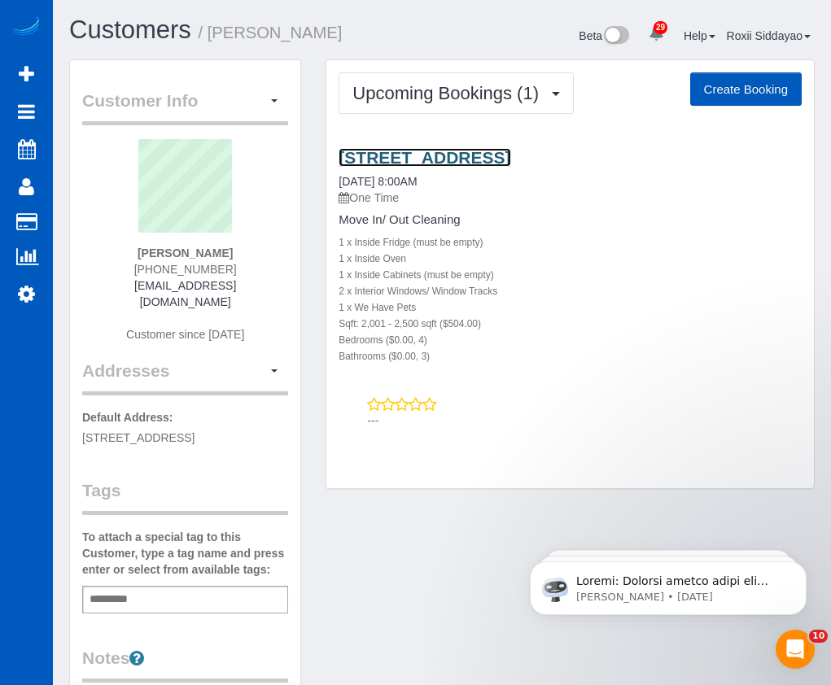
click at [457, 155] on link "3244 Se 25th St, Gresham, OR 97080" at bounding box center [425, 157] width 172 height 19
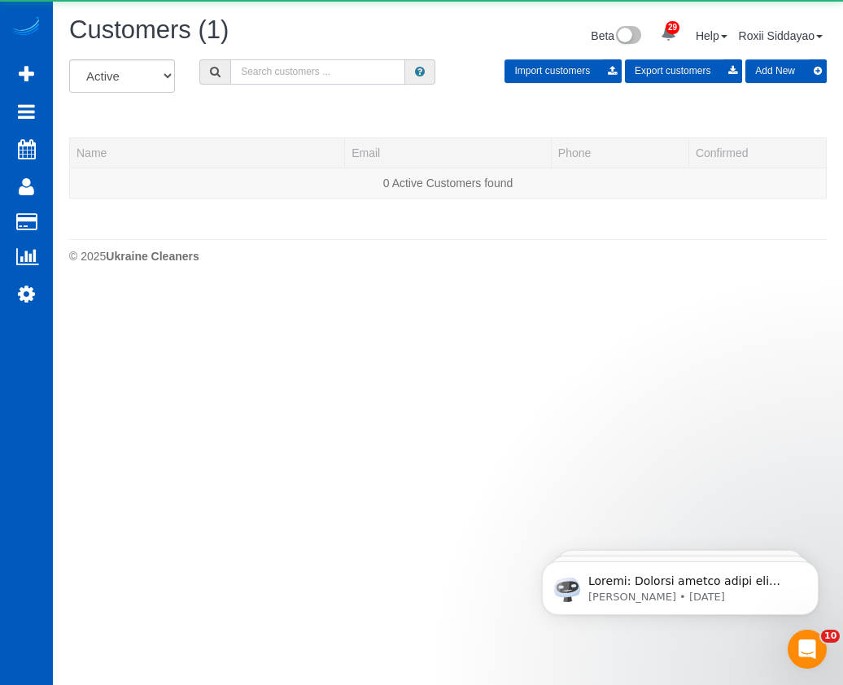
click at [296, 72] on input "text" at bounding box center [317, 71] width 175 height 25
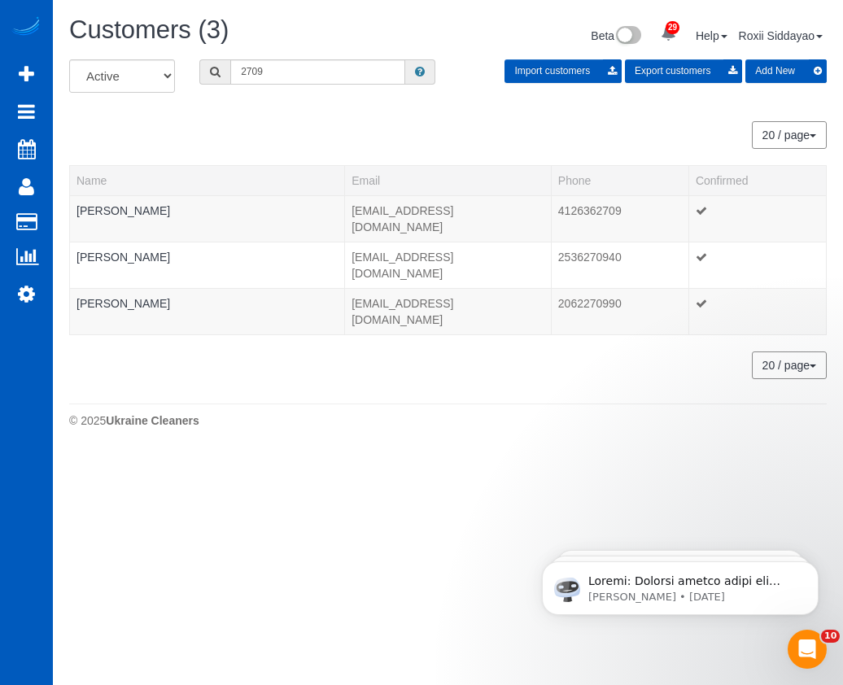
click at [341, 85] on div "All Active Archived 2709 Import customers Export customers Add New" at bounding box center [448, 82] width 782 height 46
click at [326, 68] on input "2709" at bounding box center [317, 71] width 175 height 25
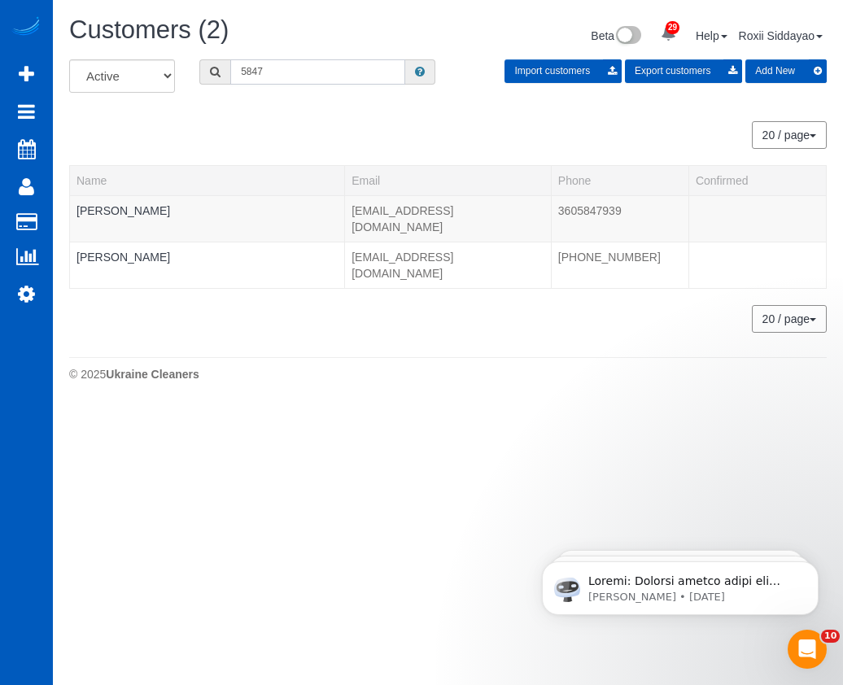
click at [277, 74] on input "5847" at bounding box center [317, 71] width 175 height 25
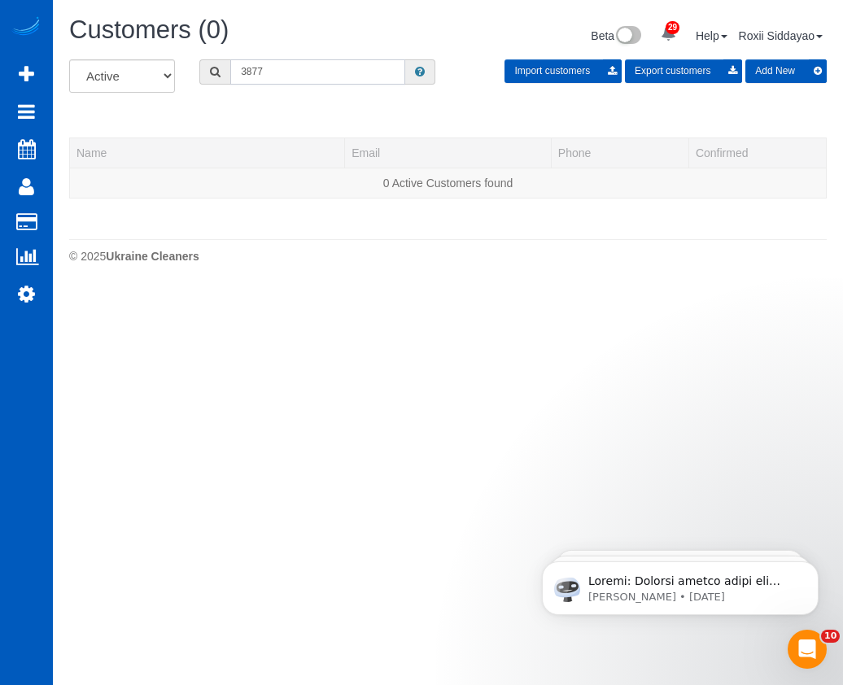
click at [268, 65] on input "3877" at bounding box center [317, 71] width 175 height 25
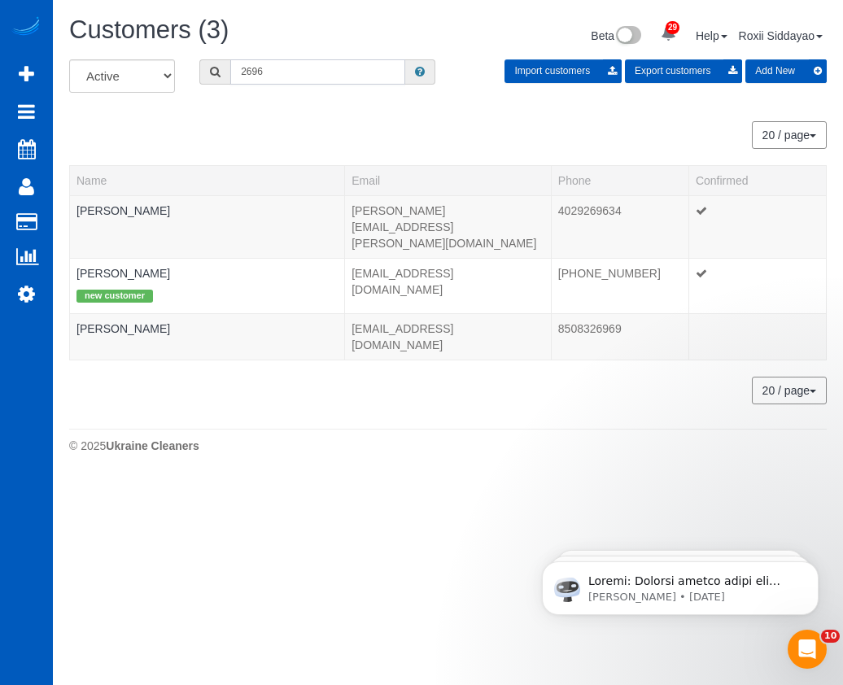
click at [283, 70] on input "2696" at bounding box center [317, 71] width 175 height 25
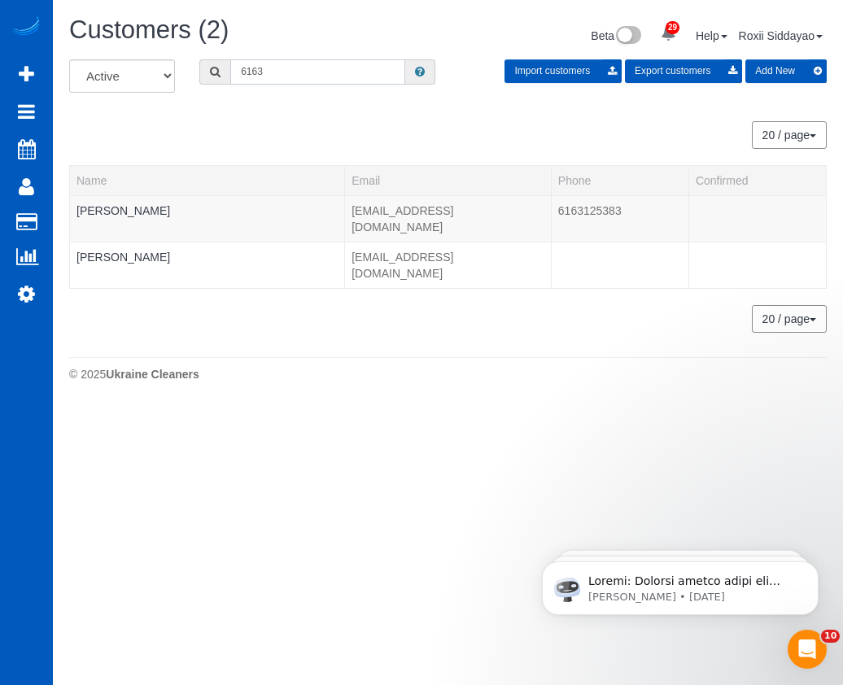
click at [307, 75] on input "6163" at bounding box center [317, 71] width 175 height 25
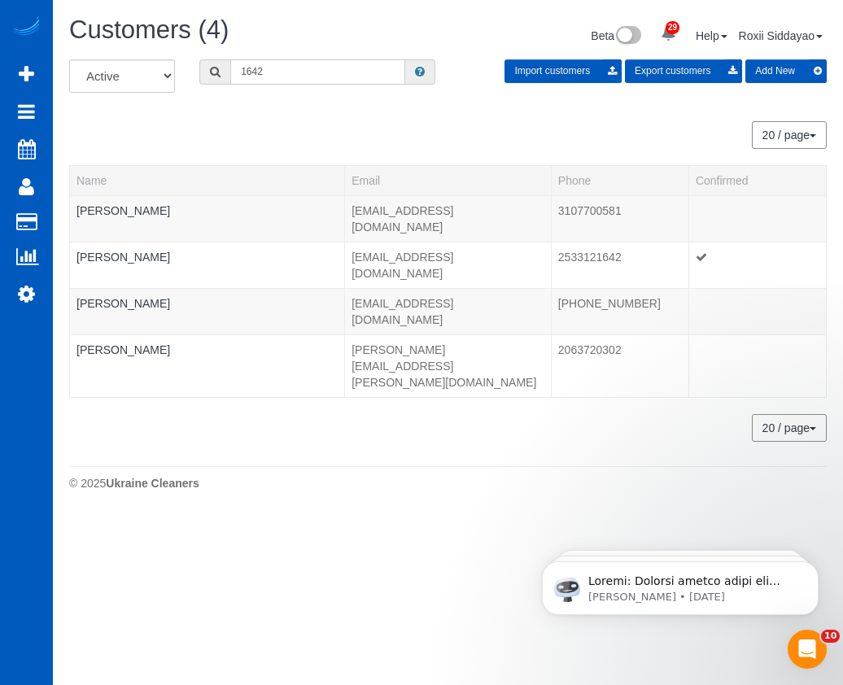
click at [277, 70] on input "1642" at bounding box center [317, 71] width 175 height 25
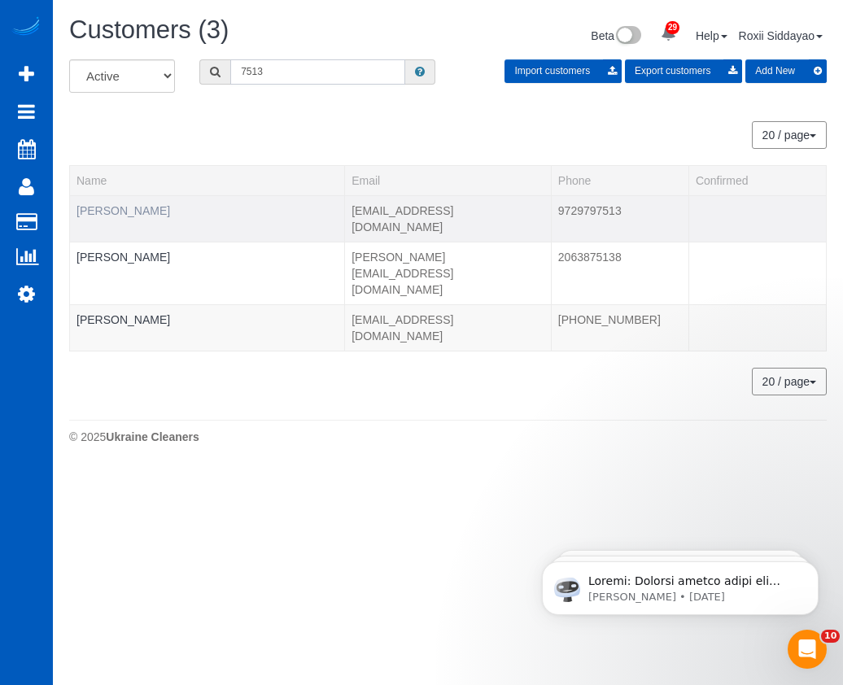
type input "7513"
click at [139, 211] on link "Chase Barrier" at bounding box center [124, 210] width 94 height 13
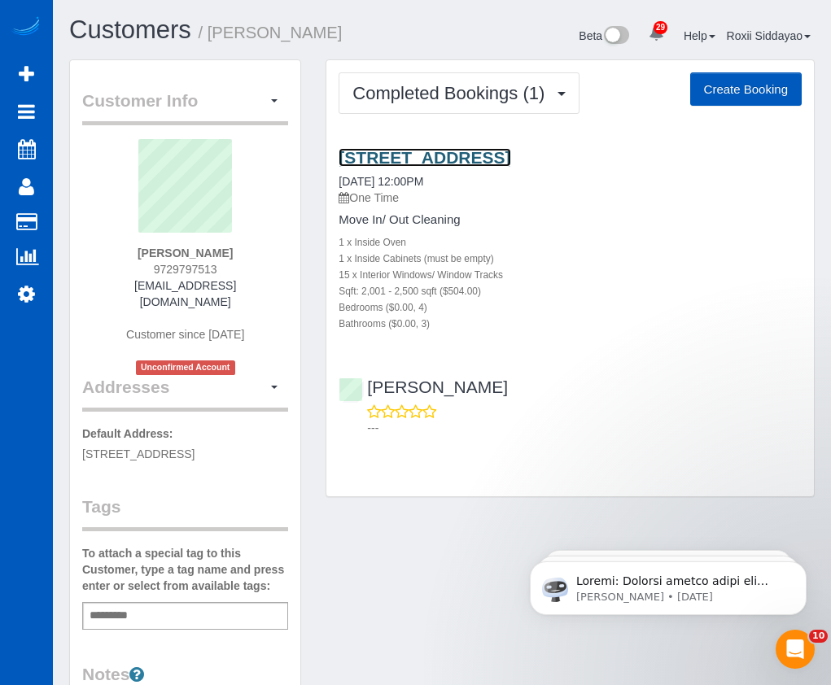
click at [413, 160] on link "1501 Barclays Dr, Richardson, TX 75081" at bounding box center [425, 157] width 172 height 19
click at [463, 154] on link "1501 Barclays Dr, Richardson, TX 75081" at bounding box center [425, 157] width 172 height 19
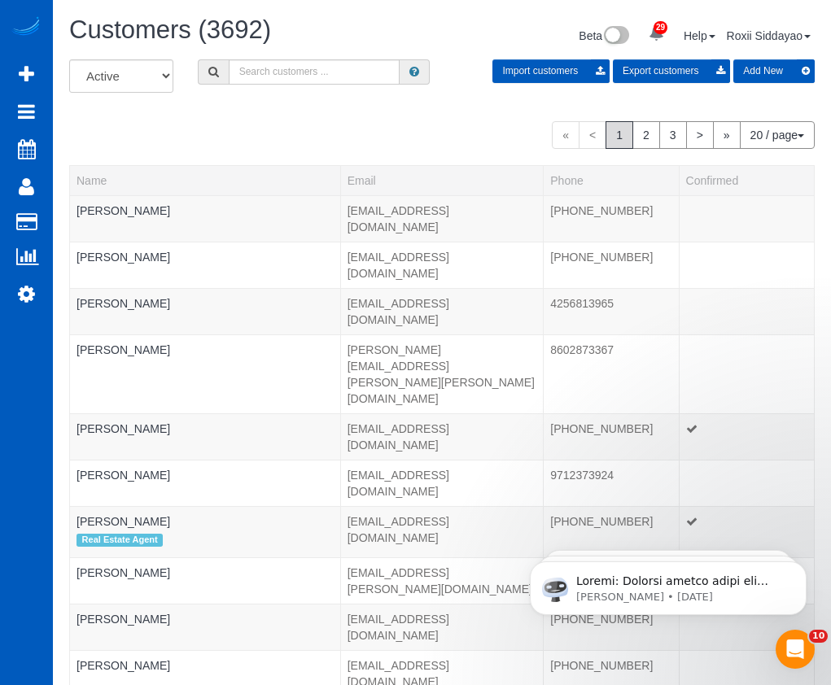
click at [328, 58] on div "Customers (3692) Beta 29 Your Notifications You have 0 alerts × You have 7 to c…" at bounding box center [442, 37] width 770 height 43
click at [309, 79] on input "text" at bounding box center [314, 71] width 171 height 25
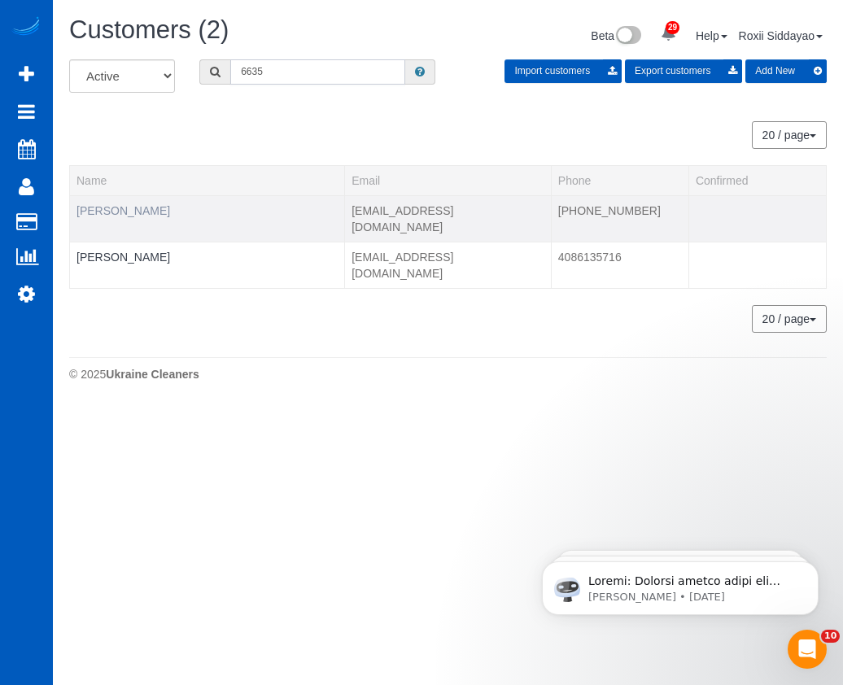
type input "6635"
click at [123, 208] on link "Alex Mullin" at bounding box center [124, 210] width 94 height 13
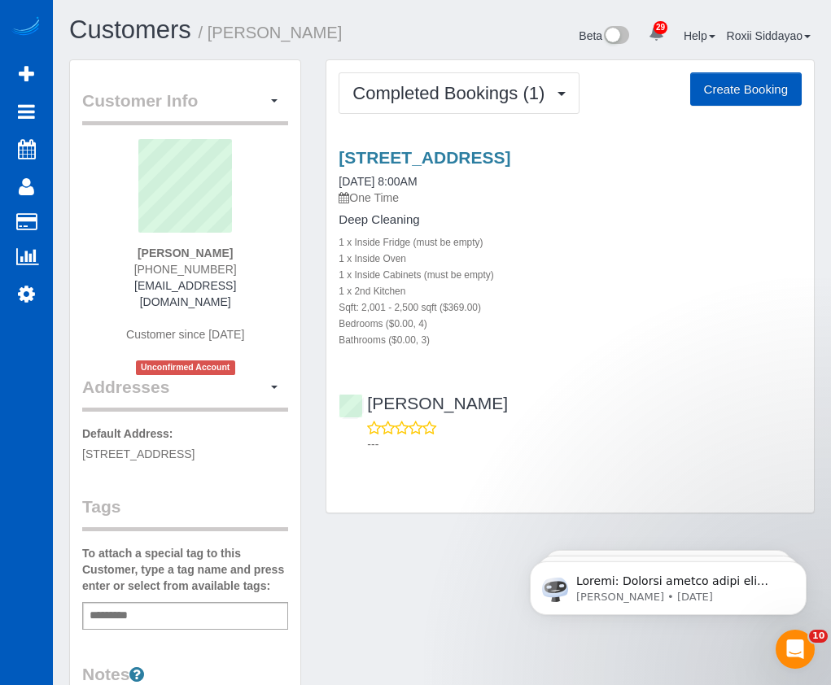
click at [433, 168] on div "4801 66th Ave W, University Place, WA 98467 08/21/2025 8:00AM One Time" at bounding box center [570, 177] width 463 height 59
click at [488, 149] on link "4801 66th Ave W, University Place, WA 98467" at bounding box center [425, 157] width 172 height 19
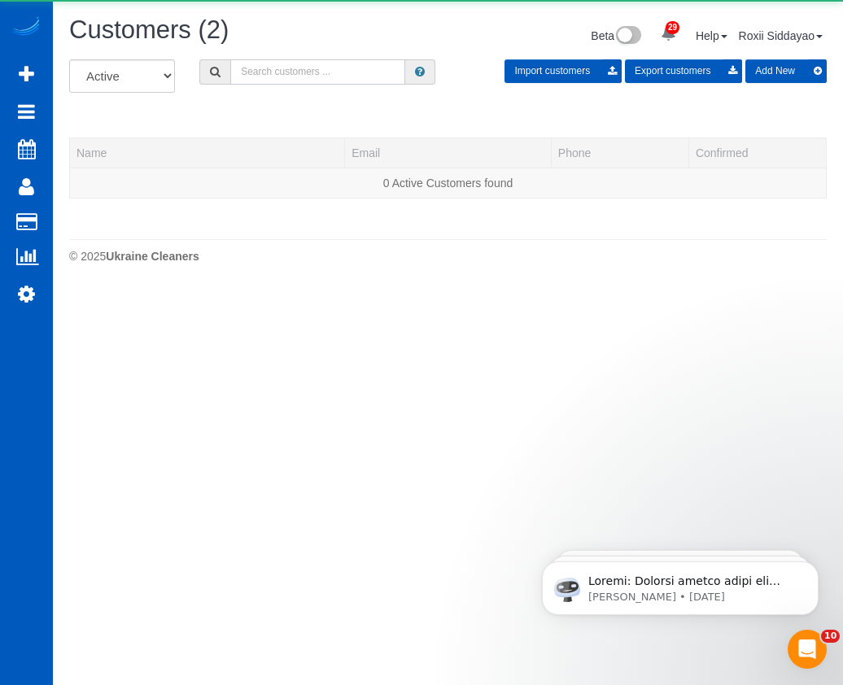
click at [349, 74] on input "text" at bounding box center [317, 71] width 175 height 25
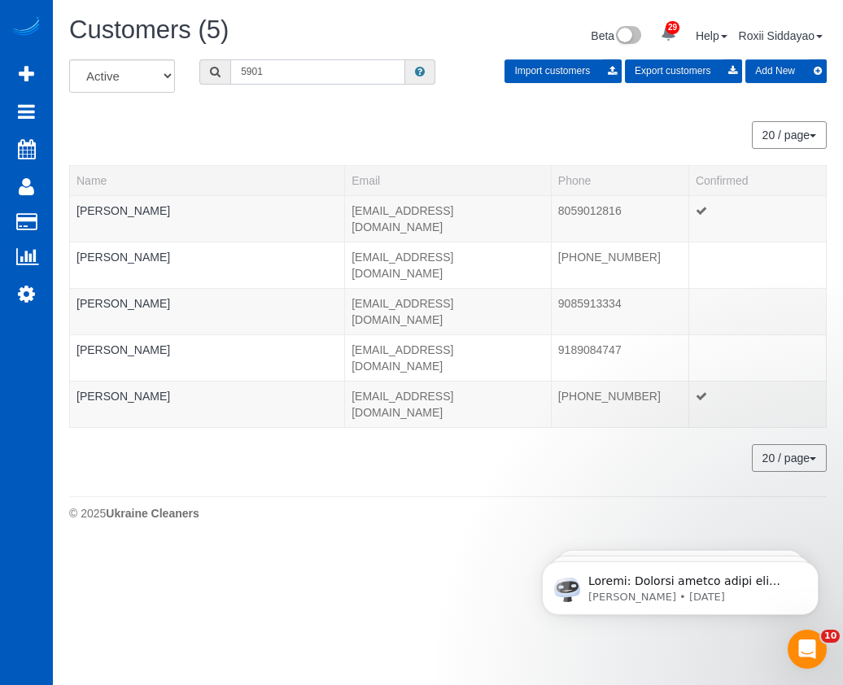
click at [329, 68] on input "5901" at bounding box center [317, 71] width 175 height 25
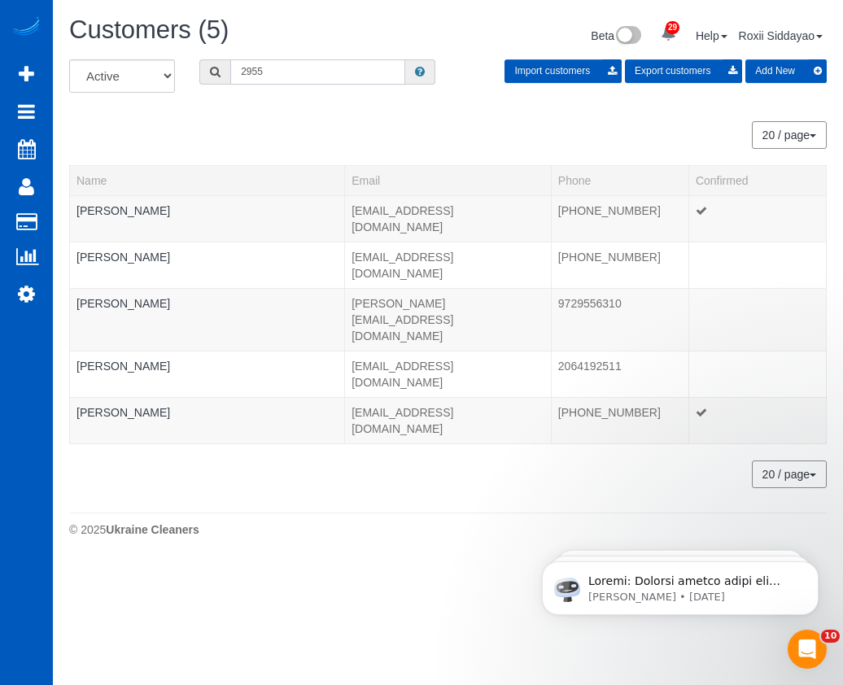
click at [331, 77] on input "2955" at bounding box center [317, 71] width 175 height 25
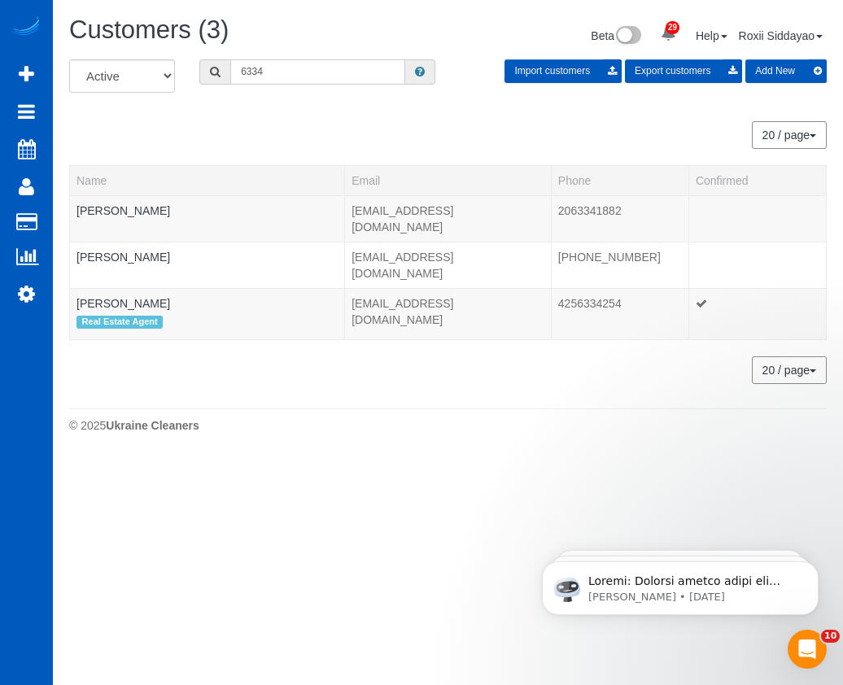
click at [283, 77] on input "6334" at bounding box center [317, 71] width 175 height 25
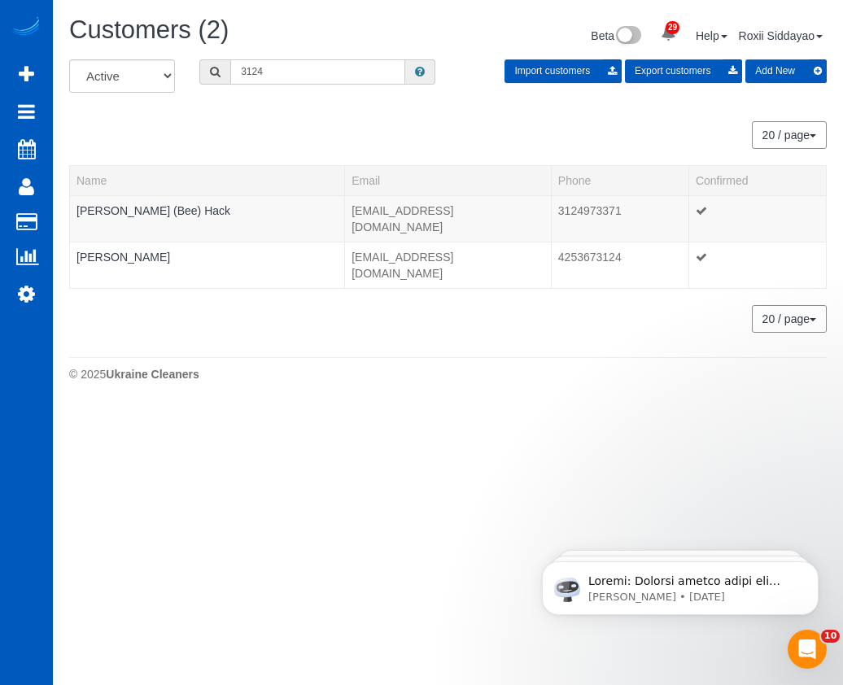
click at [283, 84] on input "3124" at bounding box center [317, 71] width 175 height 25
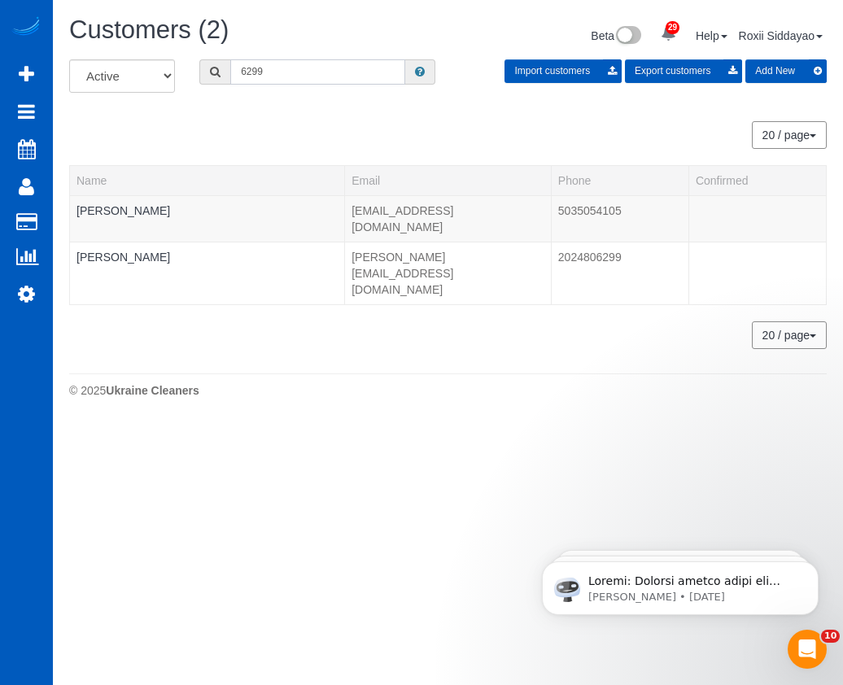
click at [290, 75] on input "6299" at bounding box center [317, 71] width 175 height 25
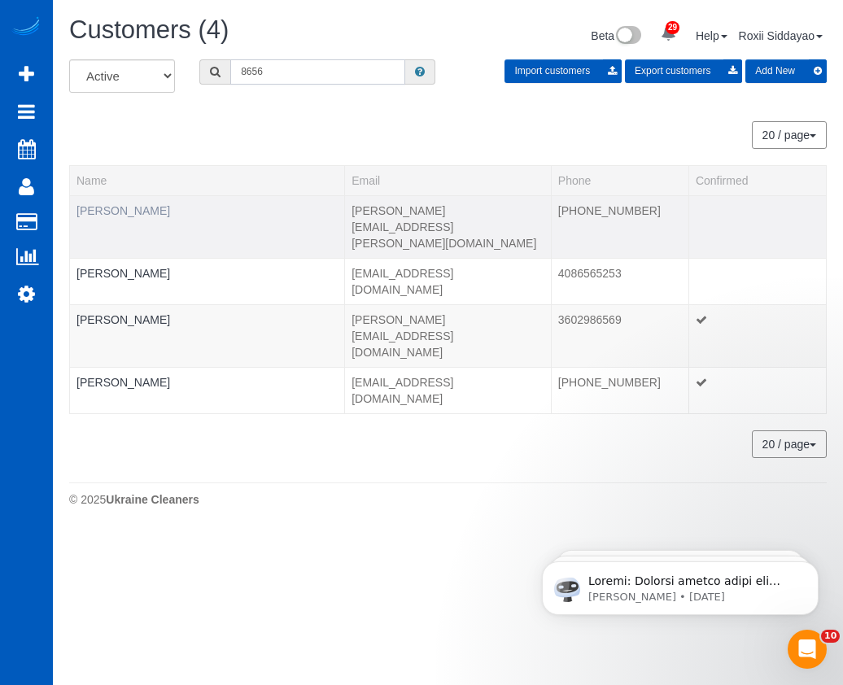
type input "8656"
click at [129, 212] on link "Jessie Striplin" at bounding box center [124, 210] width 94 height 13
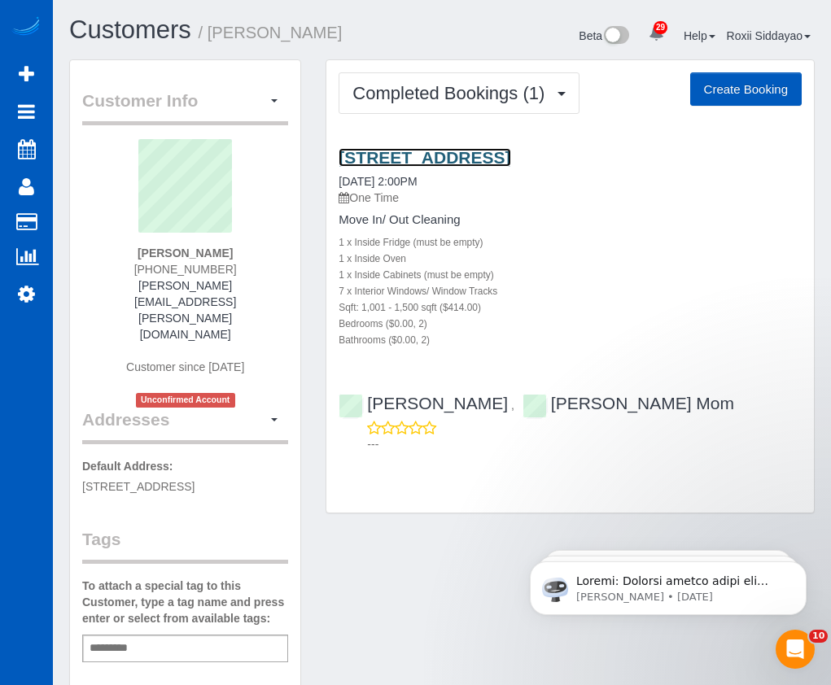
click at [483, 152] on link "141 E 11th Ave, Escondido, CA 92025" at bounding box center [425, 157] width 172 height 19
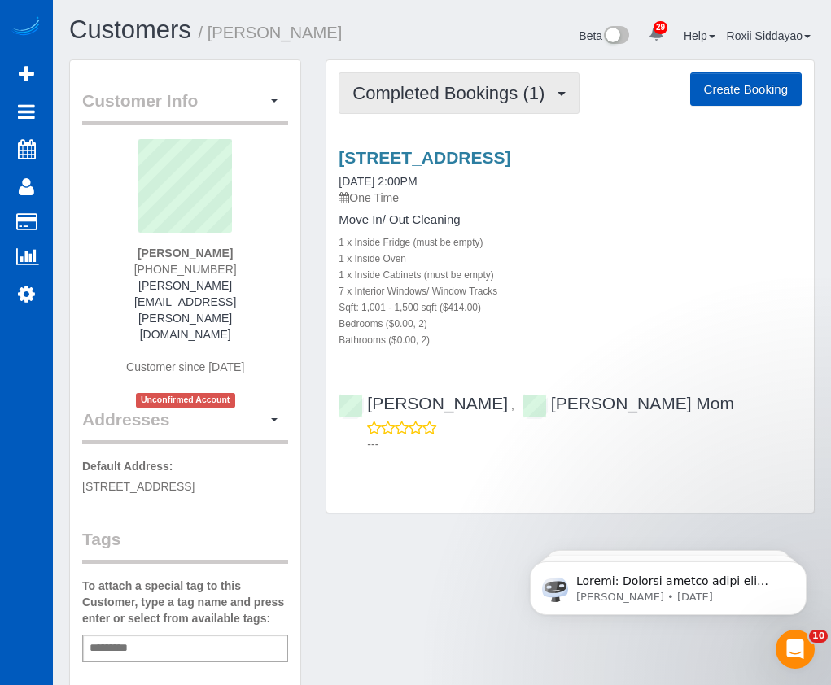
click at [416, 101] on span "Completed Bookings (1)" at bounding box center [452, 93] width 200 height 20
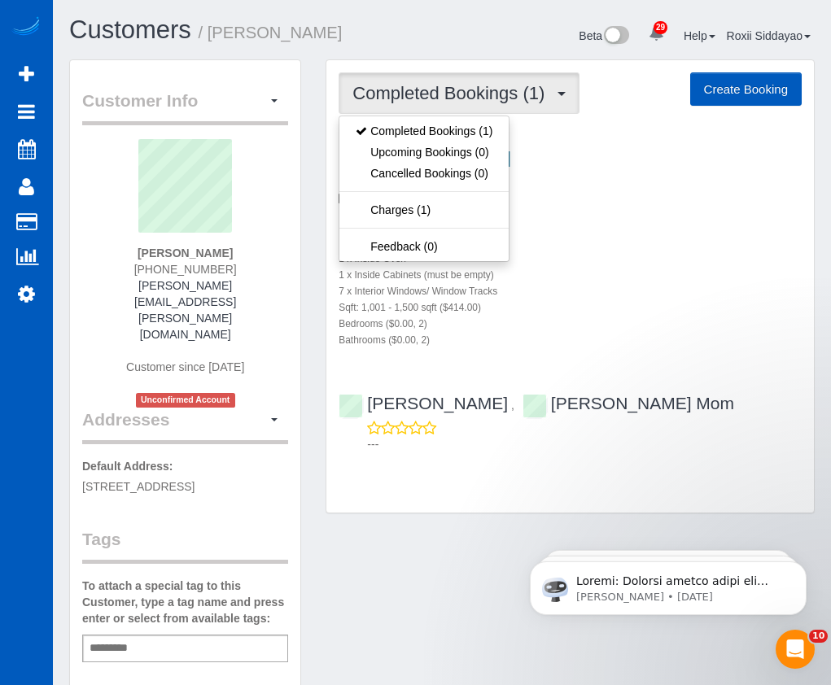
click at [416, 101] on span "Completed Bookings (1)" at bounding box center [452, 93] width 200 height 20
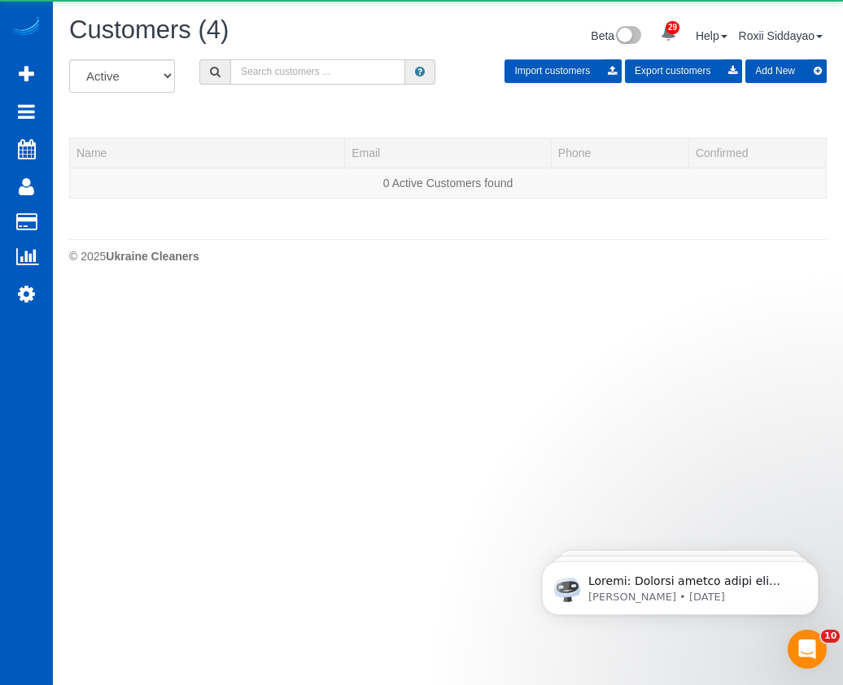
click at [269, 72] on input "text" at bounding box center [317, 71] width 175 height 25
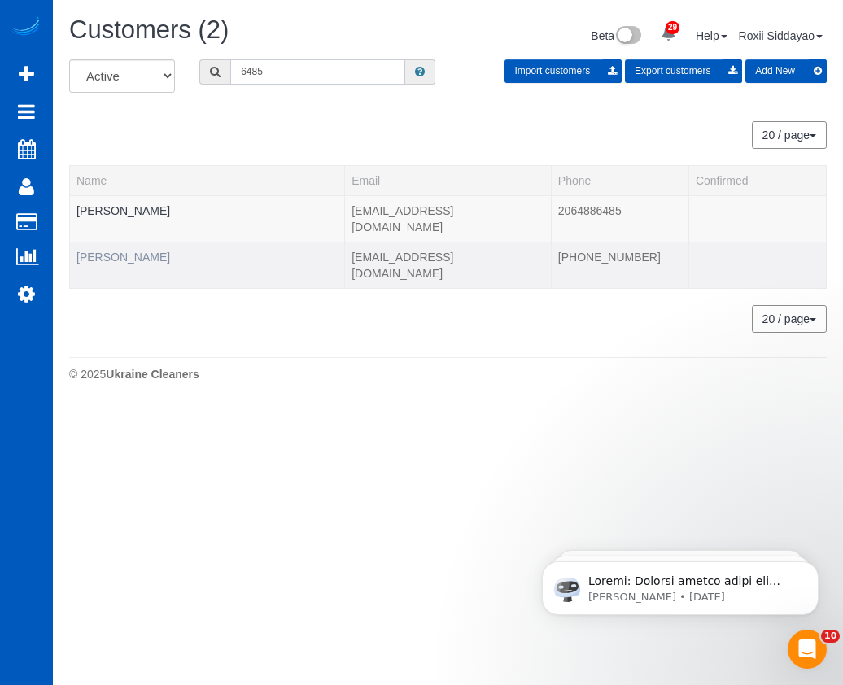
type input "6485"
click at [113, 251] on link "Stan Sharoff" at bounding box center [124, 257] width 94 height 13
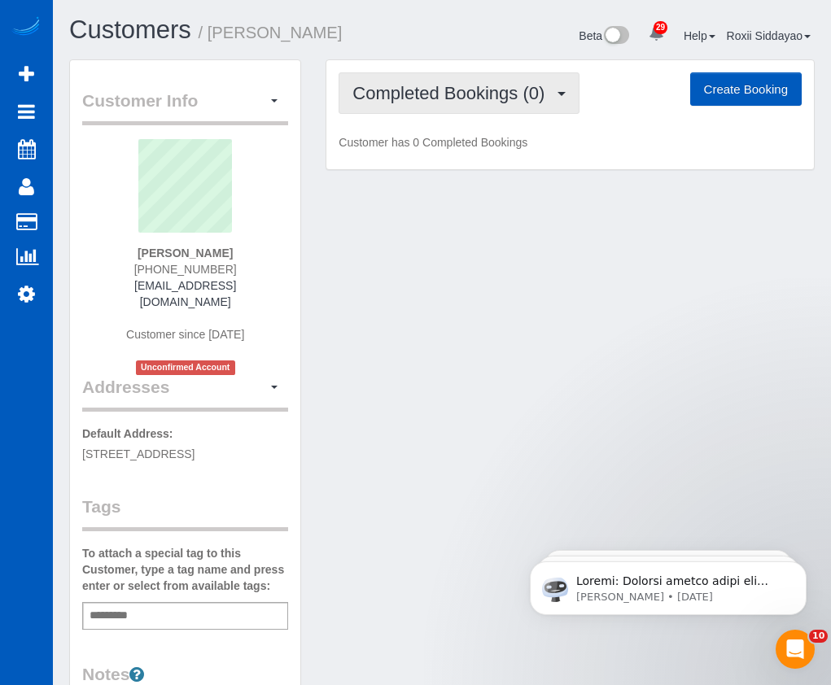
click at [519, 106] on button "Completed Bookings (0)" at bounding box center [459, 93] width 241 height 42
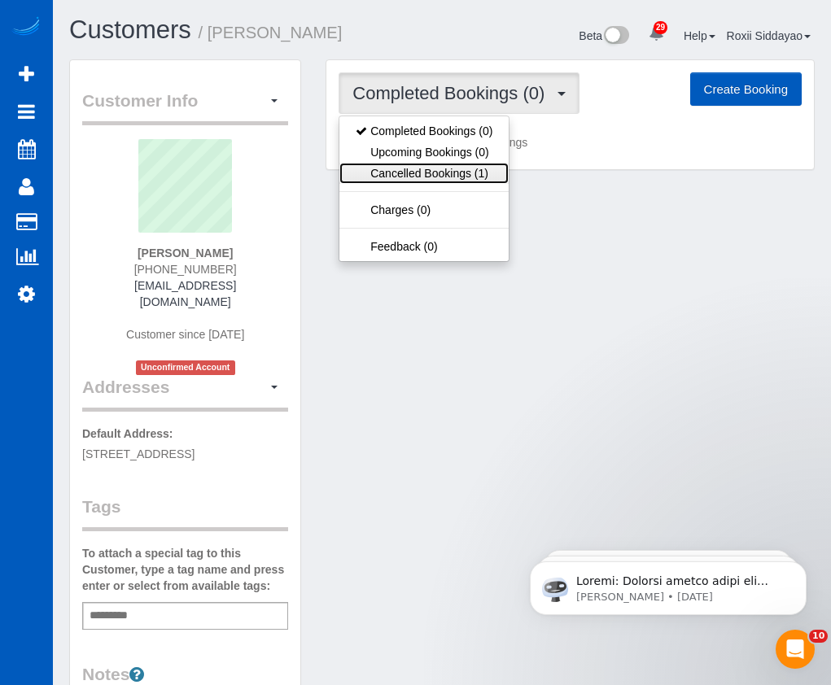
click at [480, 174] on link "Cancelled Bookings (1)" at bounding box center [423, 173] width 169 height 21
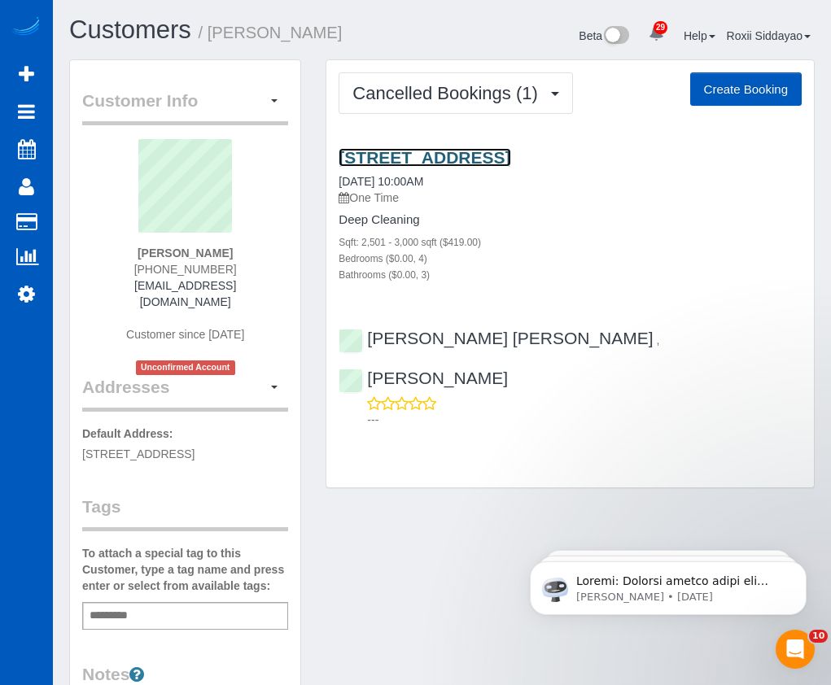
click at [455, 150] on link "10896 Valleybrook Circle, Highlands Ranch, CO 80130" at bounding box center [425, 157] width 172 height 19
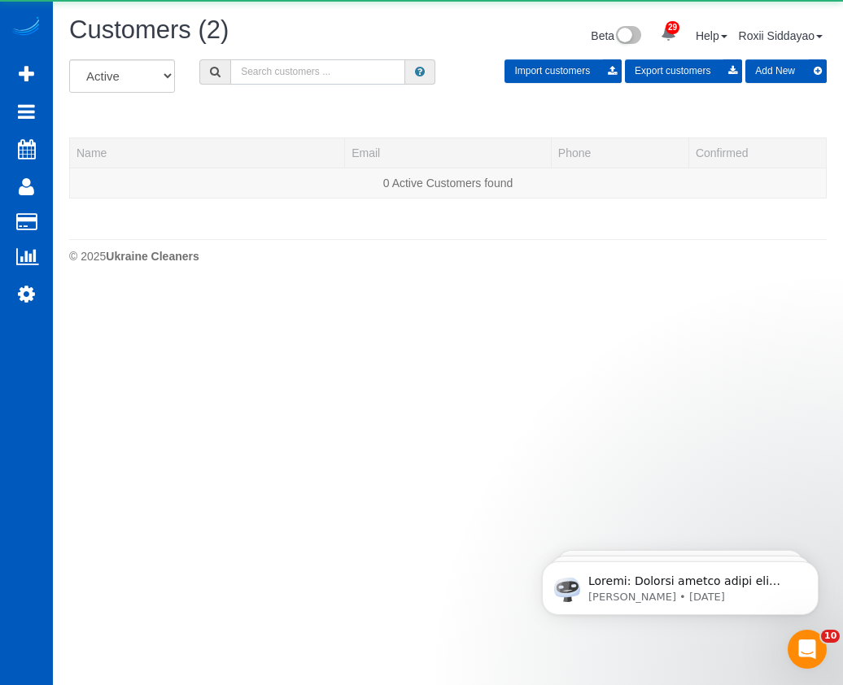
click at [328, 66] on input "text" at bounding box center [317, 71] width 175 height 25
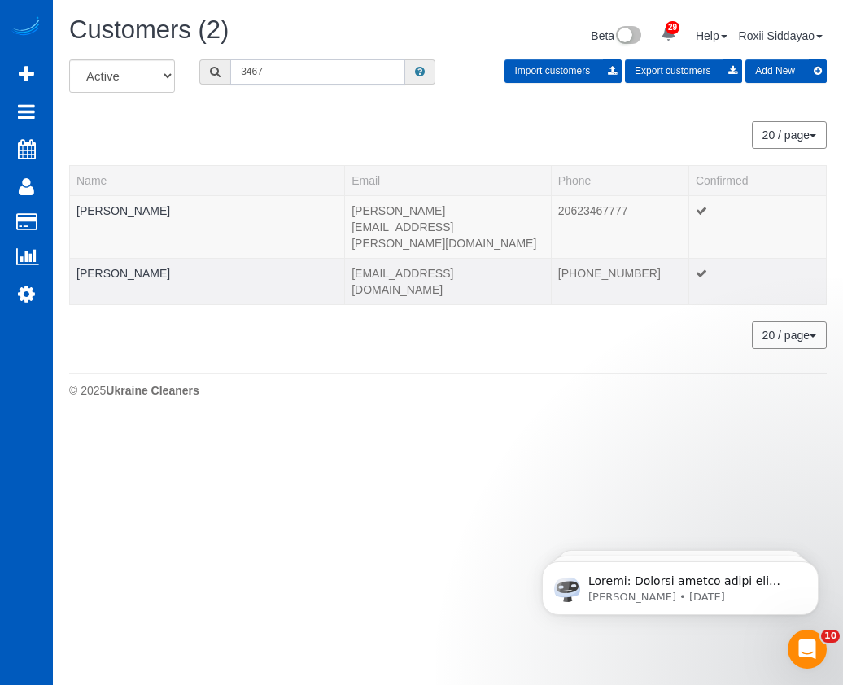
type input "3467"
click at [121, 258] on td "Lauren Lopez" at bounding box center [207, 281] width 275 height 46
click at [121, 267] on link "Lauren Lopez" at bounding box center [124, 273] width 94 height 13
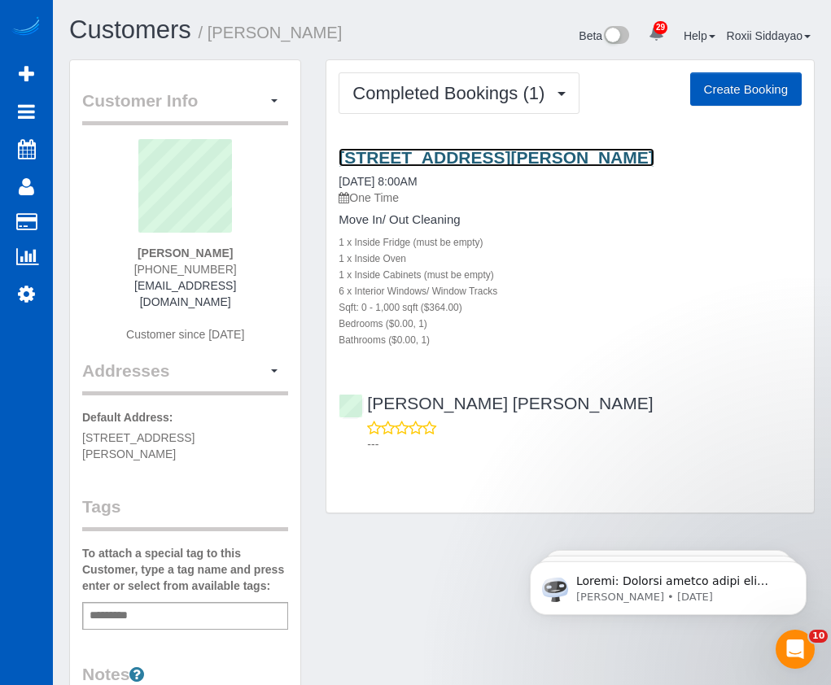
click at [447, 155] on link "640 N Trafton St Unit 109, Tacoma, WA 98403" at bounding box center [496, 157] width 315 height 19
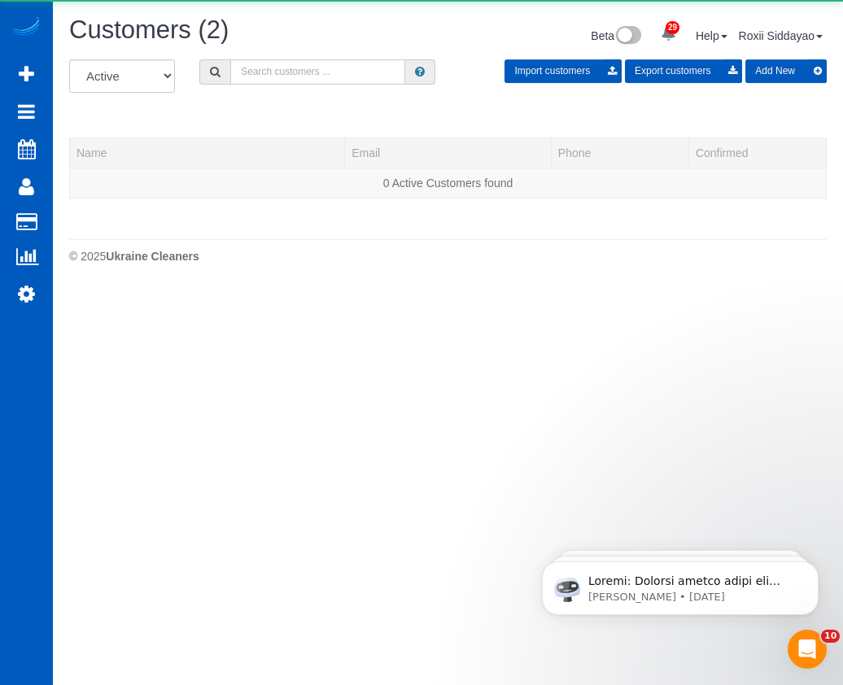
click at [317, 72] on input "text" at bounding box center [317, 71] width 175 height 25
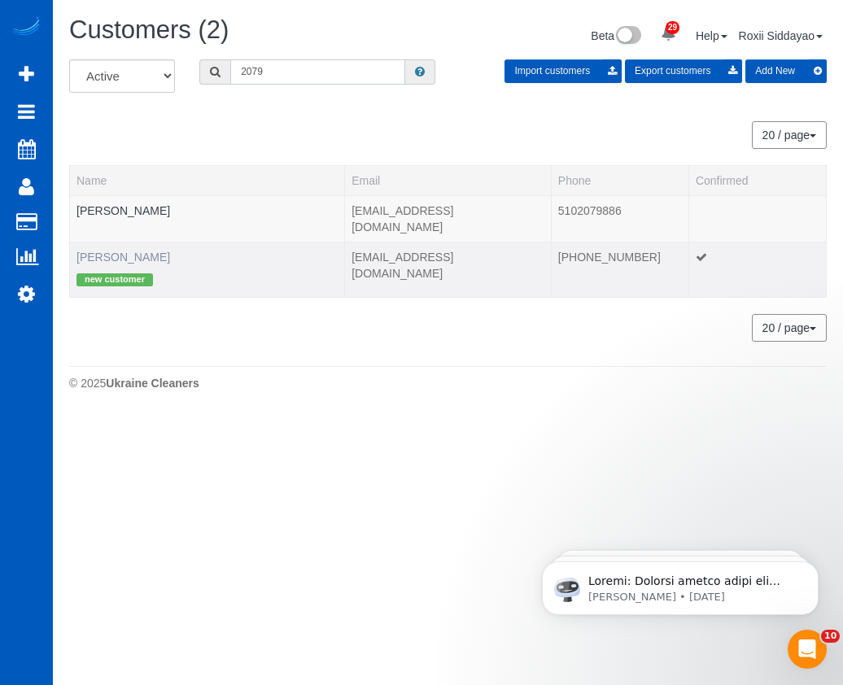
type input "2079"
click at [125, 251] on link "Pat Hutchins" at bounding box center [124, 257] width 94 height 13
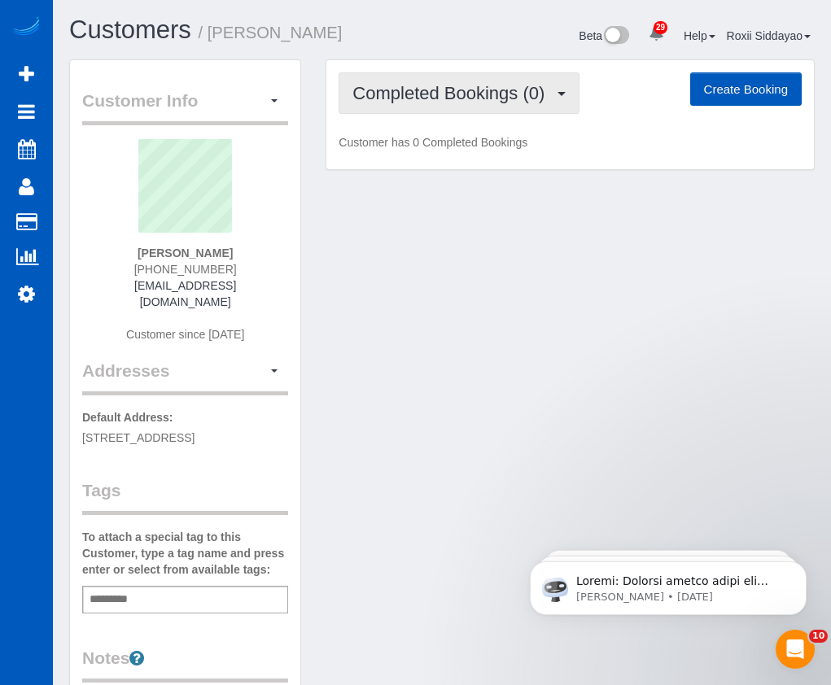
click at [483, 102] on span "Completed Bookings (0)" at bounding box center [452, 93] width 200 height 20
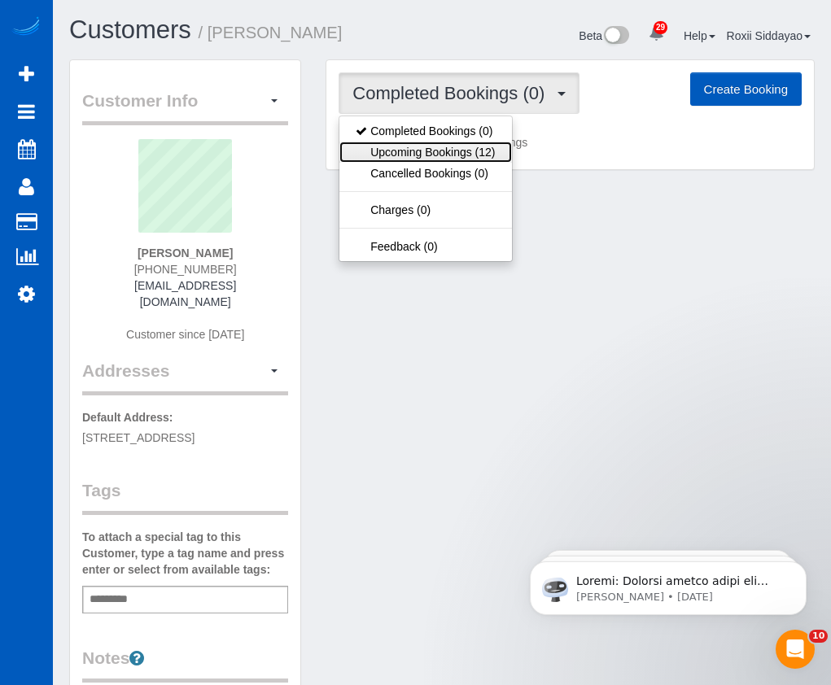
click at [481, 154] on link "Upcoming Bookings (12)" at bounding box center [425, 152] width 172 height 21
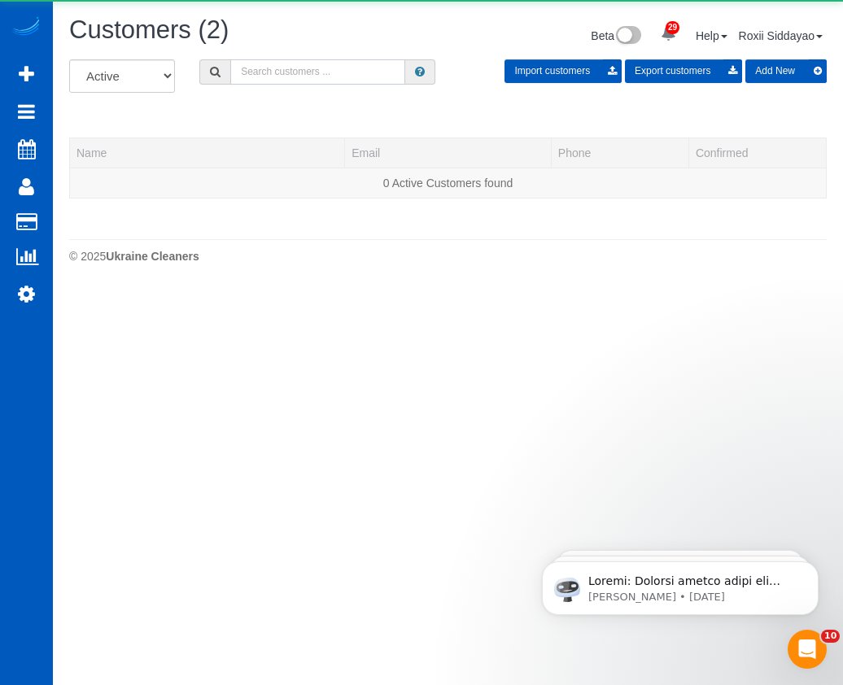
click at [328, 64] on input "text" at bounding box center [317, 71] width 175 height 25
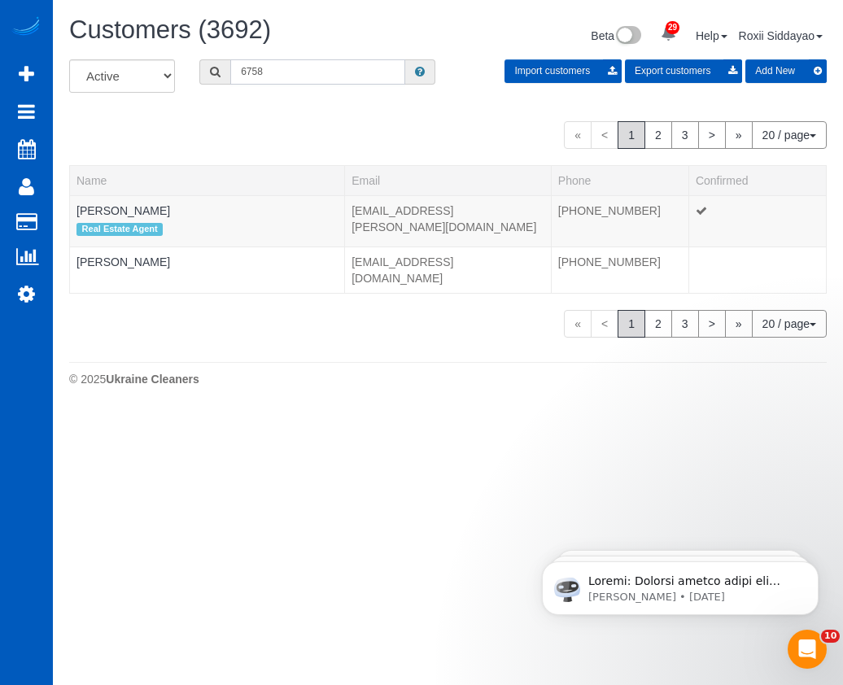
click at [286, 72] on input "6758" at bounding box center [317, 71] width 175 height 25
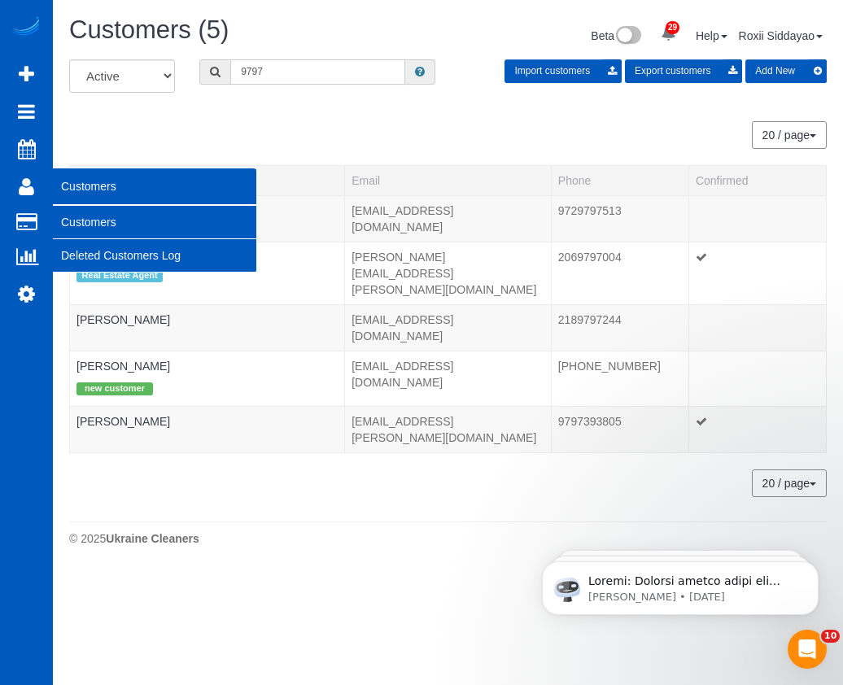
type input "9797"
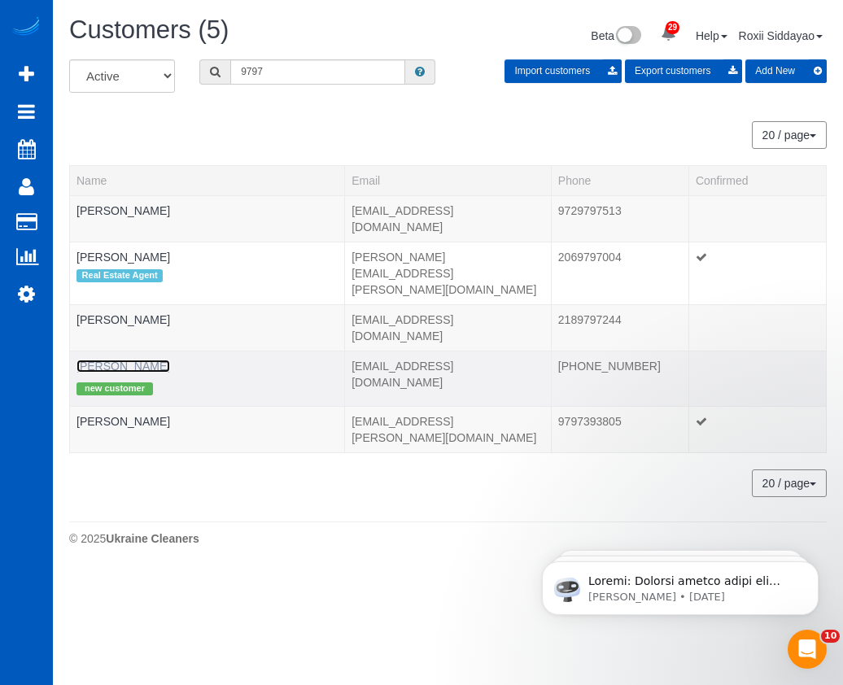
click at [116, 360] on link "Linda Whatley" at bounding box center [124, 366] width 94 height 13
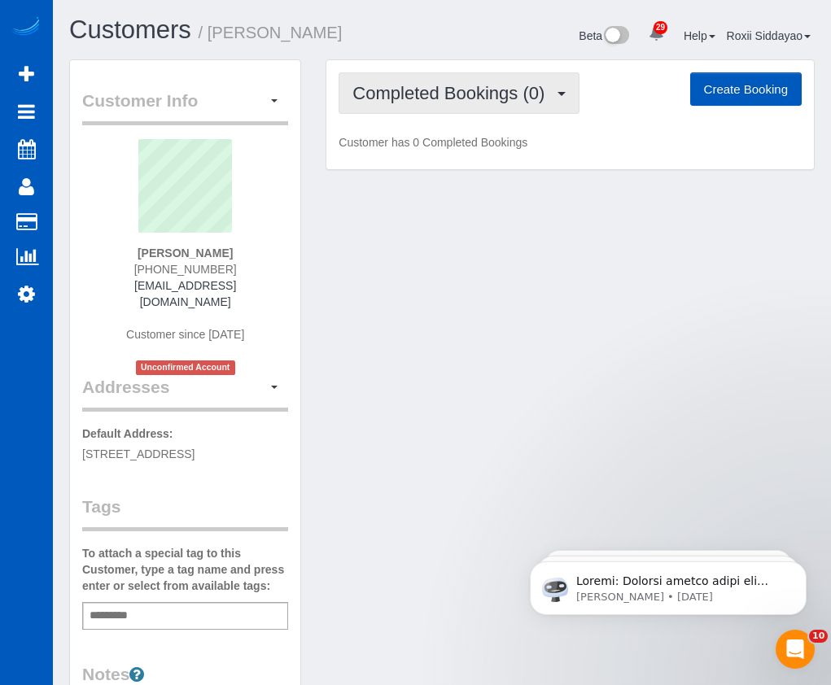
click at [494, 90] on span "Completed Bookings (0)" at bounding box center [452, 93] width 200 height 20
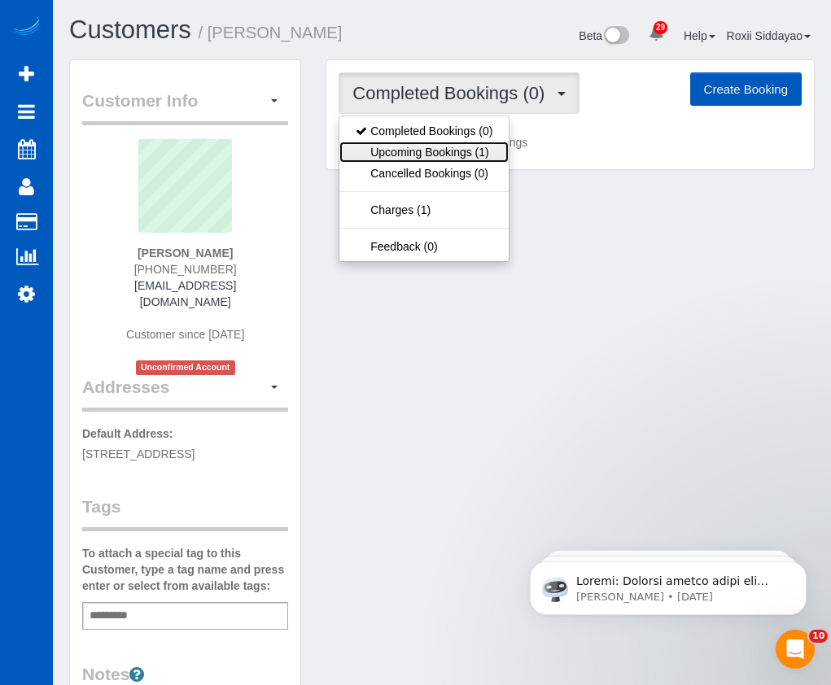
click at [490, 147] on link "Upcoming Bookings (1)" at bounding box center [423, 152] width 169 height 21
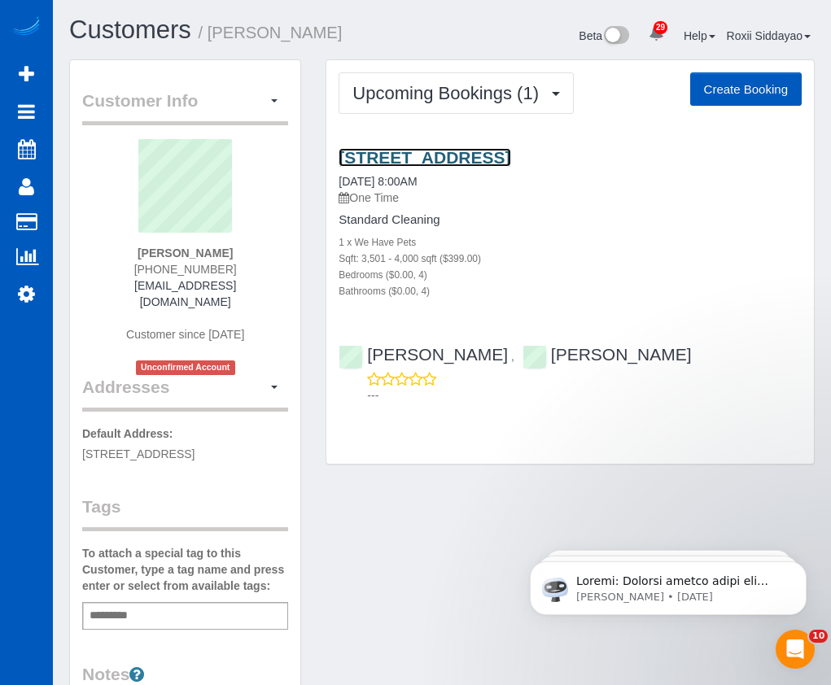
click at [426, 150] on link "830 Hillside Dr E, Seattle, WA 98112" at bounding box center [425, 157] width 172 height 19
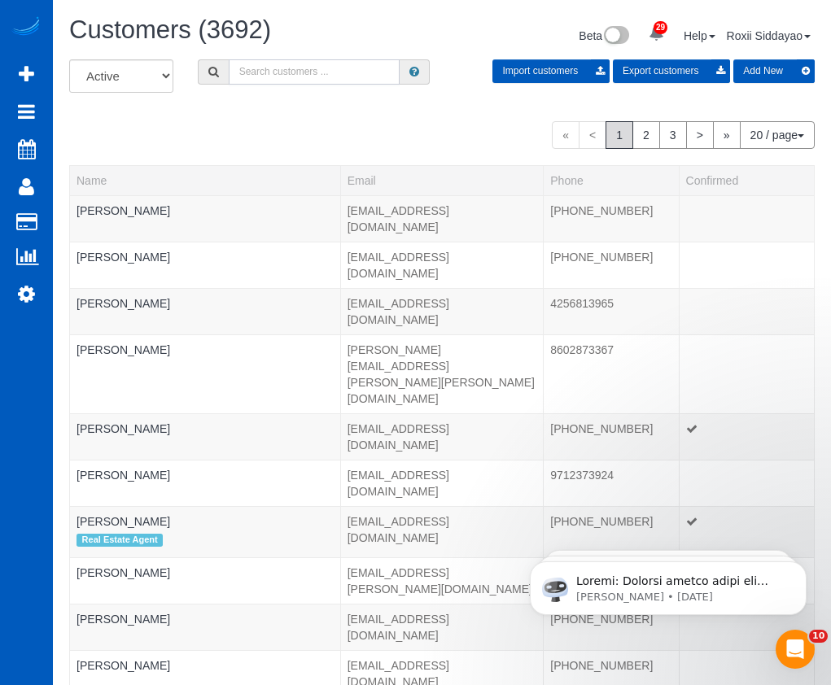
click at [284, 68] on input "text" at bounding box center [314, 71] width 171 height 25
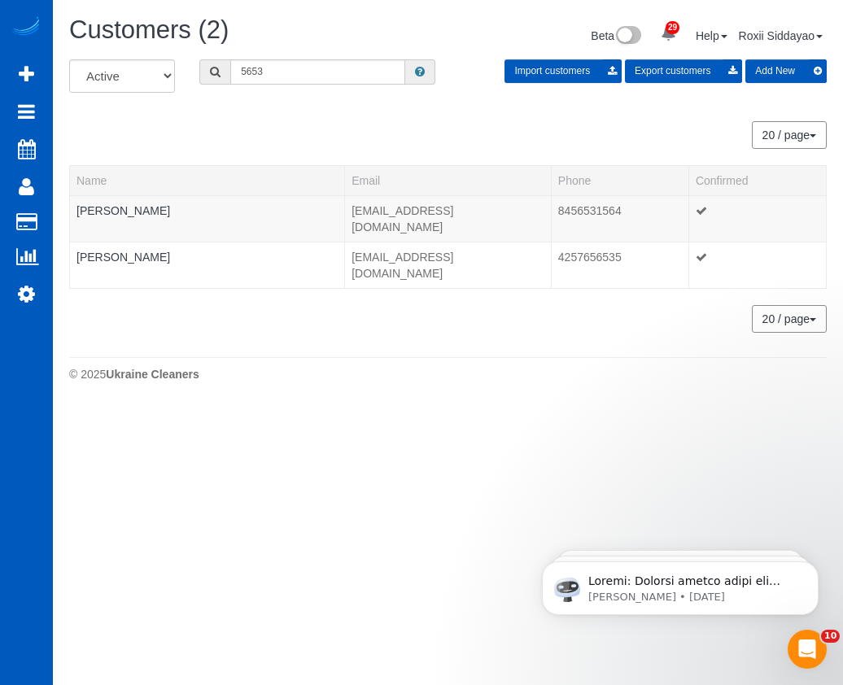
click at [266, 55] on div "Customers (2) Beta 29 Your Notifications You have 0 alerts × You have 7 to char…" at bounding box center [448, 37] width 782 height 43
click at [269, 81] on input "5653" at bounding box center [317, 71] width 175 height 25
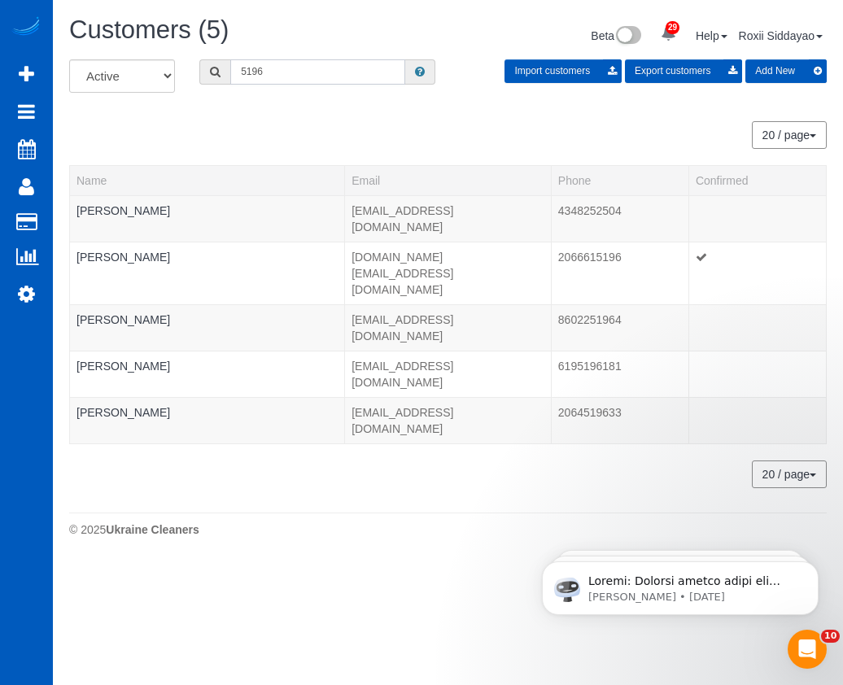
click at [282, 72] on input "5196" at bounding box center [317, 71] width 175 height 25
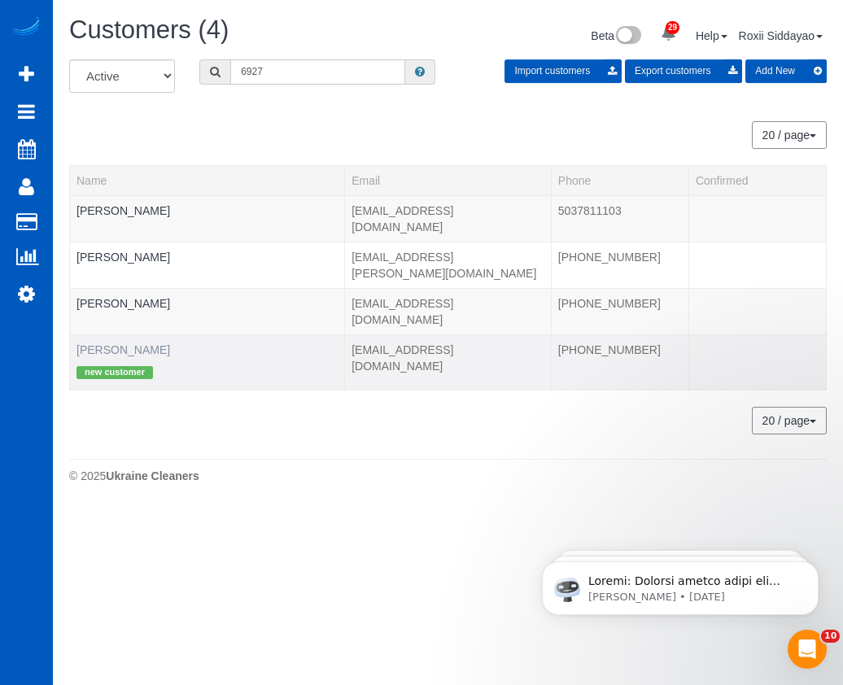
type input "6927"
click at [131, 343] on link "Tiffany Smith" at bounding box center [124, 349] width 94 height 13
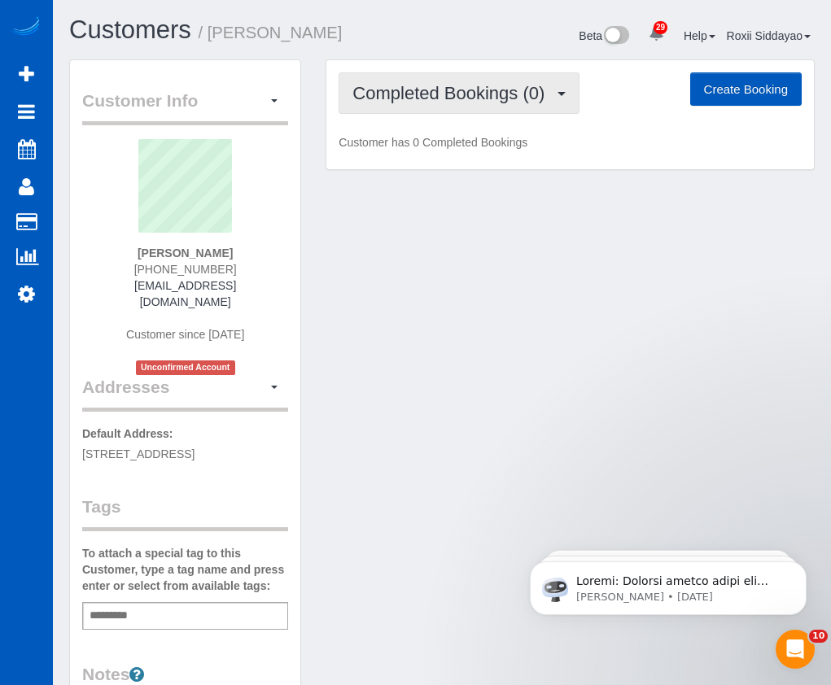
click at [503, 95] on span "Completed Bookings (0)" at bounding box center [452, 93] width 200 height 20
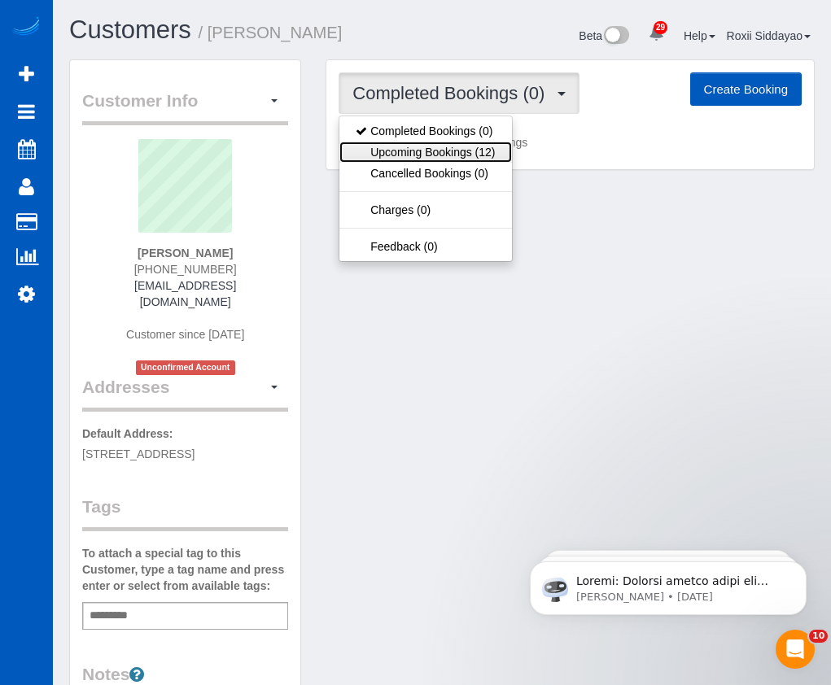
click at [498, 148] on link "Upcoming Bookings (12)" at bounding box center [425, 152] width 172 height 21
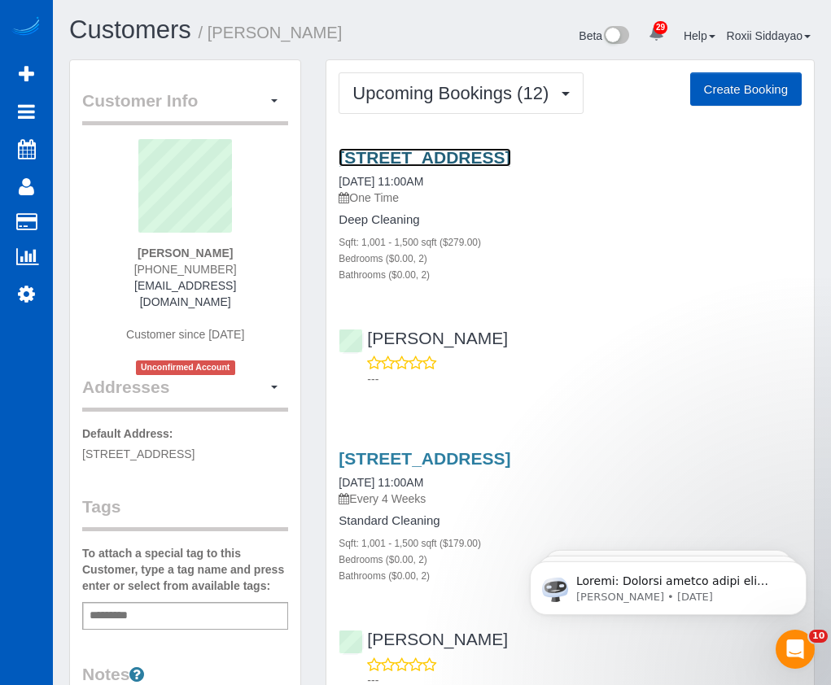
click at [462, 160] on link "2144 Peachtree Rd Nw Apt 504, Atlanta, GA 30309" at bounding box center [425, 157] width 172 height 19
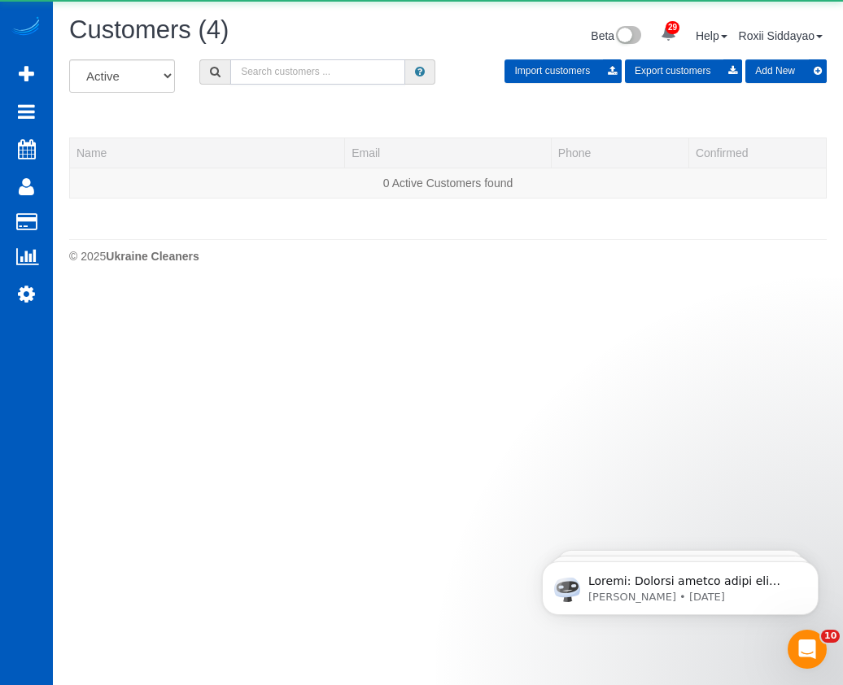
click at [265, 72] on input "text" at bounding box center [317, 71] width 175 height 25
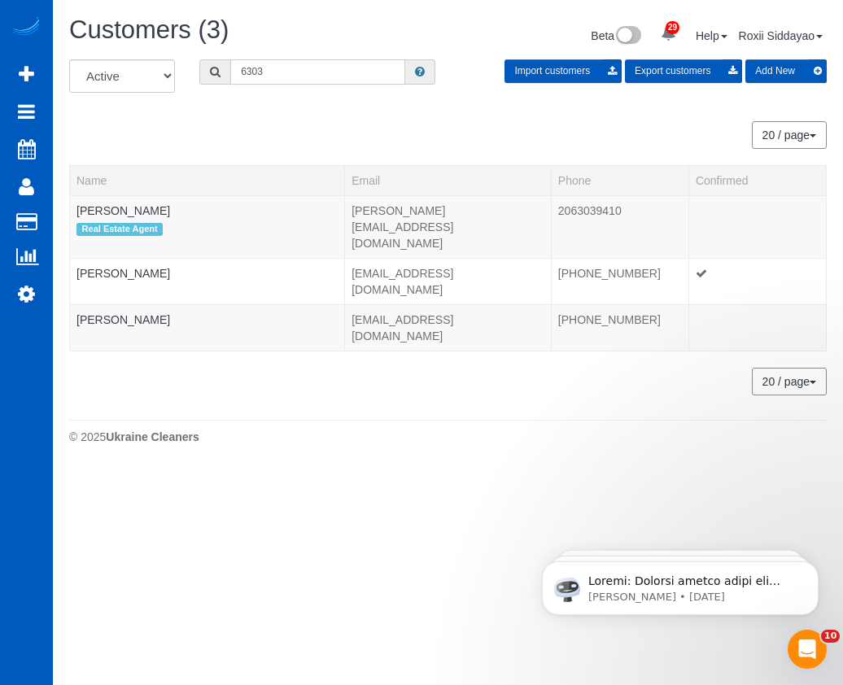
click at [339, 81] on input "6303" at bounding box center [317, 71] width 175 height 25
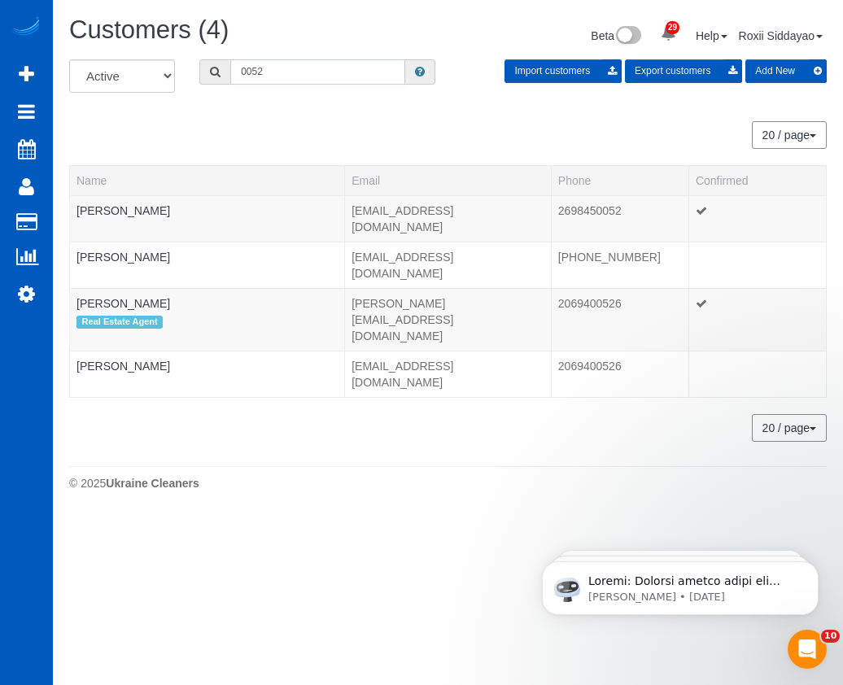
click at [327, 68] on input "0052" at bounding box center [317, 71] width 175 height 25
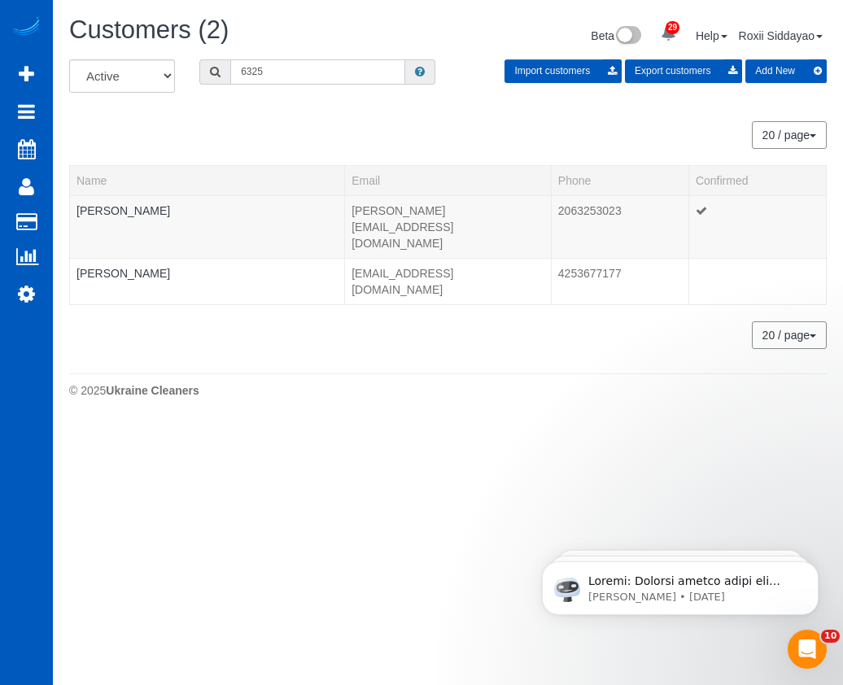
click at [317, 76] on input "6325" at bounding box center [317, 71] width 175 height 25
click at [308, 70] on input "6325" at bounding box center [317, 71] width 175 height 25
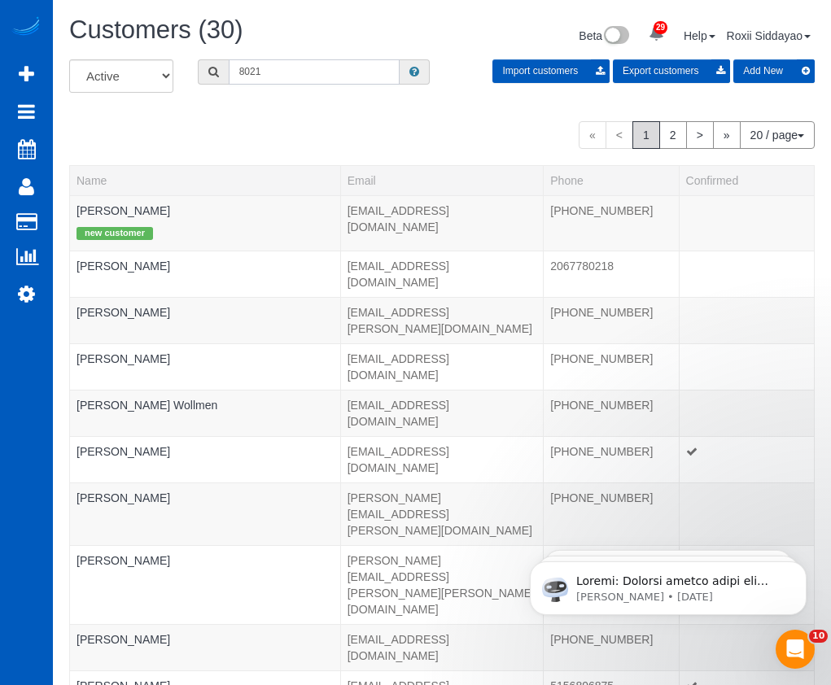
click at [240, 72] on input "8021" at bounding box center [314, 71] width 171 height 25
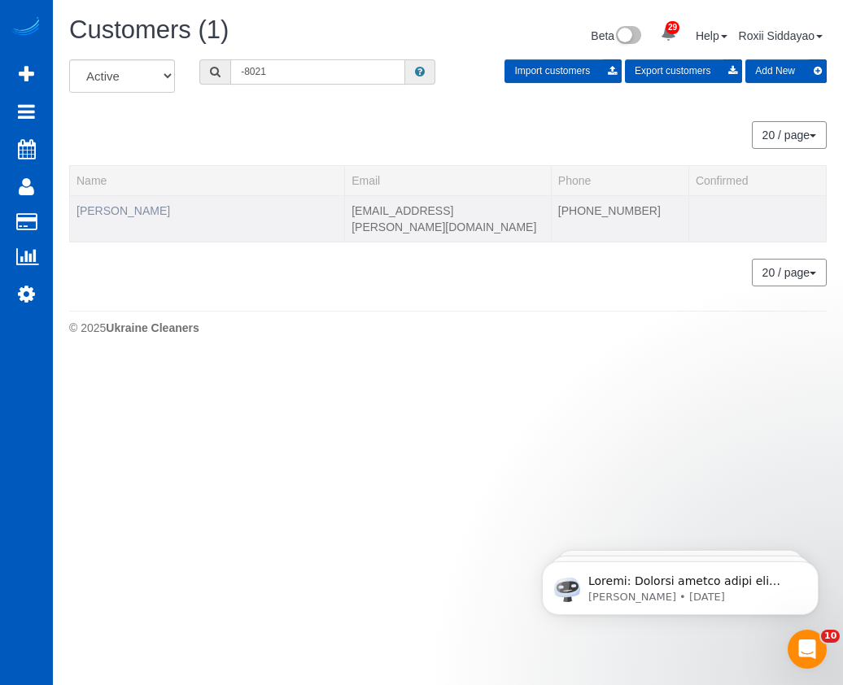
type input "-8021"
click at [146, 211] on link "Anson Lilienthal" at bounding box center [124, 210] width 94 height 13
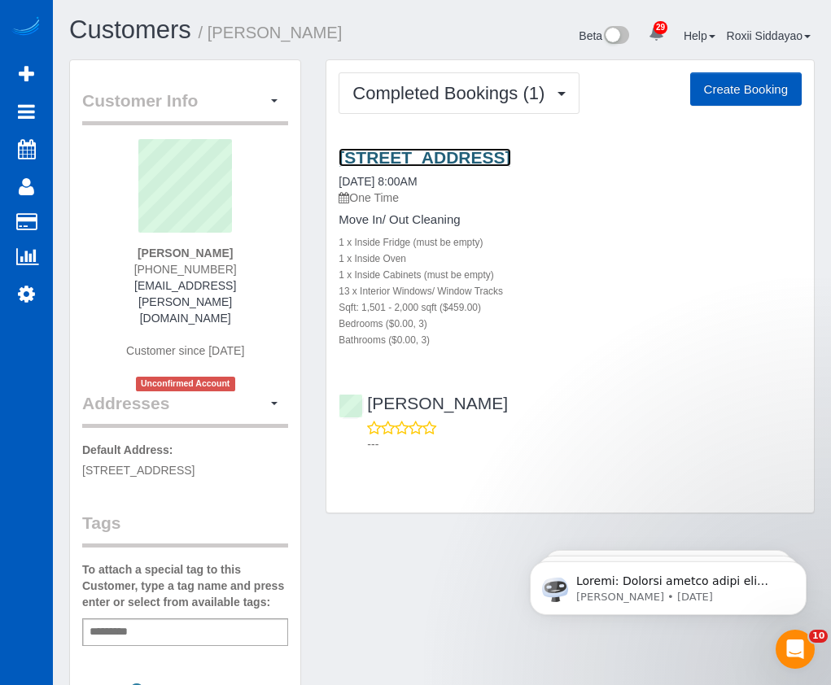
click at [434, 160] on link "3848 Ne 206th Ave, Fairview, OR 97024" at bounding box center [425, 157] width 172 height 19
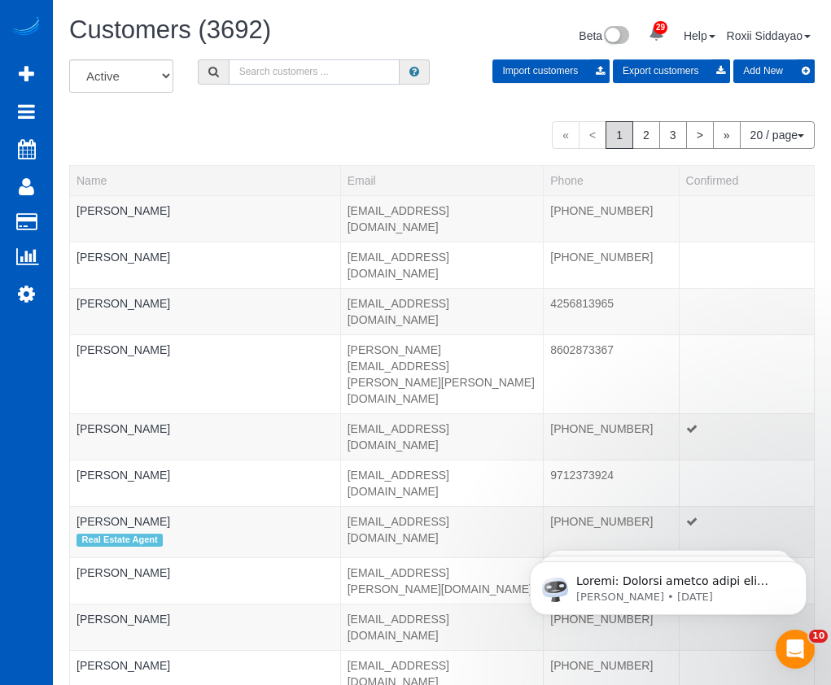
click at [270, 72] on input "text" at bounding box center [314, 71] width 171 height 25
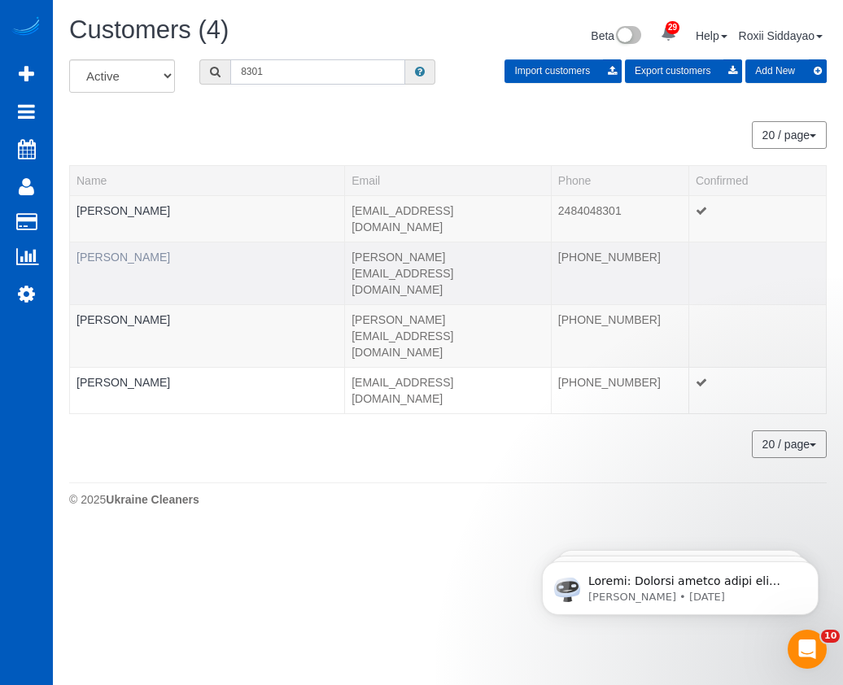
type input "8301"
click at [146, 251] on link "Lyndsey Clapier" at bounding box center [124, 257] width 94 height 13
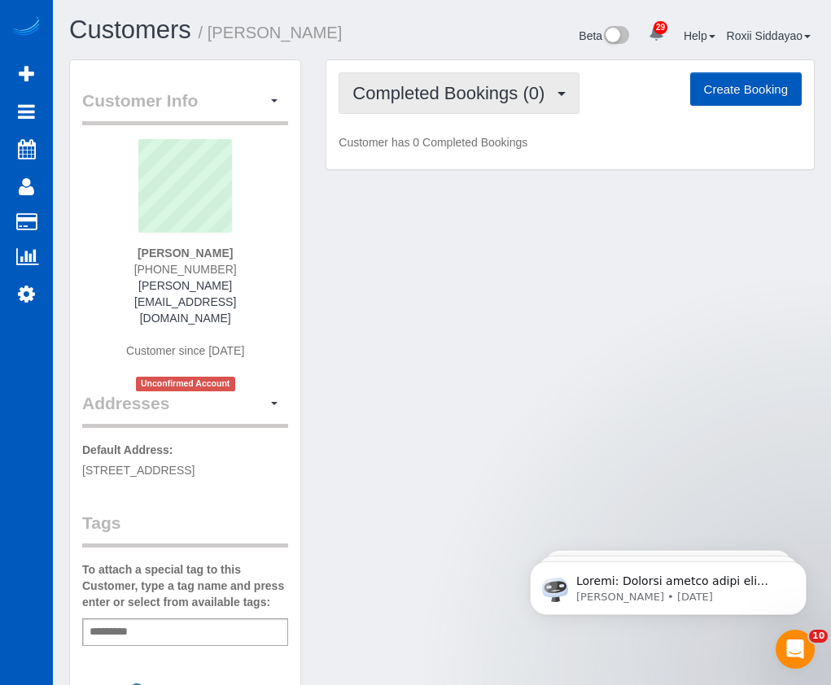
click at [457, 107] on button "Completed Bookings (0)" at bounding box center [459, 93] width 241 height 42
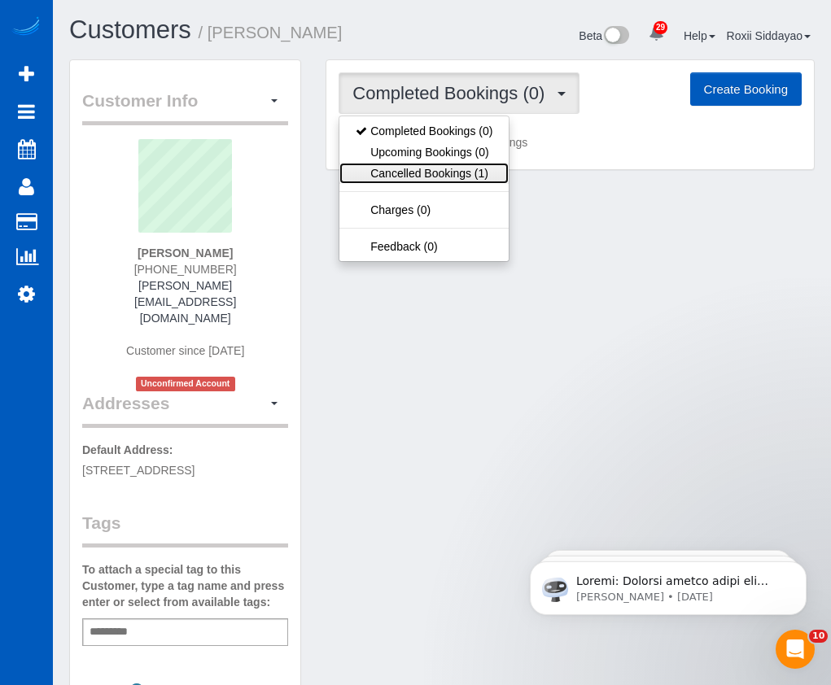
click at [450, 171] on link "Cancelled Bookings (1)" at bounding box center [423, 173] width 169 height 21
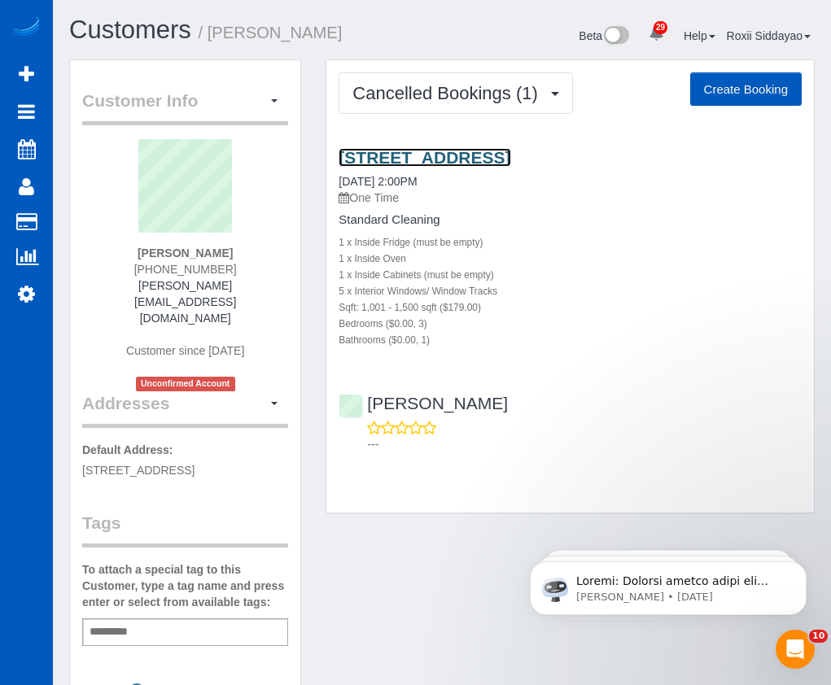
click at [439, 156] on link "1925 Ne 130th Ave, Portland, OR 97230" at bounding box center [425, 157] width 172 height 19
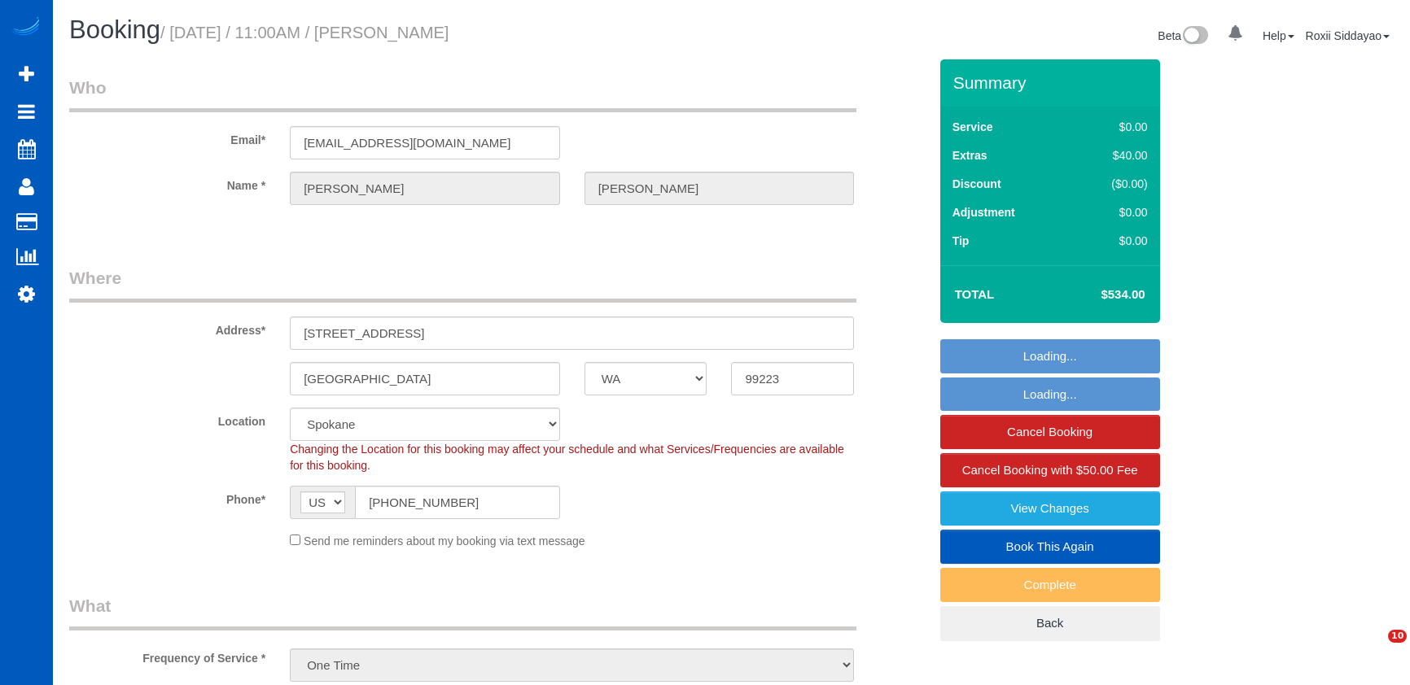
select select "WA"
select select "string:fspay-e2eef641-8c5f-47d1-8b5c-2d05c4e85b17"
select select "199"
select select "spot1"
select select "object:1106"
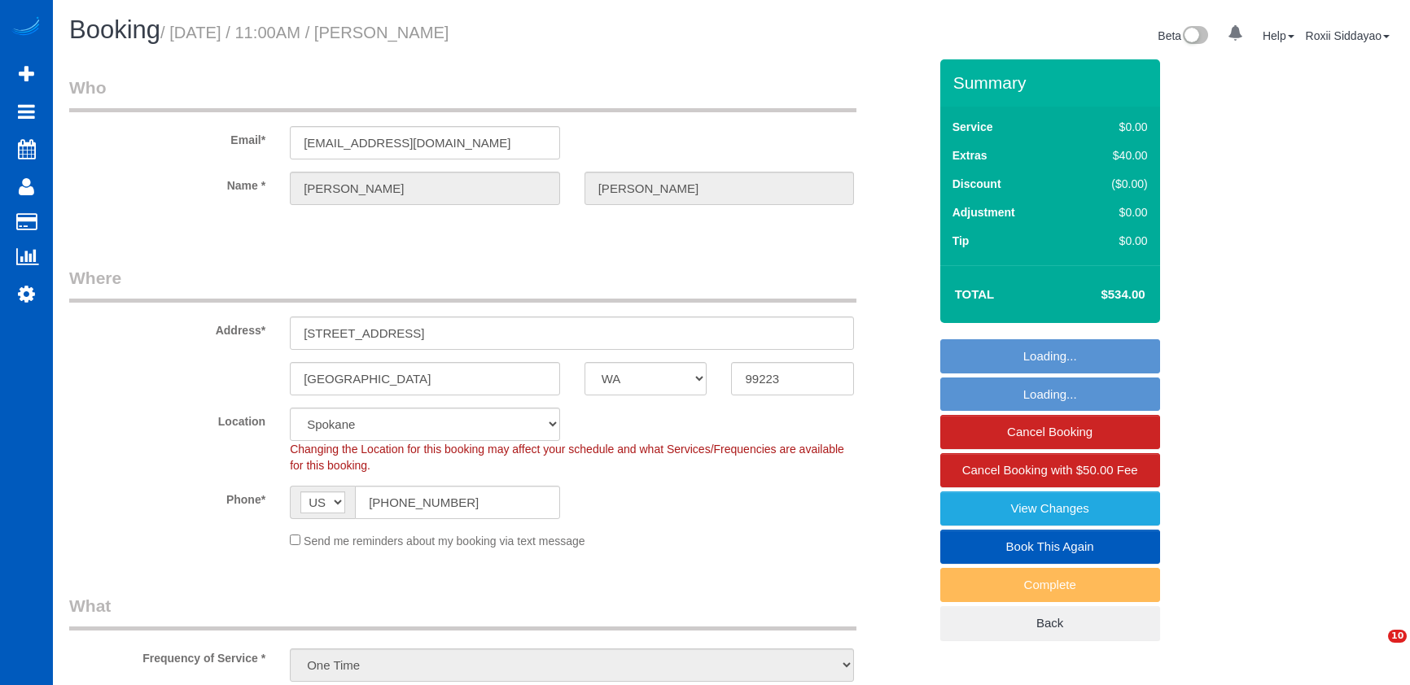
select select "4501"
select select "3"
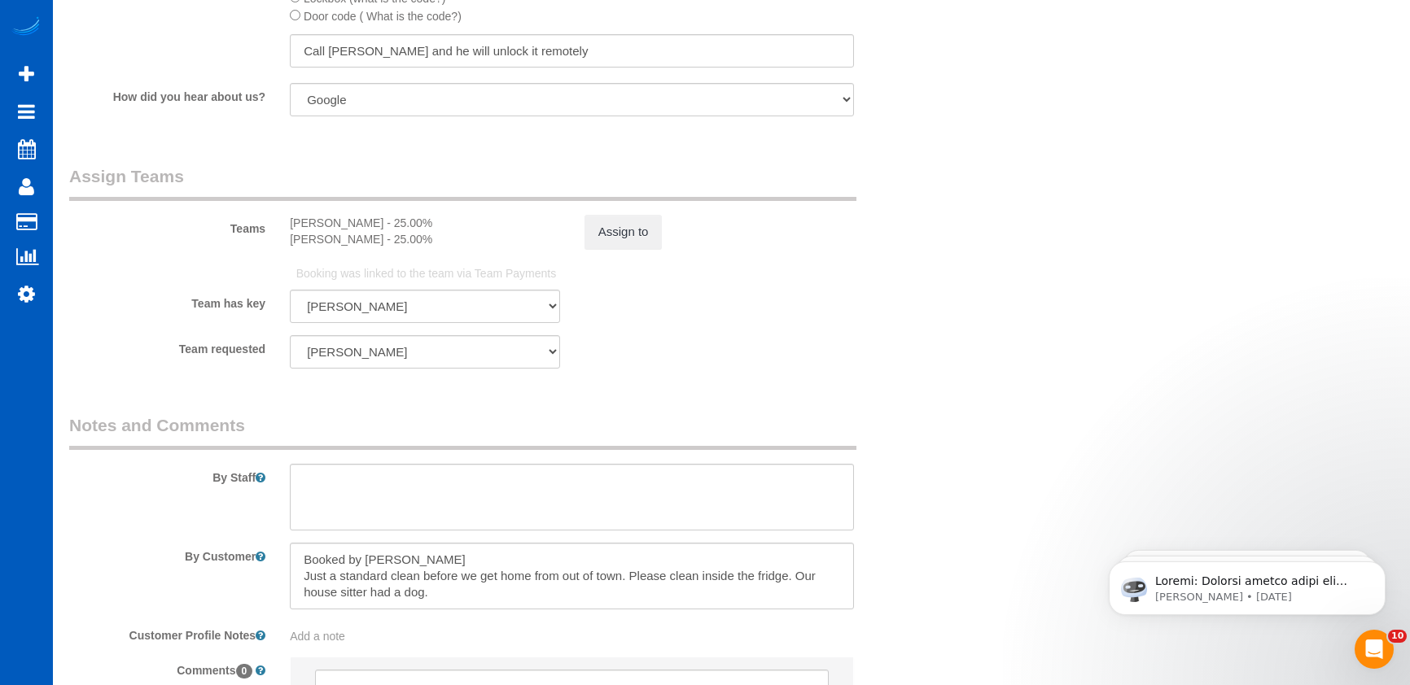
scroll to position [2261, 0]
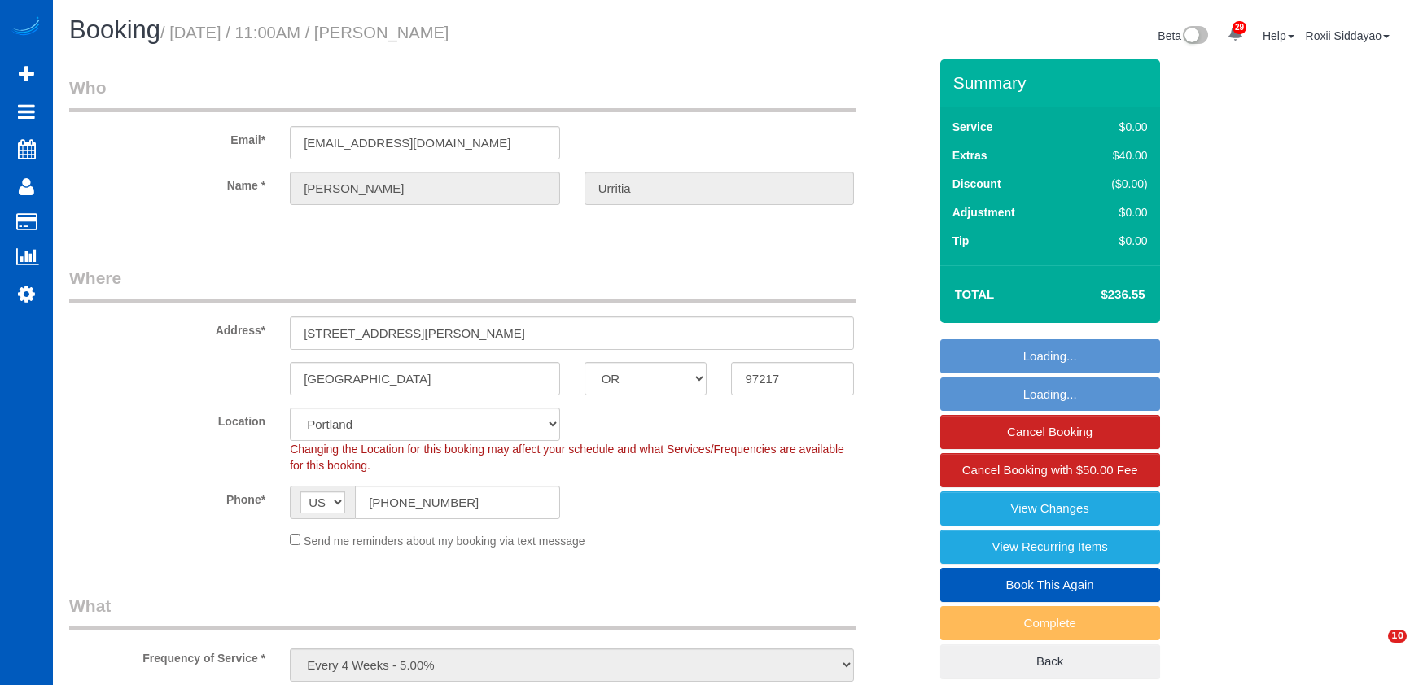
select select "OR"
select select "199"
select select "1501"
select select "3"
select select "2"
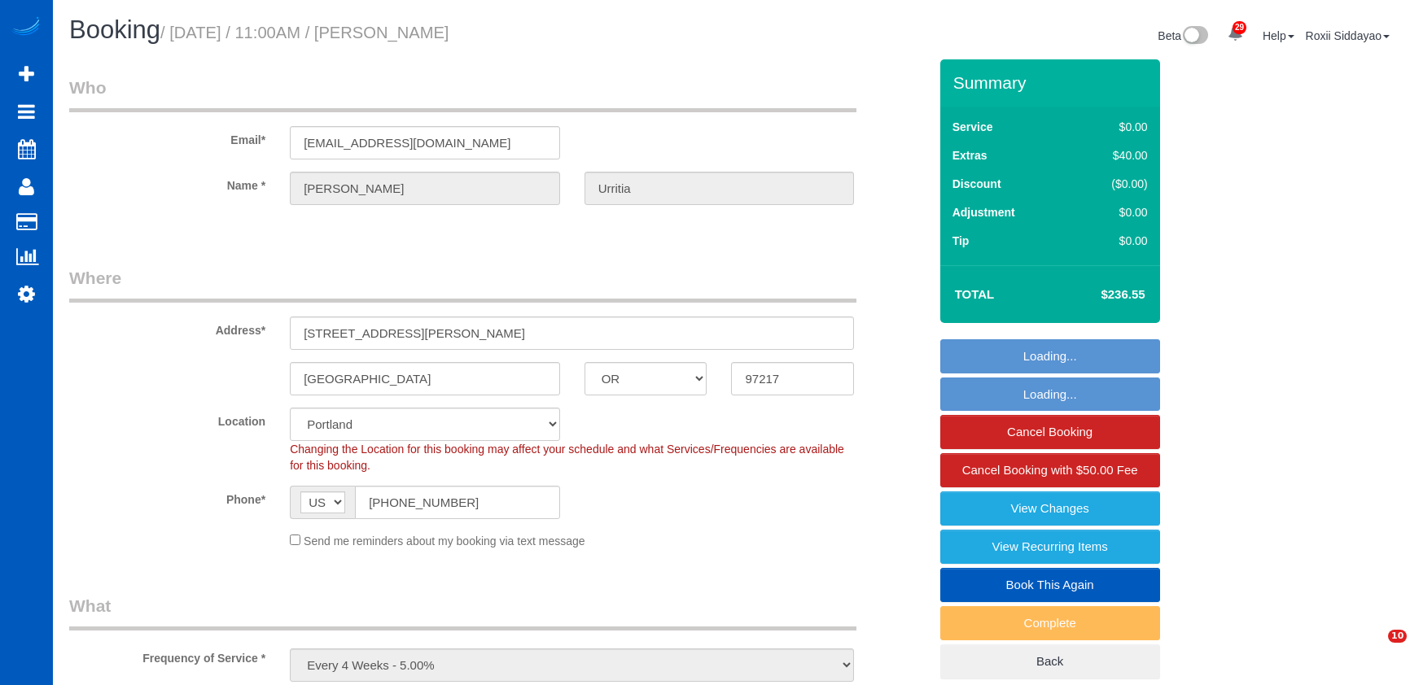
select select "spot1"
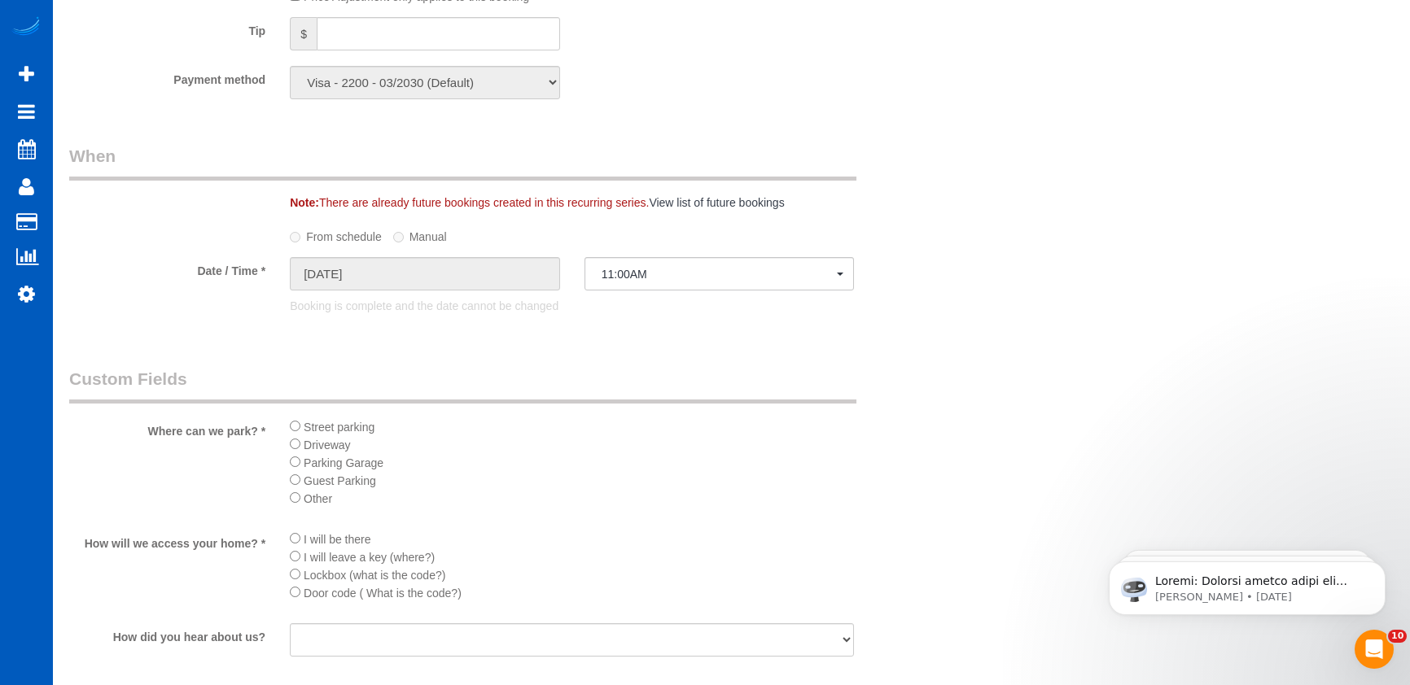
scroll to position [2116, 0]
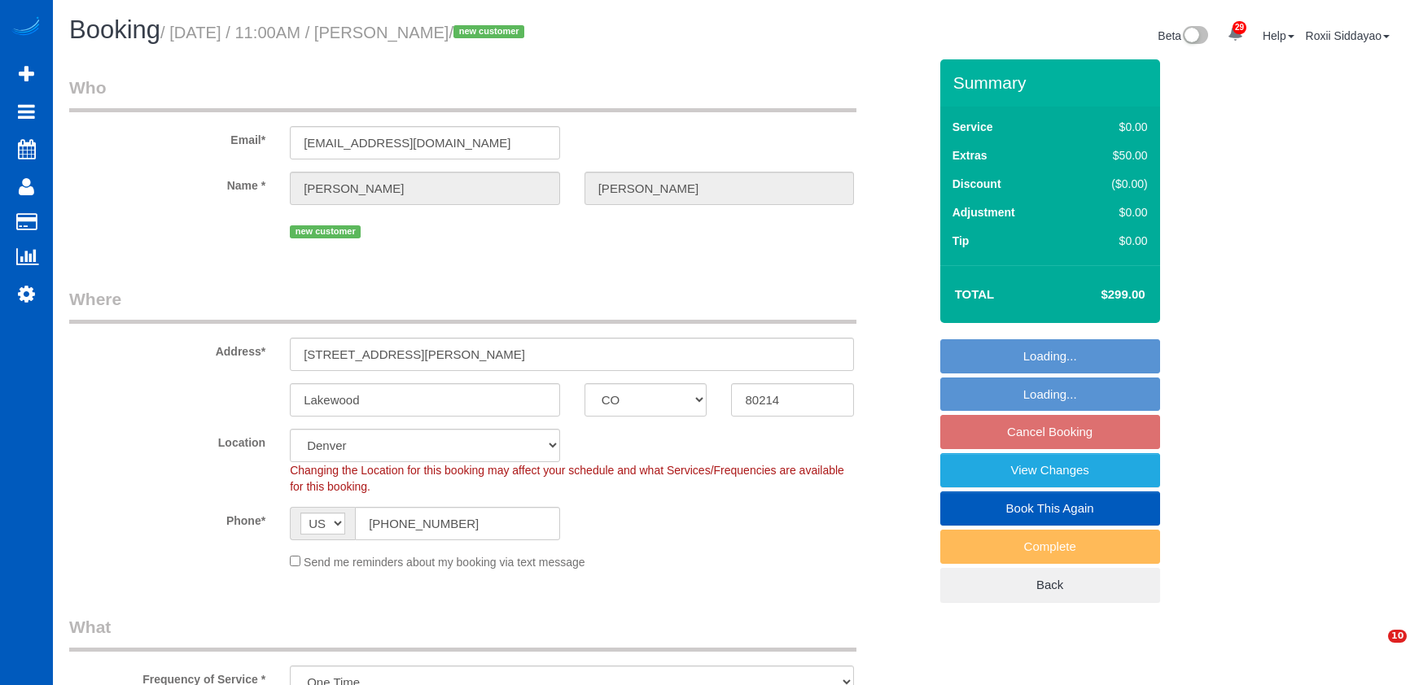
select select "CO"
select select "199"
select select "2"
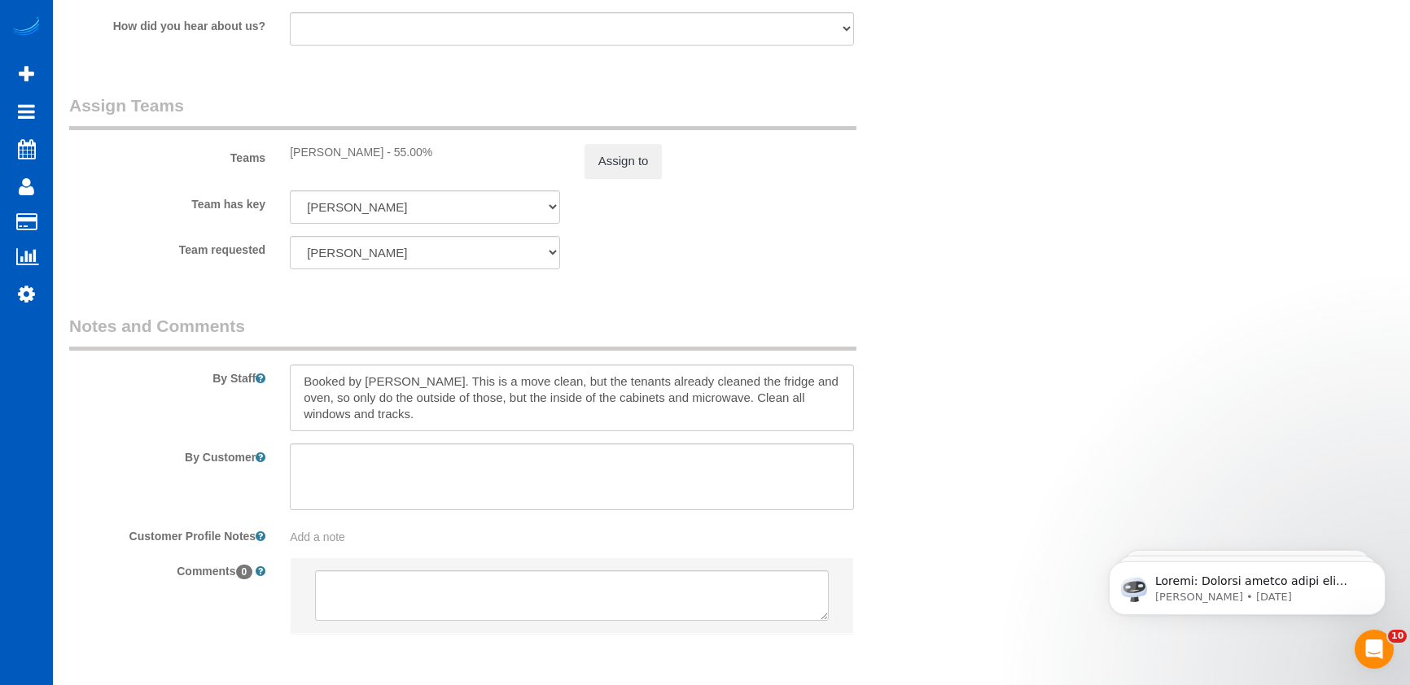
scroll to position [2278, 0]
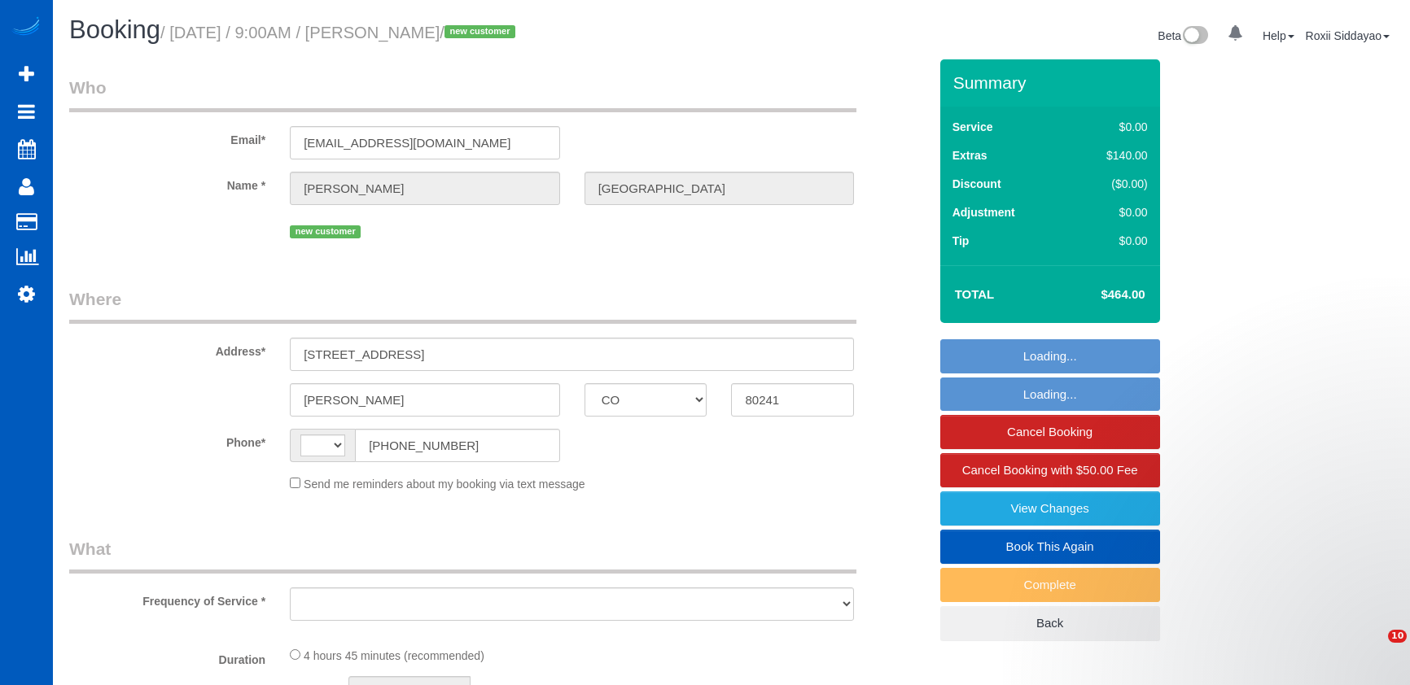
select select "CO"
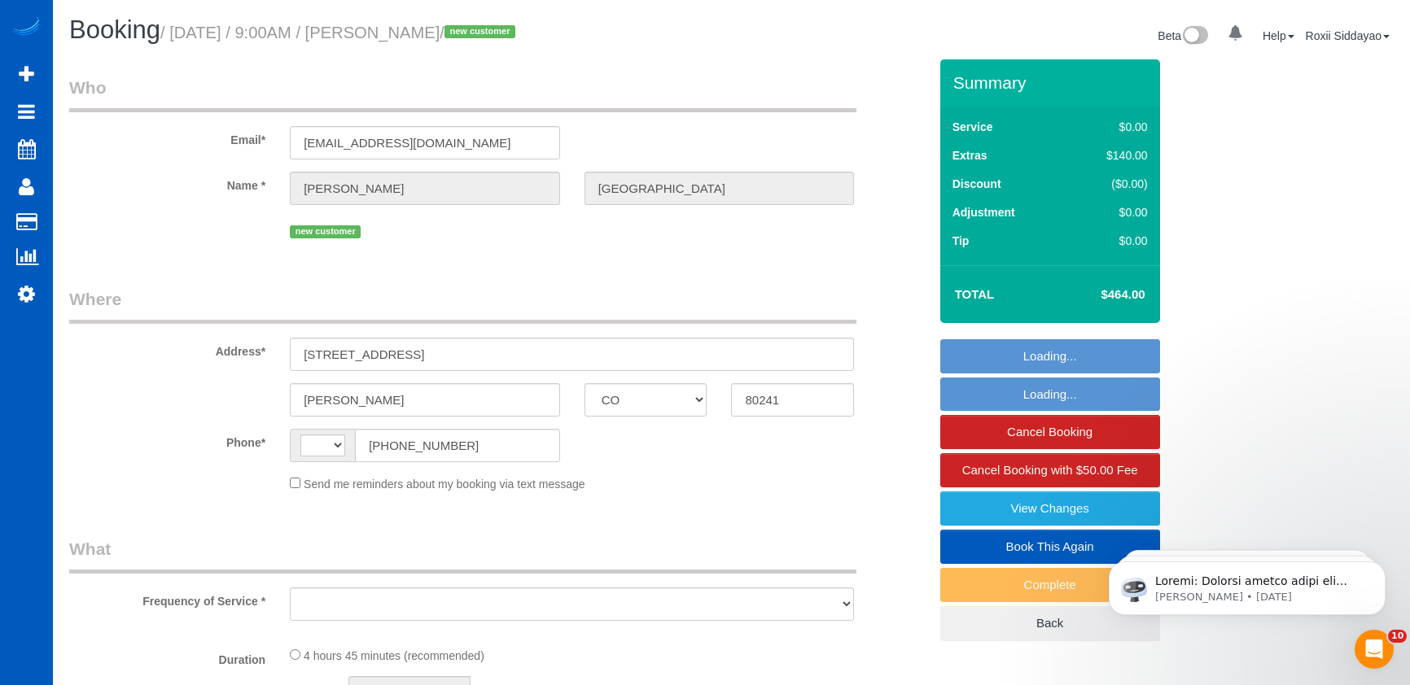
select select "string:[GEOGRAPHIC_DATA]"
select select "string:fspay-09e5fecd-98d3-487f-9f3e-c8c9eed6b030"
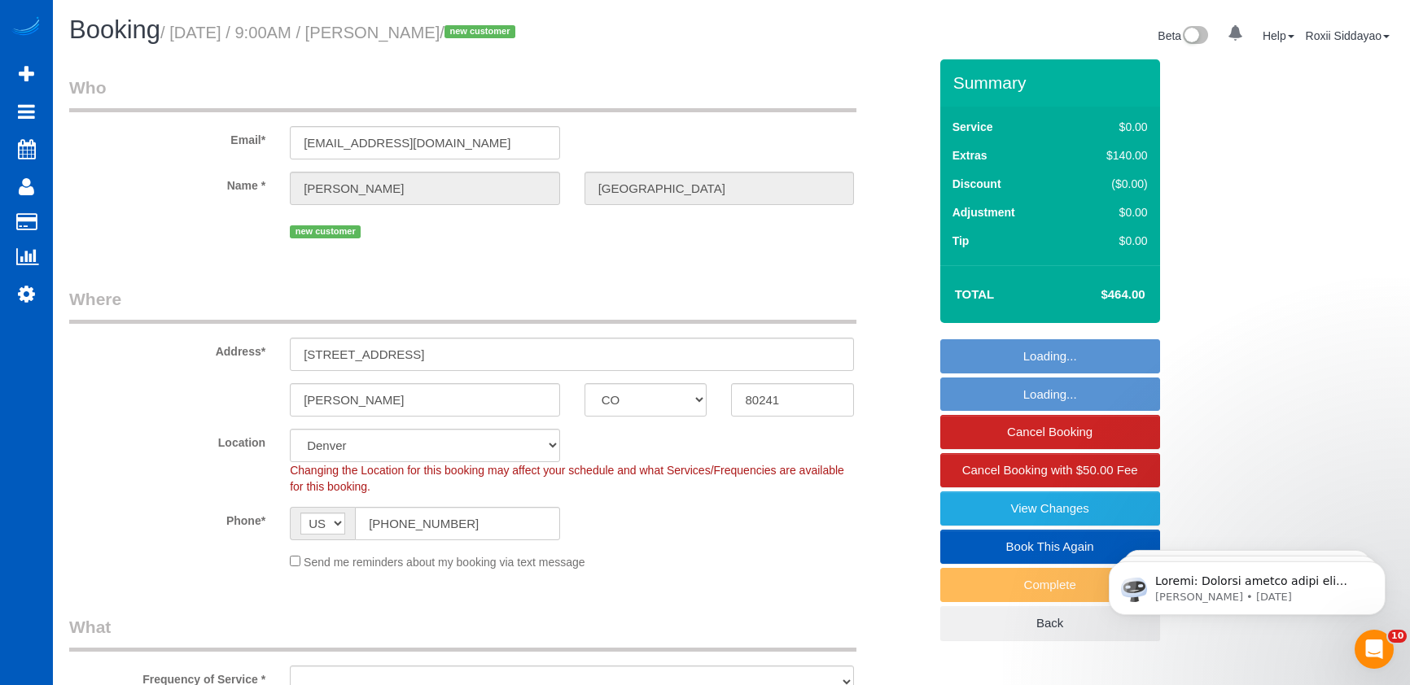
select select "object:1061"
select select "199"
select select "1501"
select select "3"
select select "2"
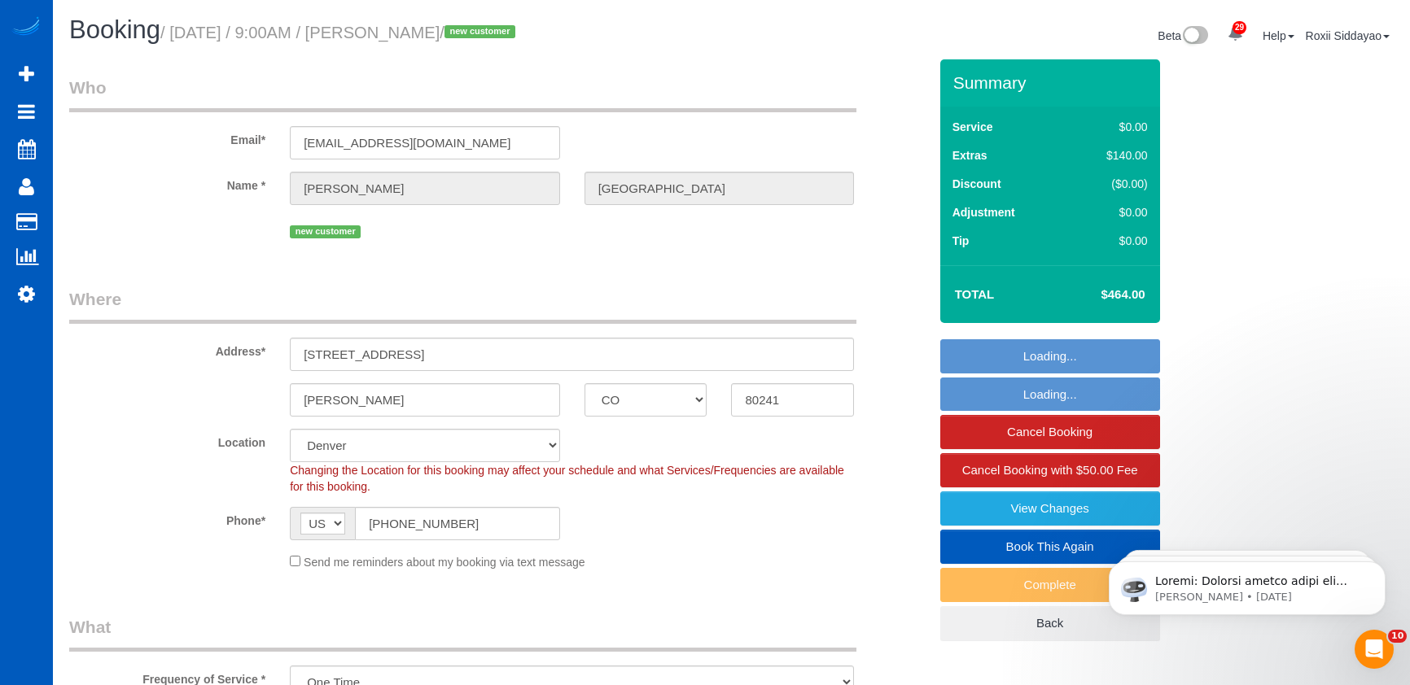
select select "1501"
select select "3"
select select "2"
select select "object:1200"
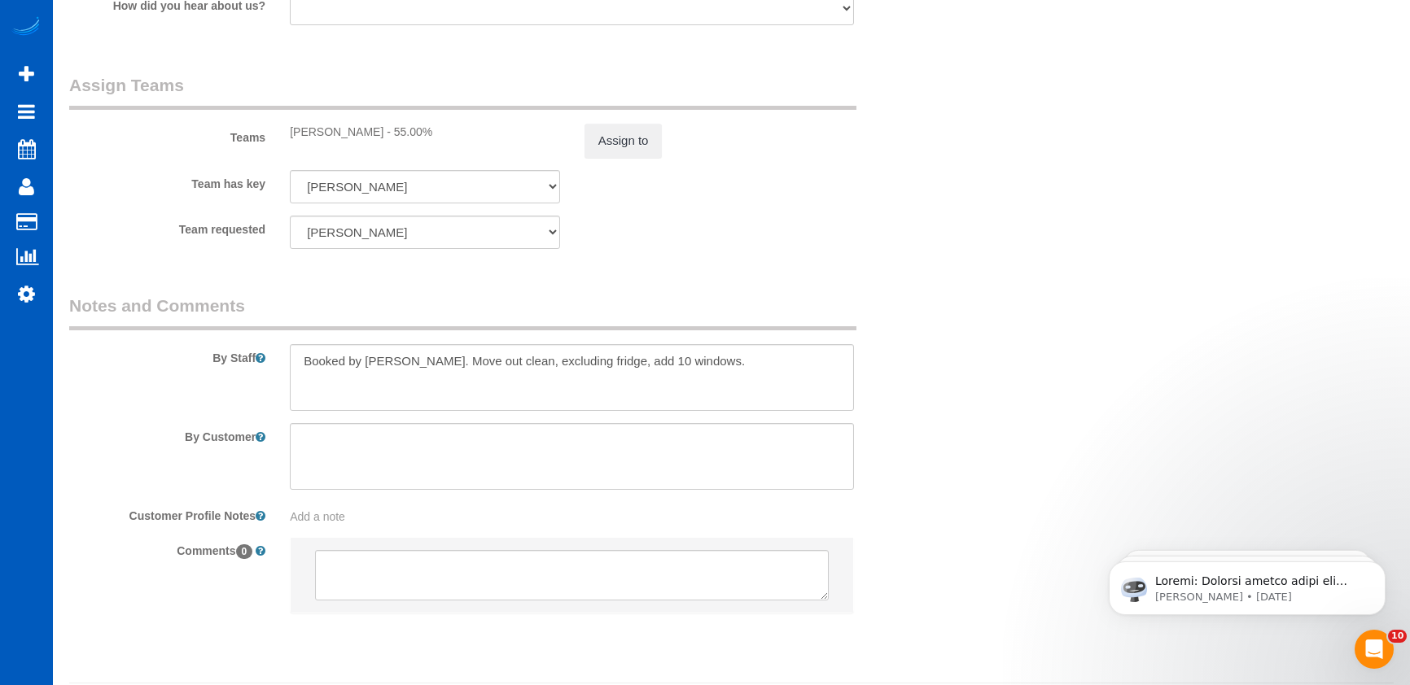
scroll to position [2197, 0]
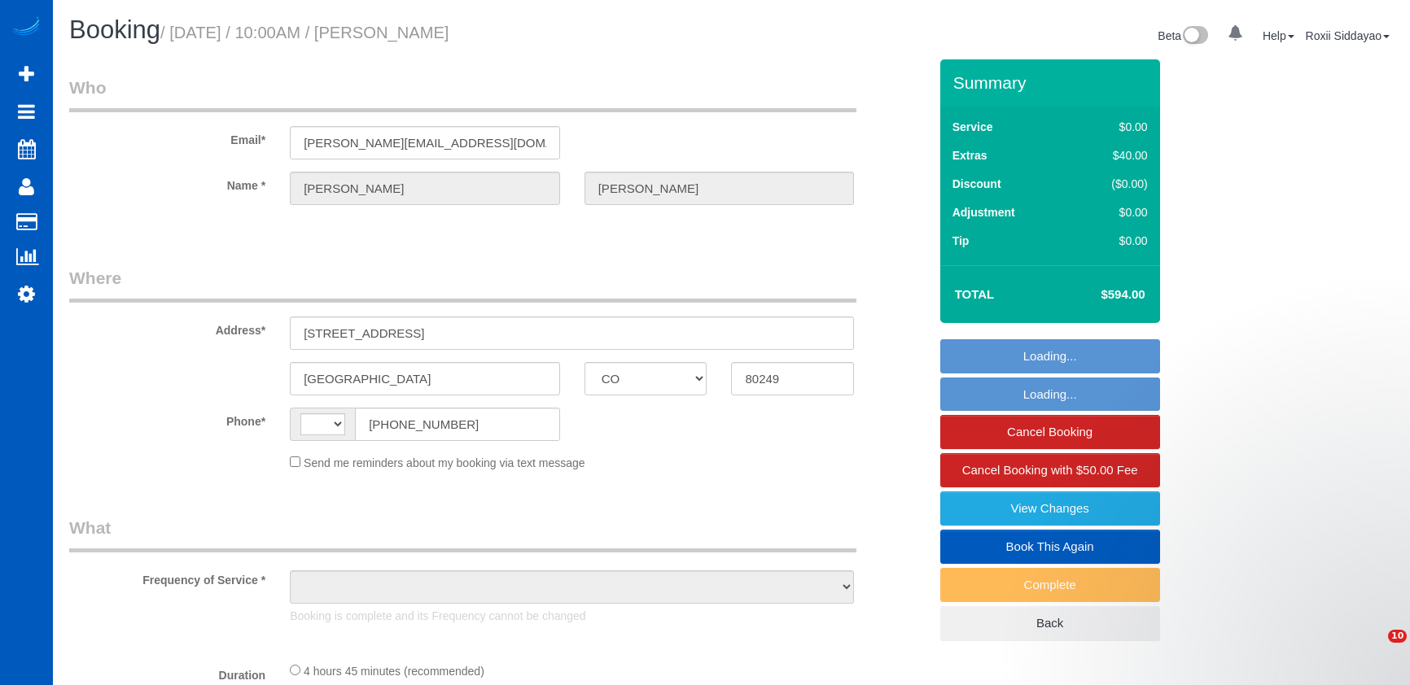
select select "CO"
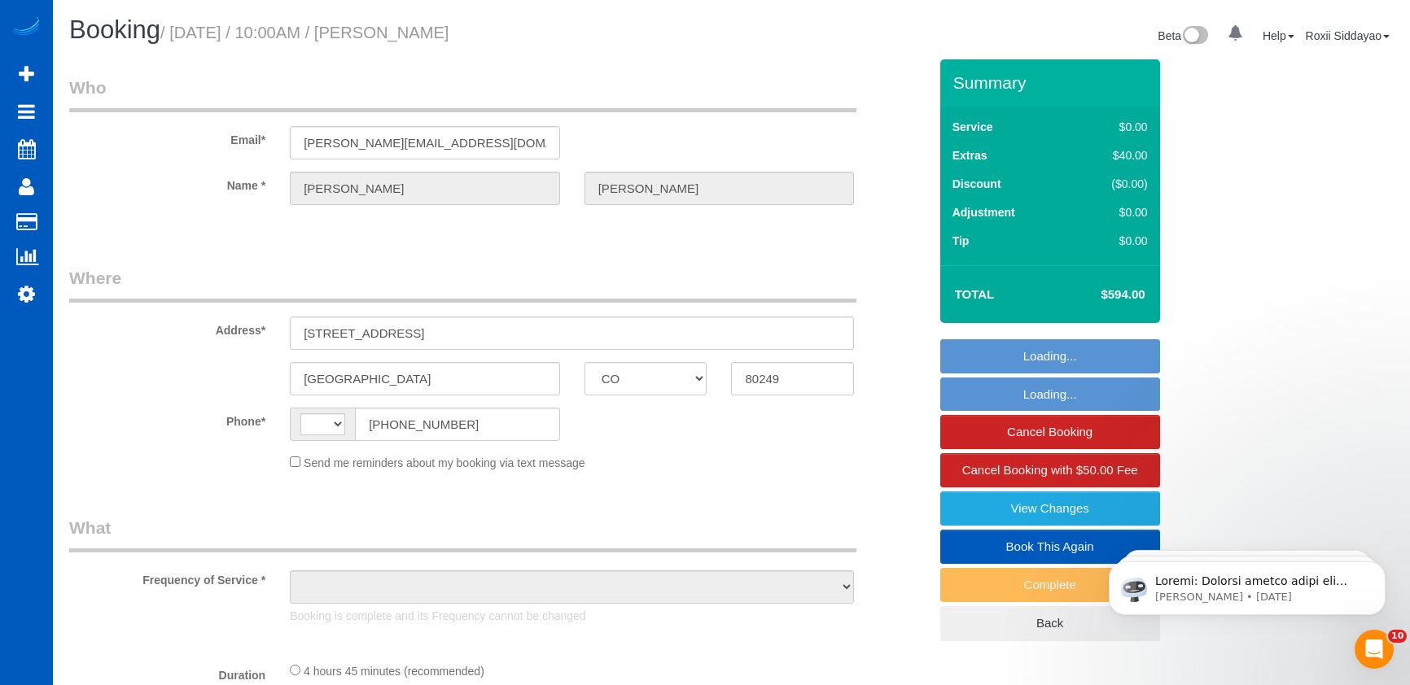
select select "string:fspay-12bae466-95d8-4058-ab46-0ab882871fc1"
select select "199"
select select "2501"
select select "4"
select select "3"
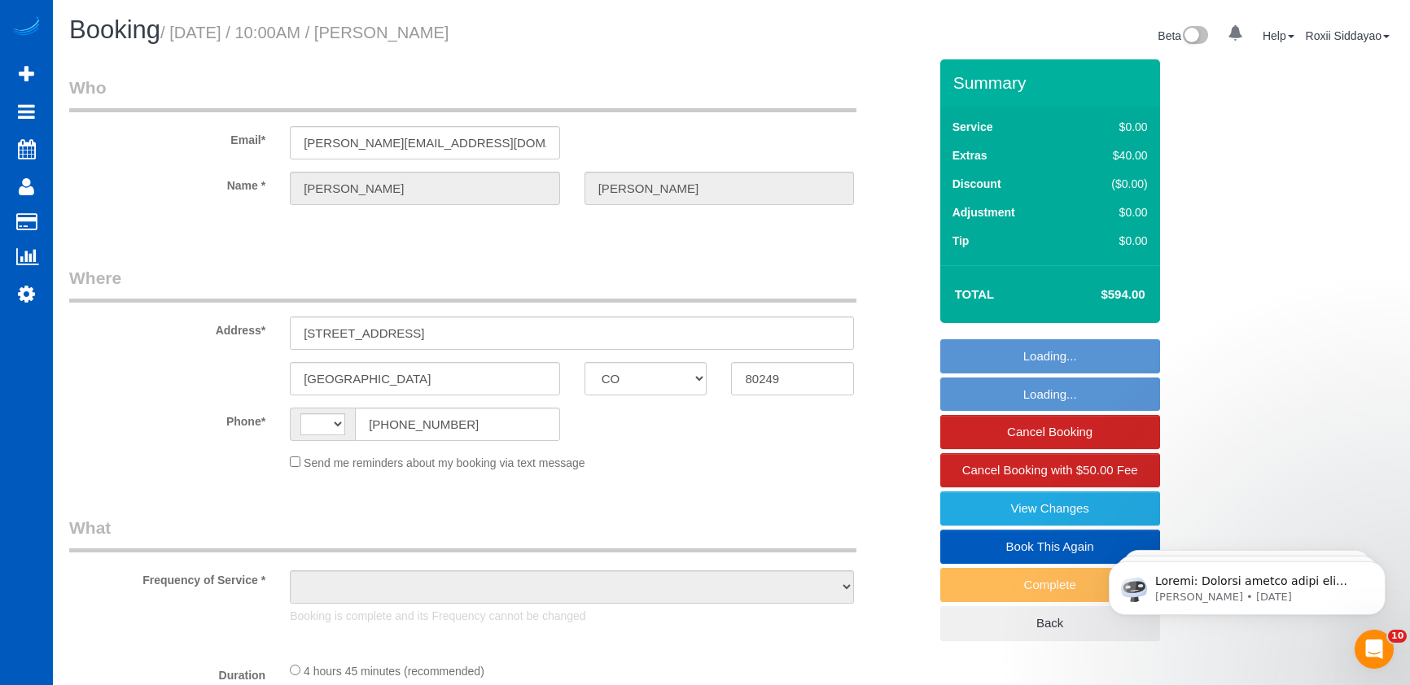
select select "number:8"
select select "string:US"
select select "object:1057"
select select "spot1"
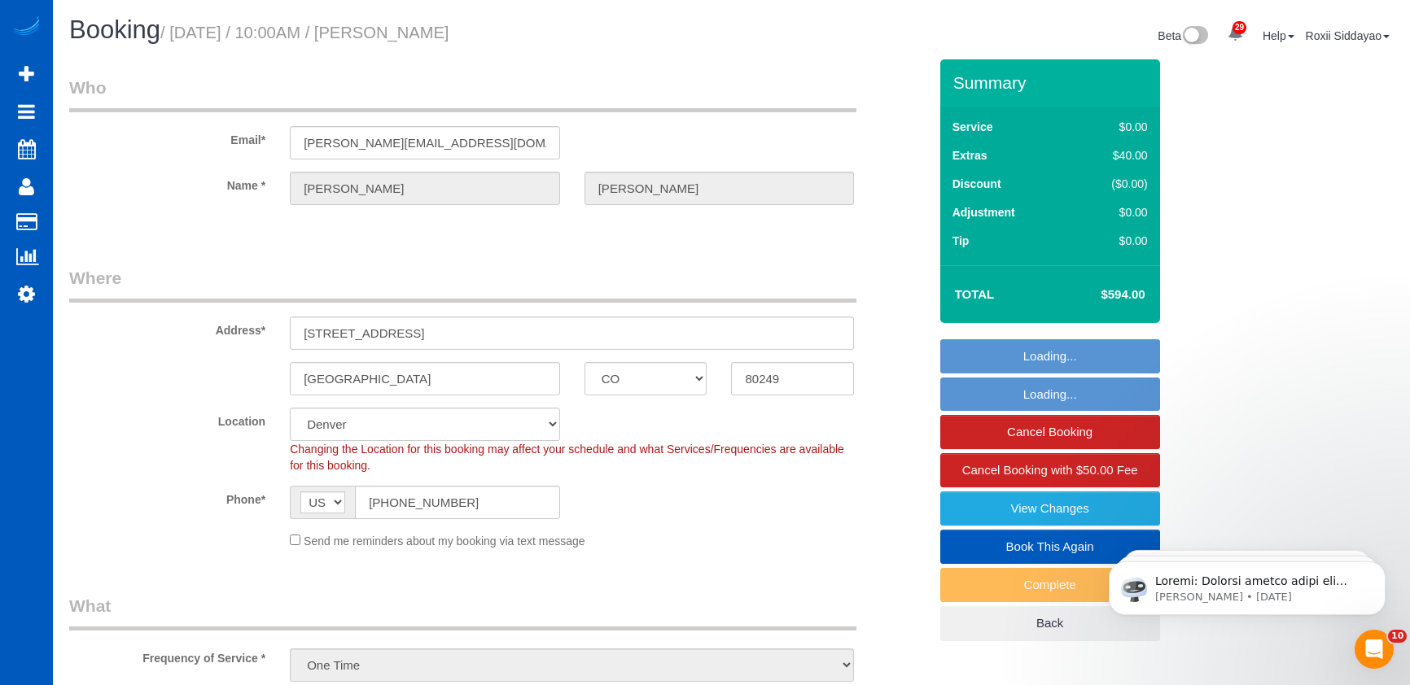
select select "object:1107"
select select "2501"
select select "4"
select select "3"
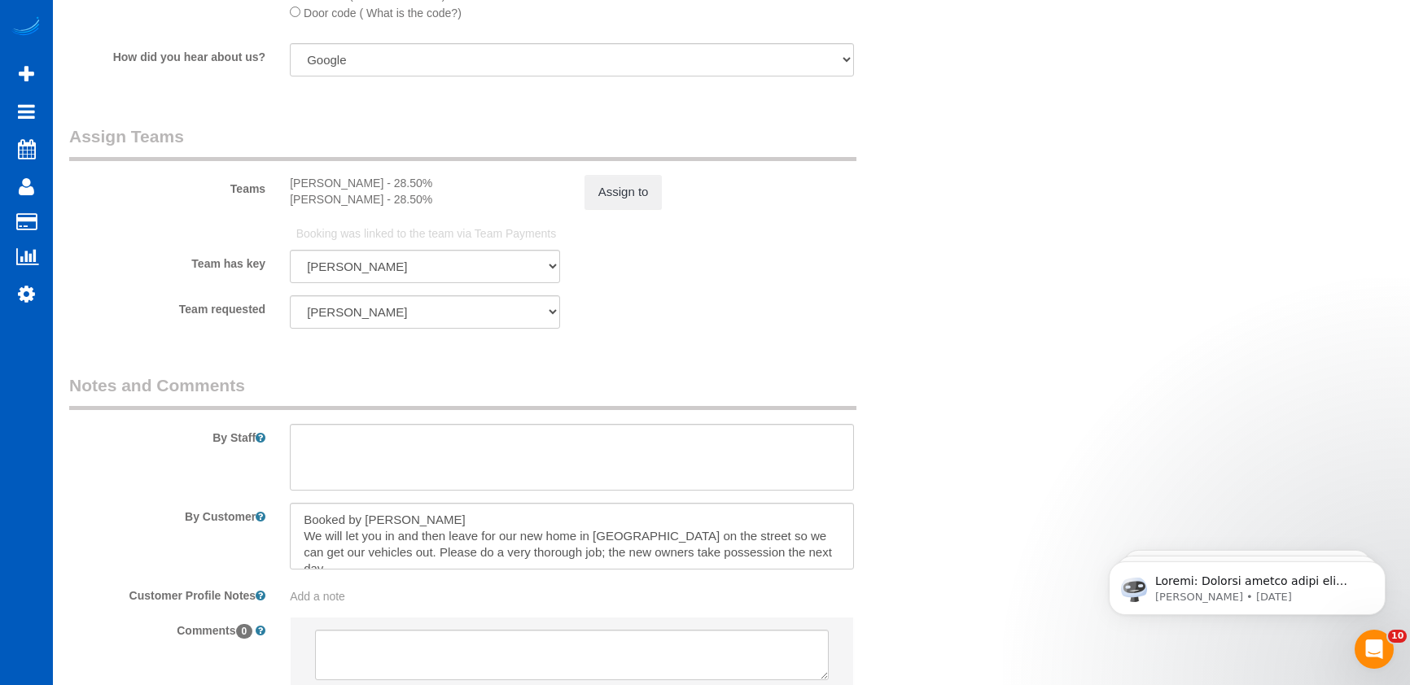
scroll to position [2116, 0]
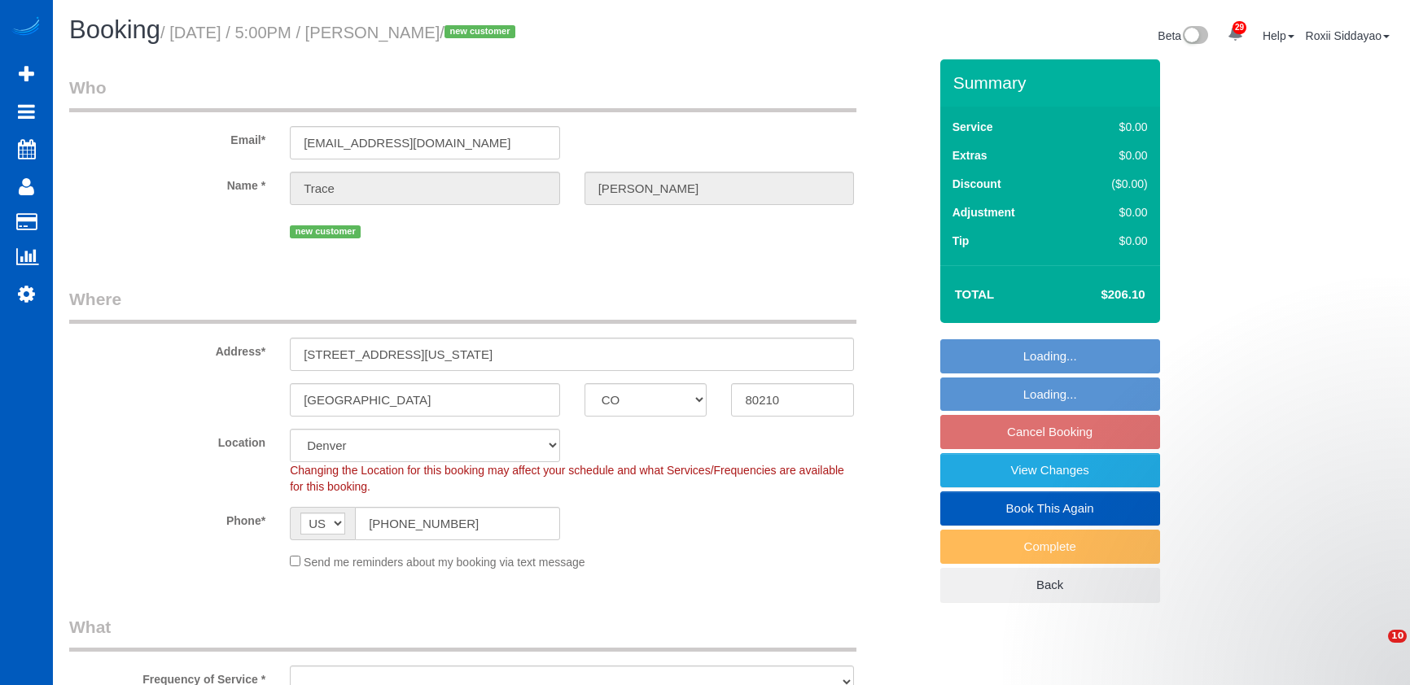
select select "CO"
select select "number:8"
select select "object:912"
select select "spot3"
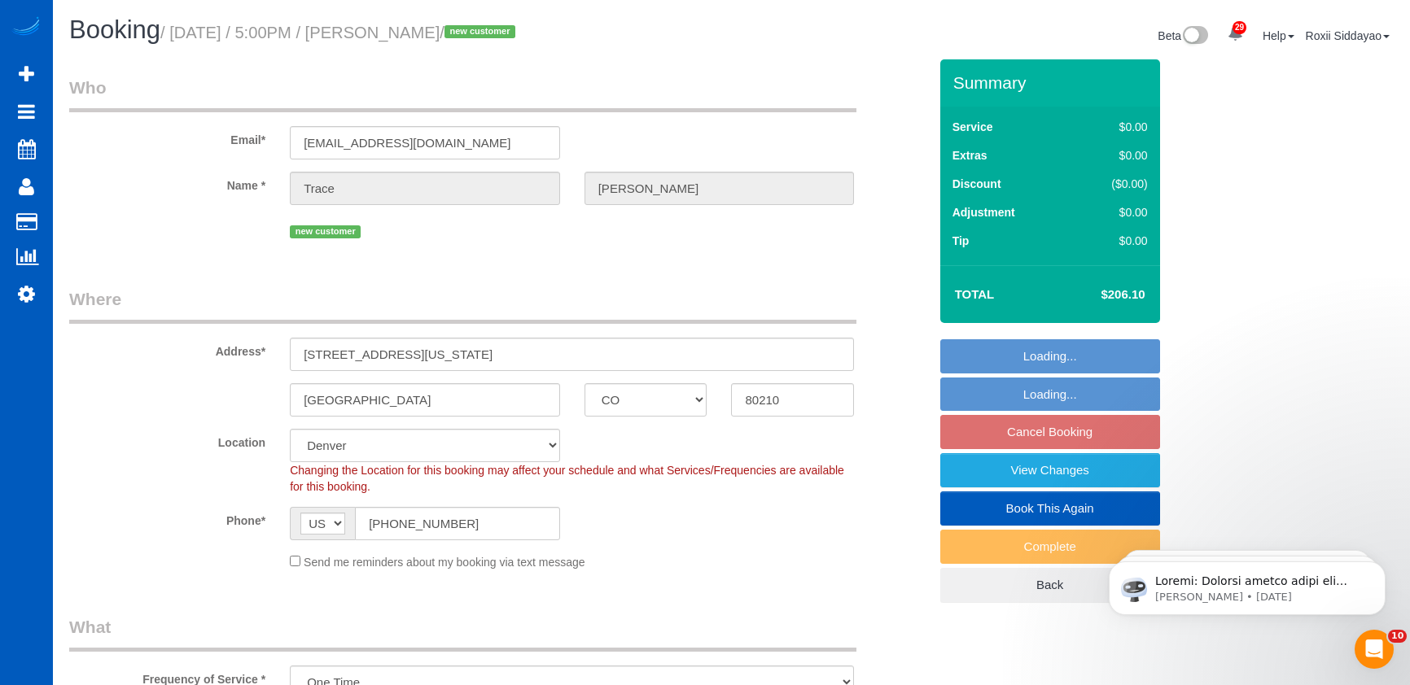
select select "199"
select select "object:1097"
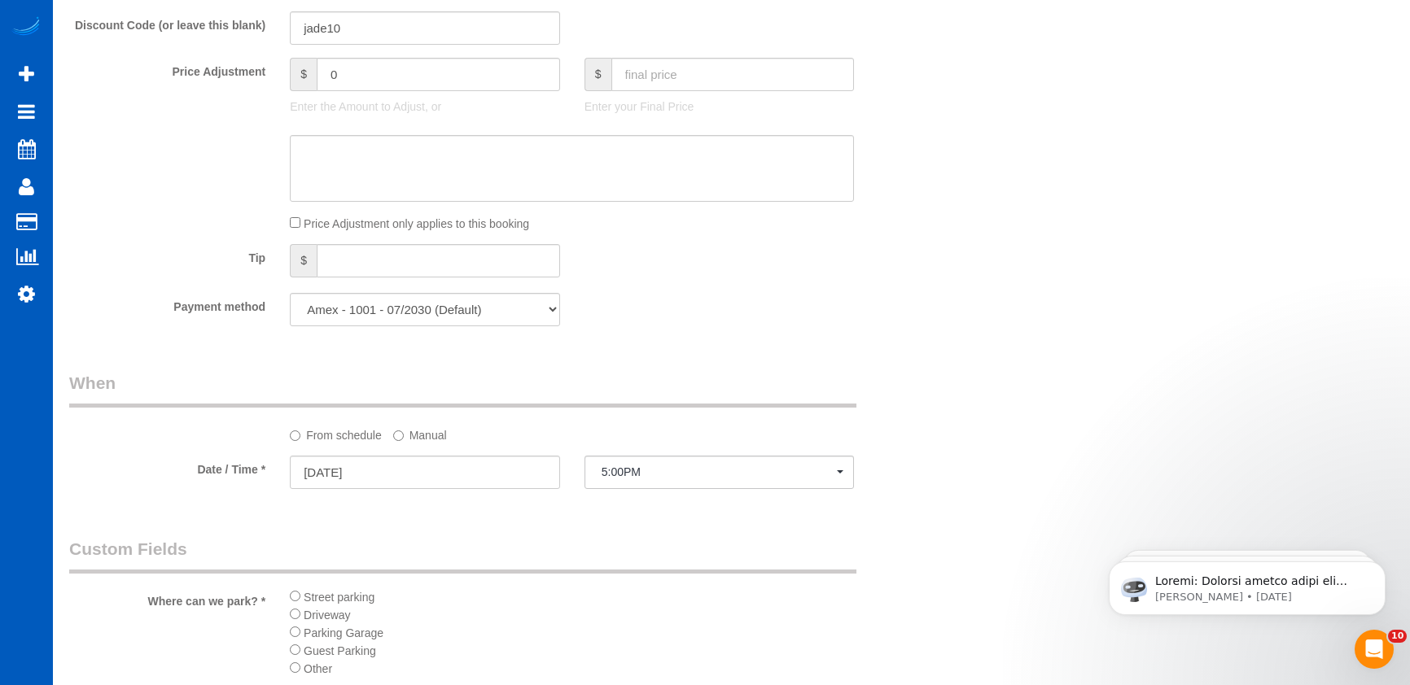
scroll to position [1546, 0]
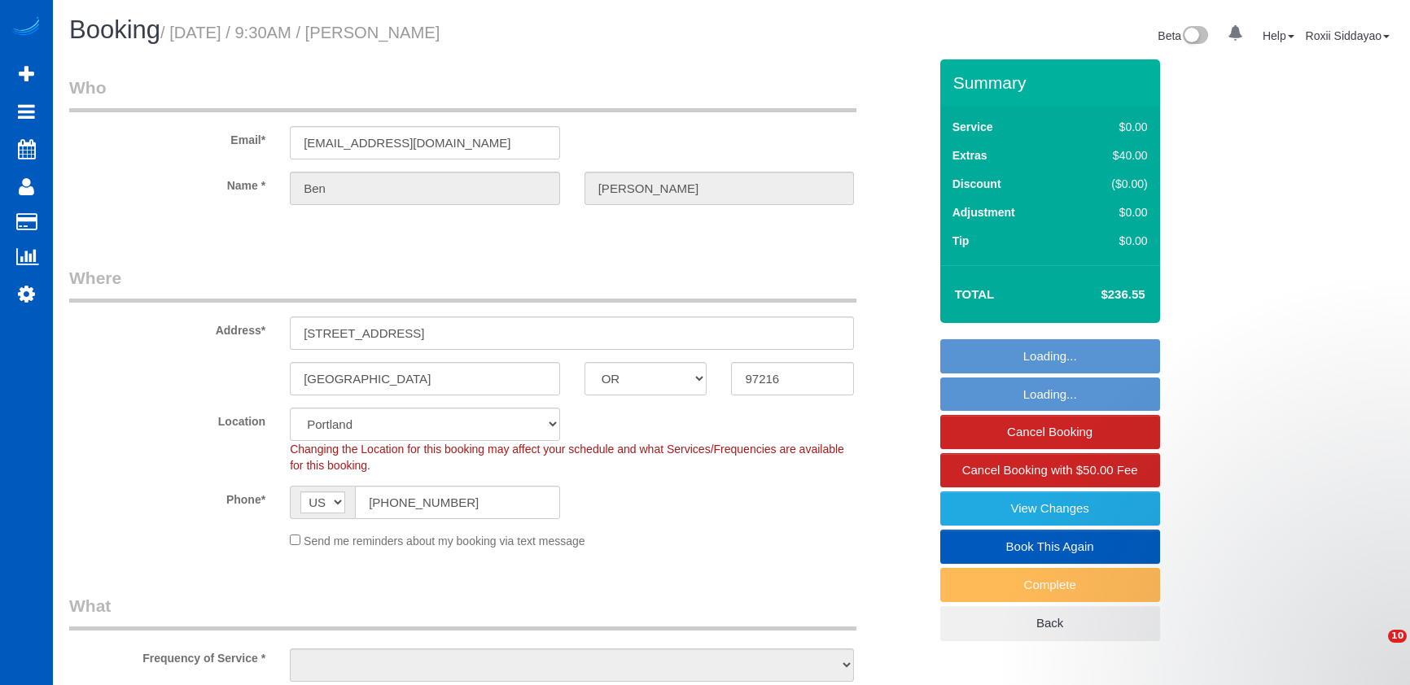
select select "OR"
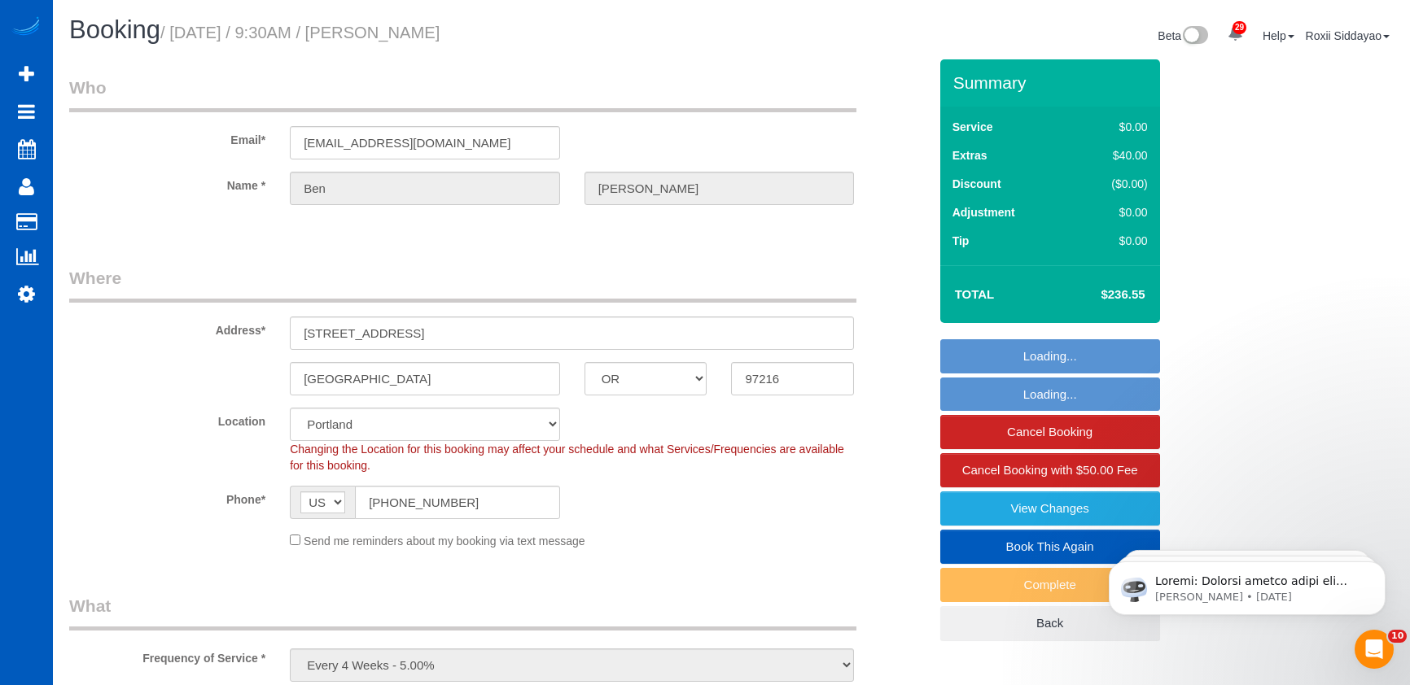
select select "object:1151"
select select "199"
select select "1501"
select select "4"
select select "3"
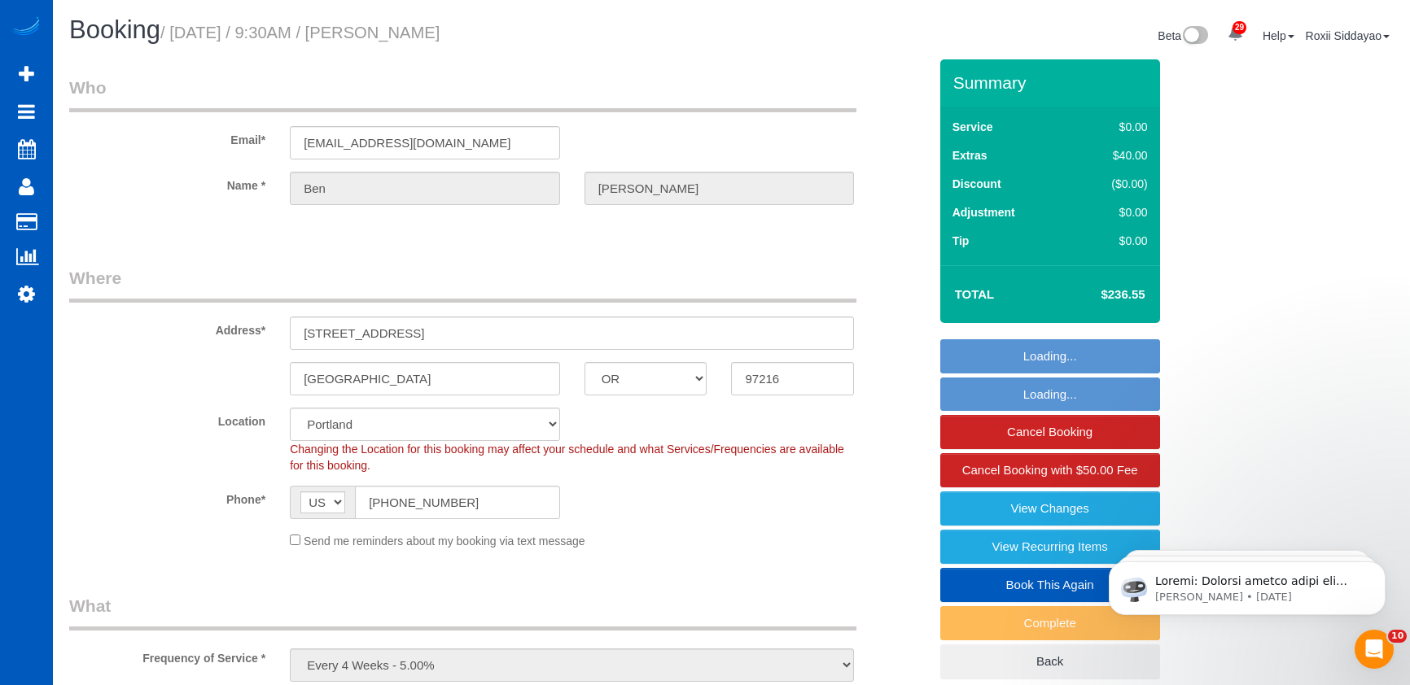
select select "1501"
select select "4"
select select "3"
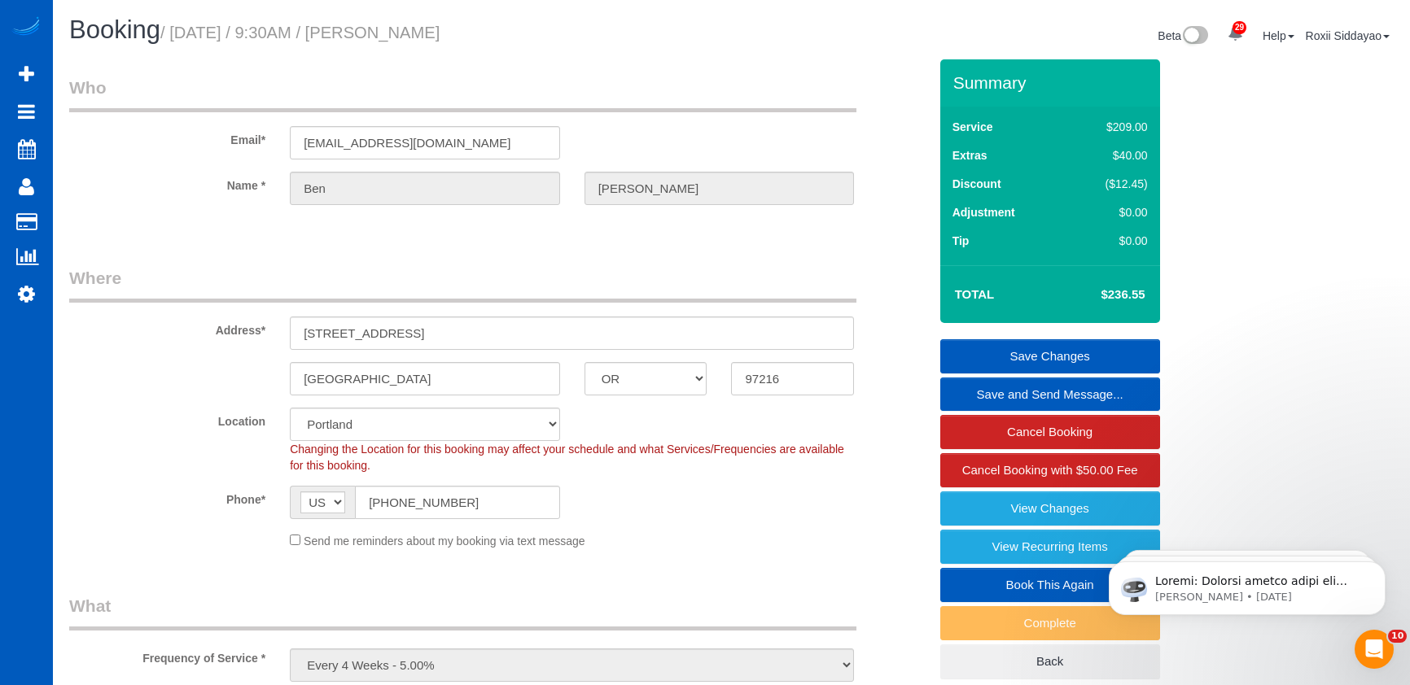
click at [1113, 293] on h4 "$236.55" at bounding box center [1098, 295] width 93 height 14
copy div "$236.55 Save Changes Save and Send Message... Cancel Booking Cancel Booking wit…"
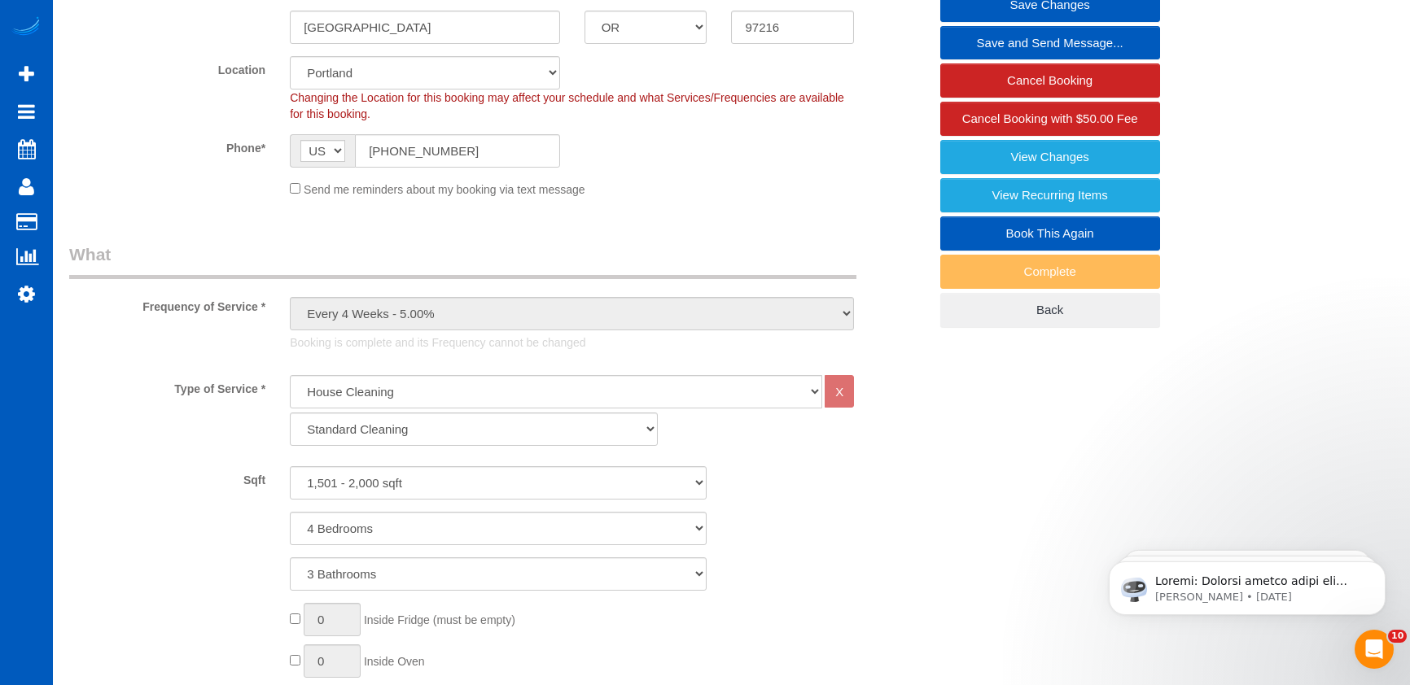
scroll to position [225, 0]
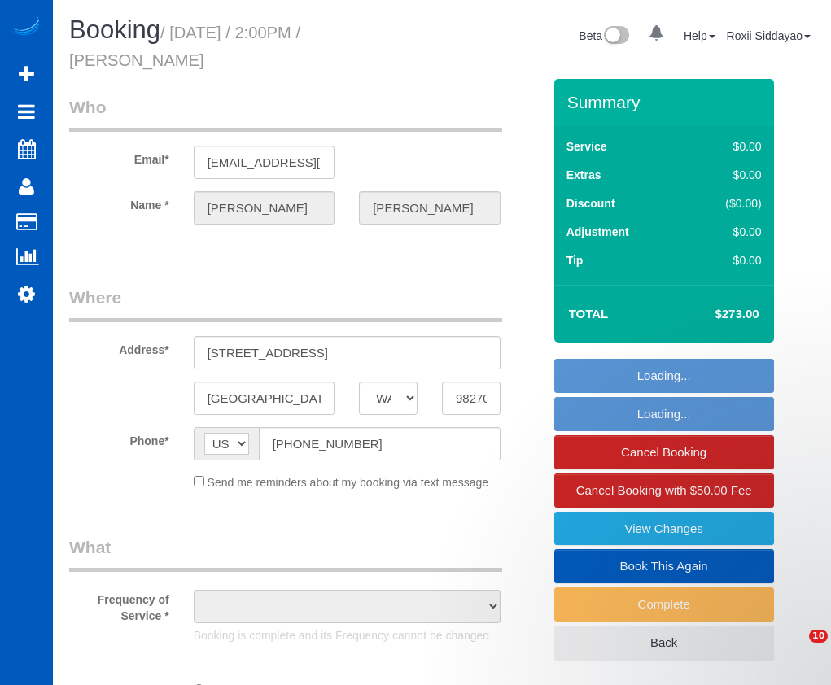
select select "WA"
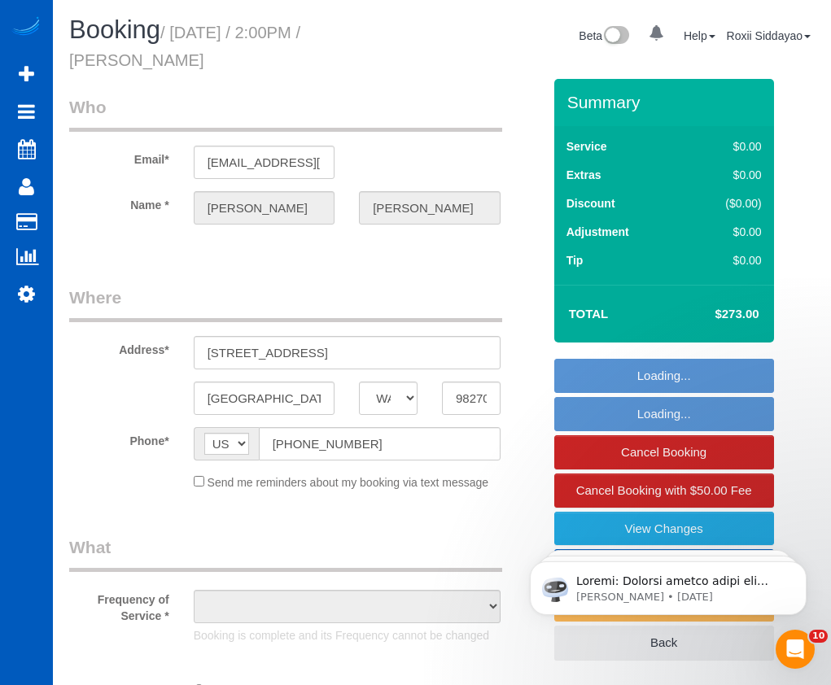
select select "199"
select select "1001"
select select "3"
select select "2"
select select "object:1063"
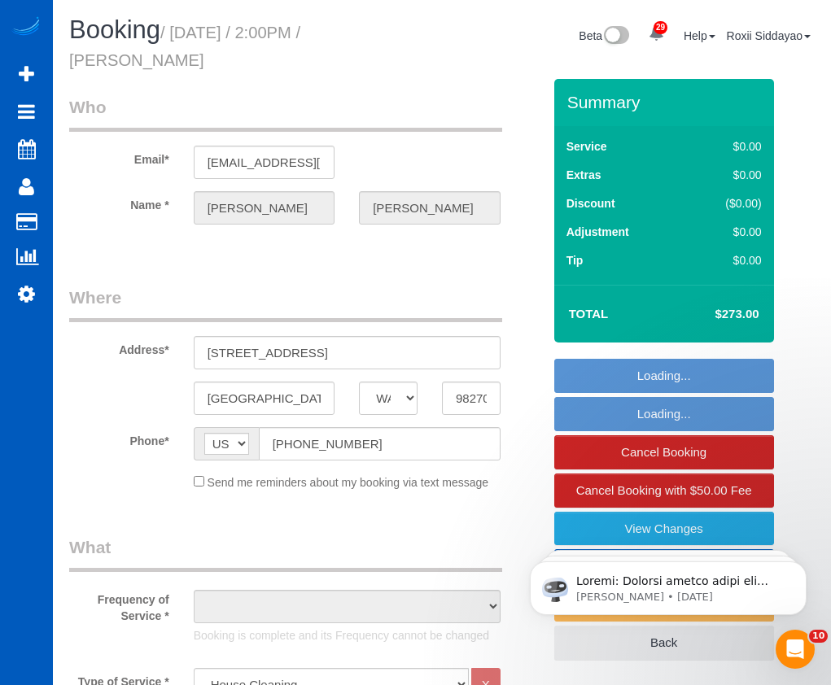
select select "string:fspay-0eaf8f79-36d6-43cf-a4e0-99c8f178e203"
select select "spot1"
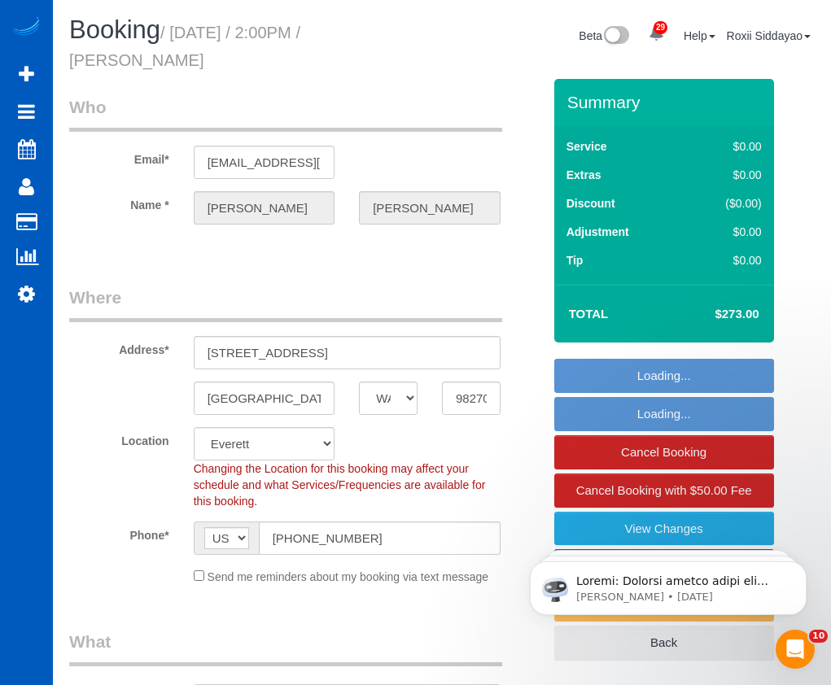
select select "object:1181"
select select "1001"
select select "3"
select select "2"
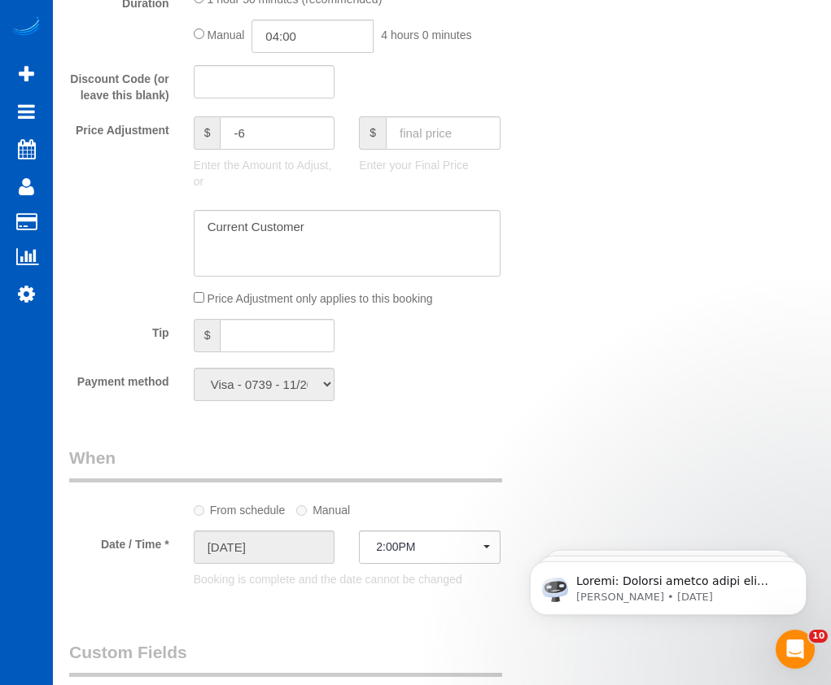
scroll to position [1546, 0]
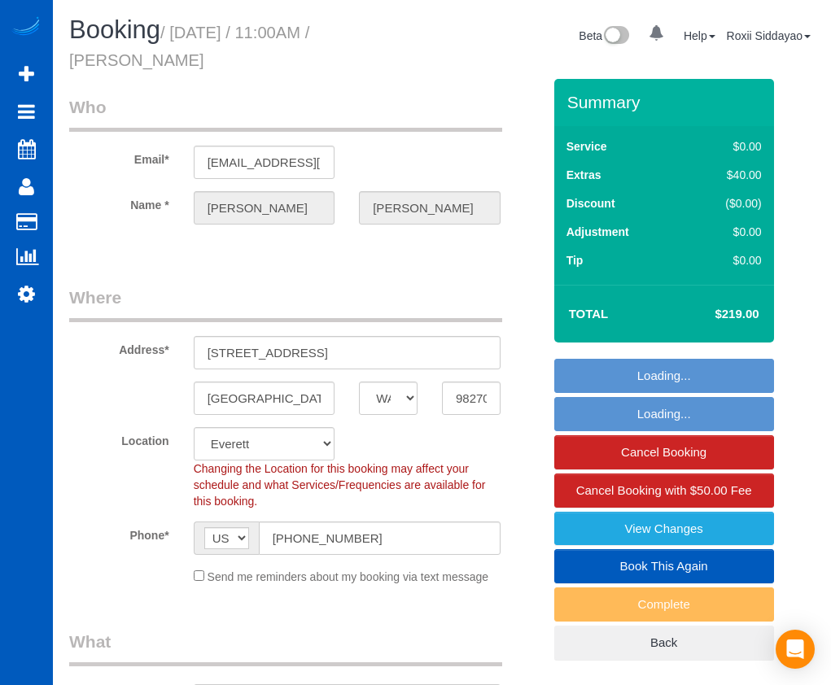
select select "WA"
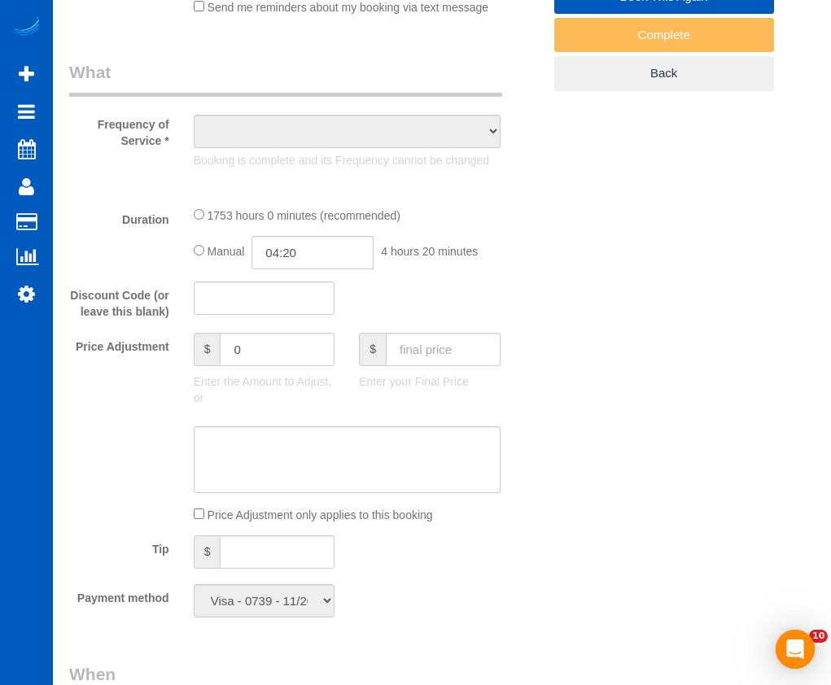
select select "object:927"
select select "spot1"
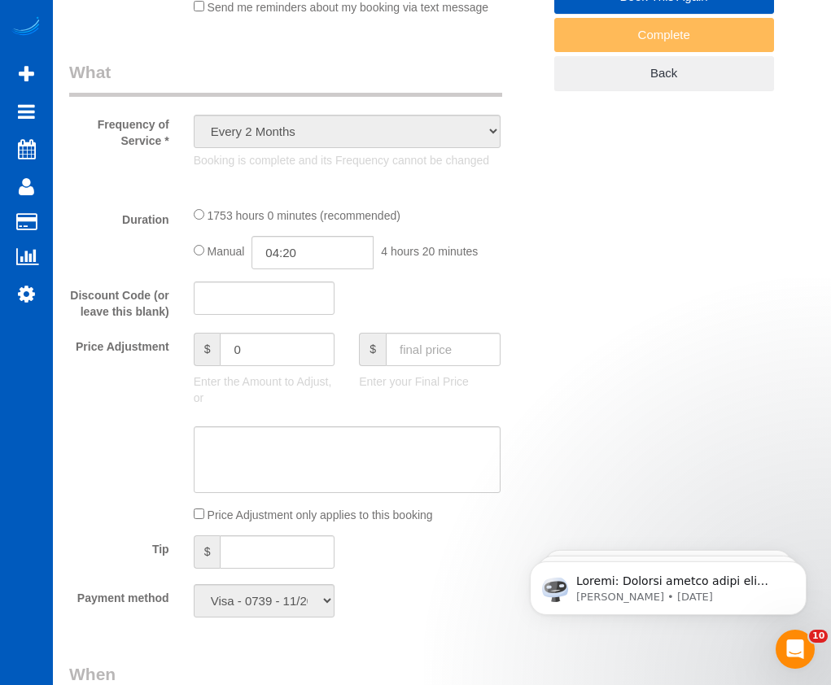
select select "object:1131"
select select "1001"
select select "2"
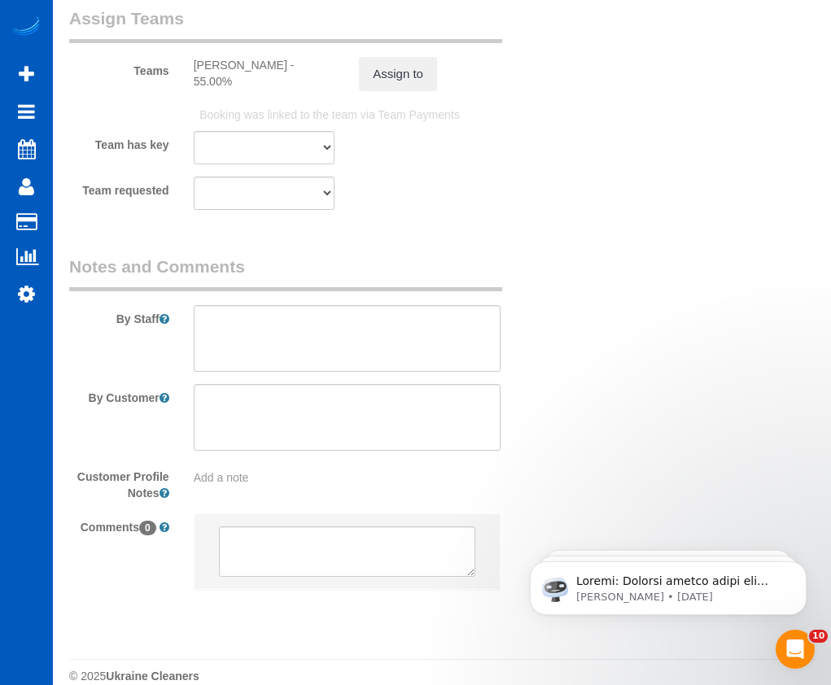
scroll to position [2060, 0]
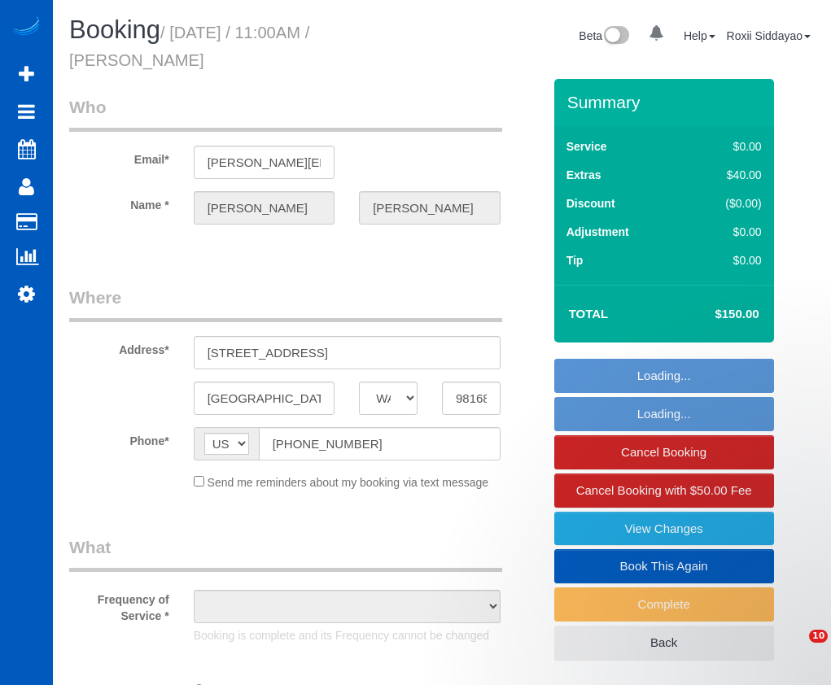
select select "WA"
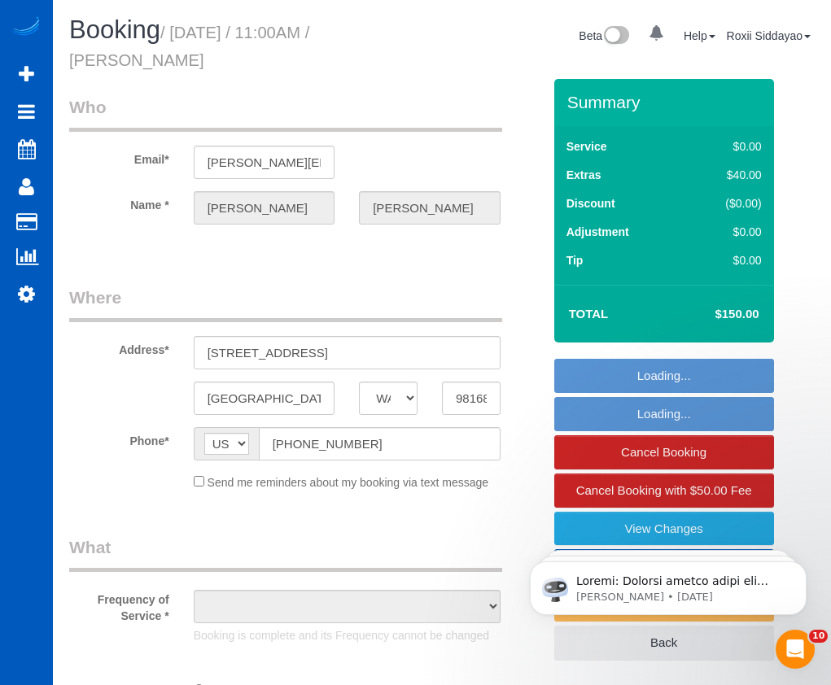
select select "object:969"
select select "spot1"
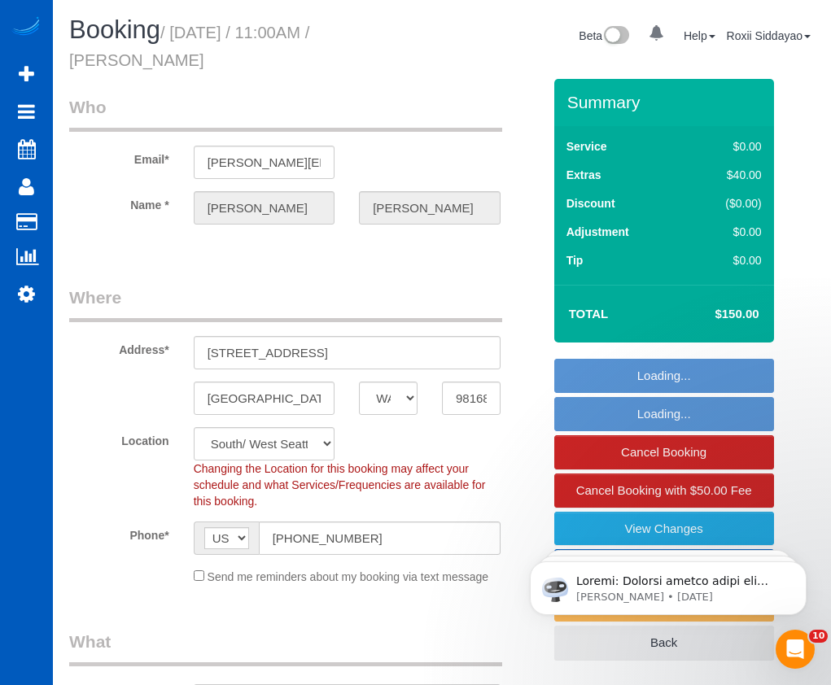
select select "object:1122"
select select "199"
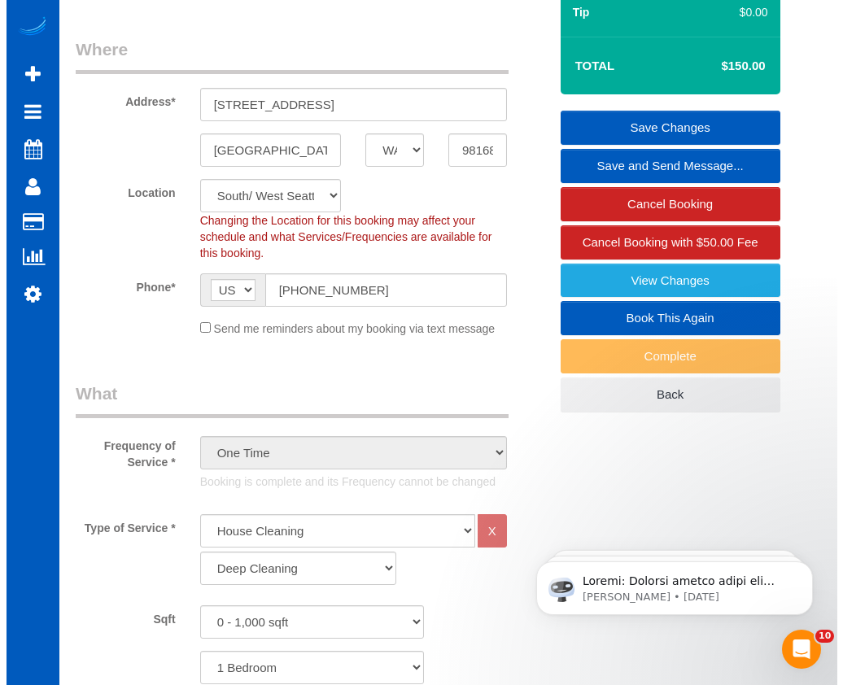
scroll to position [219, 0]
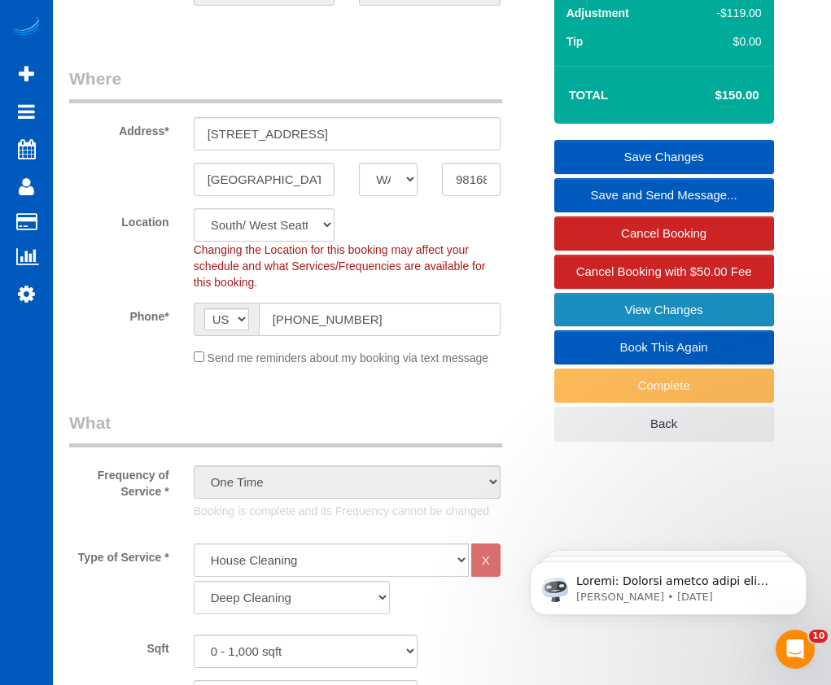
click at [721, 308] on link "View Changes" at bounding box center [664, 310] width 220 height 34
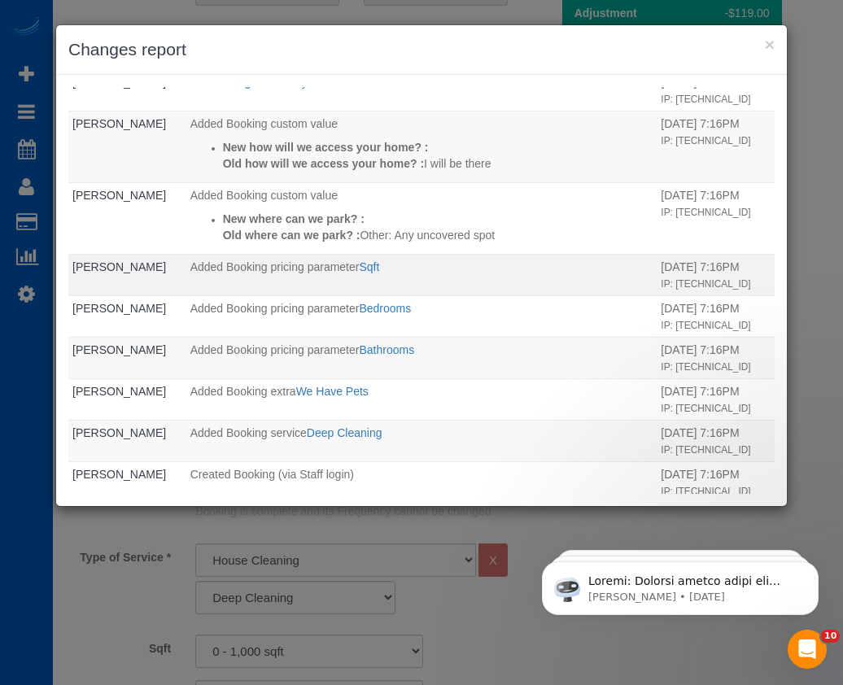
scroll to position [683, 0]
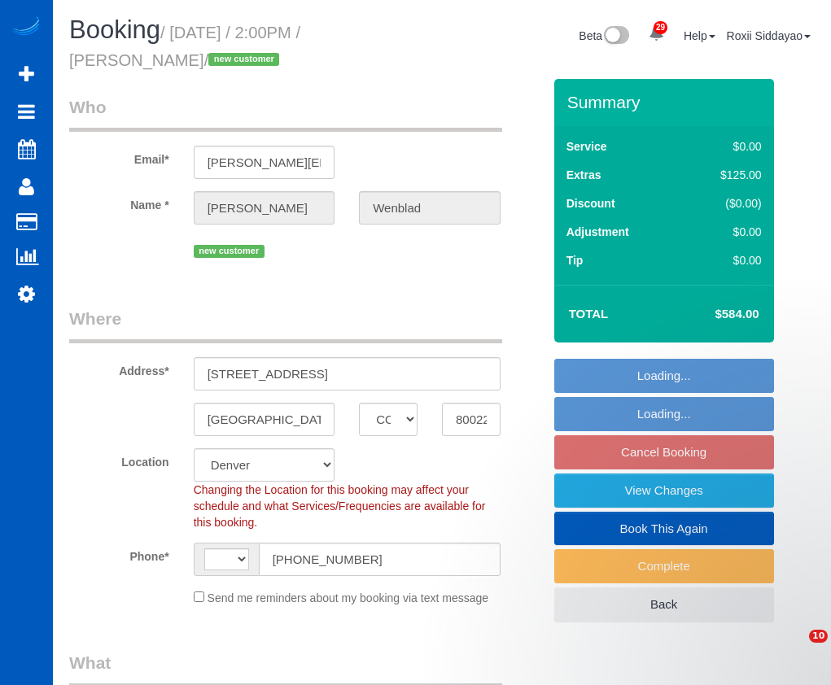
select select "CO"
select select "199"
select select "1501"
select select "3"
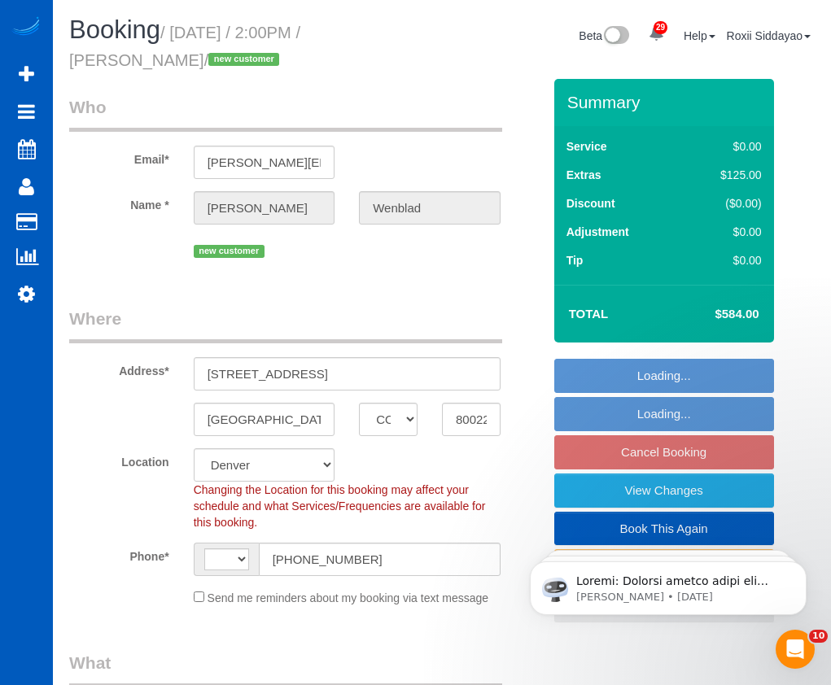
select select "1501"
select select "3"
select select "string:[GEOGRAPHIC_DATA]"
select select "object:1141"
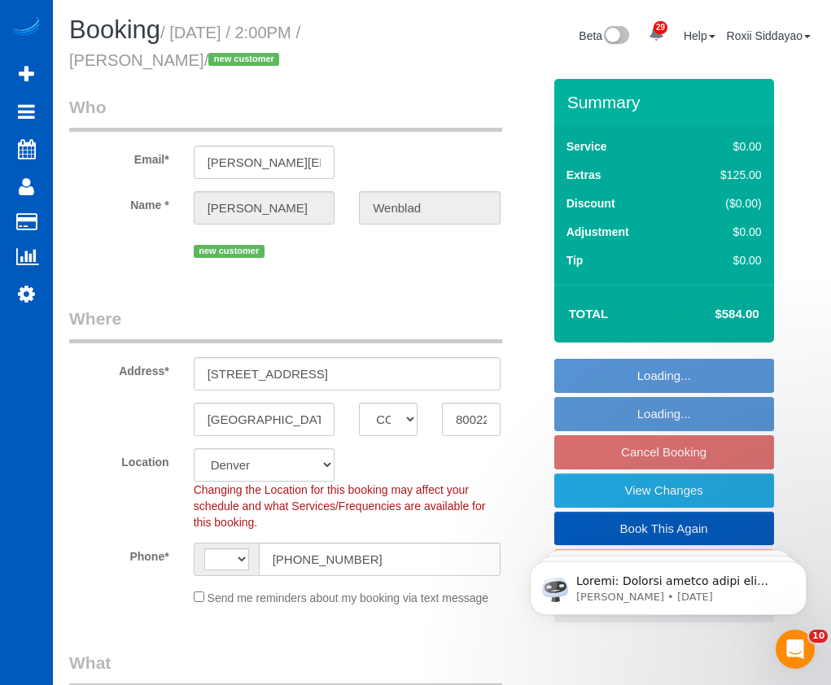
select select "spot2"
select select "number:8"
select select "object:1187"
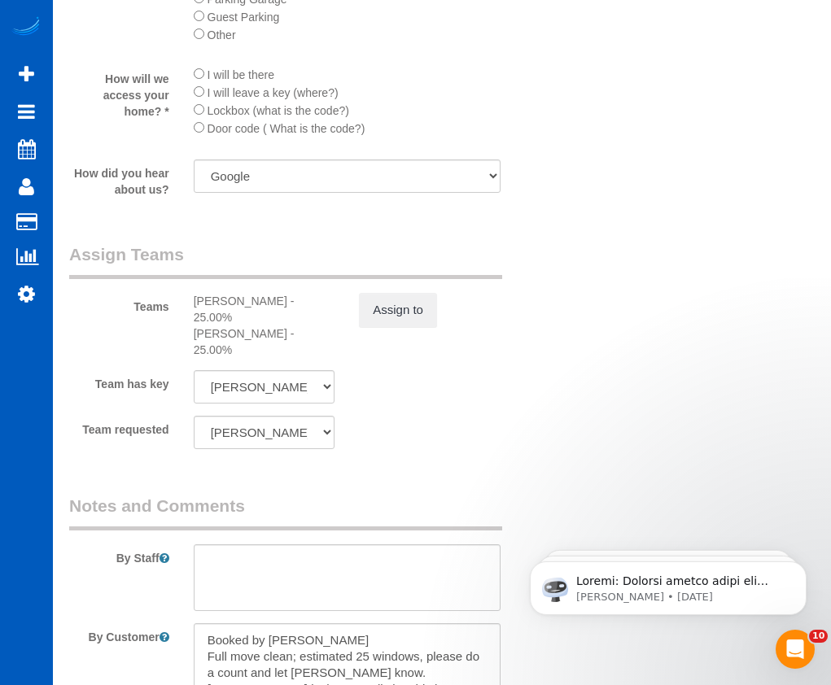
scroll to position [2215, 0]
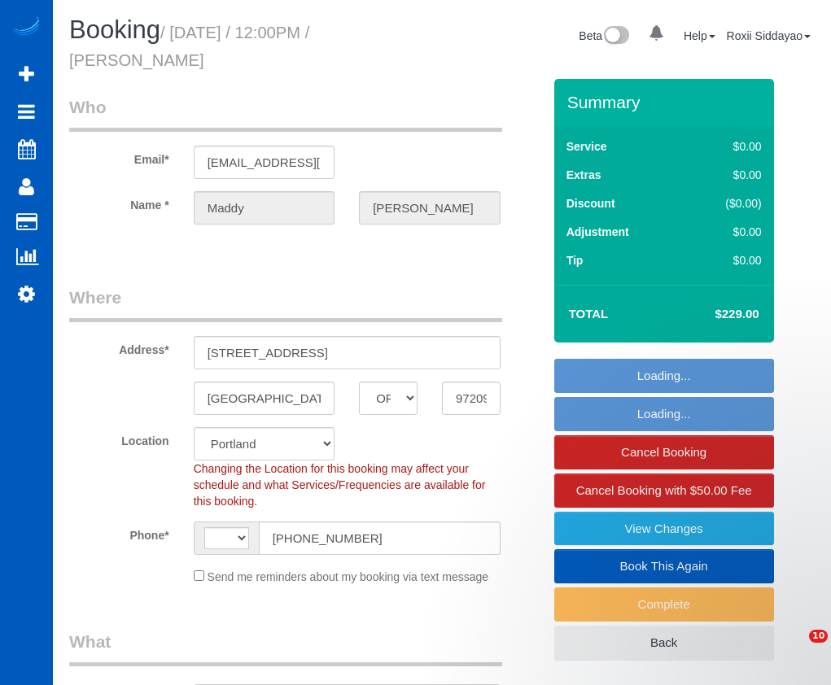
select select "OR"
select select "number:8"
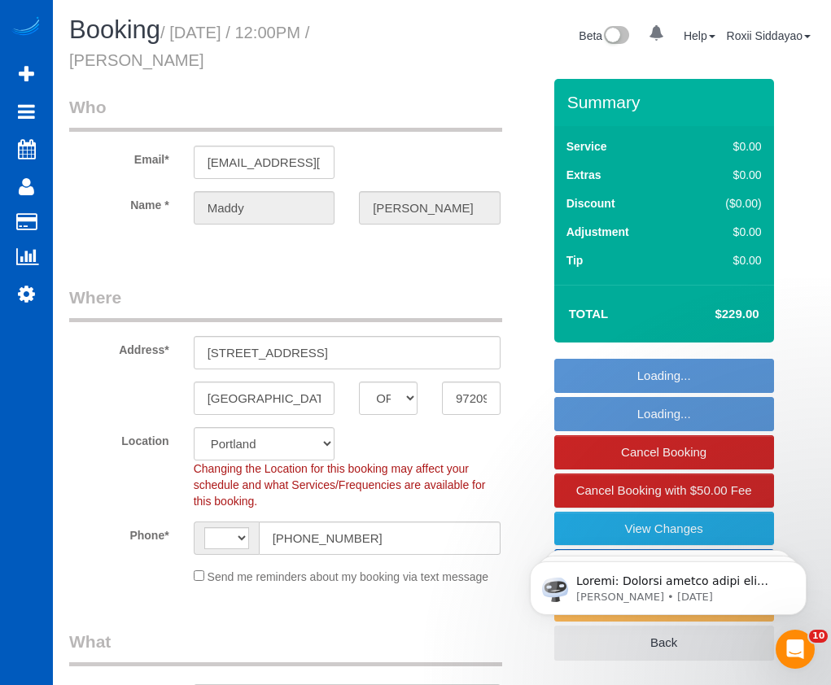
select select "199"
select select "2"
select select "string:US"
select select "object:1230"
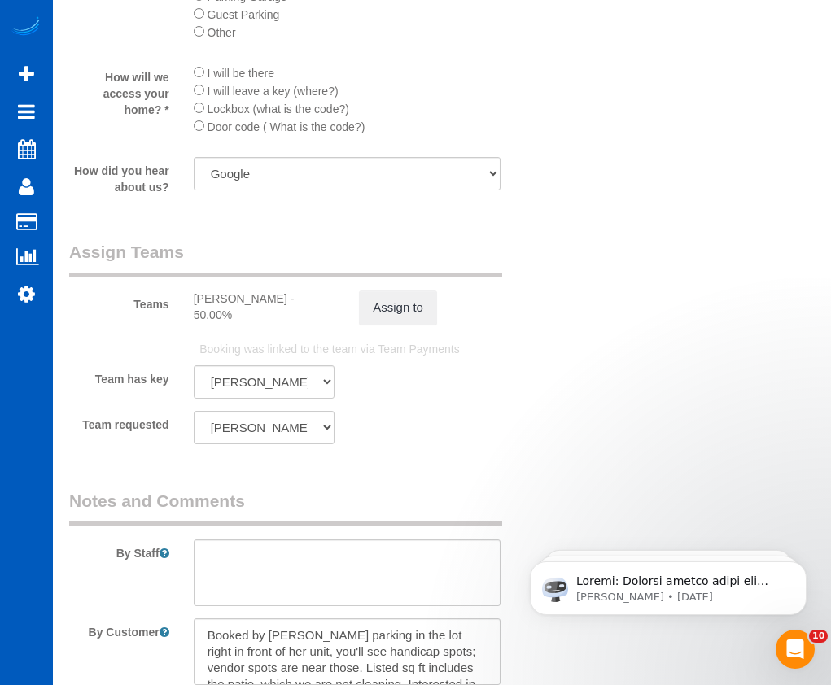
scroll to position [2360, 0]
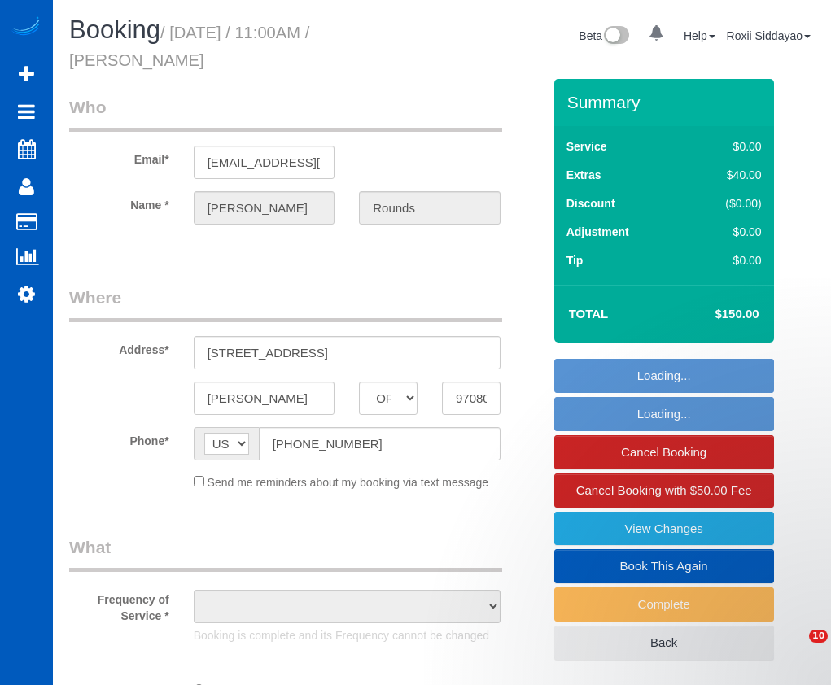
select select "OR"
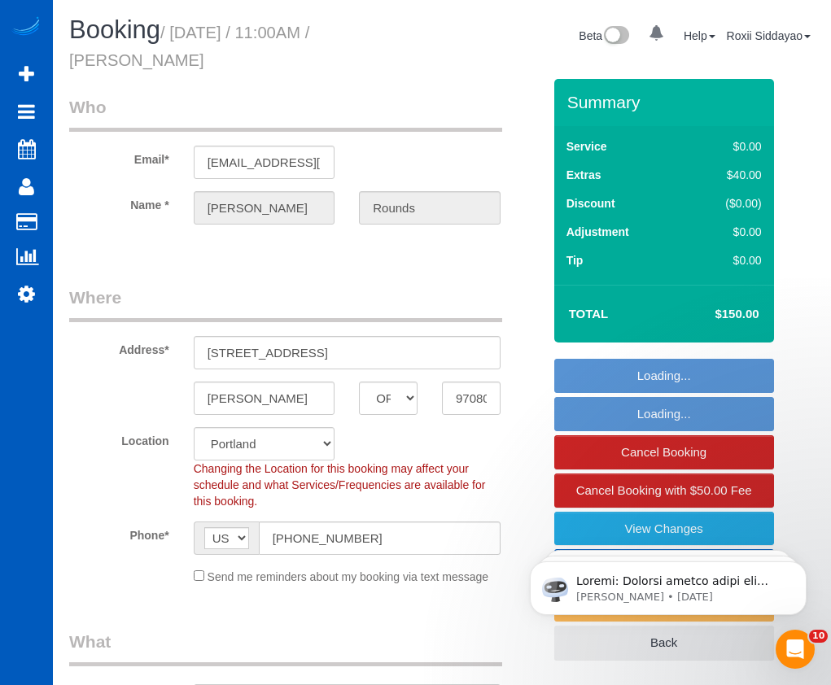
select select "object:823"
select select "199"
select select "3"
select select "spot1"
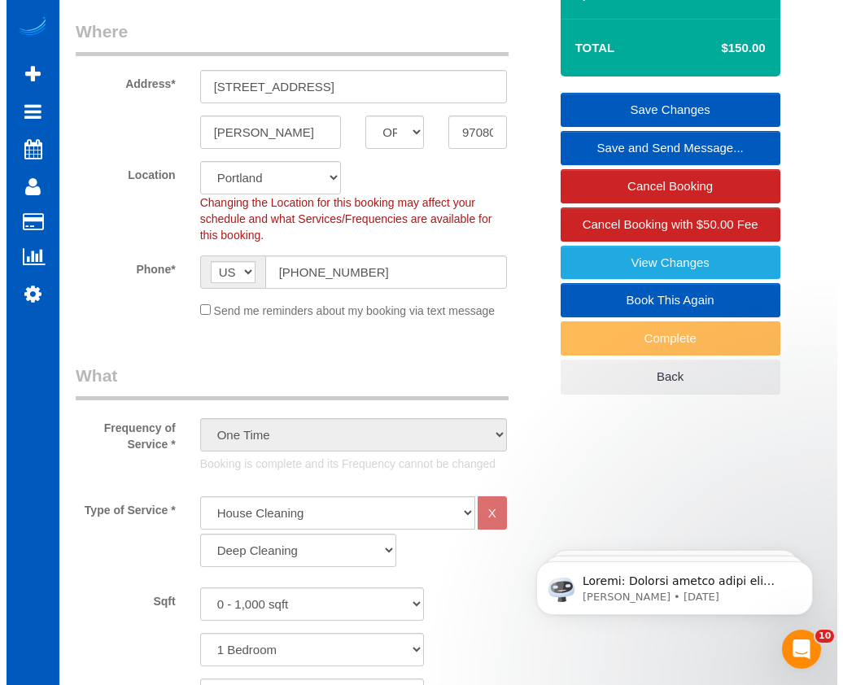
scroll to position [244, 0]
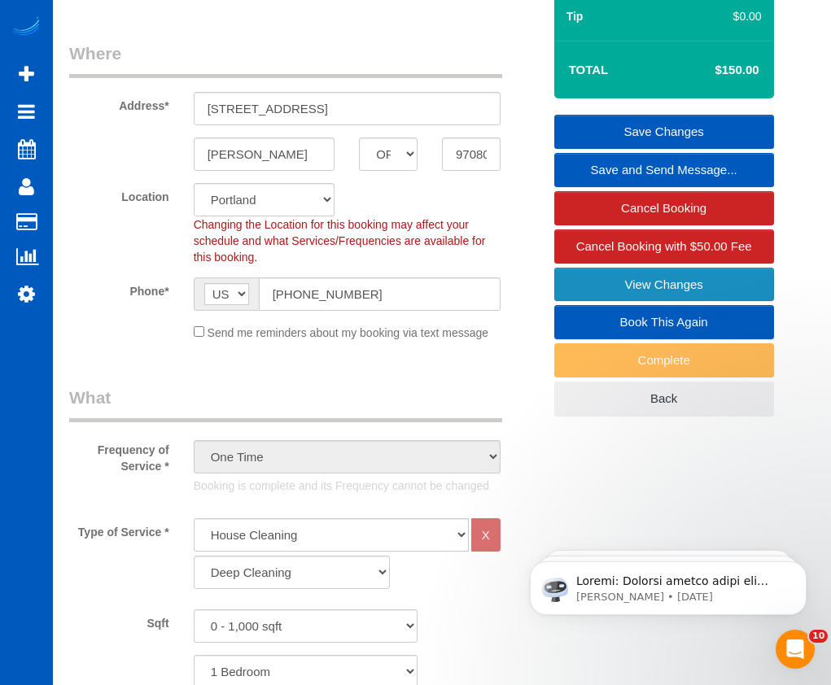
click at [693, 281] on link "View Changes" at bounding box center [664, 285] width 220 height 34
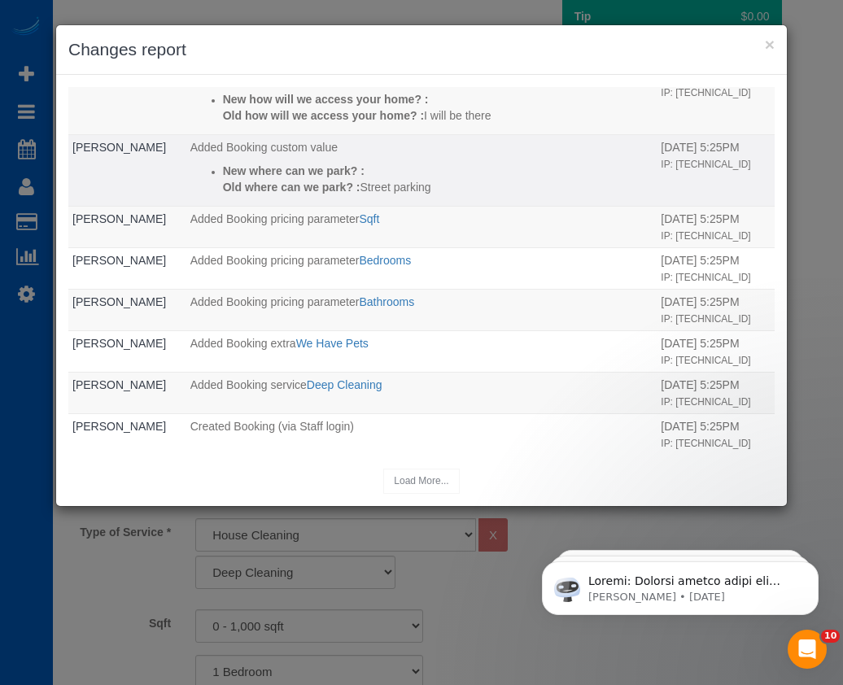
scroll to position [507, 0]
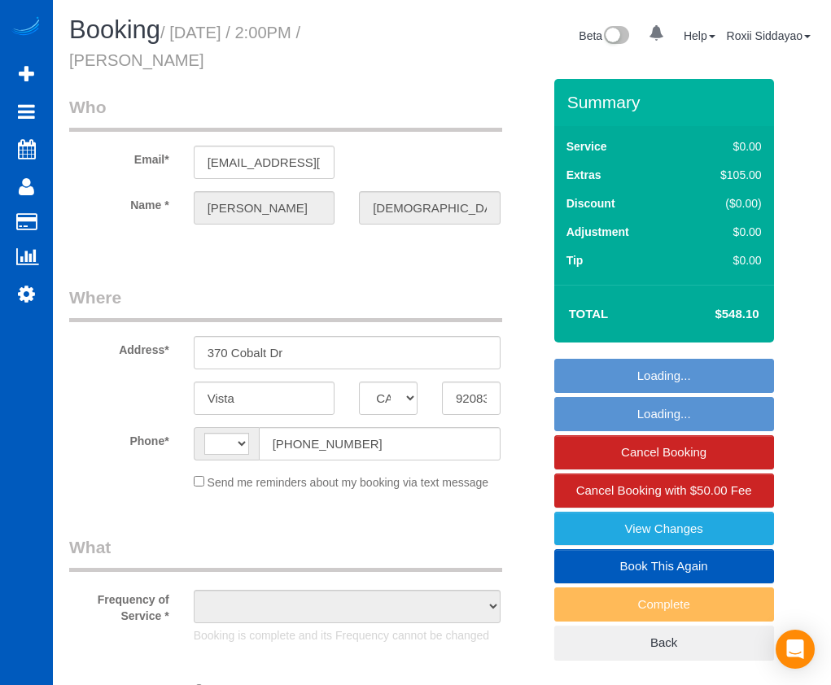
select select "CA"
select select "string:US"
select select "string:fspay-4c368f73-38c5-4bbb-803c-00b5ea462fe8"
select select "object:822"
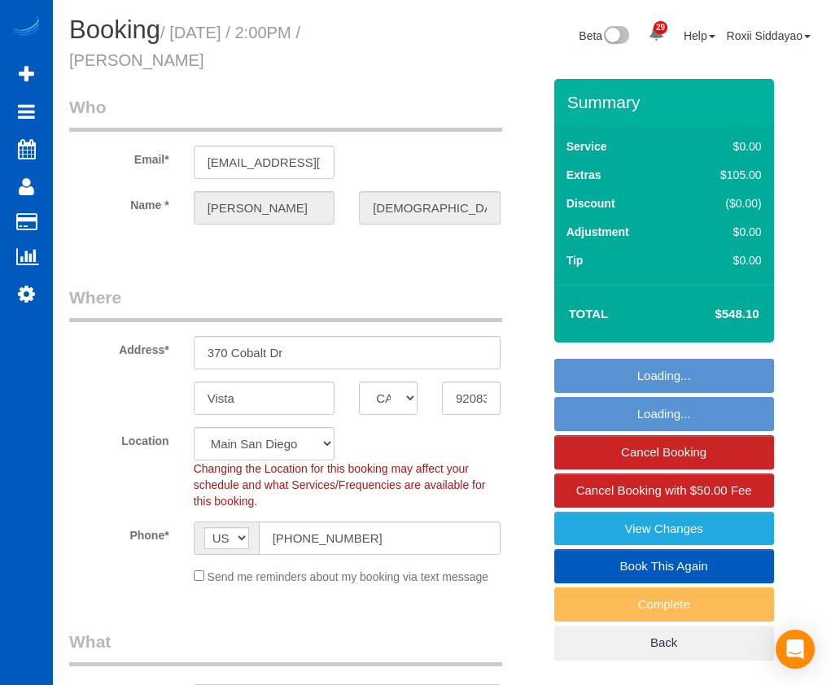
select select "spot1"
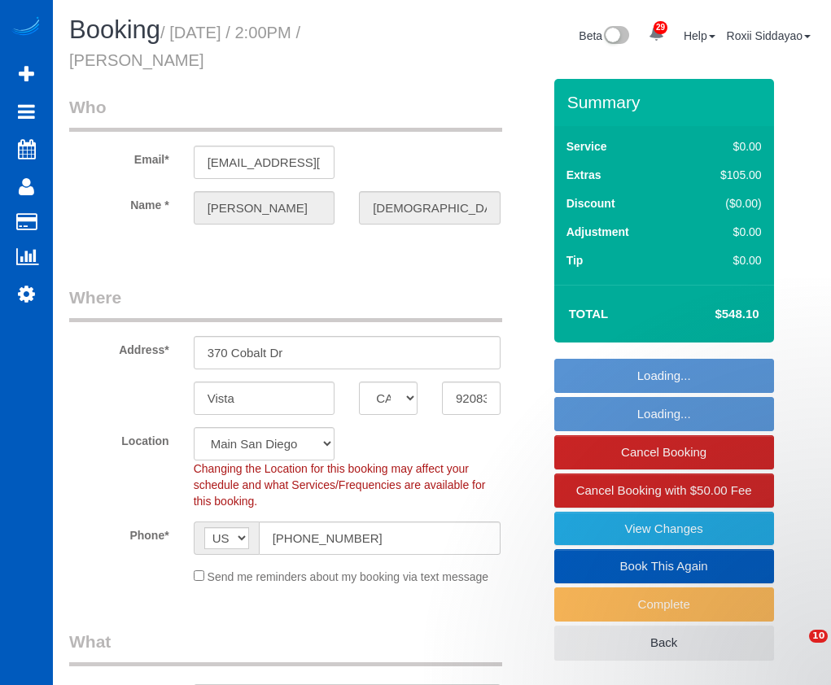
select select "object:1092"
select select "199"
select select "2001"
select select "3"
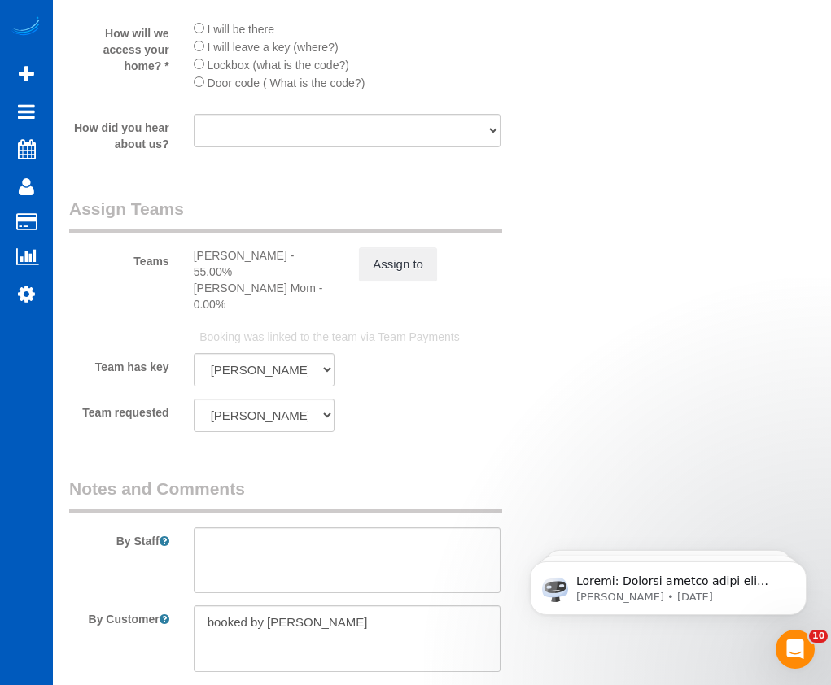
scroll to position [2266, 0]
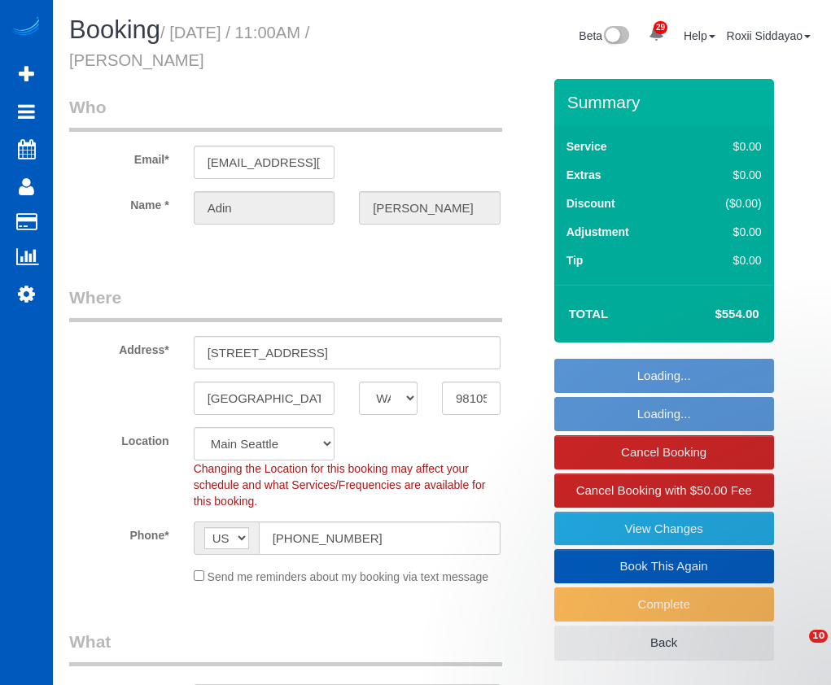
select select "WA"
select select "199"
select select "2501"
select select "7"
select select "2"
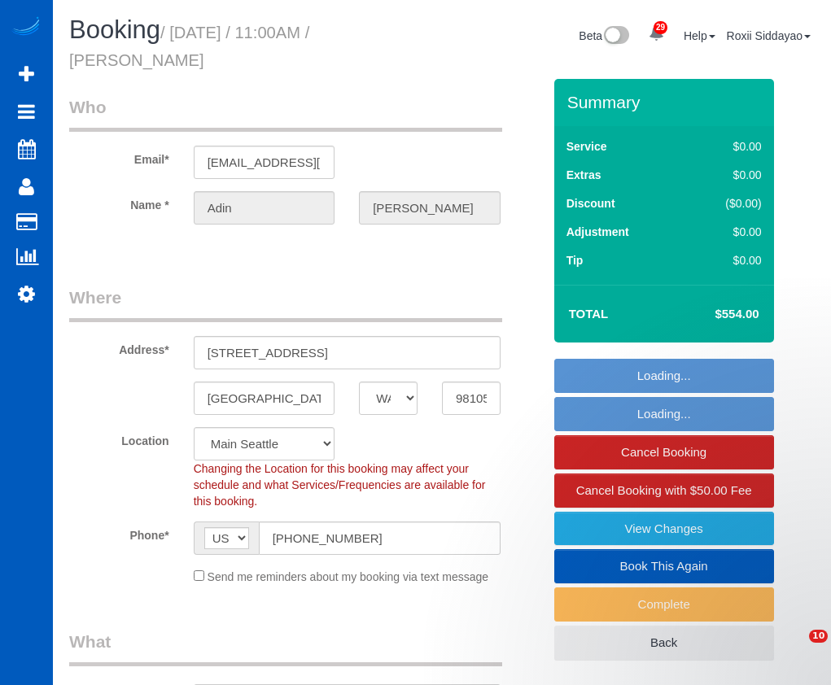
select select "spot1"
select select "number:8"
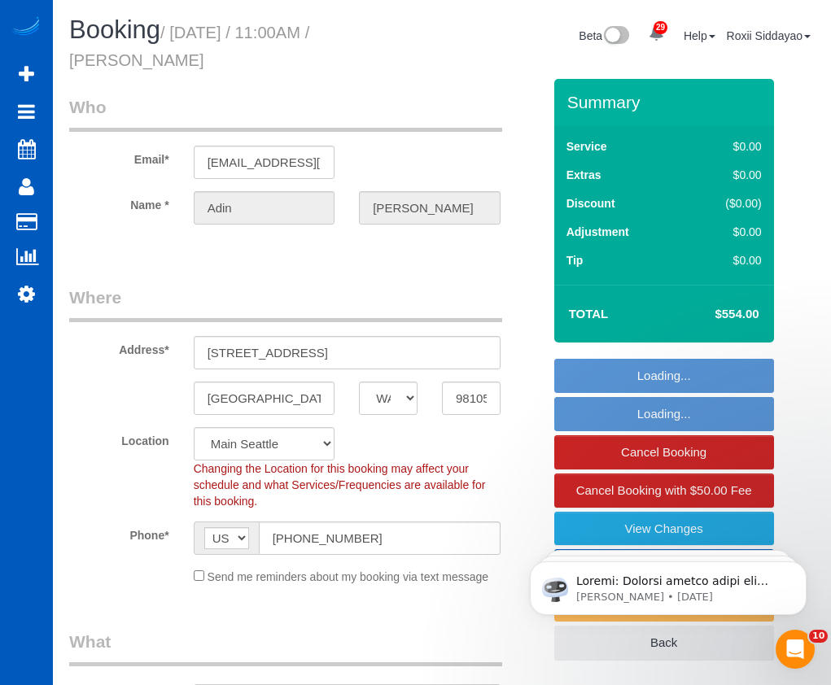
select select "2501"
select select "7"
select select "2"
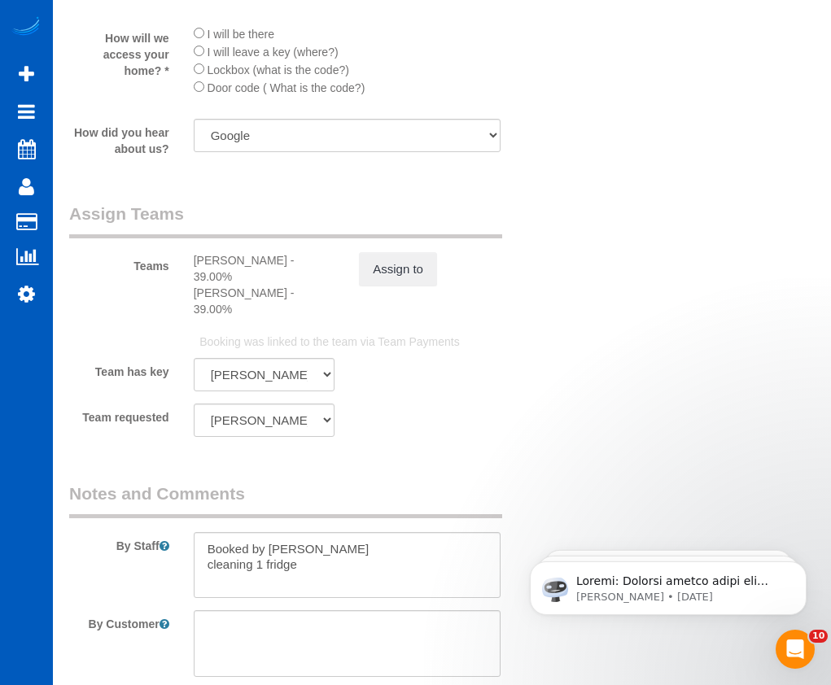
scroll to position [2035, 0]
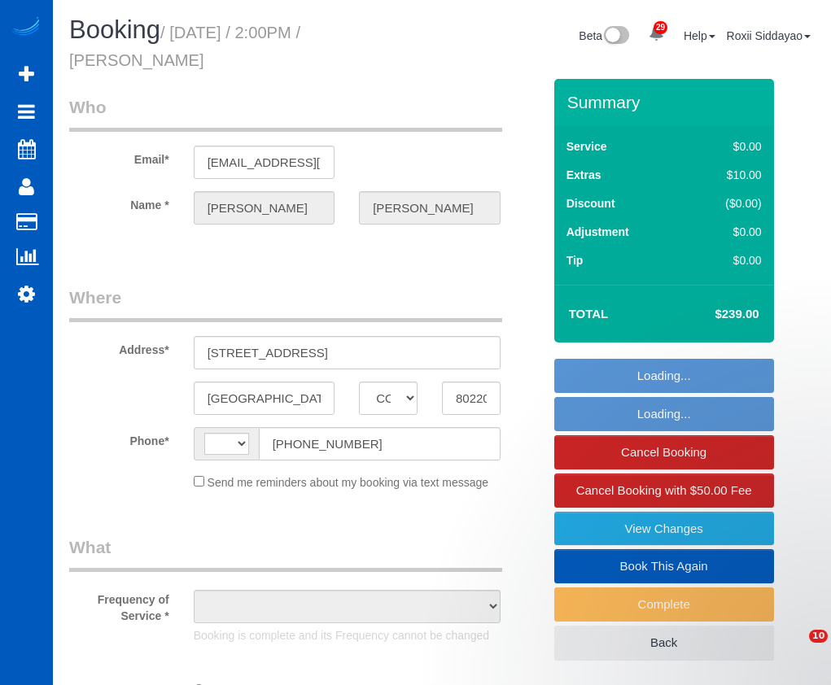
select select "CO"
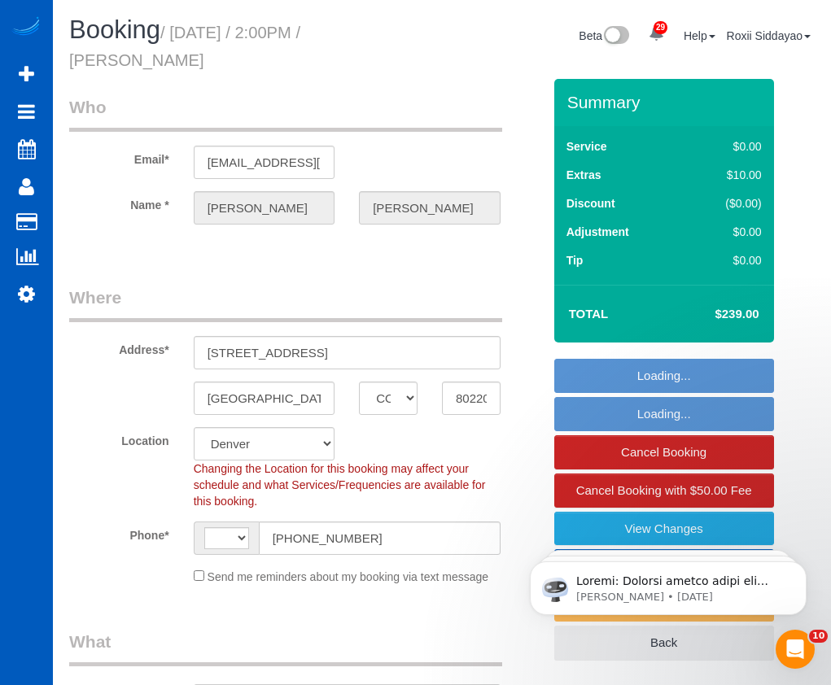
select select "string:[GEOGRAPHIC_DATA]"
select select "string:fspay-a4342d50-e841-477a-9970-9dd74af03287"
select select "199"
select select "2"
select select "number:8"
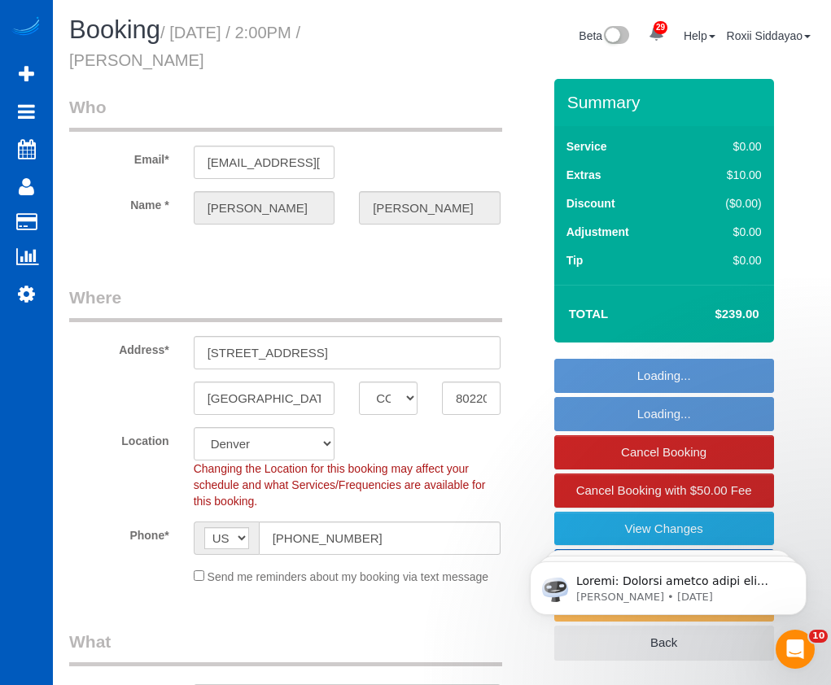
select select "object:1059"
select select "spot1"
select select "object:1191"
select select "2"
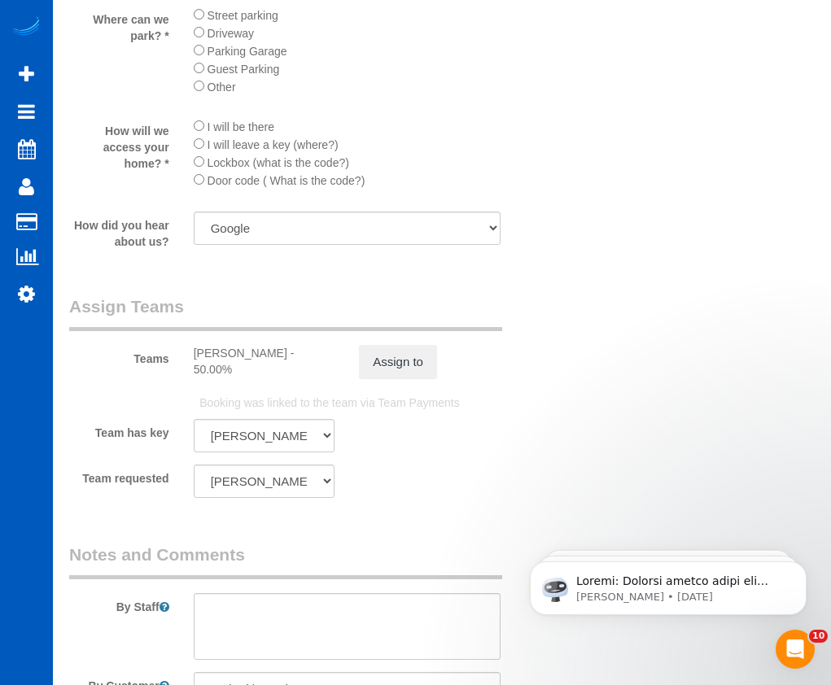
scroll to position [2279, 0]
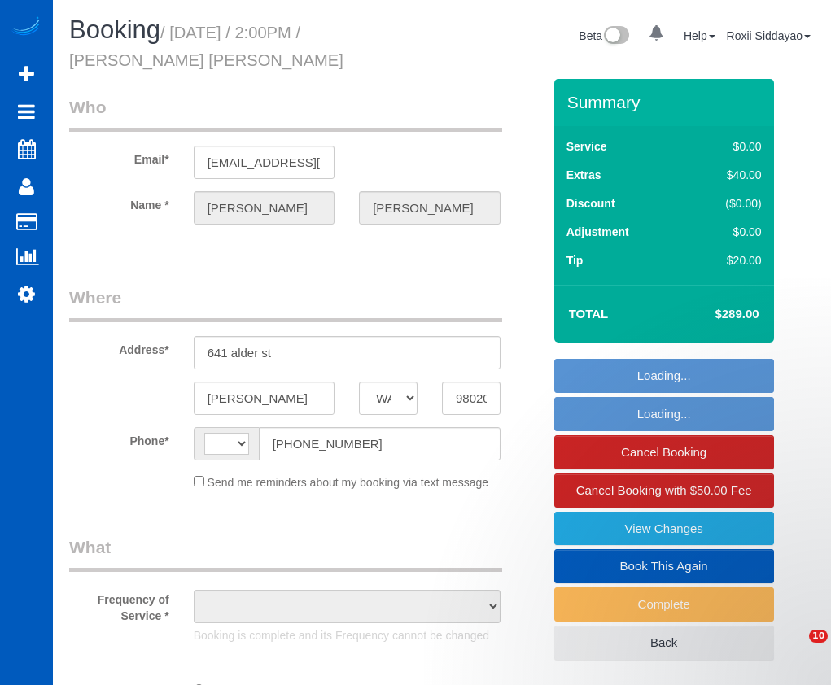
select select "WA"
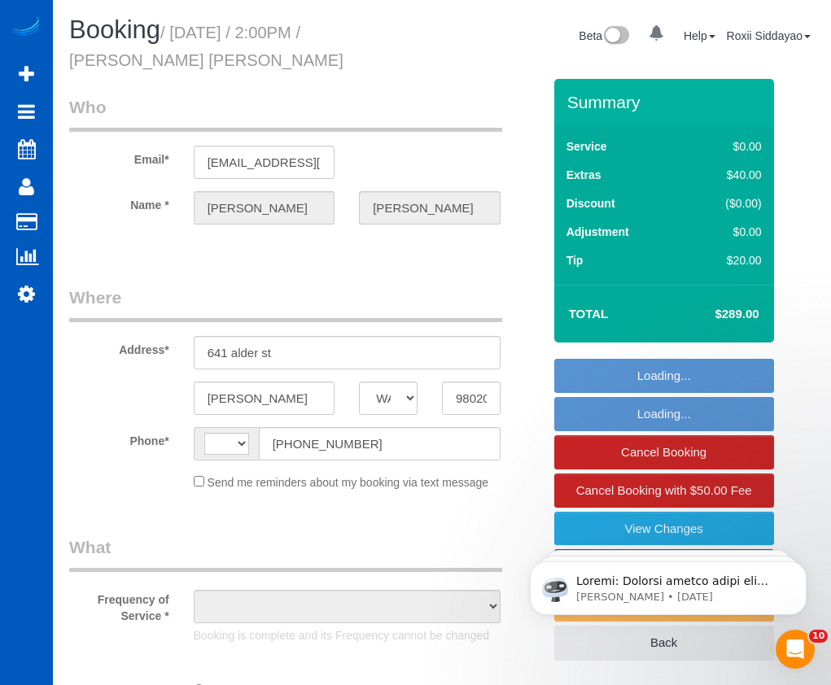
select select "object:675"
select select "string:fspay-5cb29a50-0434-4160-a125-f941b6a5e36b"
select select "string:US"
select select "199"
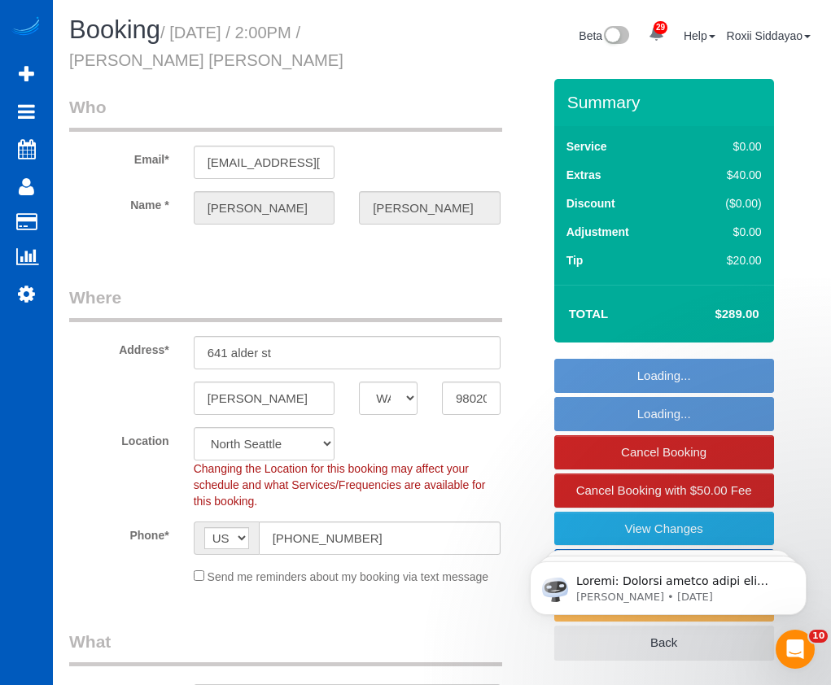
select select "object:1191"
select select "spot1"
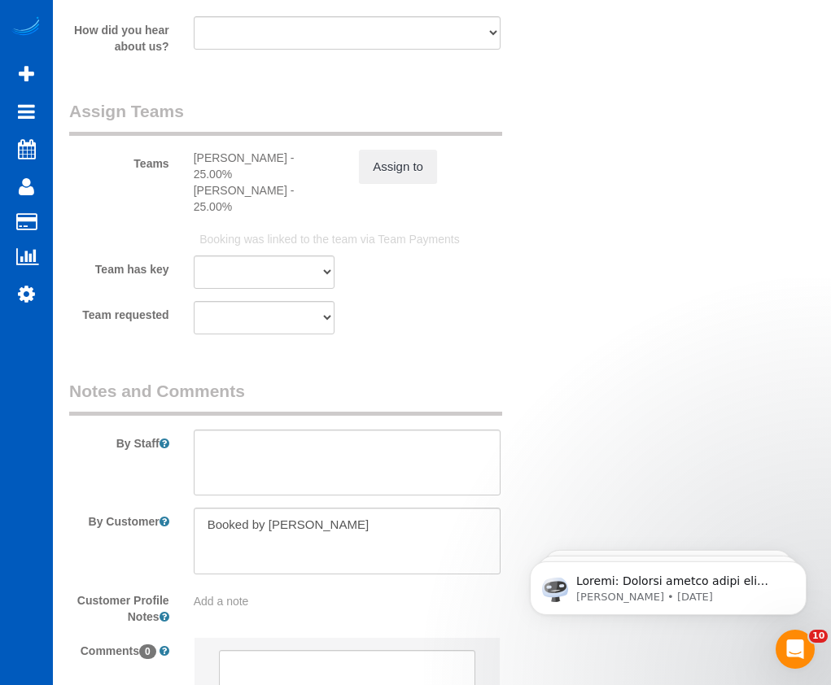
scroll to position [2313, 0]
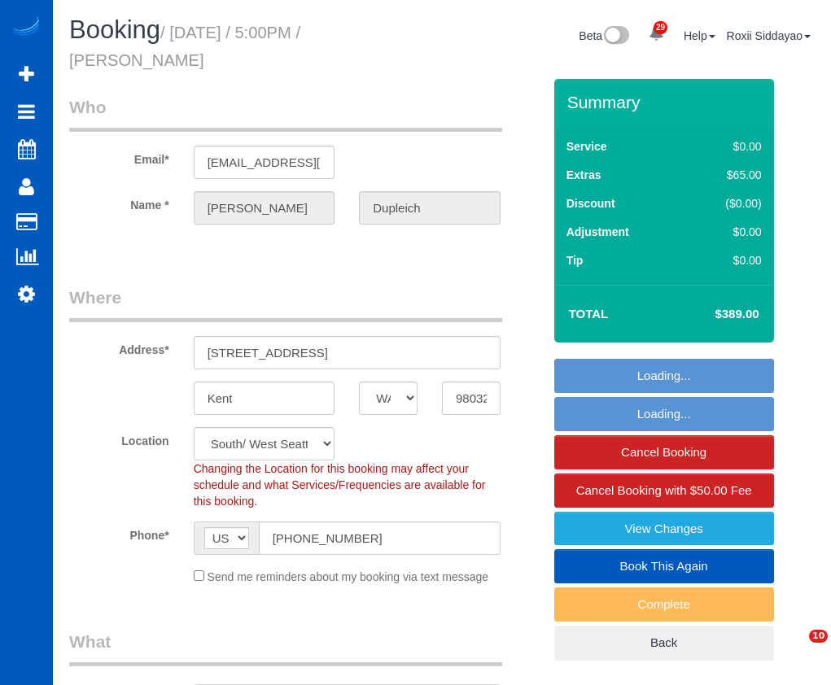
select select "WA"
select select "199"
select select "spot1"
select select "number:8"
select select "1501"
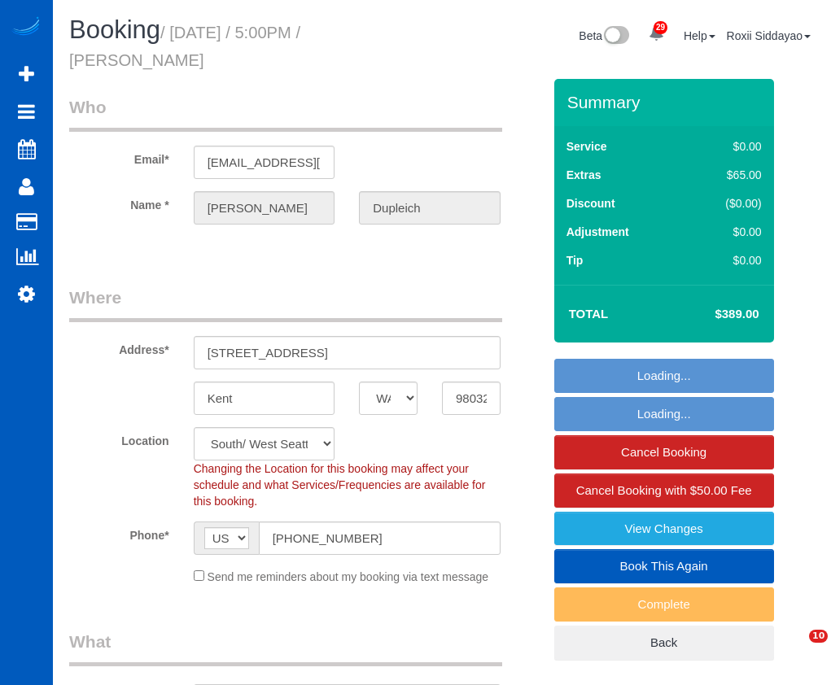
select select "3"
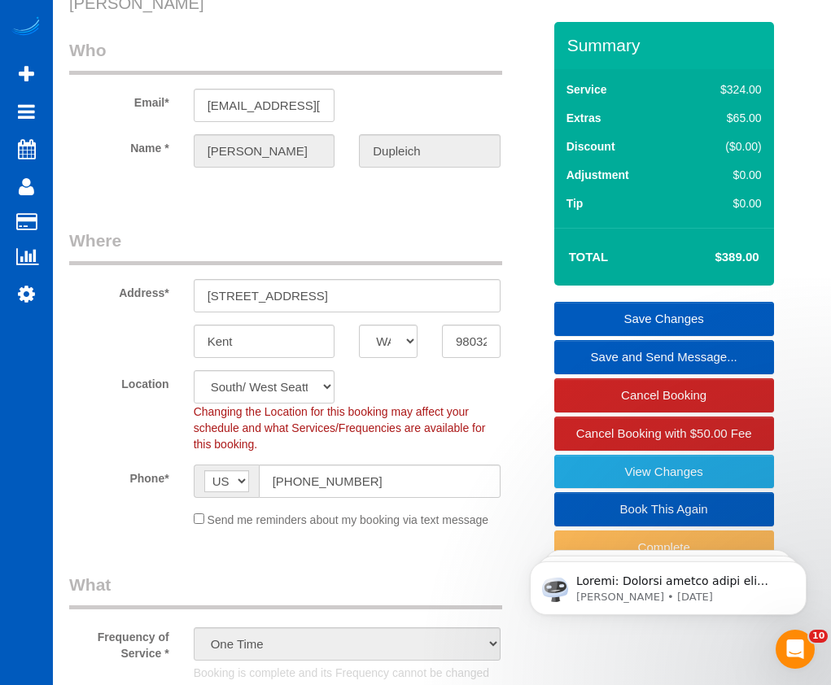
scroll to position [34, 0]
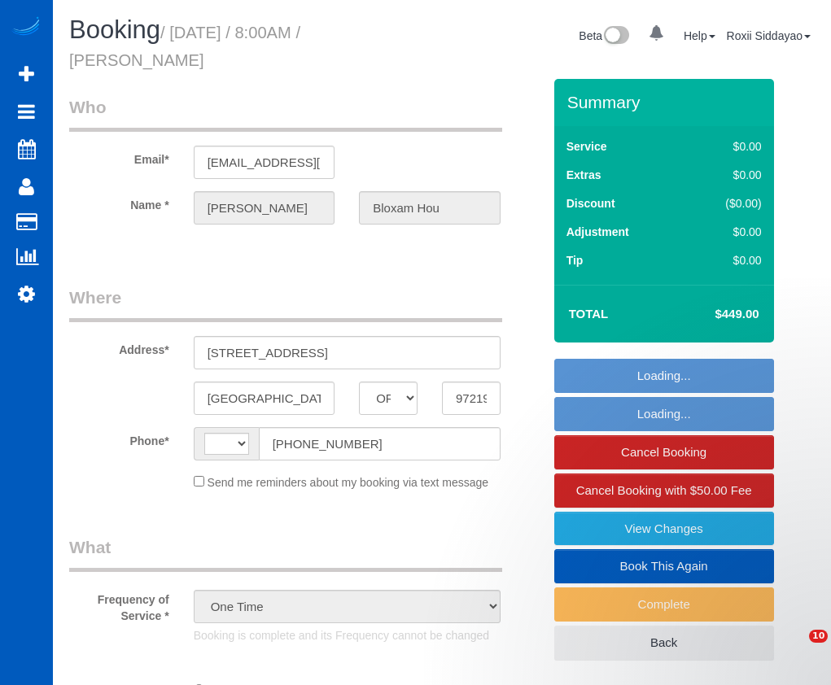
select select "OR"
select select "string:fspay"
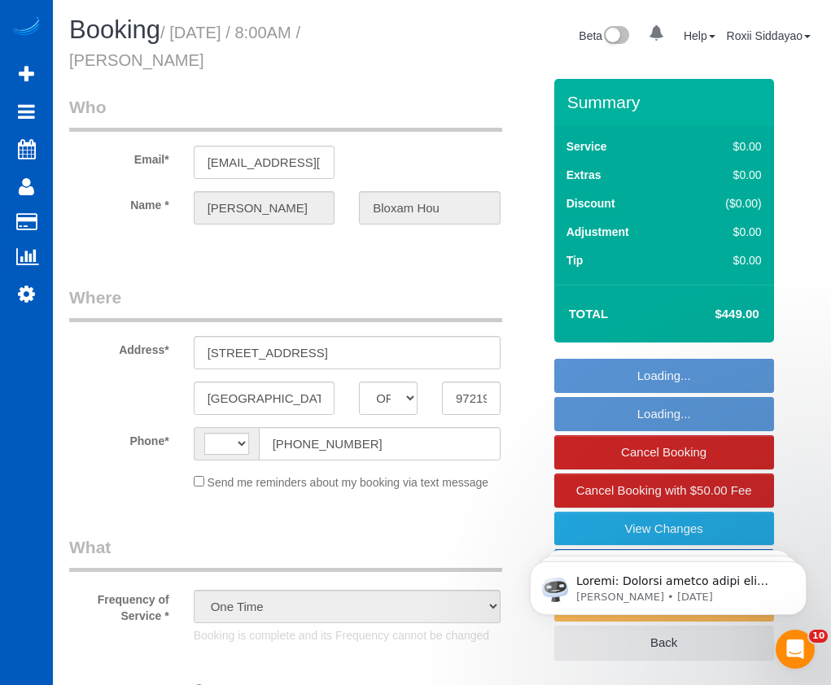
select select "string:[GEOGRAPHIC_DATA]"
select select "199"
select select "4001"
select select "5"
select select "4"
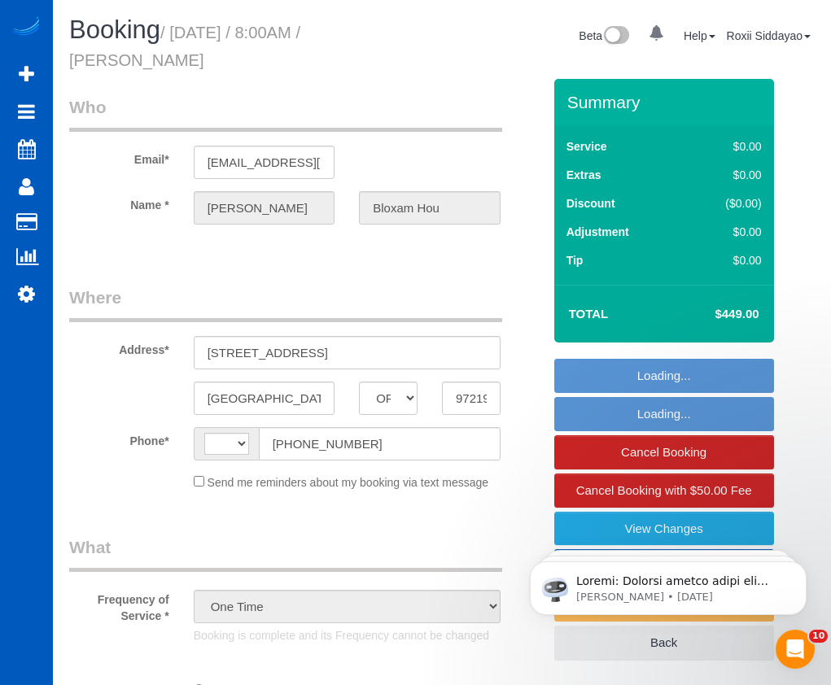
select select "spot1"
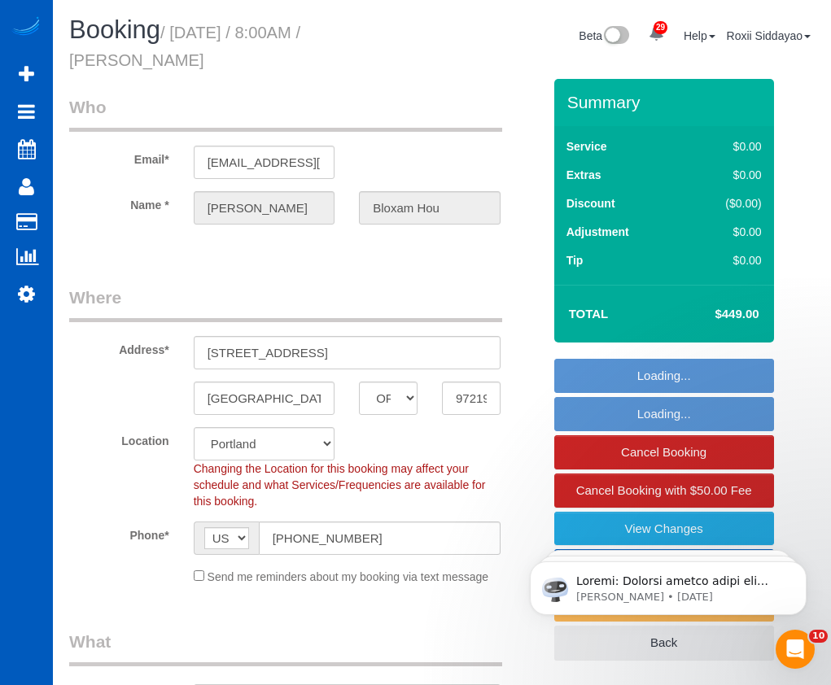
select select "object:1148"
select select "4001"
select select "5"
select select "4"
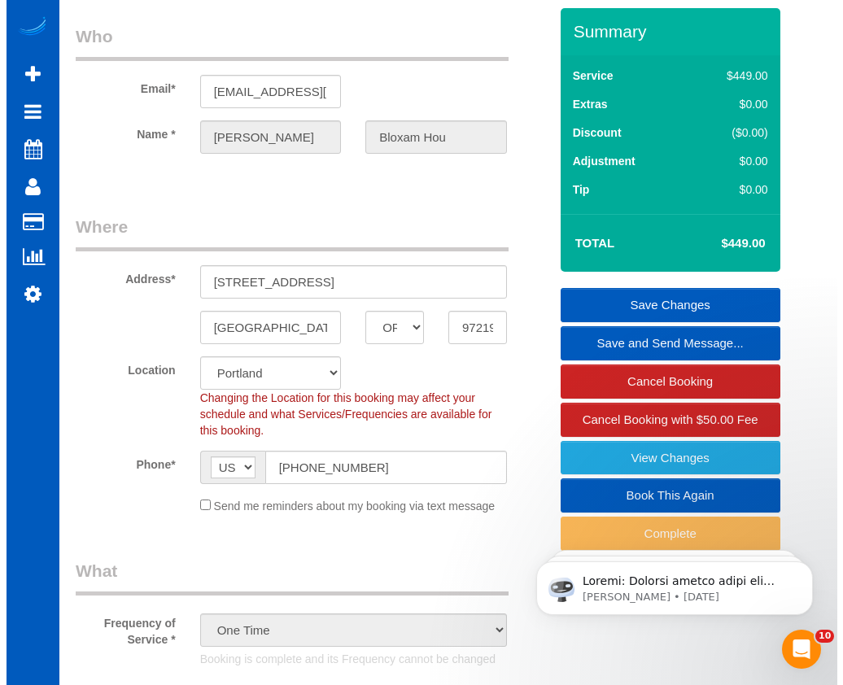
scroll to position [163, 0]
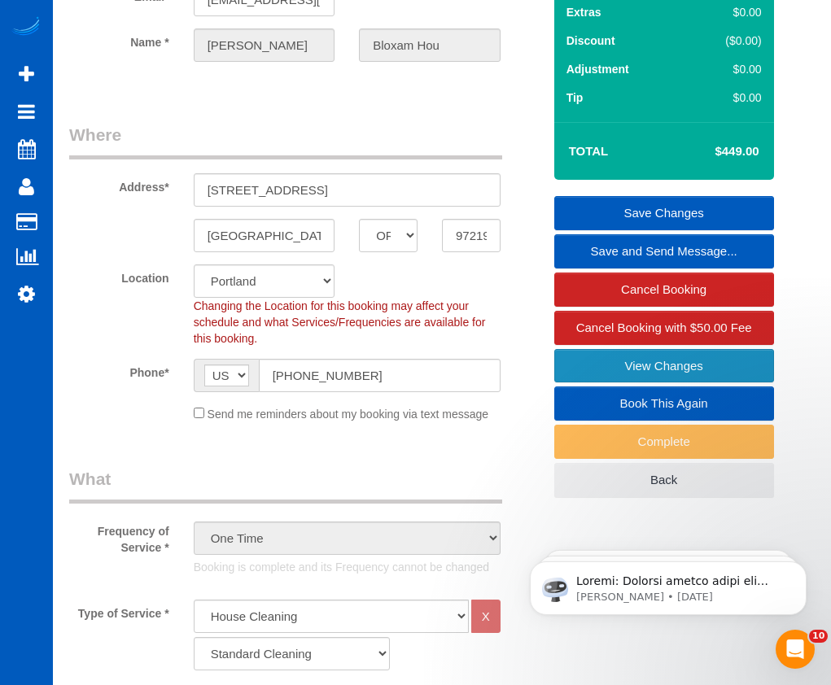
click at [666, 362] on link "View Changes" at bounding box center [664, 366] width 220 height 34
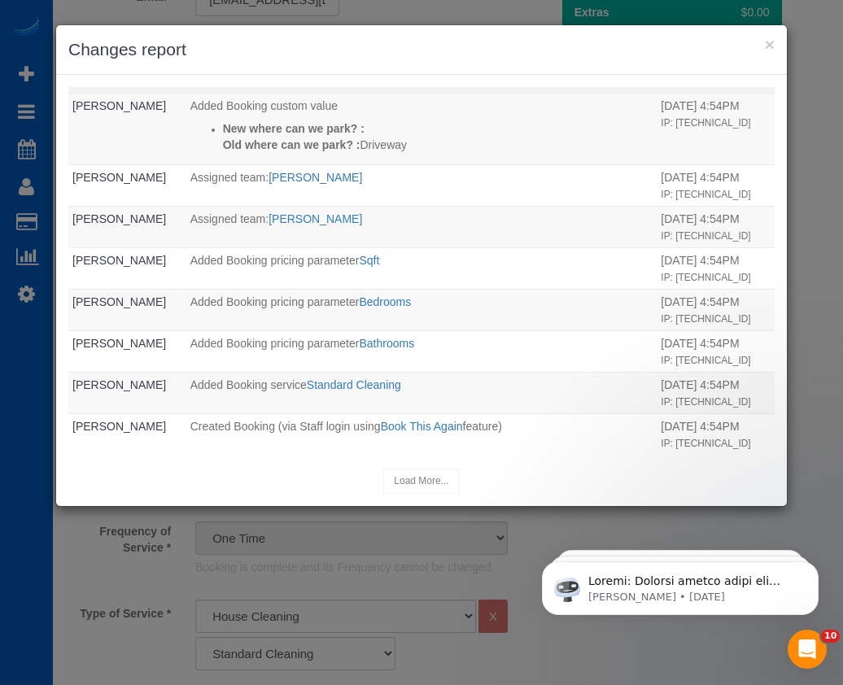
scroll to position [399, 0]
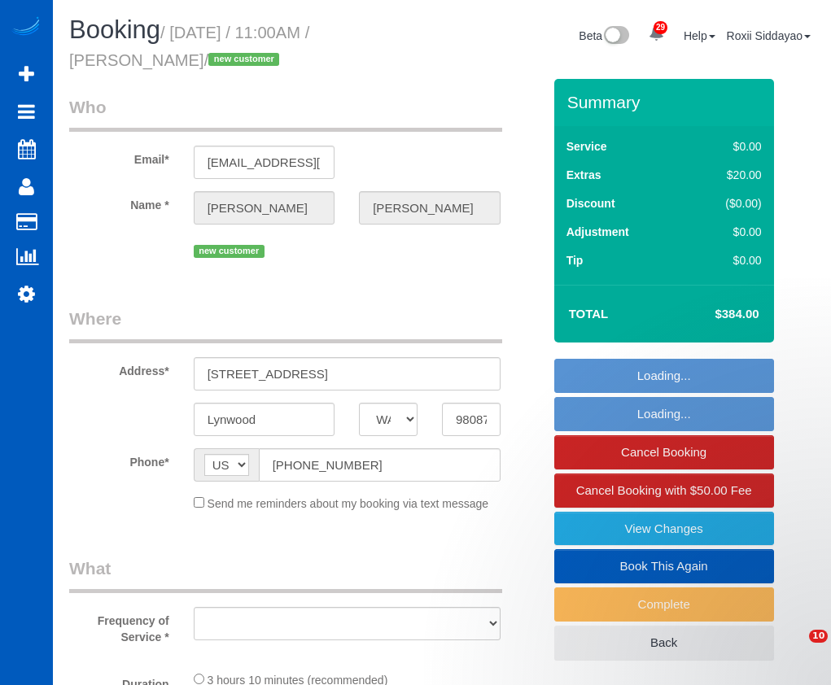
select select "WA"
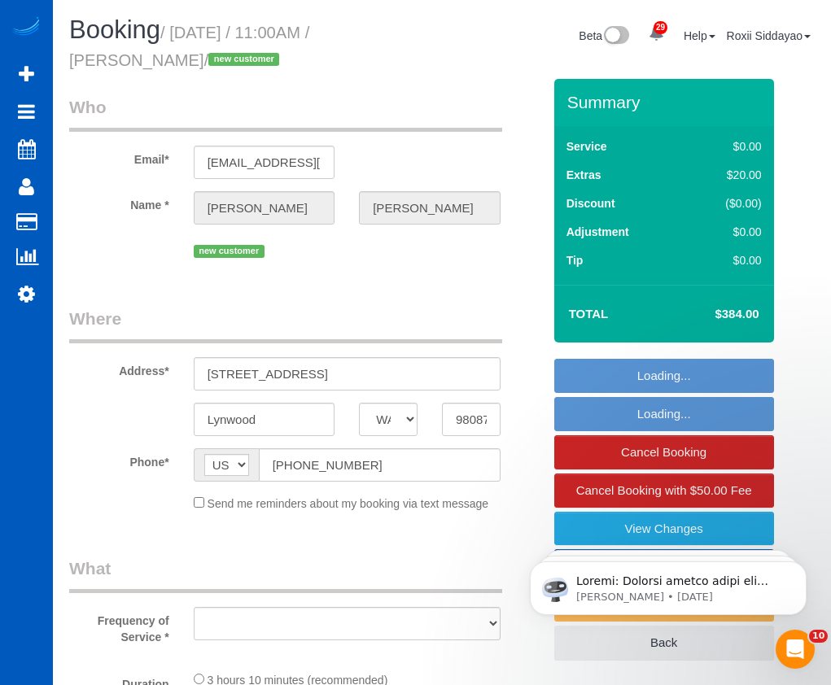
select select "199"
select select "object:955"
select select "spot1"
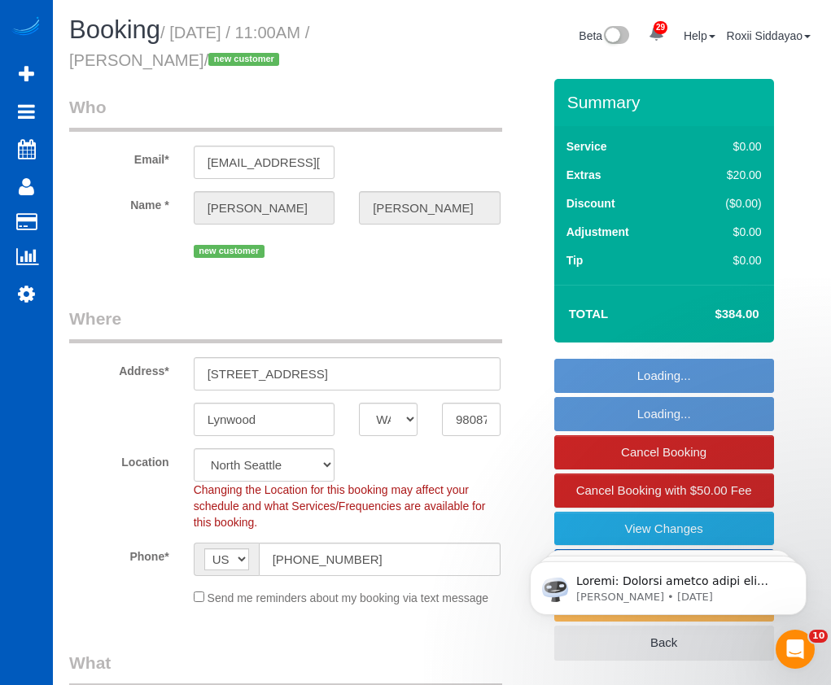
select select "object:1267"
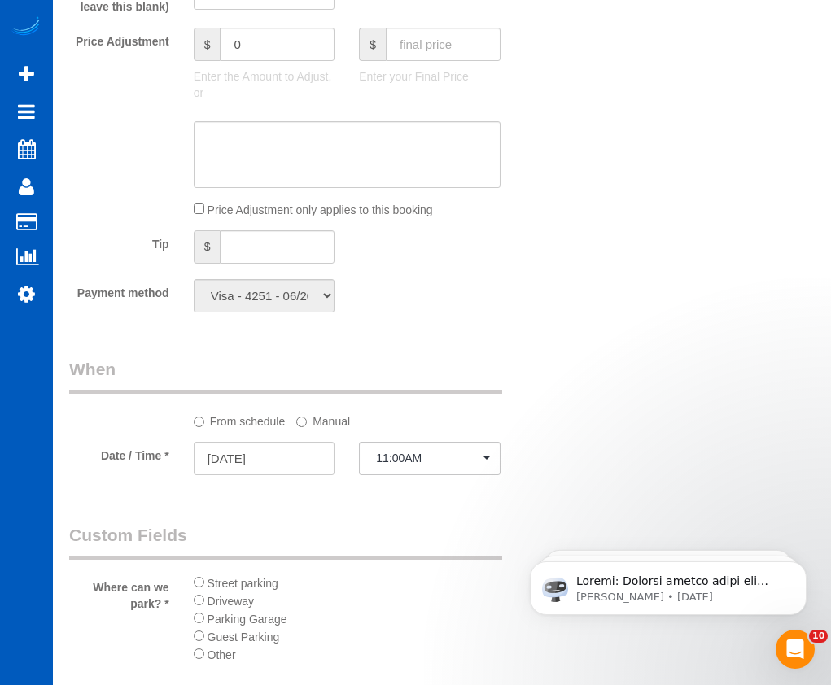
scroll to position [1126, 0]
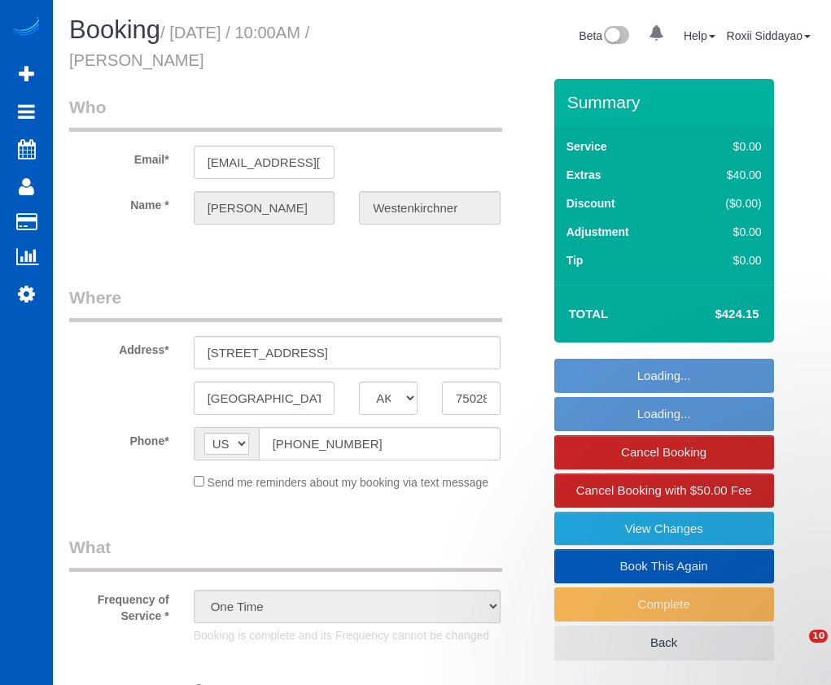
select select "[GEOGRAPHIC_DATA]"
select select "number:8"
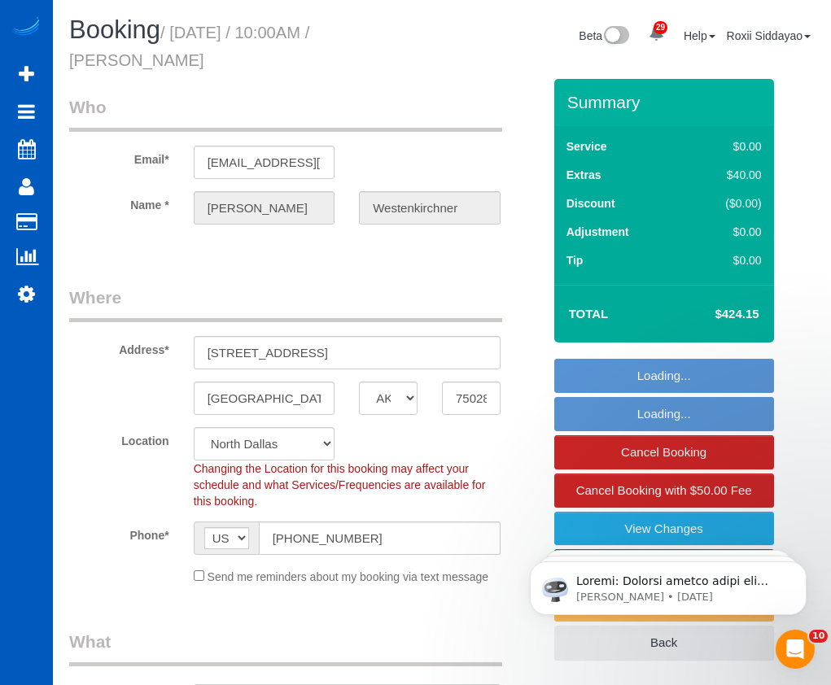
select select "object:925"
select select "spot1"
select select "199"
select select "3001"
select select "4"
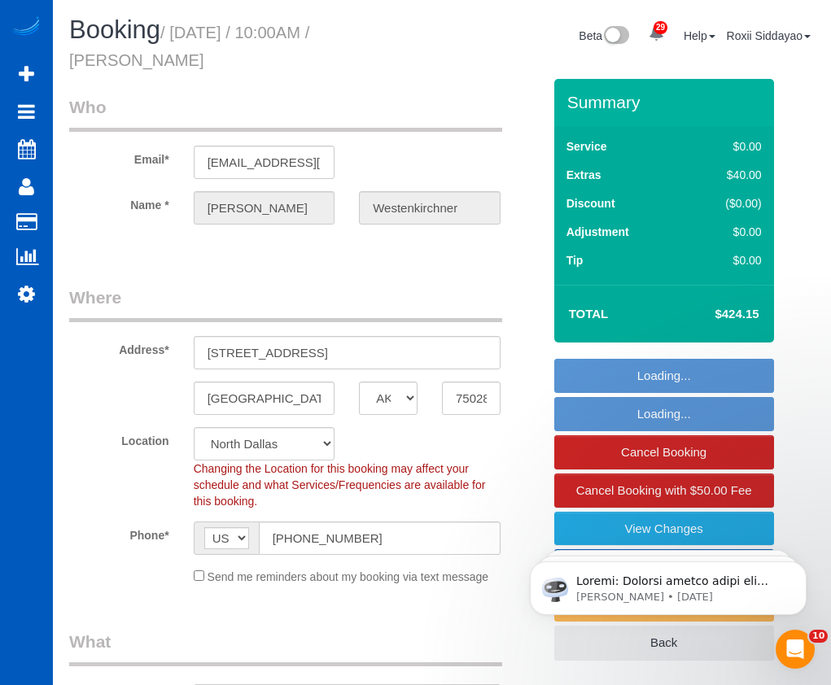
select select "3"
select select "3001"
select select "4"
select select "3"
click at [729, 311] on h4 "$424.15" at bounding box center [712, 315] width 93 height 14
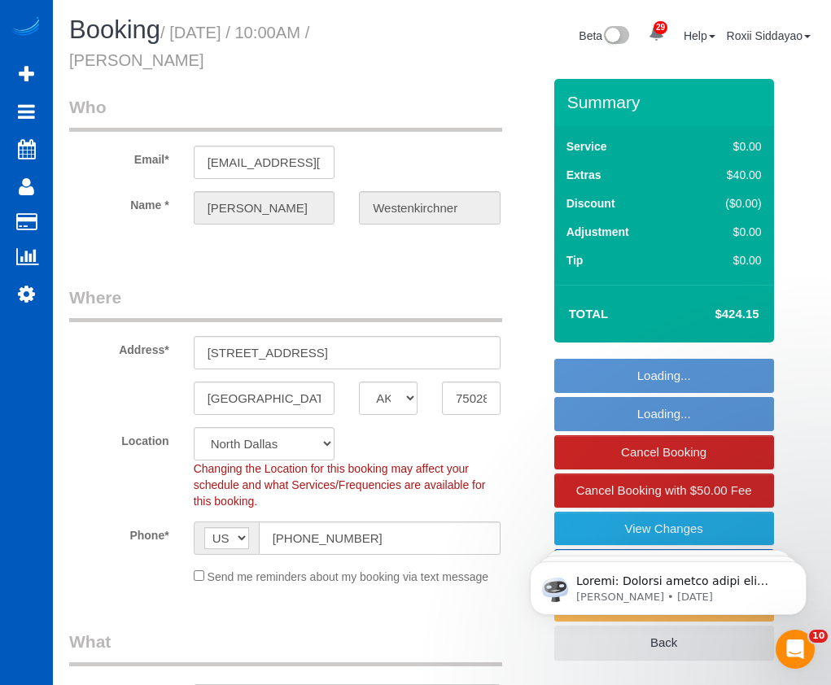
click at [729, 311] on h4 "$424.15" at bounding box center [712, 315] width 93 height 14
copy div "$424.15 Loading... Loading... Cancel Booking Cancel Booking with $50.00 Fee Vie…"
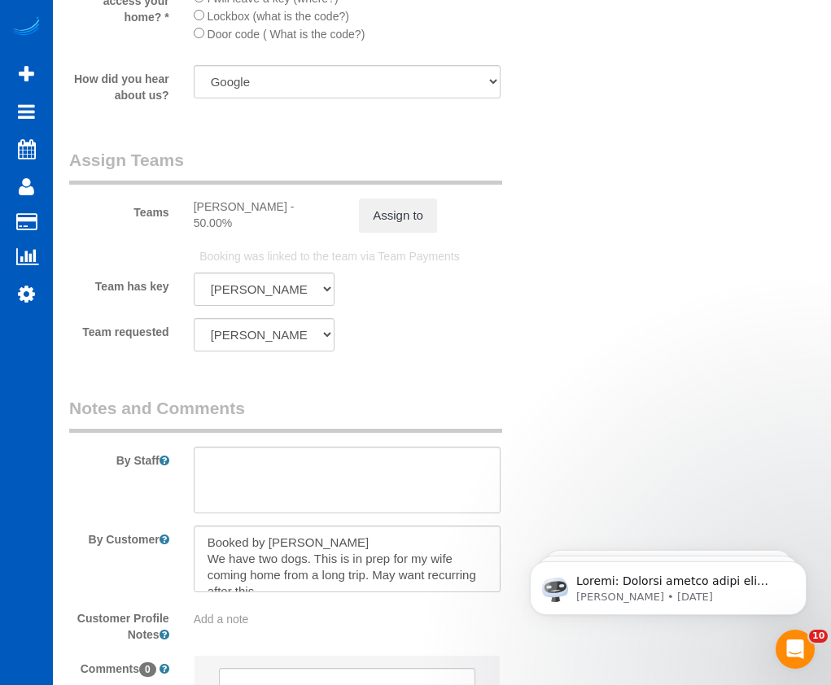
scroll to position [2279, 0]
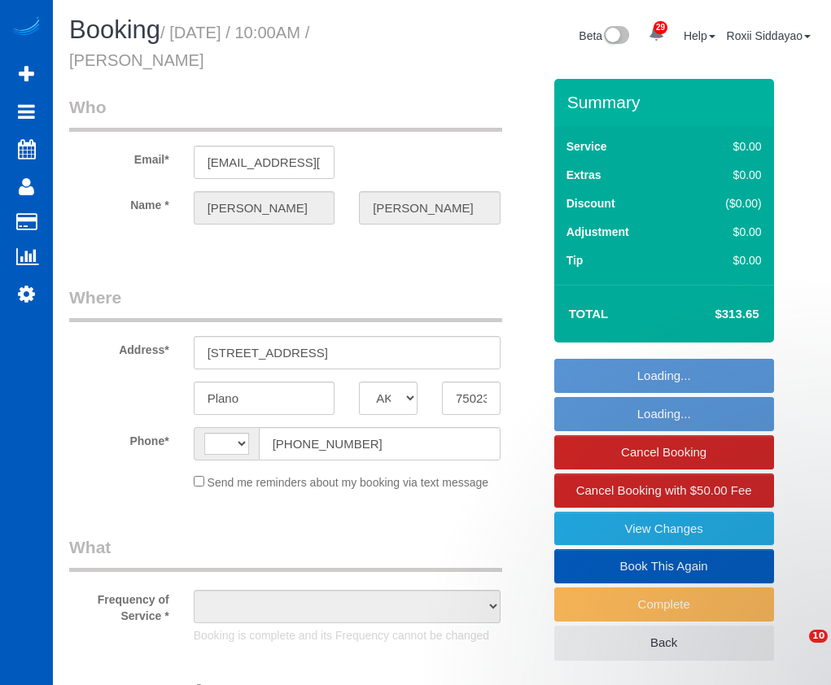
select select "[GEOGRAPHIC_DATA]"
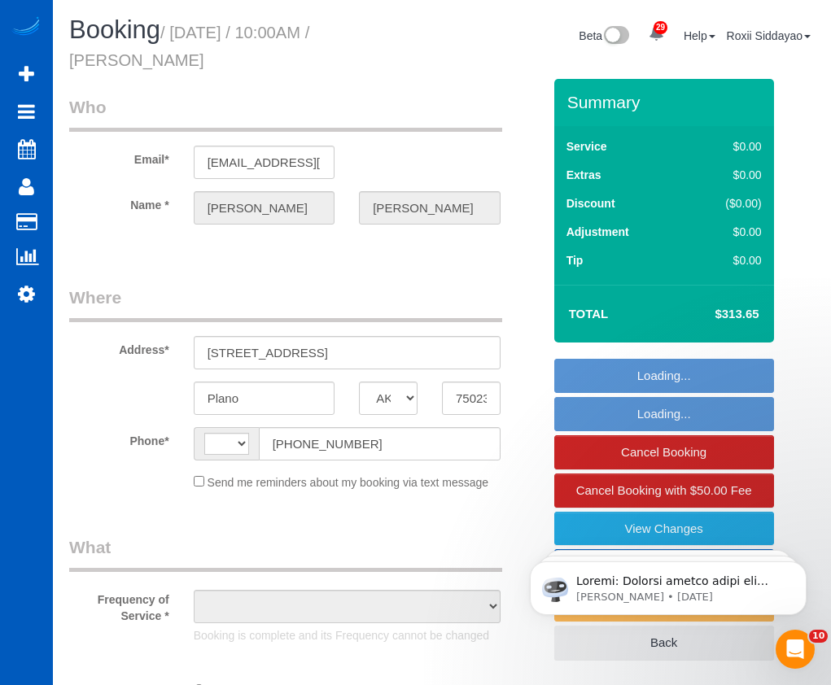
select select "string:[GEOGRAPHIC_DATA]"
select select "199"
select select "2001"
select select "3"
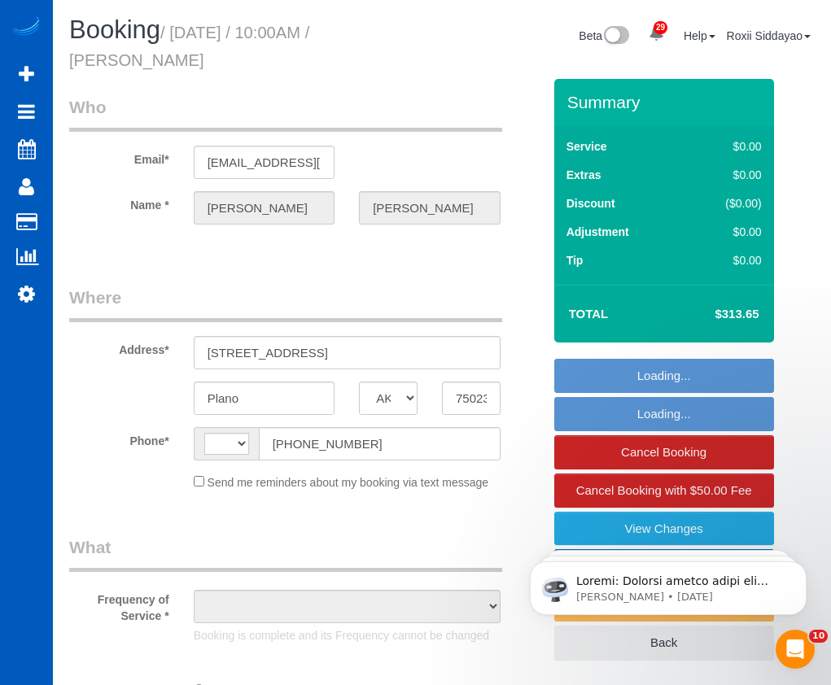
select select "number:8"
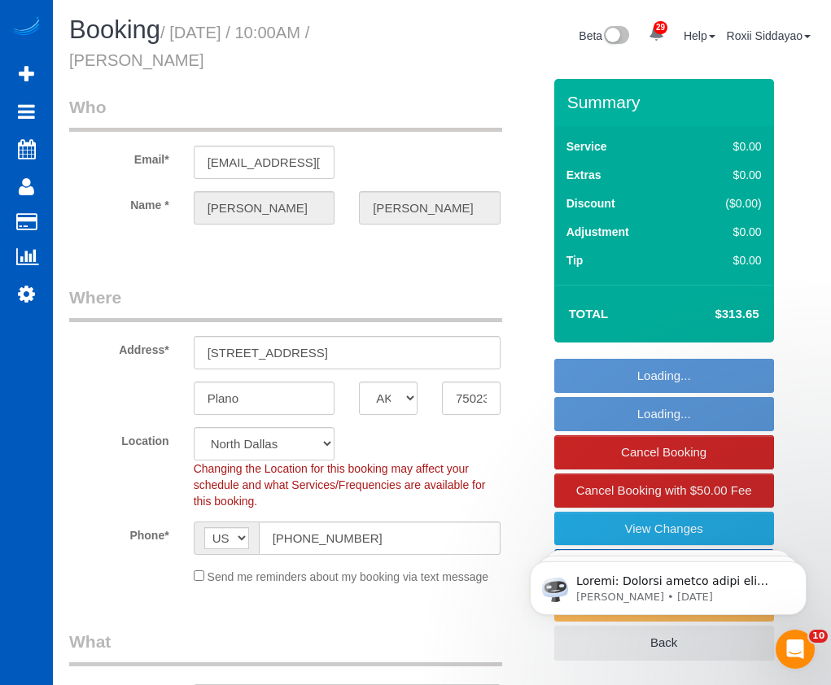
select select "object:1059"
select select "spot1"
select select "object:1087"
select select "2001"
select select "3"
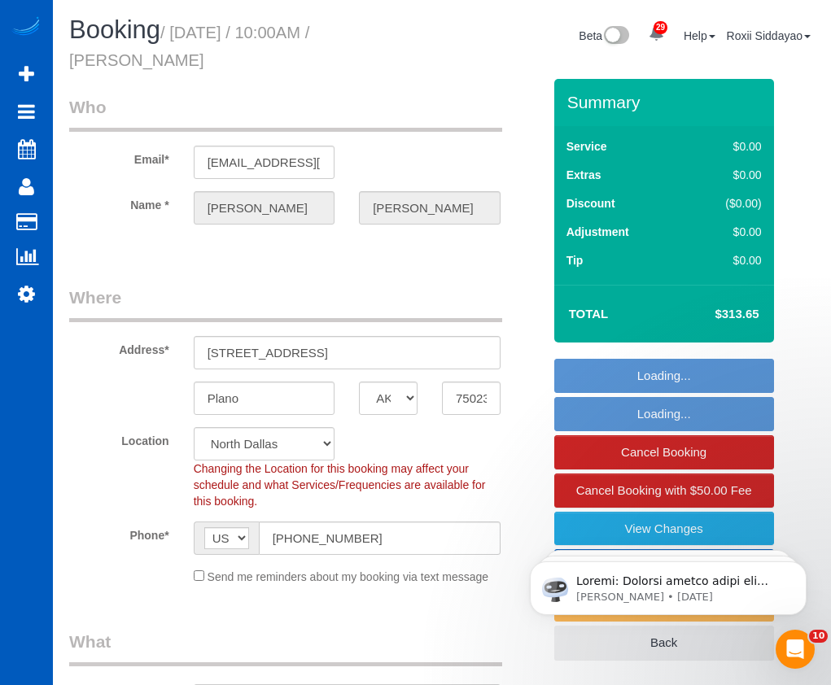
select select "3"
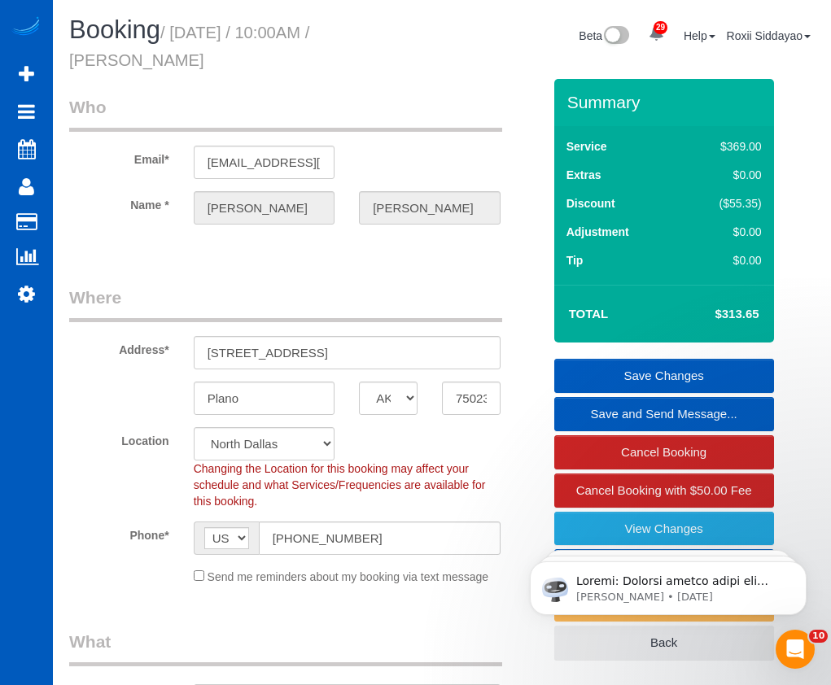
click at [732, 313] on h4 "$313.65" at bounding box center [712, 315] width 93 height 14
copy div "$313.65 Save Changes Save and Send Message... Cancel Booking Cancel Booking wit…"
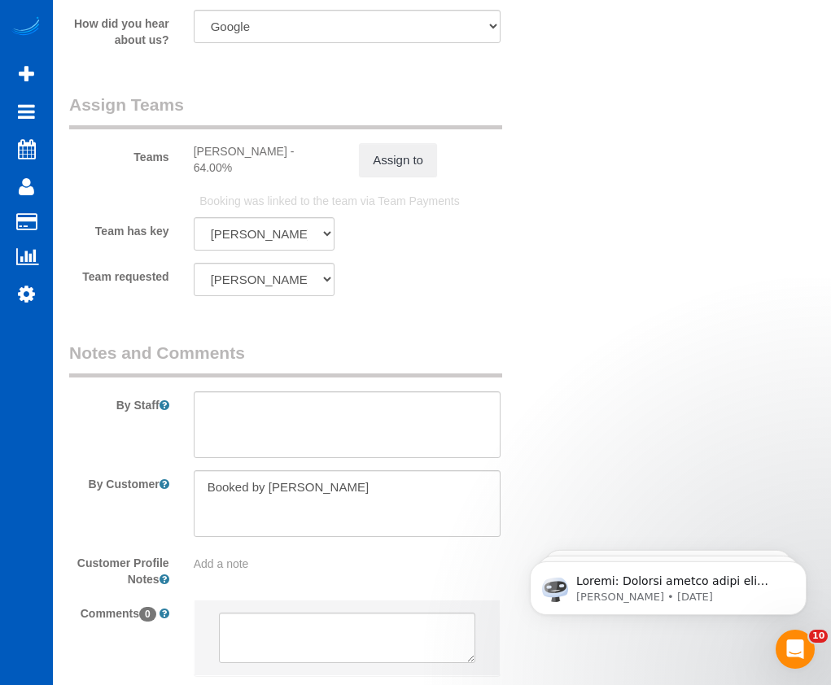
scroll to position [2279, 0]
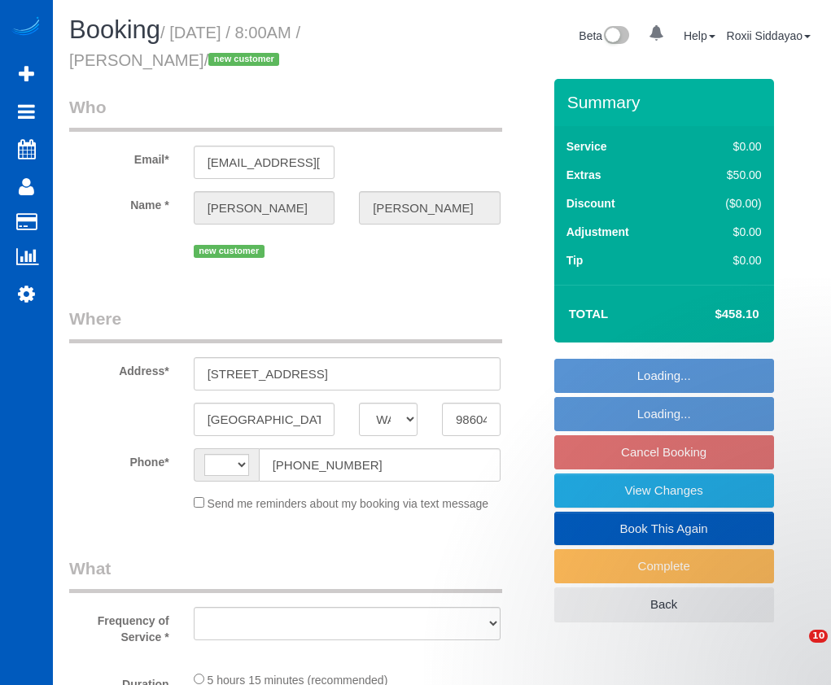
select select "WA"
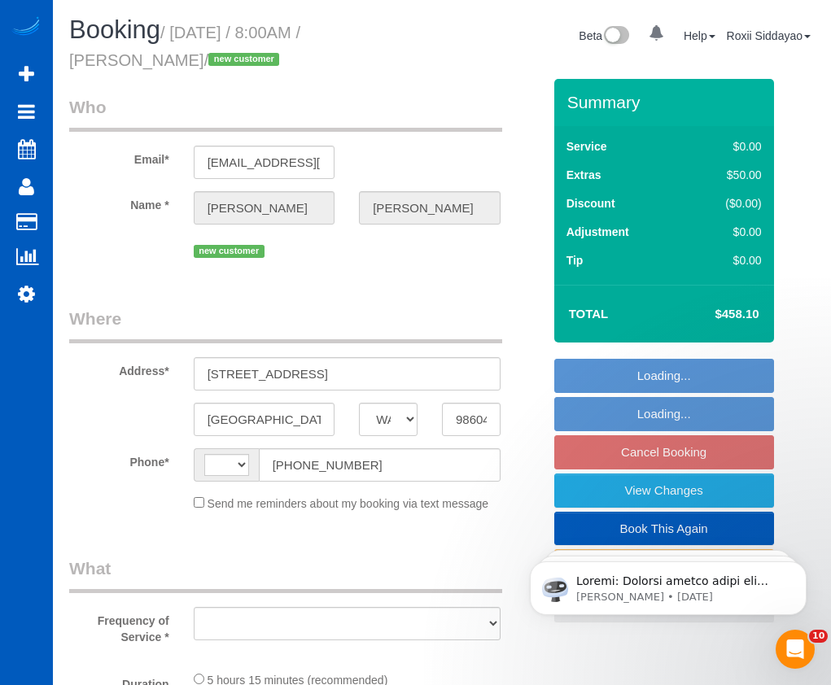
select select "199"
select select "1501"
select select "3"
select select "2"
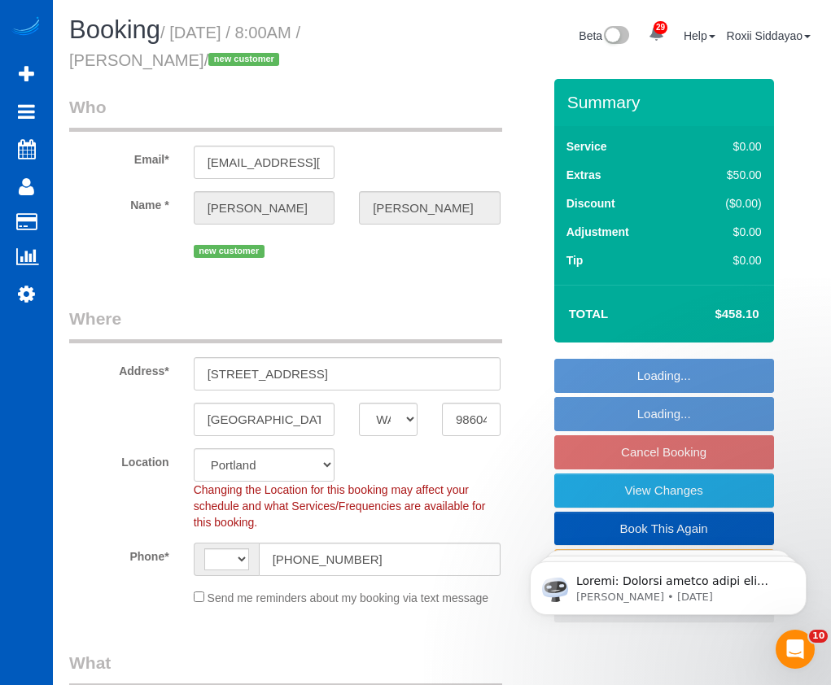
select select "string:[GEOGRAPHIC_DATA]"
select select "object:1057"
select select "spot1"
select select "1501"
select select "3"
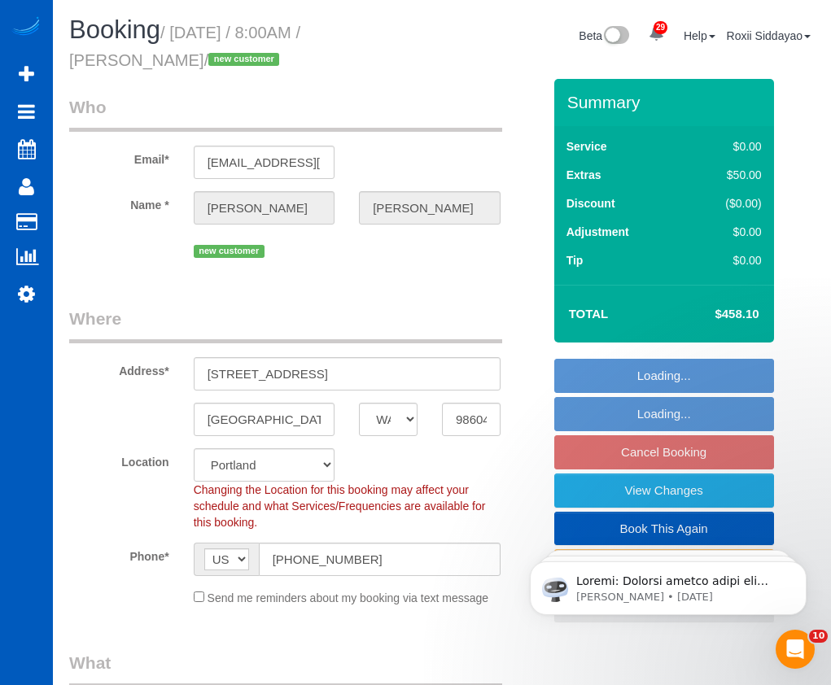
select select "2"
select select "object:1217"
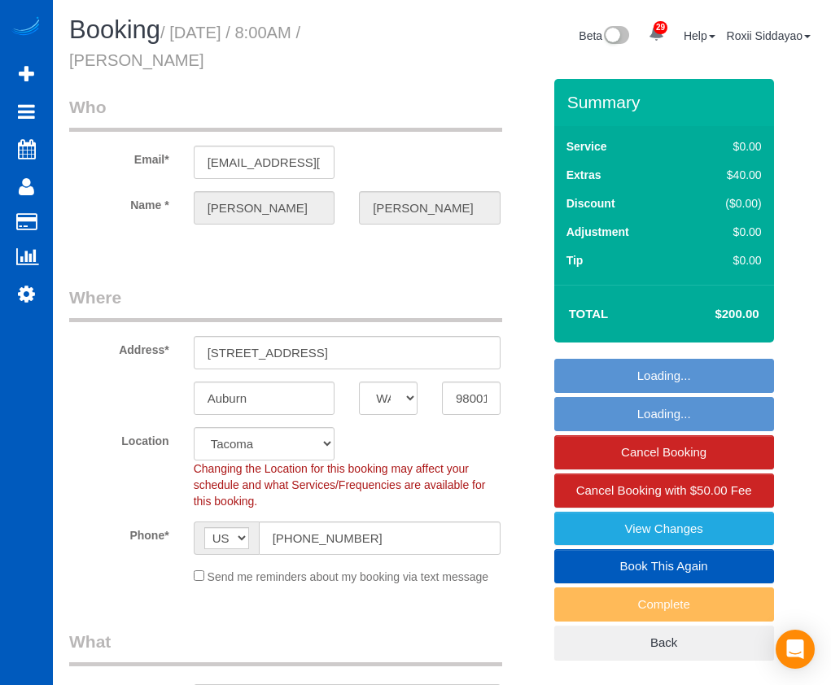
select select "WA"
select select "199"
select select "1001"
select select "2"
select select "spot1"
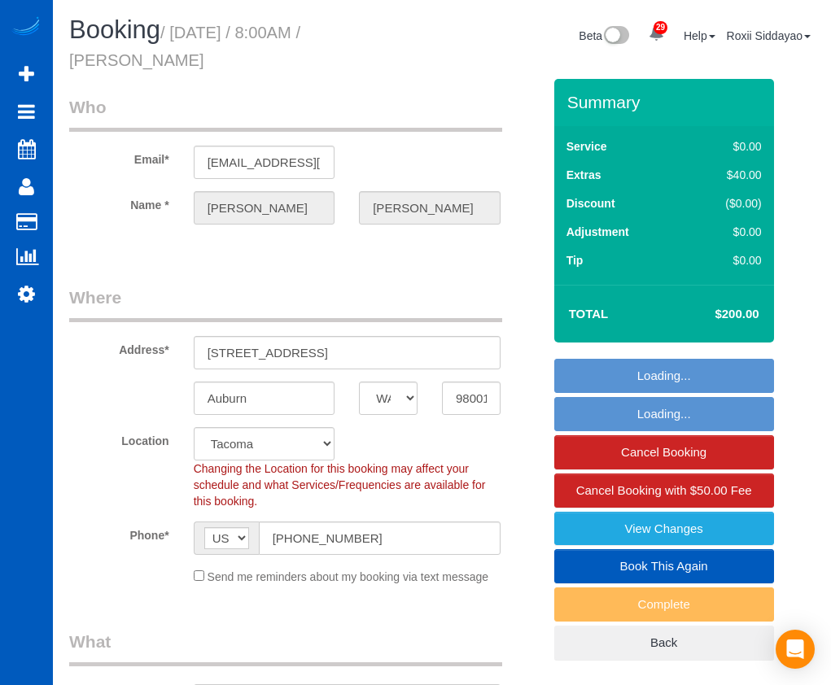
select select "object:1137"
select select "1001"
select select "2"
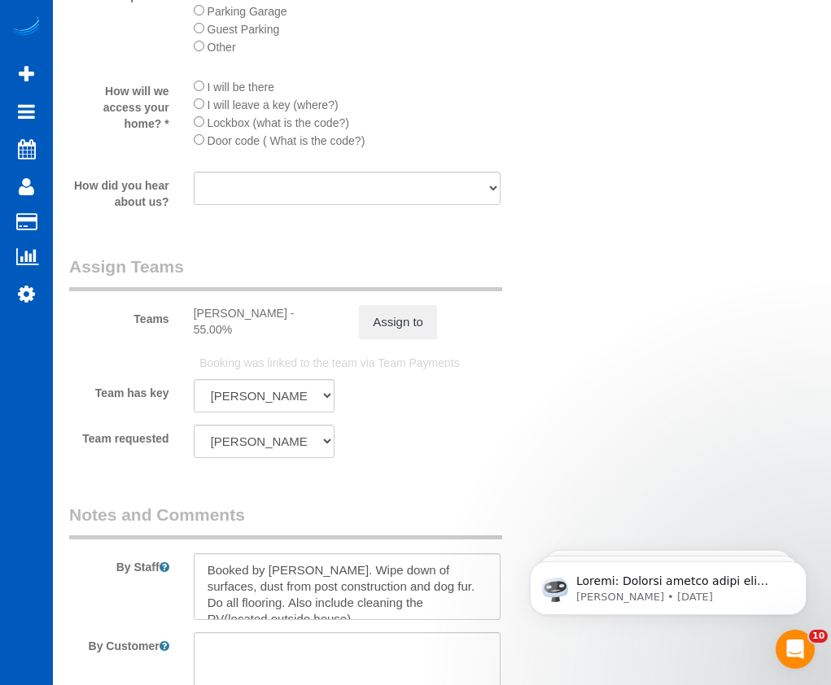
scroll to position [2197, 0]
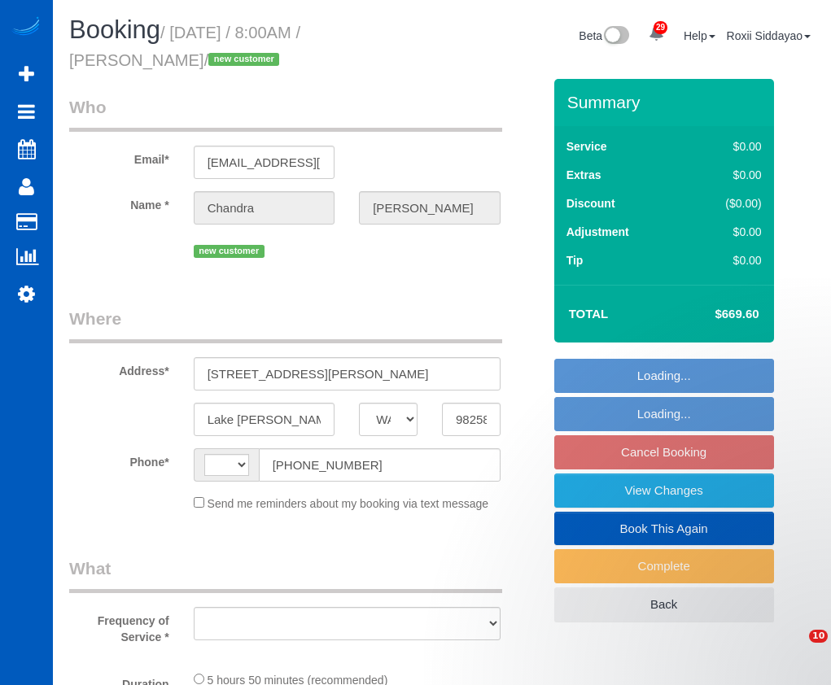
select select "WA"
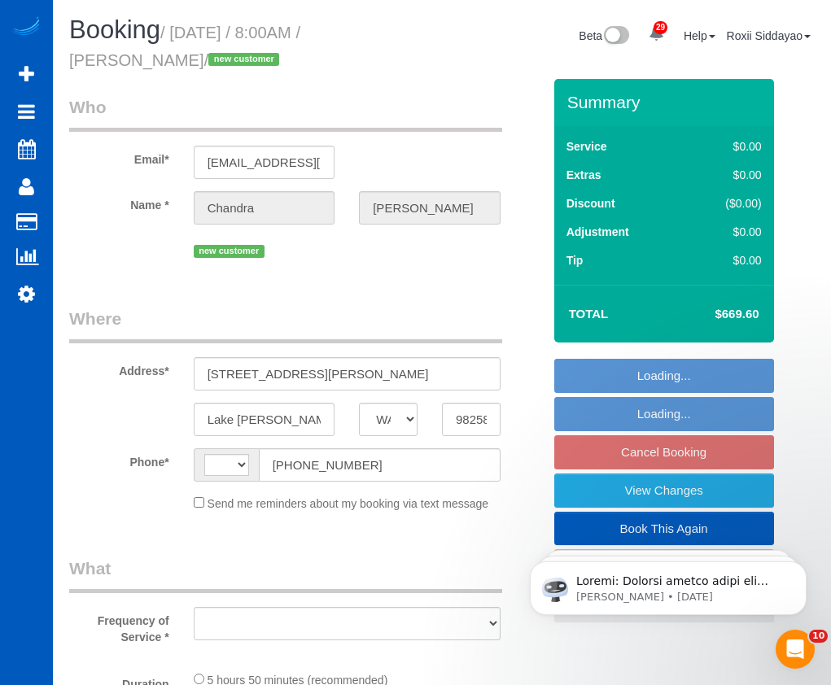
select select "199"
select select "4001"
select select "6"
select select "5"
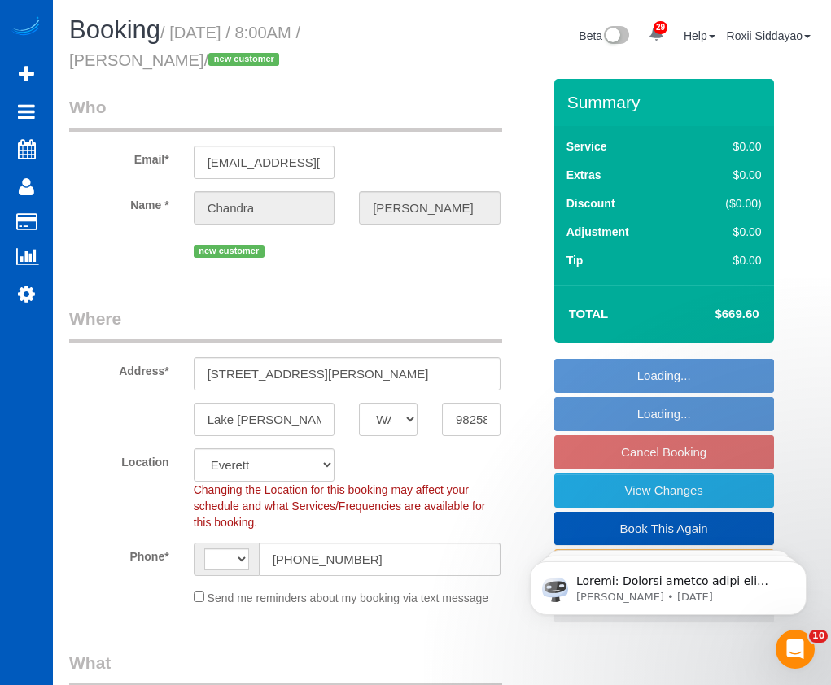
select select "string:[GEOGRAPHIC_DATA]"
select select "object:1173"
select select "spot1"
select select "4001"
select select "6"
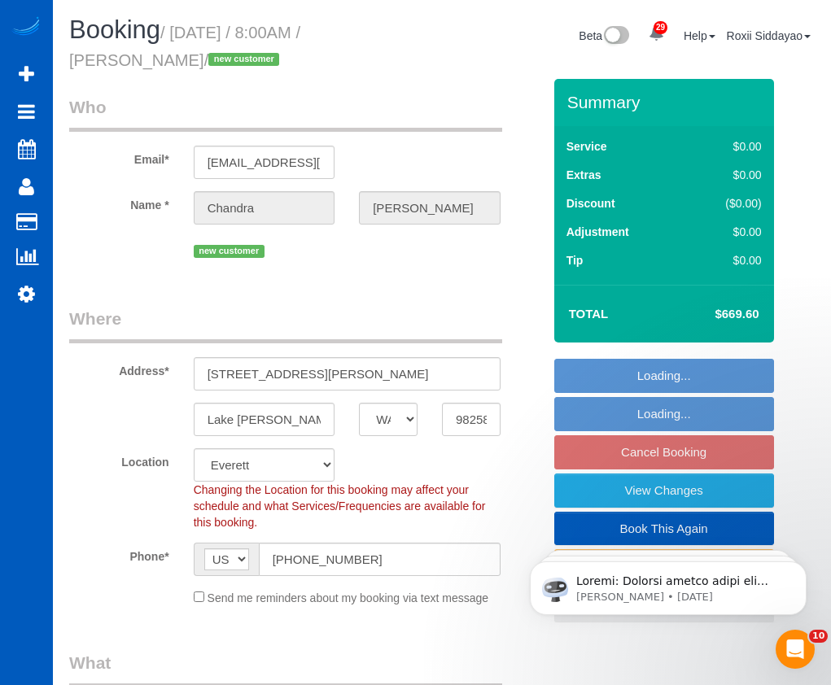
select select "5"
click at [719, 313] on h4 "$669.60" at bounding box center [712, 315] width 93 height 14
copy div "$669.60 Loading... Loading... Cancel Booking View Changes Book This Again Compl…"
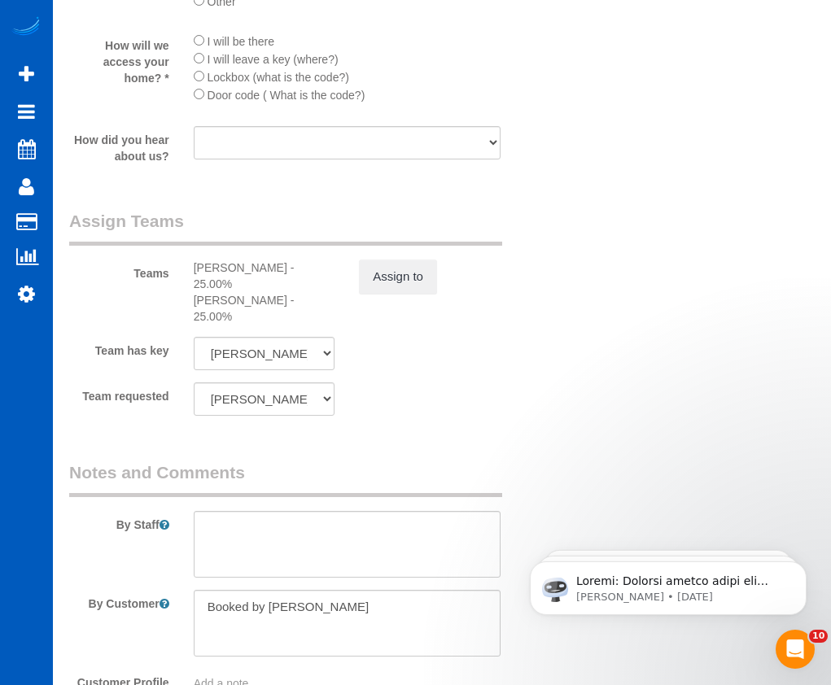
scroll to position [2198, 0]
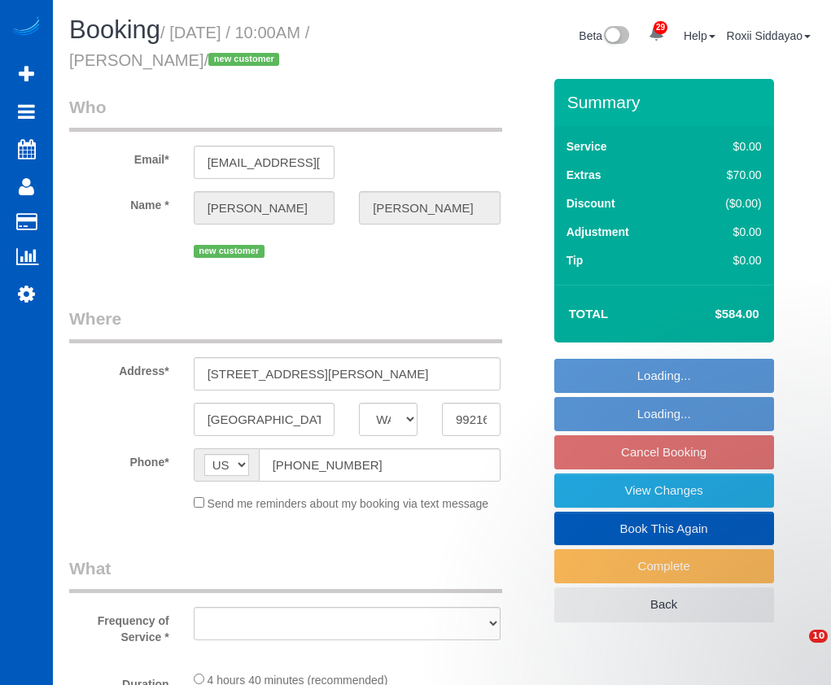
select select "WA"
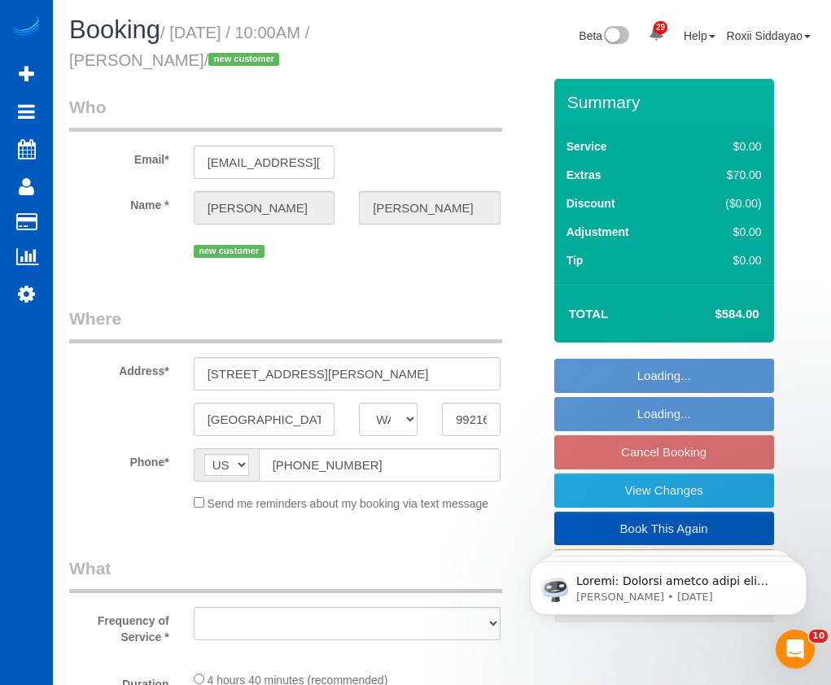
select select "object:818"
select select "string:fspay-233042bd-93be-4887-b9f9-39847569b6ef"
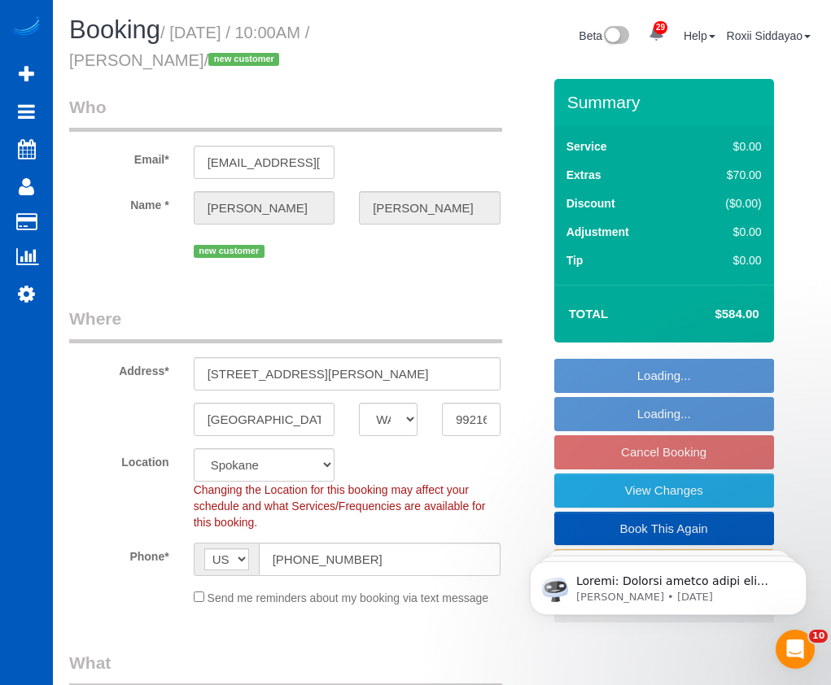
select select "object:825"
select select "199"
select select "1001"
select select "2"
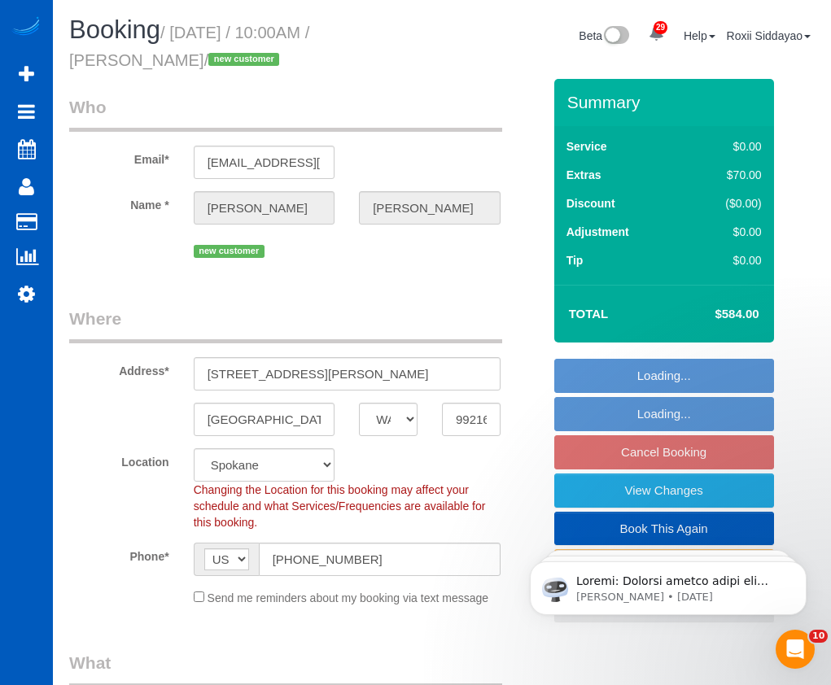
click at [740, 313] on h4 "$584.00" at bounding box center [712, 315] width 93 height 14
copy div "$584.00 Loading... Loading... Cancel Booking View Changes Book This Again Compl…"
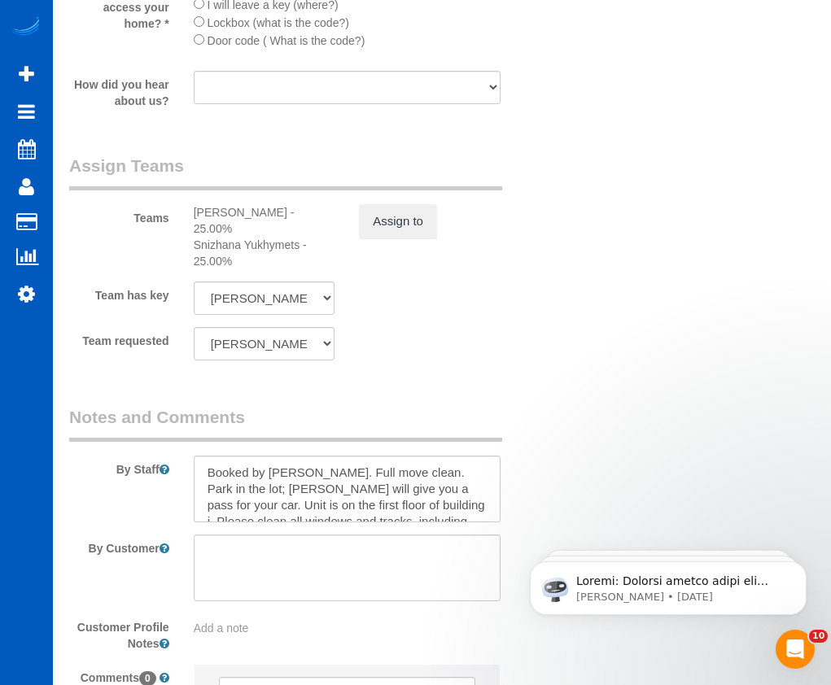
scroll to position [2320, 0]
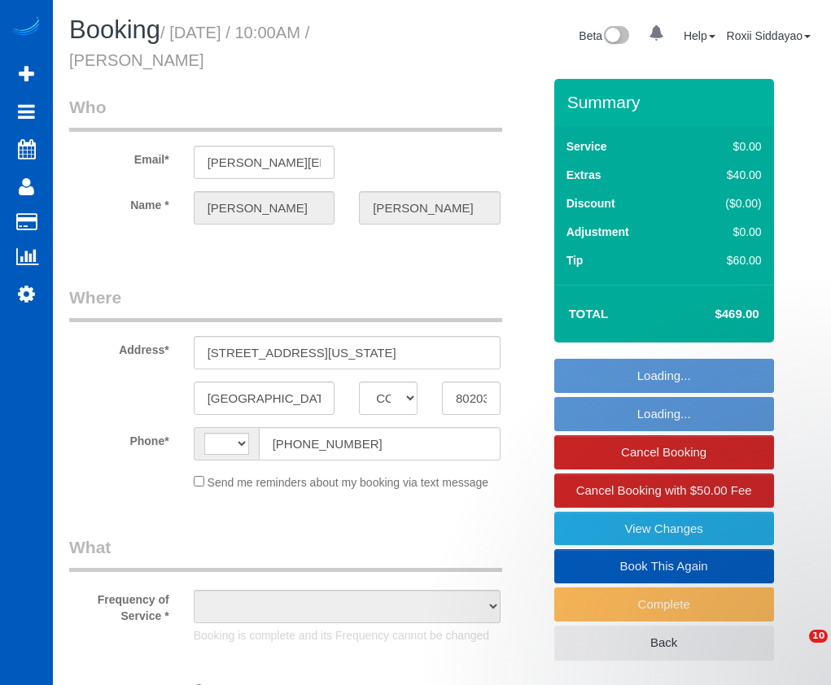
select select "CO"
select select "string:[GEOGRAPHIC_DATA]"
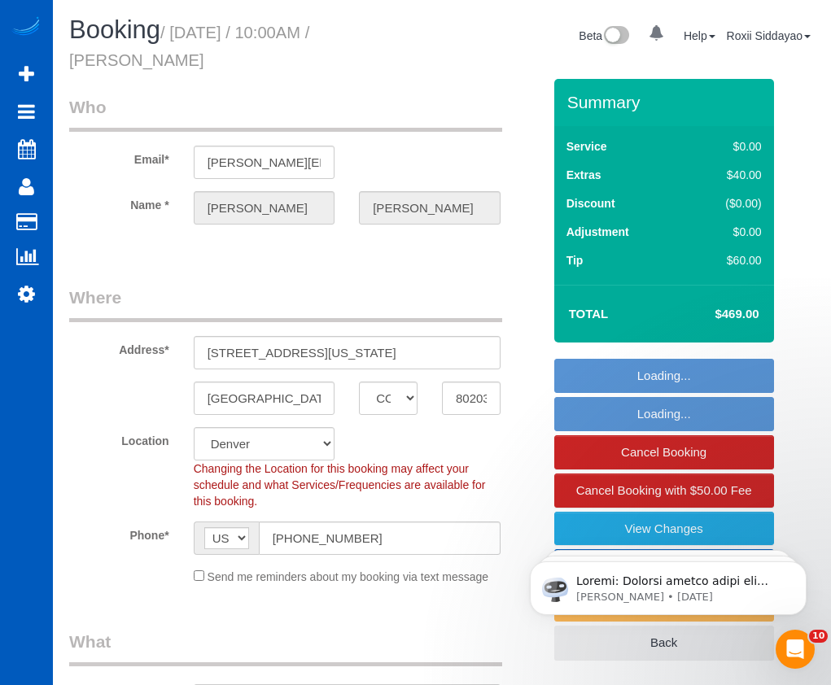
select select "object:1147"
select select "string:fspay-b6cead61-f7ae-4233-8500-20e3158bc025"
select select "199"
select select "2001"
select select "4"
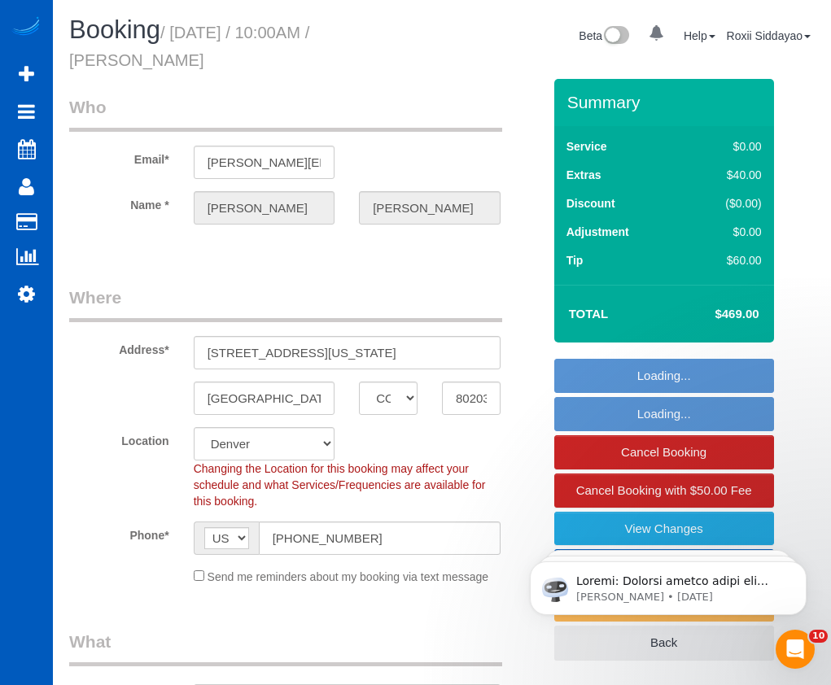
select select "2"
select select "object:1195"
select select "spot1"
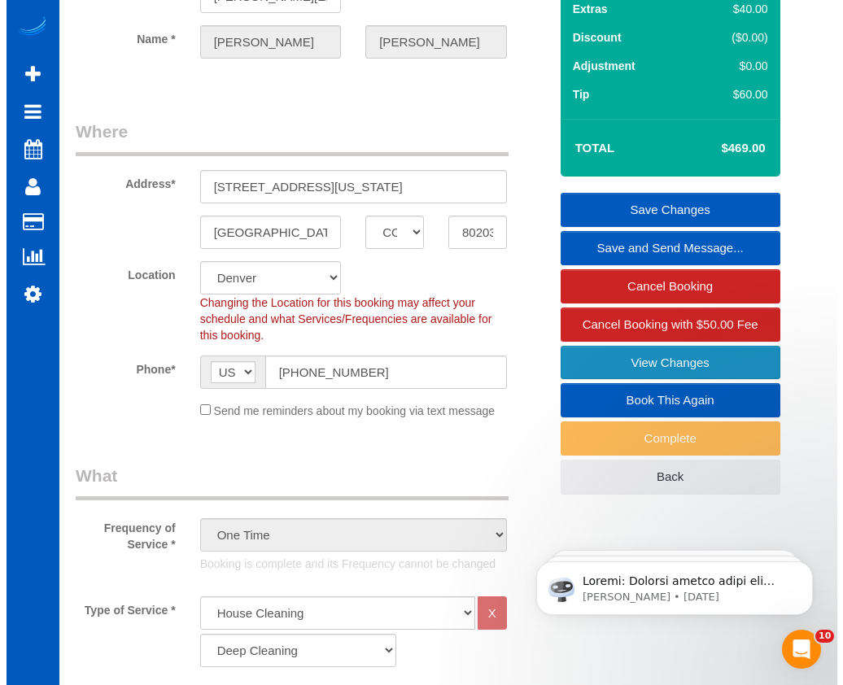
scroll to position [163, 0]
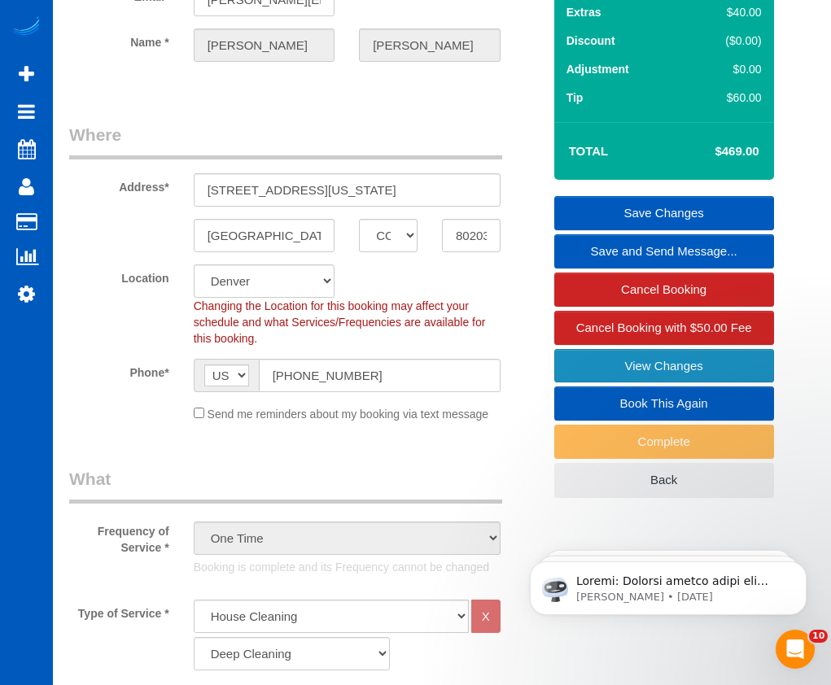
click at [608, 361] on link "View Changes" at bounding box center [664, 366] width 220 height 34
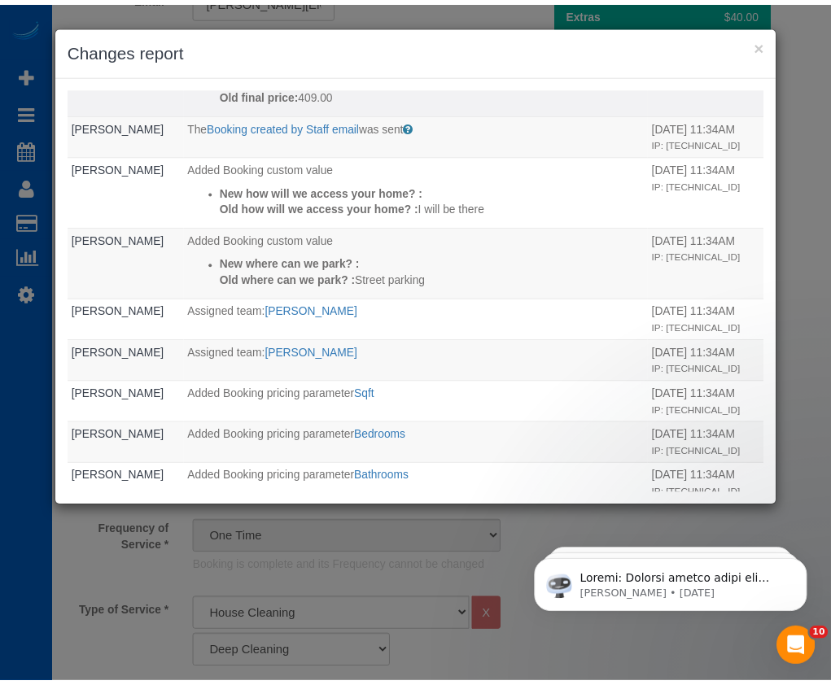
scroll to position [203, 0]
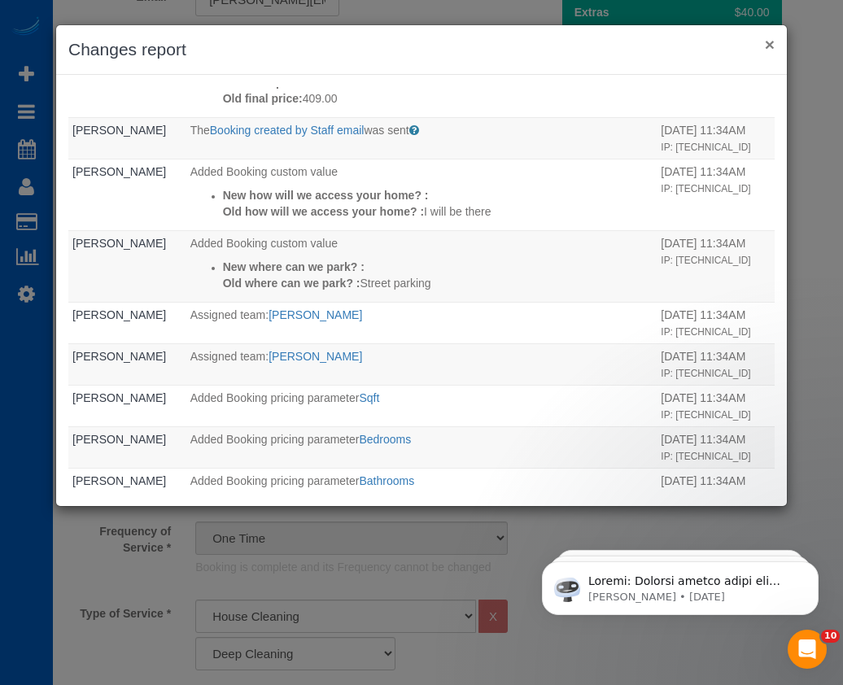
click at [767, 48] on button "×" at bounding box center [770, 44] width 10 height 17
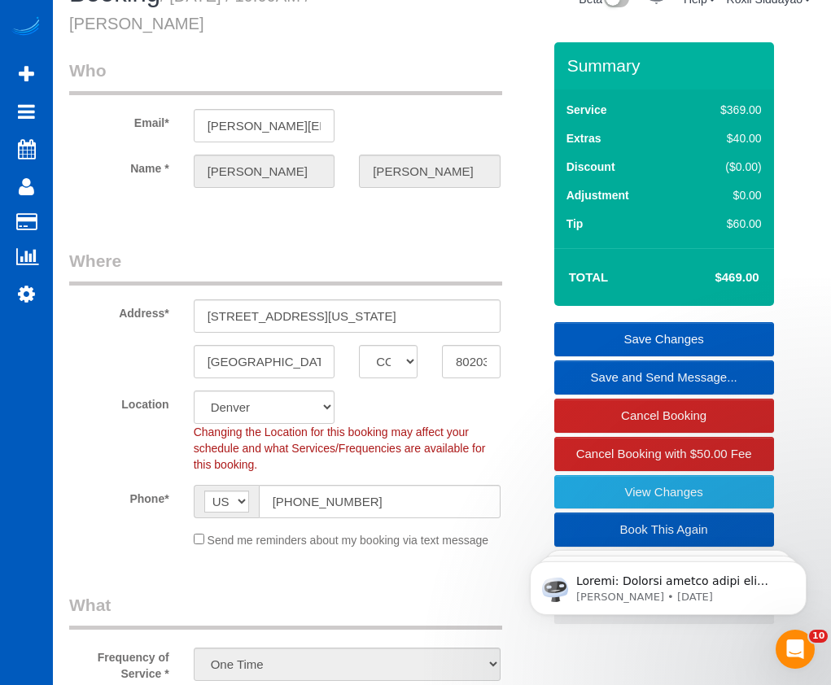
scroll to position [0, 0]
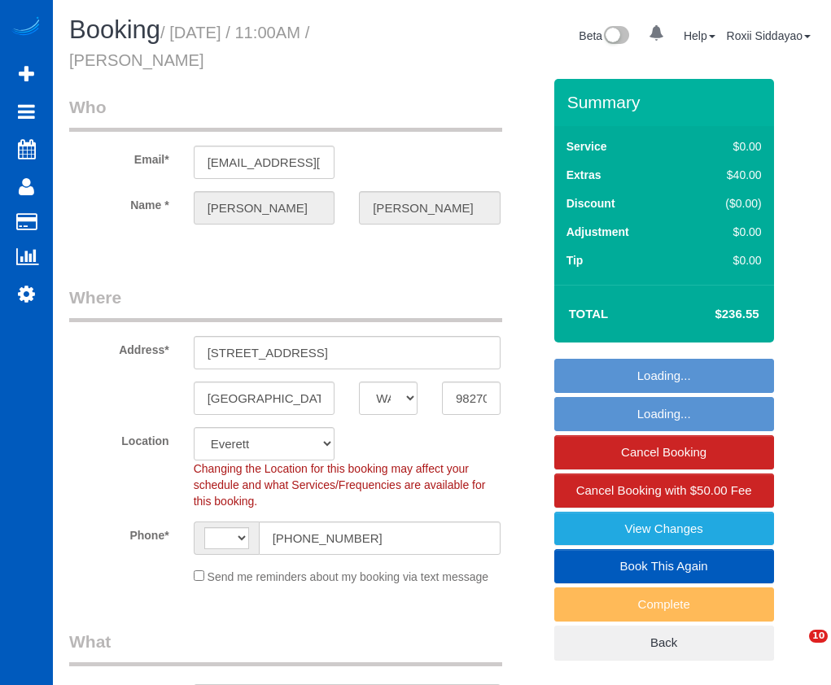
select select "WA"
select select "number:10"
select select "object:682"
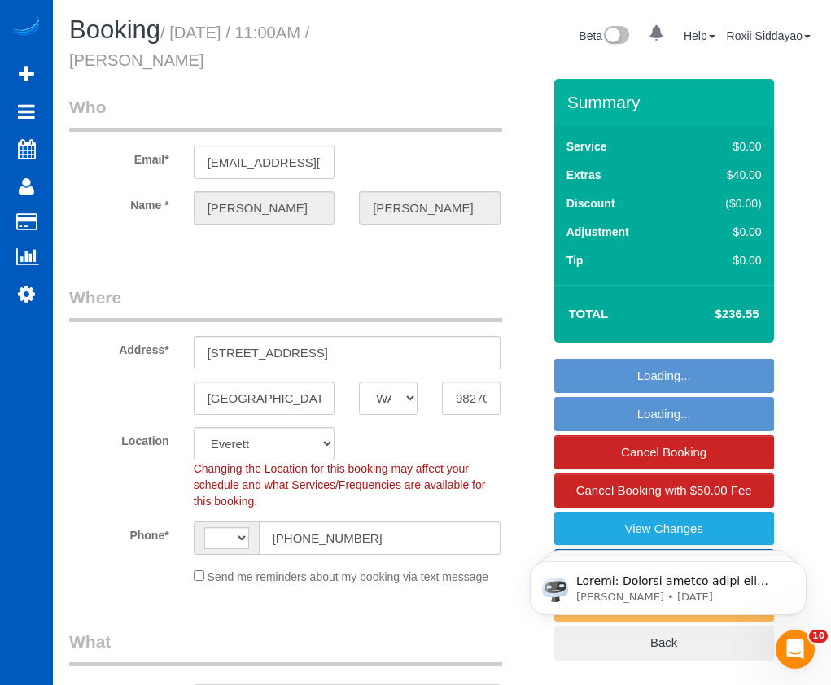
select select "string:[GEOGRAPHIC_DATA]"
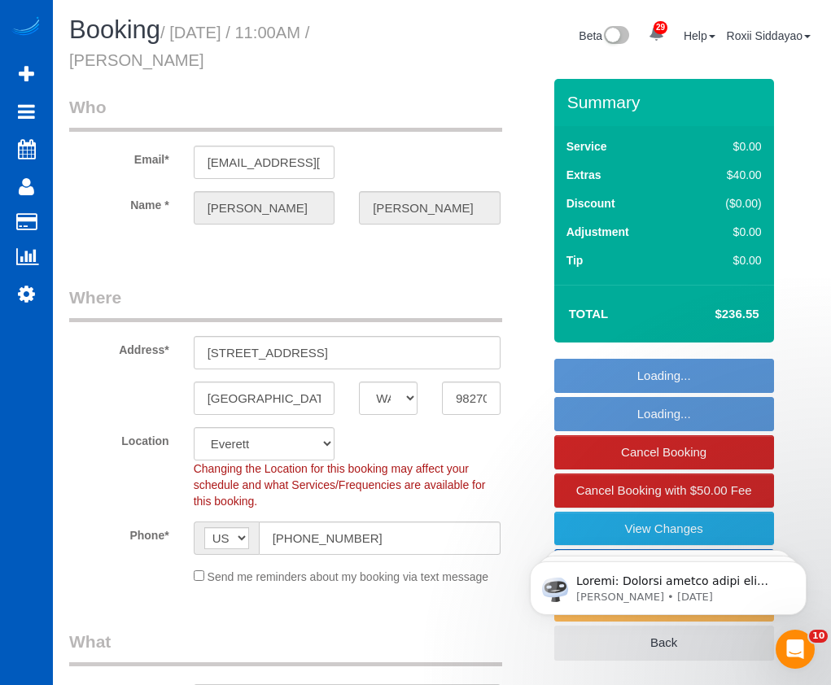
select select "spot1"
select select "199"
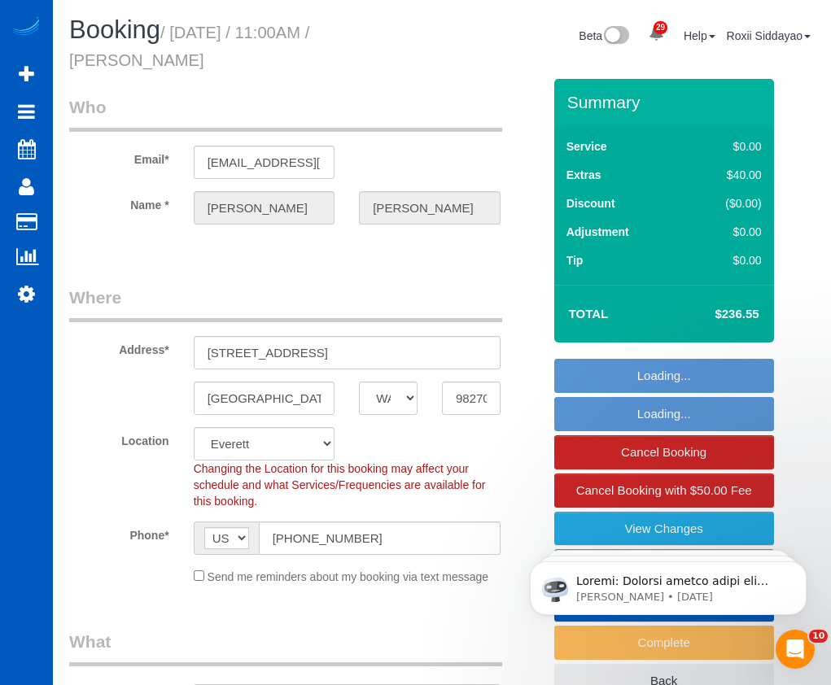
select select "1501"
select select "3"
select select "2"
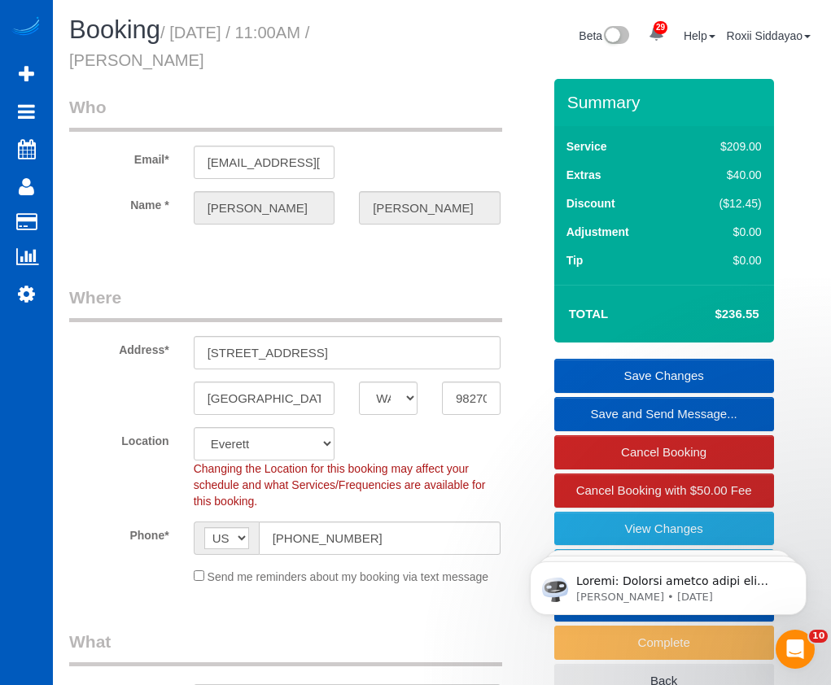
click at [737, 310] on h4 "$236.55" at bounding box center [712, 315] width 93 height 14
copy div "$236.55 Save Changes Save and Send Message... Cancel Booking Cancel Booking wit…"
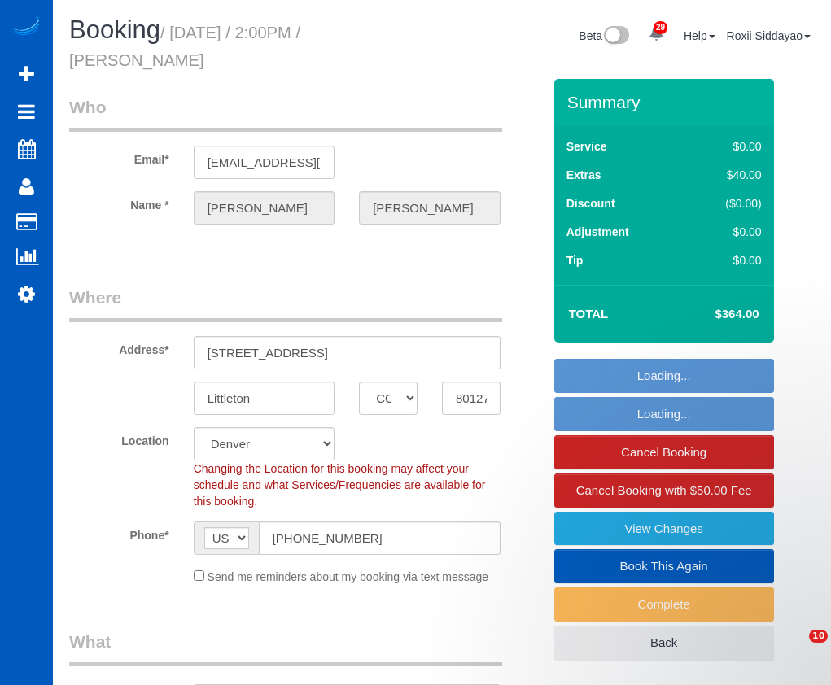
select select "CO"
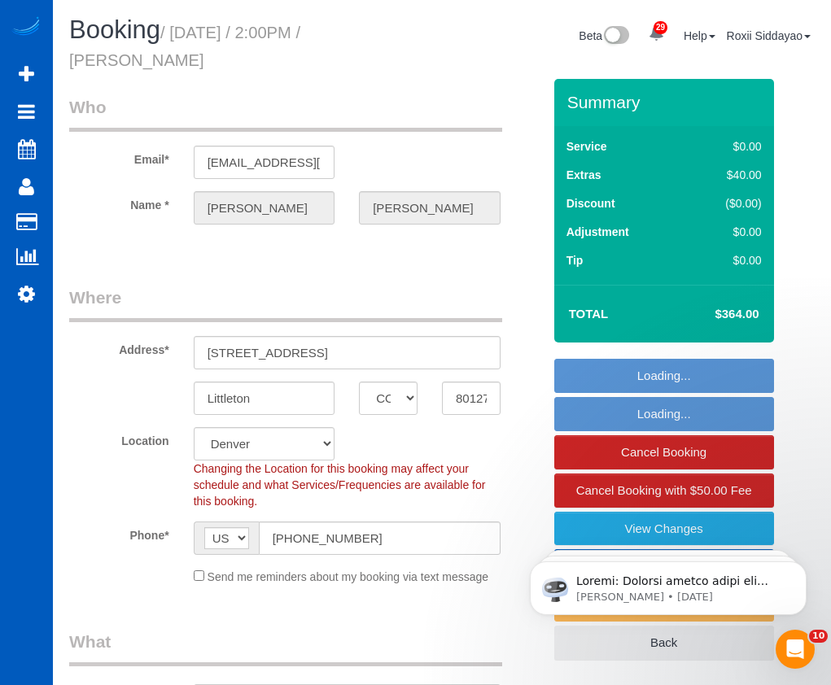
select select "object:818"
select select "spot1"
select select "199"
select select "1501"
select select "3"
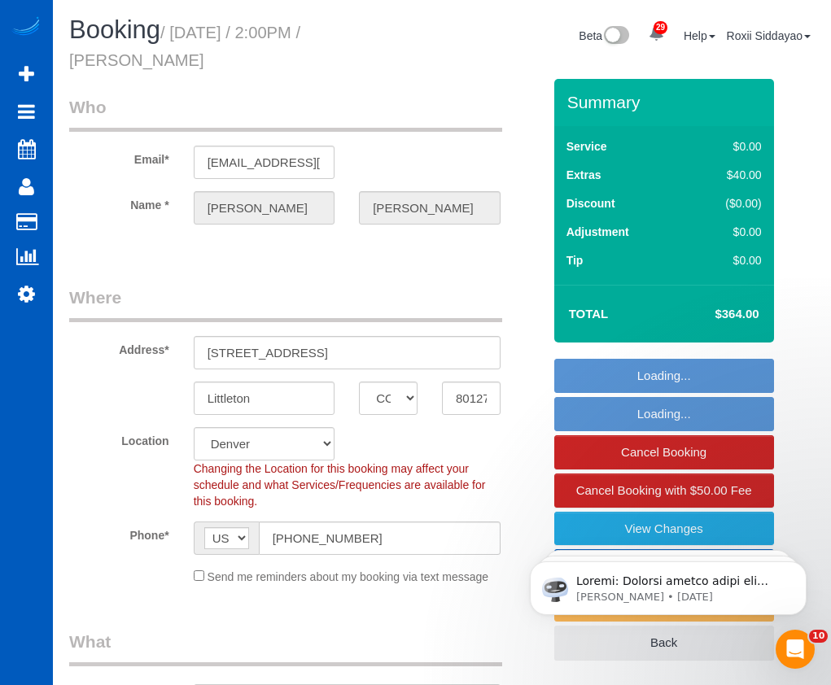
select select "2"
select select "number:8"
click at [738, 320] on h4 "$364.00" at bounding box center [712, 315] width 93 height 14
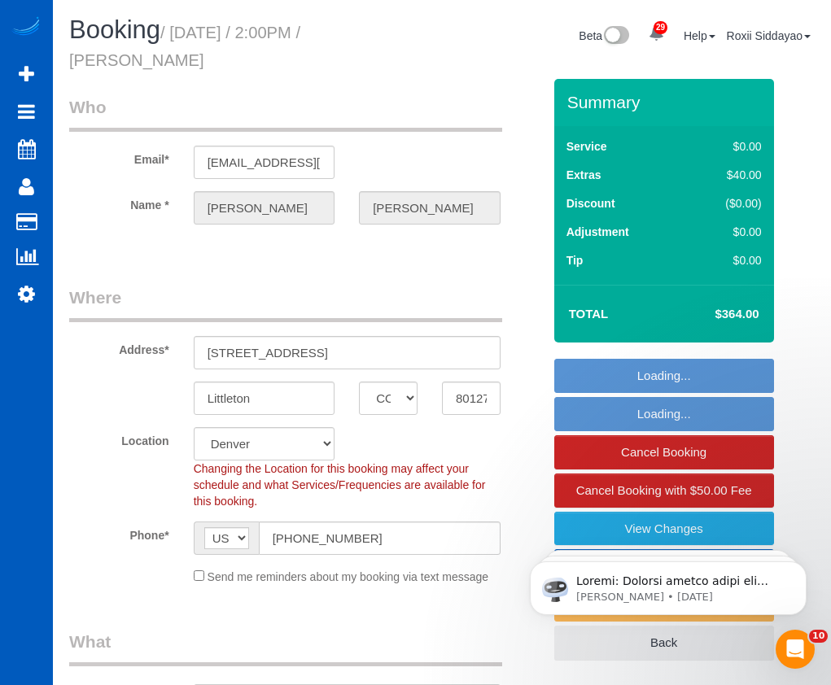
select select "object:1191"
copy div "$364.00 Loading... Loading... Cancel Booking Cancel Booking with $50.00 Fee Vie…"
select select "1501"
select select "3"
select select "2"
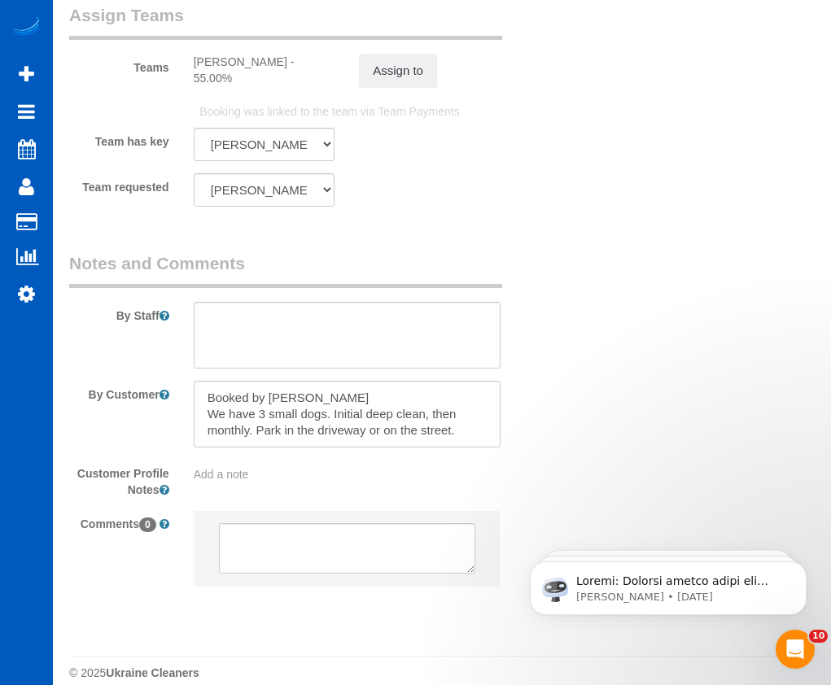
scroll to position [2298, 0]
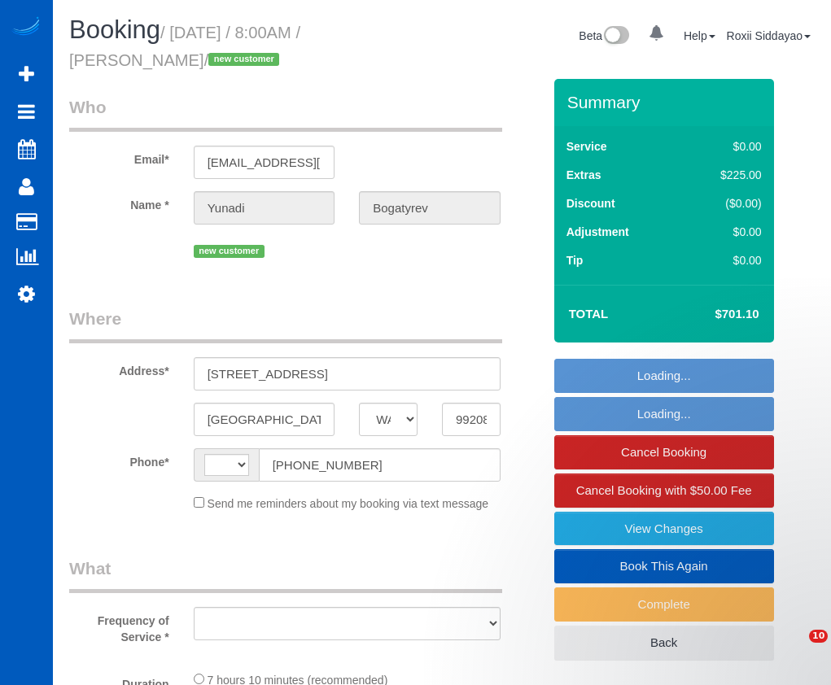
select select "WA"
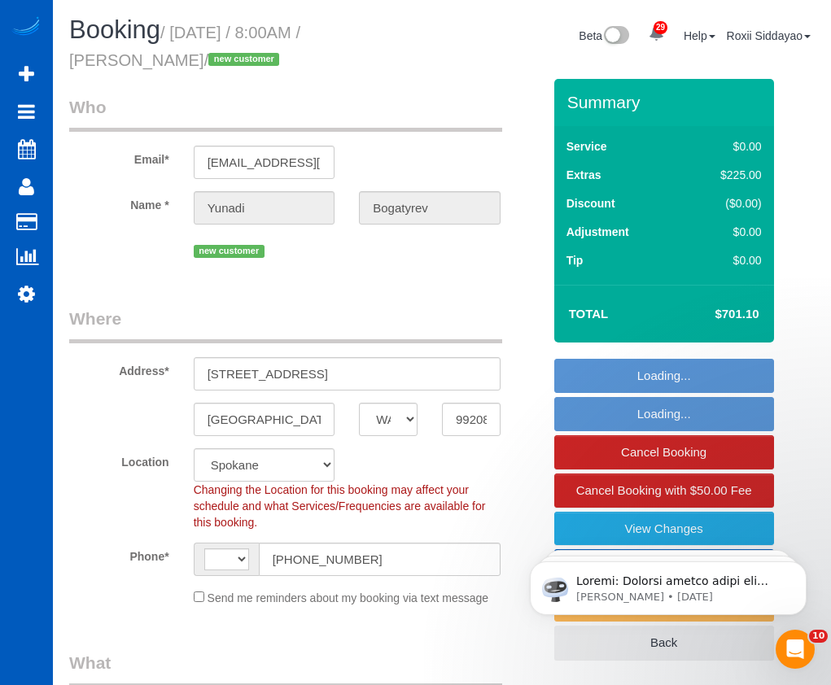
select select "string:[GEOGRAPHIC_DATA]"
select select "string:fspay-ef6cd771-9811-43ea-846b-ca308f7611ec"
select select "object:926"
select select "spot1"
select select "object:1102"
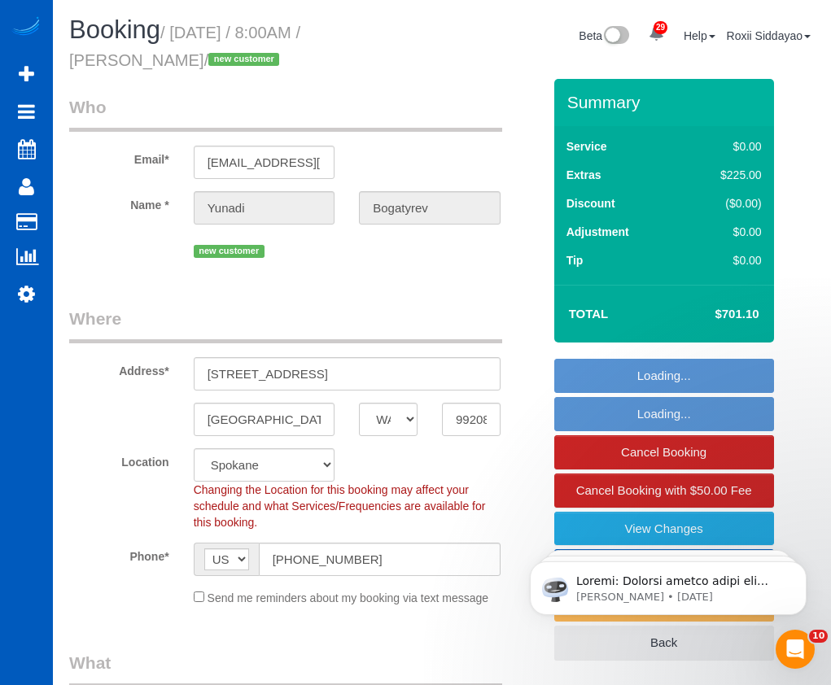
select select "199"
select select "2501"
select select "5"
select select "3"
select select "2501"
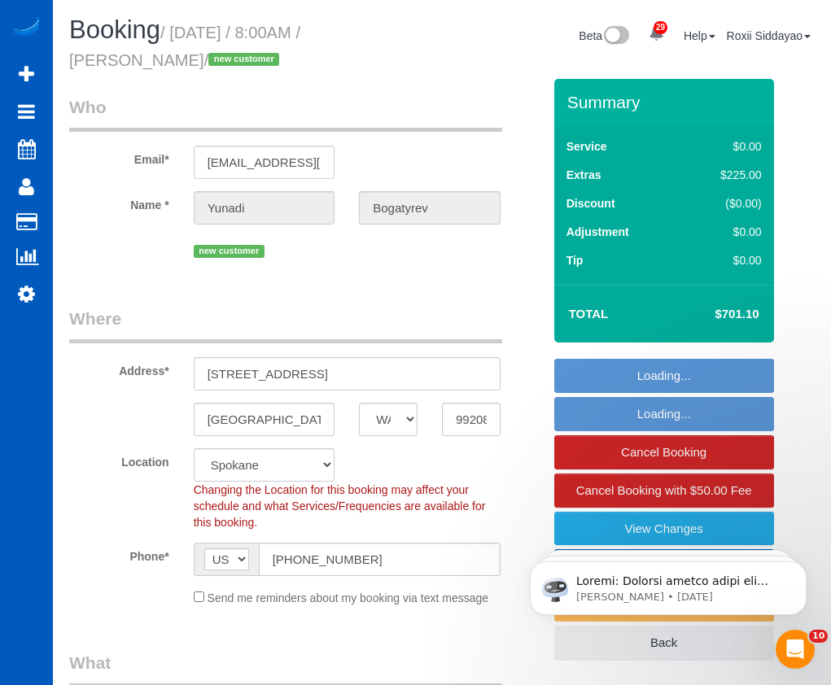
select select "5"
select select "3"
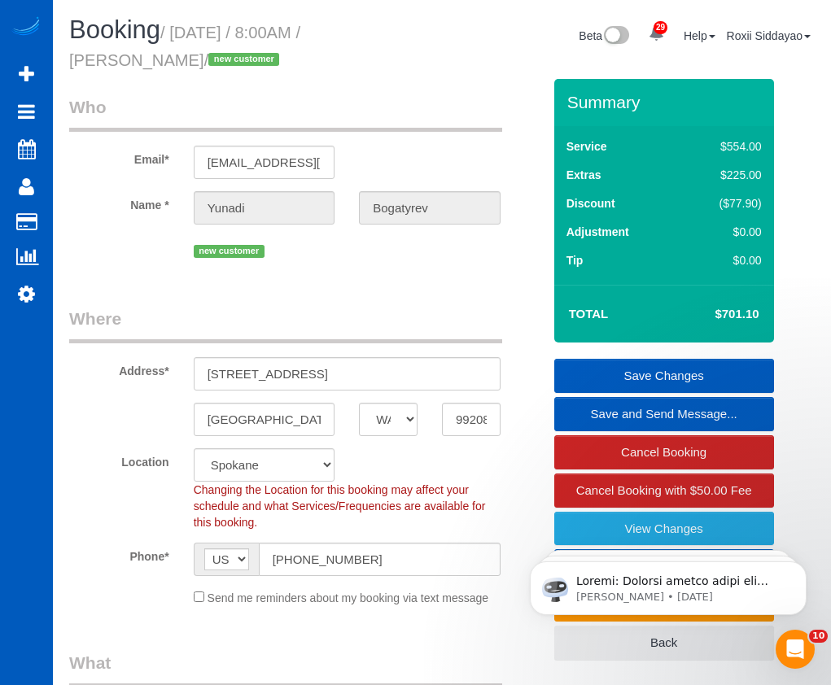
click at [750, 308] on h4 "$701.10" at bounding box center [712, 315] width 93 height 14
copy div "$701.10 Save Changes Save and Send Message... Cancel Booking Cancel Booking wit…"
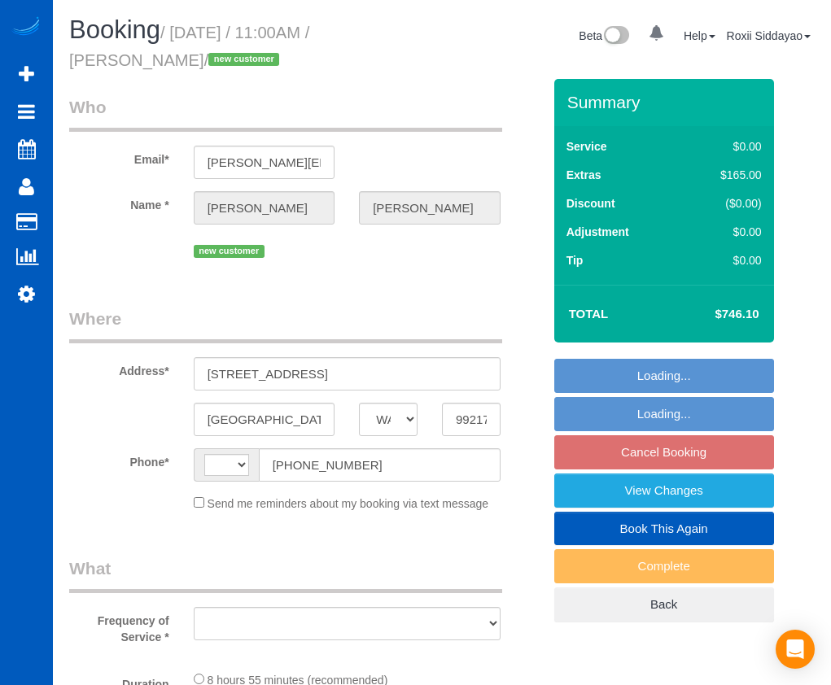
select select "WA"
select select "number:8"
select select "string:US"
select select "object:671"
select select "199"
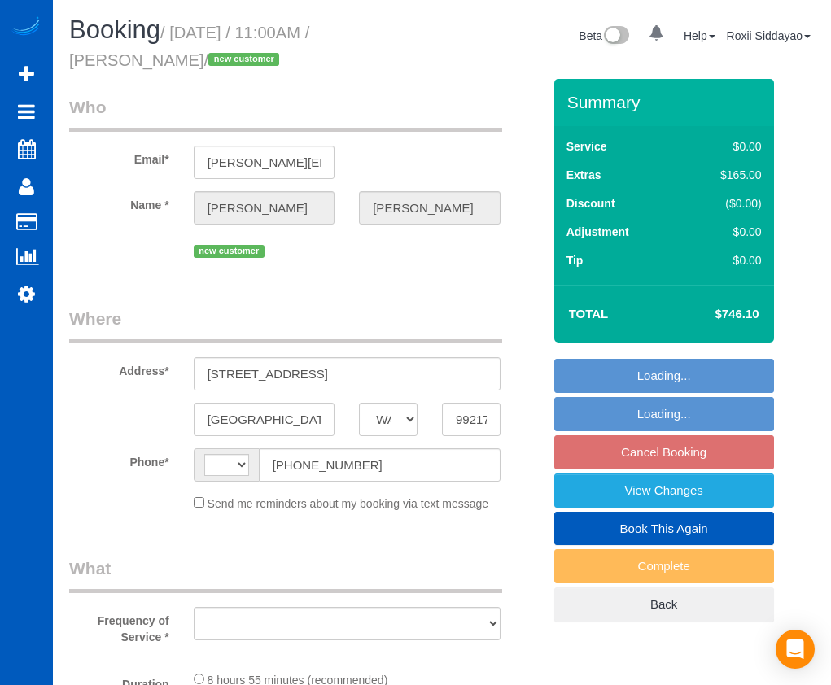
select select "3501"
select select "4"
select select "3"
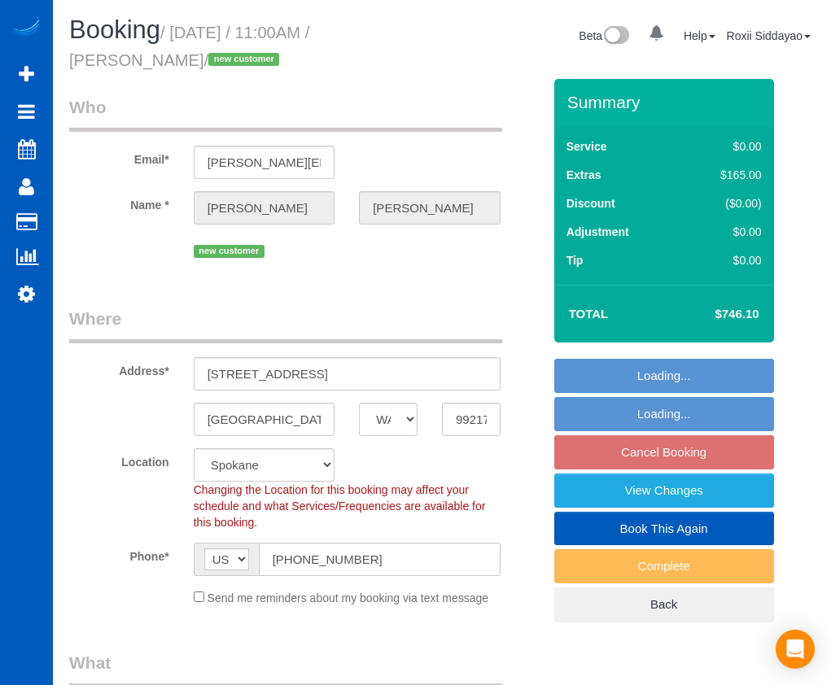
select select "object:1094"
select select "spot1"
select select "3501"
select select "4"
select select "3"
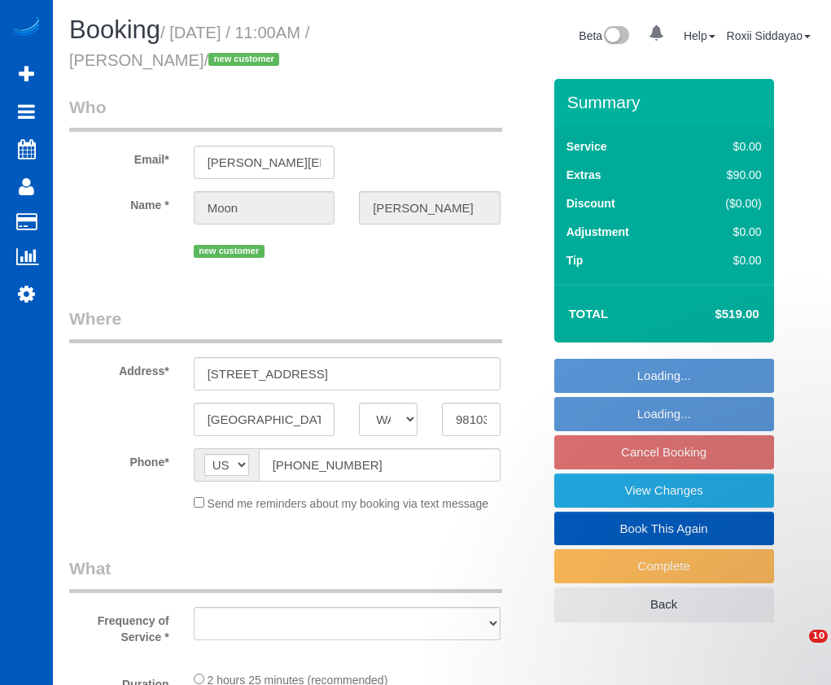
select select "WA"
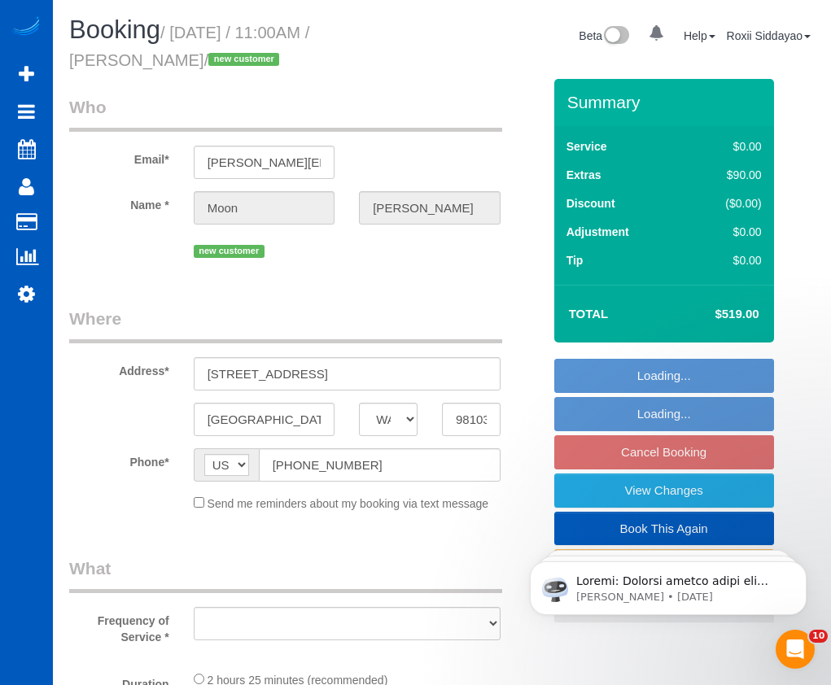
select select "string:fspay-a0c6ce9a-61d9-47c9-ac3f-f3aed69fab8d"
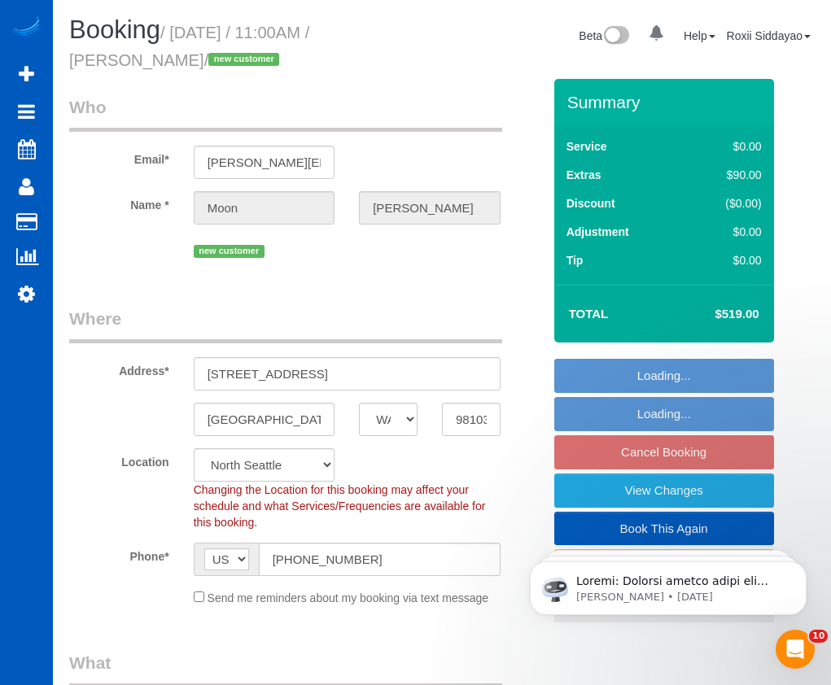
select select "object:918"
select select "spot2"
select select "object:1183"
select select "199"
select select "1001"
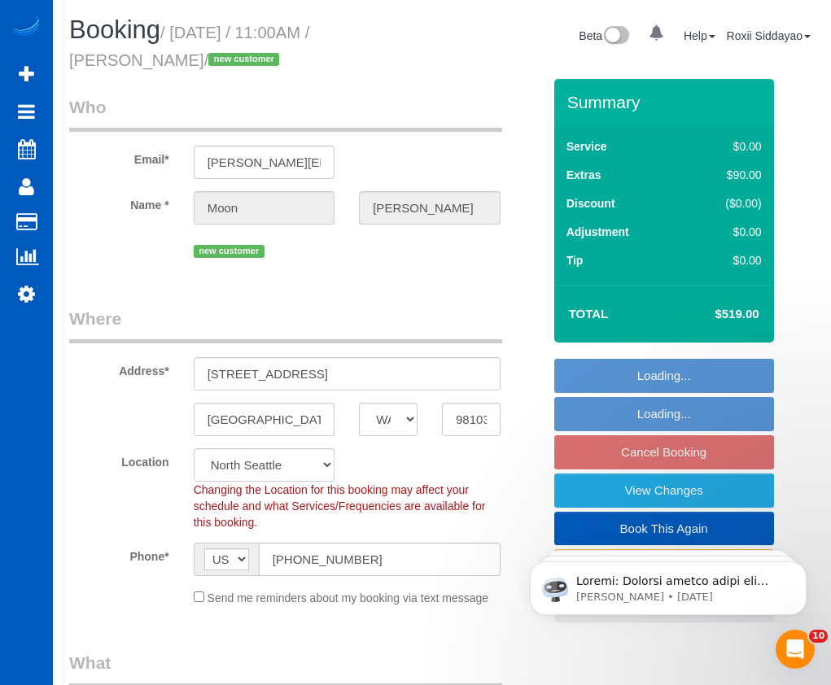
select select "3"
select select "1001"
select select "3"
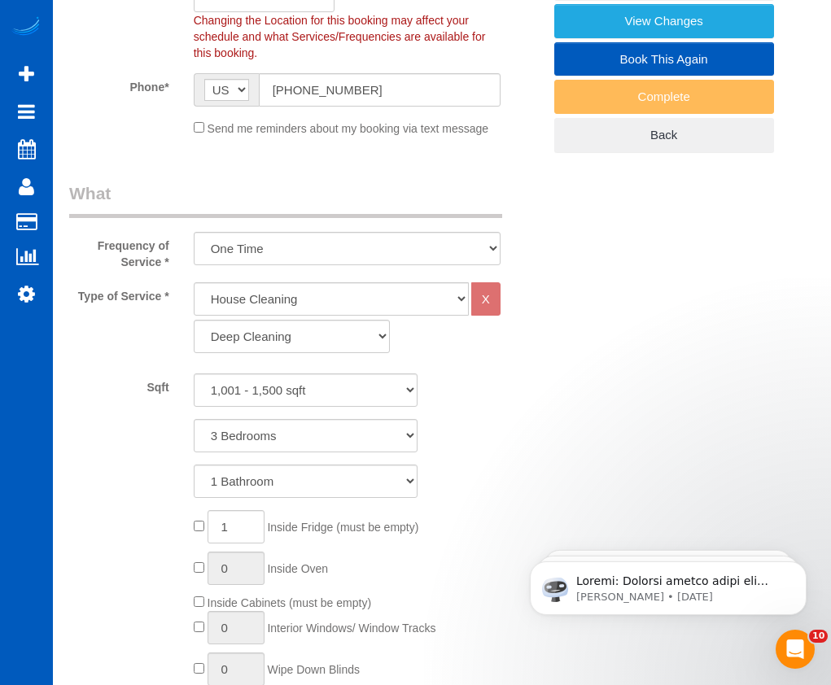
scroll to position [440, 0]
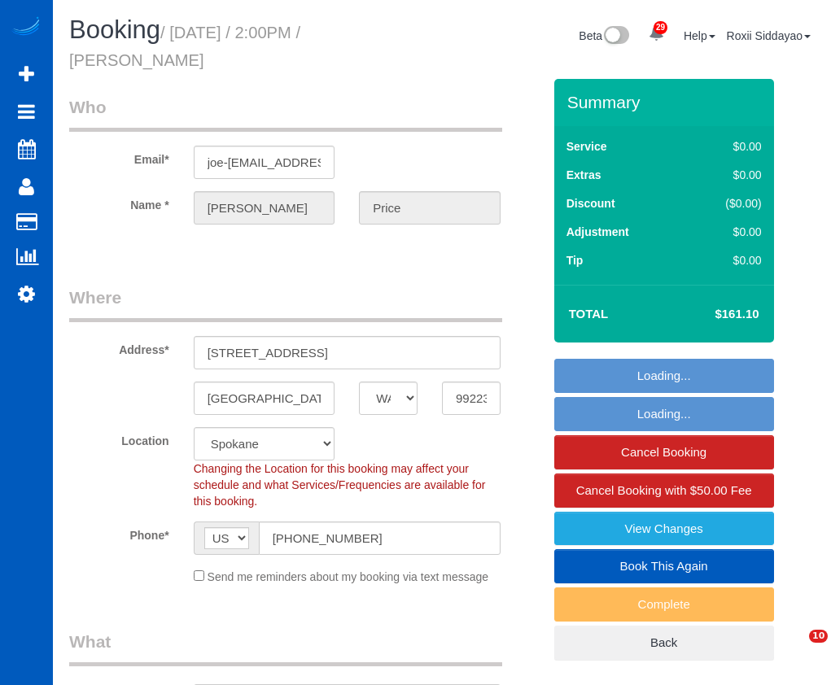
select select "WA"
select select "199"
select select "1001"
select select "3"
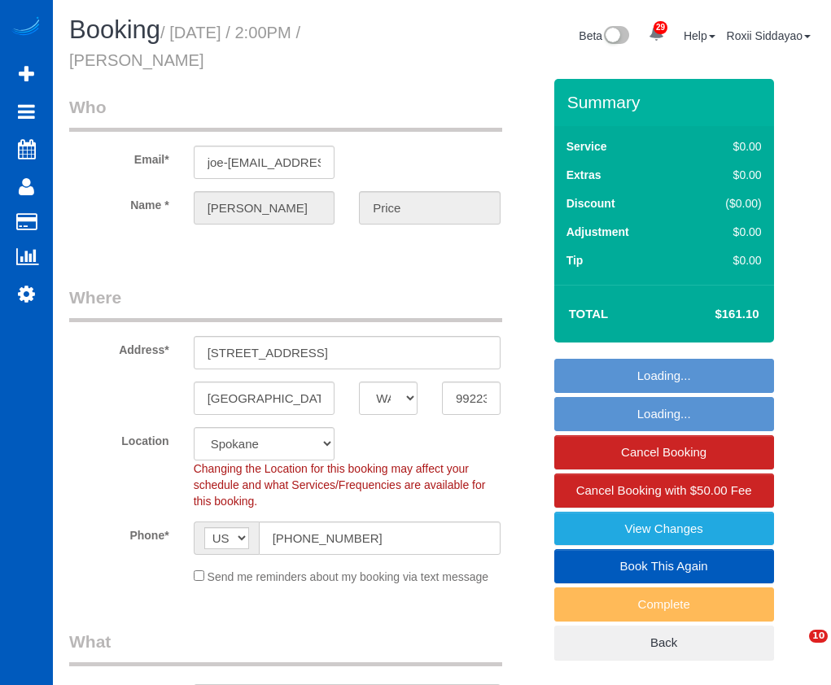
select select "spot1"
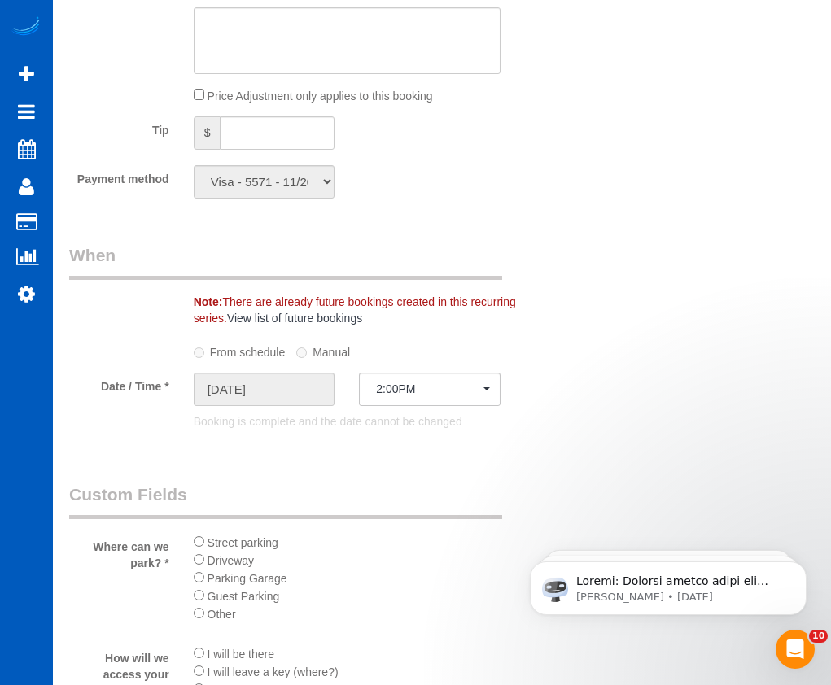
scroll to position [1628, 0]
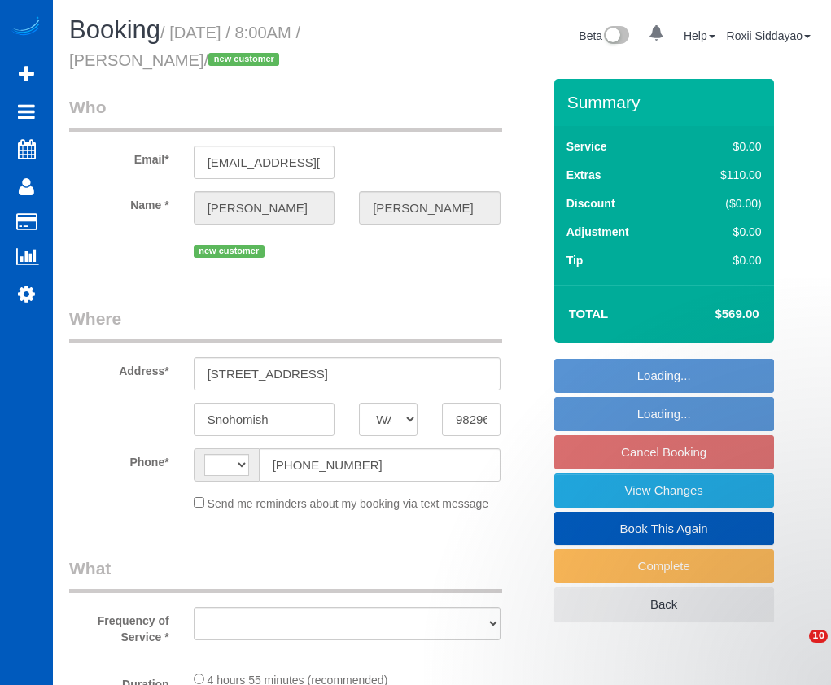
select select "WA"
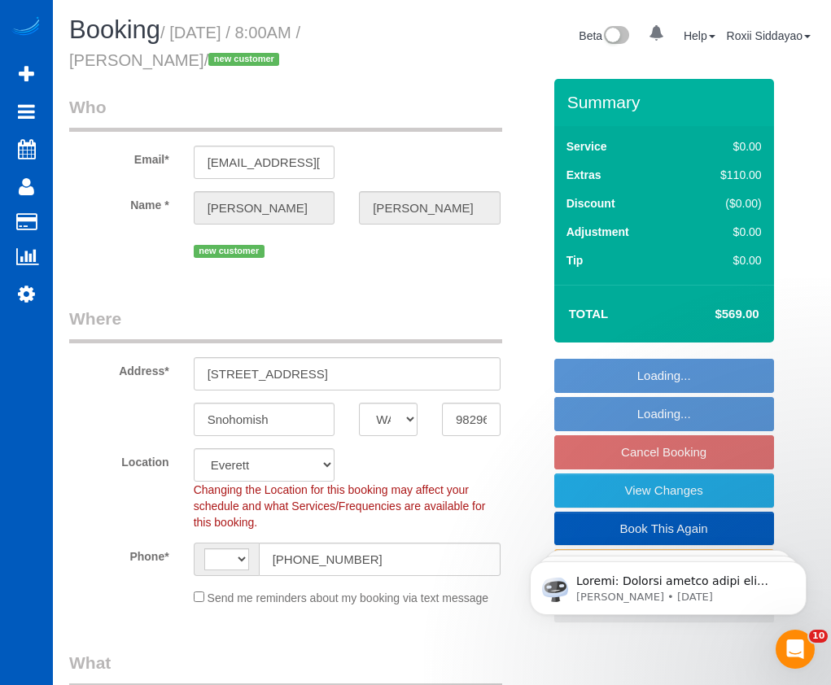
select select "string:[GEOGRAPHIC_DATA]"
select select "object:922"
select select "199"
select select "3001"
select select "5"
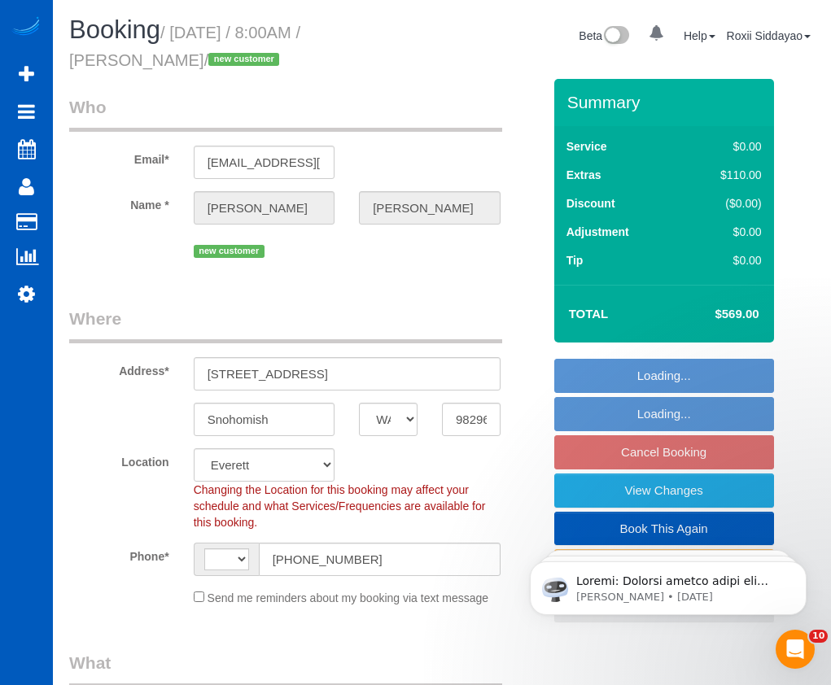
select select "3"
select select "object:1177"
select select "spot1"
select select "3001"
select select "5"
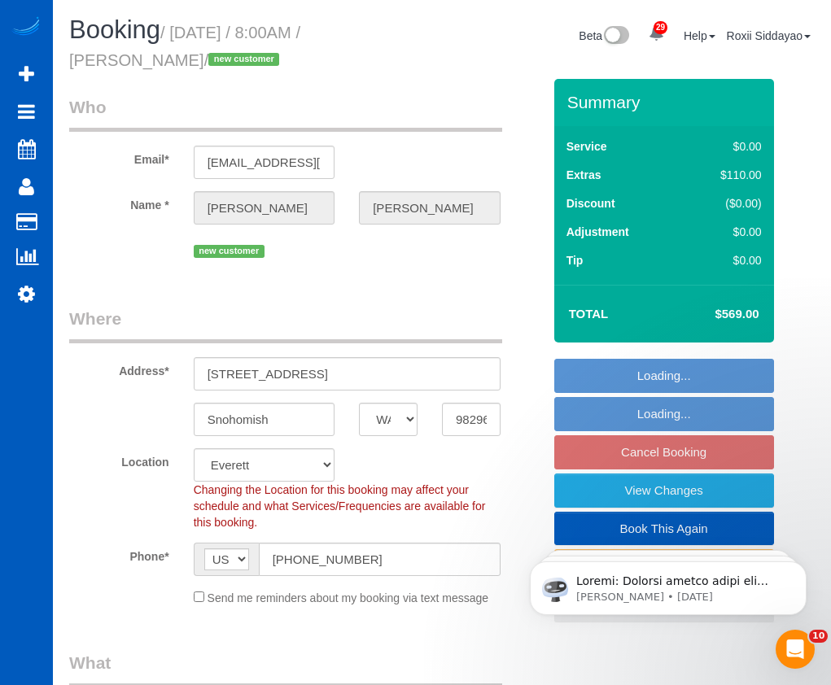
select select "3"
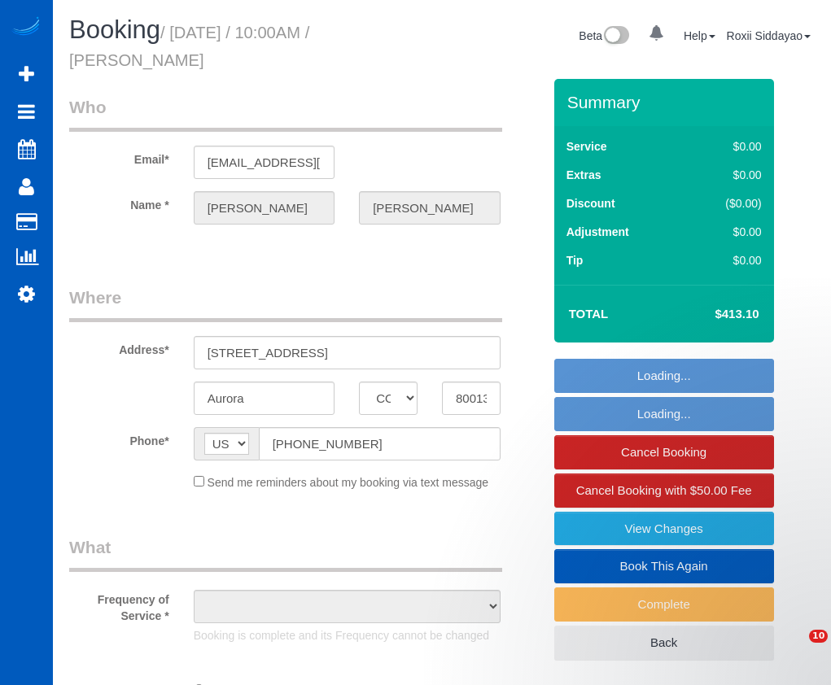
select select "CO"
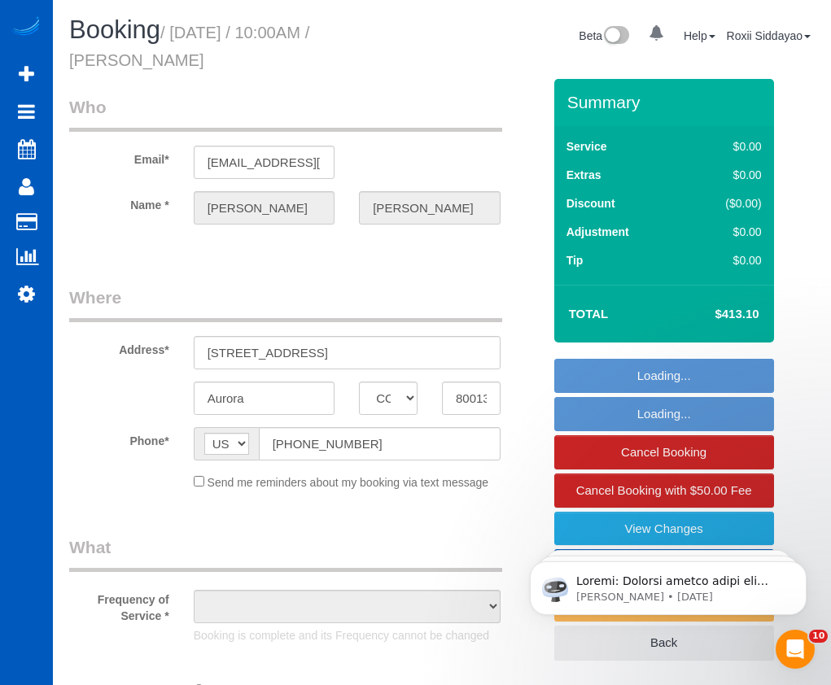
select select "object:820"
select select "199"
select select "1501"
select select "3"
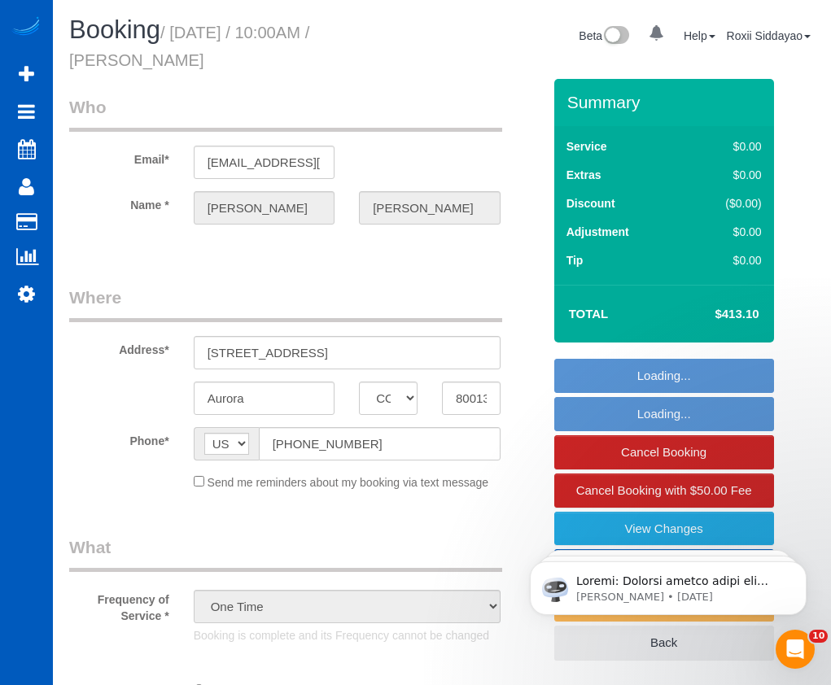
select select "spot1"
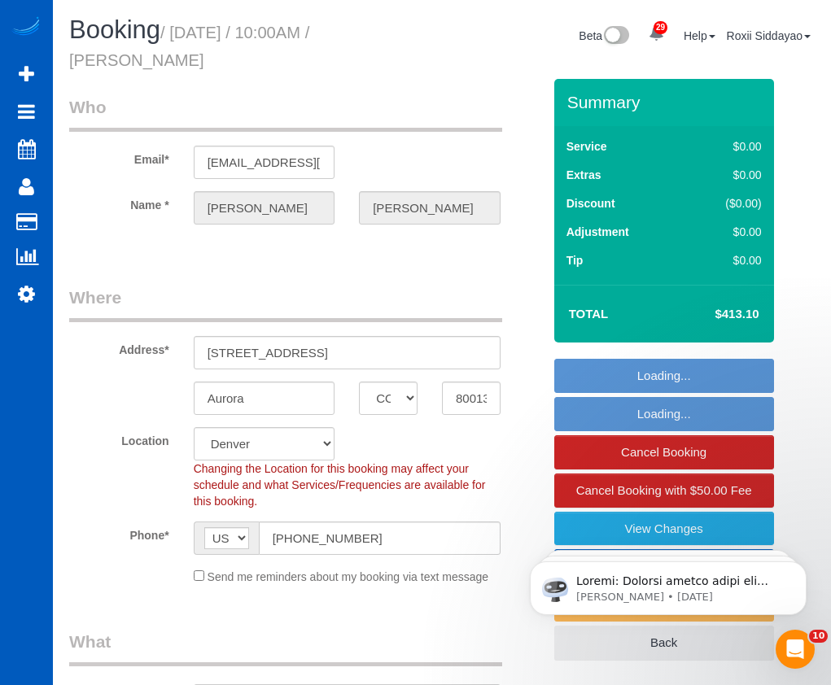
select select "object:1107"
select select "1501"
select select "3"
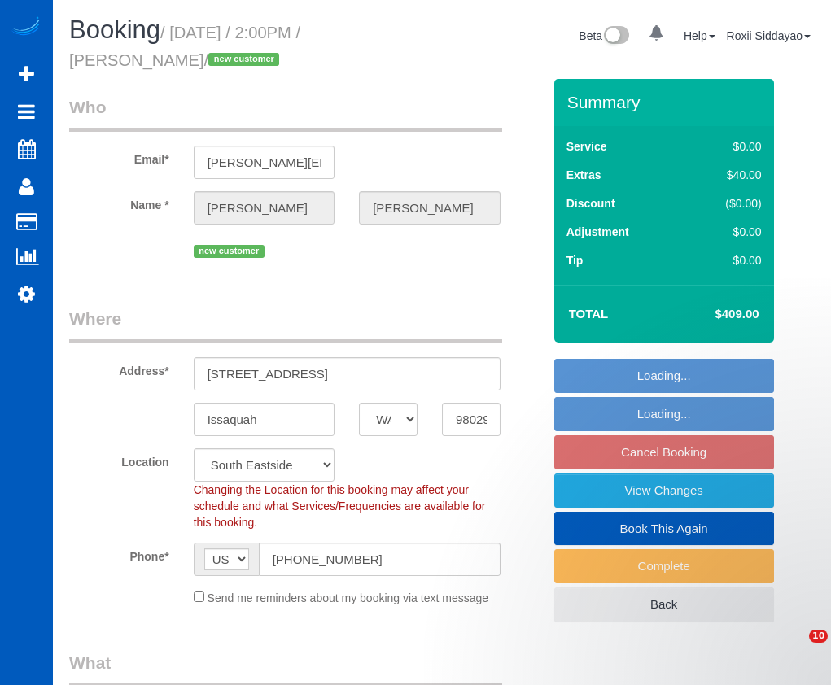
select select "WA"
select select "number:8"
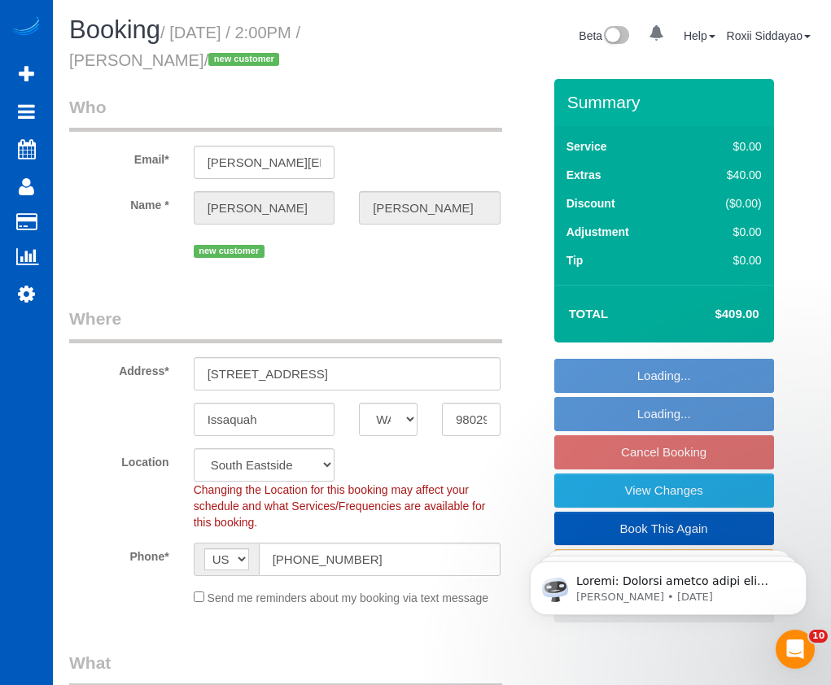
select select "object:1056"
select select "199"
select select "2001"
select select "4"
select select "3"
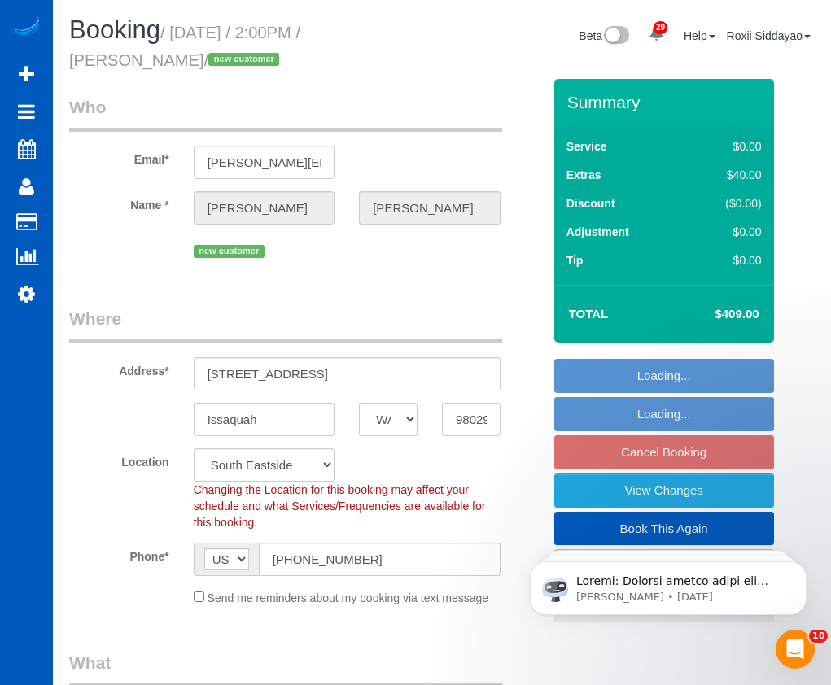
select select "string:fspay-95358335-b769-4e95-867a-e6cae823df40"
select select "spot2"
select select "2001"
select select "4"
select select "3"
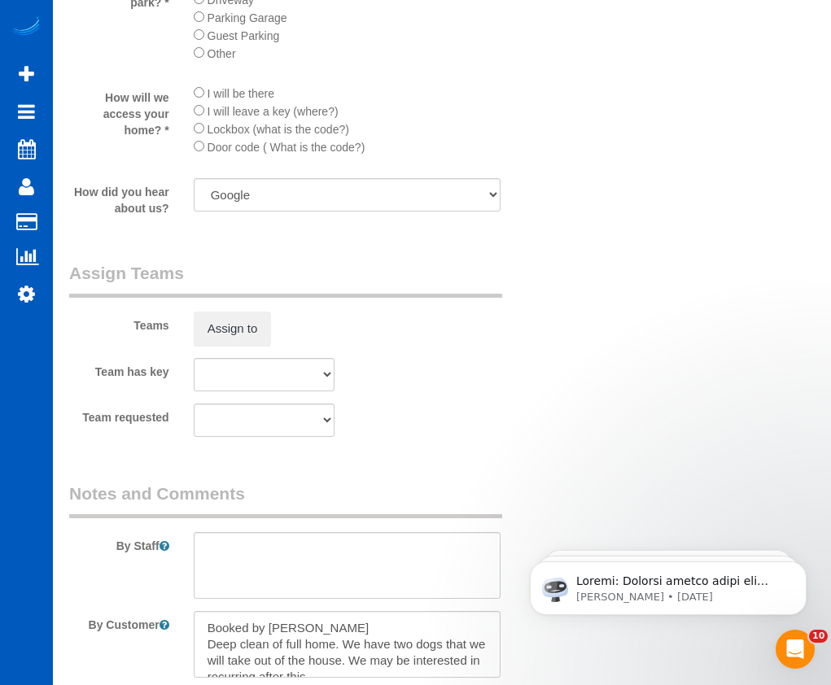
scroll to position [2116, 0]
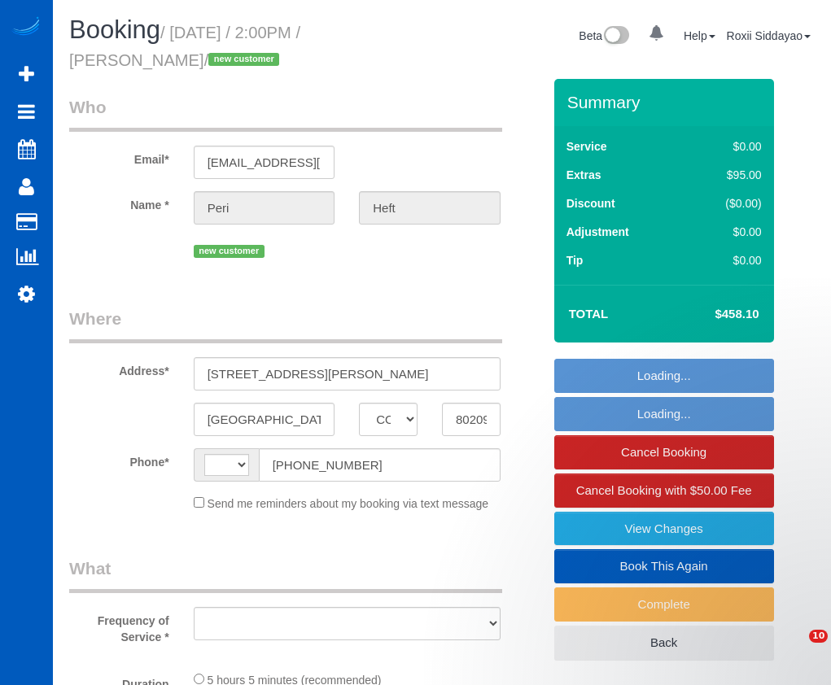
select select "CO"
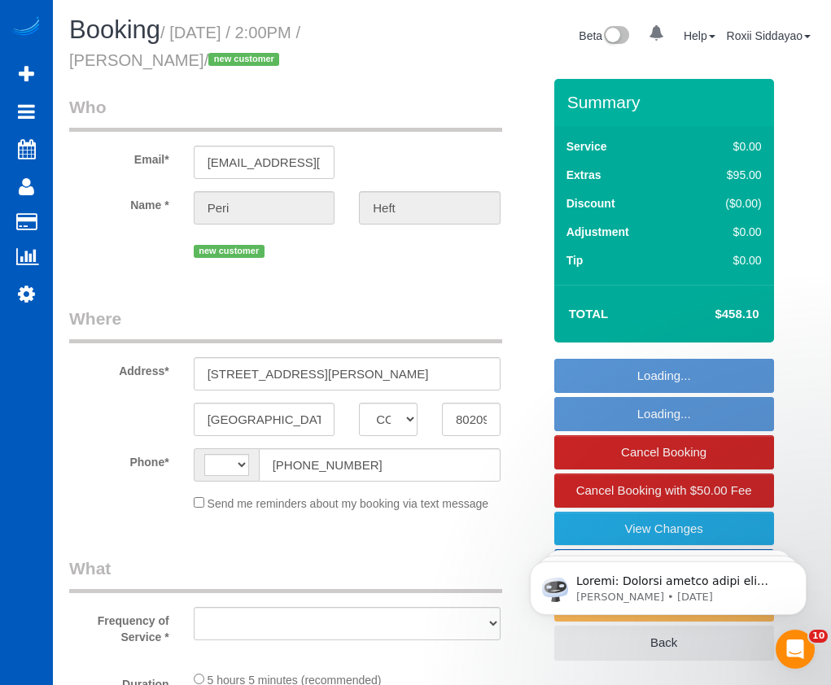
select select "object:496"
select select "string:fspay-c99990db-af4b-4cec-9f8e-7bf81b36f563"
select select "199"
select select "1001"
select select "2"
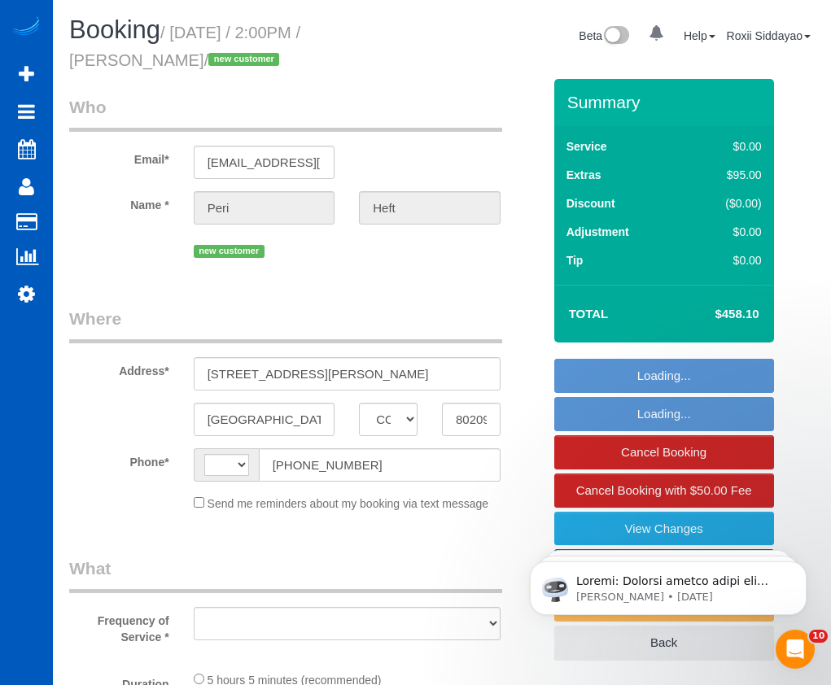
select select "number:8"
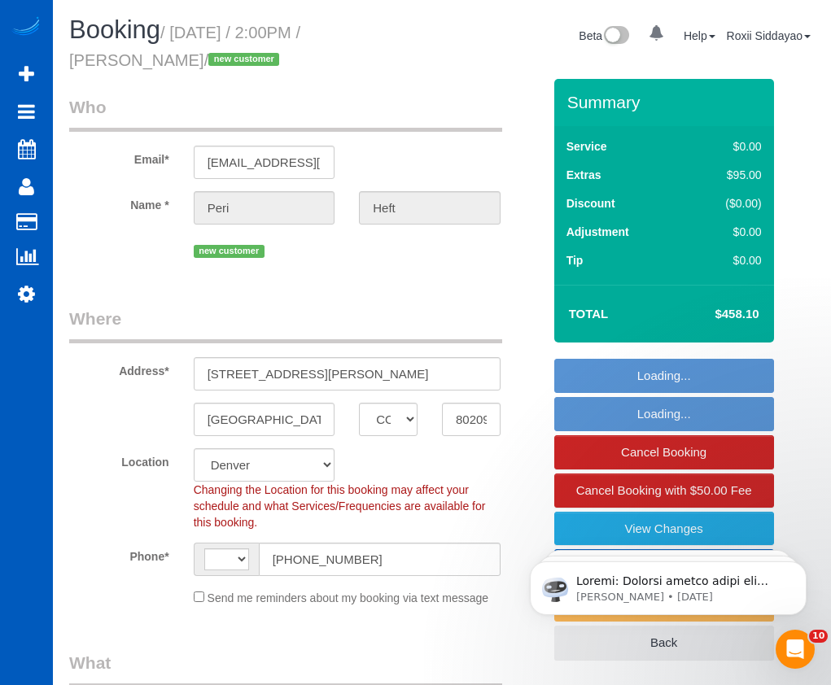
select select "string:US"
select select "spot1"
select select "1001"
select select "2"
select select "object:1187"
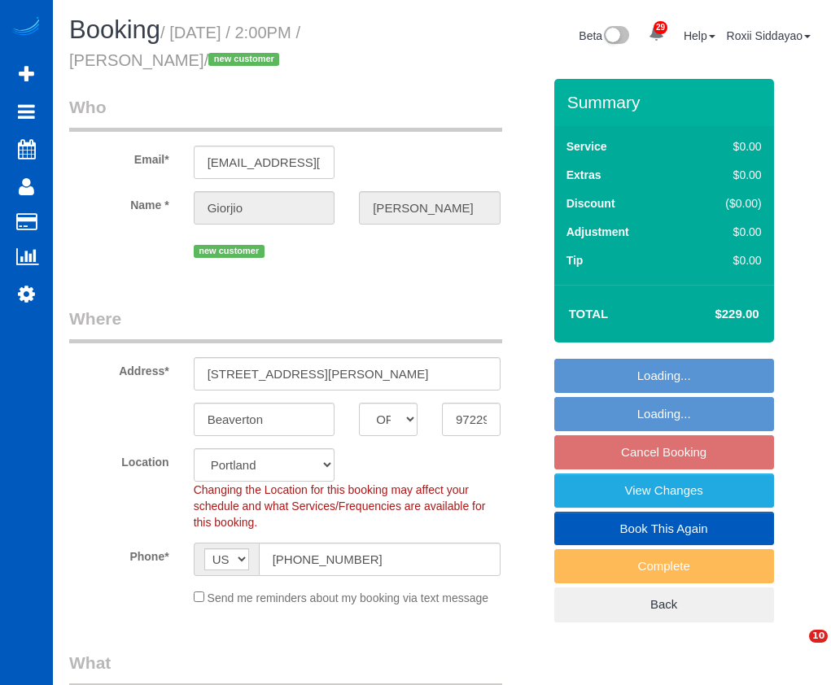
select select "OR"
select select "number:8"
select select "spot3"
select select "199"
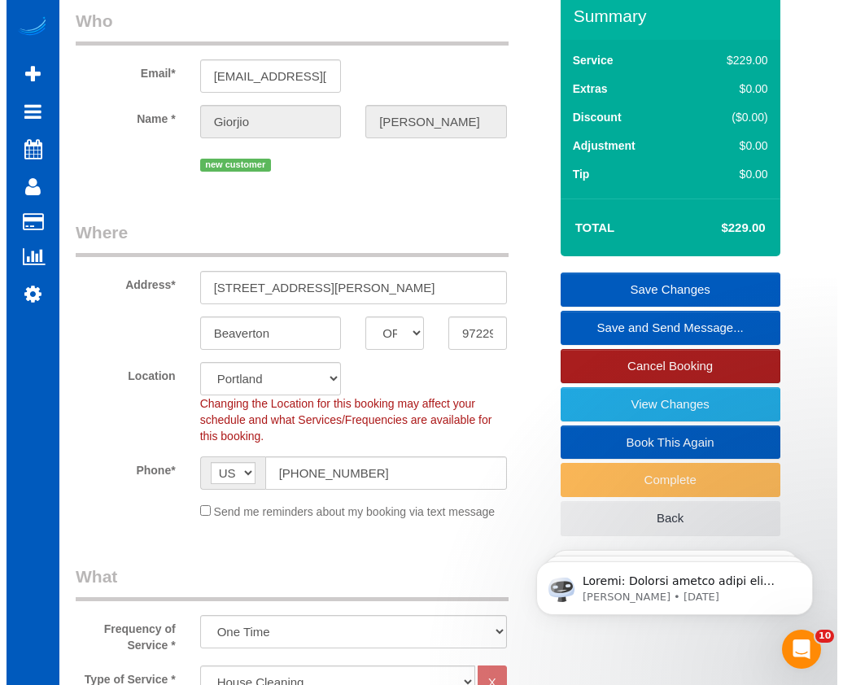
scroll to position [81, 0]
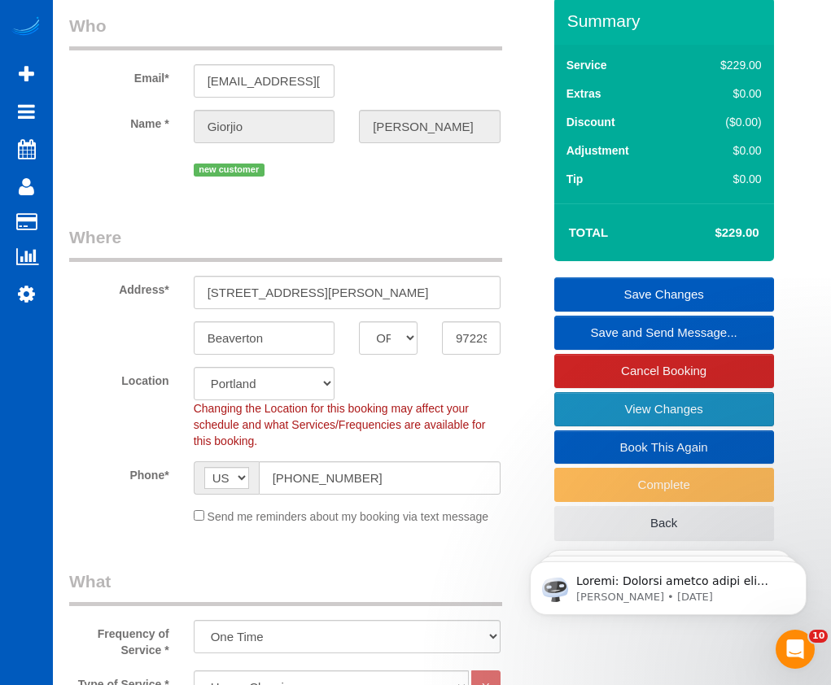
click at [621, 403] on link "View Changes" at bounding box center [664, 409] width 220 height 34
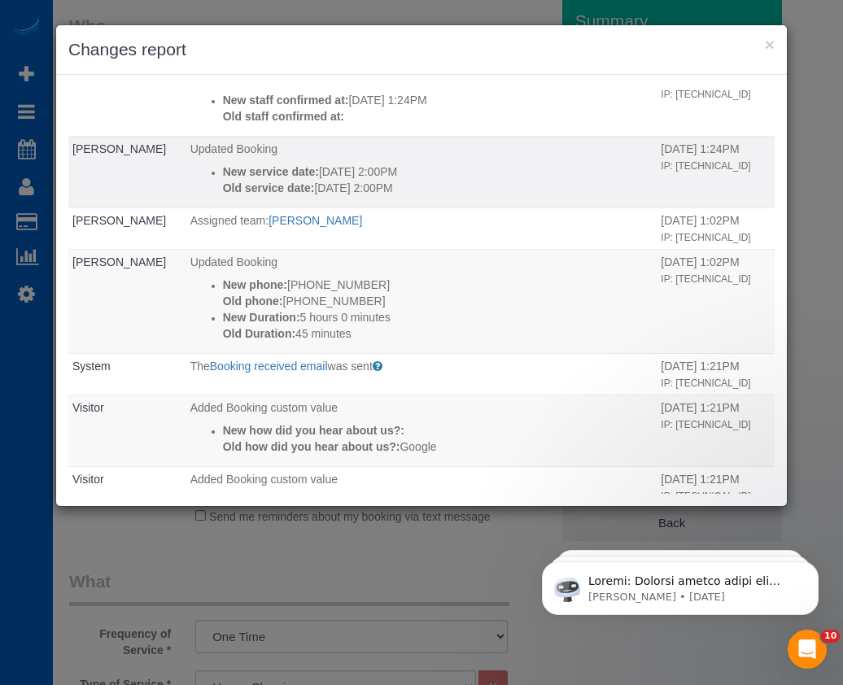
scroll to position [488, 0]
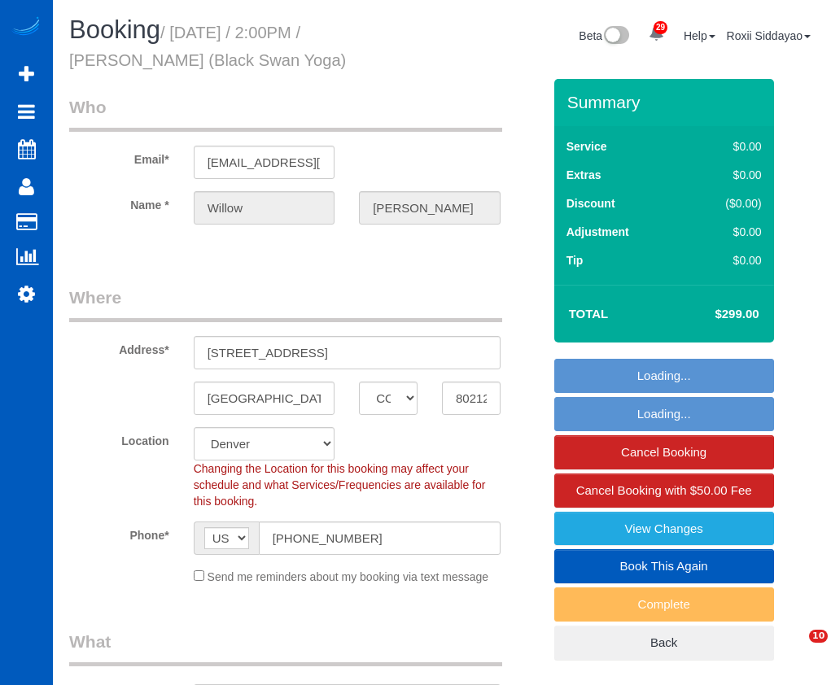
select select "CO"
select select "199"
select select "spot1"
select select "1501"
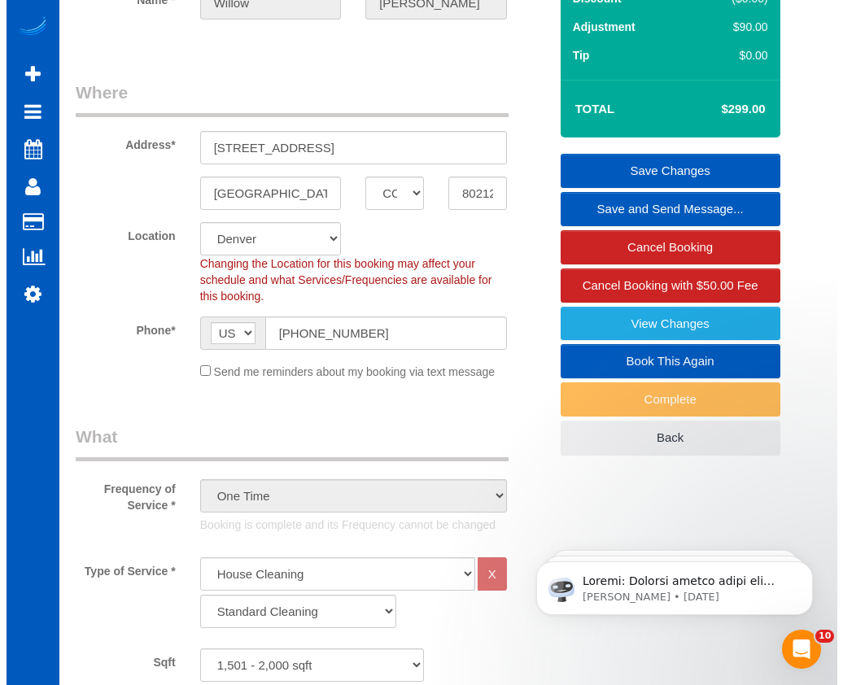
scroll to position [182, 0]
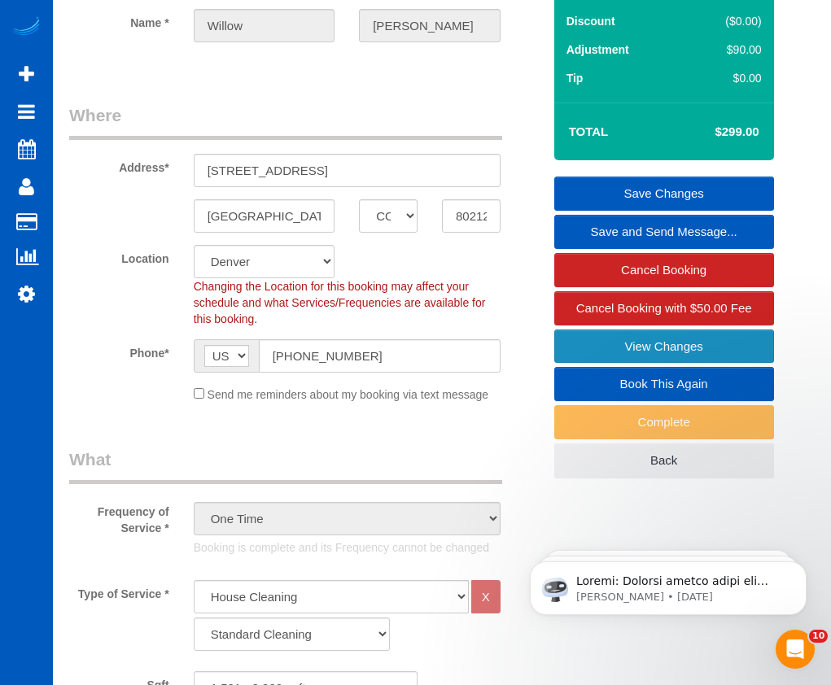
click at [626, 348] on link "View Changes" at bounding box center [664, 347] width 220 height 34
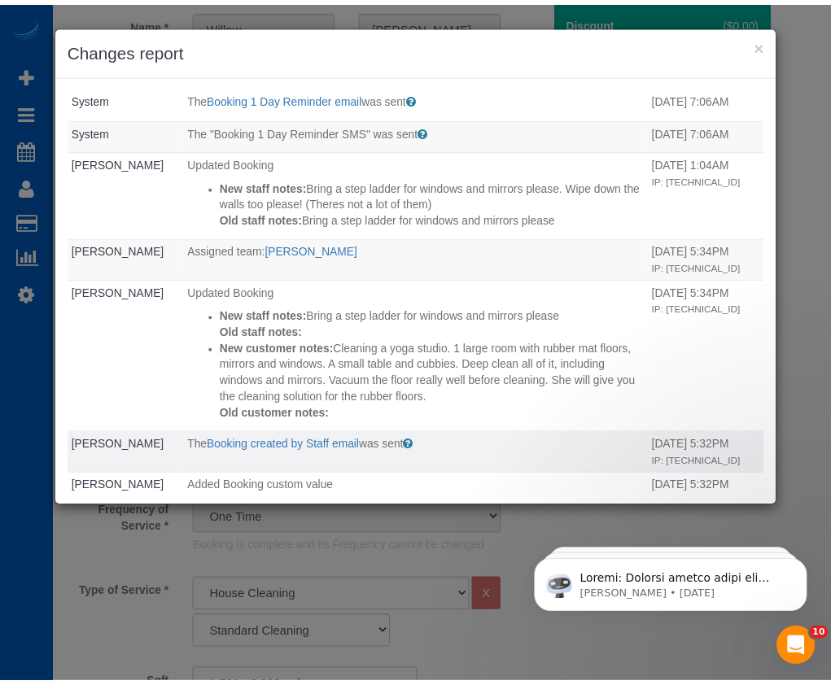
scroll to position [0, 0]
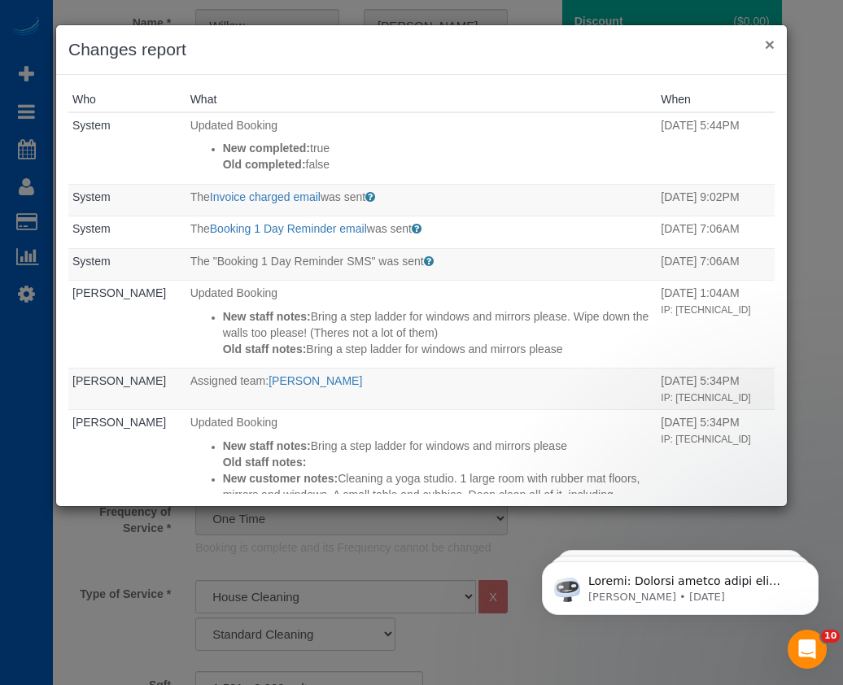
click at [773, 46] on button "×" at bounding box center [770, 44] width 10 height 17
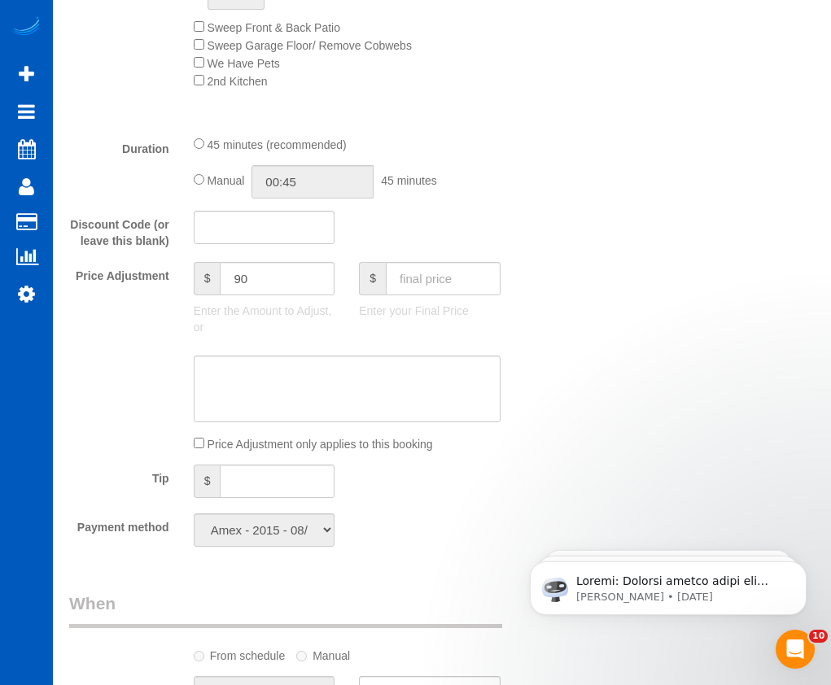
scroll to position [1322, 0]
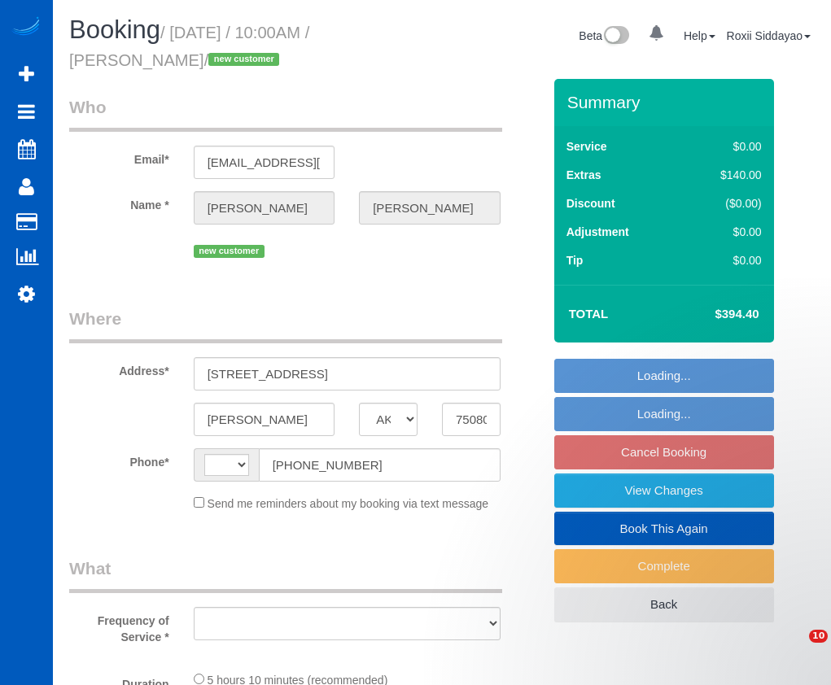
select select "[GEOGRAPHIC_DATA]"
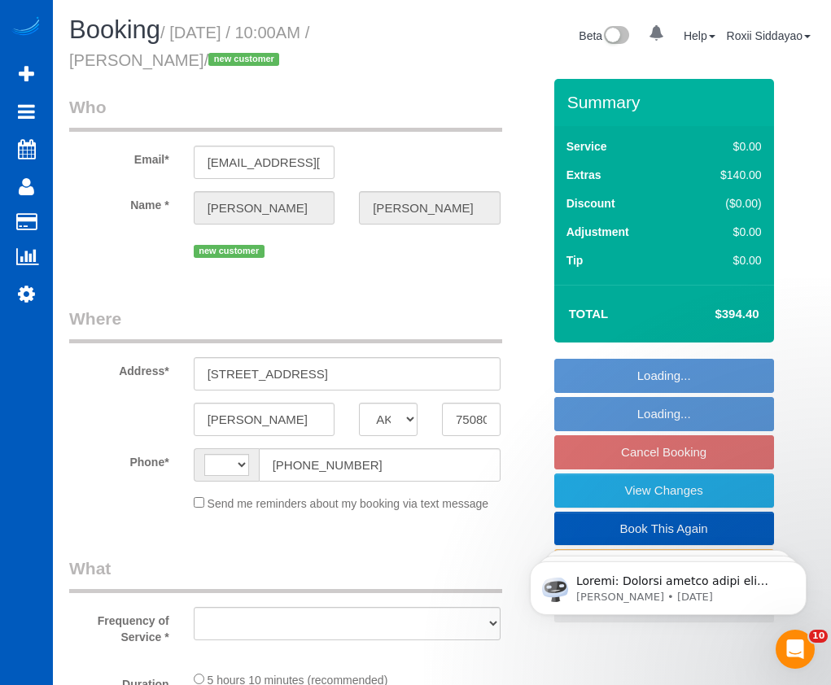
select select "string:US"
select select "object:567"
select select "string:fspay-3a43fc15-2661-4537-b995-e336f3e4797d"
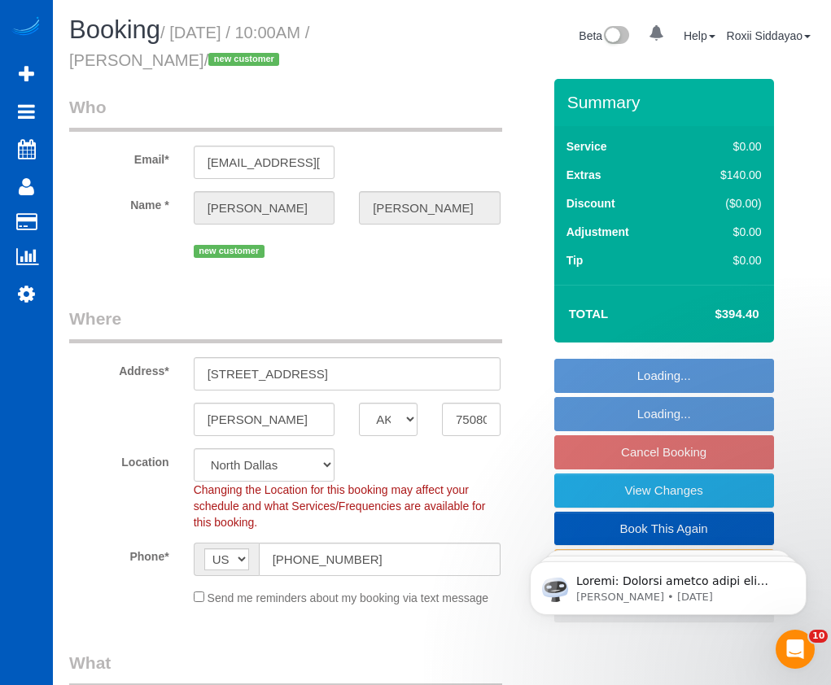
select select "object:923"
select select "spot1"
select select "199"
select select "1501"
select select "3"
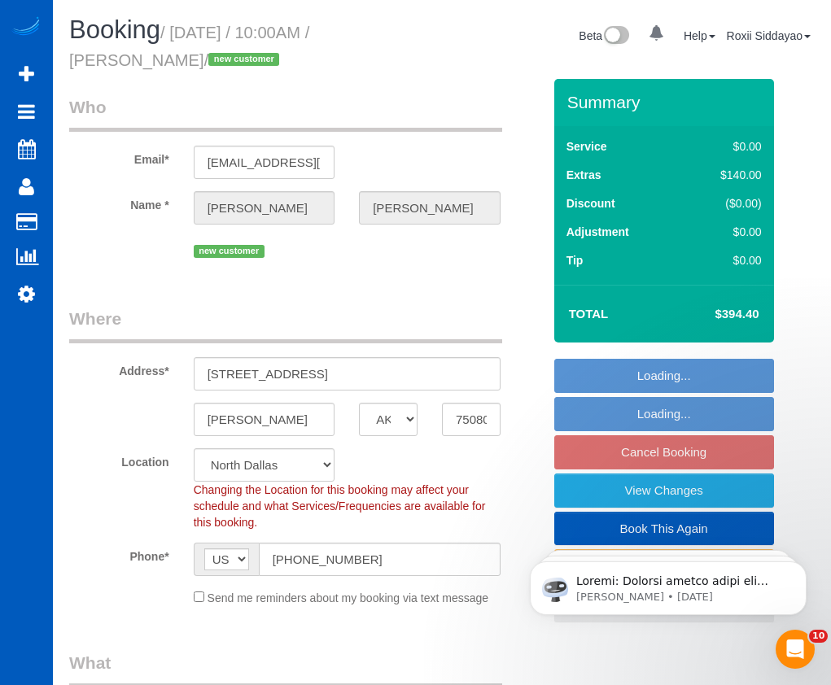
select select "3"
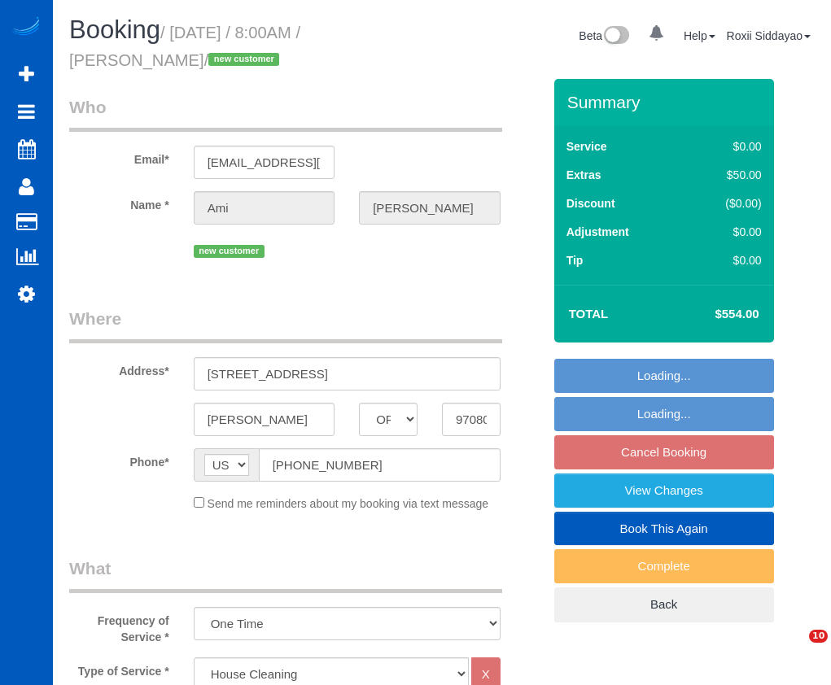
select select "OR"
select select "199"
select select "number:8"
select select "object:1123"
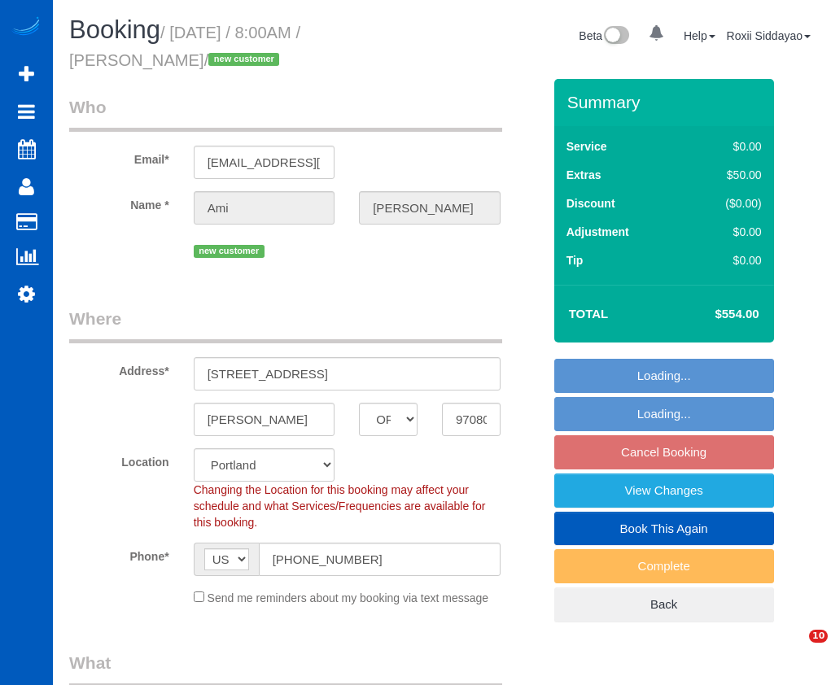
select select "spot1"
select select "2001"
select select "4"
select select "3"
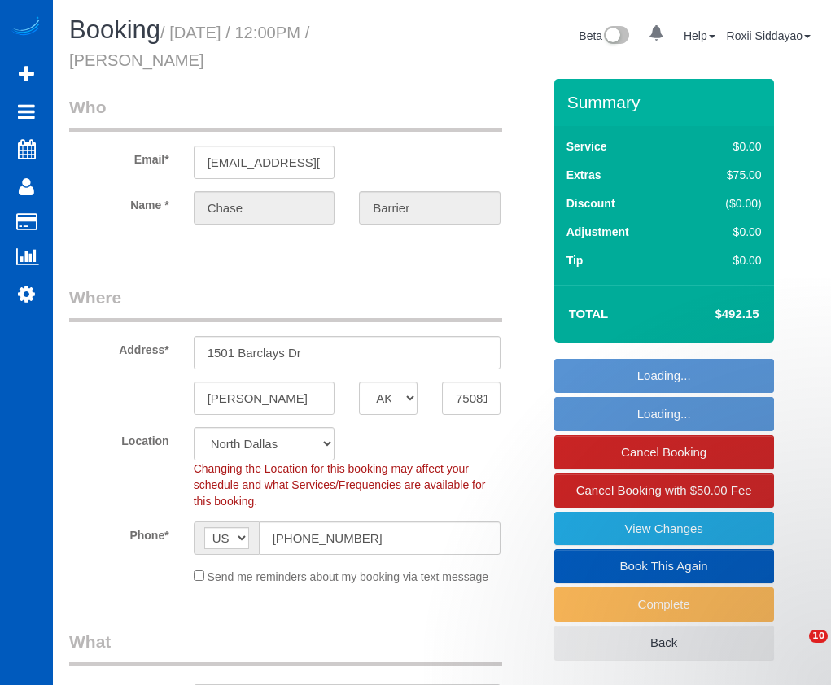
select select "[GEOGRAPHIC_DATA]"
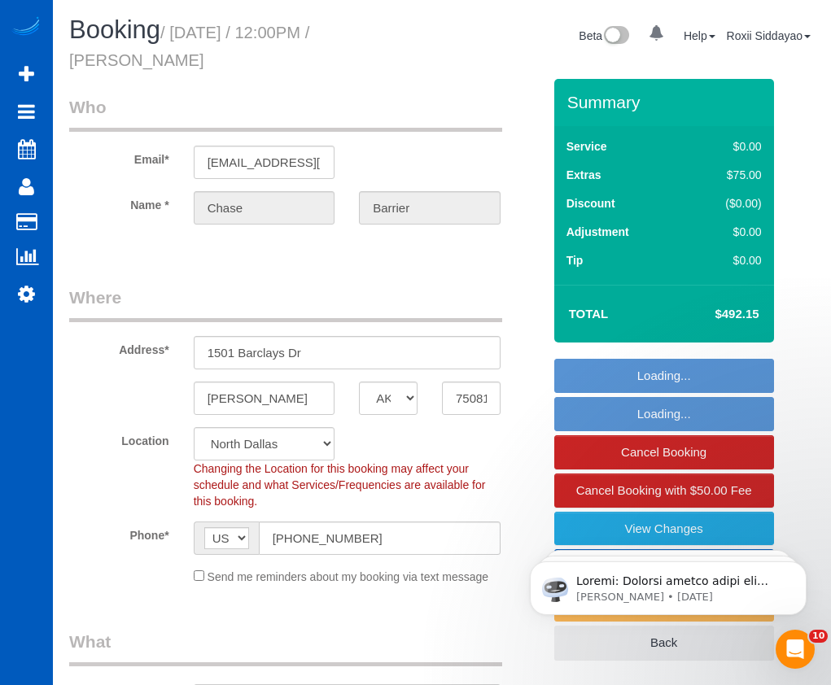
select select "object:850"
select select "spot1"
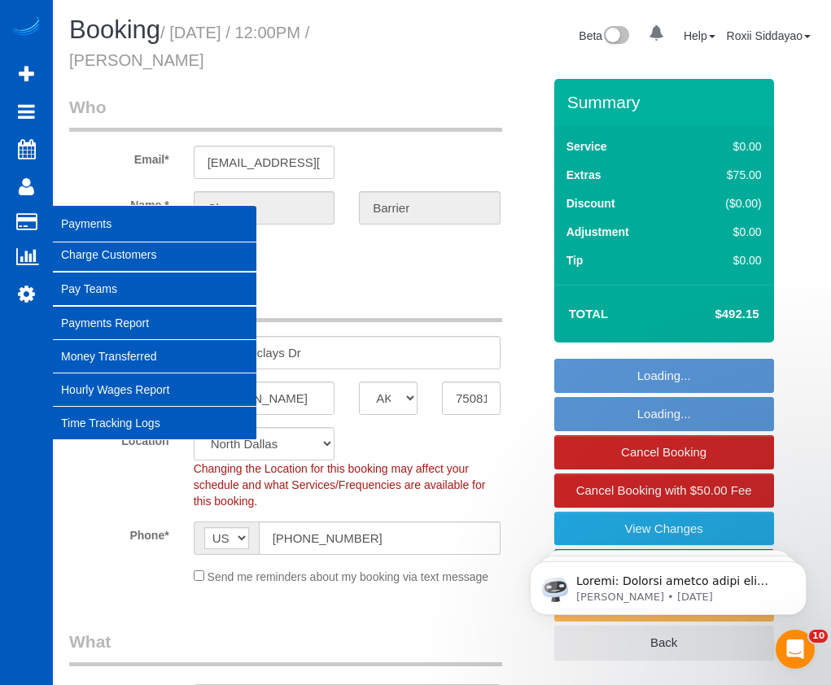
select select "199"
select select "2001"
select select "4"
select select "3"
select select "2001"
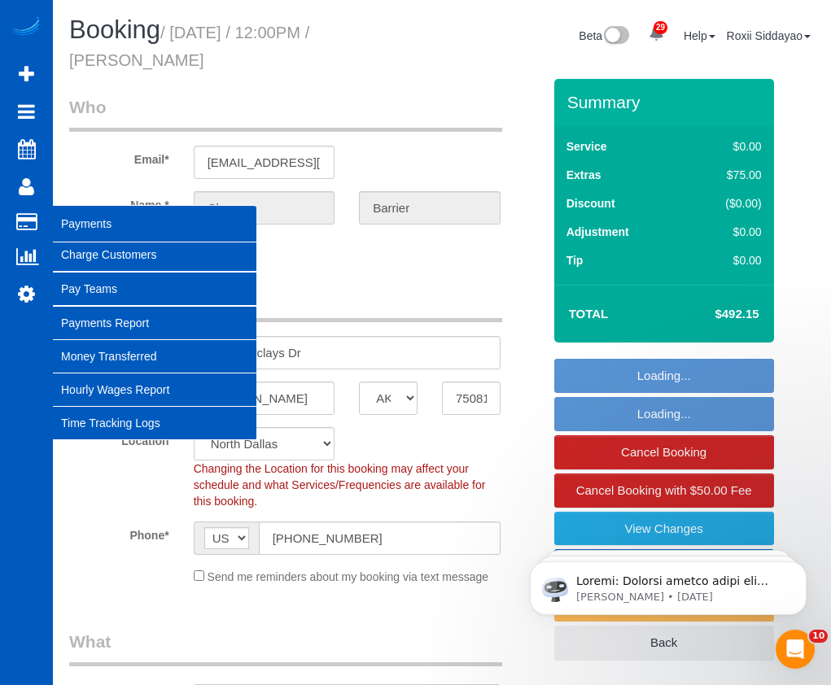
select select "4"
select select "3"
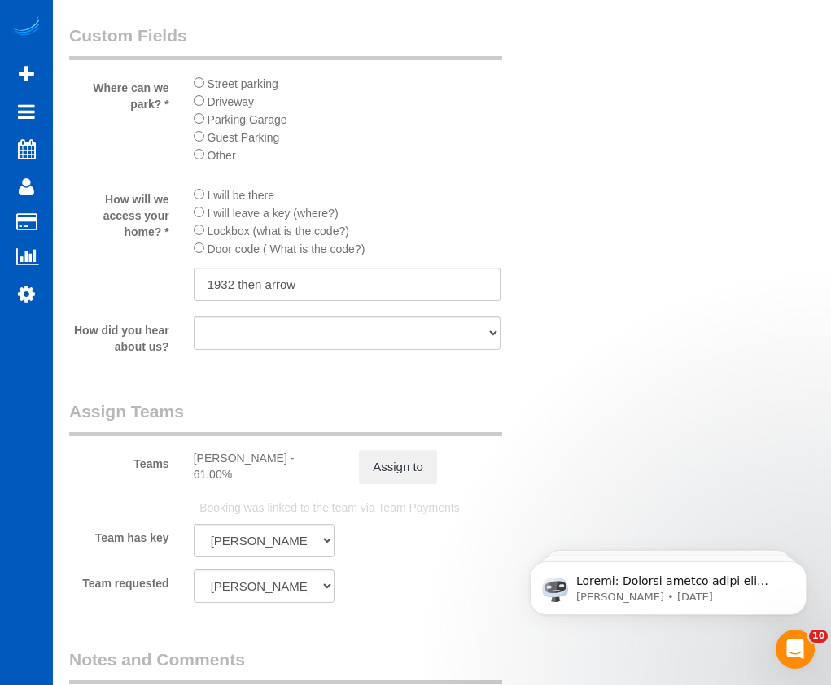
scroll to position [2197, 0]
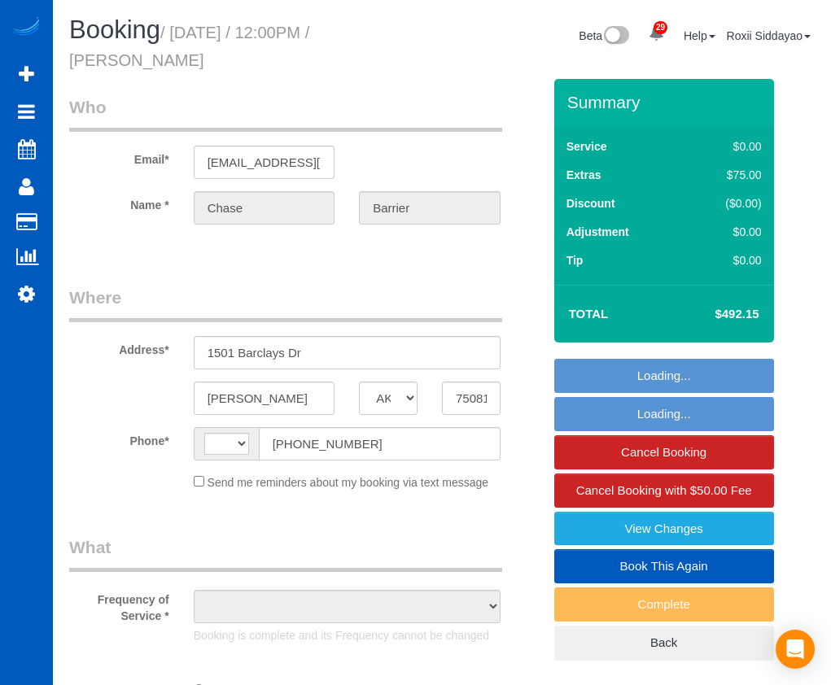
select select "[GEOGRAPHIC_DATA]"
select select "object:671"
select select "string:fspay-c9c045f9-55e1-4983-941f-bea15095ccfd"
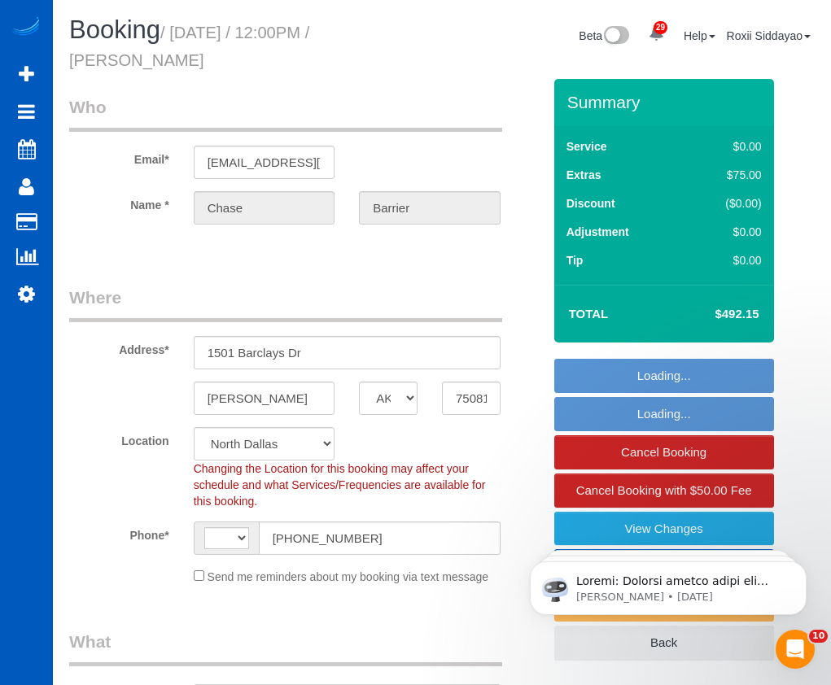
select select "object:678"
select select "string:US"
select select "spot1"
select select "199"
select select "2001"
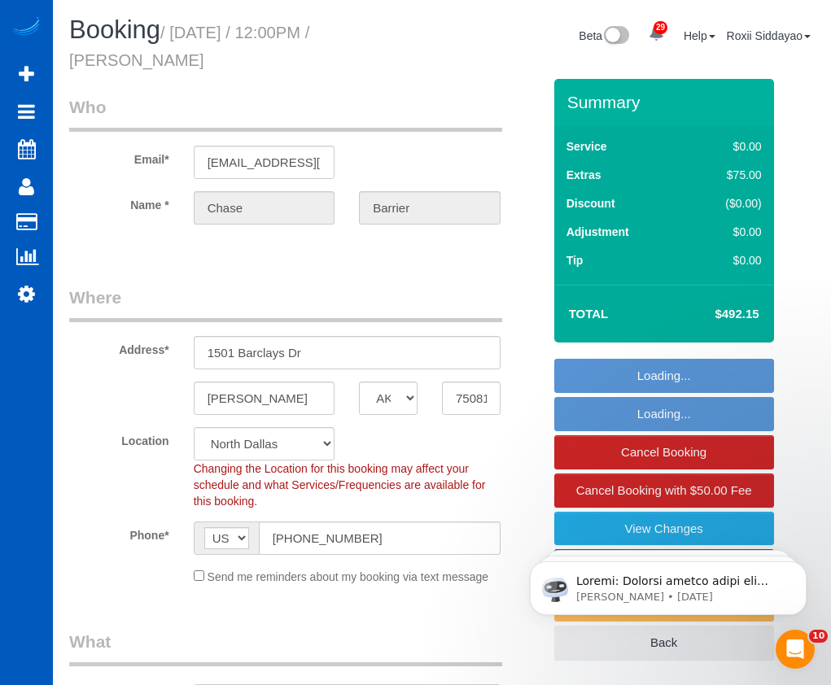
select select "4"
select select "3"
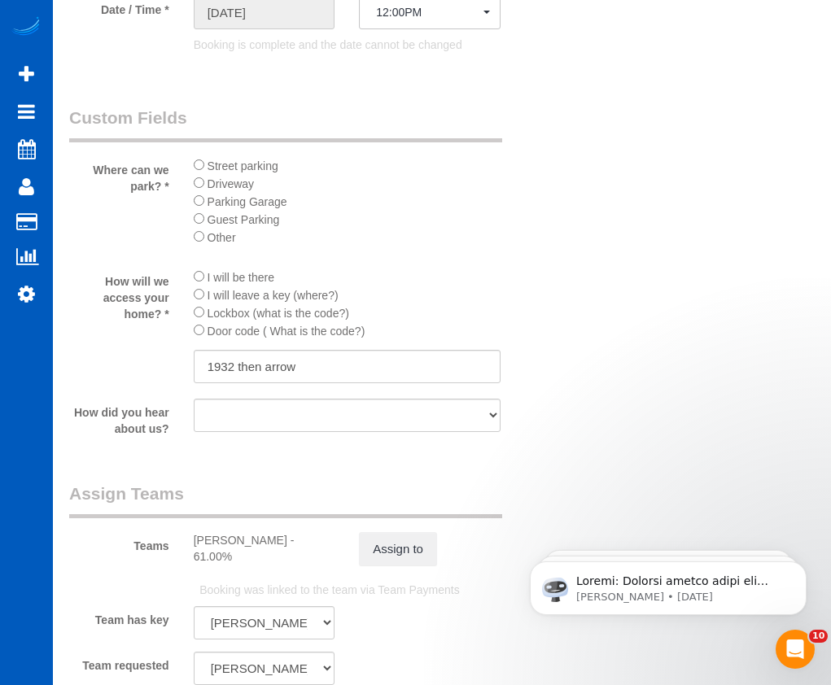
scroll to position [2035, 0]
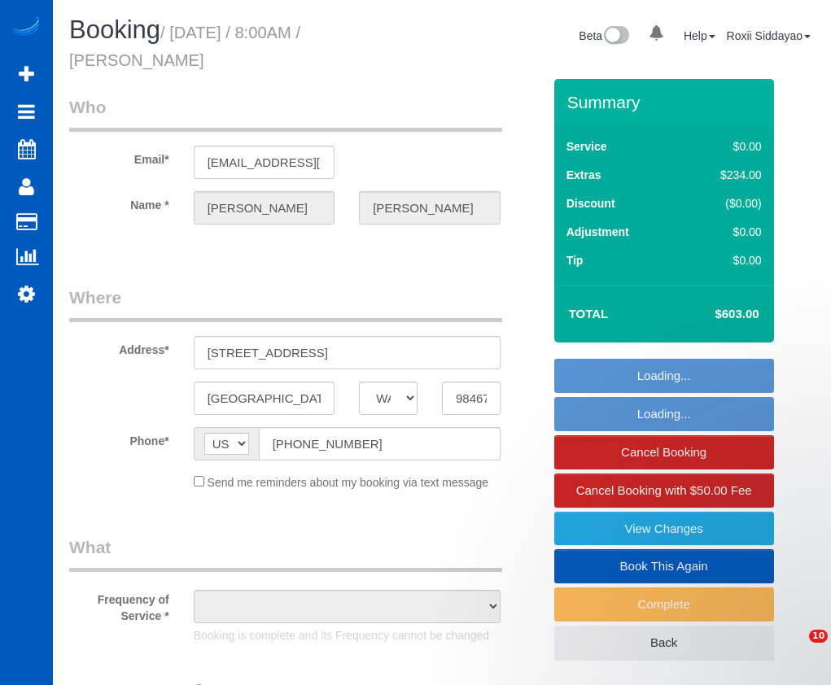
select select "WA"
select select "number:8"
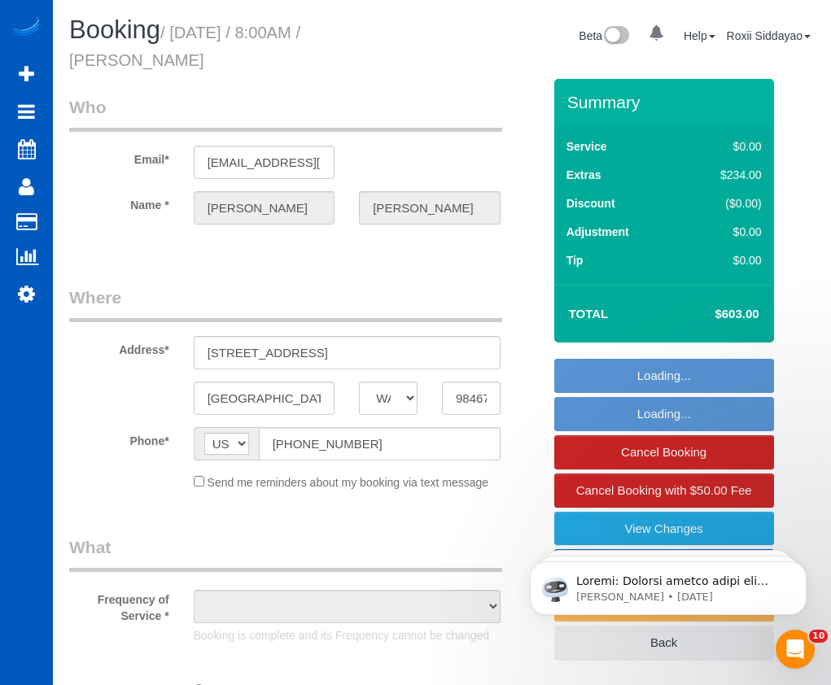
select select "199"
select select "2001"
select select "4"
select select "3"
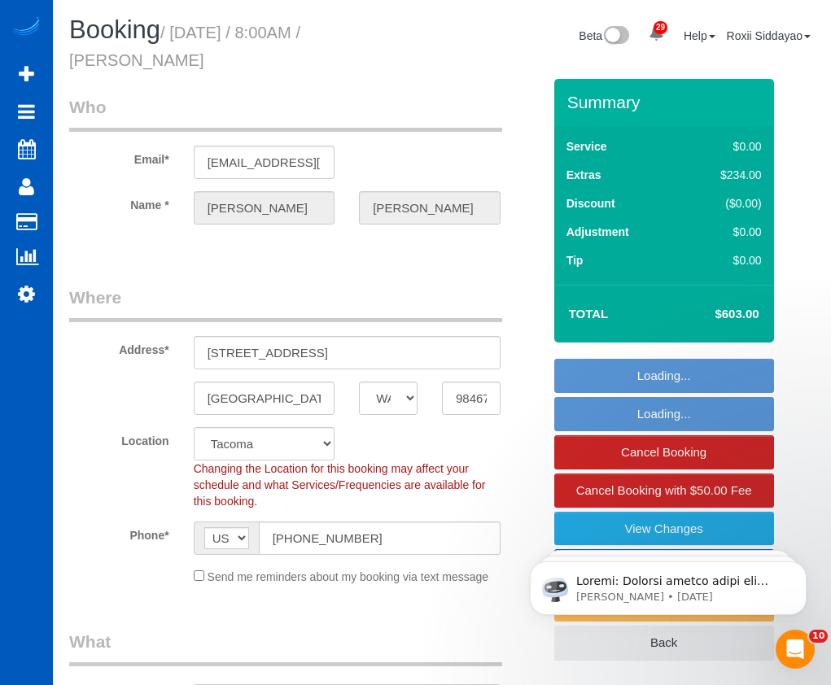
select select "object:1059"
select select "spot1"
select select "2001"
select select "4"
select select "3"
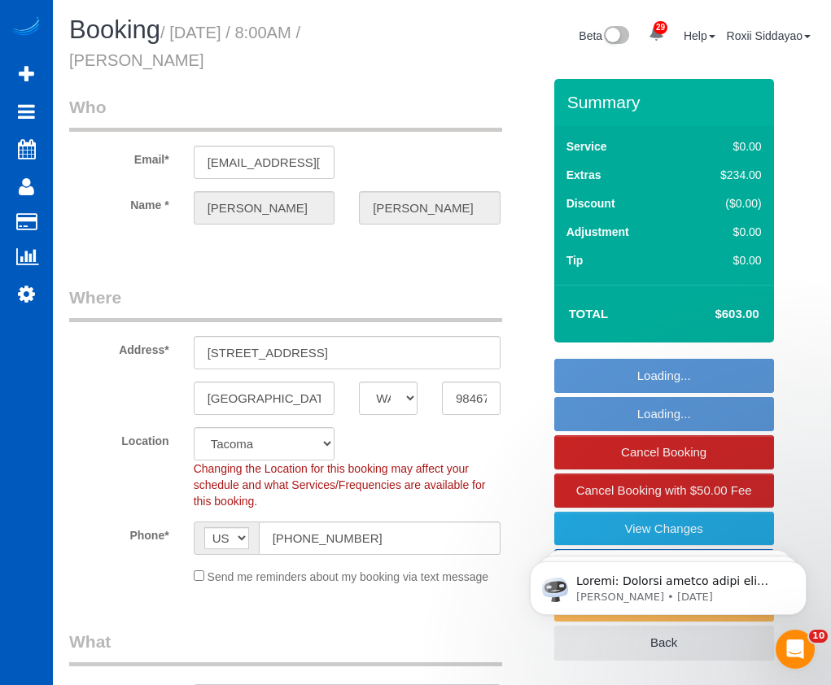
select select "object:1221"
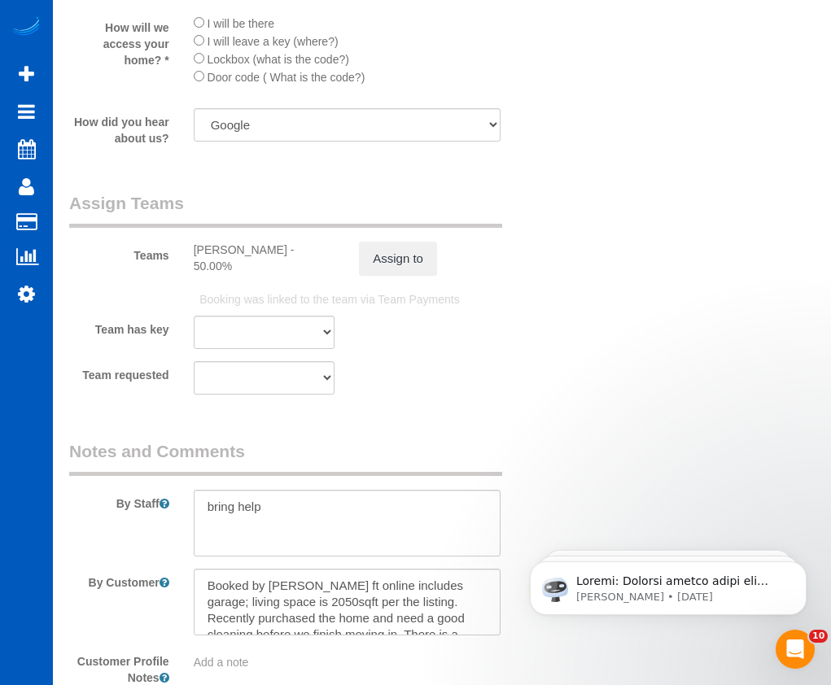
scroll to position [2298, 0]
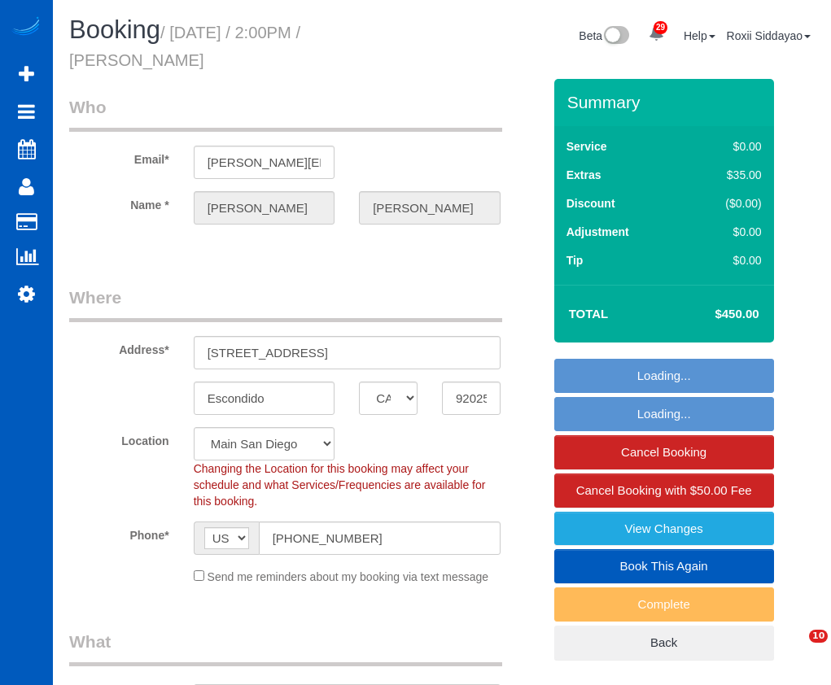
select select "CA"
select select "199"
select select "1001"
select select "2"
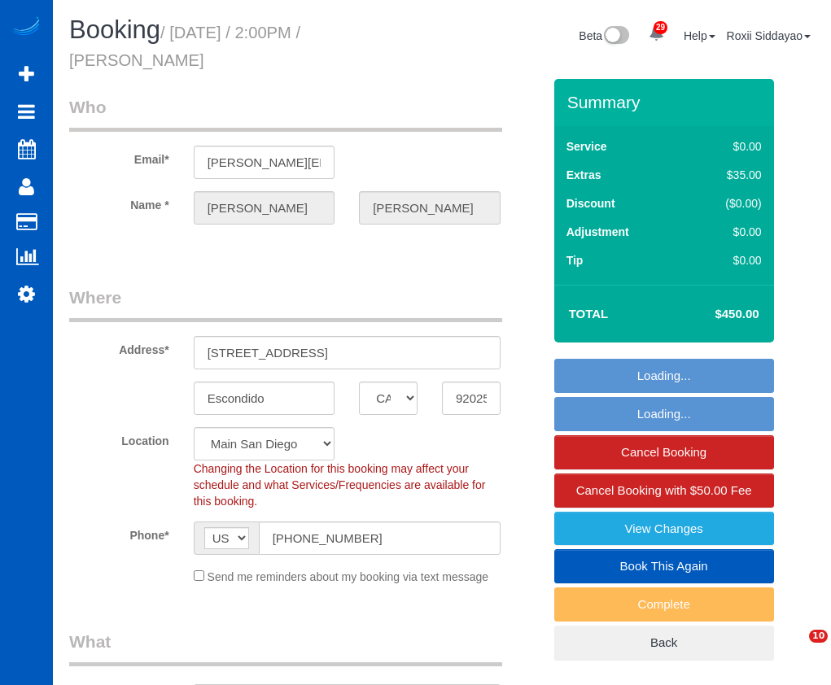
select select "spot1"
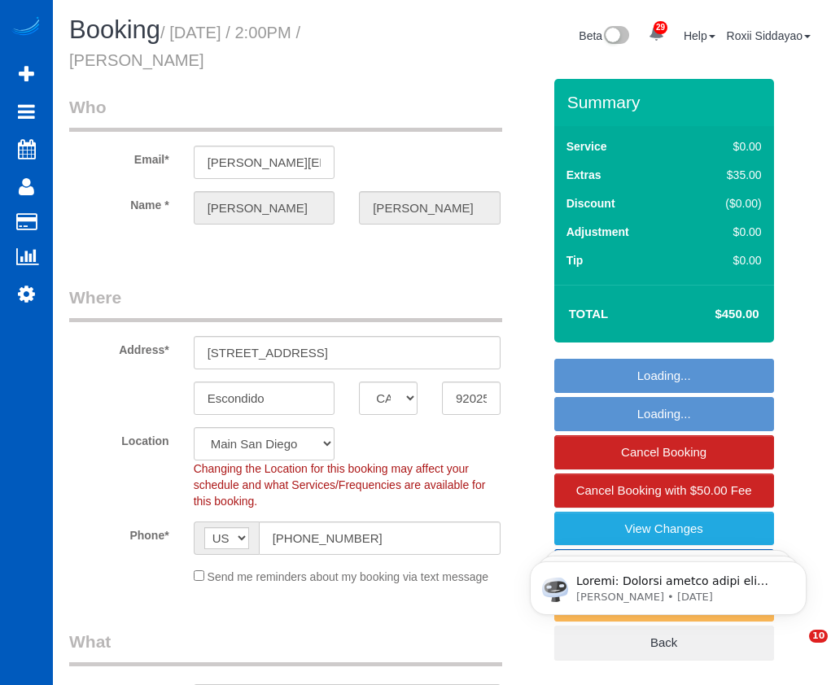
select select "1001"
select select "2"
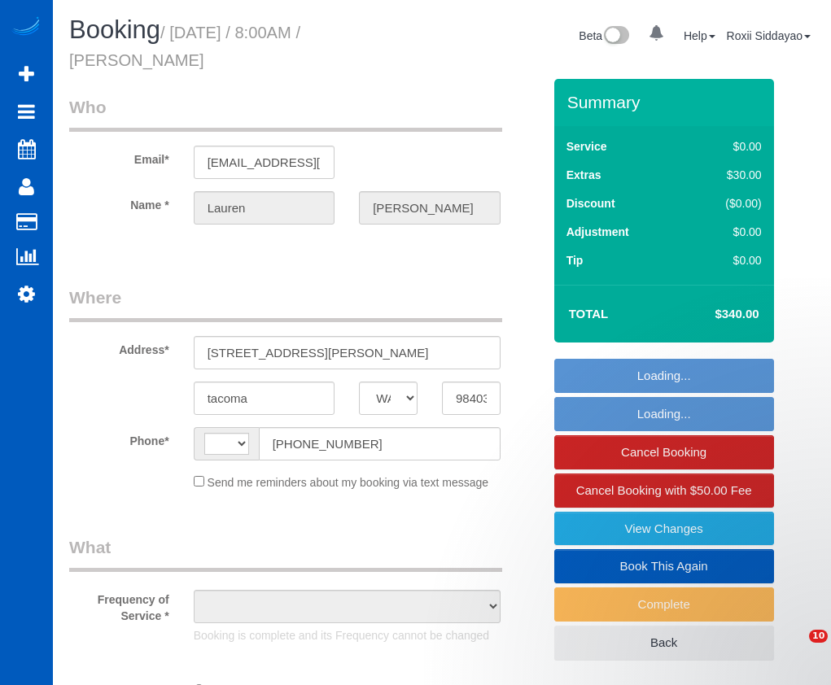
select select "WA"
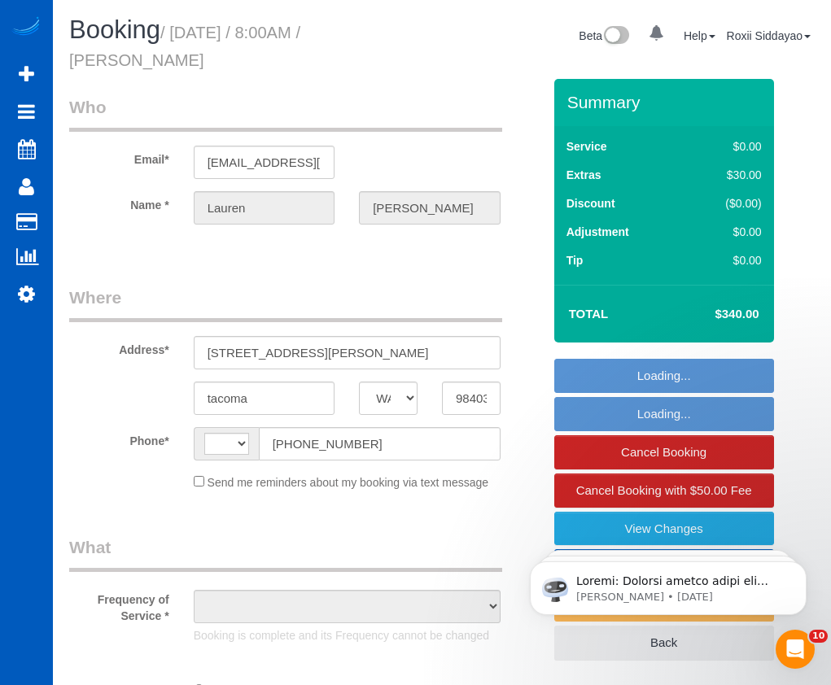
select select "string:[GEOGRAPHIC_DATA]"
select select "string:fspay-37c2dc39-8413-4eec-b137-b8e64ba7cd91"
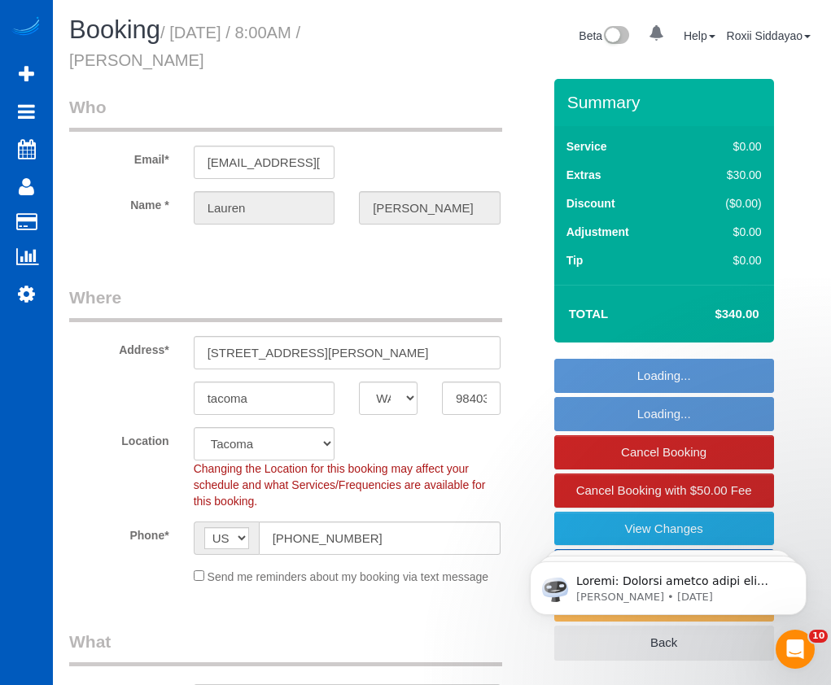
select select "object:918"
select select "199"
select select "spot1"
select select "object:1238"
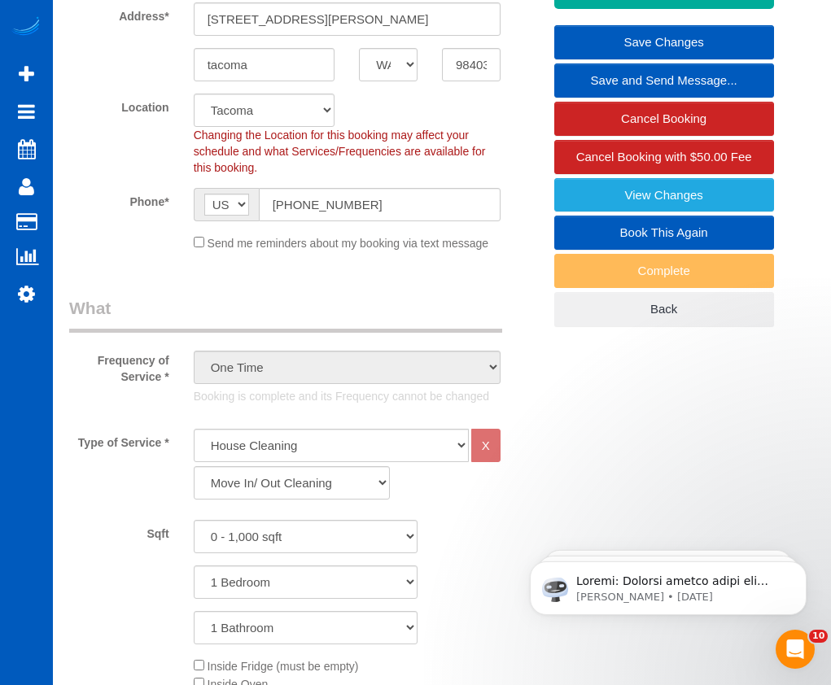
scroll to position [81, 0]
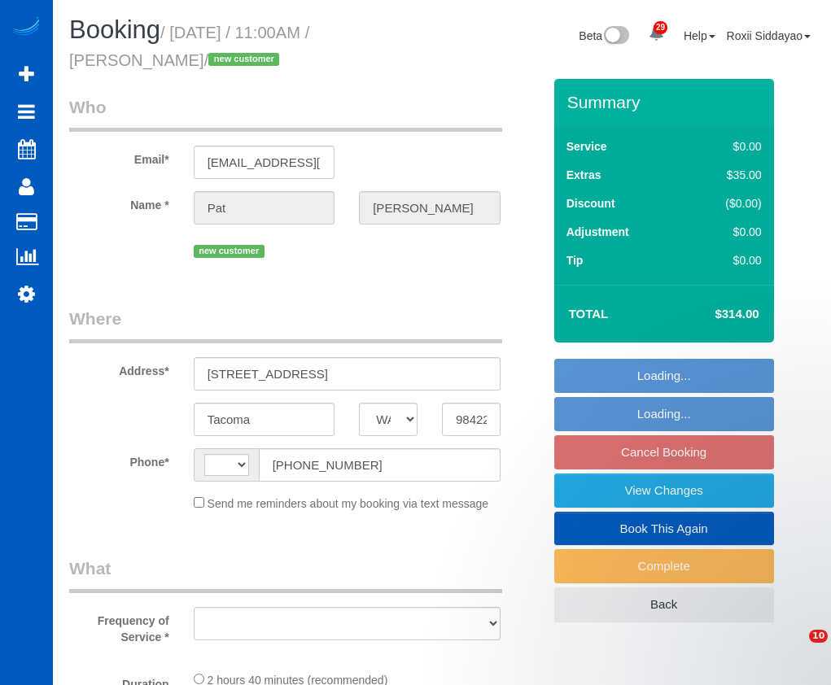
select select "WA"
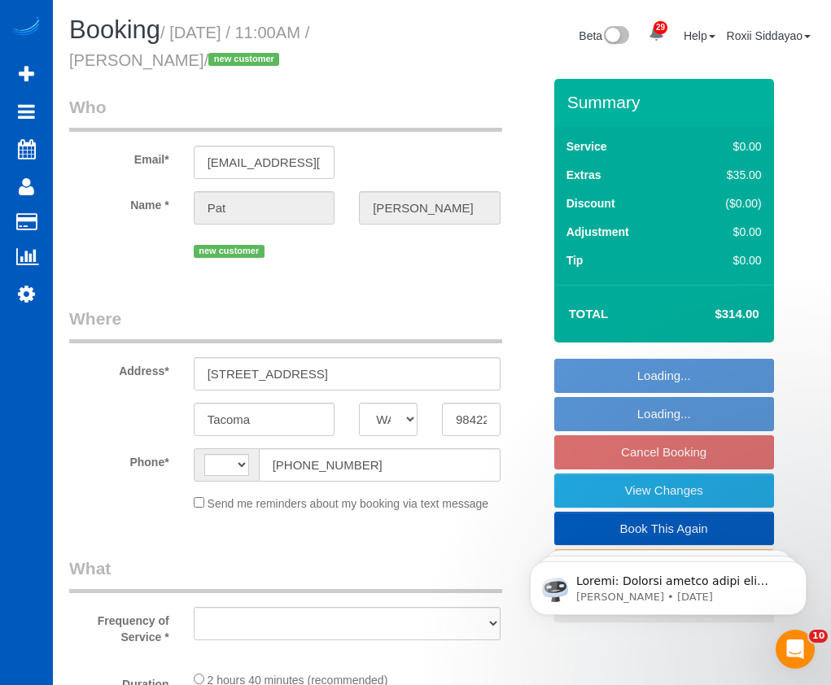
select select "object:496"
select select "199"
select select "1001"
select select "2"
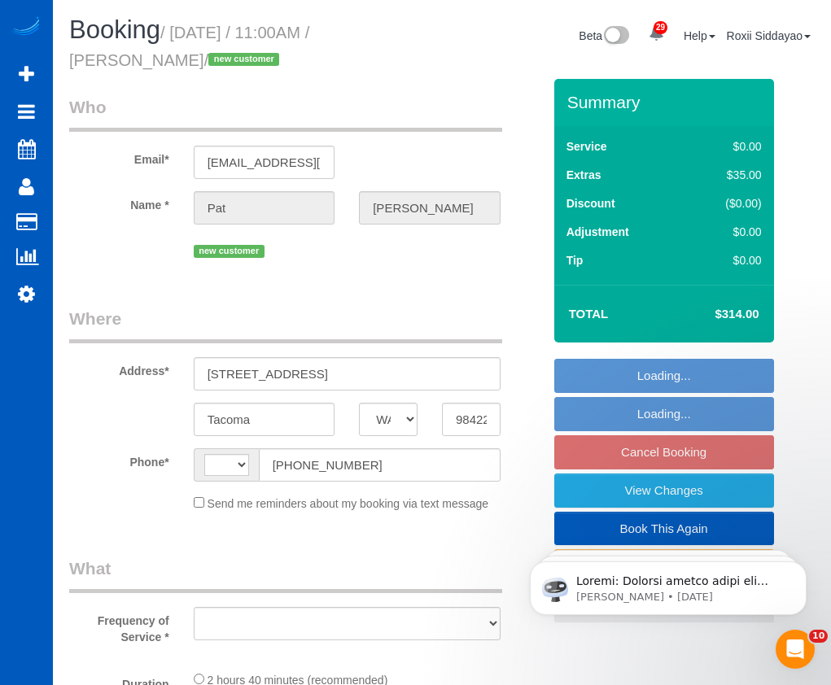
select select "number:8"
select select "string:[GEOGRAPHIC_DATA]"
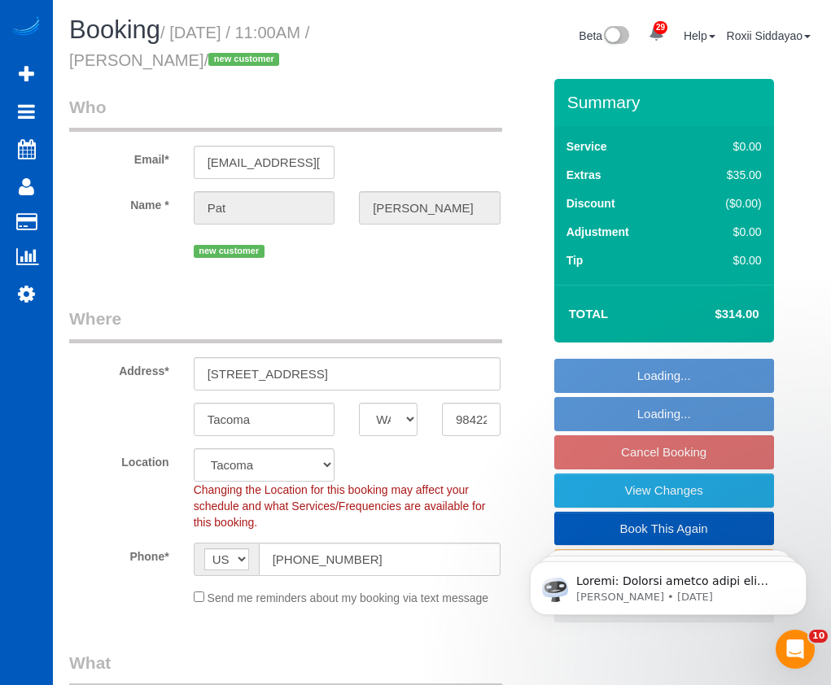
select select "spot2"
select select "object:1137"
select select "1001"
select select "2"
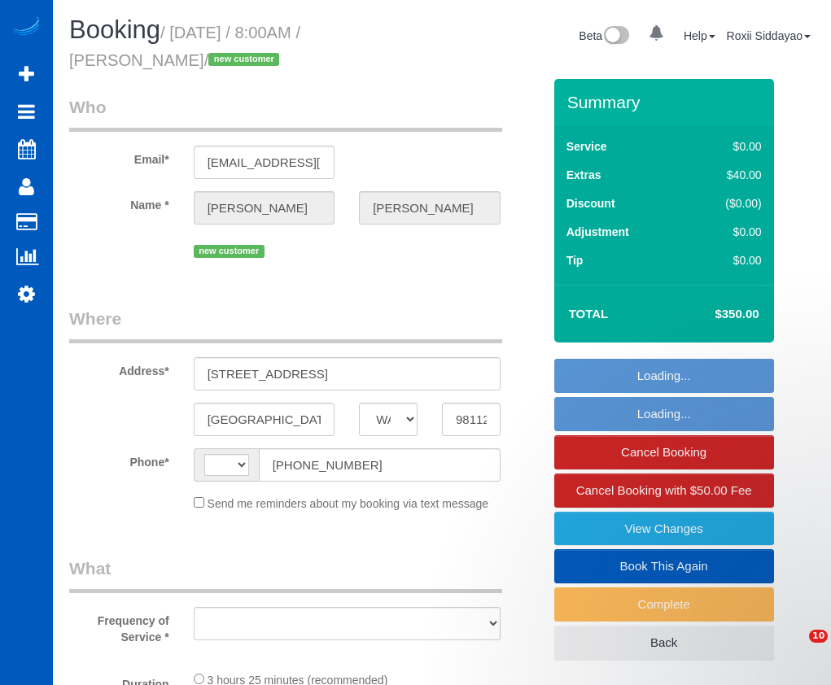
select select "WA"
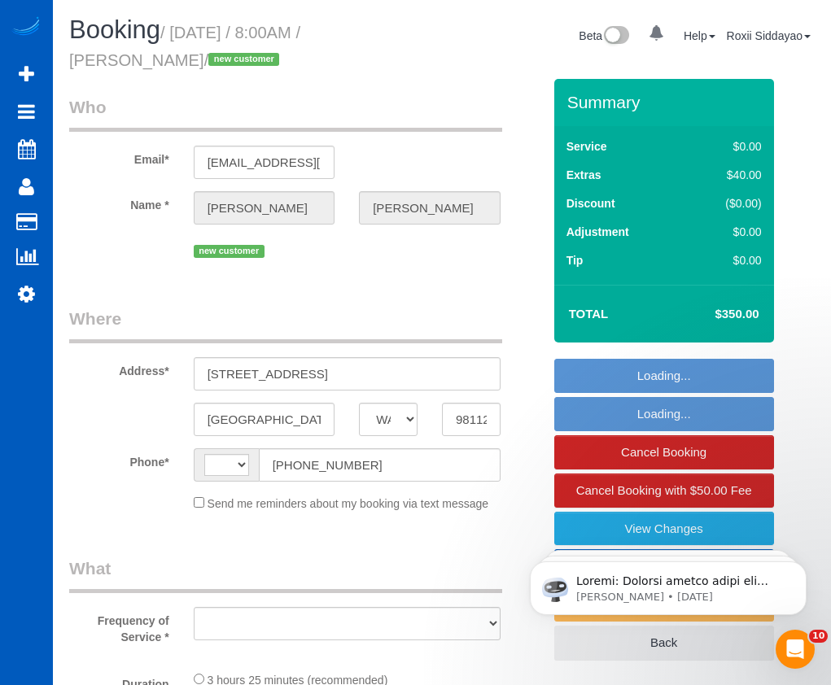
select select "string:[GEOGRAPHIC_DATA]"
select select "object:926"
select select "string:fspay-3a35f751-22be-476c-a4af-4f1b20a6d370"
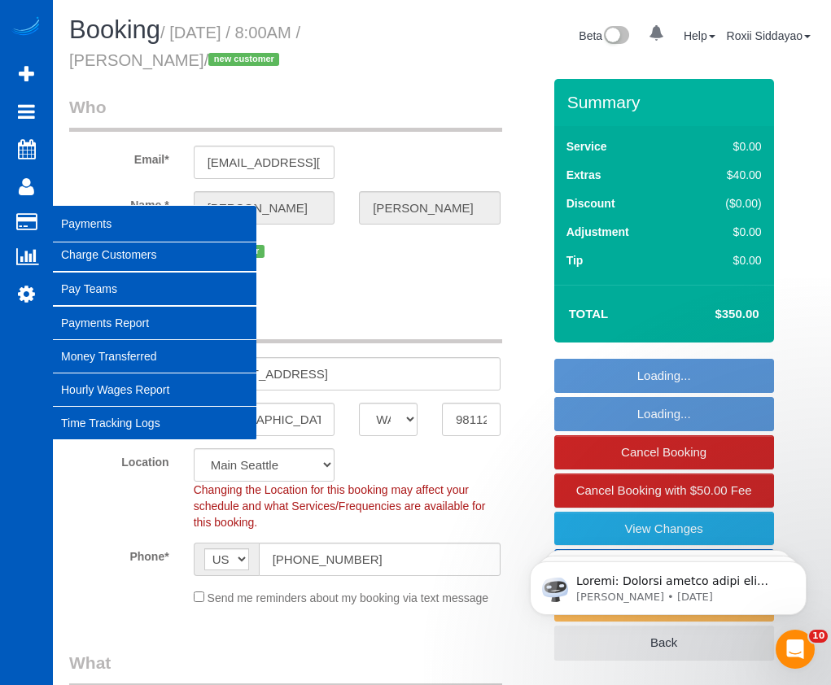
select select "199"
select select "3501"
select select "4"
select select "spot1"
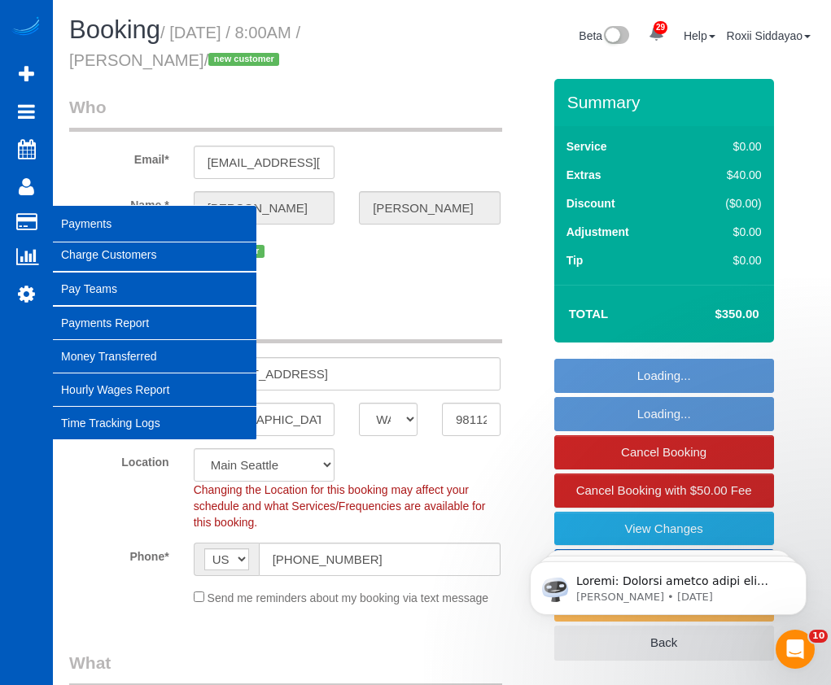
select select "object:1171"
select select "3501"
select select "4"
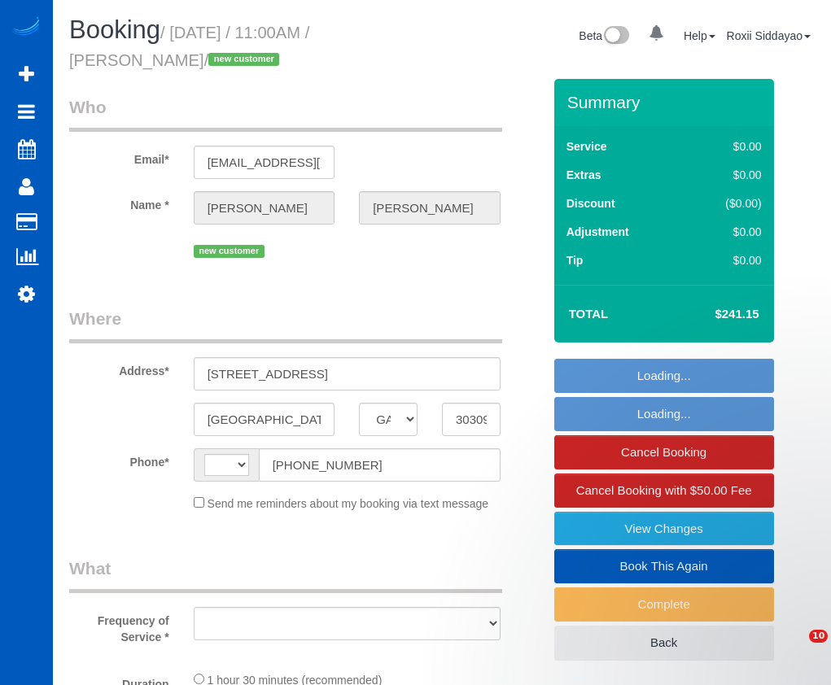
select select "GA"
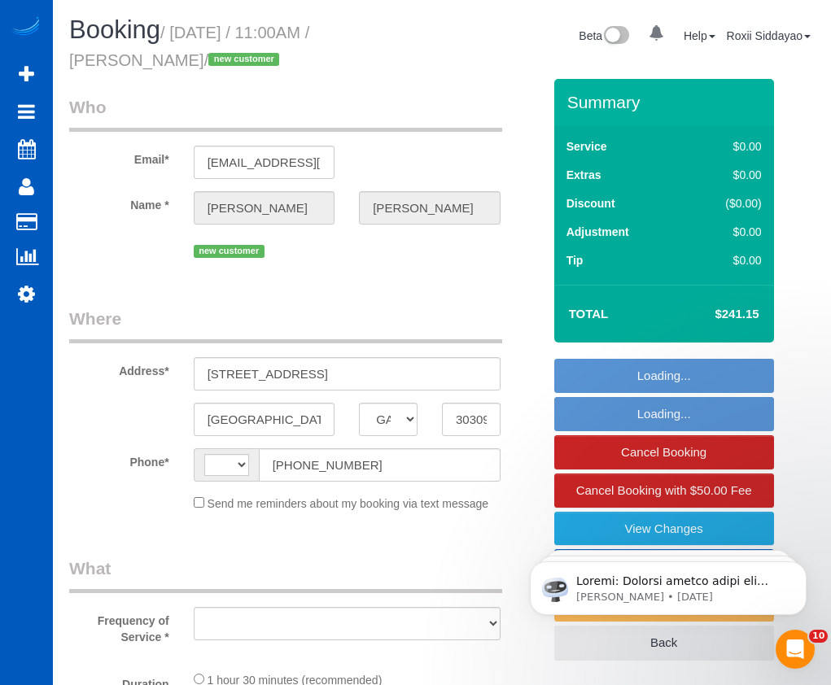
select select "string:[GEOGRAPHIC_DATA]"
select select "object:908"
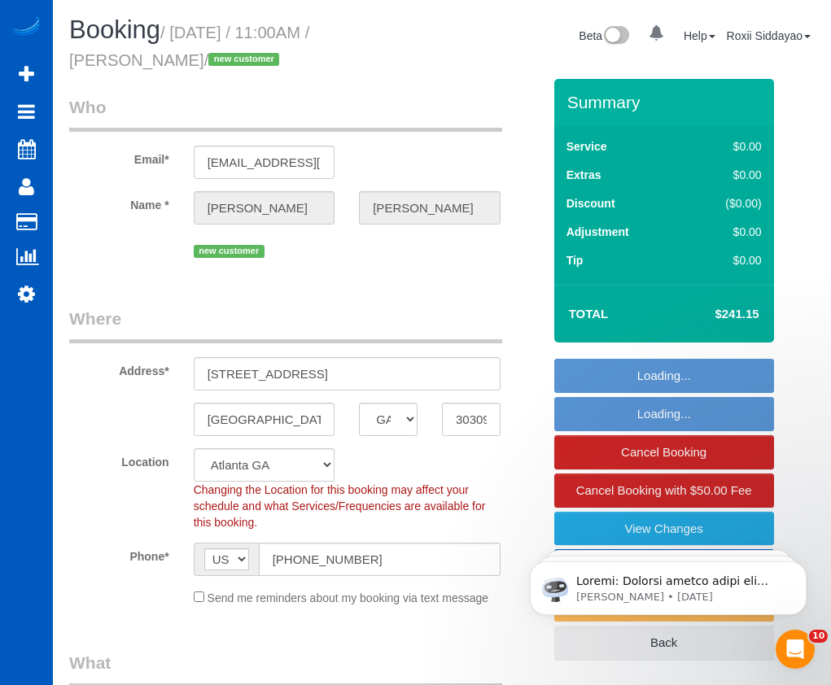
select select "spot1"
select select "object:939"
select select "199"
select select "1001"
select select "2"
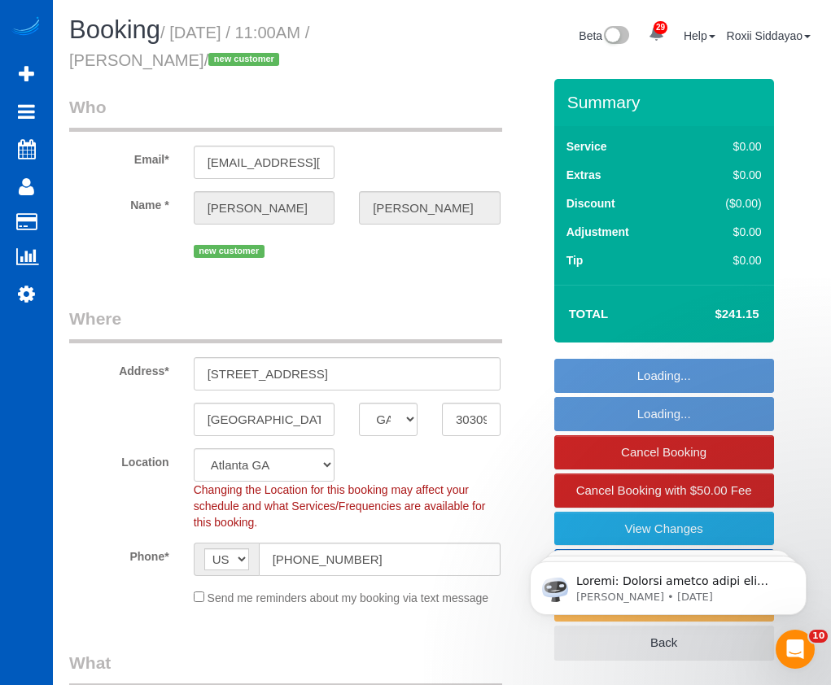
select select "2"
select select "1001"
select select "2"
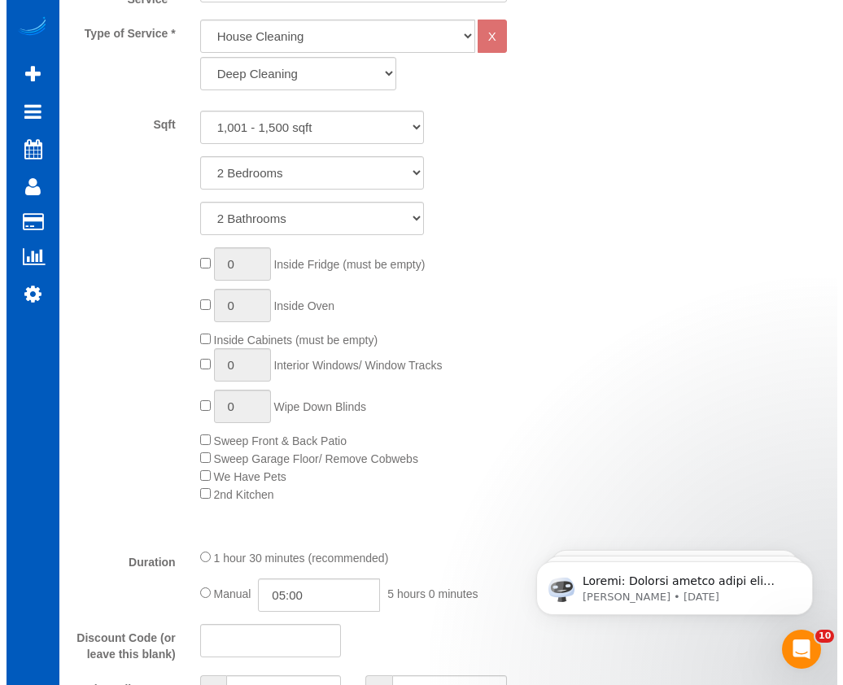
scroll to position [326, 0]
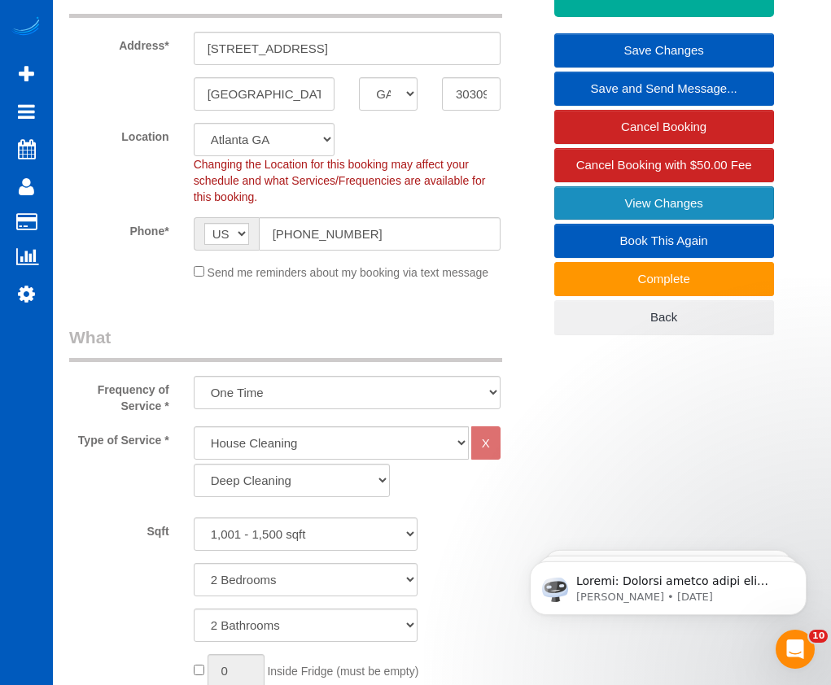
click at [677, 199] on link "View Changes" at bounding box center [664, 203] width 220 height 34
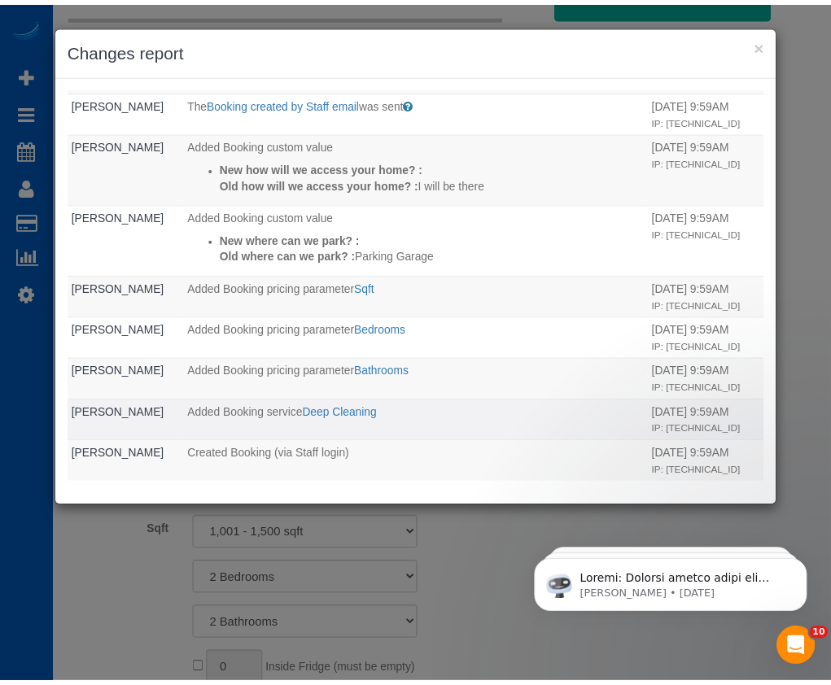
scroll to position [435, 0]
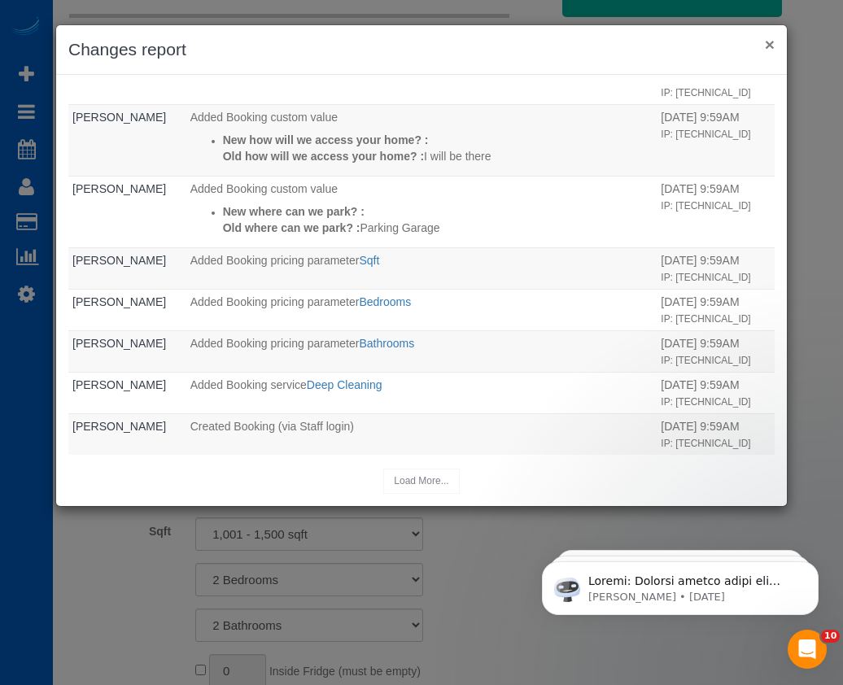
click at [770, 48] on button "×" at bounding box center [770, 44] width 10 height 17
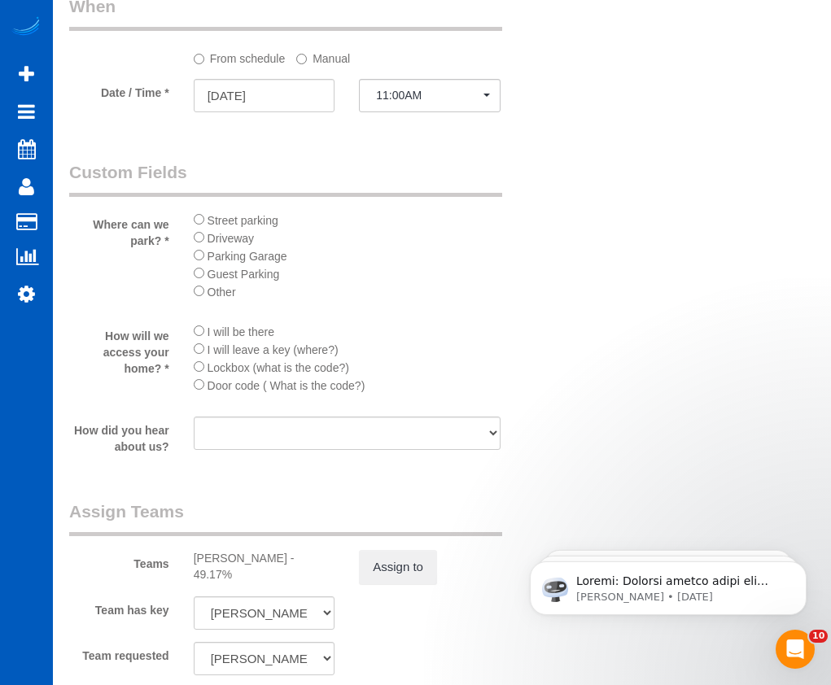
scroll to position [1953, 0]
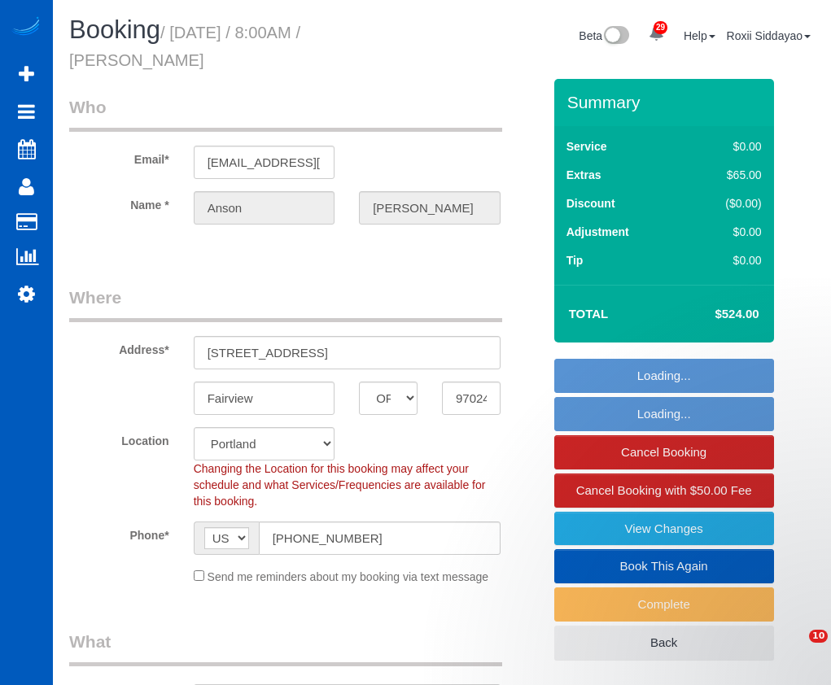
select select "OR"
select select "199"
select select "1501"
select select "3"
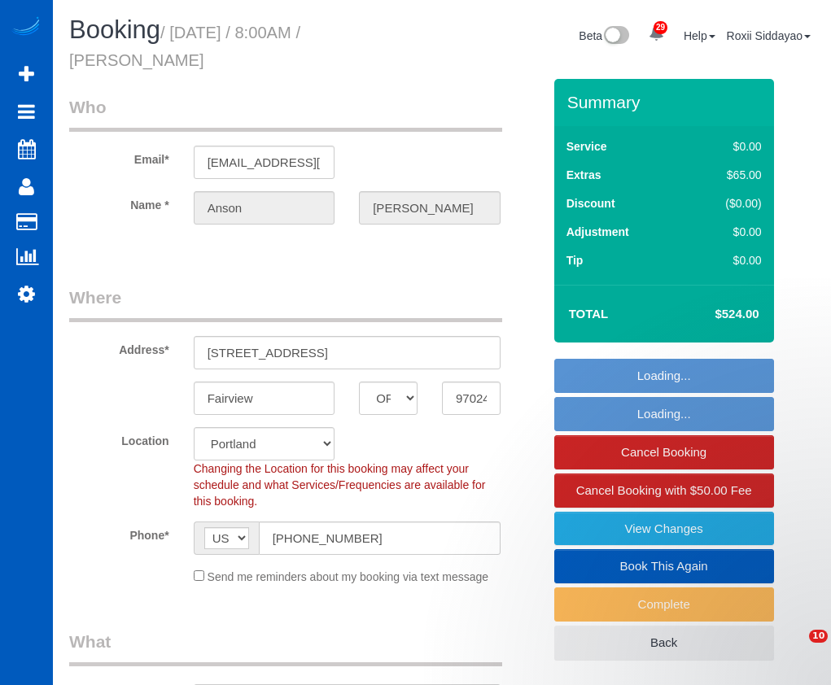
select select "spot1"
select select "number:8"
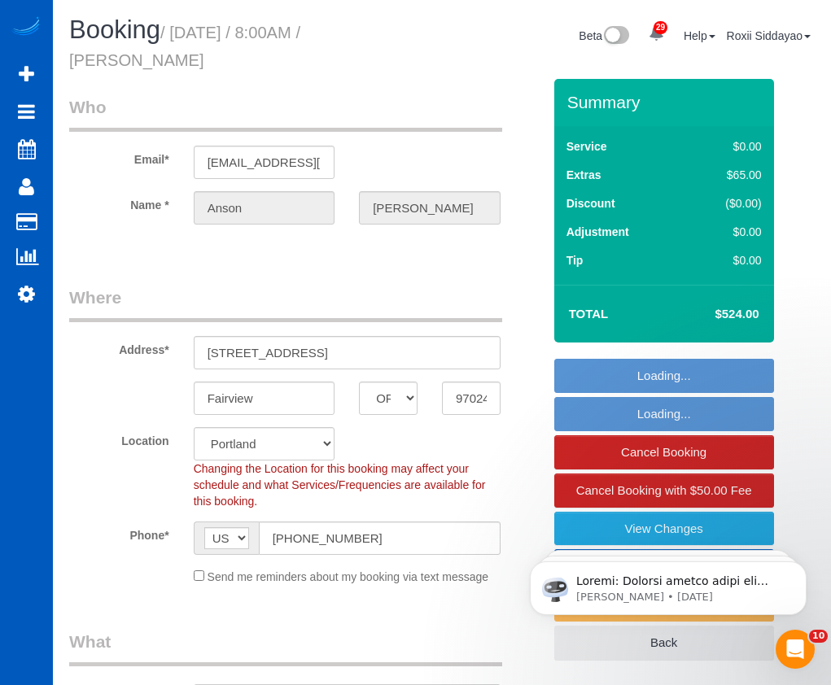
select select "object:1217"
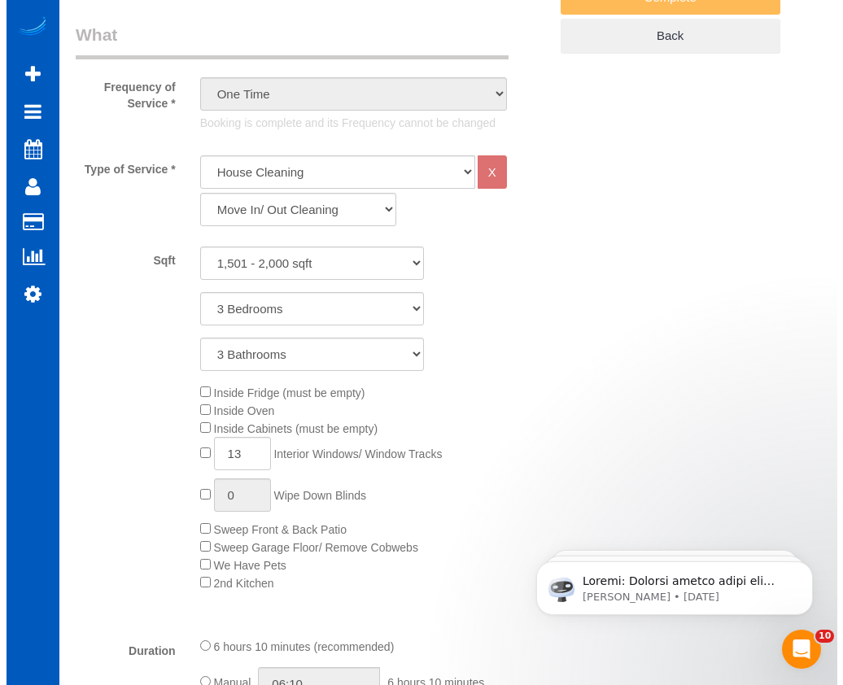
scroll to position [326, 0]
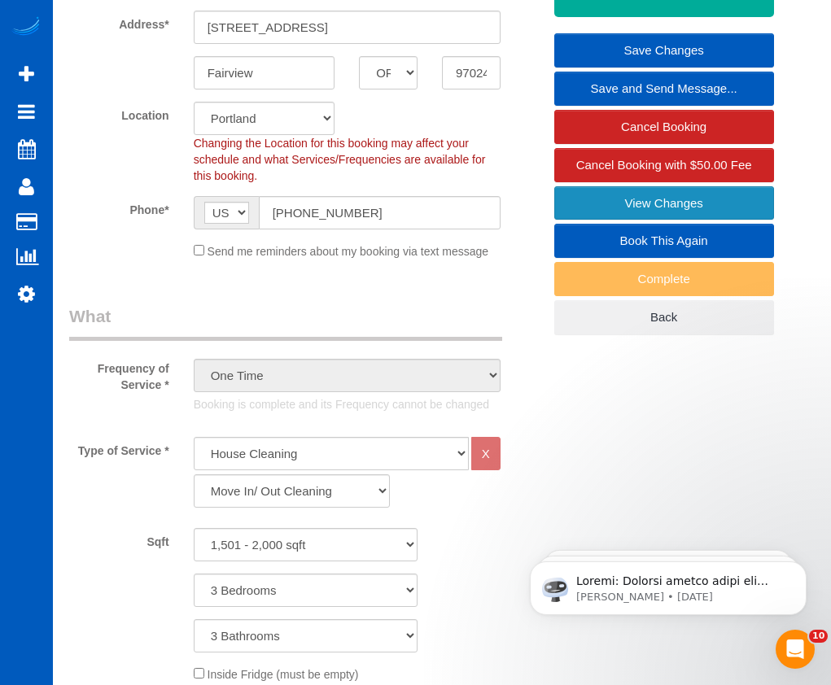
click at [637, 208] on link "View Changes" at bounding box center [664, 203] width 220 height 34
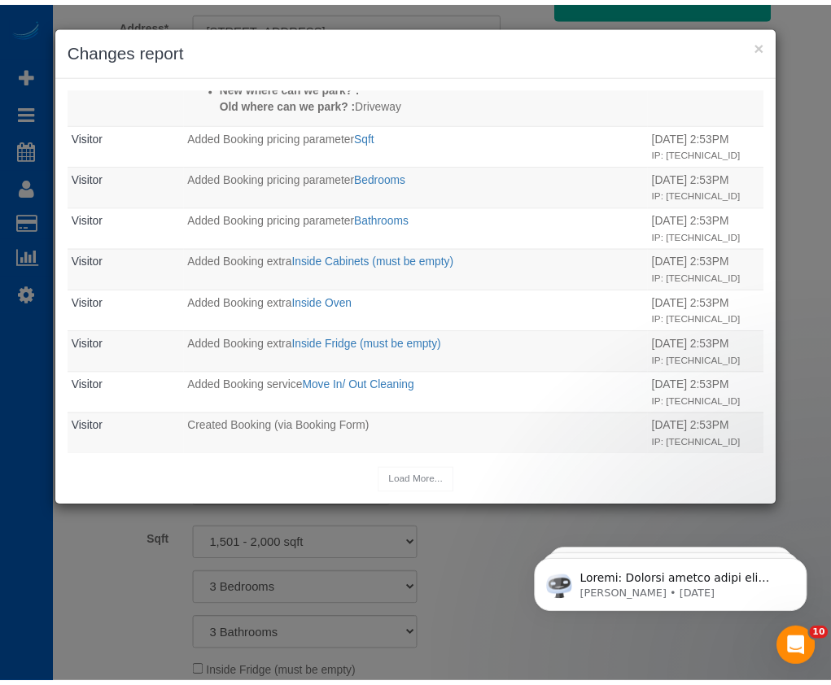
scroll to position [877, 0]
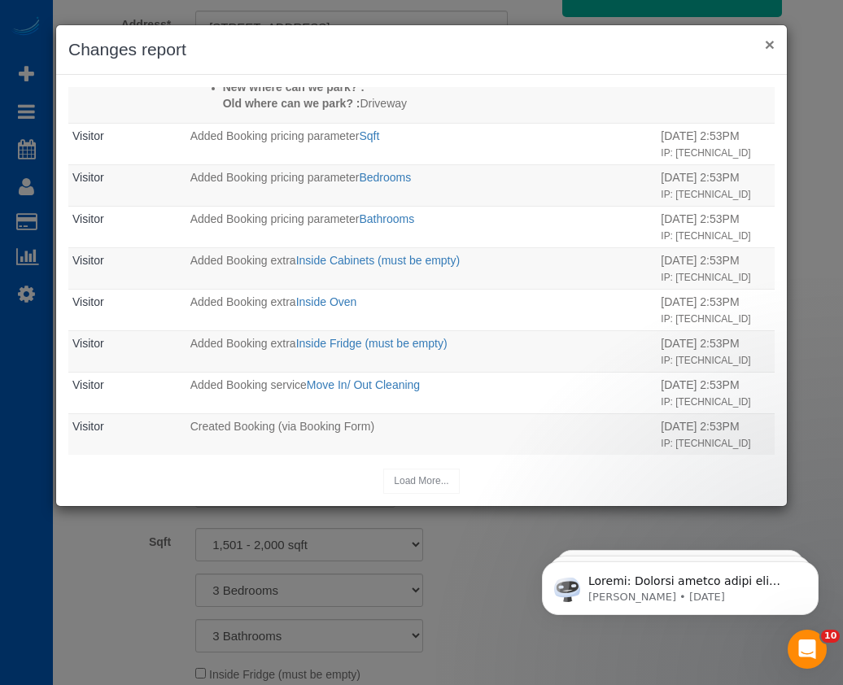
drag, startPoint x: 772, startPoint y: 40, endPoint x: 737, endPoint y: 34, distance: 34.7
click at [772, 41] on button "×" at bounding box center [770, 44] width 10 height 17
